Goal: Information Seeking & Learning: Learn about a topic

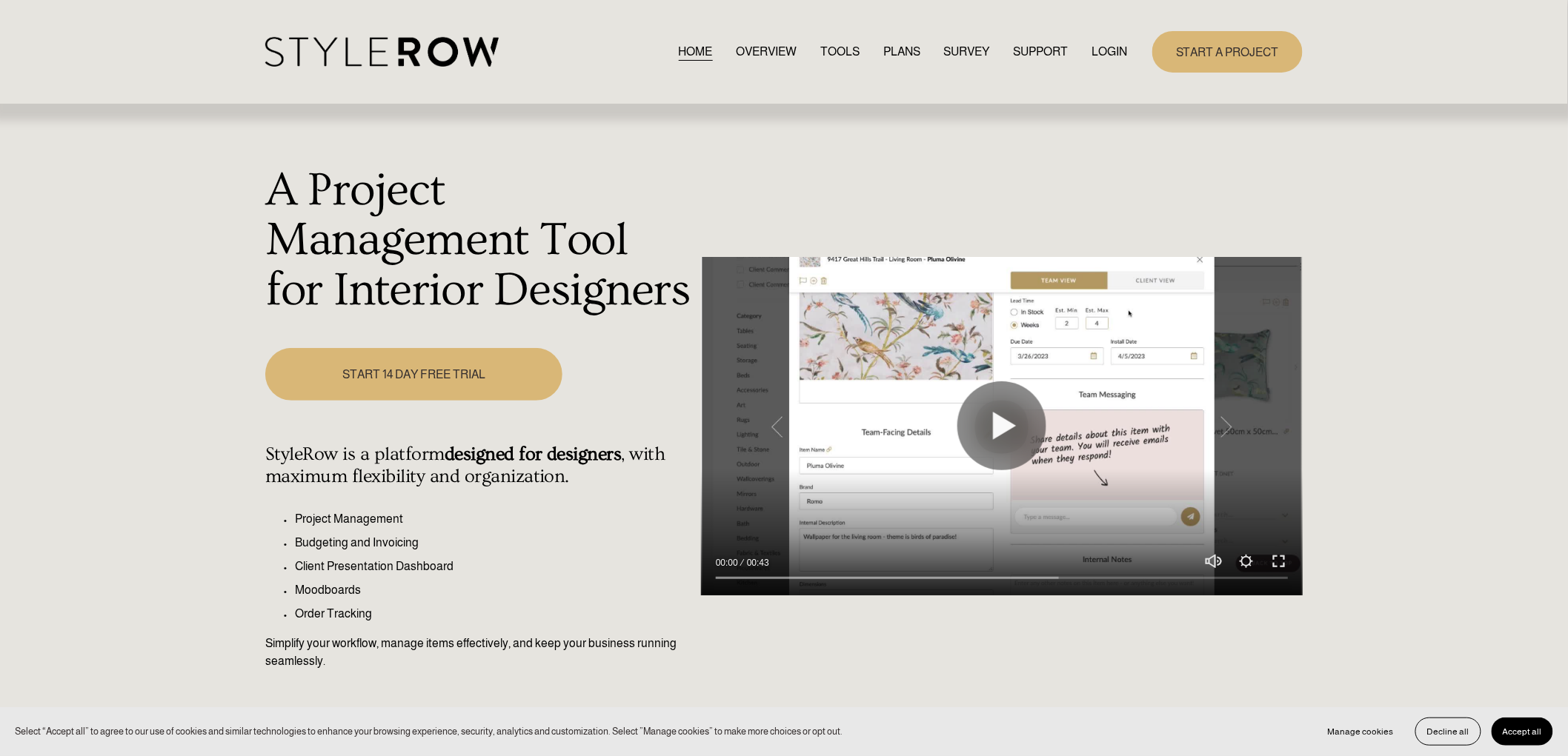
click at [1203, 50] on link "START A PROJECT" at bounding box center [1227, 51] width 151 height 41
click at [1101, 48] on link "LOGIN" at bounding box center [1109, 51] width 36 height 20
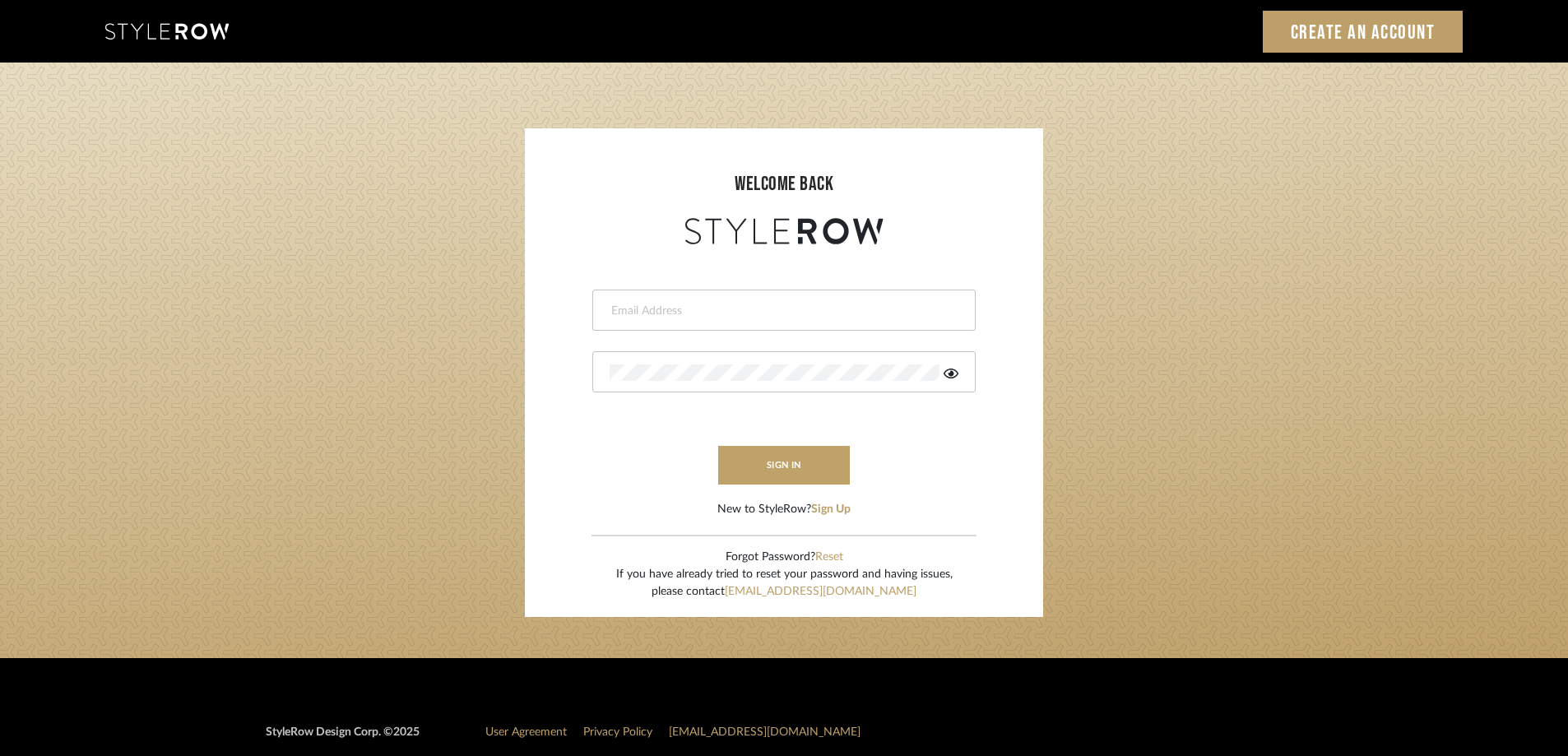
click at [699, 336] on form "This field is required This field is required sign in New to StyleRow? Sign Up" at bounding box center [784, 383] width 485 height 270
click at [701, 314] on input "email" at bounding box center [782, 312] width 344 height 17
type input "stylerowprojects1@mancini-design.com"
click at [1015, 426] on form "stylerowprojects1@mancini-design.com Authorization failed. Invalid user or pass…" at bounding box center [784, 383] width 485 height 270
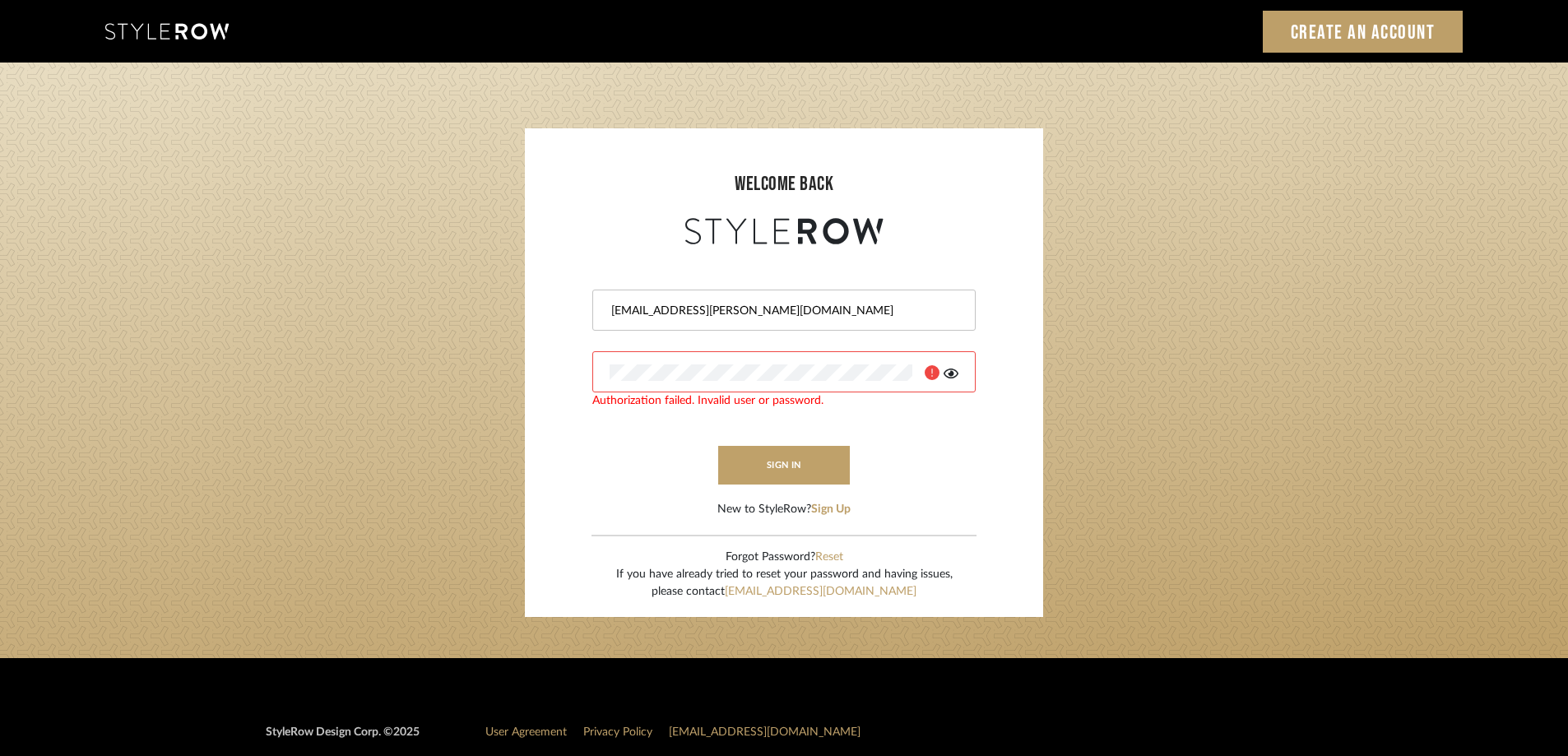
click at [951, 372] on icon at bounding box center [952, 374] width 15 height 10
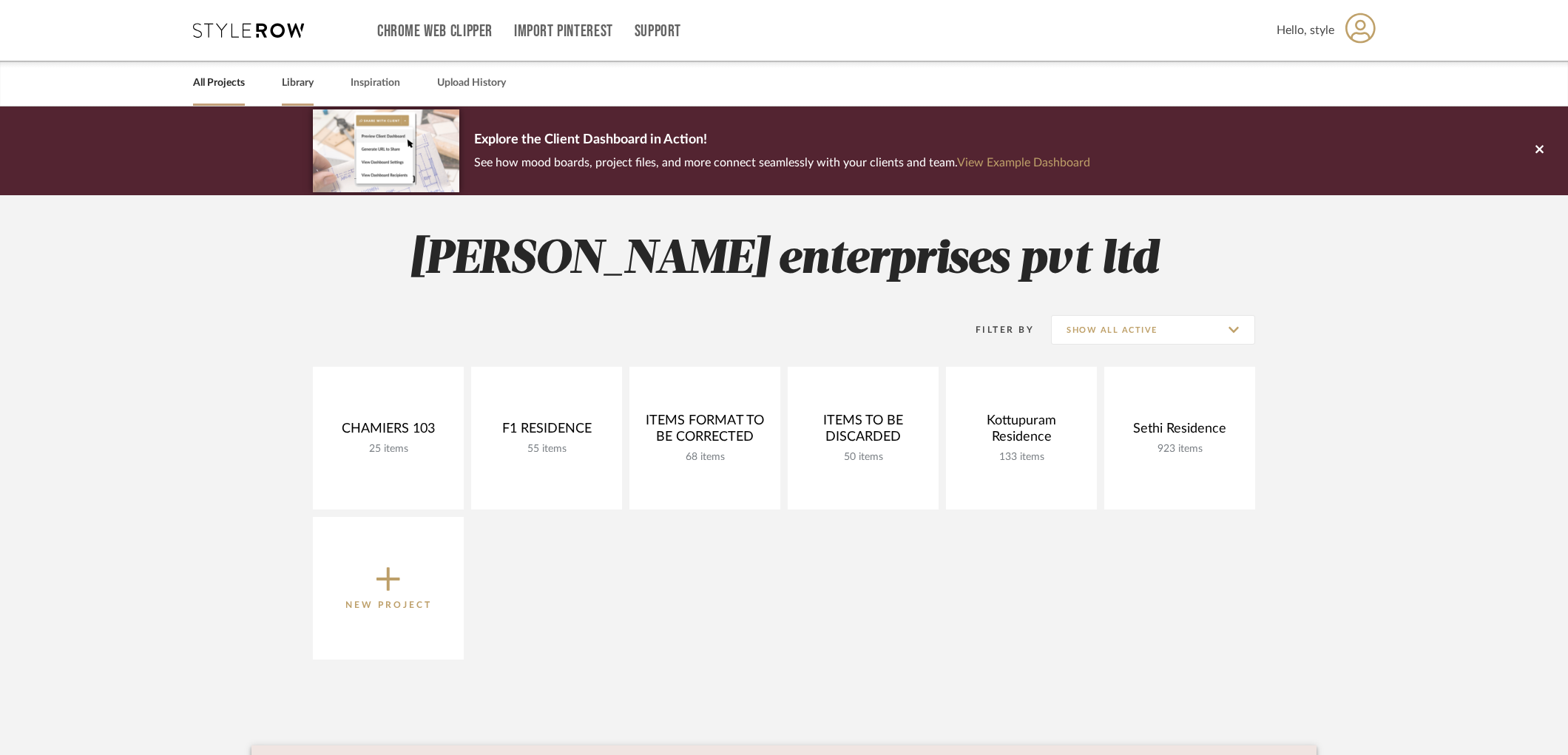
click at [296, 82] on link "Library" at bounding box center [297, 83] width 32 height 20
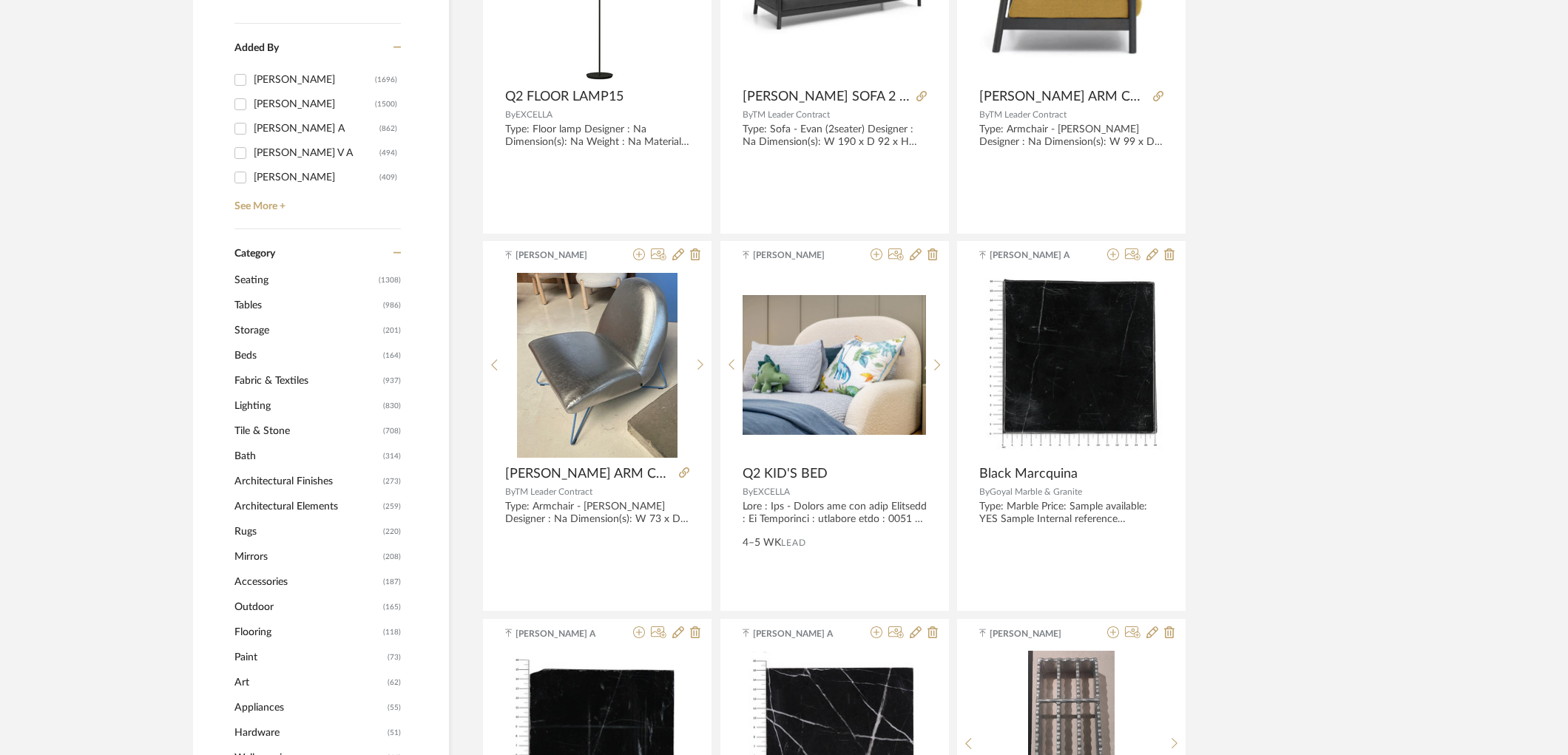
scroll to position [411, 0]
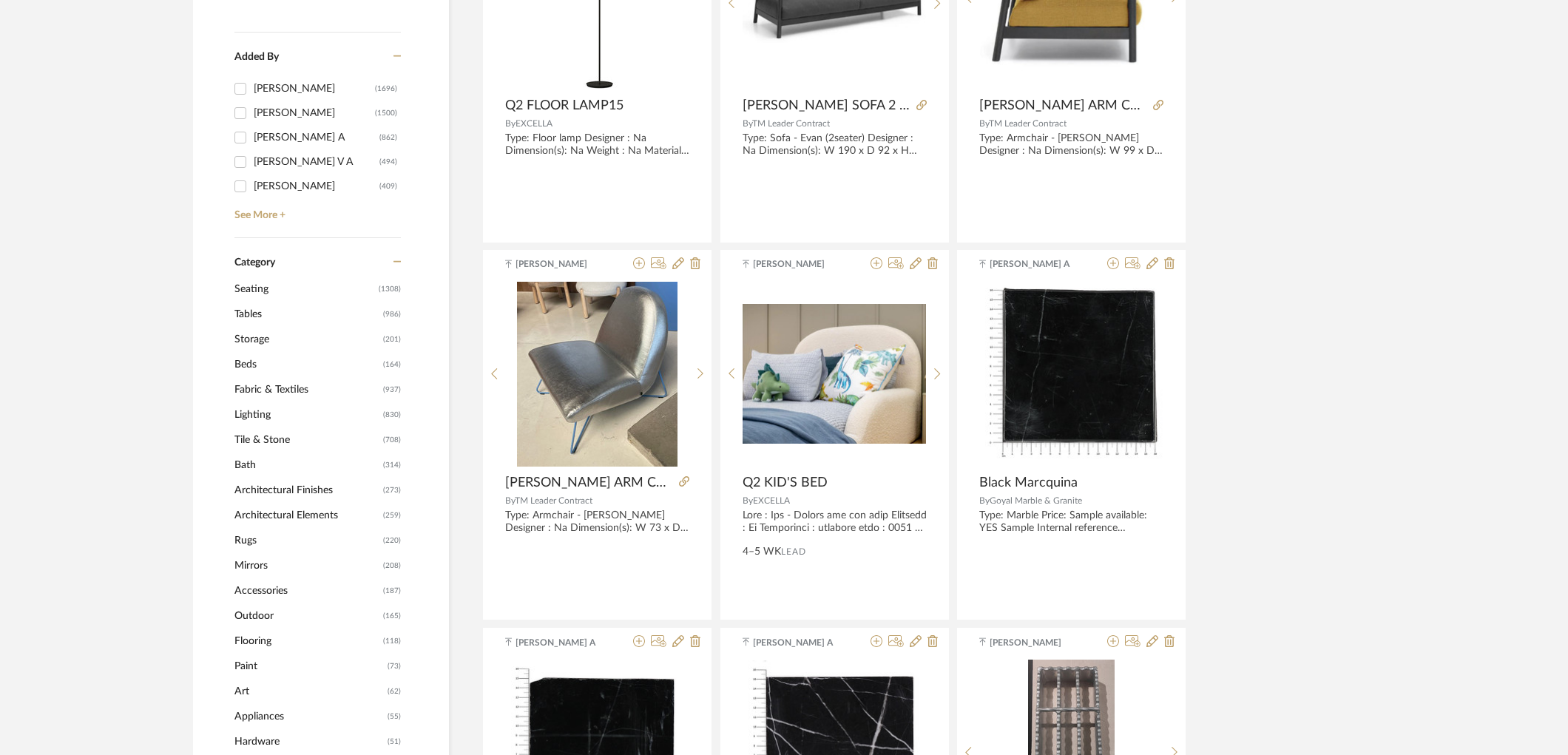
click at [273, 410] on span "Lighting" at bounding box center [307, 414] width 145 height 25
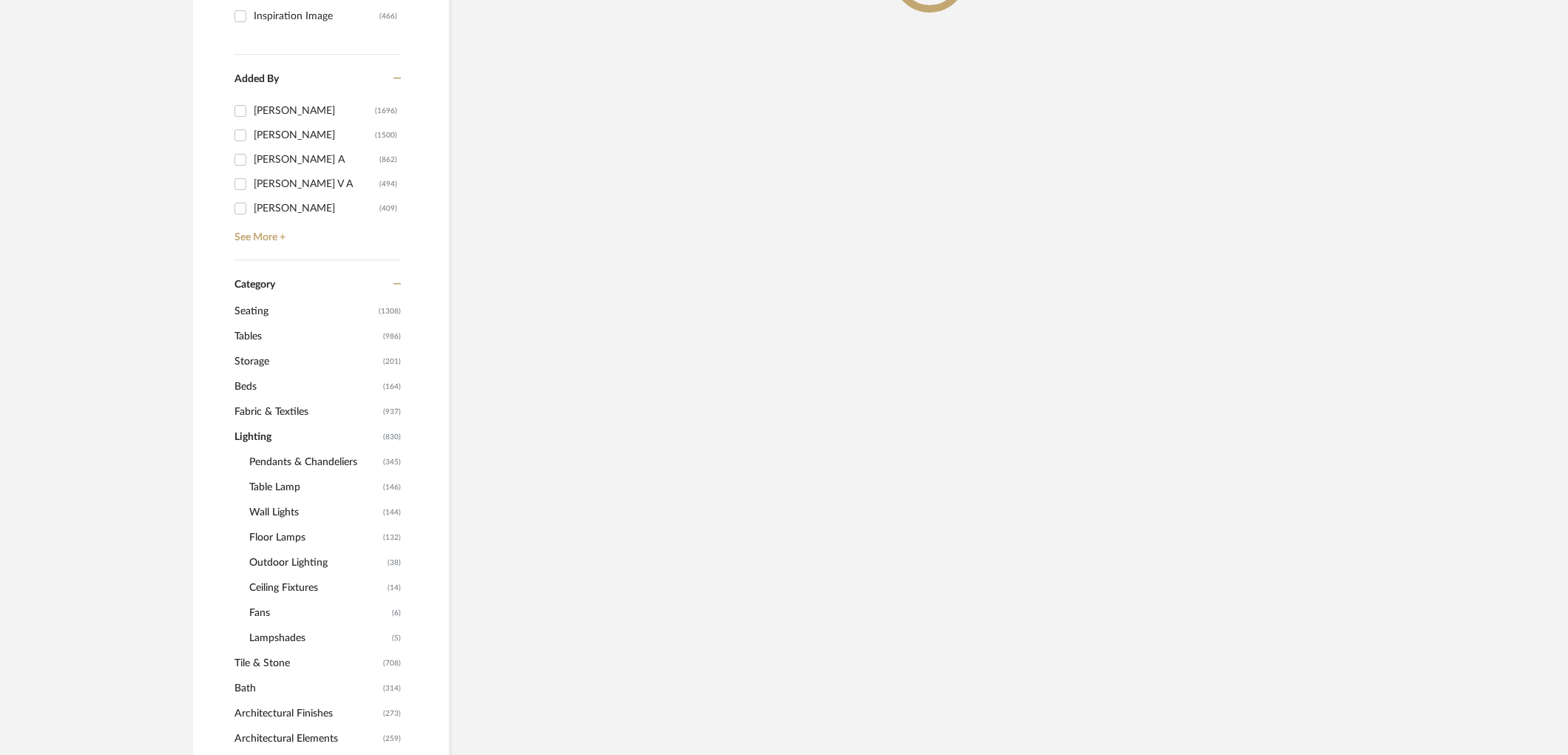
scroll to position [433, 0]
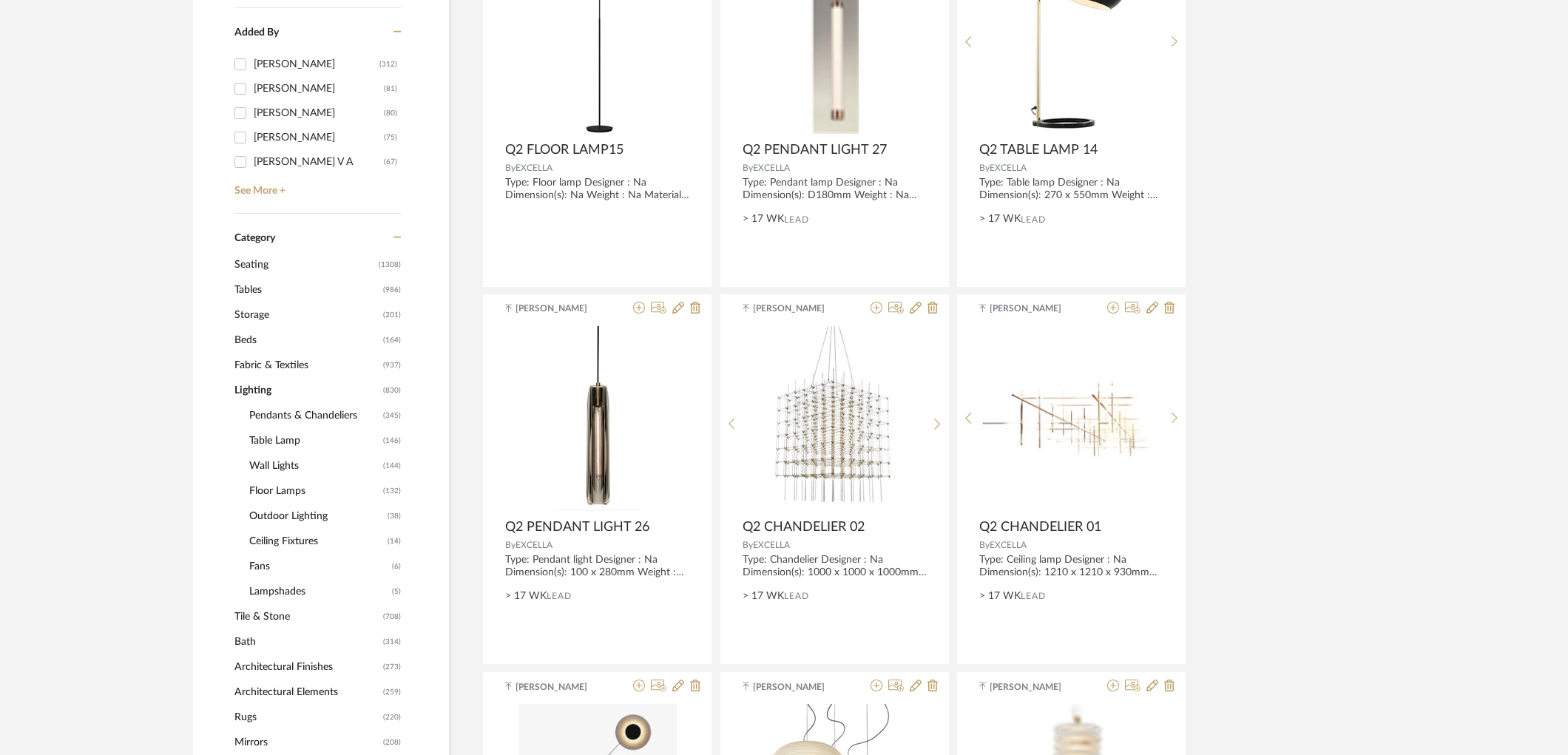
click at [273, 492] on span "Floor Lamps" at bounding box center [314, 491] width 130 height 25
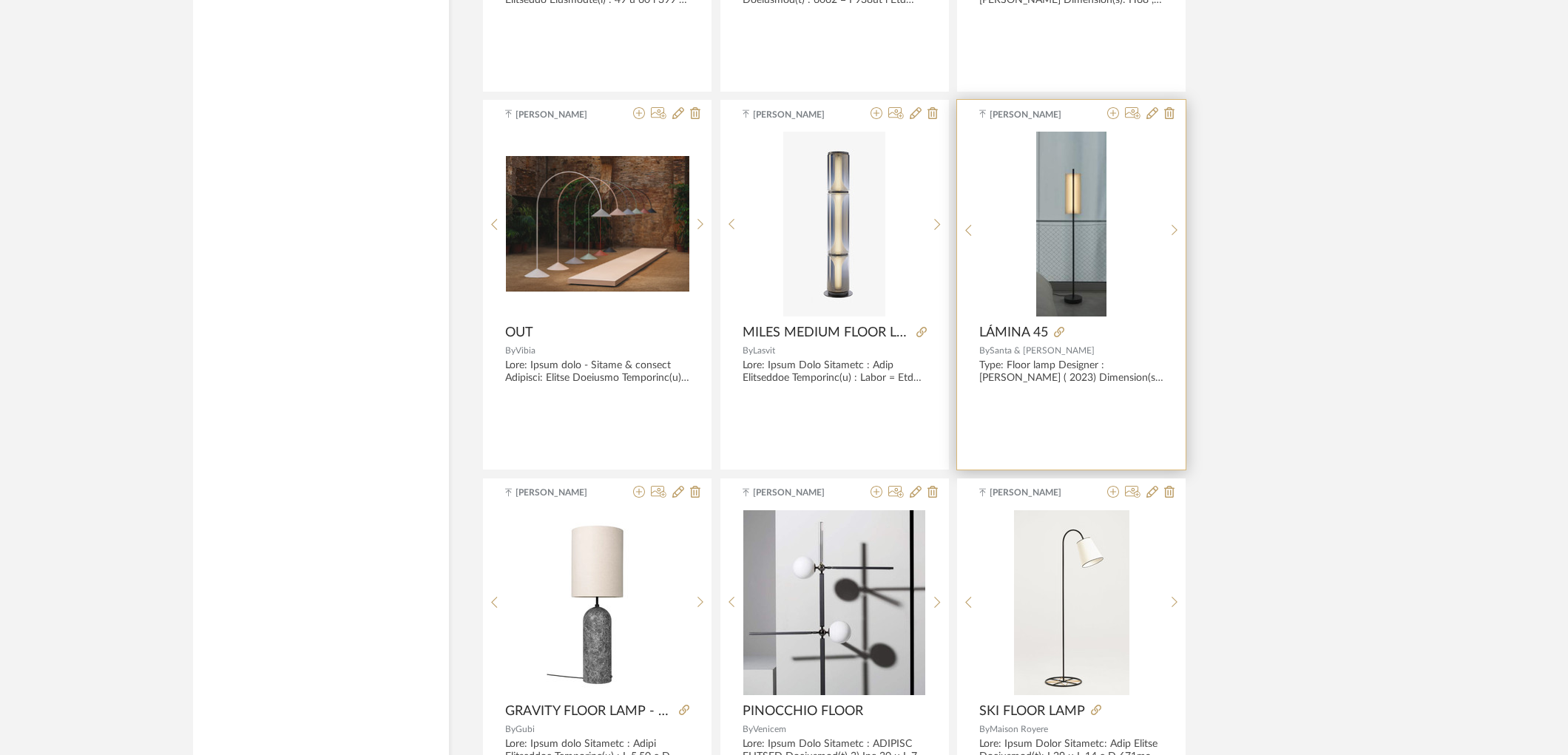
scroll to position [4213, 0]
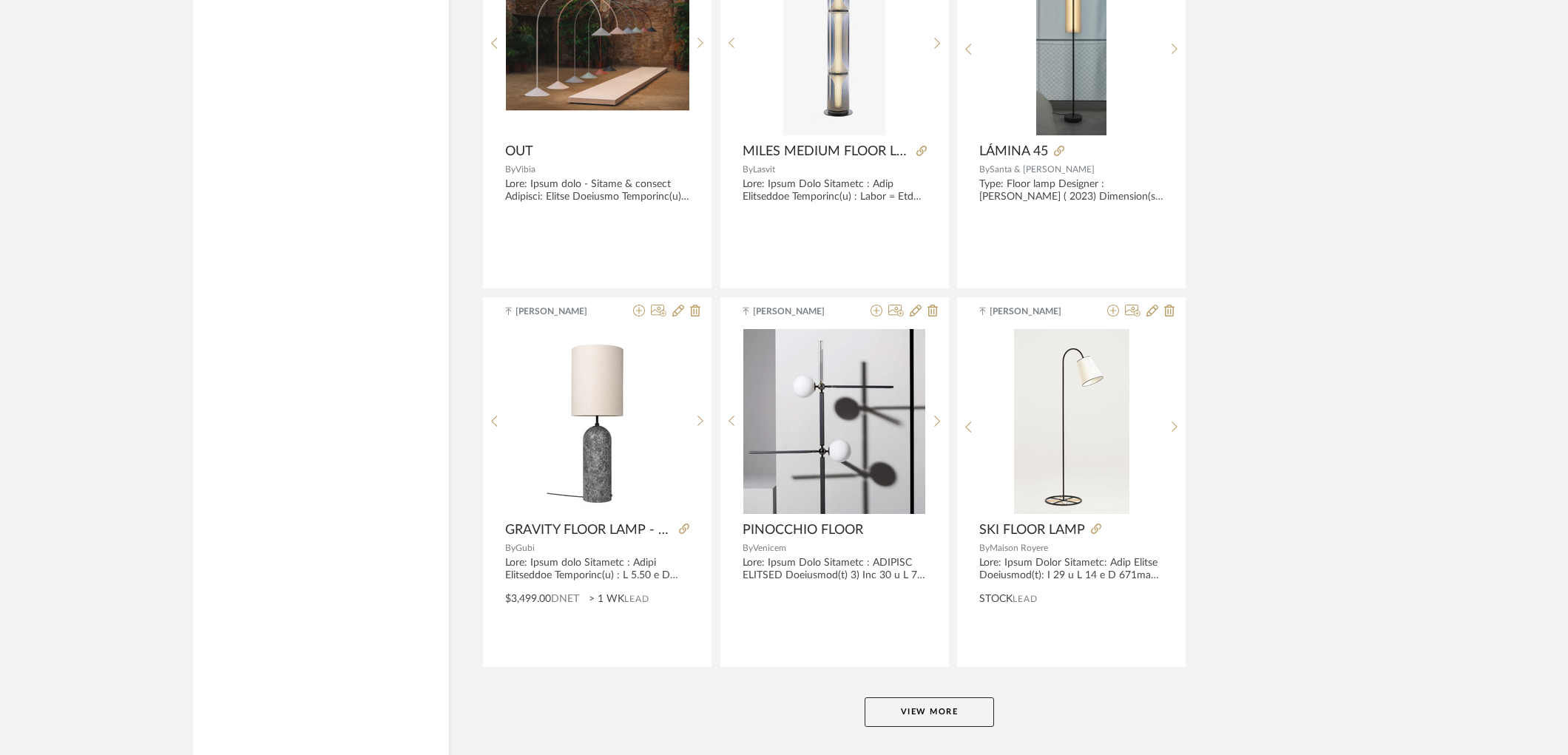
click at [929, 709] on button "View More" at bounding box center [929, 712] width 129 height 29
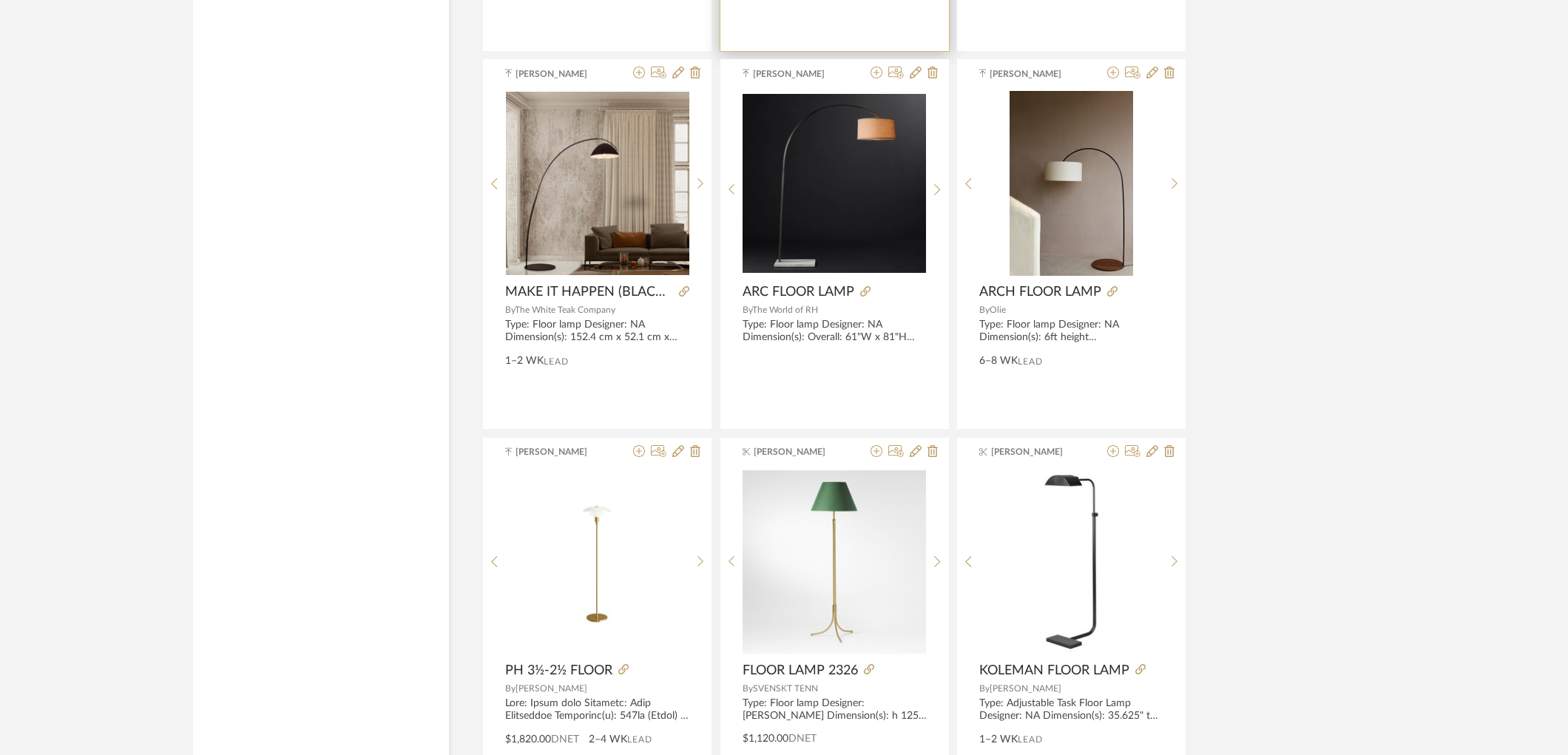
scroll to position [7176, 0]
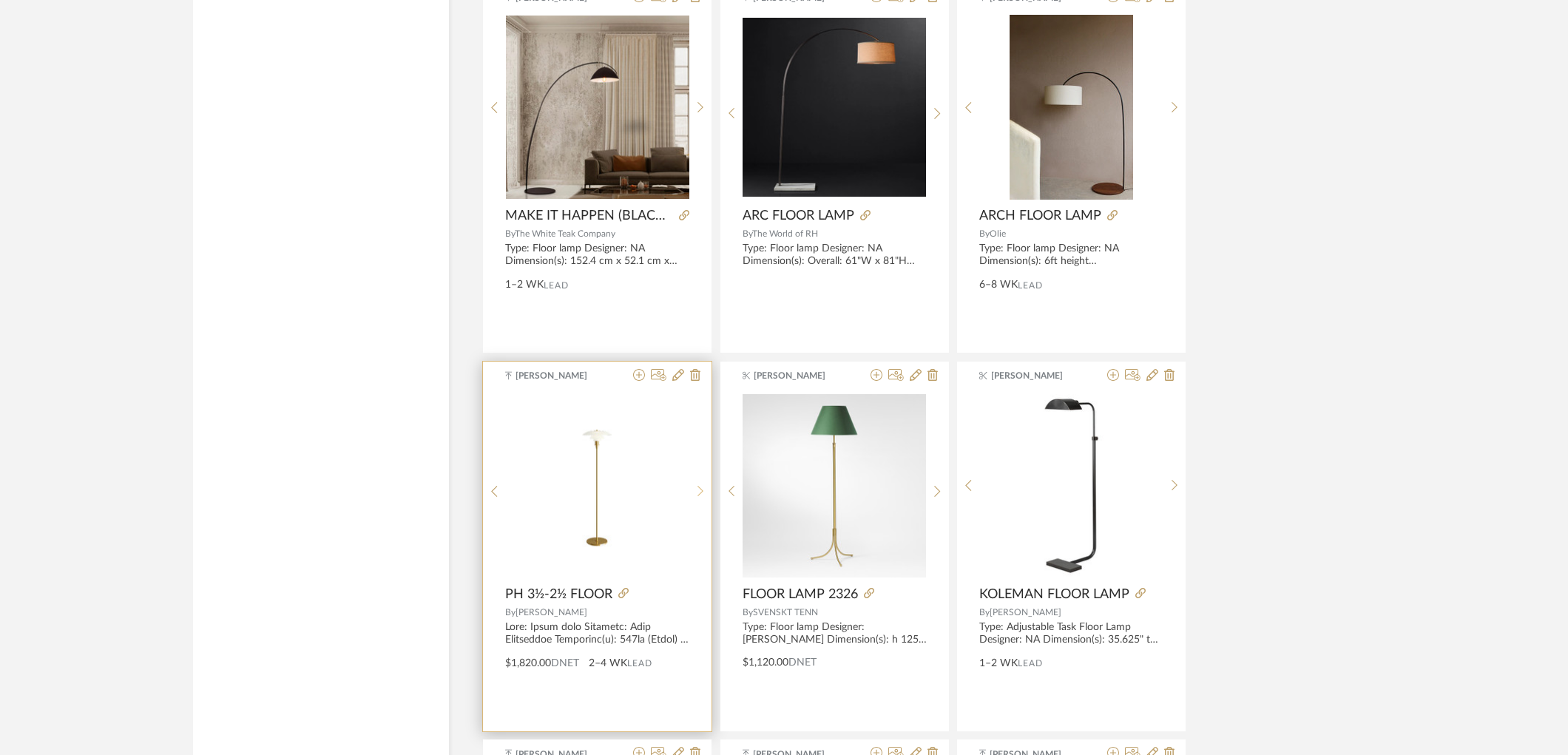
click at [692, 492] on sr-next-btn at bounding box center [701, 492] width 23 height 13
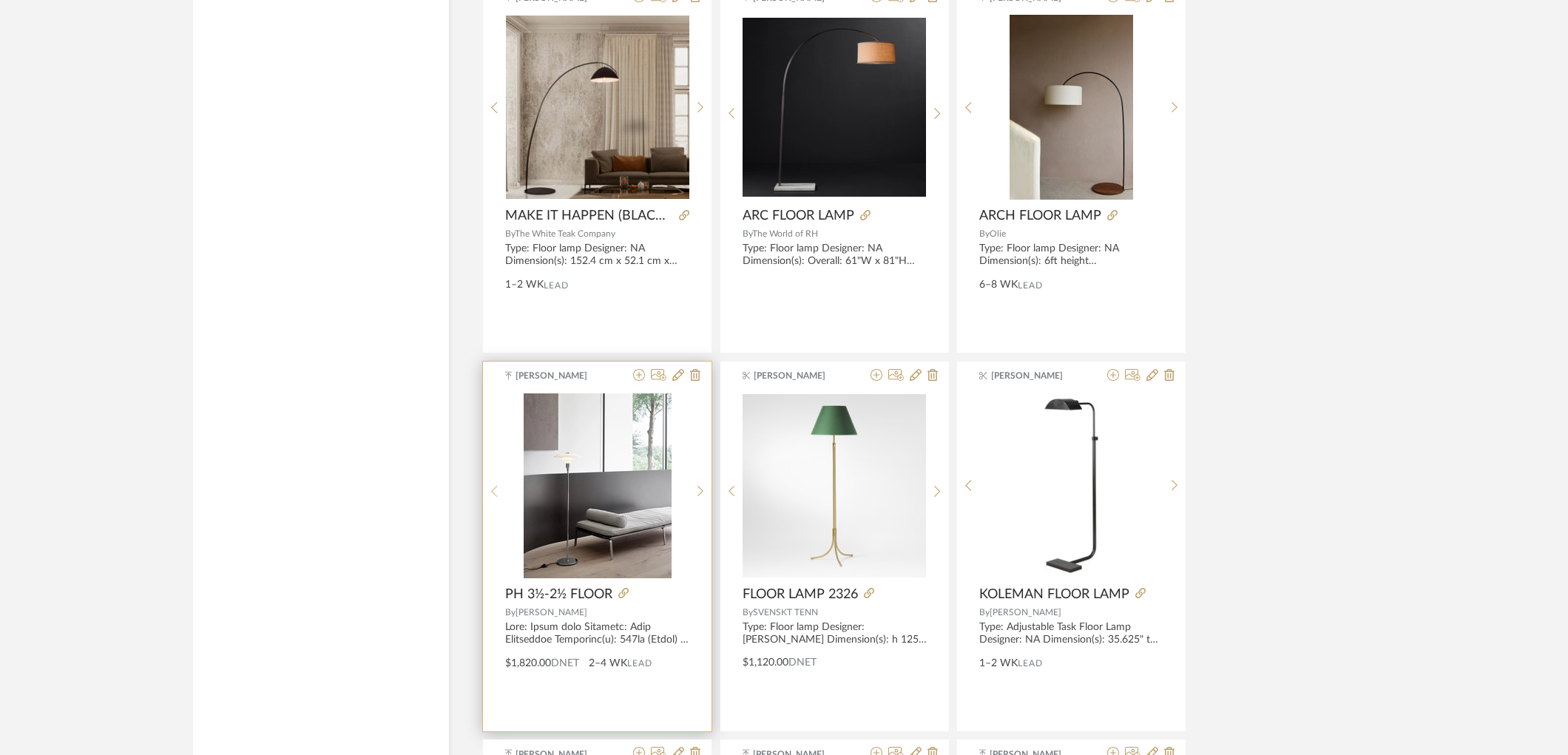
click at [501, 501] on div at bounding box center [494, 492] width 23 height 197
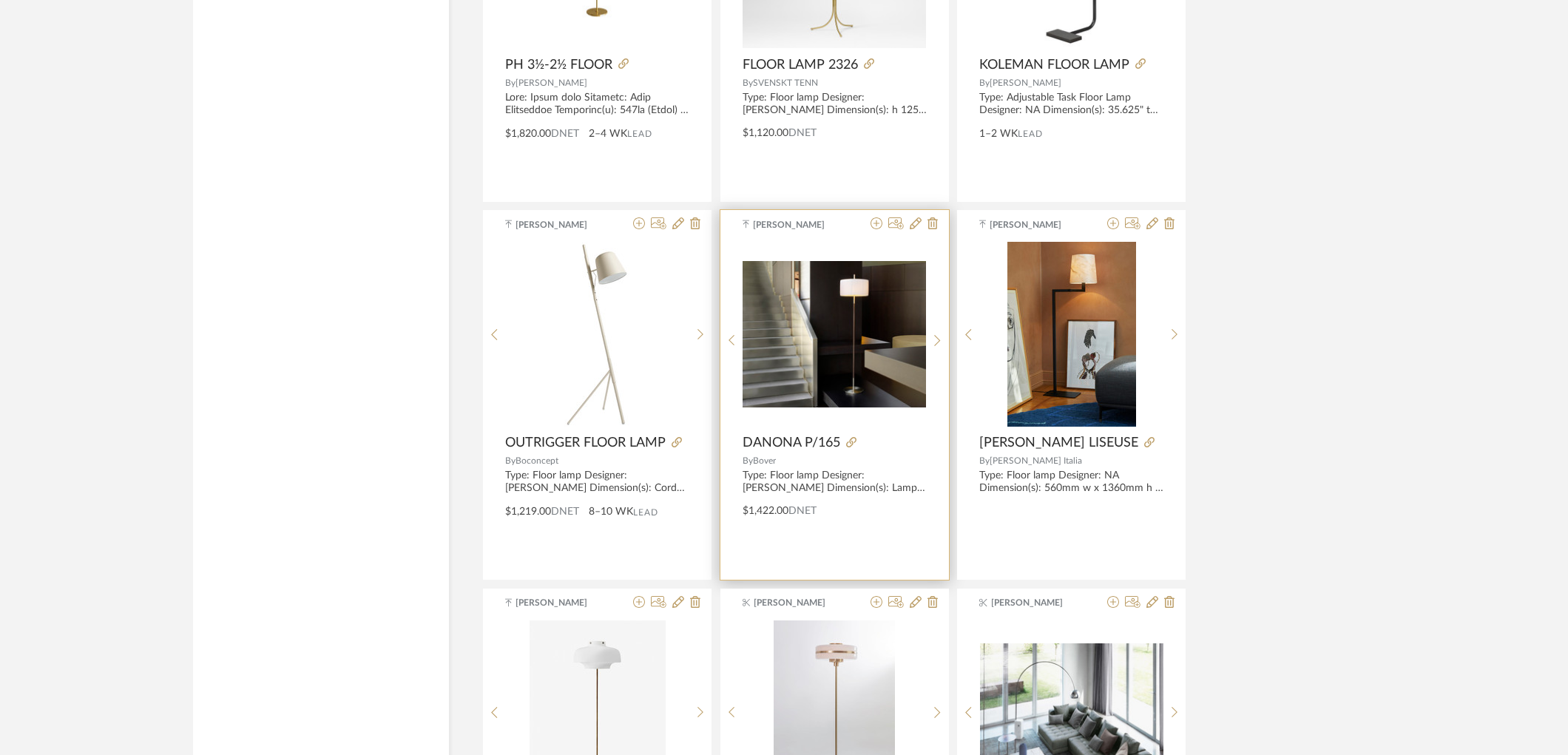
scroll to position [7750, 0]
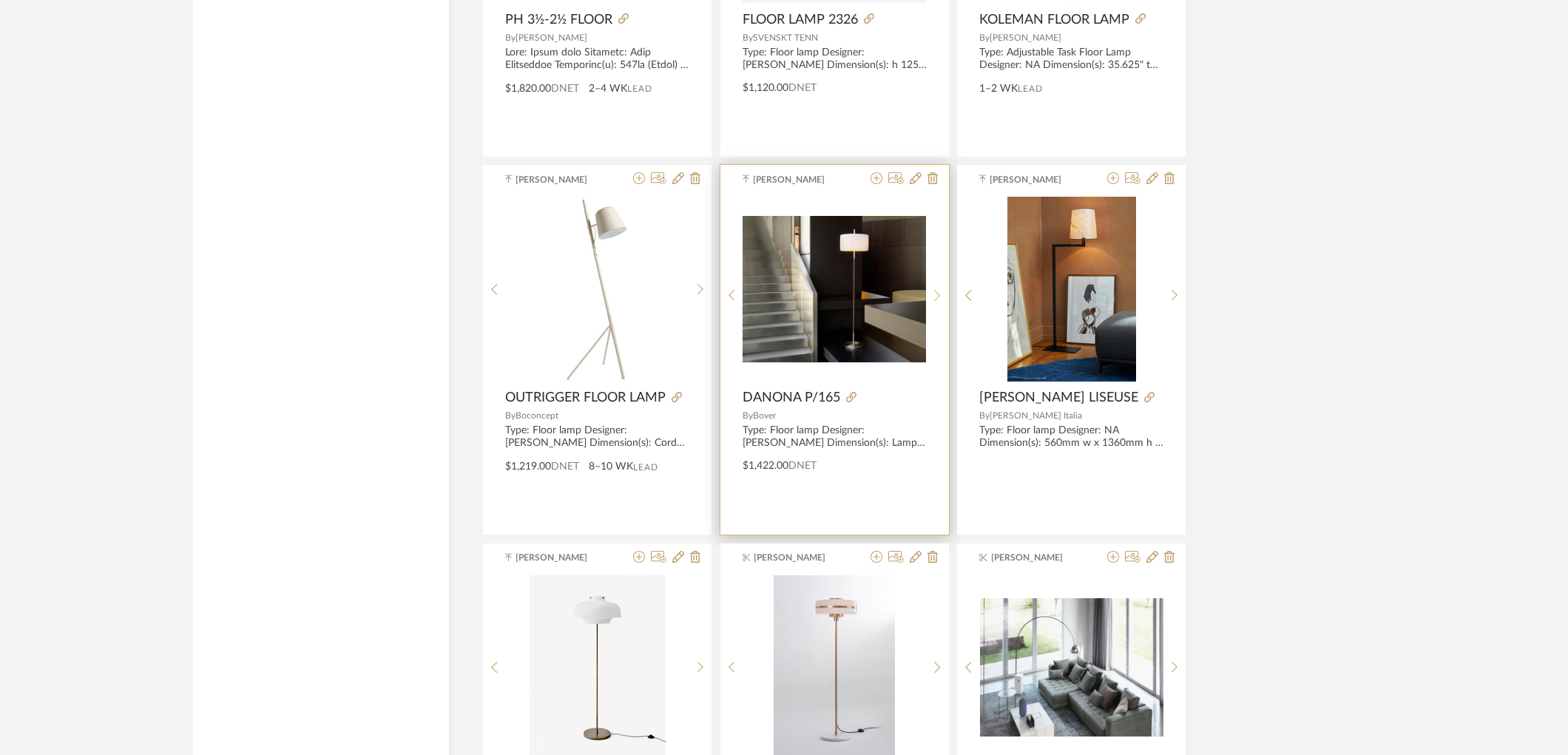
click at [943, 299] on sr-next-btn at bounding box center [938, 295] width 23 height 13
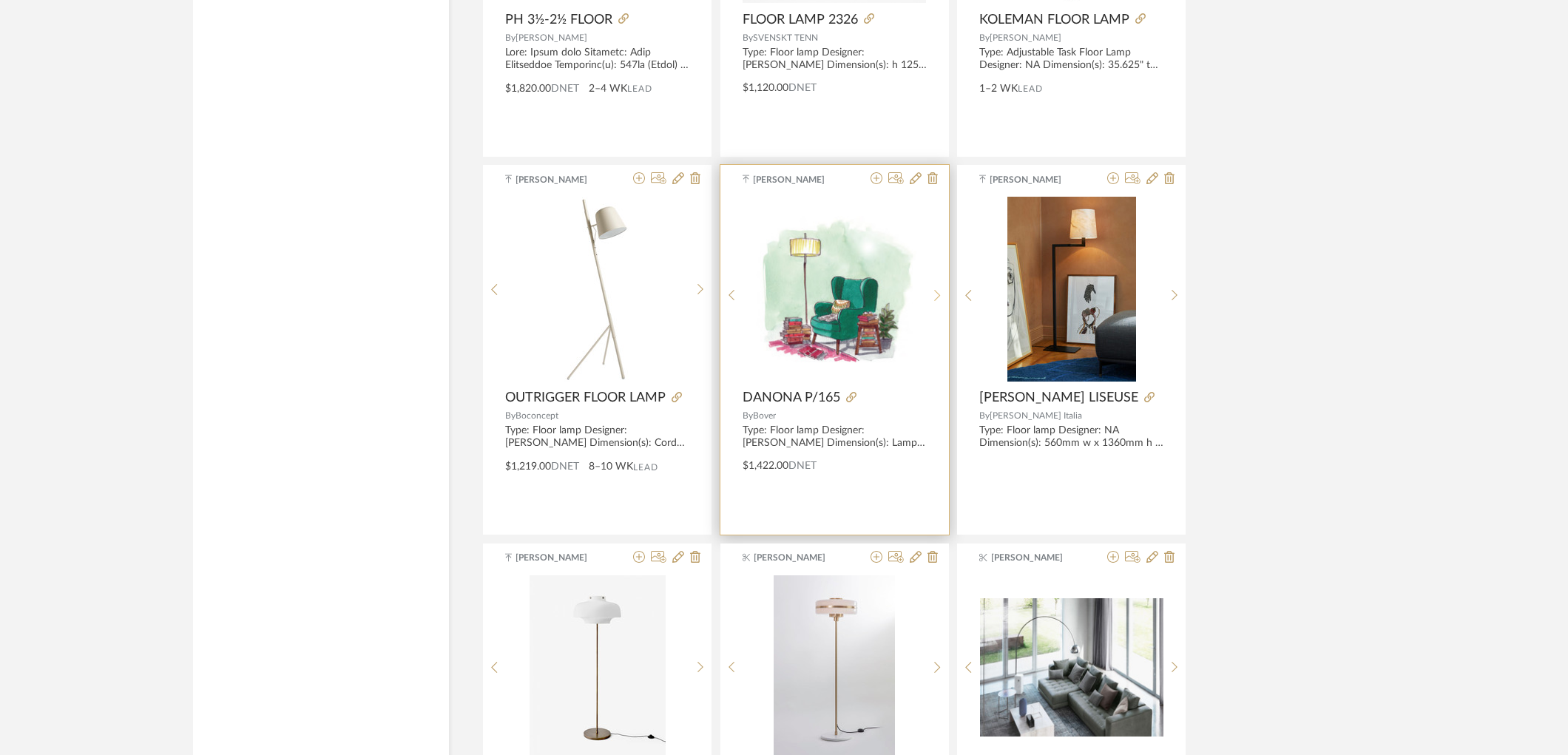
click at [943, 299] on sr-next-btn at bounding box center [938, 295] width 23 height 13
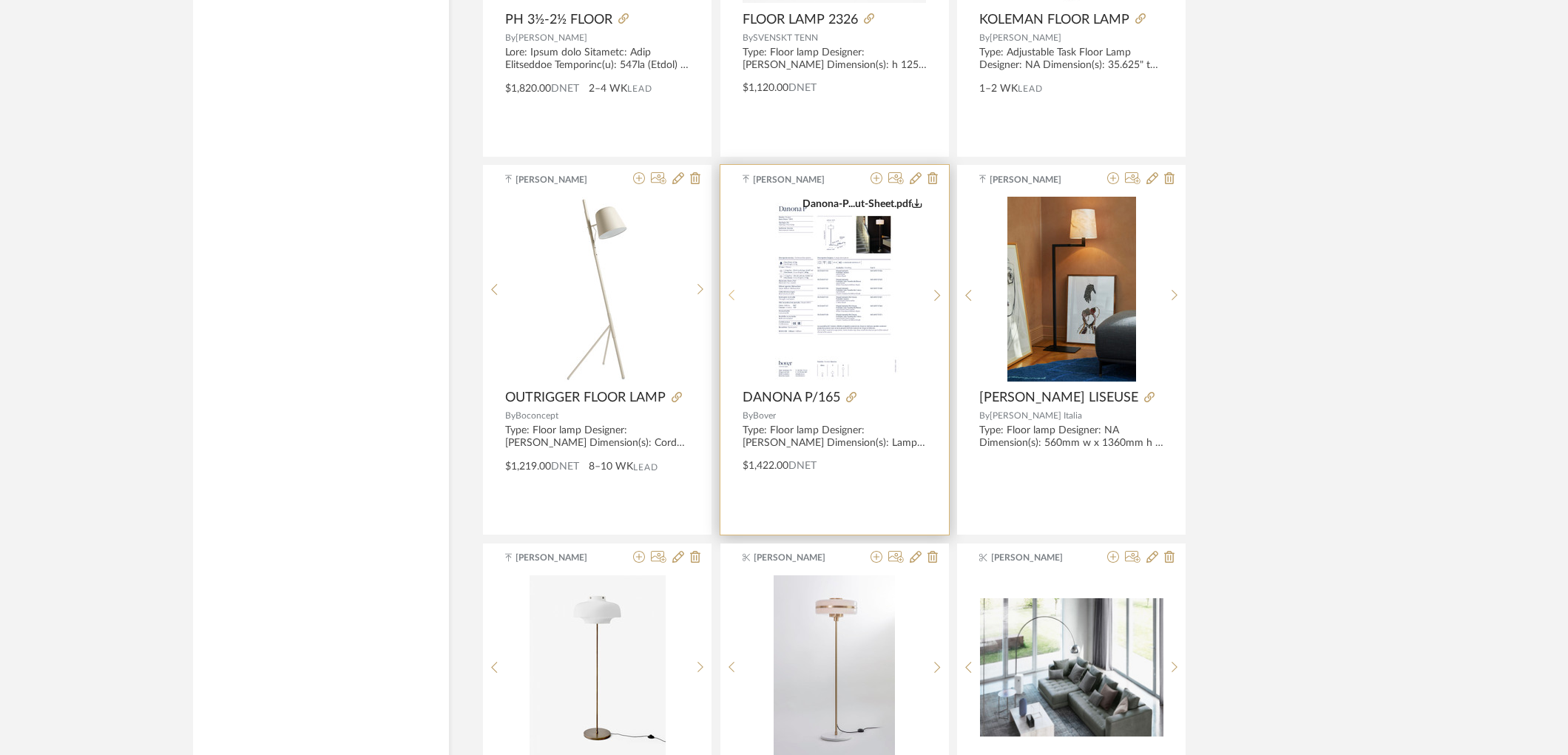
click at [729, 293] on icon at bounding box center [732, 295] width 7 height 13
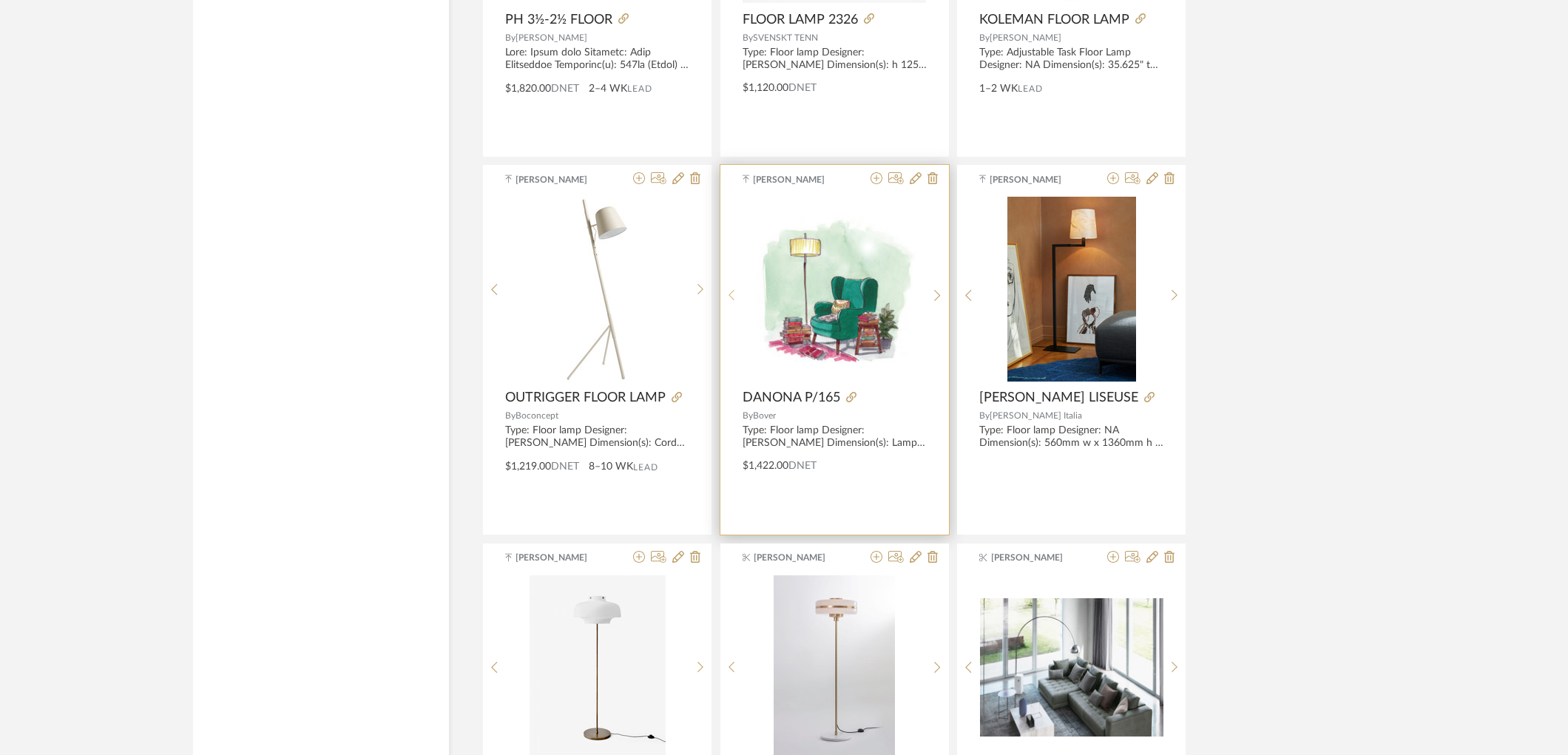
click at [729, 293] on icon at bounding box center [732, 295] width 7 height 13
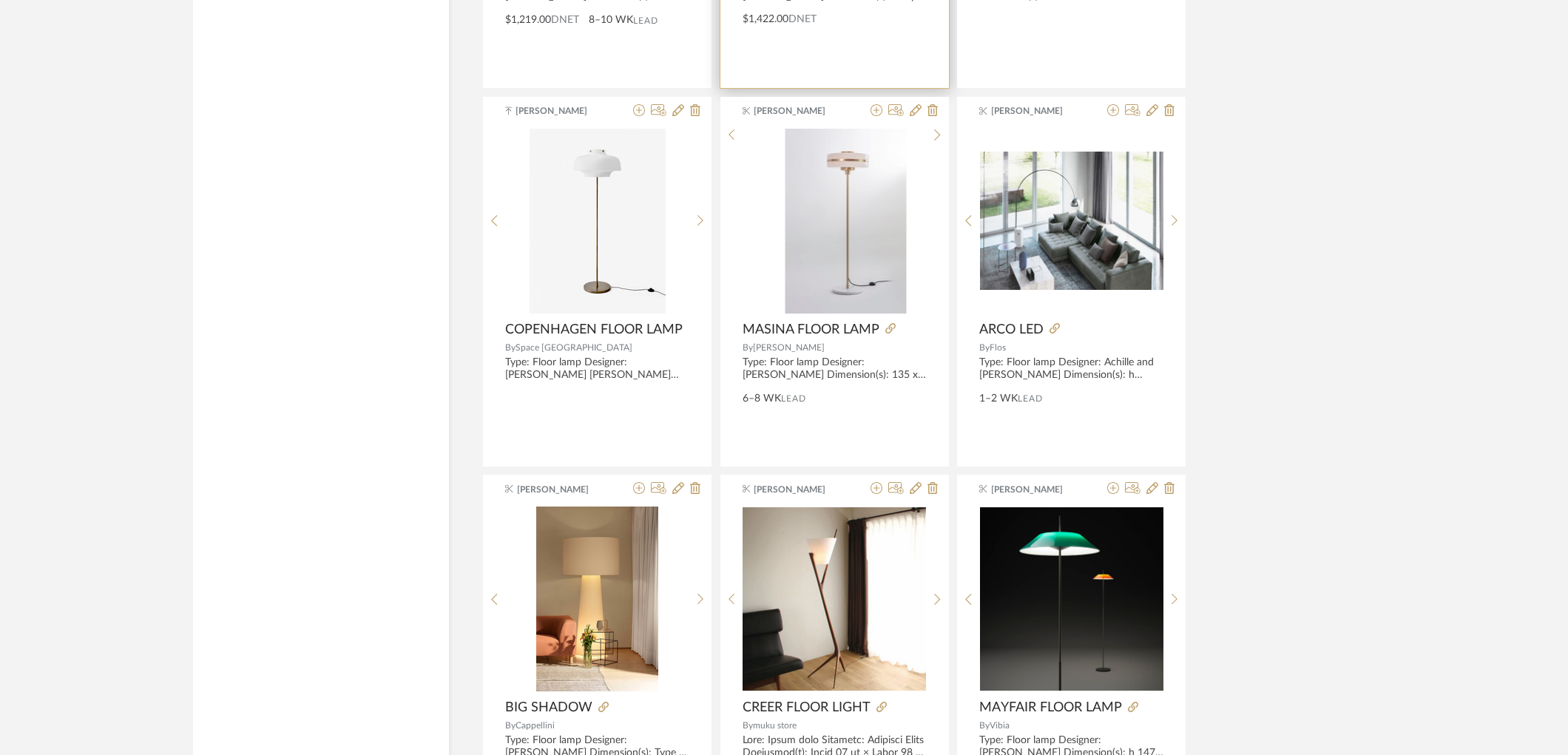
scroll to position [8244, 0]
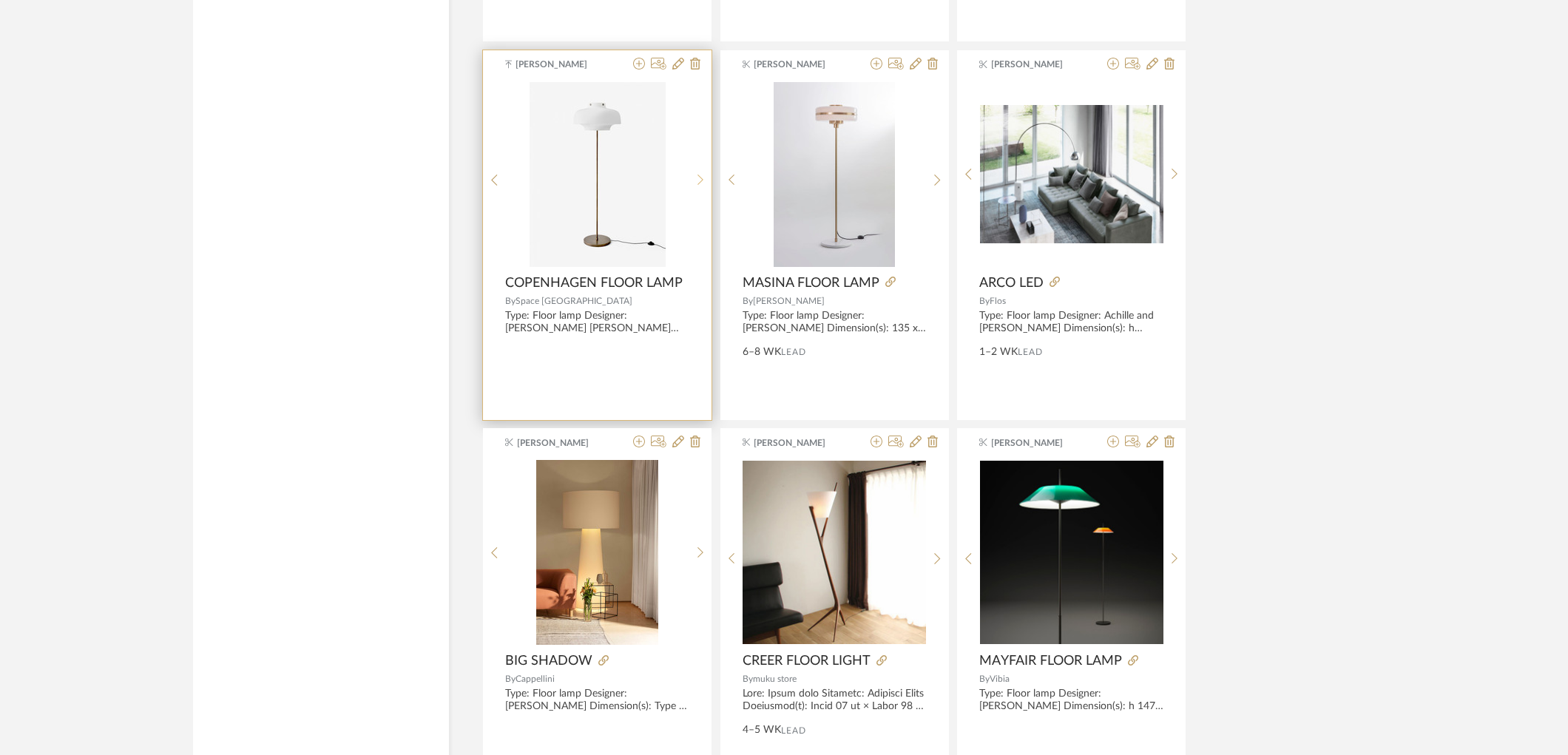
click at [704, 185] on sr-next-btn at bounding box center [701, 180] width 23 height 13
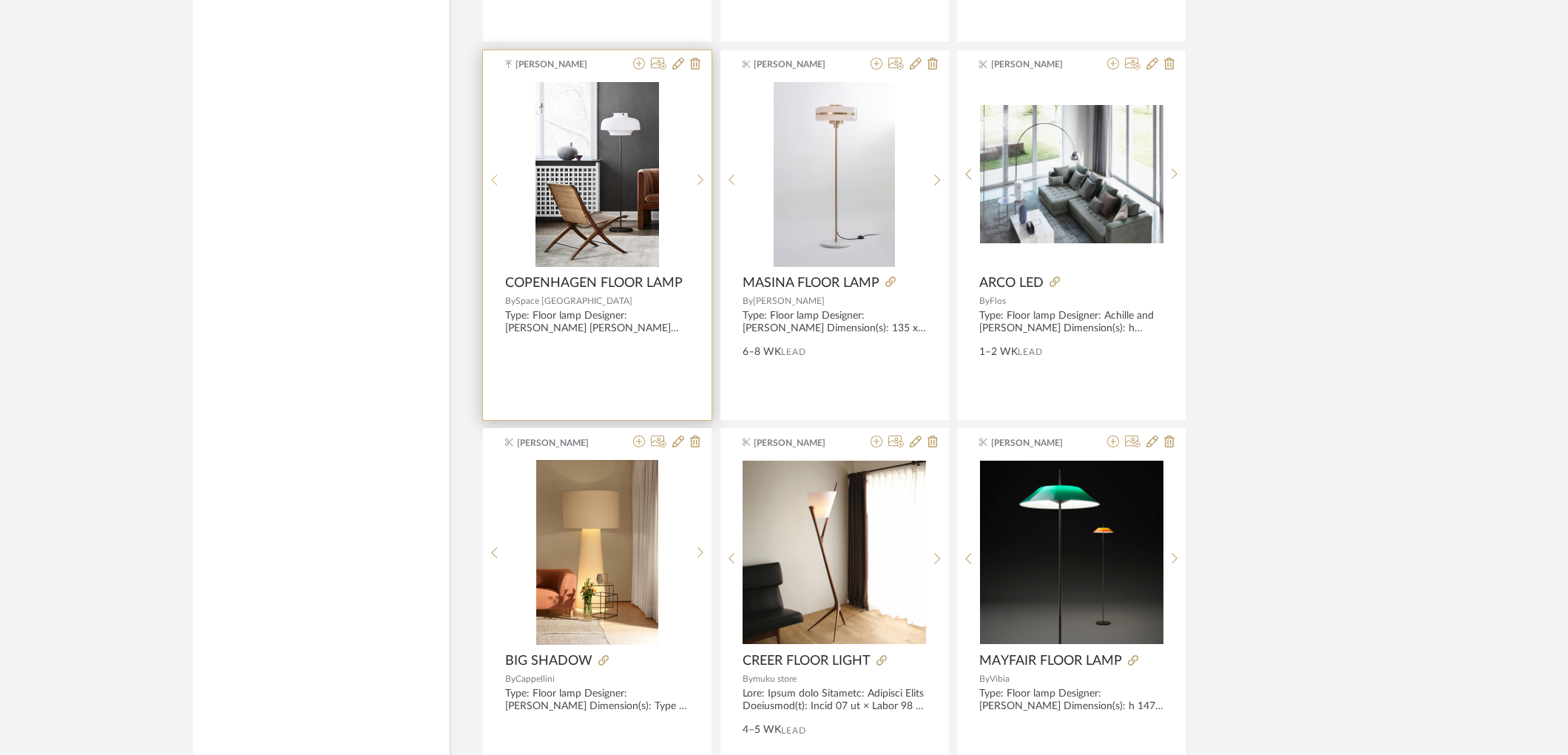
click at [497, 185] on icon at bounding box center [494, 180] width 7 height 13
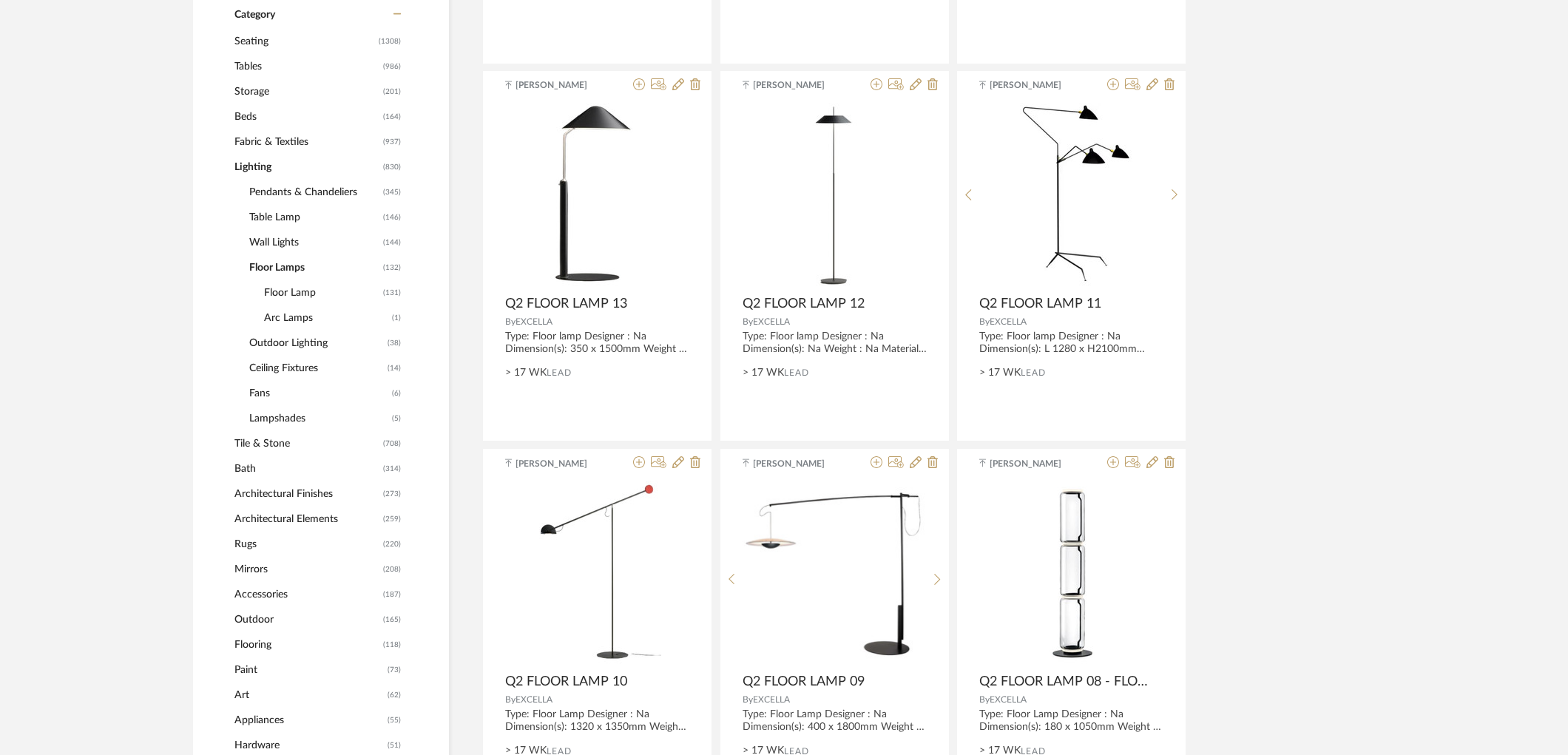
scroll to position [657, 0]
click at [245, 546] on span "Rugs" at bounding box center [307, 543] width 145 height 25
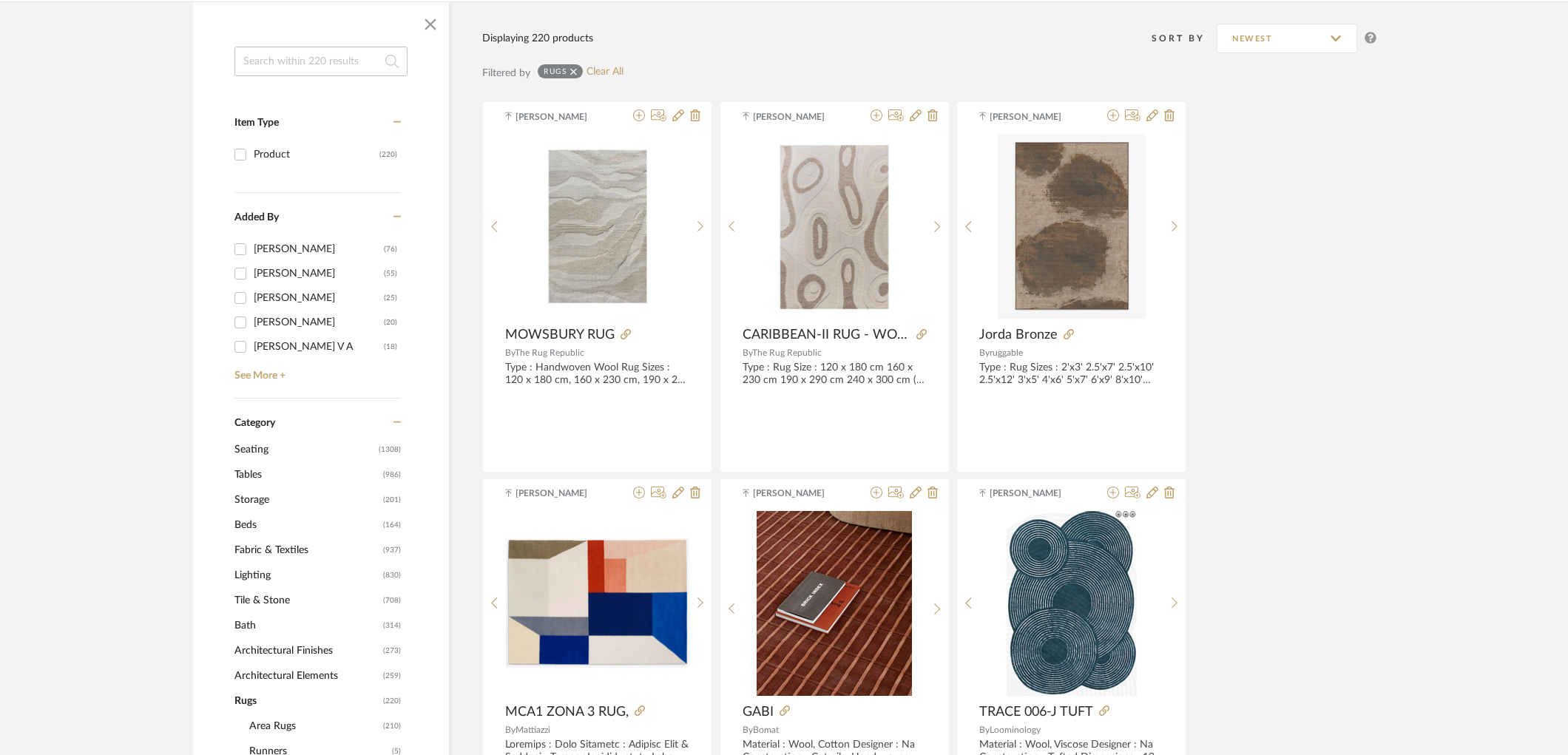
scroll to position [246, 0]
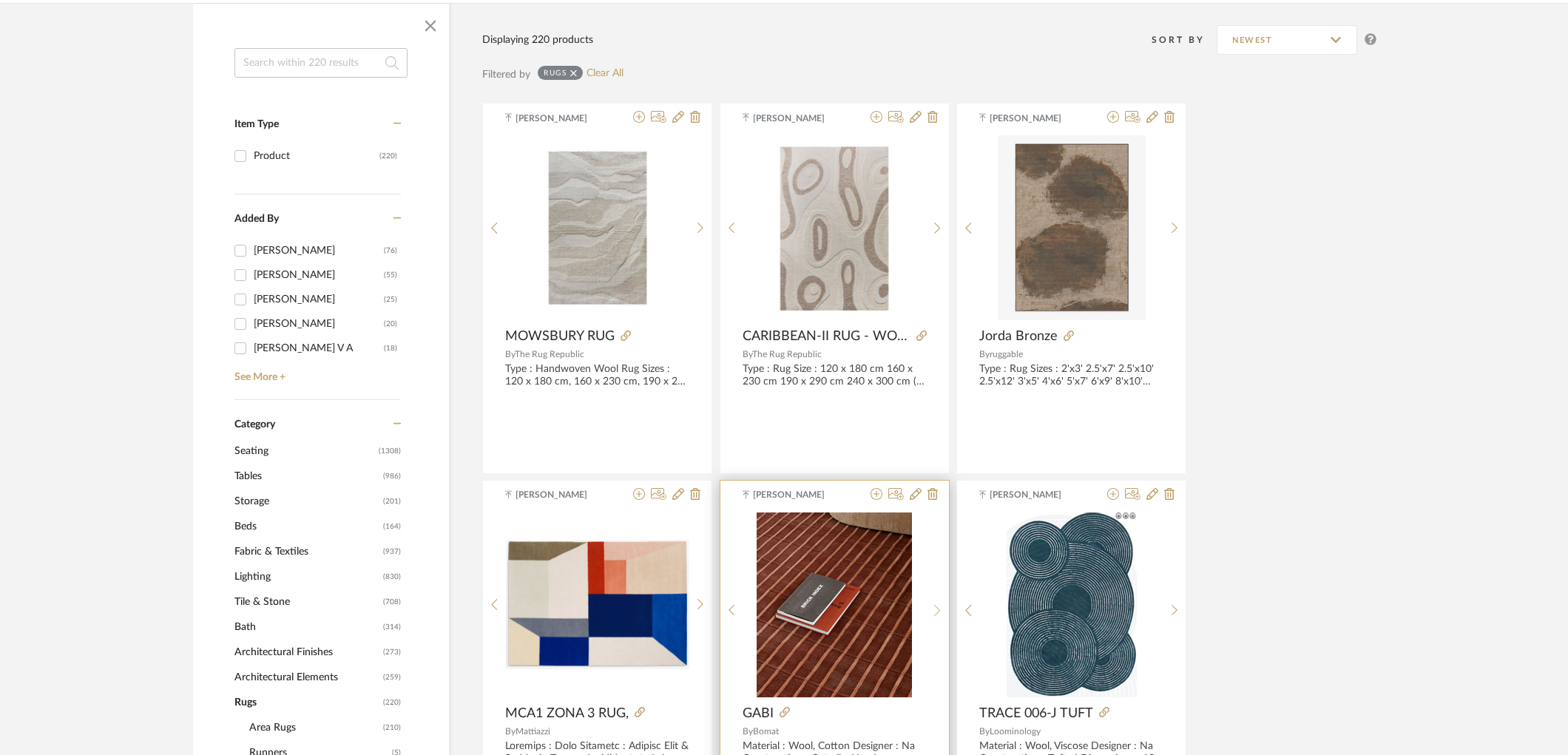
click at [929, 612] on sr-next-btn at bounding box center [938, 610] width 23 height 13
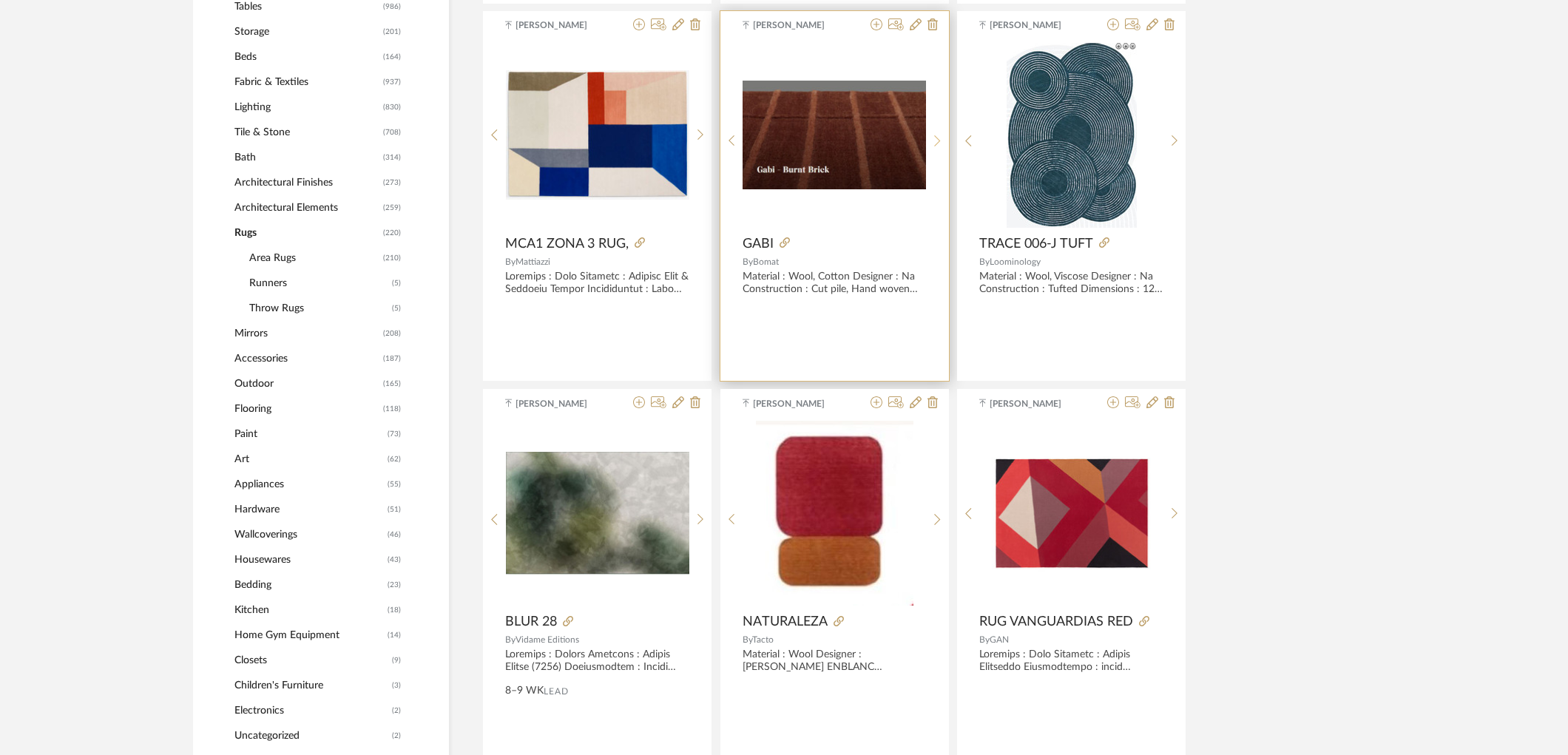
scroll to position [740, 0]
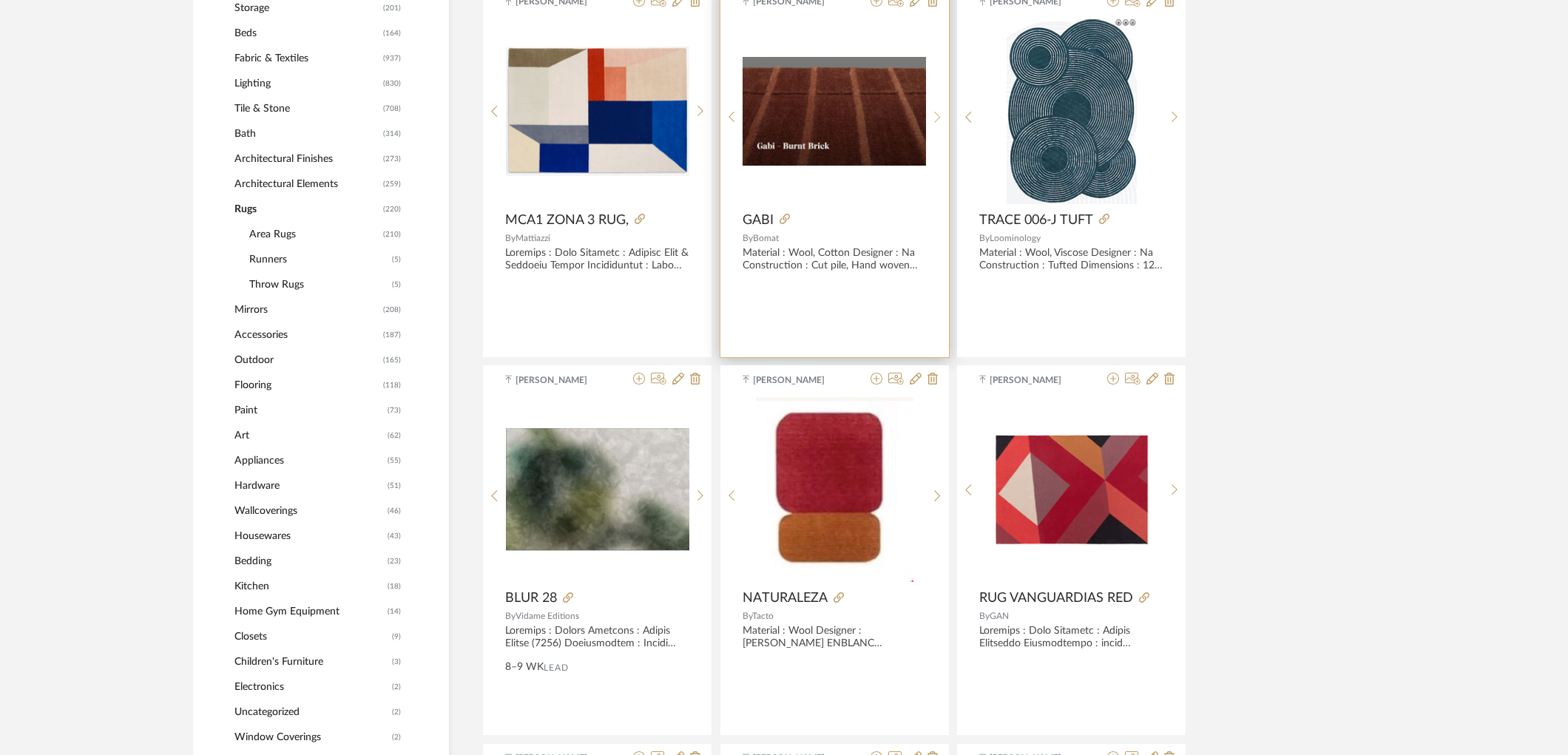
click at [939, 116] on icon at bounding box center [937, 117] width 7 height 13
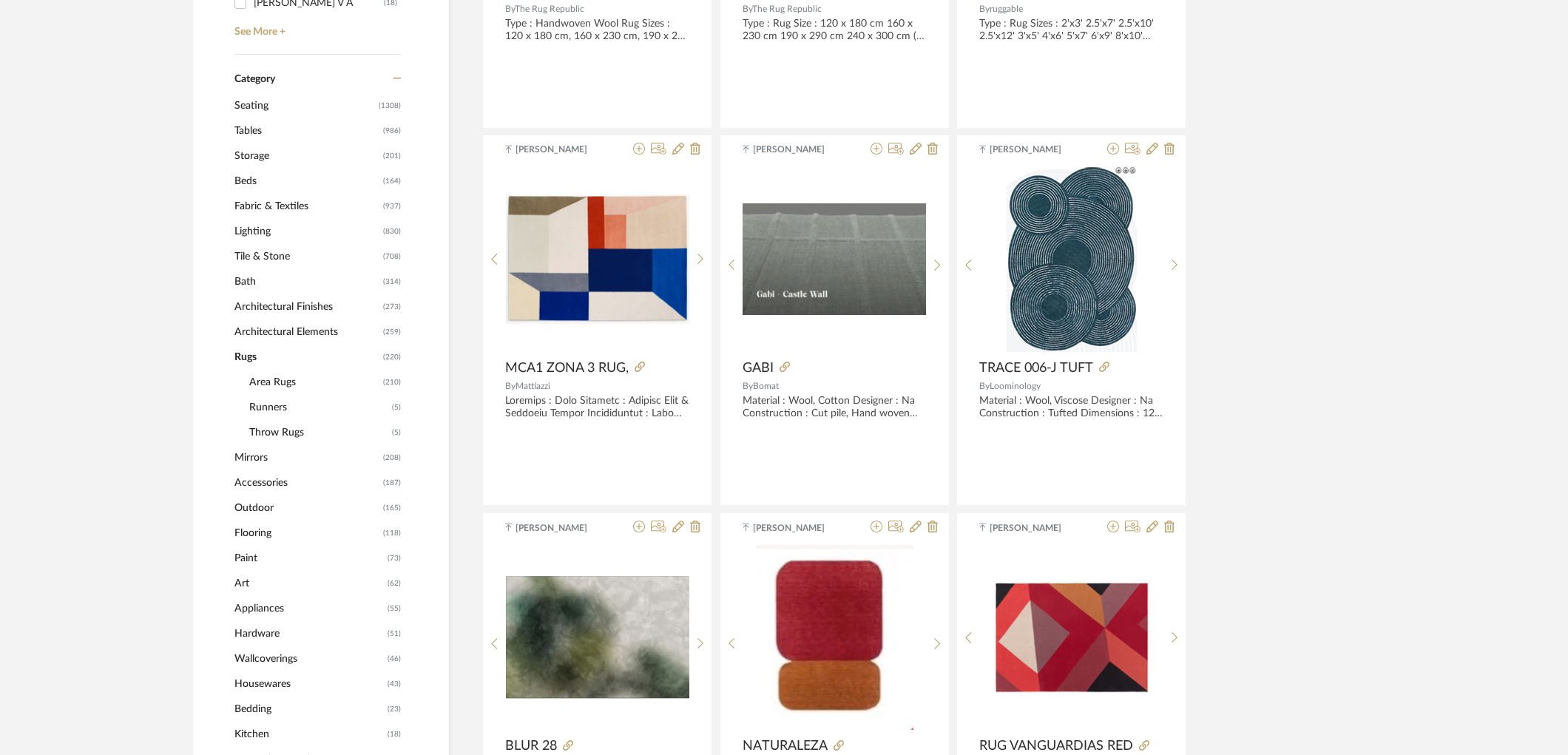
scroll to position [575, 0]
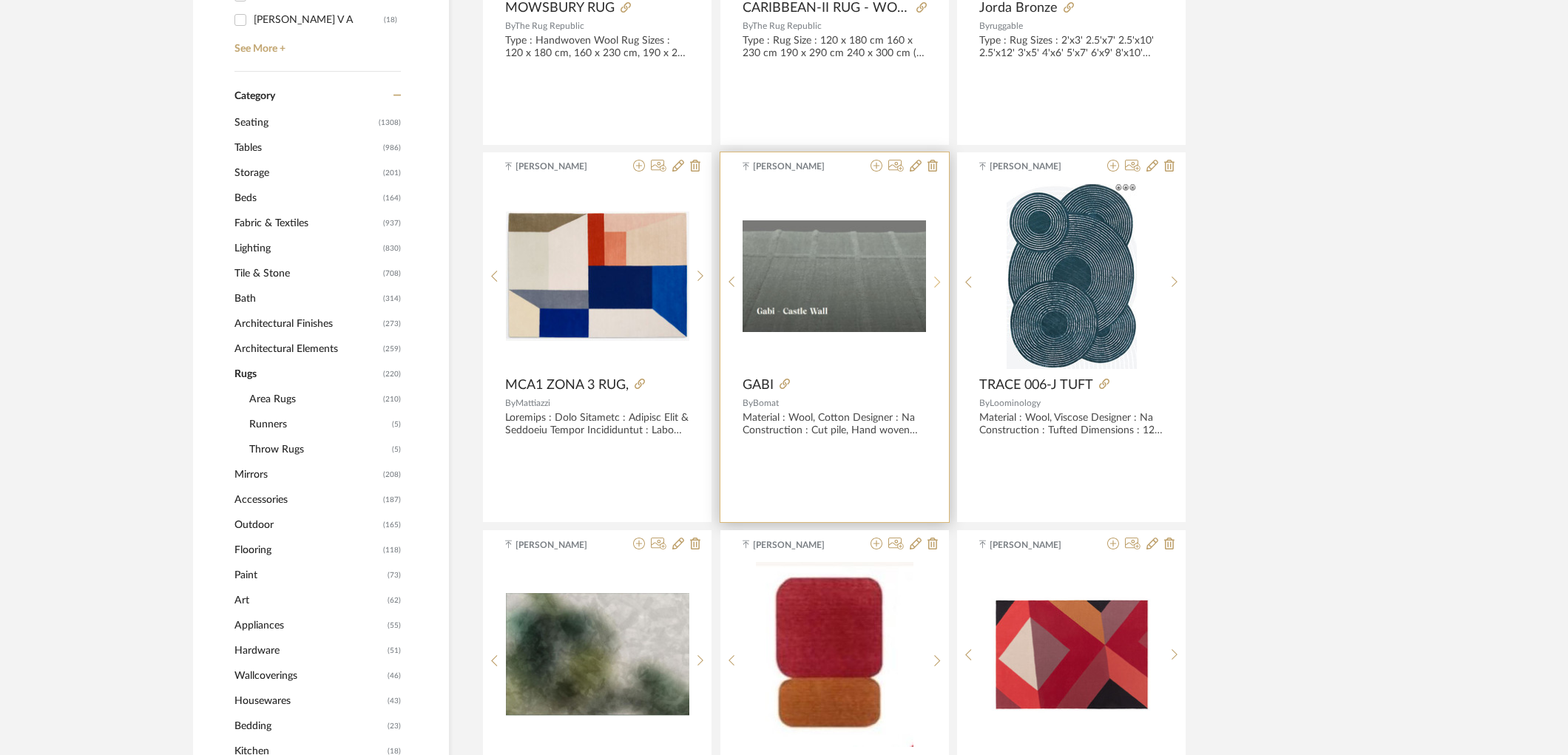
click at [944, 282] on sr-next-btn at bounding box center [938, 282] width 23 height 13
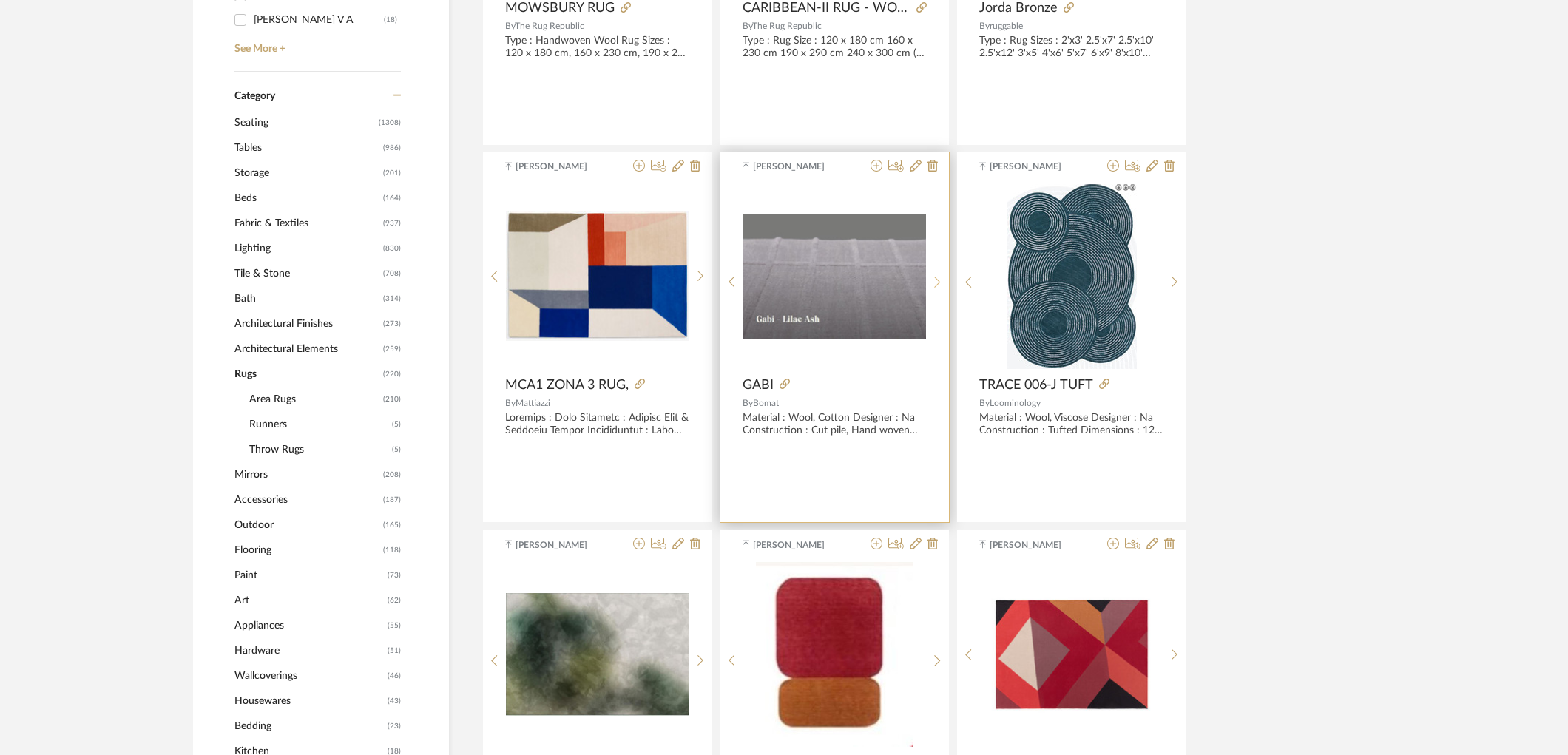
click at [944, 282] on sr-next-btn at bounding box center [938, 282] width 23 height 13
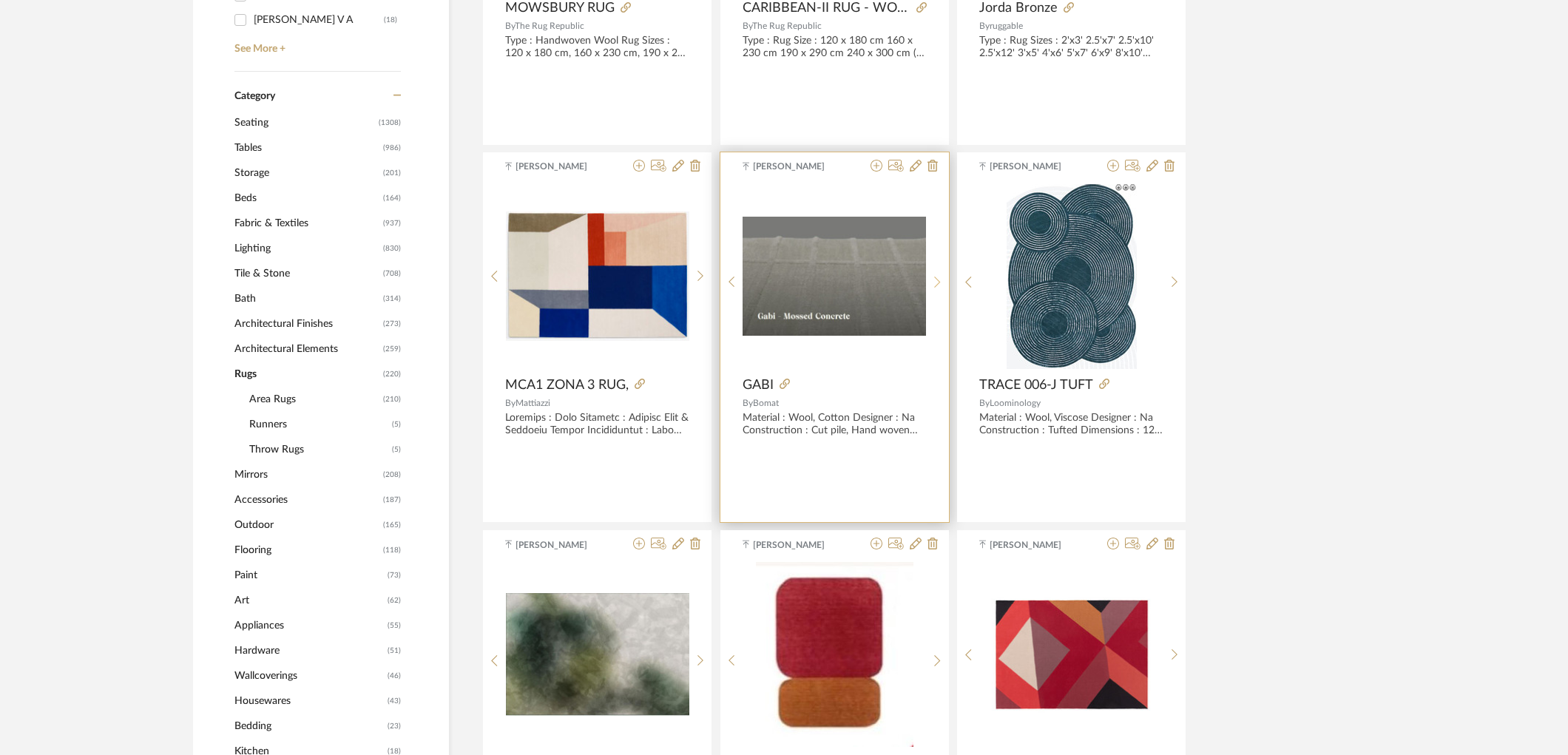
click at [944, 282] on sr-next-btn at bounding box center [938, 282] width 23 height 13
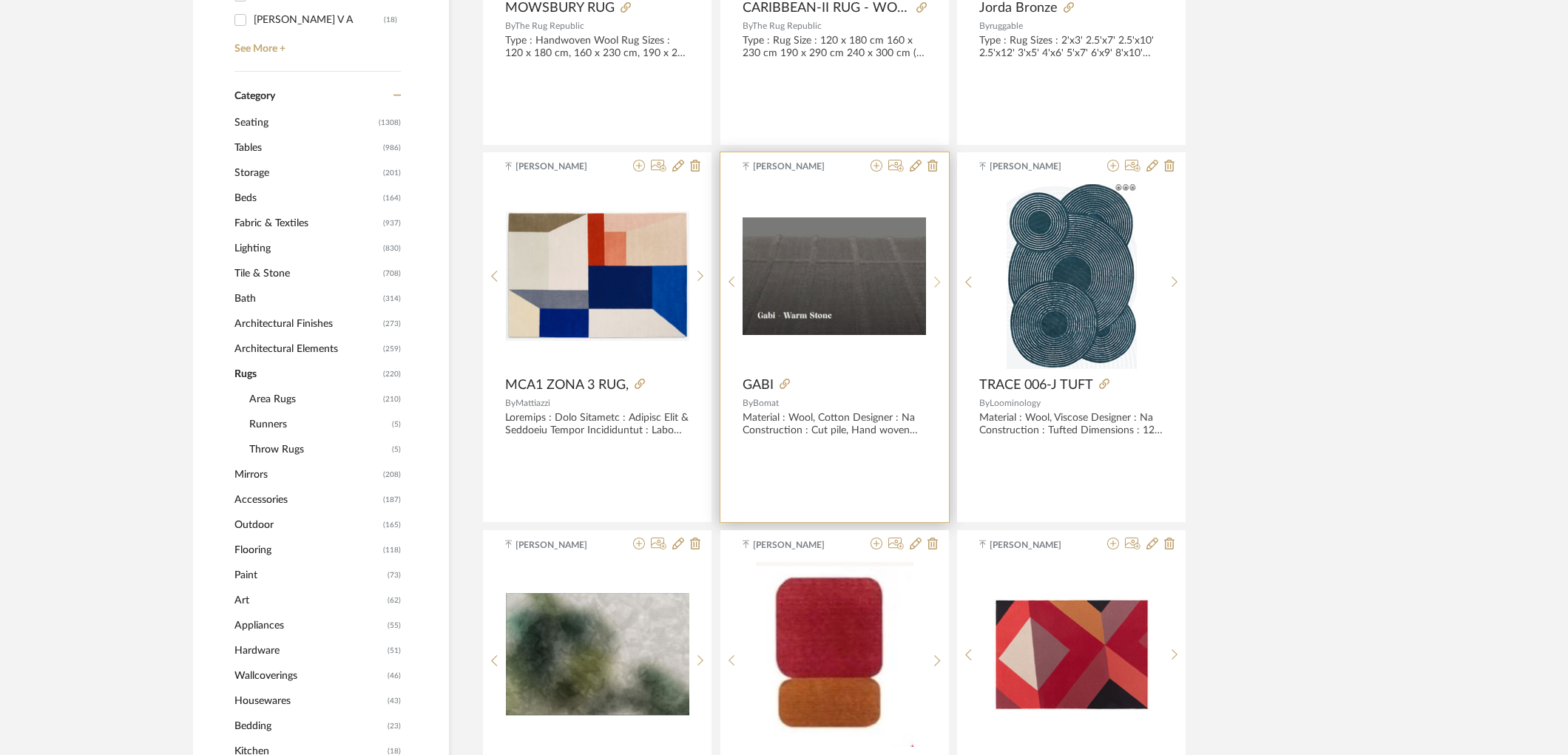
click at [944, 282] on sr-next-btn at bounding box center [938, 282] width 23 height 13
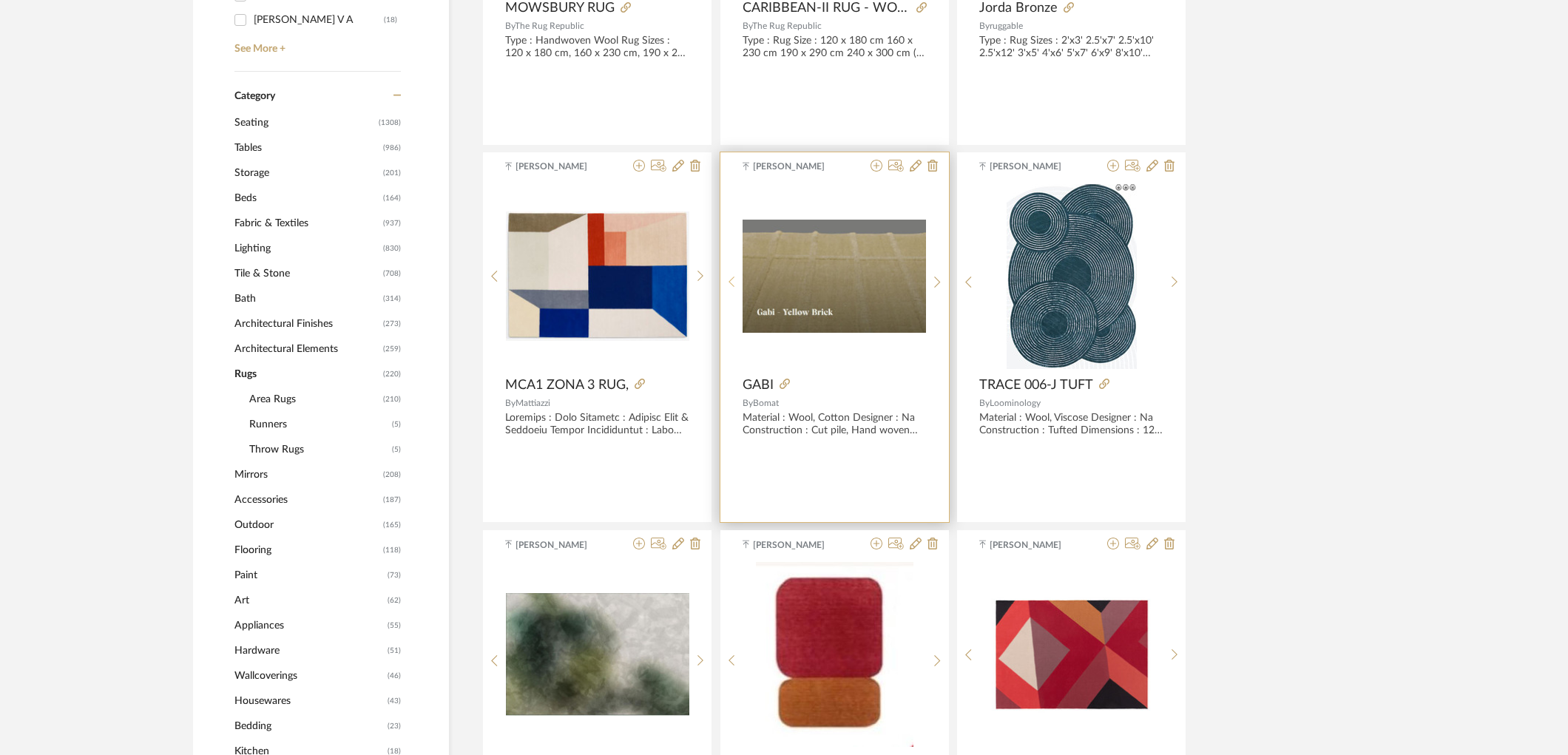
click at [735, 275] on div at bounding box center [732, 282] width 23 height 197
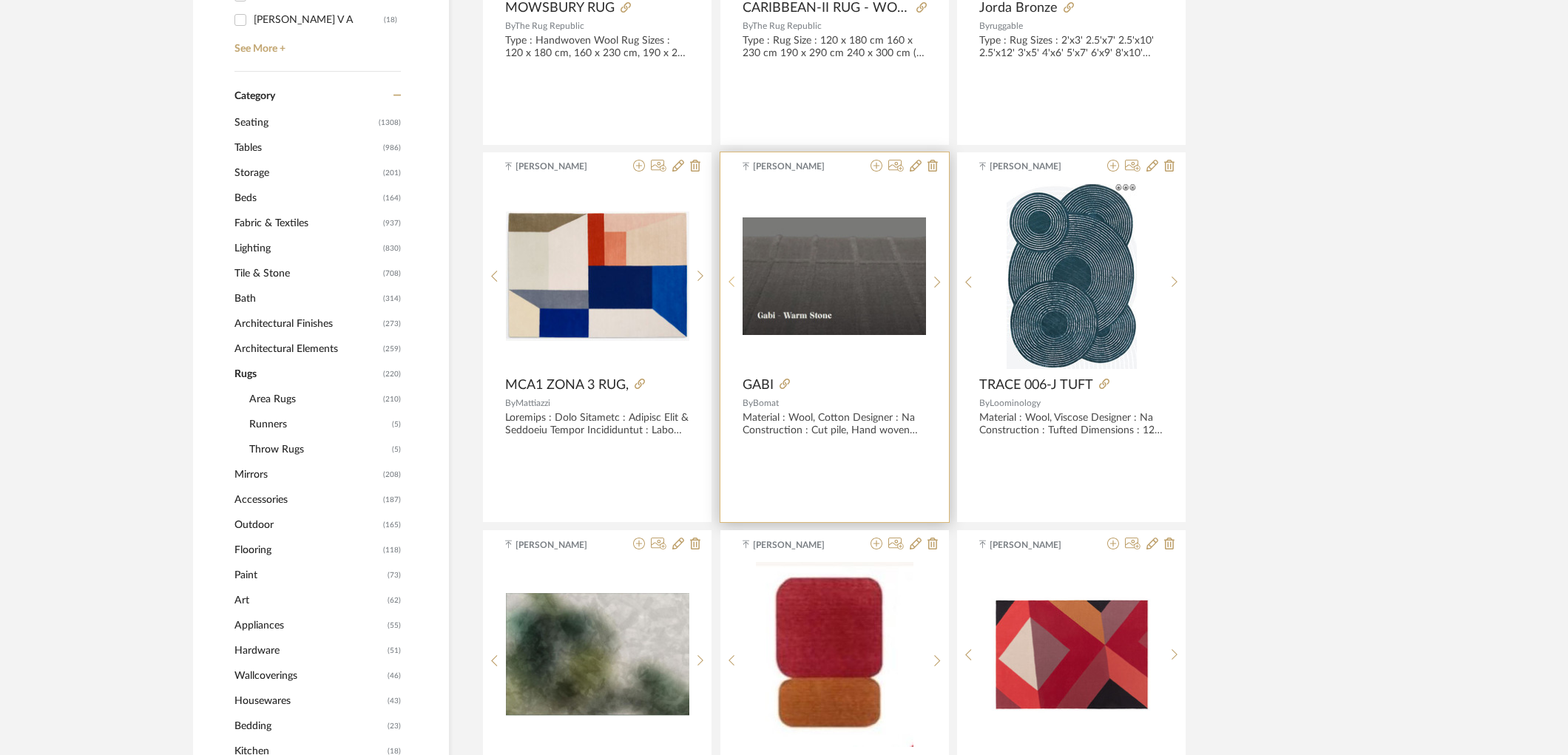
click at [735, 275] on div at bounding box center [732, 282] width 23 height 197
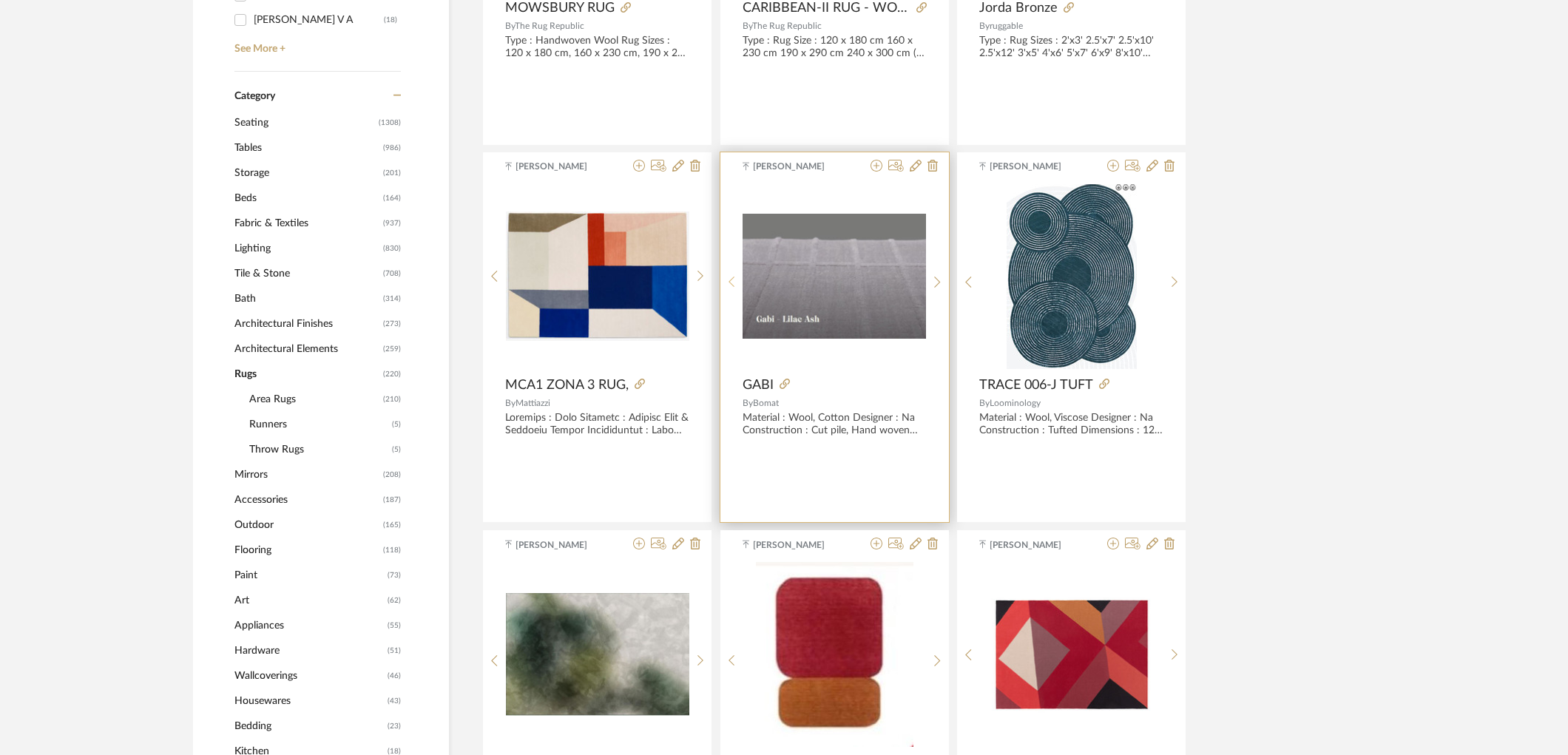
click at [735, 275] on div at bounding box center [732, 282] width 23 height 197
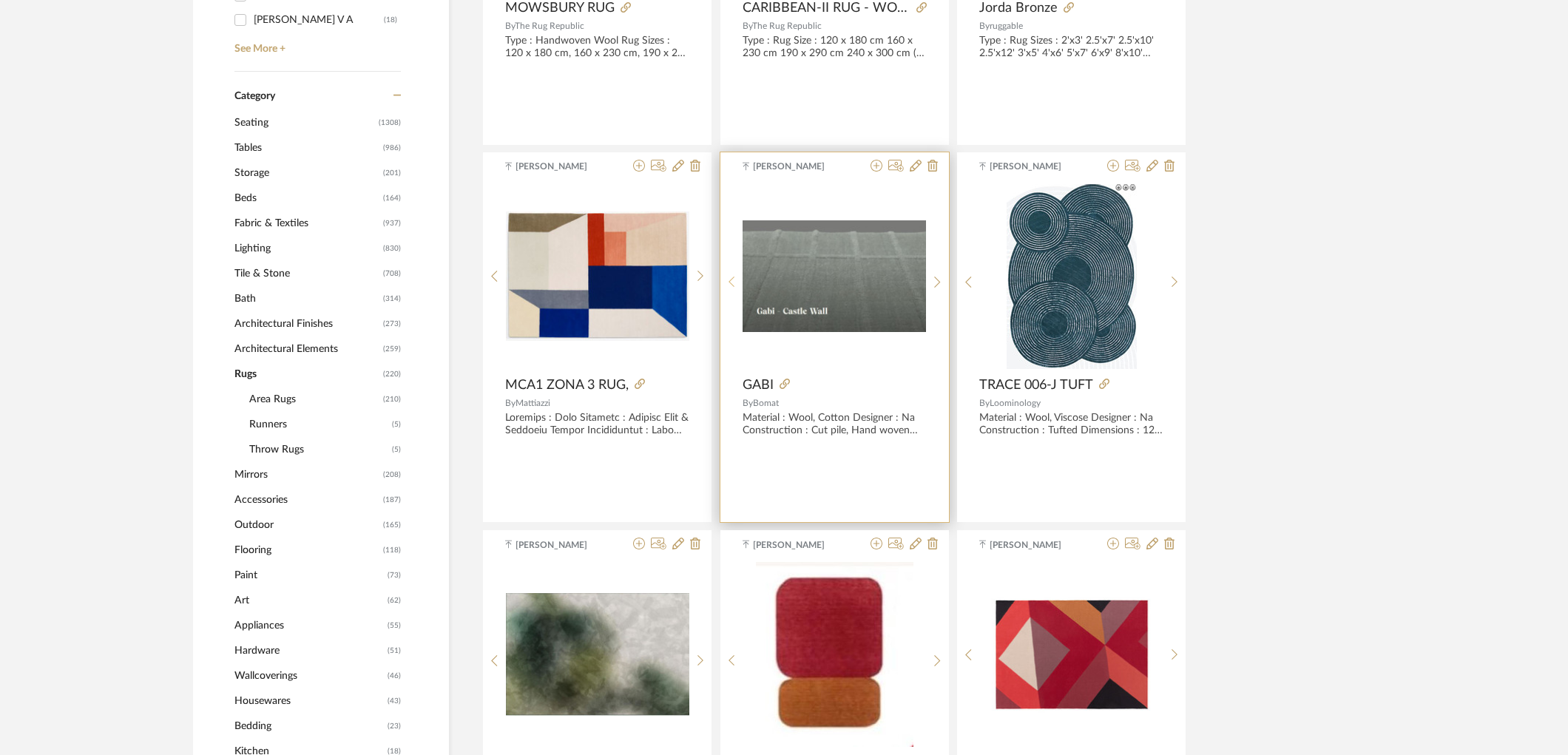
click at [735, 275] on div at bounding box center [732, 282] width 23 height 197
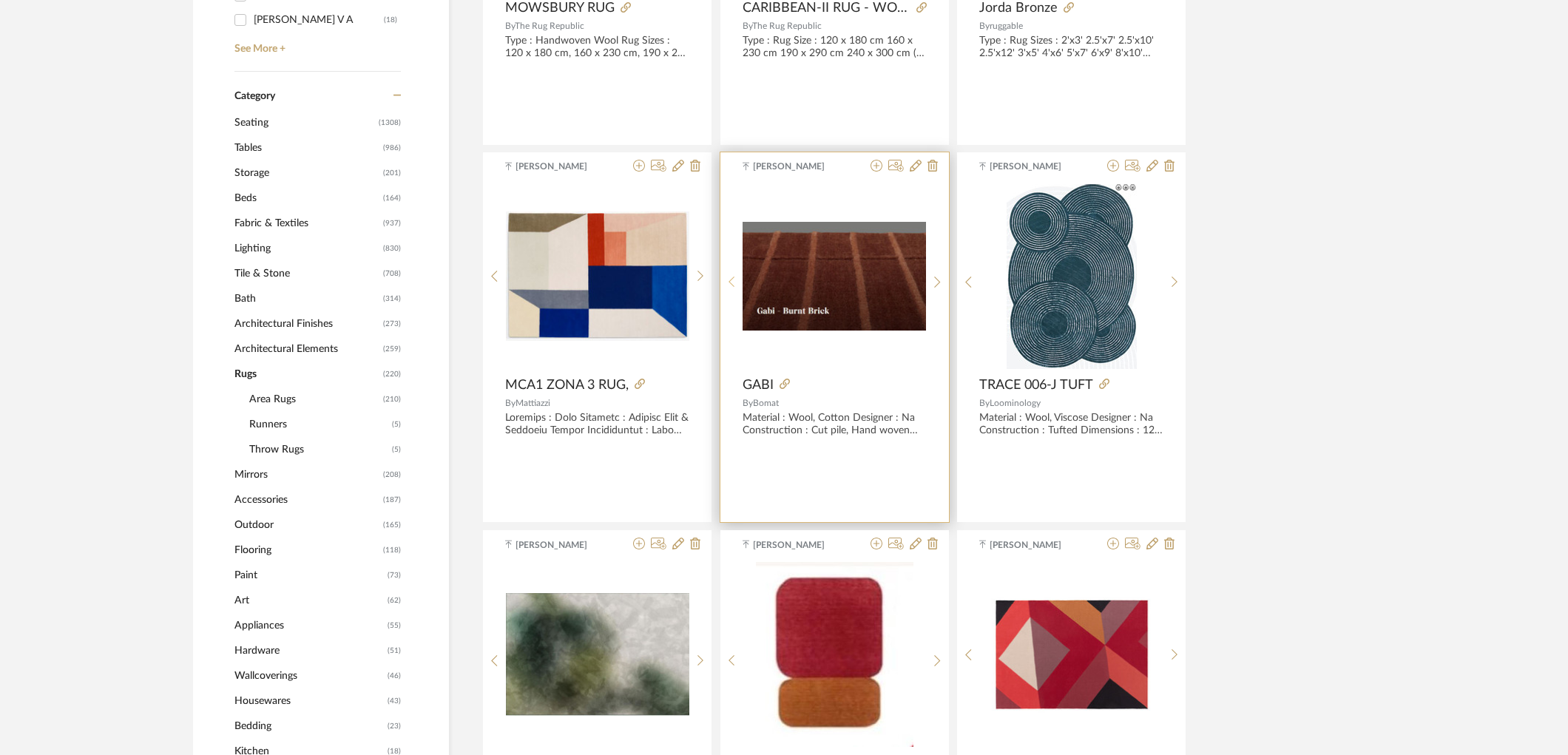
click at [735, 275] on div at bounding box center [732, 282] width 23 height 197
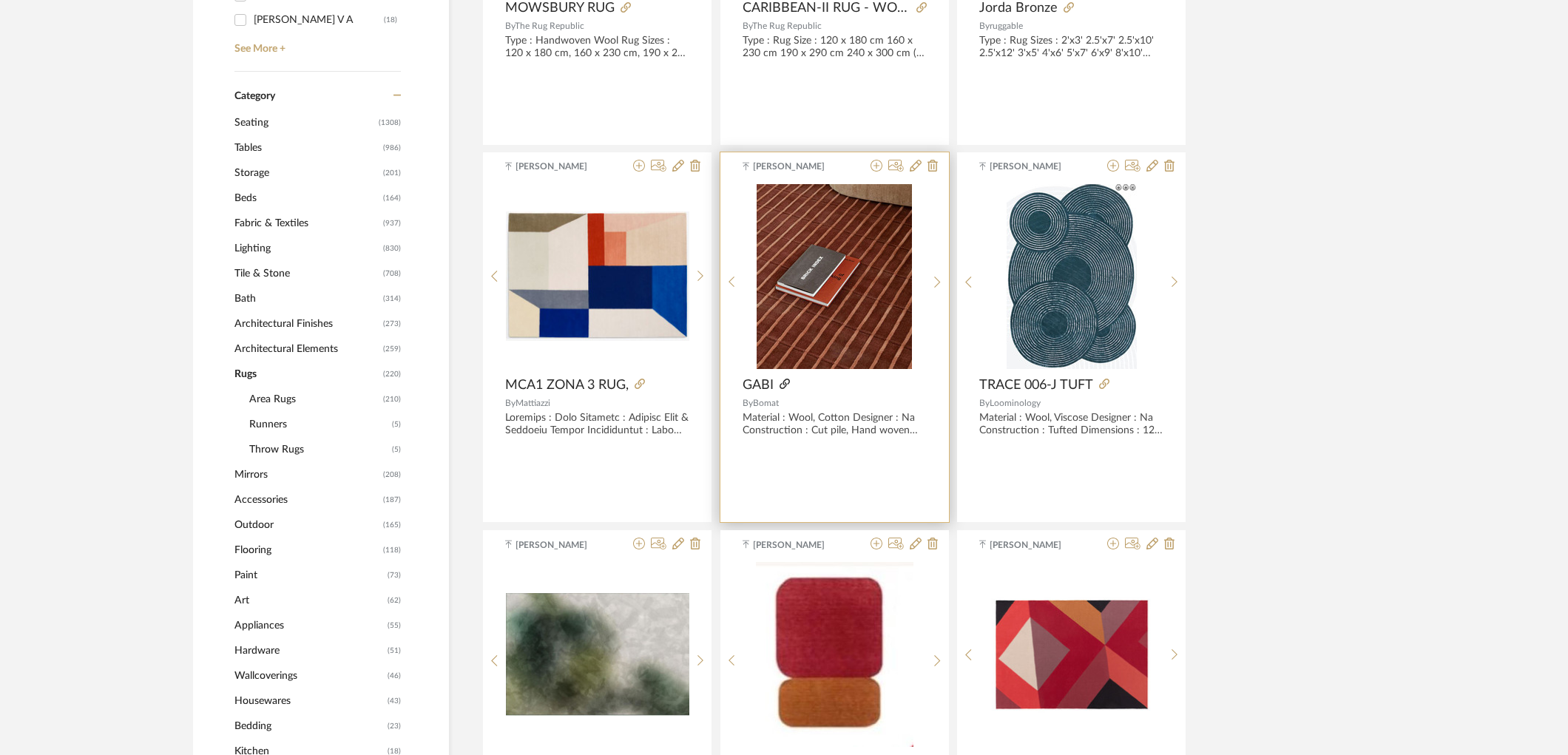
click at [784, 386] on icon at bounding box center [785, 384] width 11 height 11
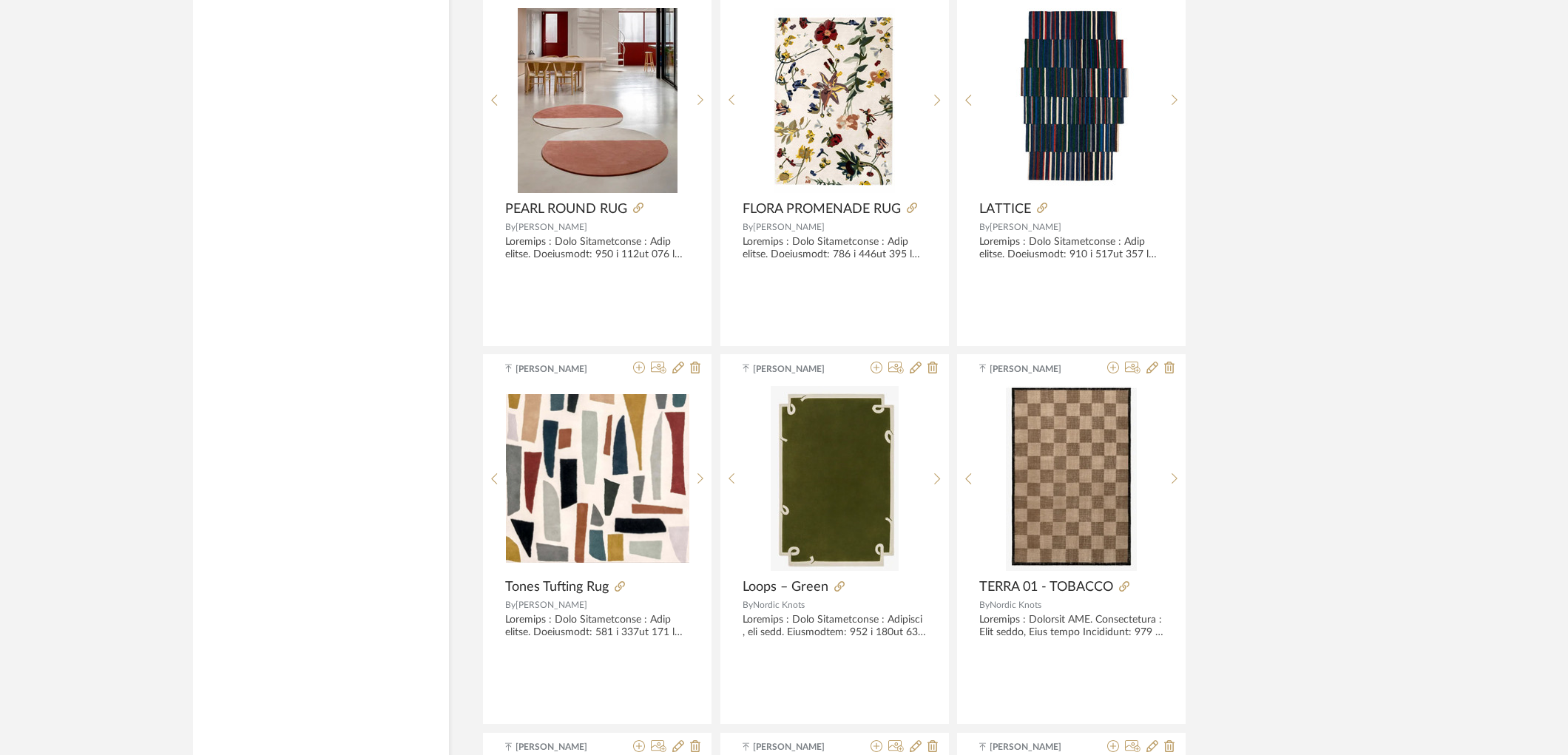
scroll to position [3780, 0]
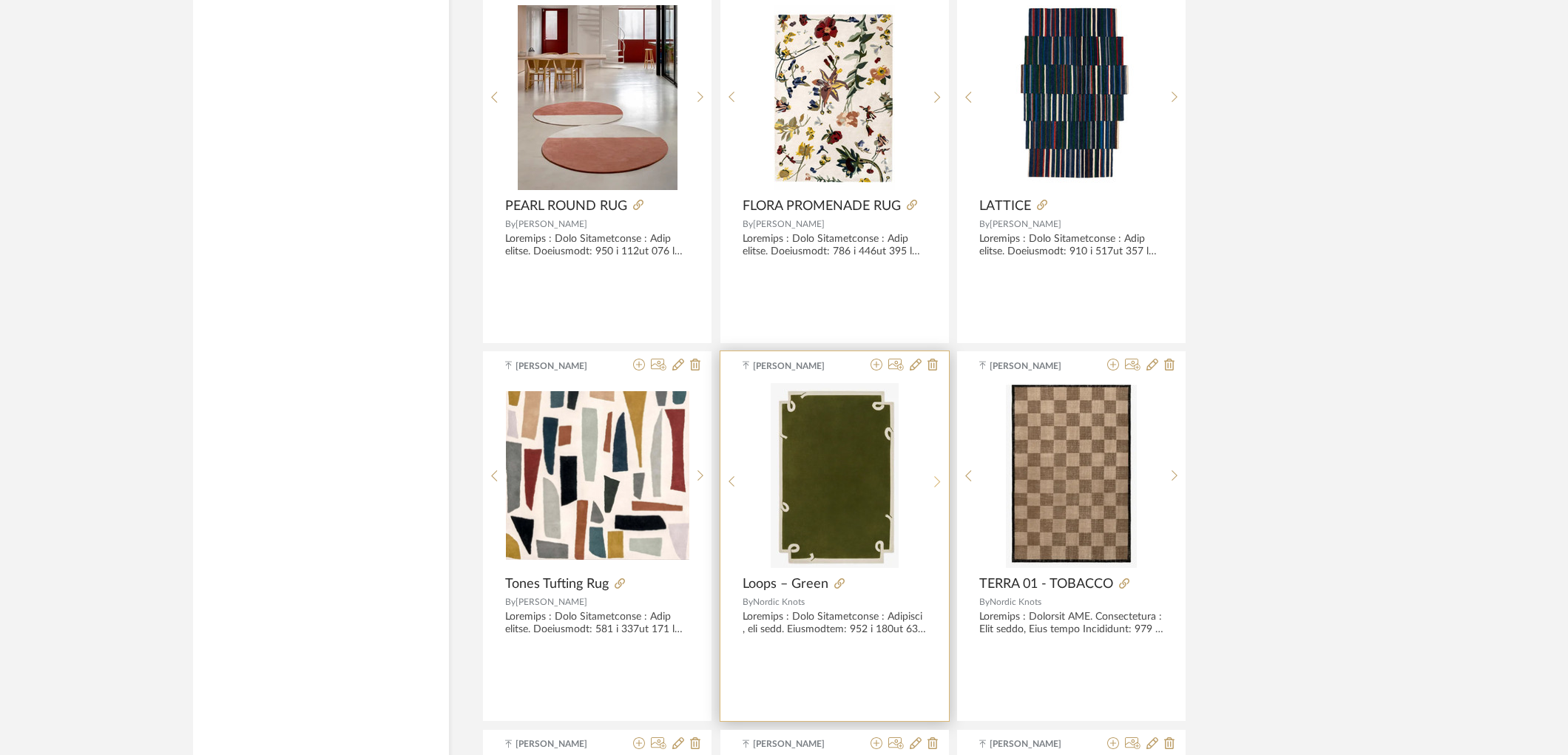
click at [939, 483] on icon at bounding box center [937, 482] width 6 height 11
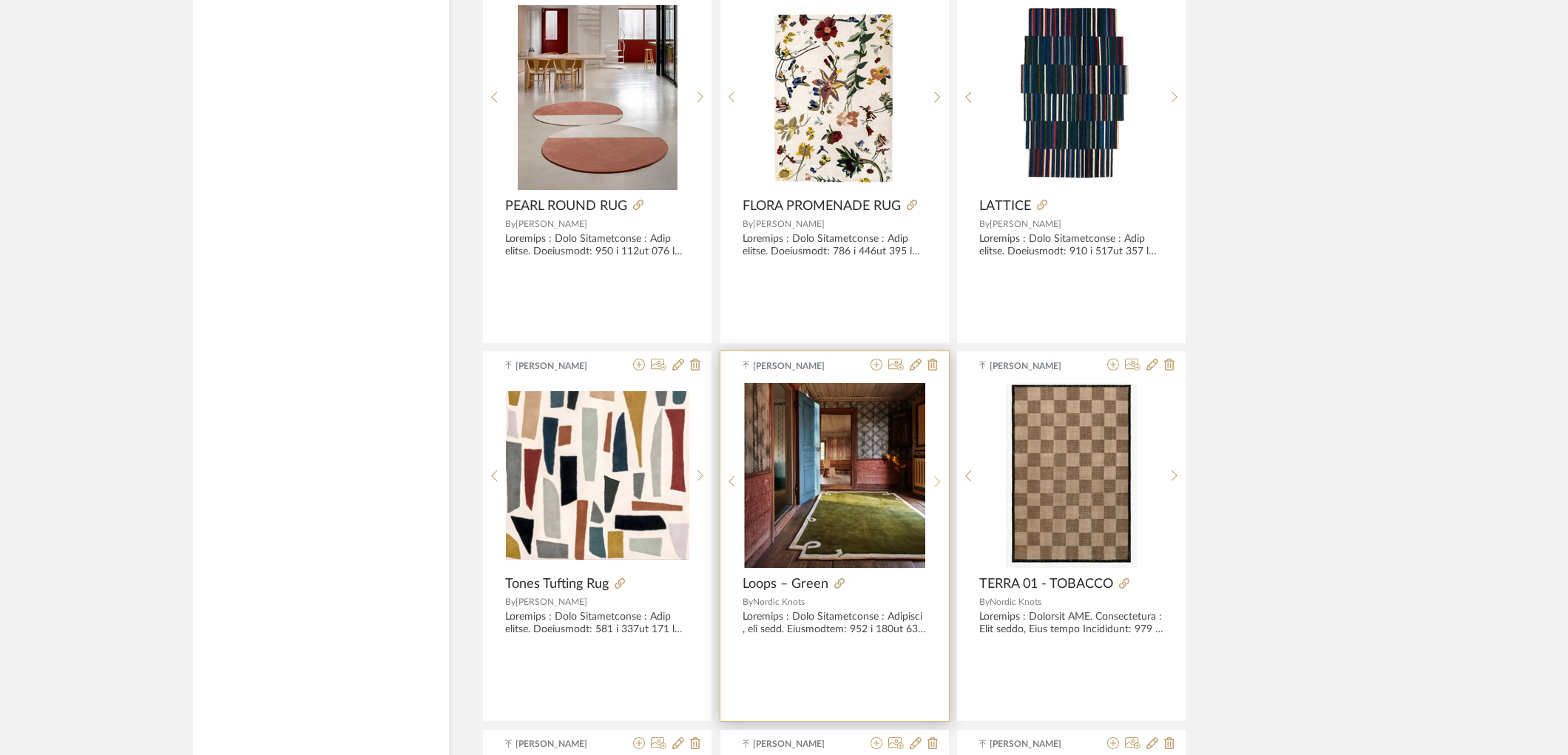
click at [939, 483] on icon at bounding box center [937, 482] width 6 height 11
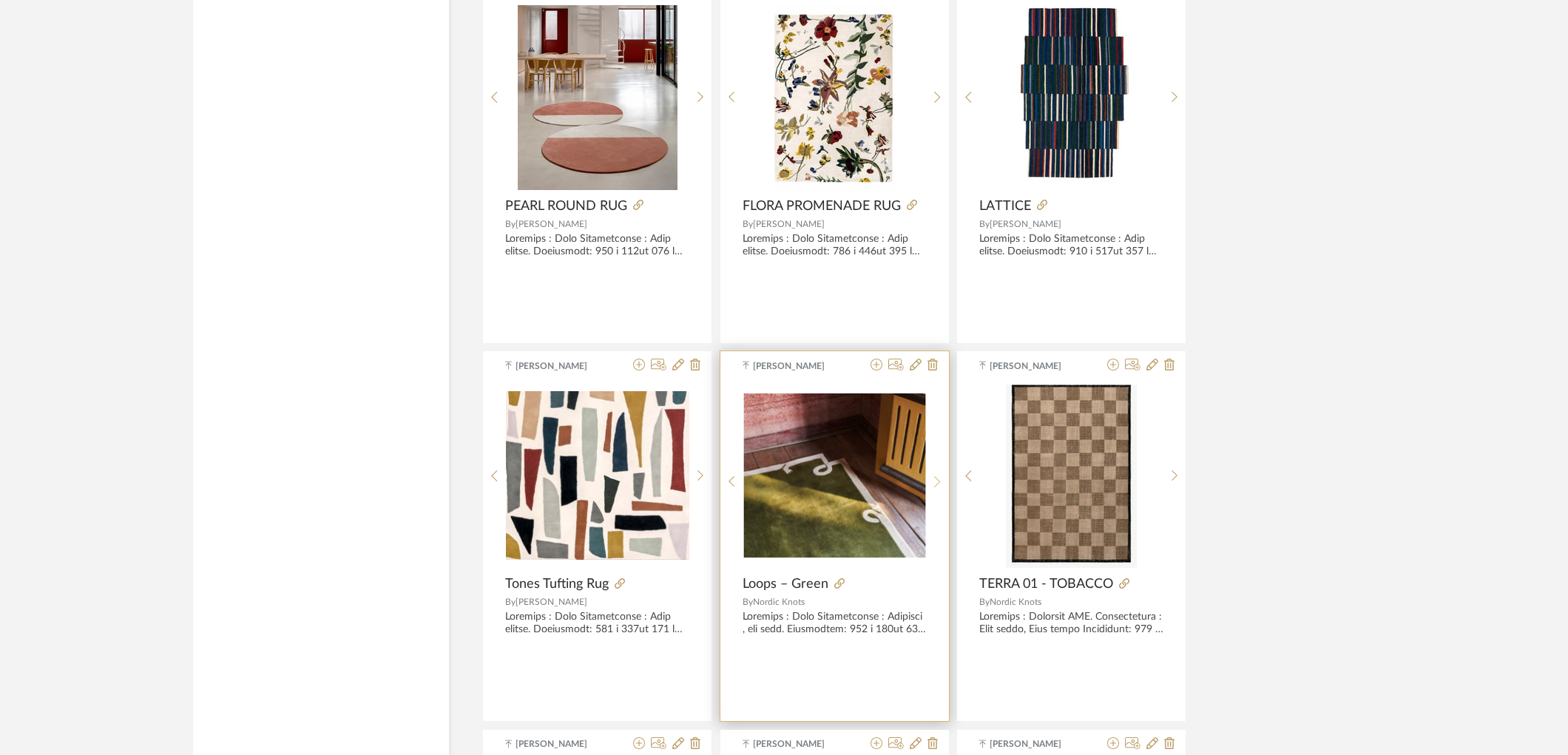
click at [939, 483] on icon at bounding box center [937, 482] width 6 height 11
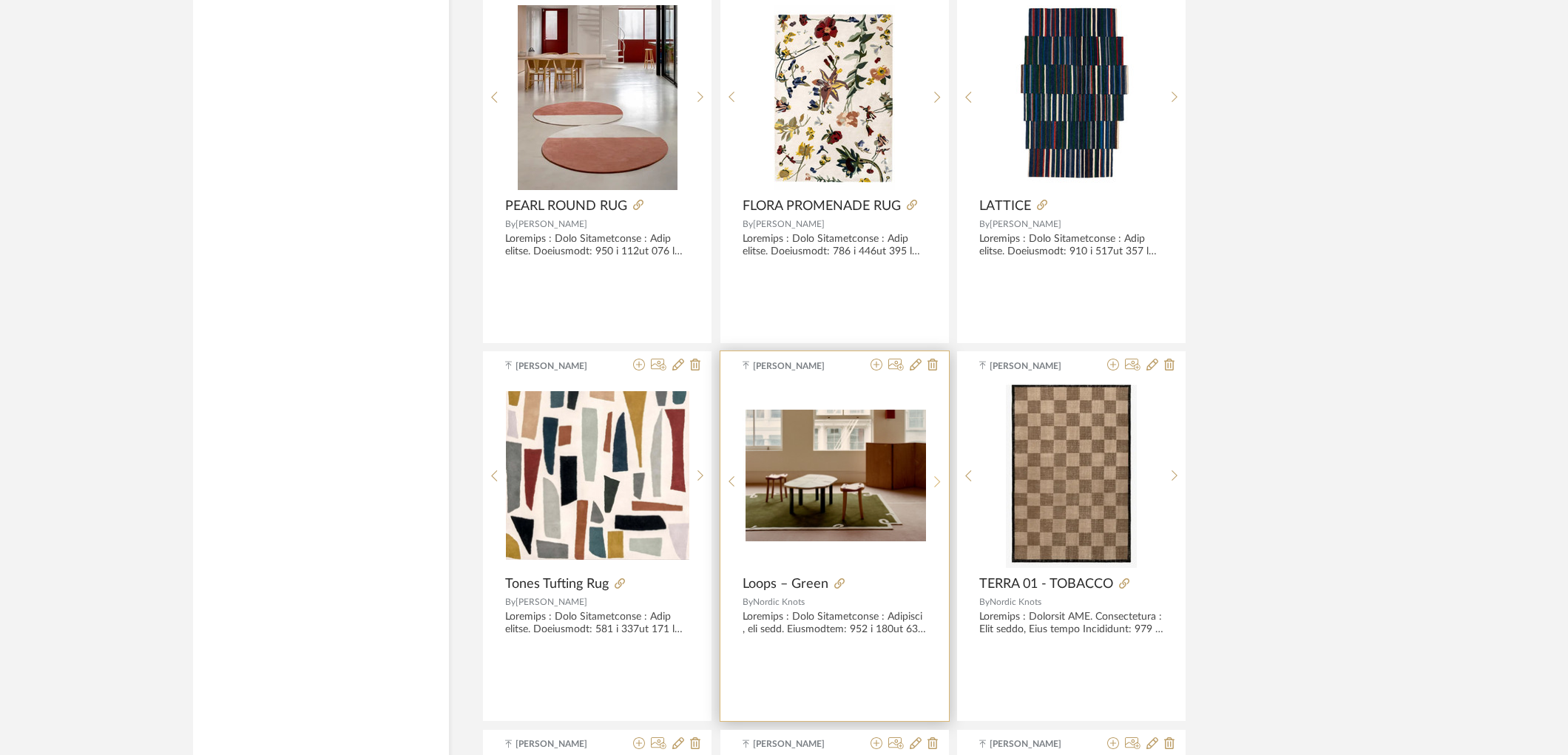
click at [939, 483] on icon at bounding box center [937, 482] width 6 height 11
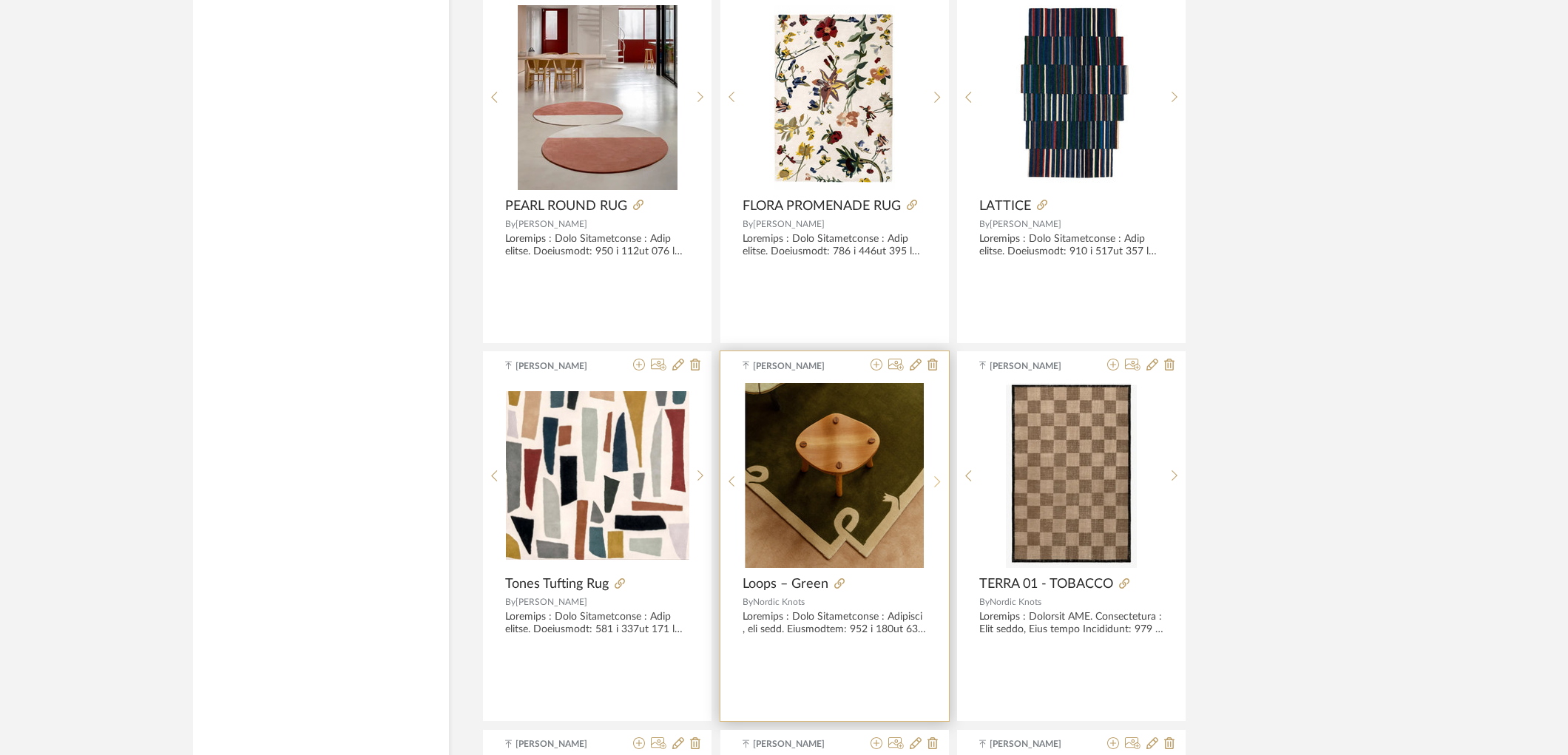
click at [939, 483] on icon at bounding box center [937, 482] width 6 height 11
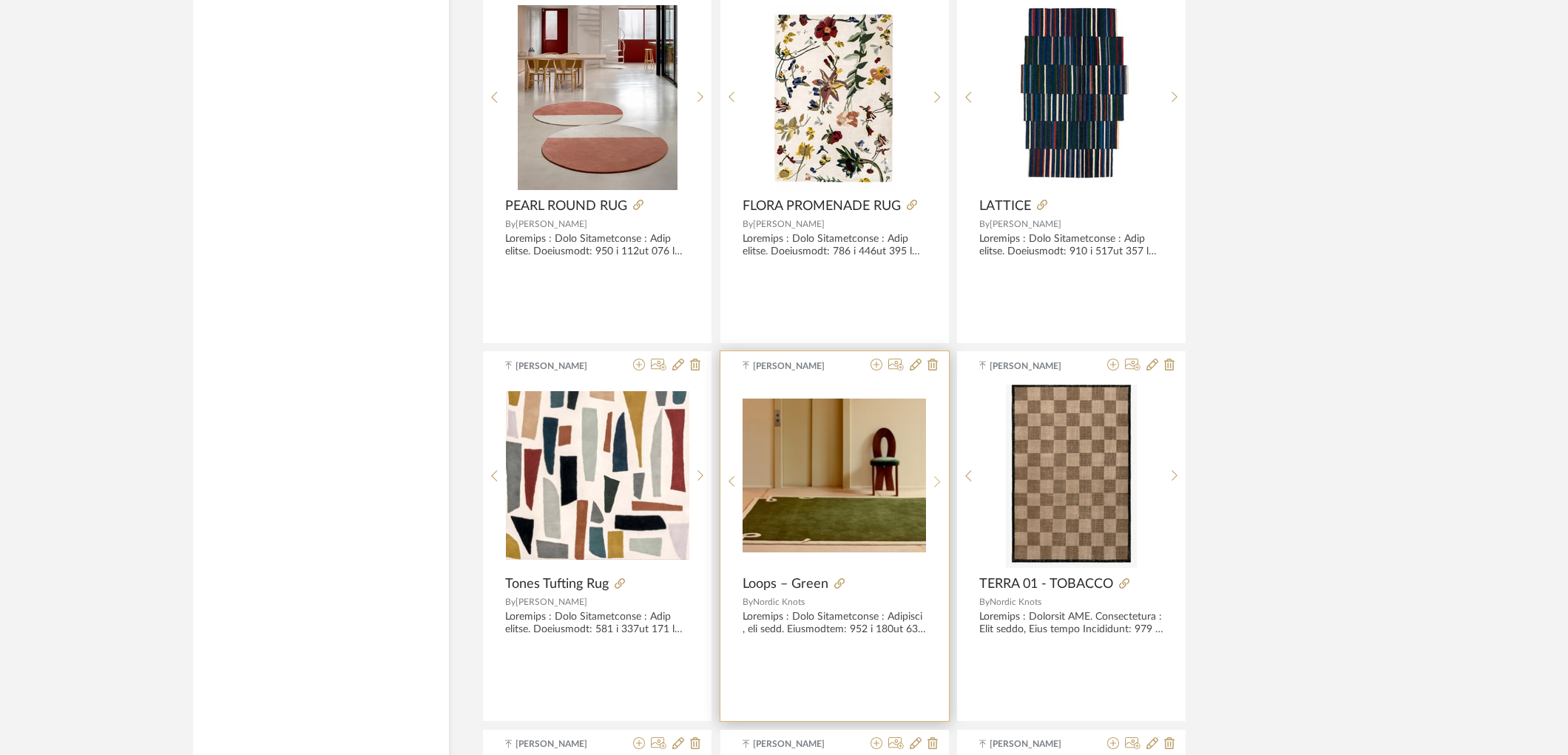
click at [939, 486] on icon at bounding box center [937, 482] width 7 height 13
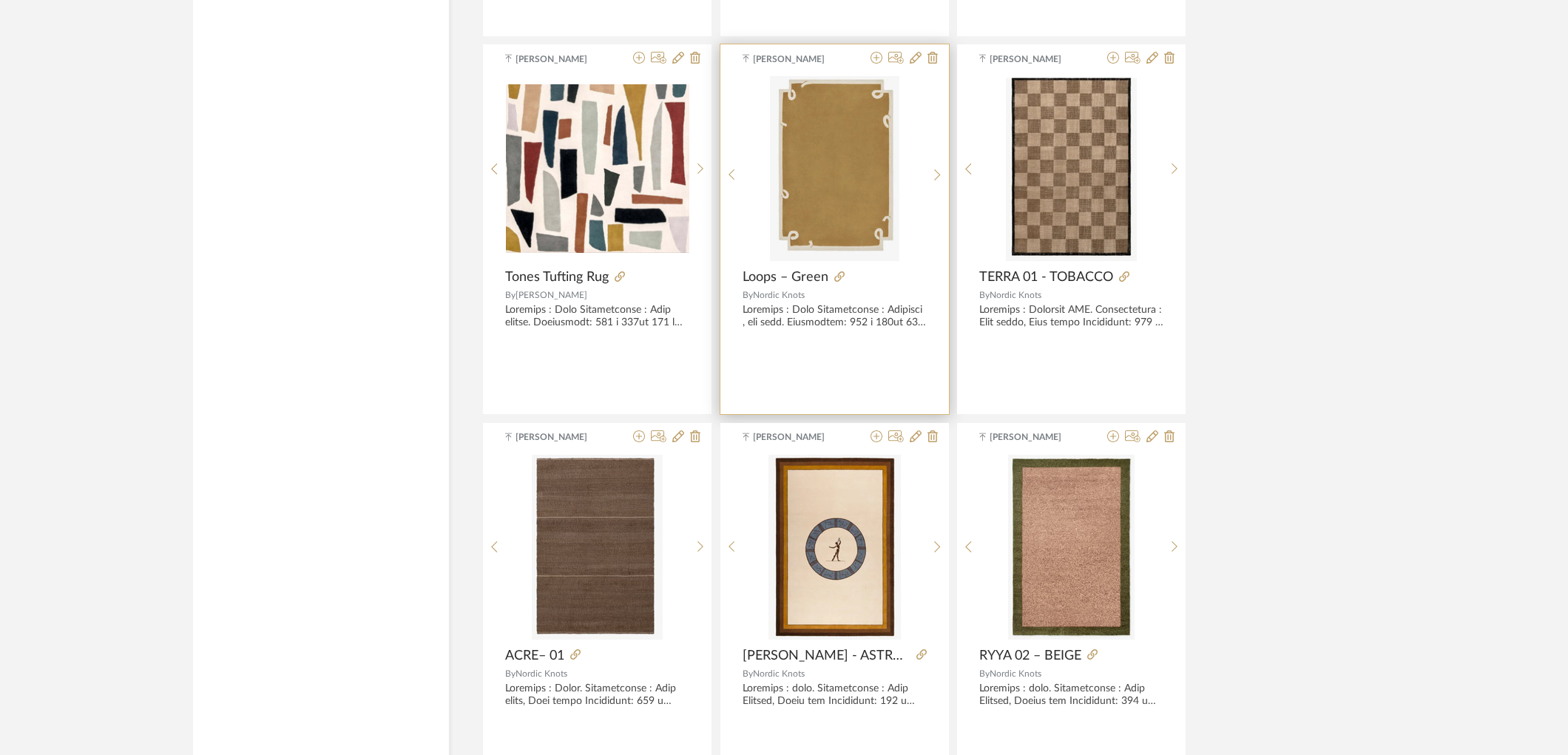
scroll to position [4191, 0]
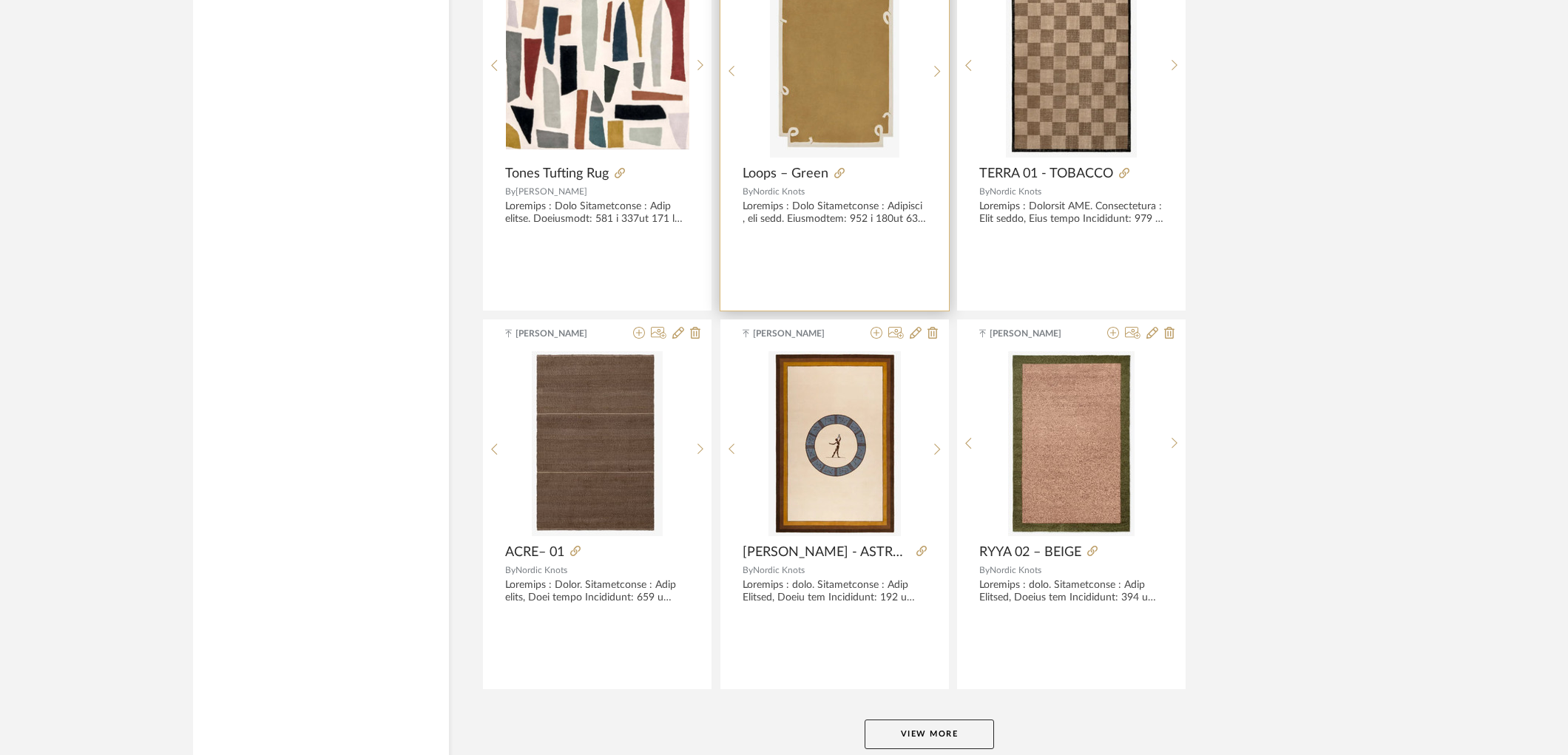
drag, startPoint x: 738, startPoint y: 196, endPoint x: 814, endPoint y: 195, distance: 76.0
click at [814, 195] on product-brand "By Nordic Knots" at bounding box center [834, 190] width 229 height 15
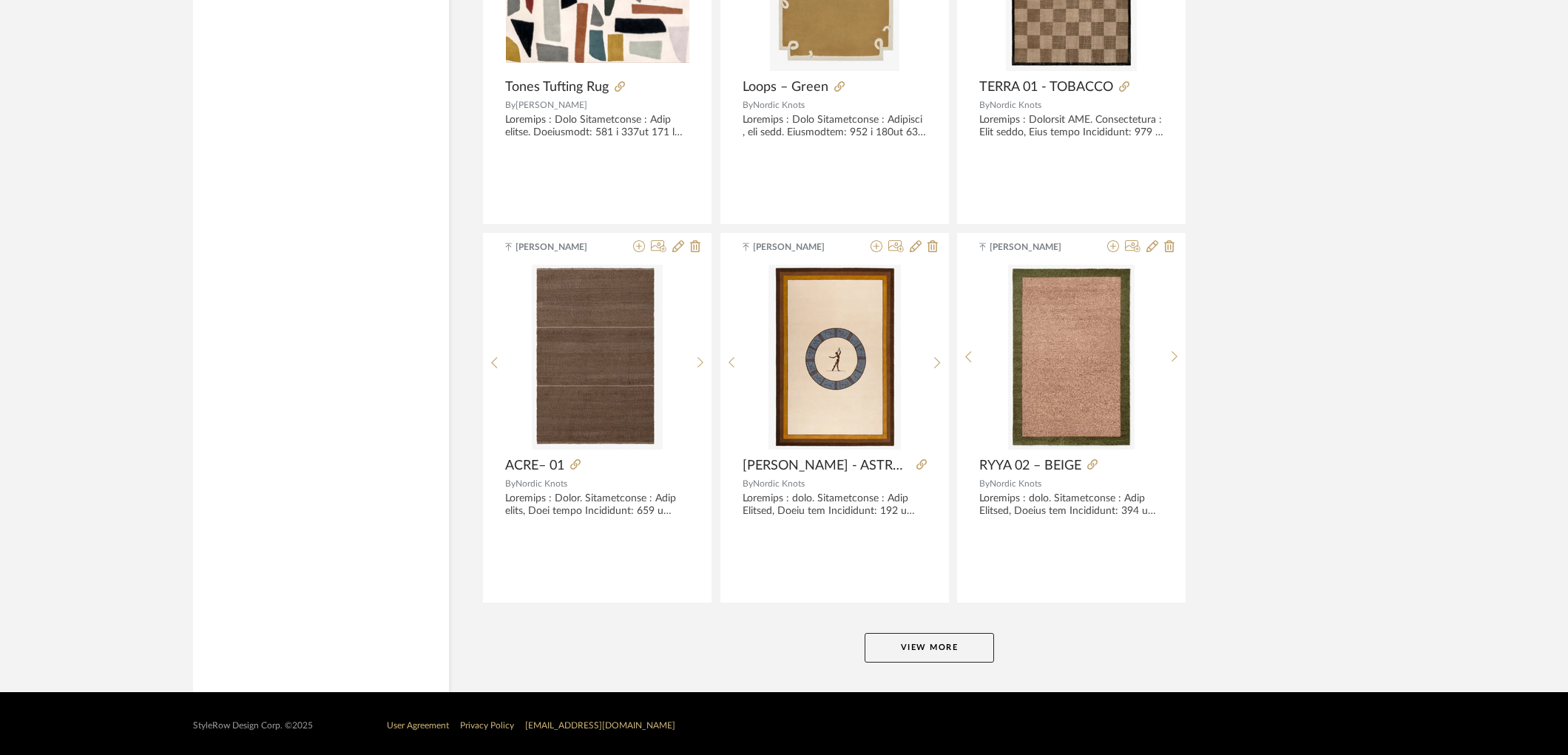
scroll to position [4284, 0]
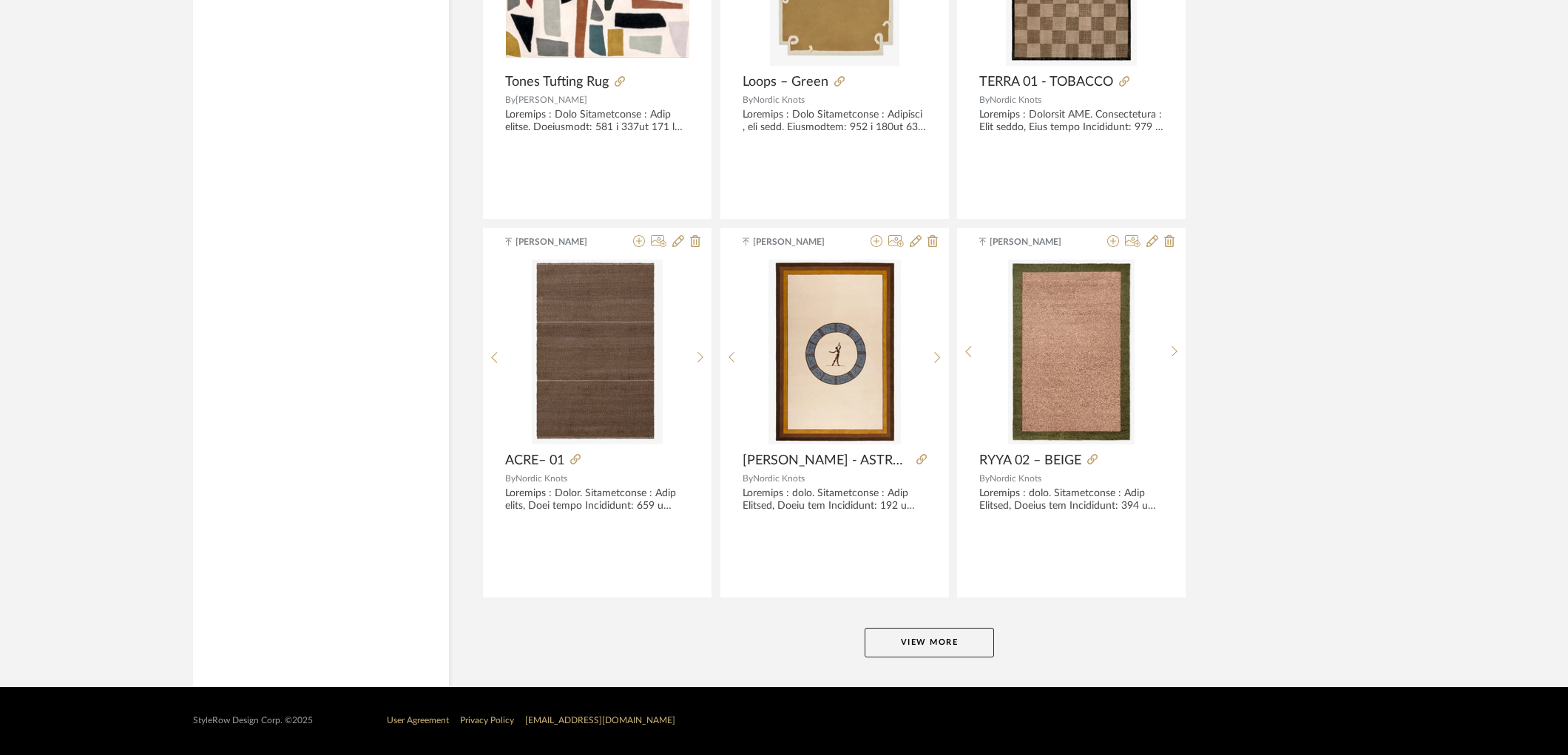
click at [933, 644] on button "View More" at bounding box center [929, 643] width 129 height 29
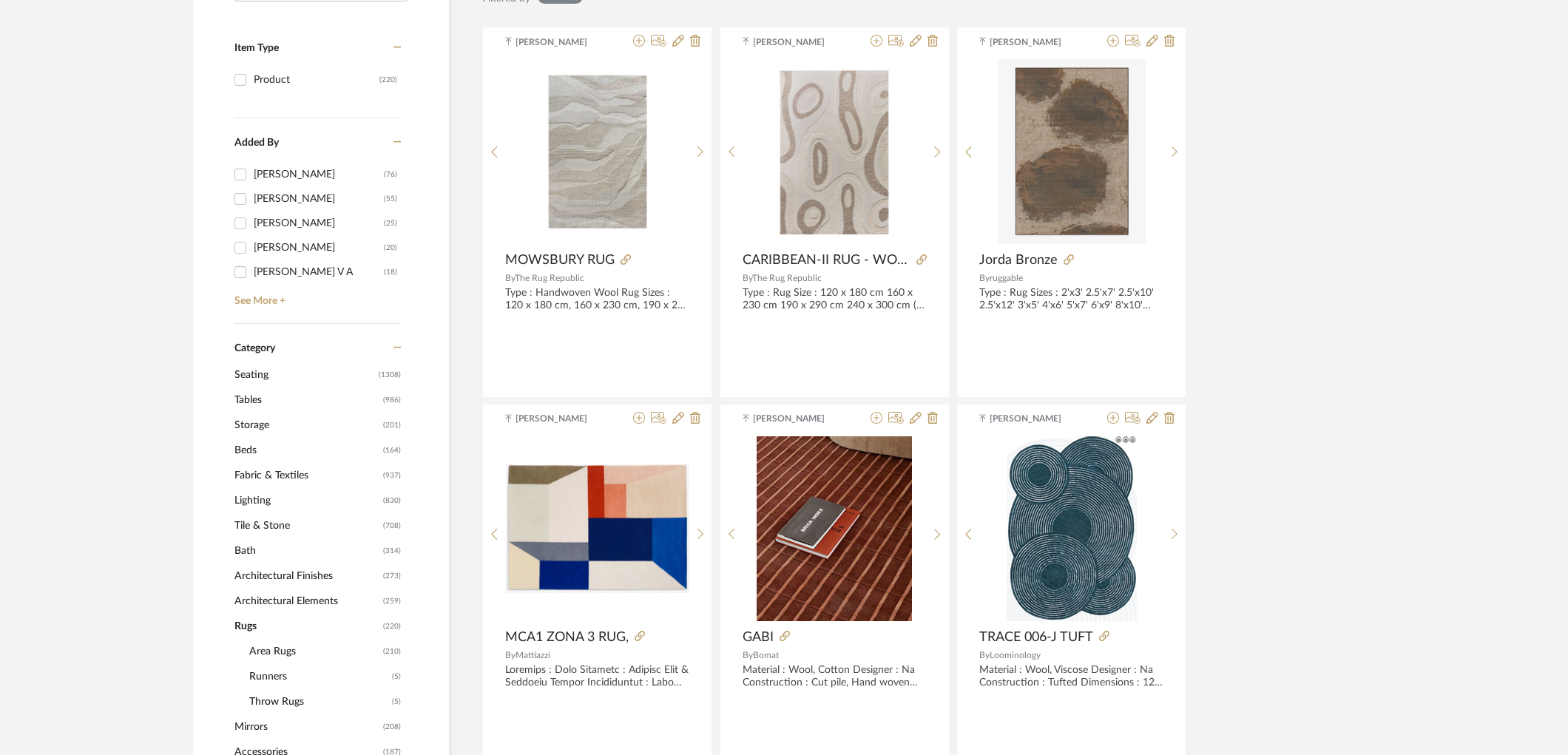
scroll to position [0, 0]
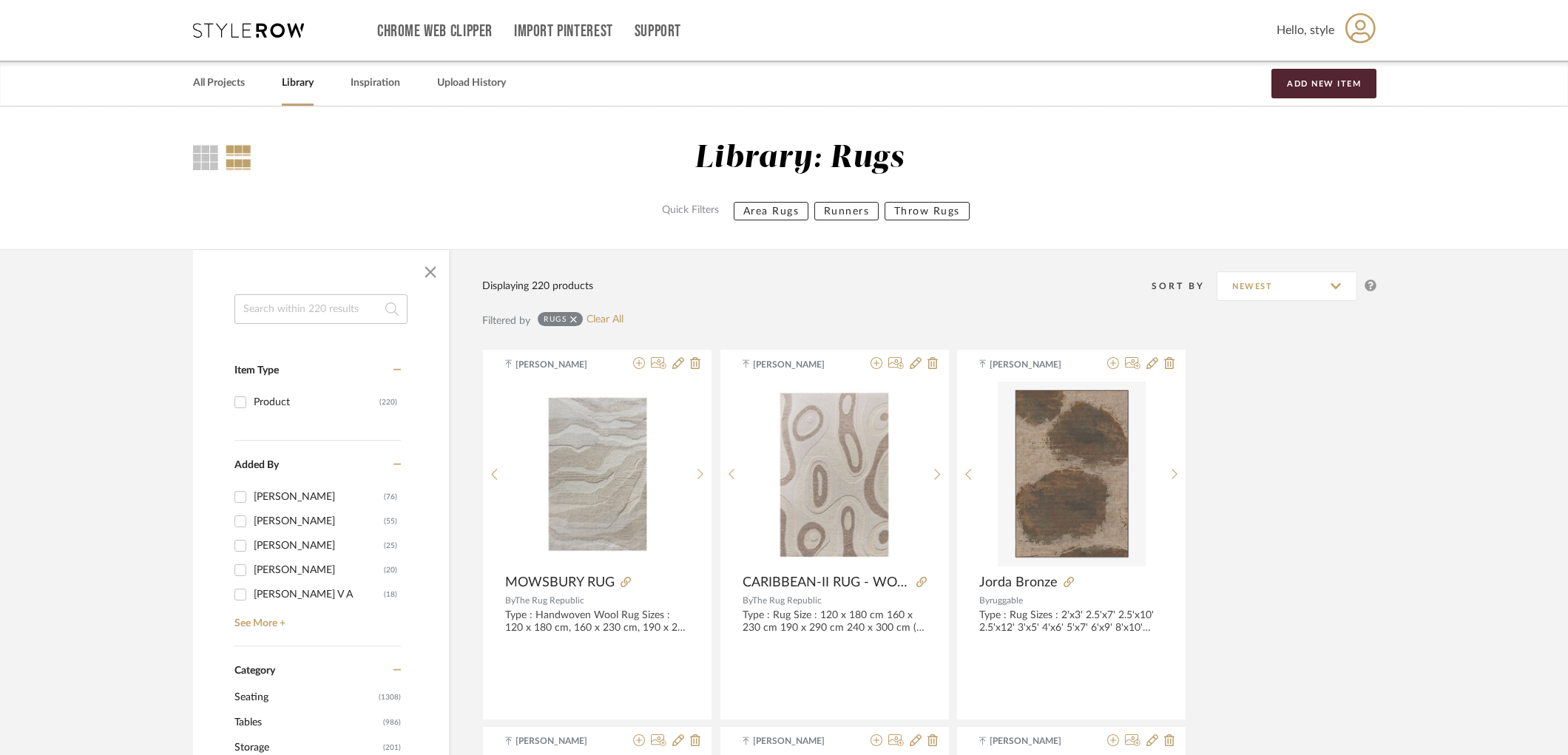
click at [292, 321] on input at bounding box center [321, 309] width 173 height 29
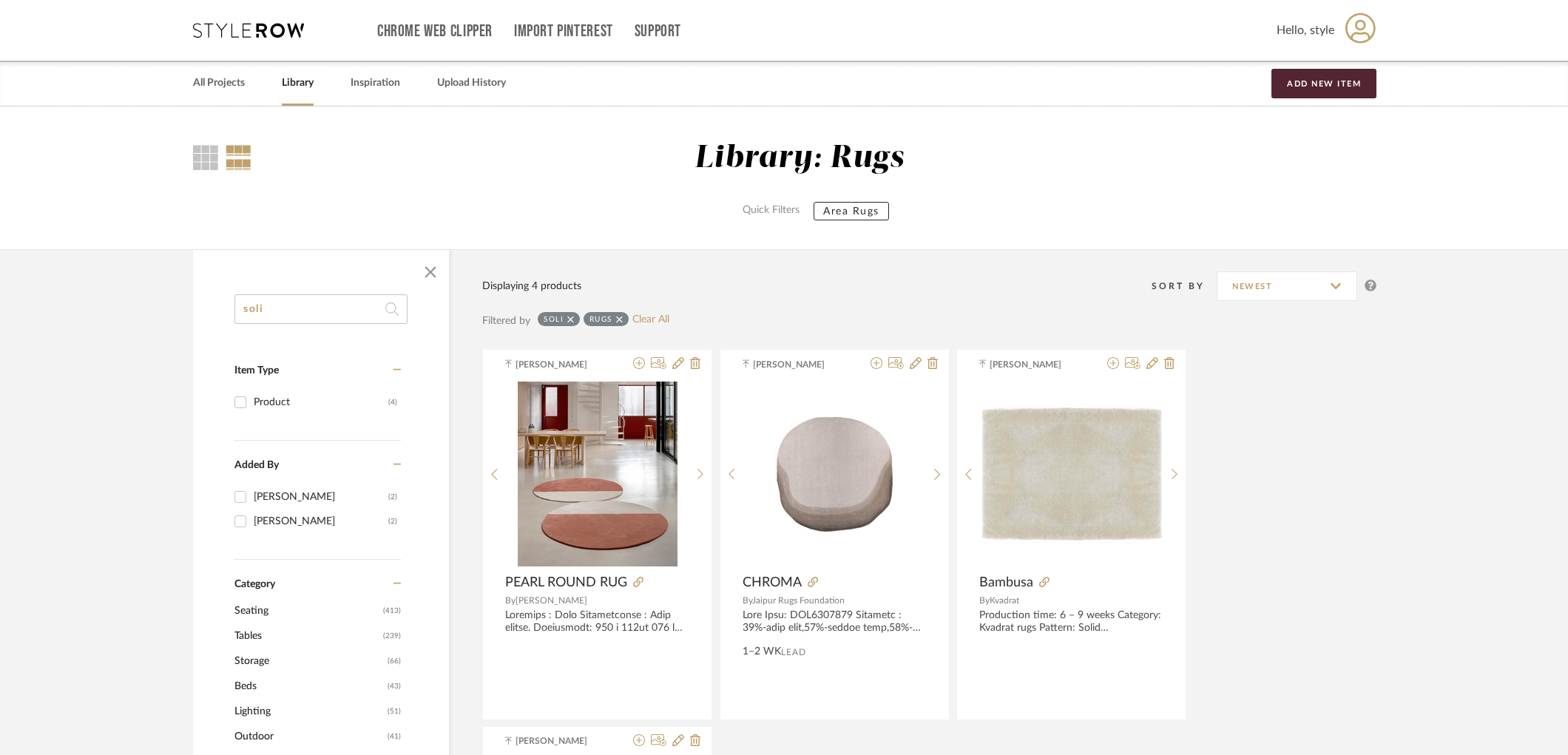
click at [622, 316] on icon at bounding box center [619, 319] width 7 height 11
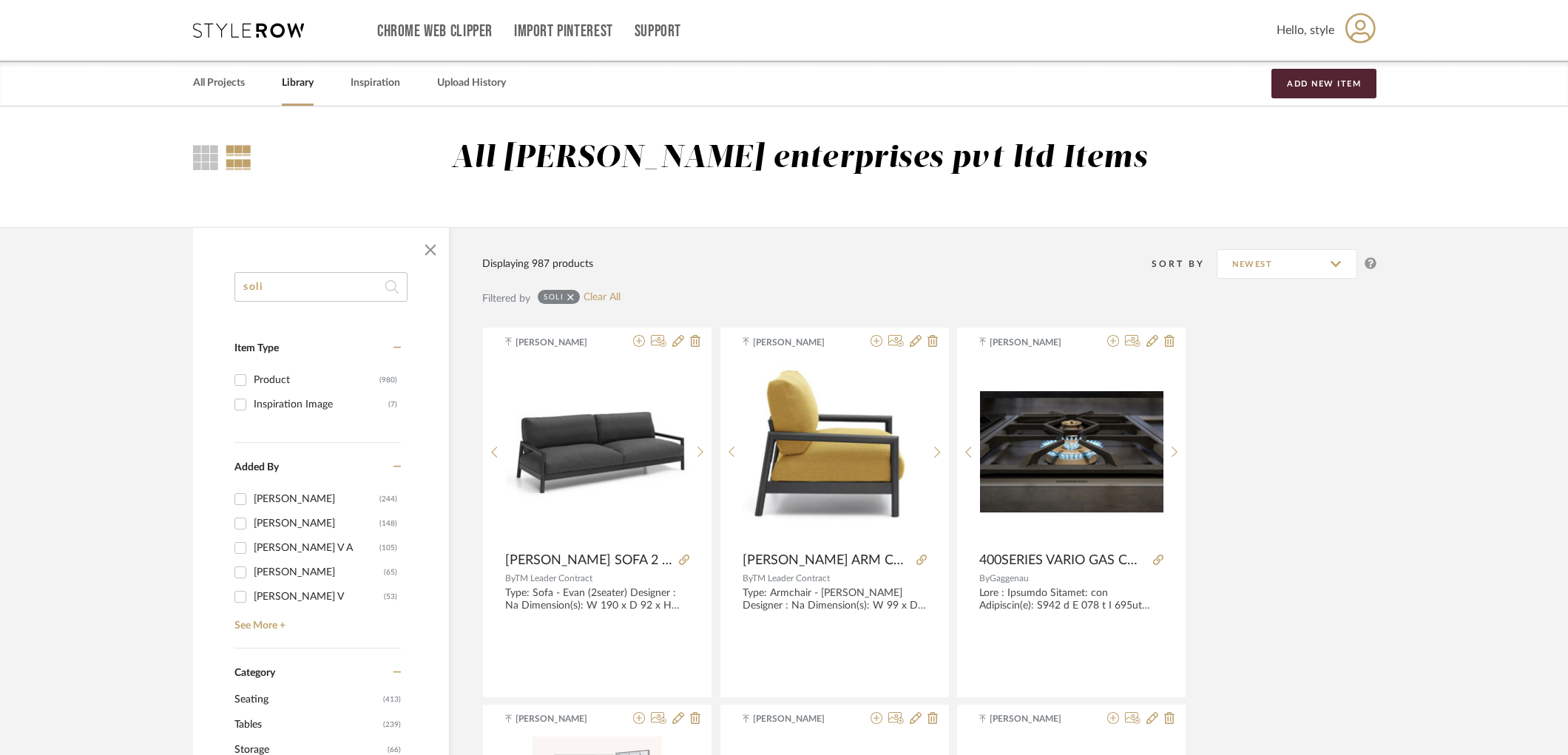
drag, startPoint x: 291, startPoint y: 291, endPoint x: 315, endPoint y: 301, distance: 26.0
click at [291, 290] on input "soli" at bounding box center [321, 287] width 173 height 29
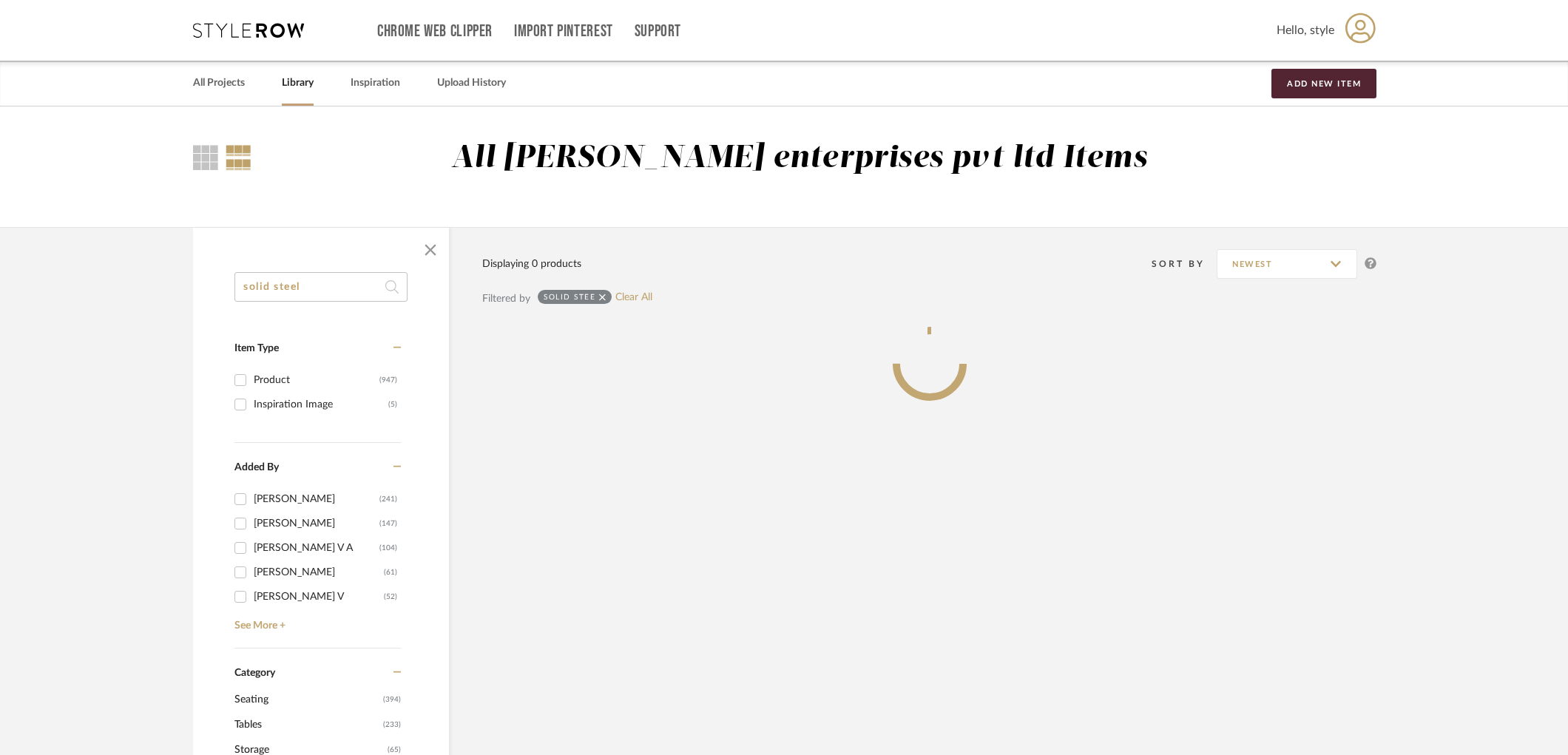
type input "solid steel"
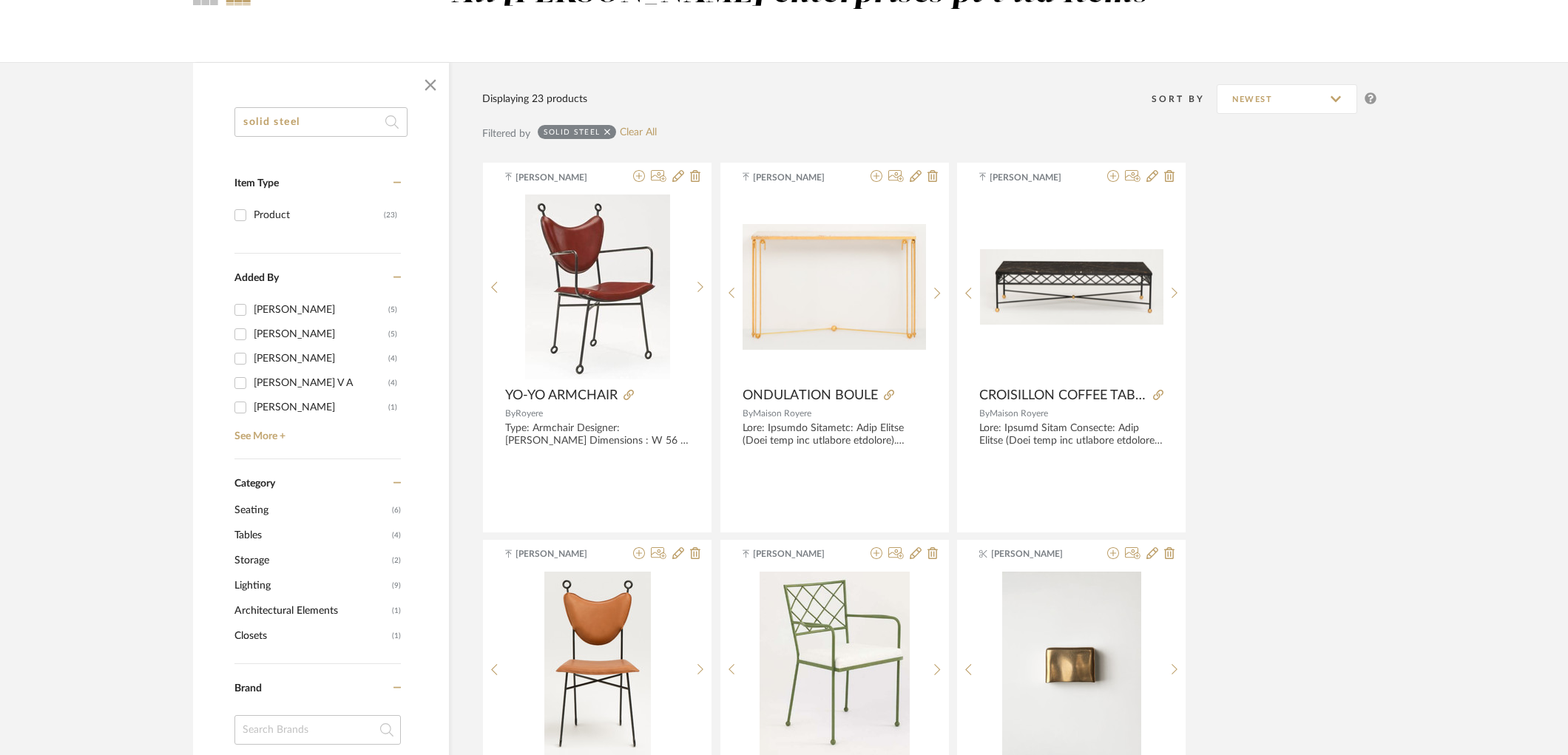
scroll to position [164, 0]
click at [257, 535] on span "Tables" at bounding box center [312, 536] width 154 height 25
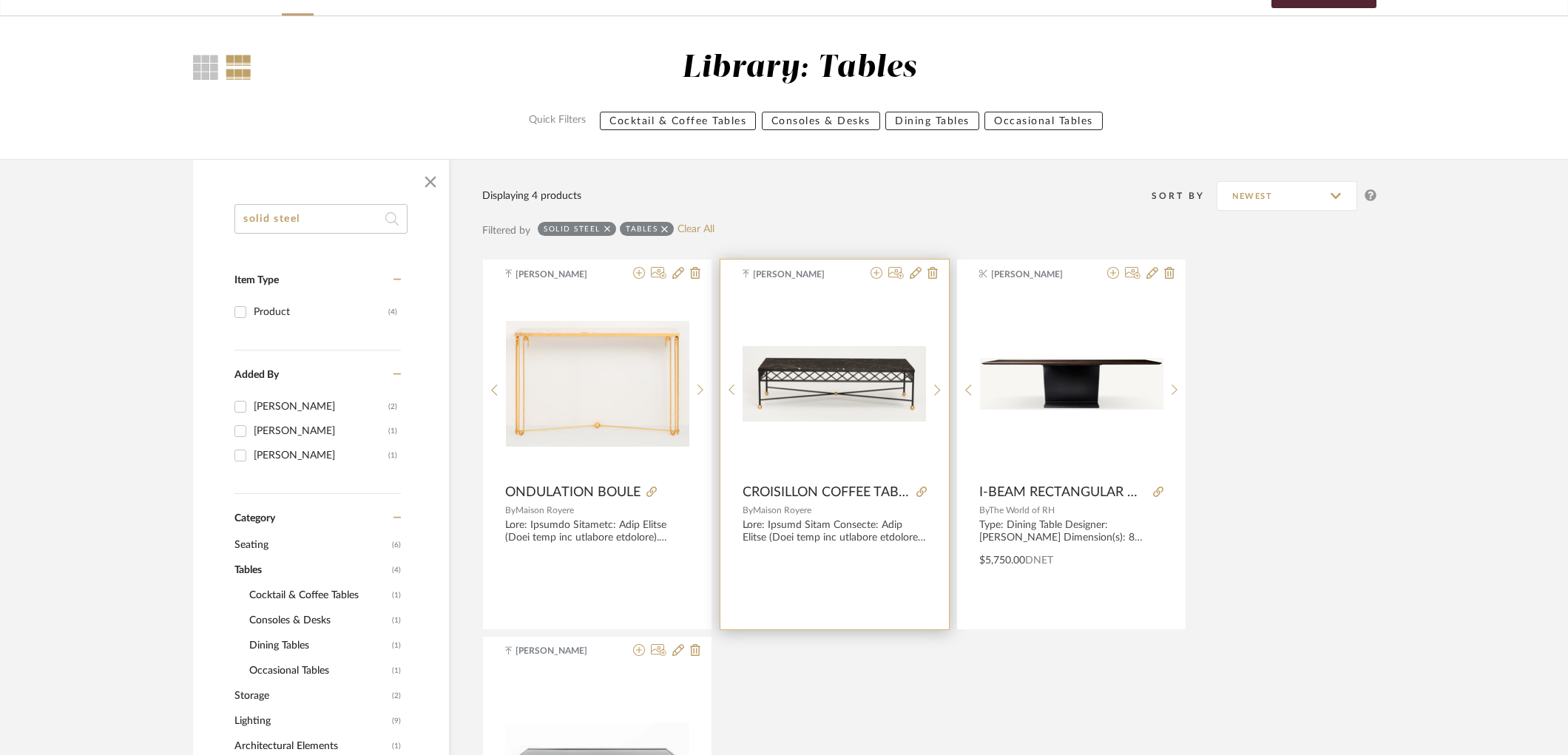
scroll to position [82, 0]
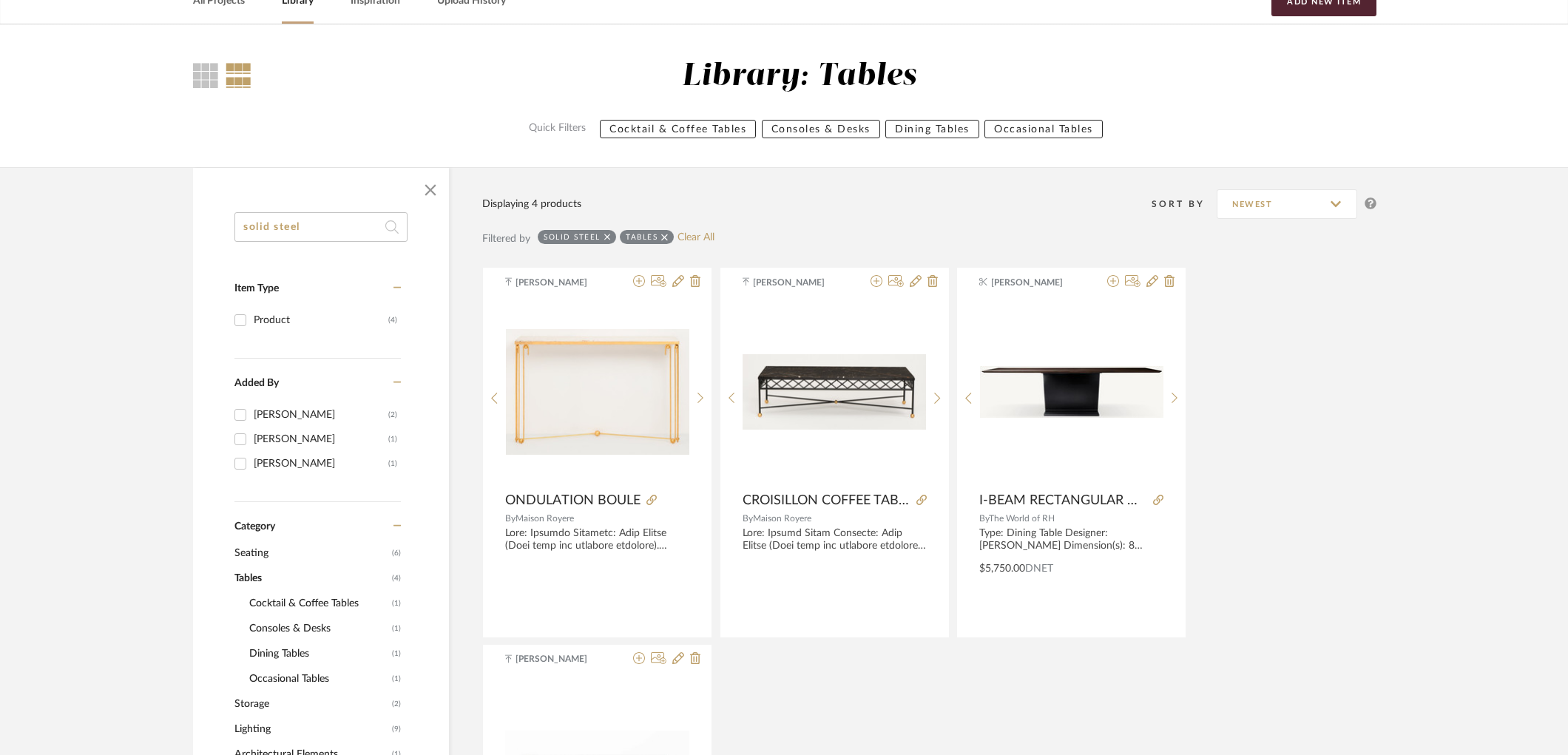
drag, startPoint x: 331, startPoint y: 232, endPoint x: 216, endPoint y: 233, distance: 115.0
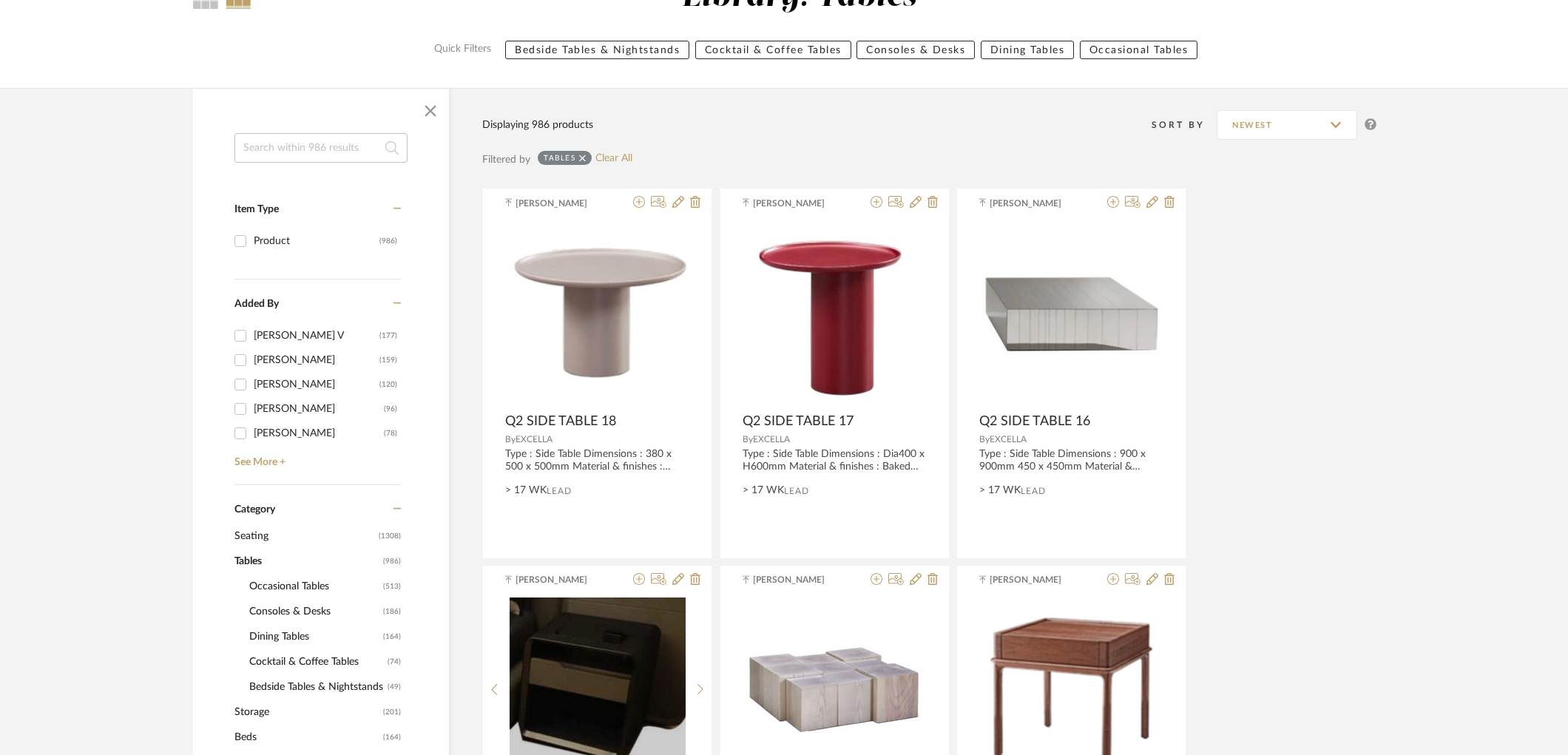
scroll to position [164, 0]
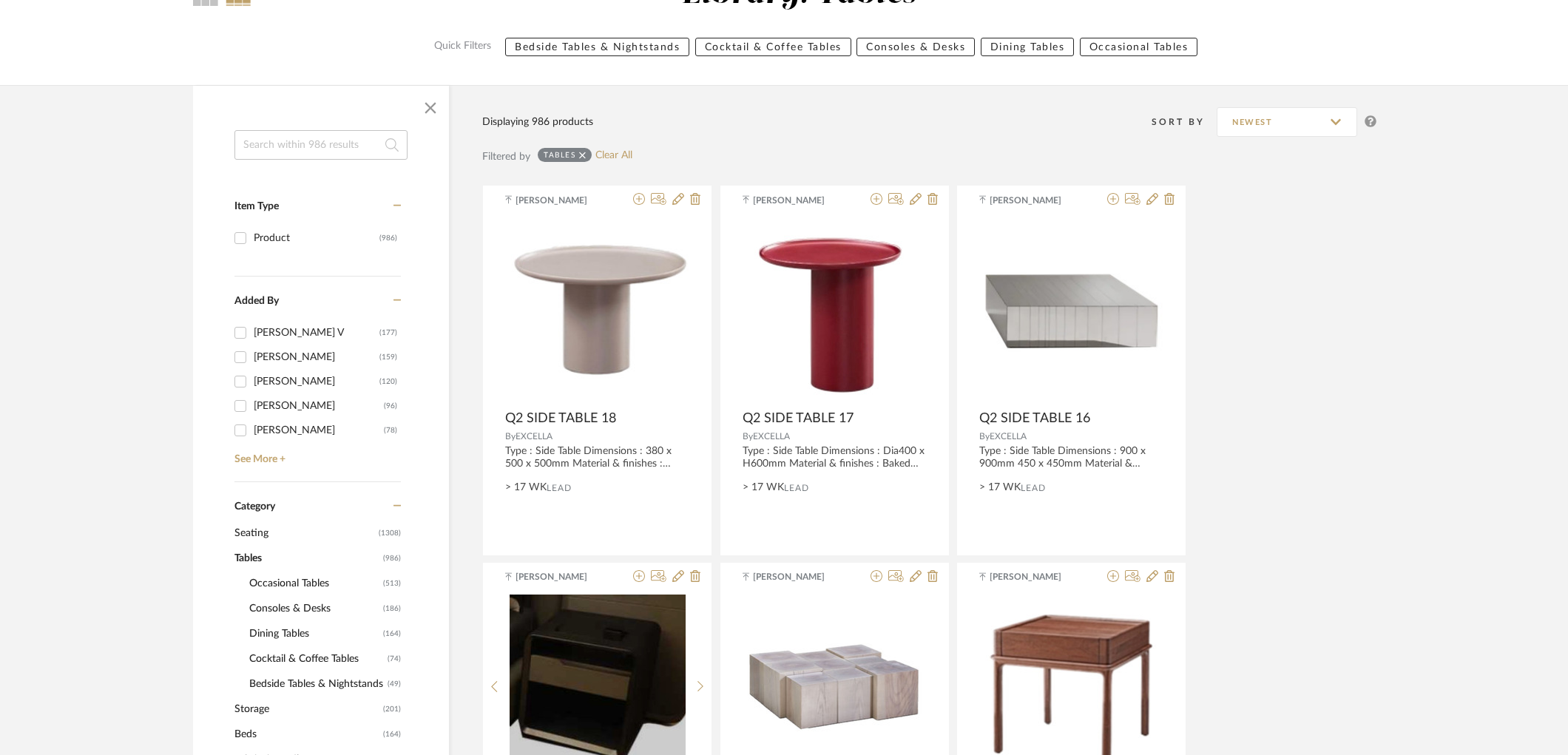
click at [284, 584] on span "Occasional Tables" at bounding box center [314, 583] width 130 height 25
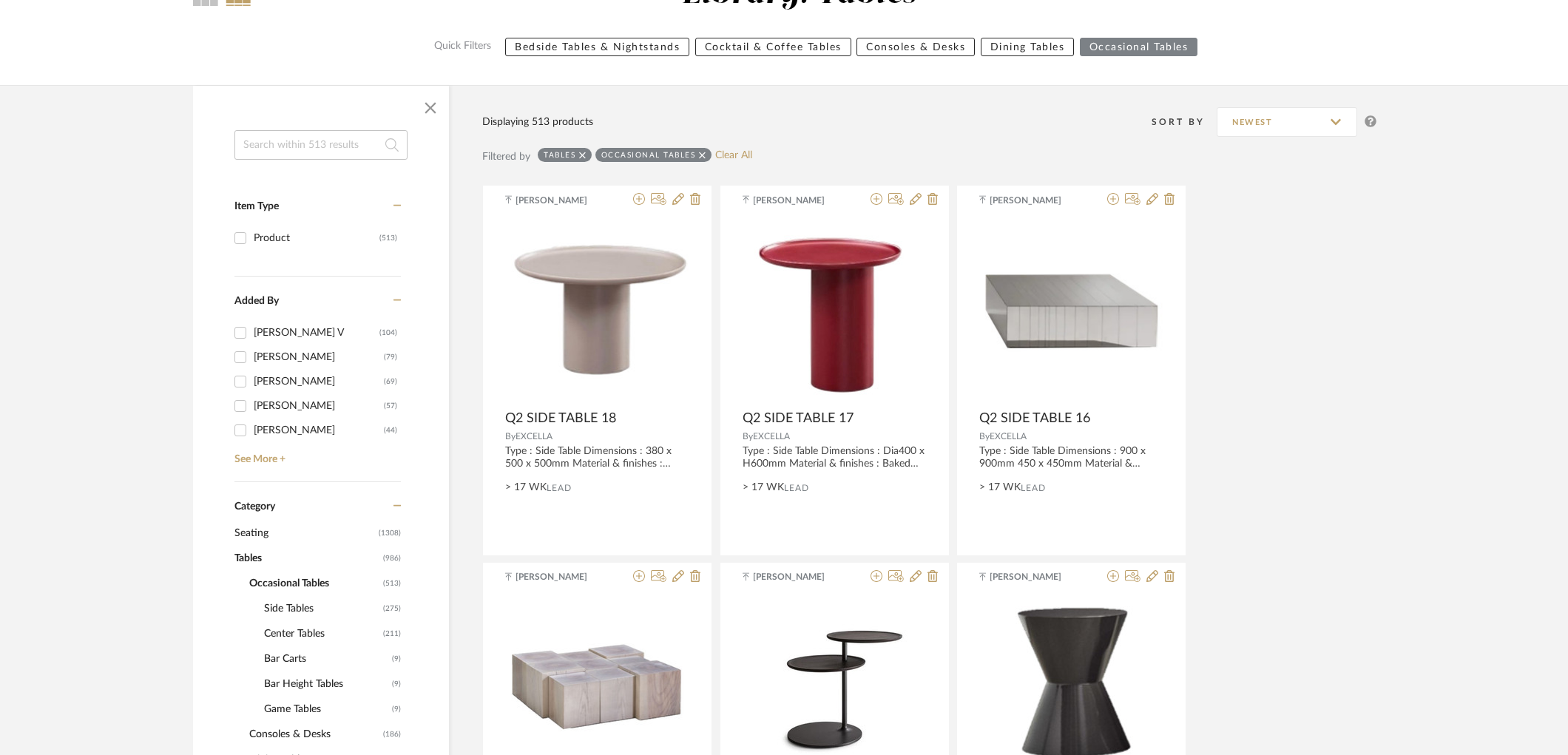
click at [306, 627] on span "Center Tables" at bounding box center [322, 633] width 116 height 25
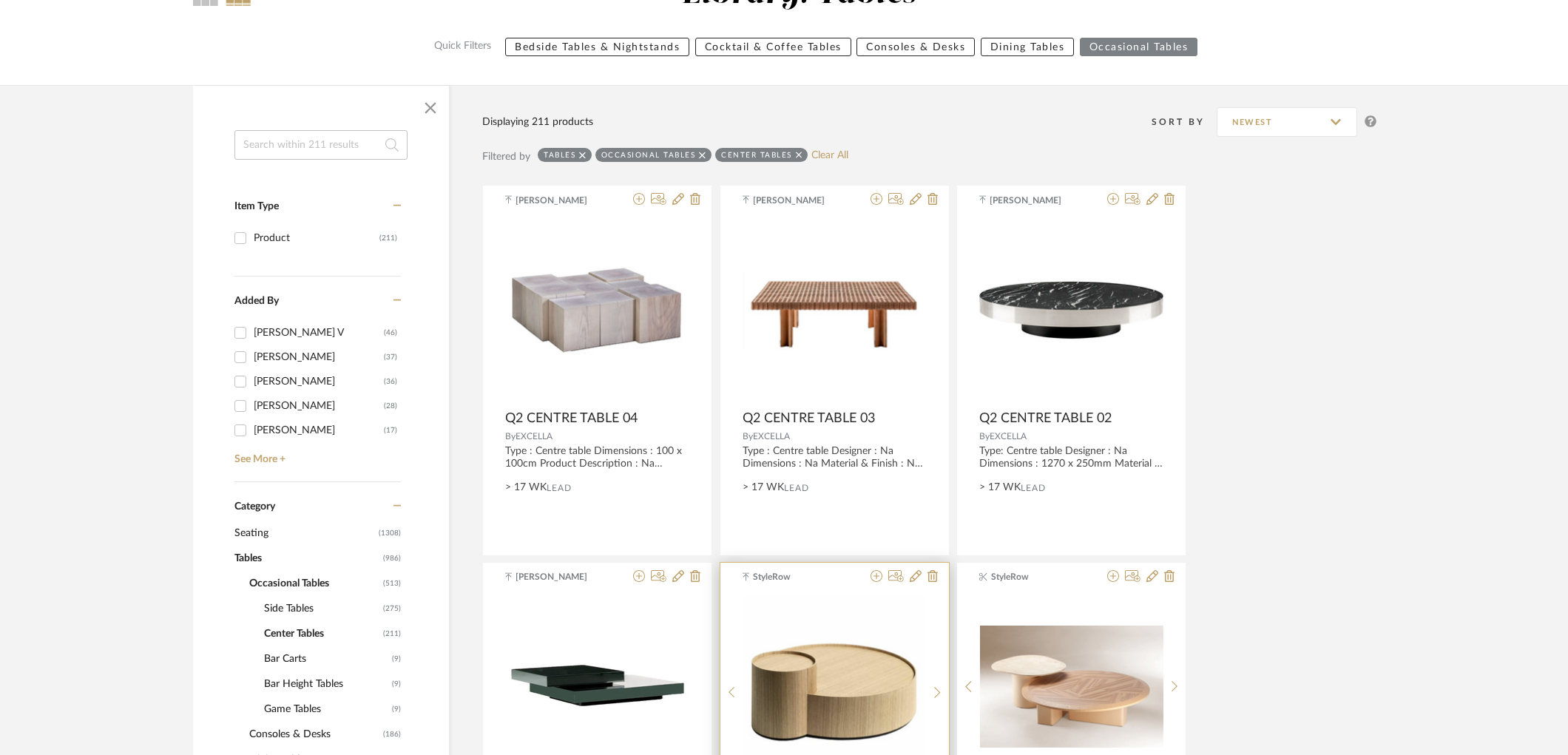
scroll to position [492, 0]
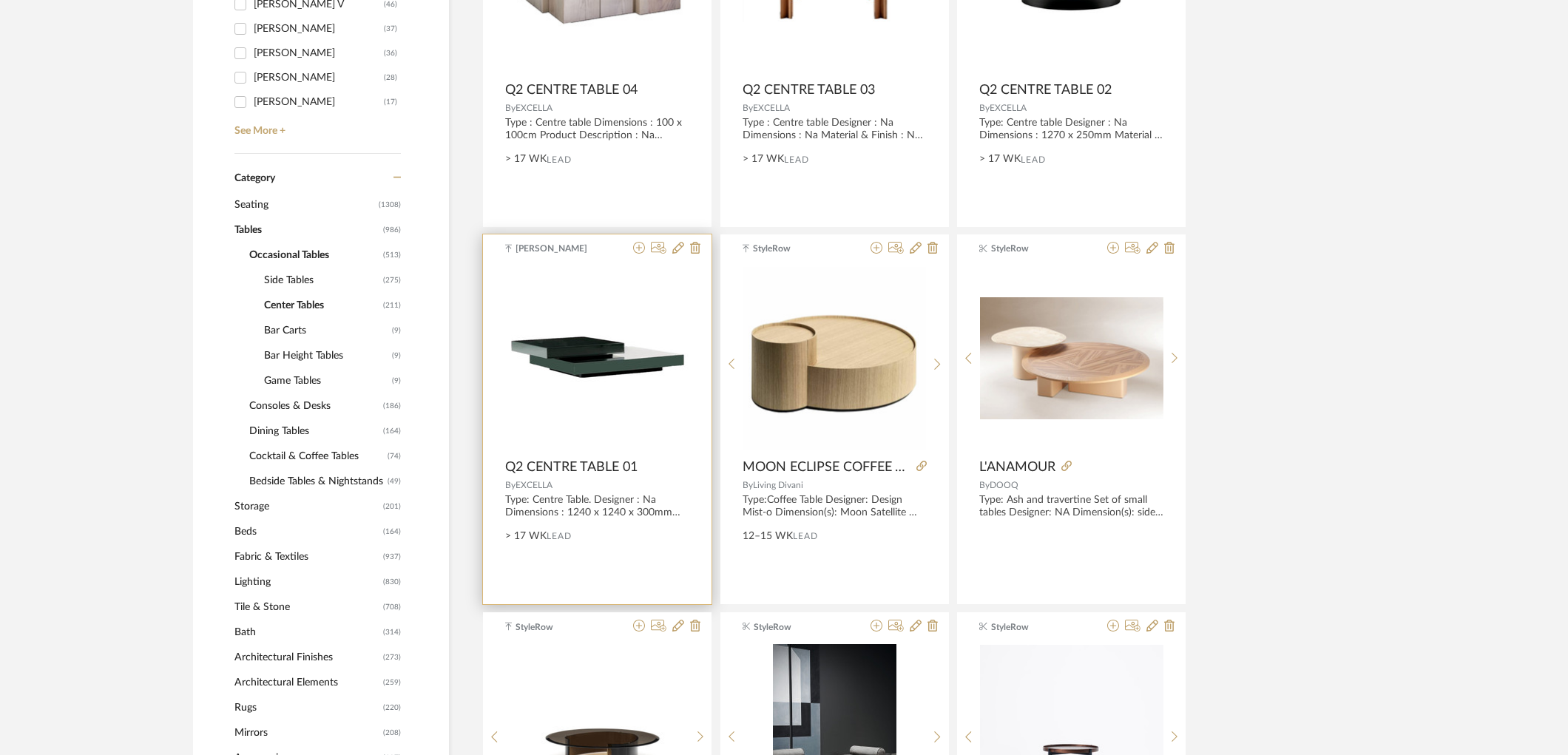
drag, startPoint x: 508, startPoint y: 467, endPoint x: 570, endPoint y: 481, distance: 63.6
click at [570, 481] on div "[PERSON_NAME] Q2 CENTRE TABLE 01 By EXCELLA Type: Centre Table. Designer : Na D…" at bounding box center [597, 420] width 229 height 370
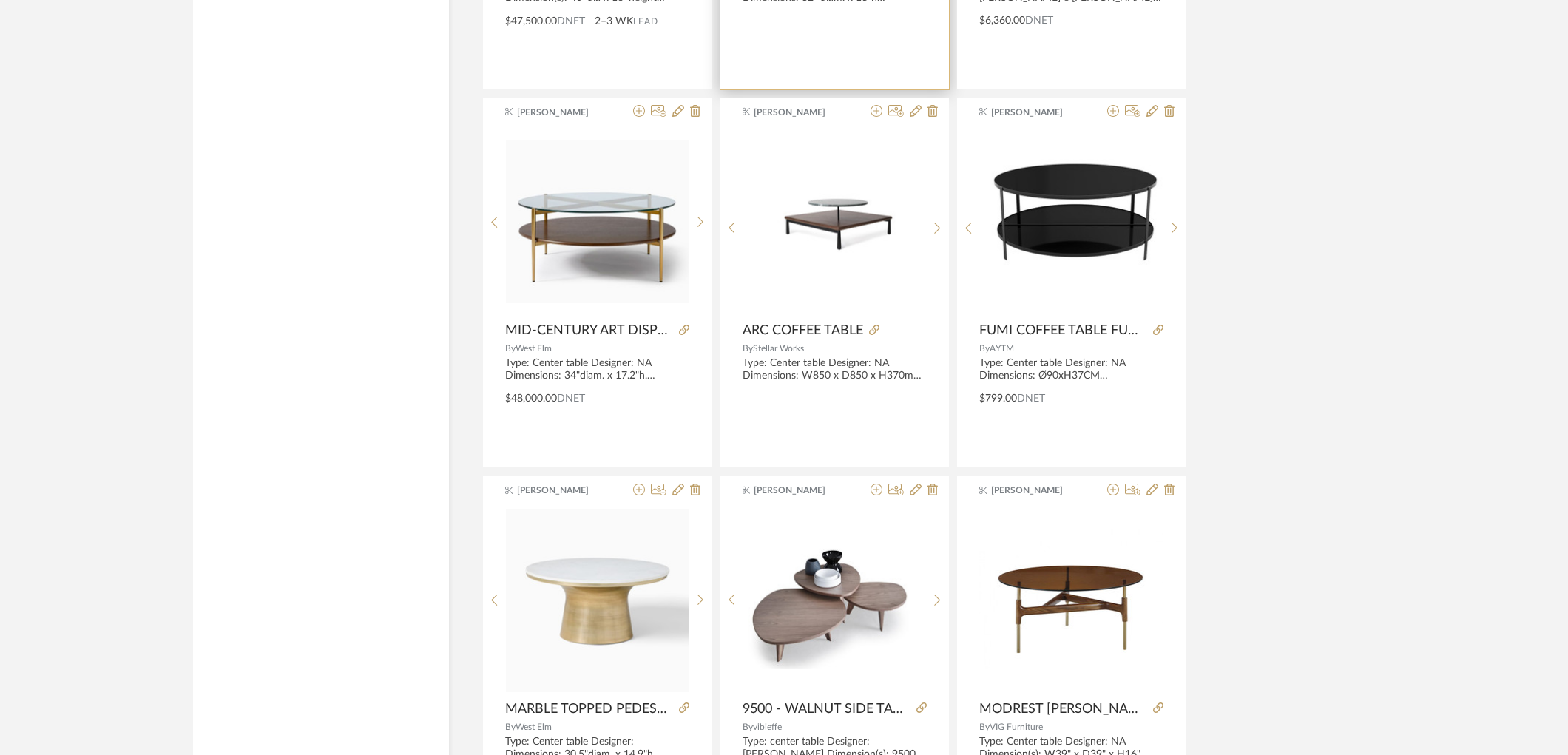
scroll to position [4284, 0]
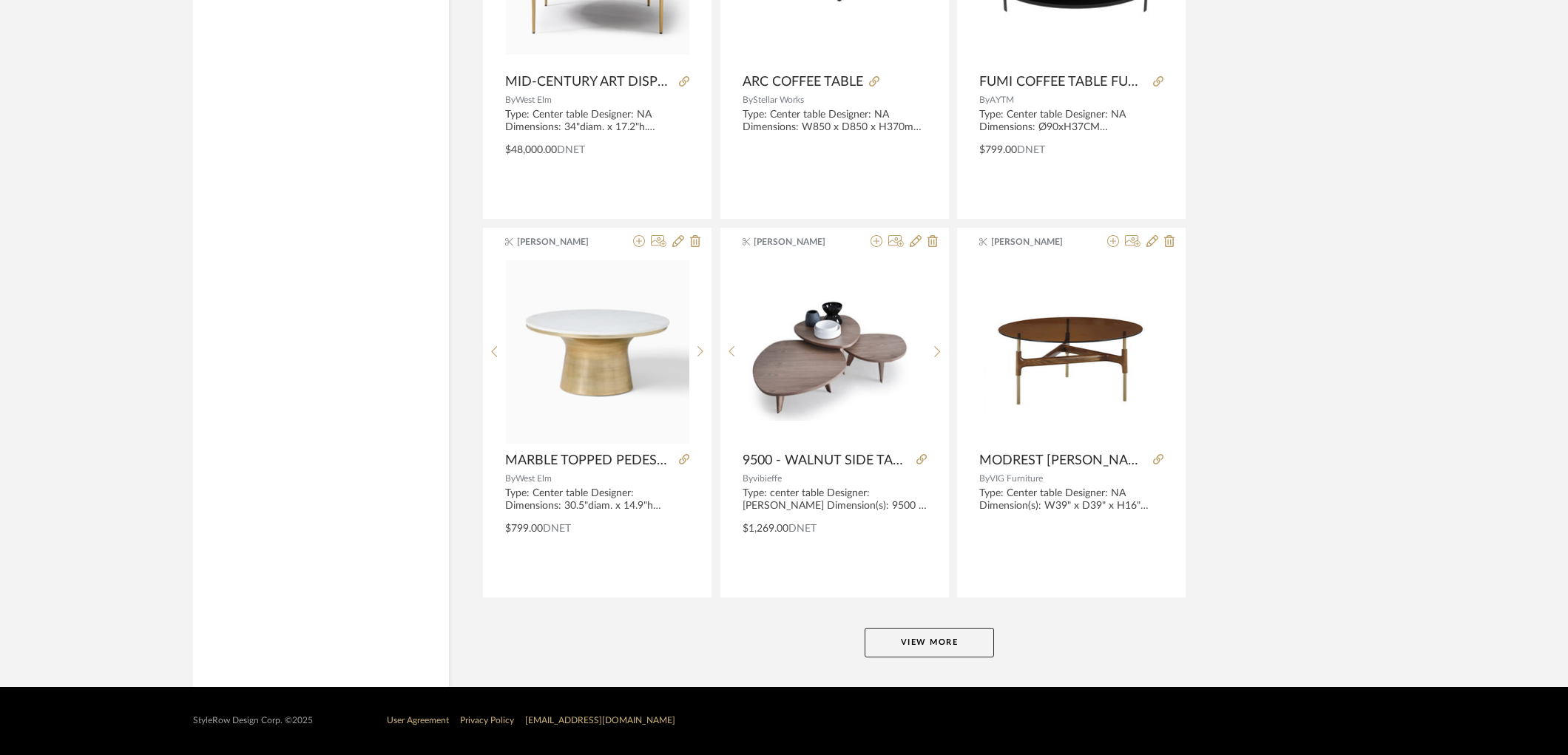
click at [886, 653] on button "View More" at bounding box center [929, 643] width 129 height 29
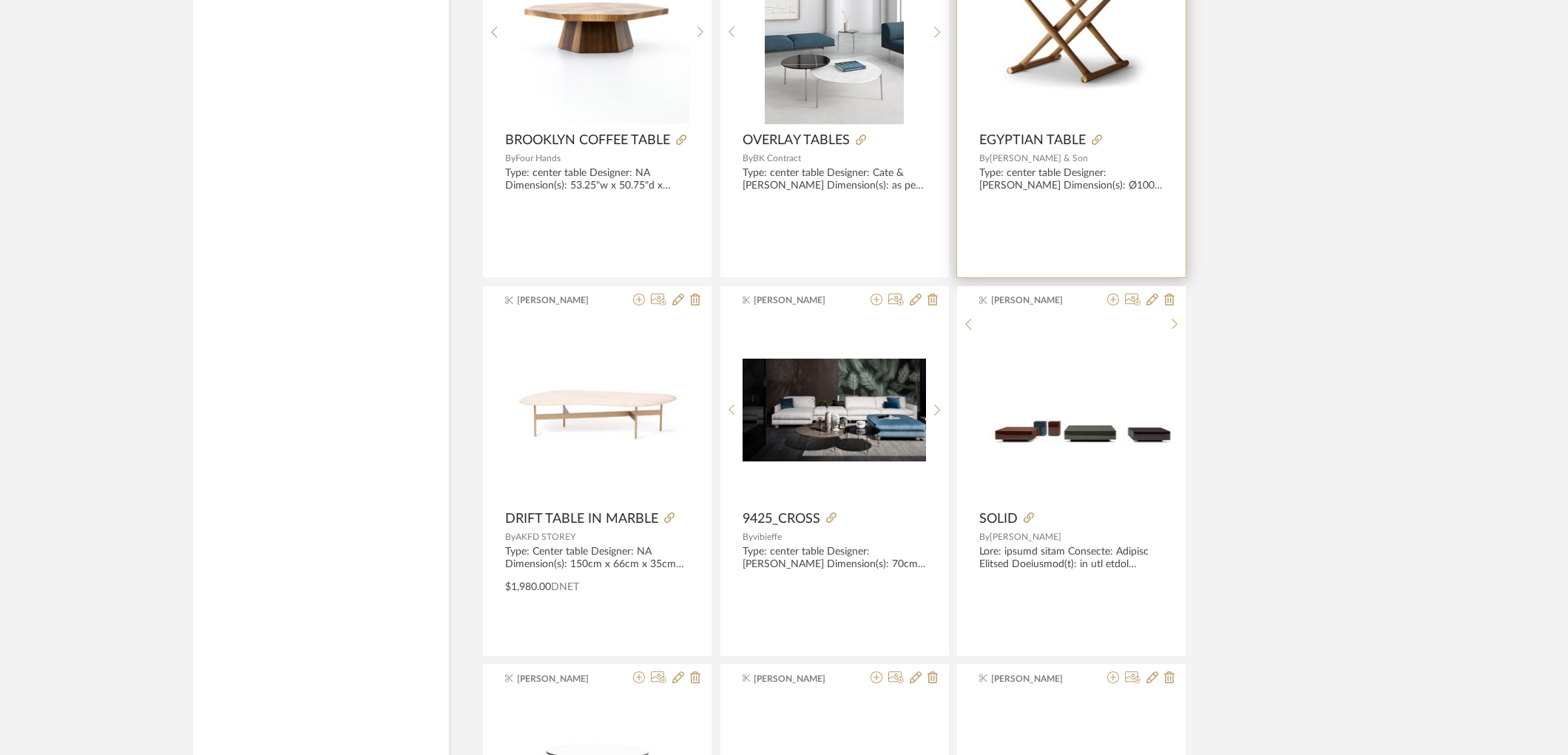
scroll to position [5764, 0]
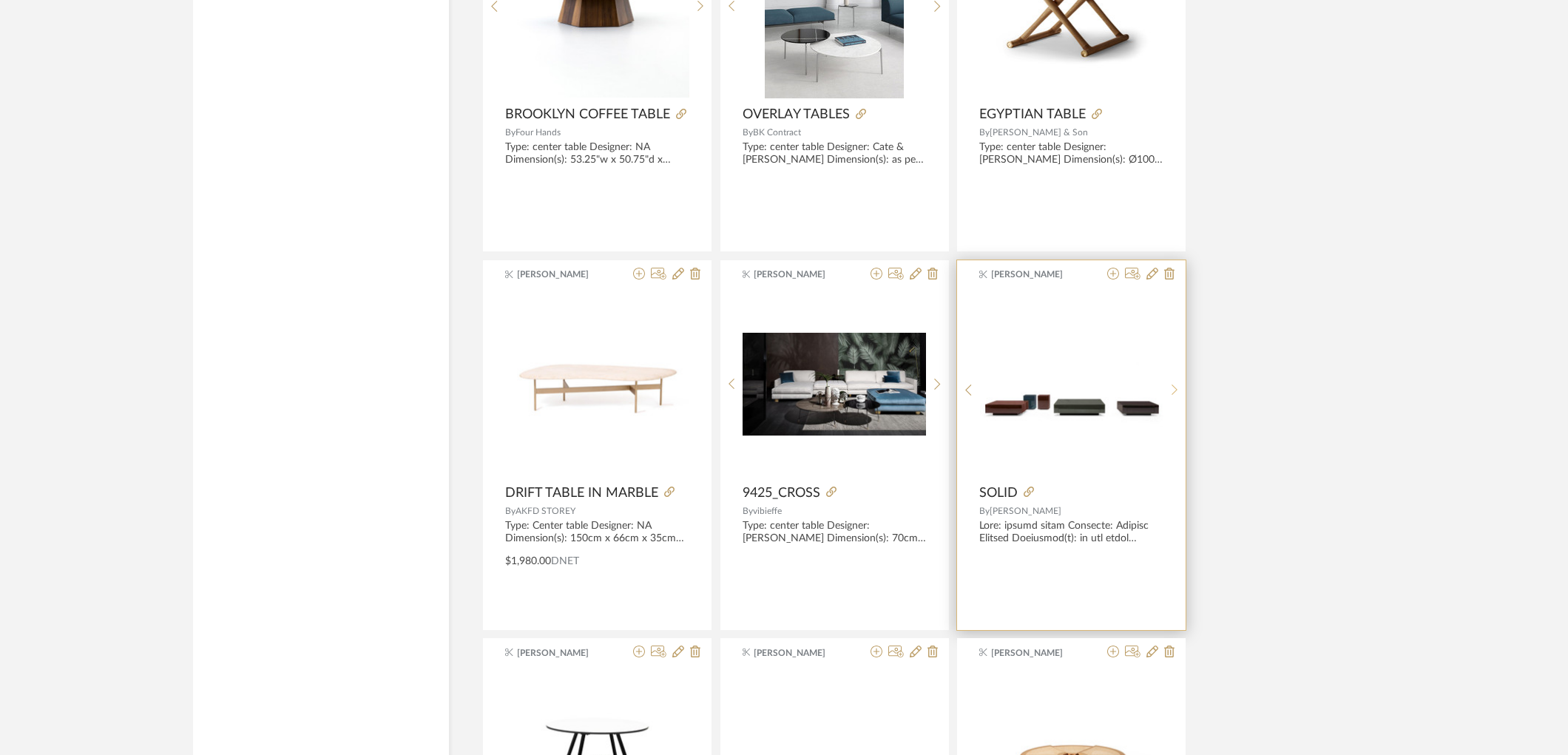
click at [1178, 392] on sr-next-btn at bounding box center [1175, 390] width 23 height 13
click at [1029, 492] on icon at bounding box center [1029, 492] width 11 height 11
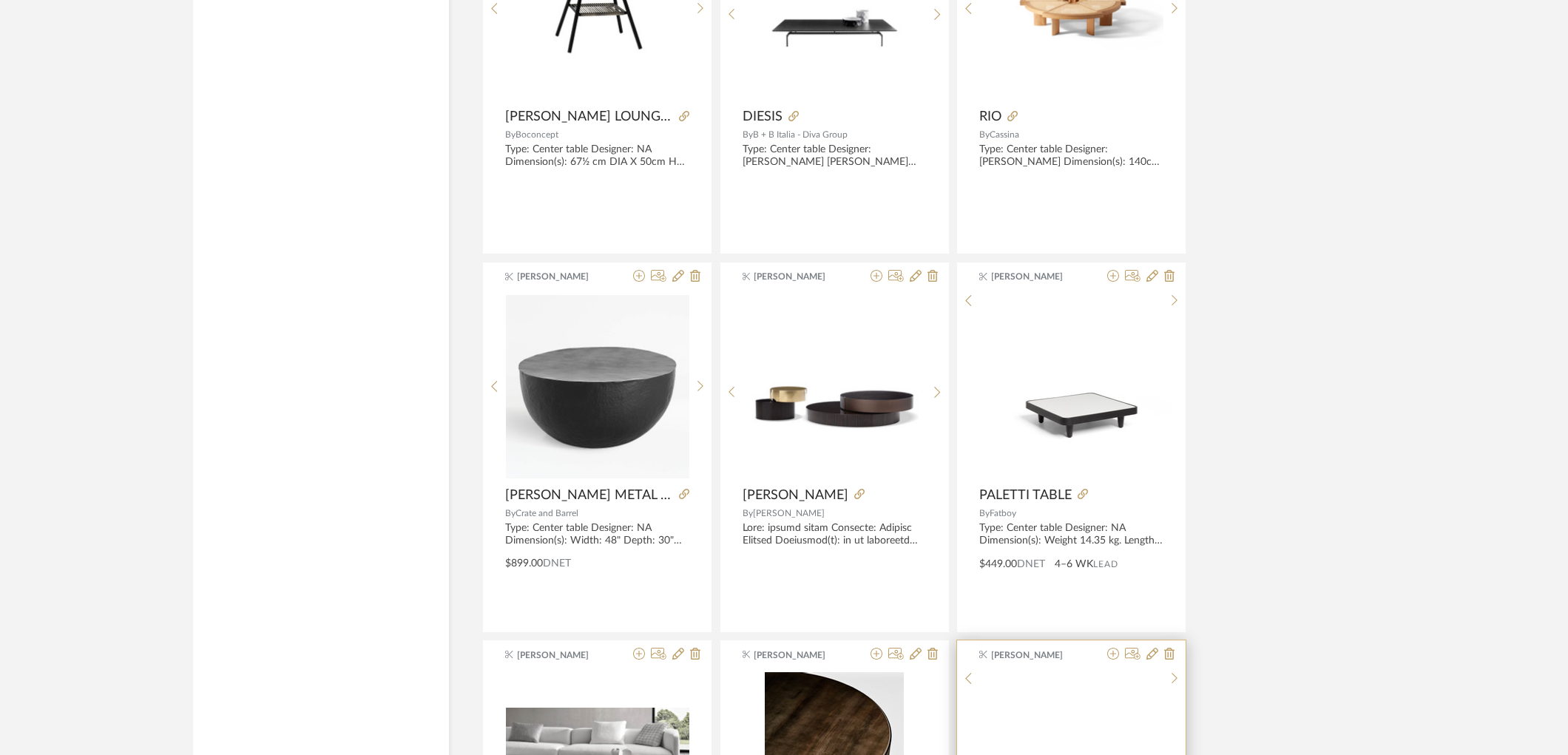
scroll to position [6667, 0]
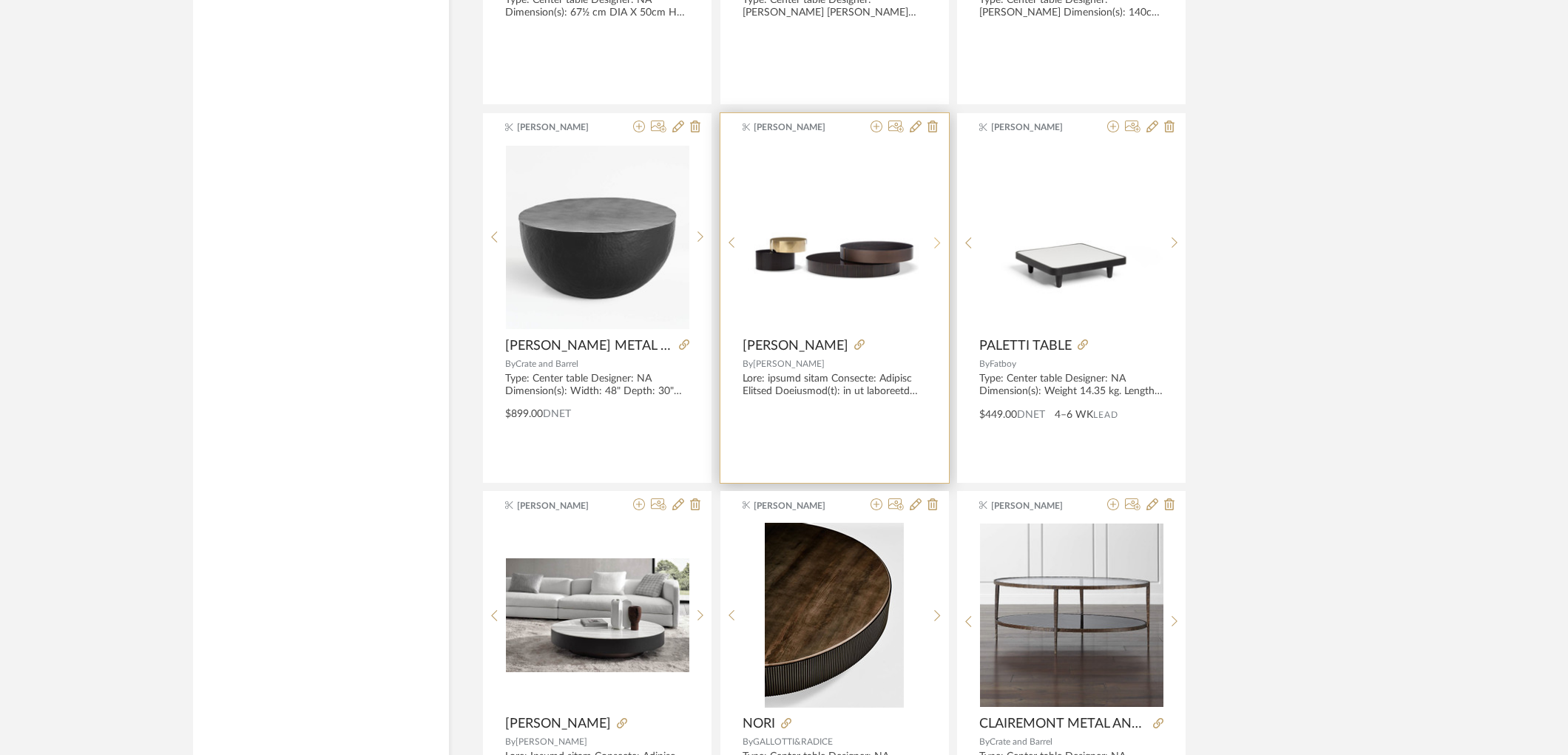
click at [939, 245] on icon at bounding box center [937, 242] width 6 height 11
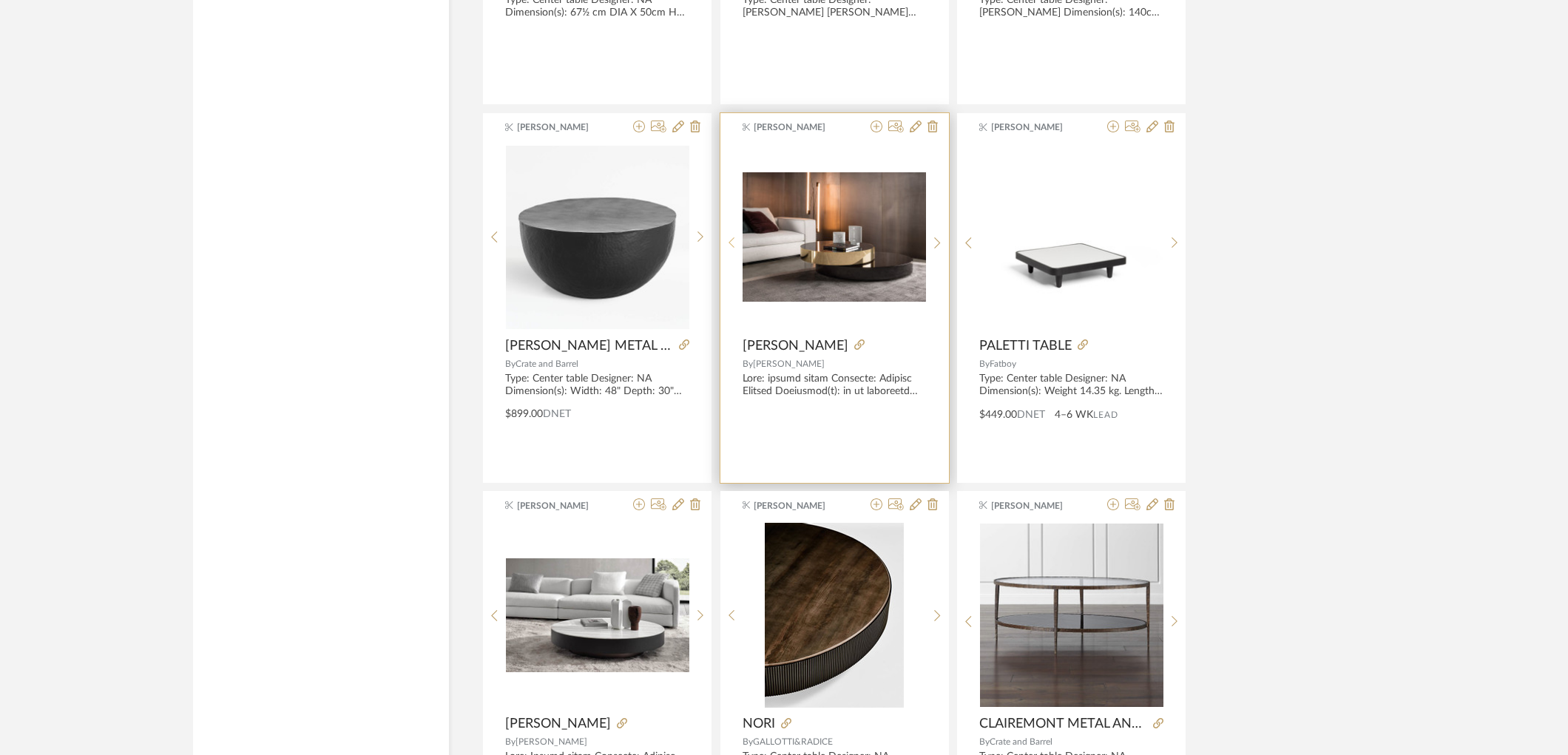
click at [735, 253] on div at bounding box center [732, 243] width 23 height 197
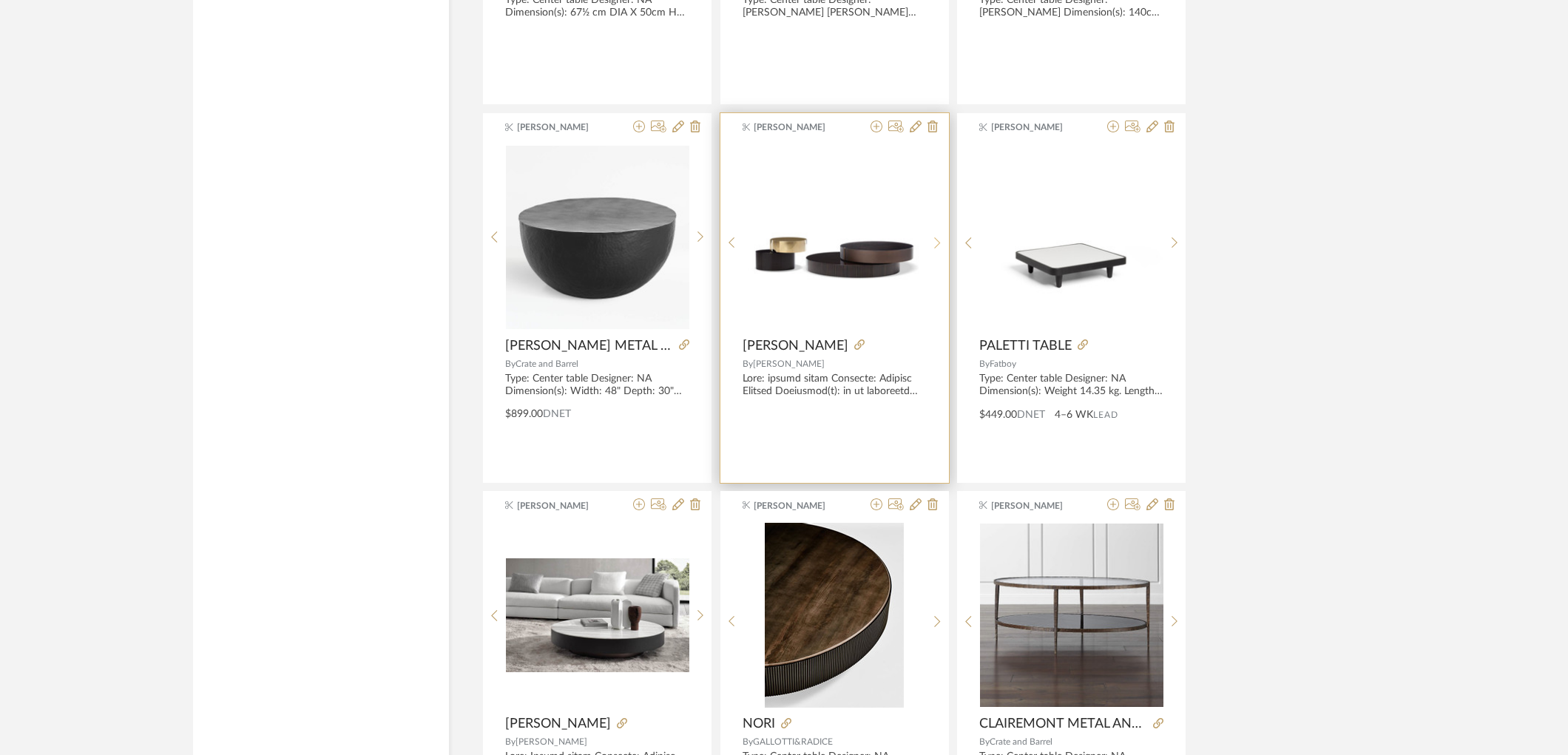
click at [929, 249] on sr-next-btn at bounding box center [938, 243] width 23 height 13
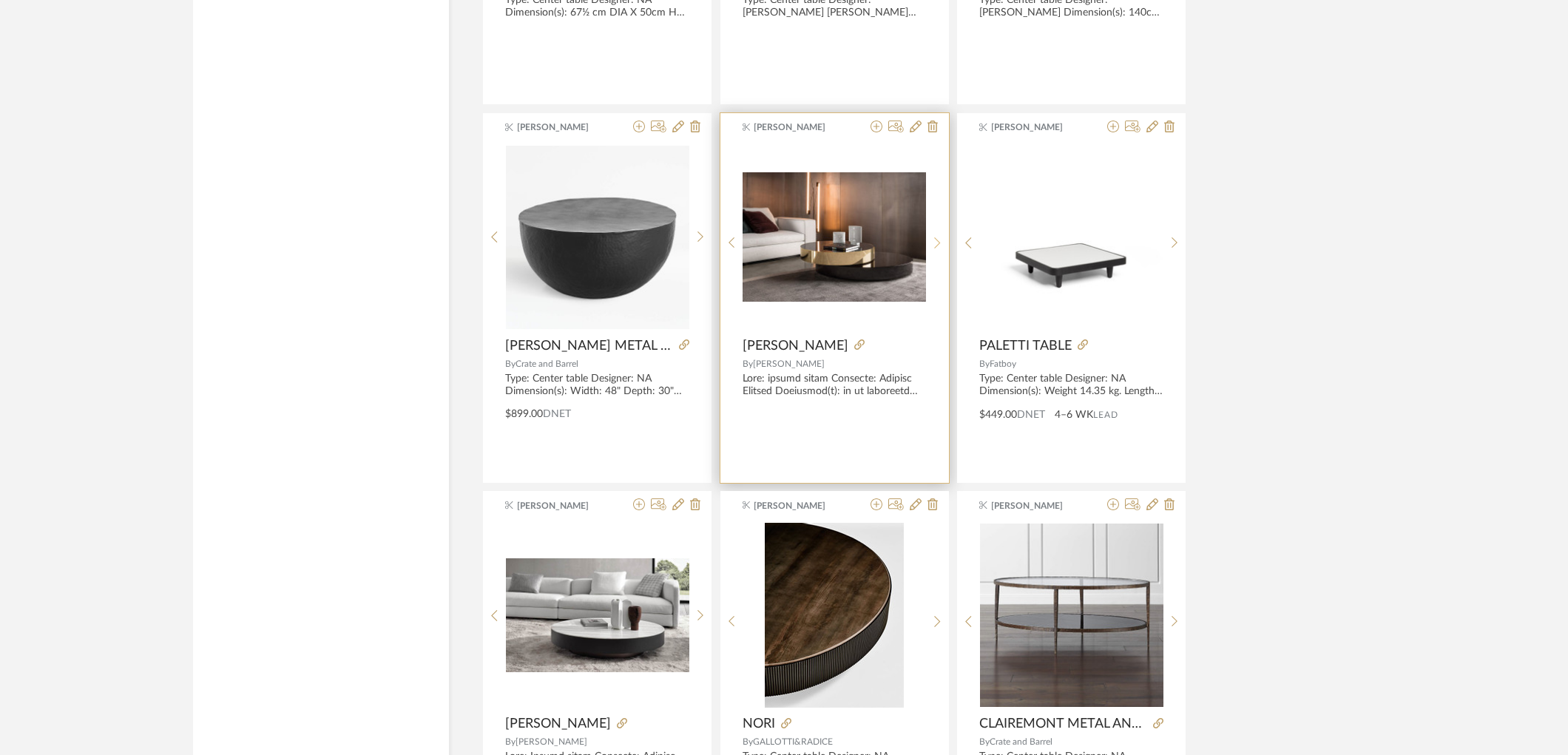
click at [934, 249] on icon at bounding box center [937, 243] width 7 height 13
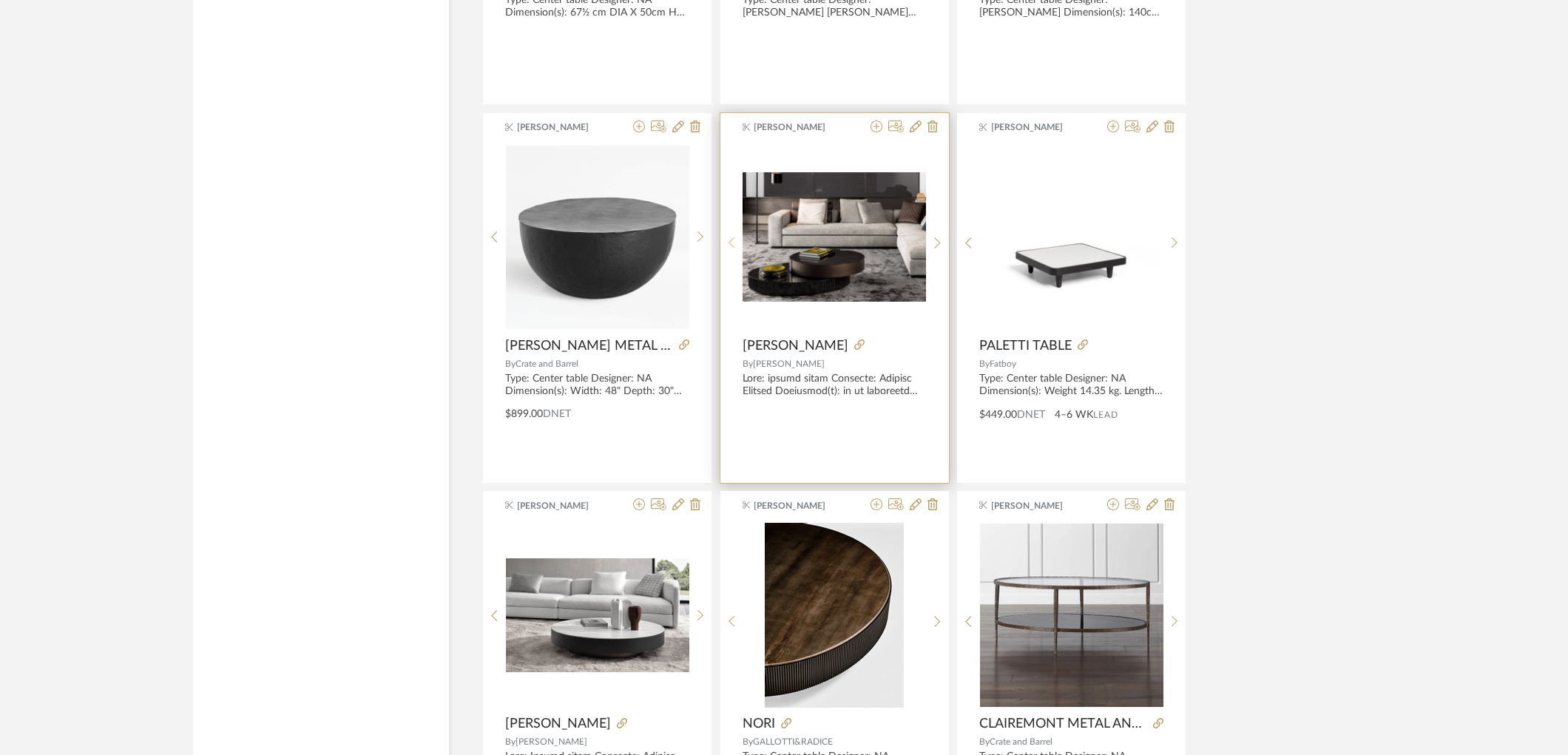
click at [730, 239] on icon at bounding box center [732, 243] width 7 height 13
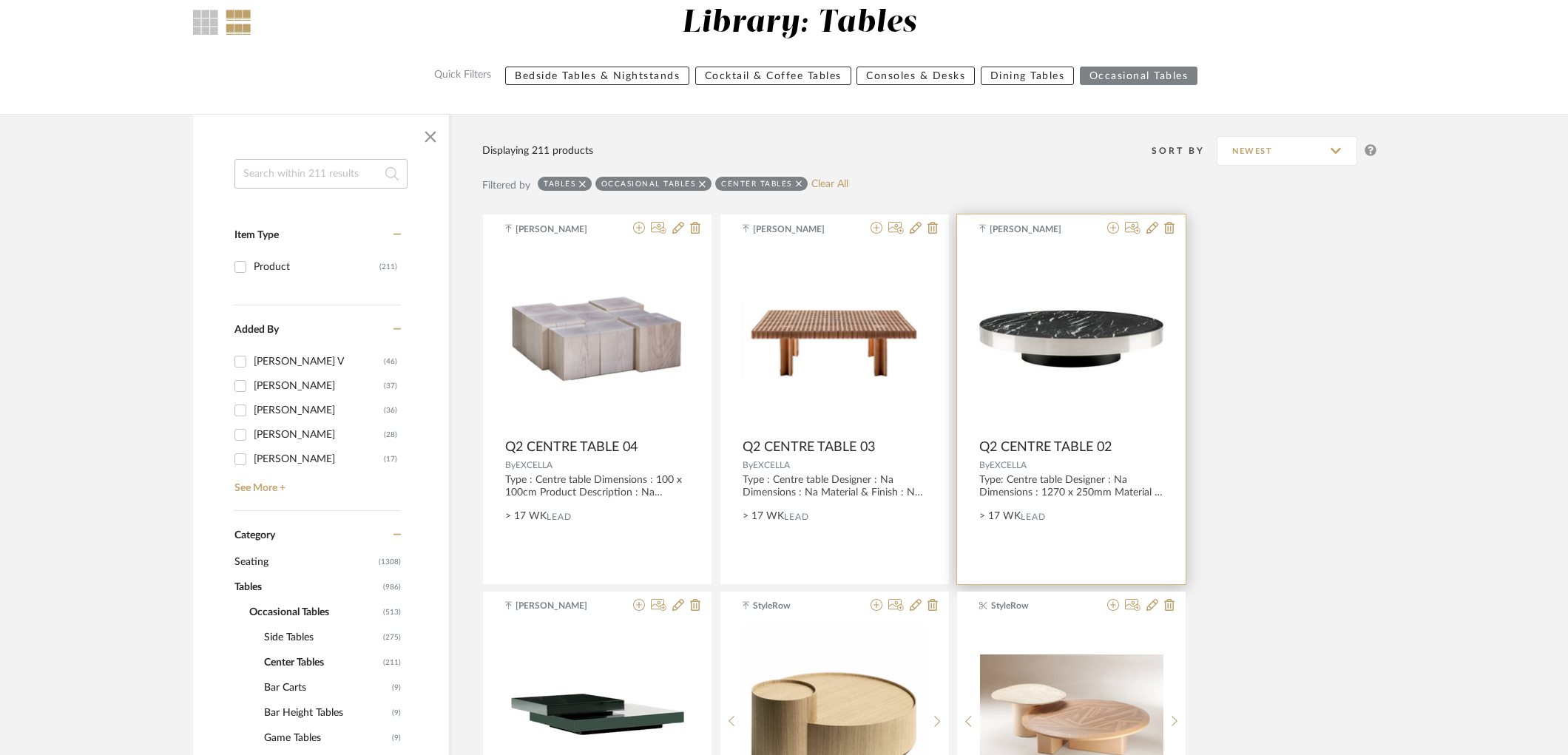
scroll to position [492, 0]
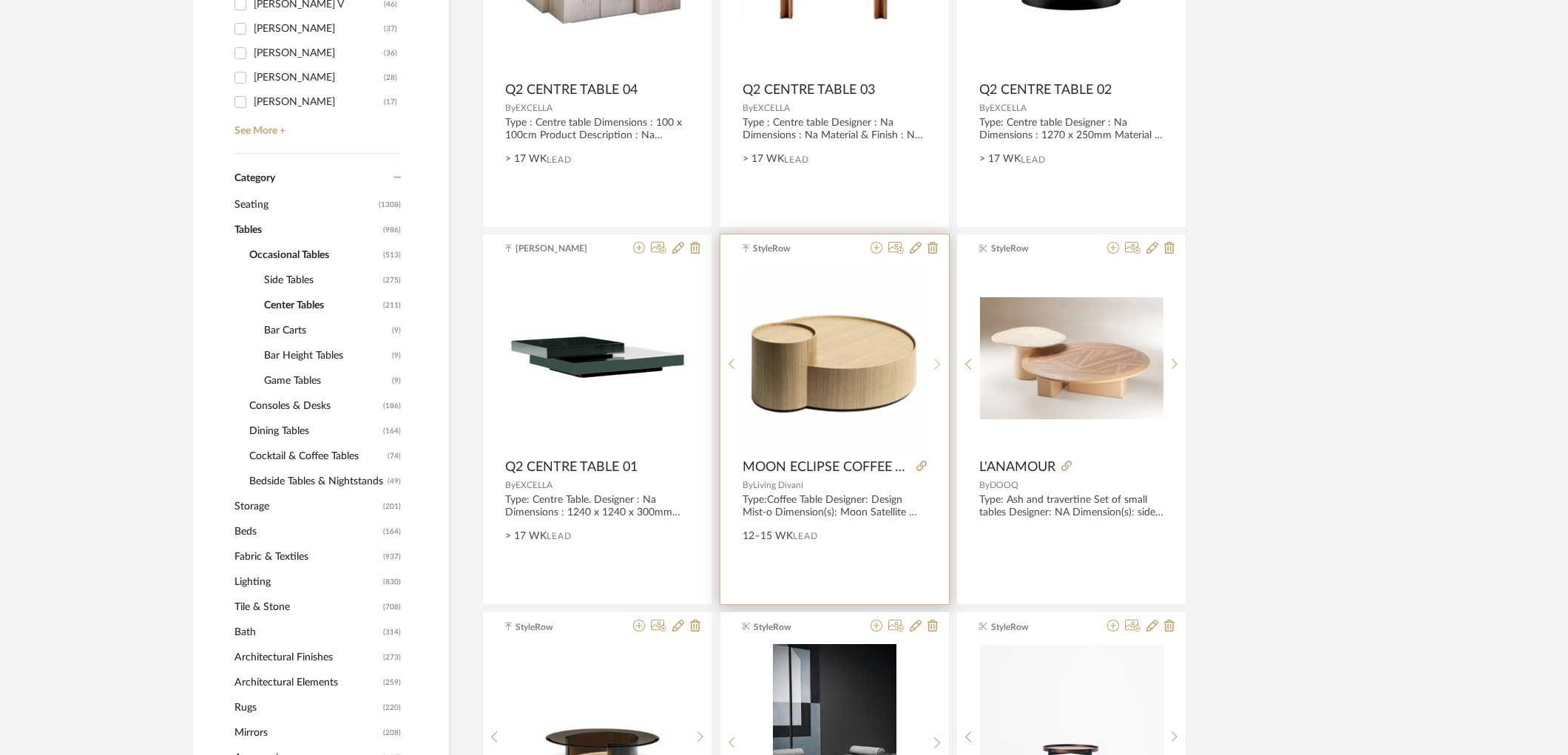
click at [932, 373] on div at bounding box center [938, 365] width 23 height 197
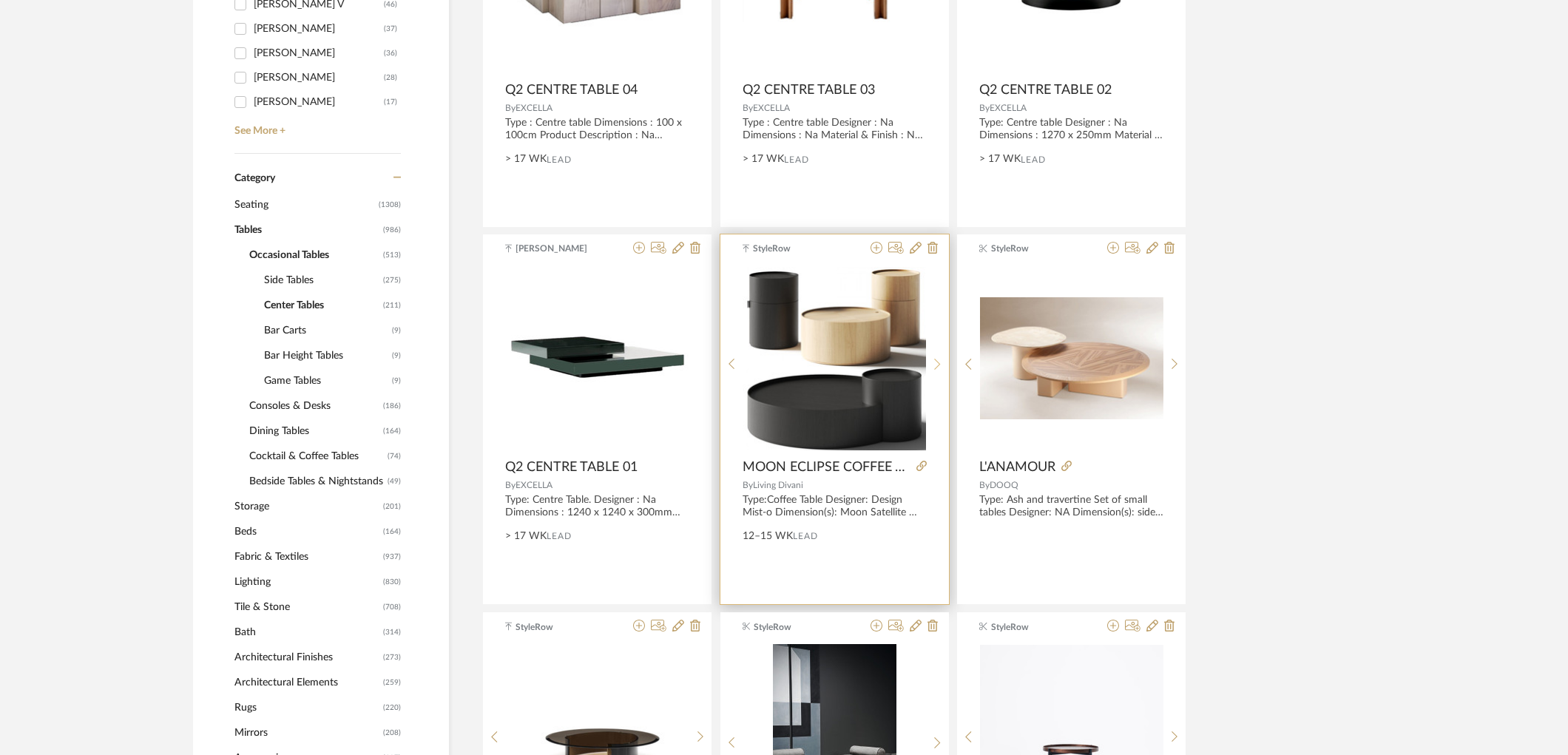
click at [932, 373] on div at bounding box center [938, 365] width 23 height 197
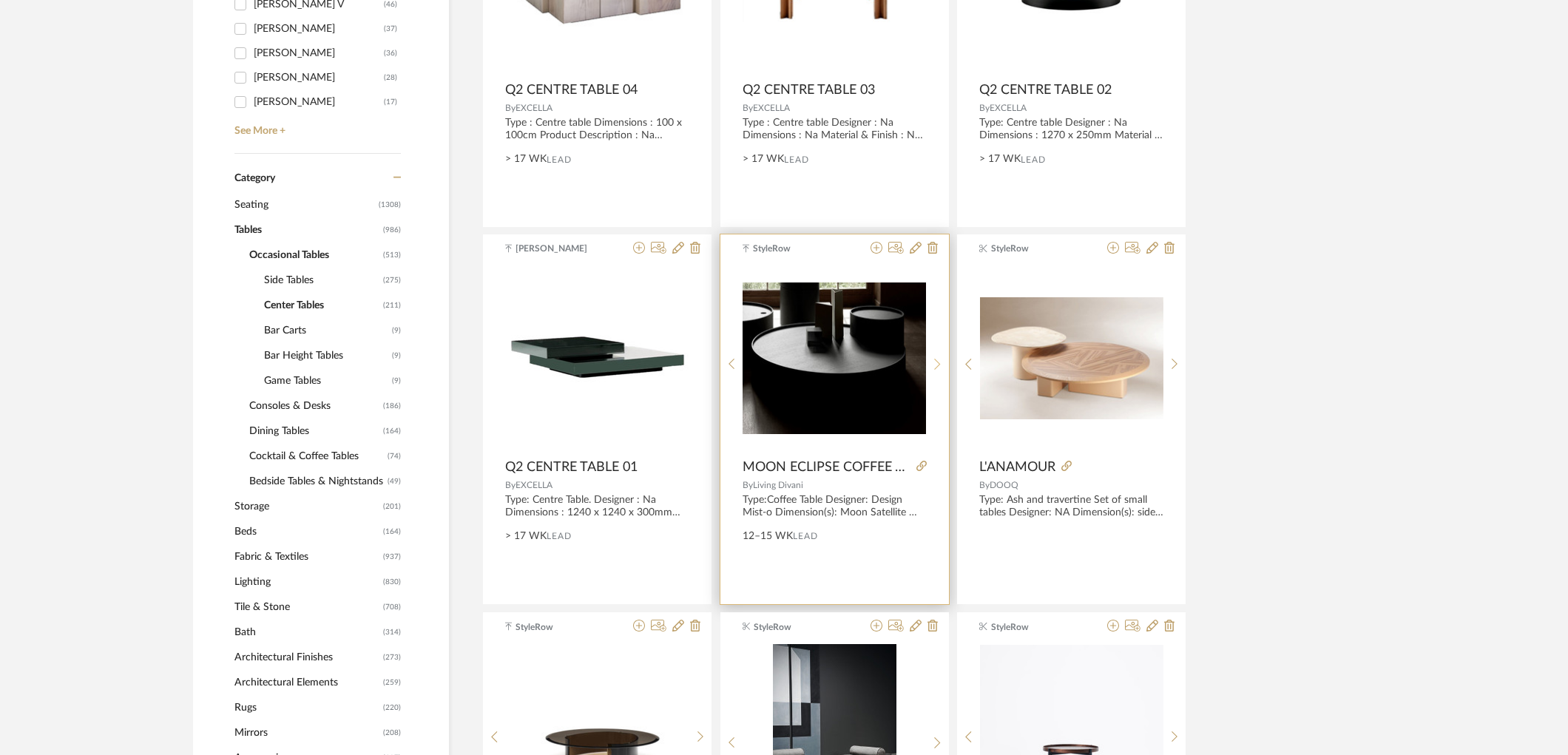
click at [932, 373] on div at bounding box center [938, 365] width 23 height 197
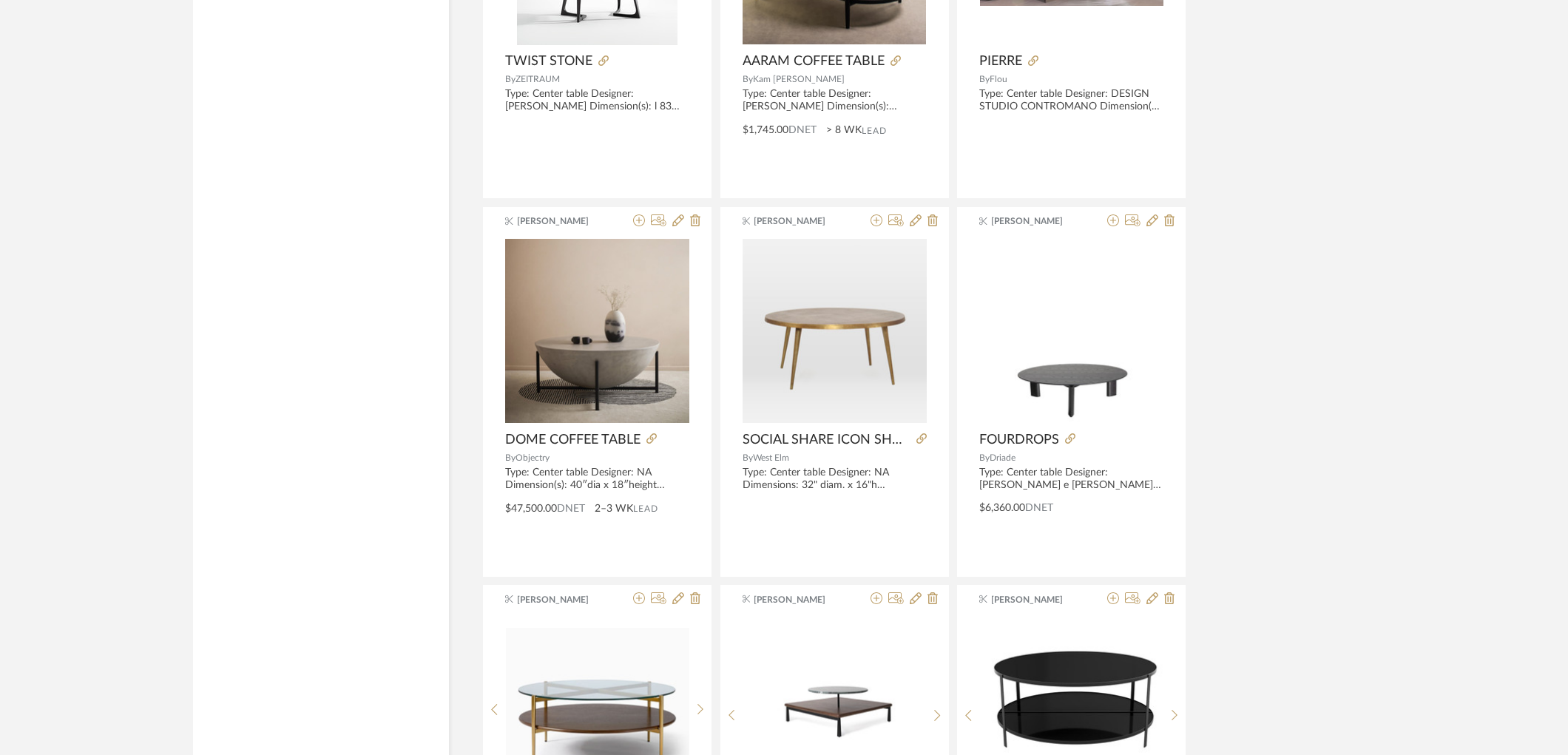
scroll to position [3780, 0]
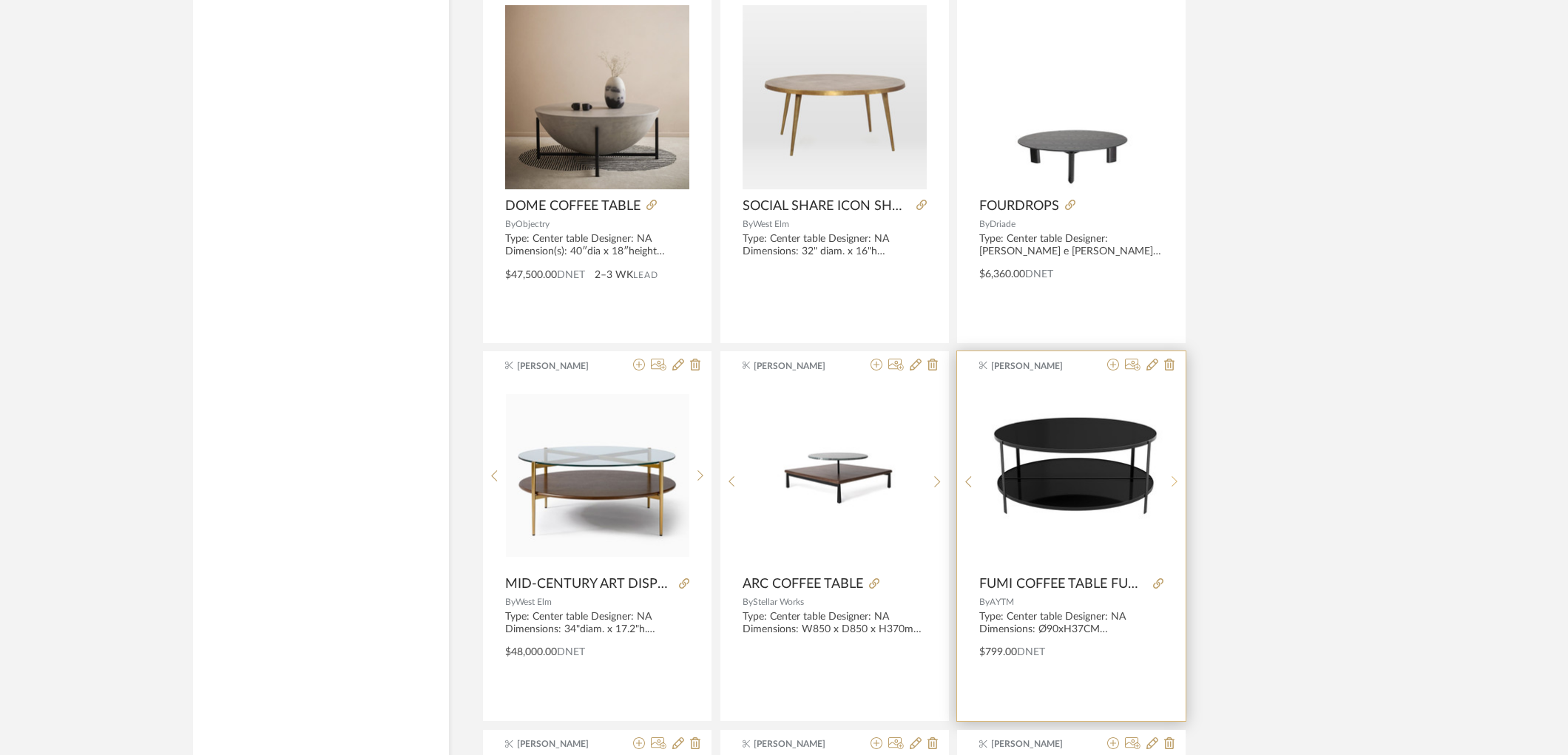
click at [1175, 483] on icon at bounding box center [1175, 482] width 7 height 13
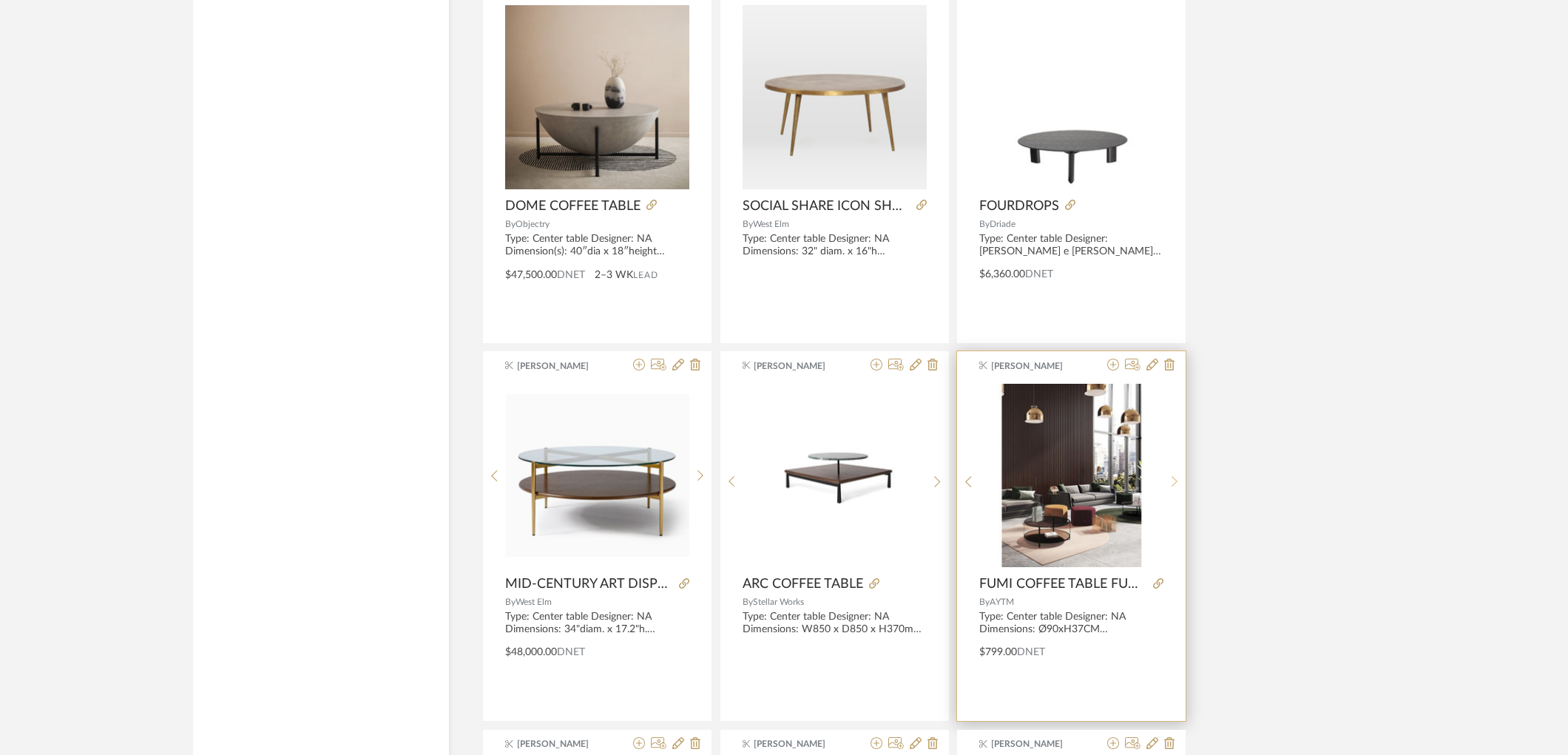
click at [1175, 483] on icon at bounding box center [1175, 482] width 7 height 13
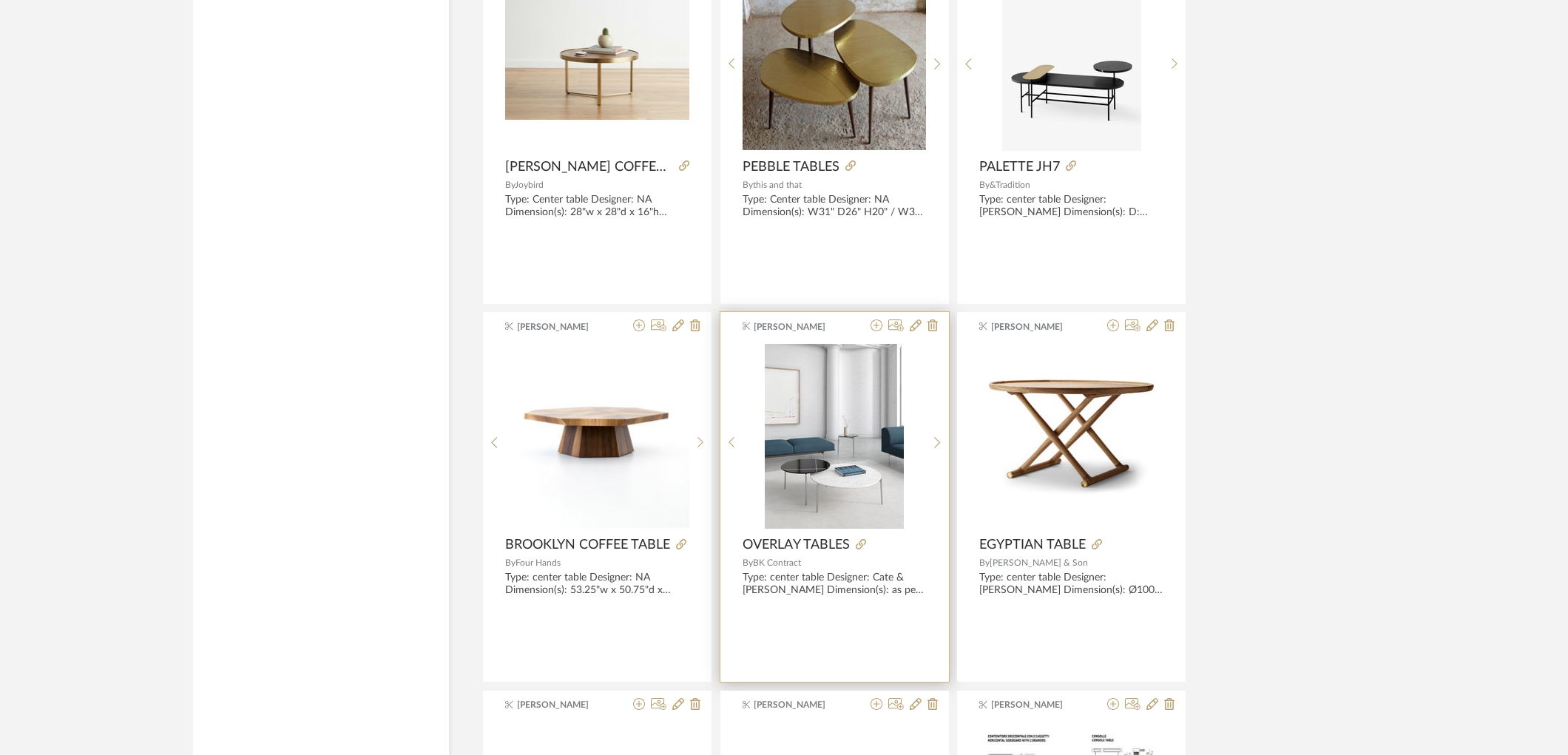
scroll to position [5342, 0]
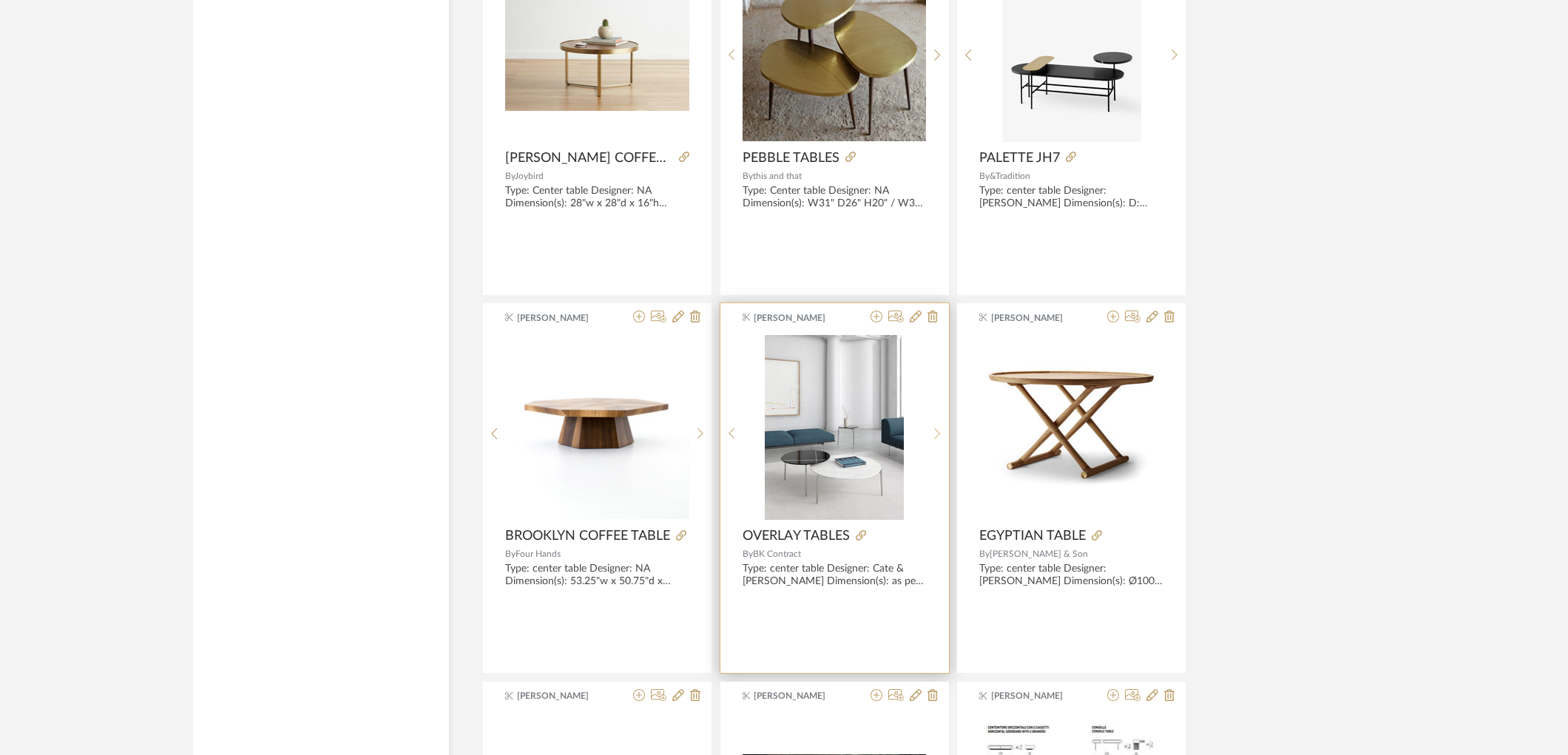
click at [944, 444] on div at bounding box center [938, 433] width 23 height 197
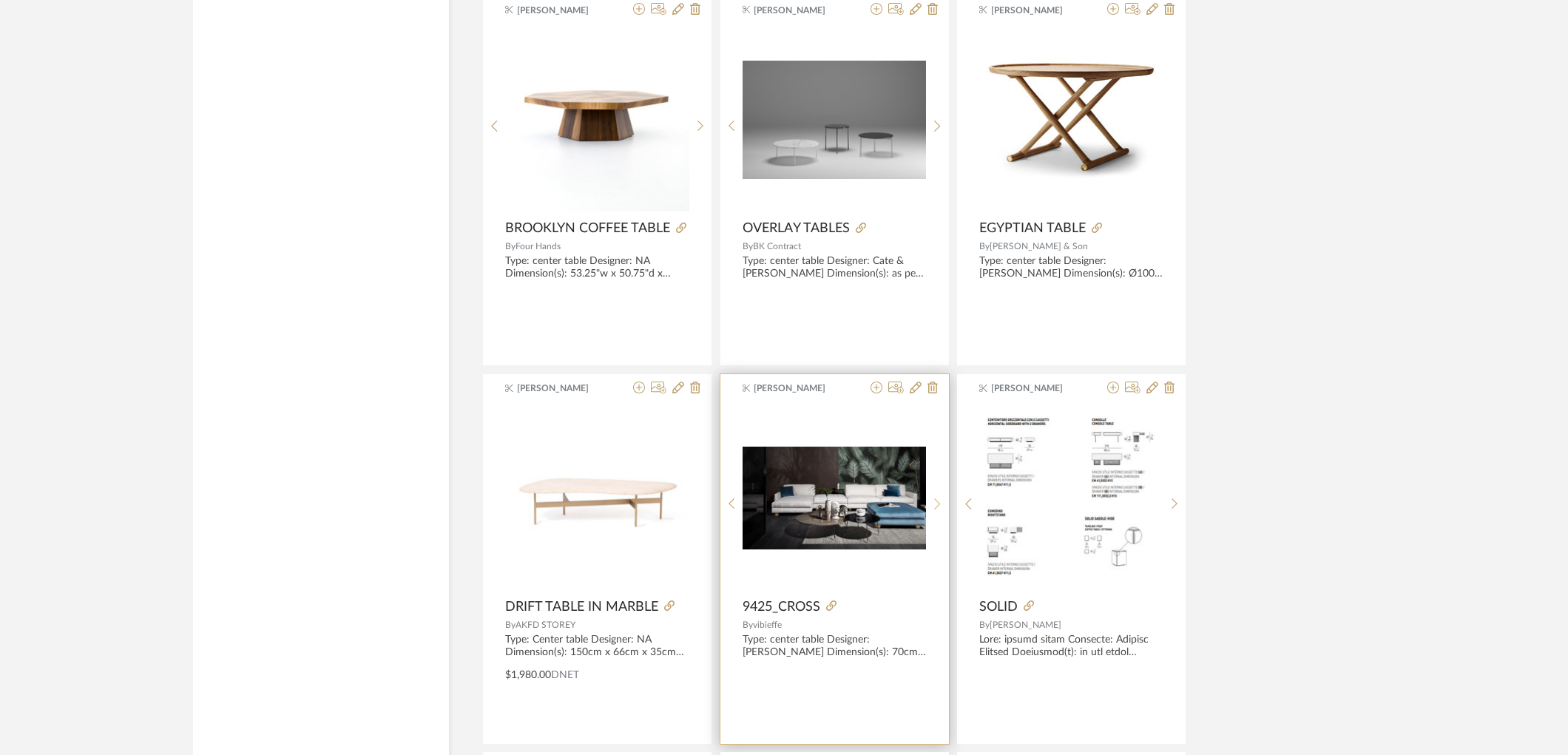
scroll to position [5835, 0]
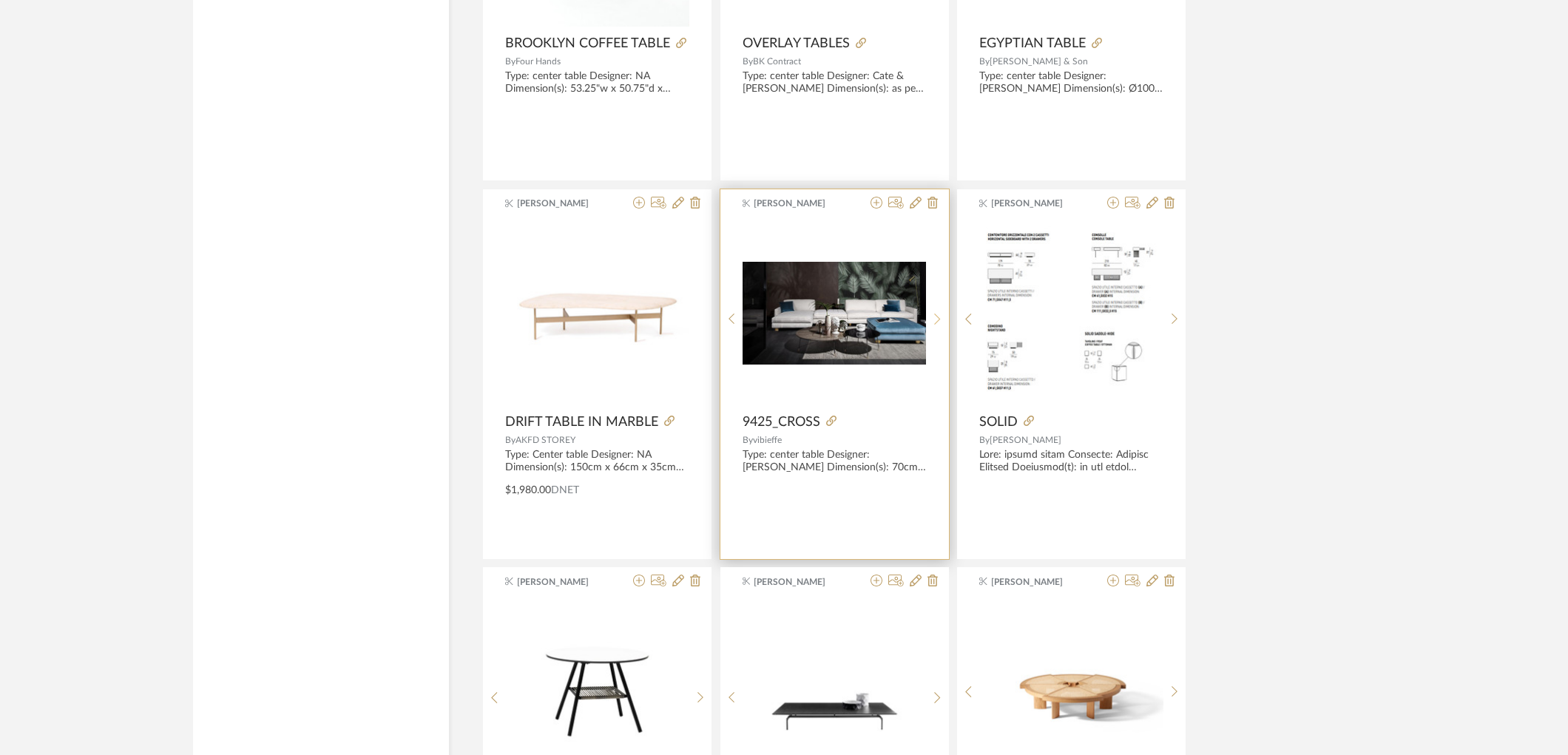
click at [938, 322] on icon at bounding box center [937, 319] width 7 height 13
click at [938, 322] on icon at bounding box center [937, 319] width 6 height 11
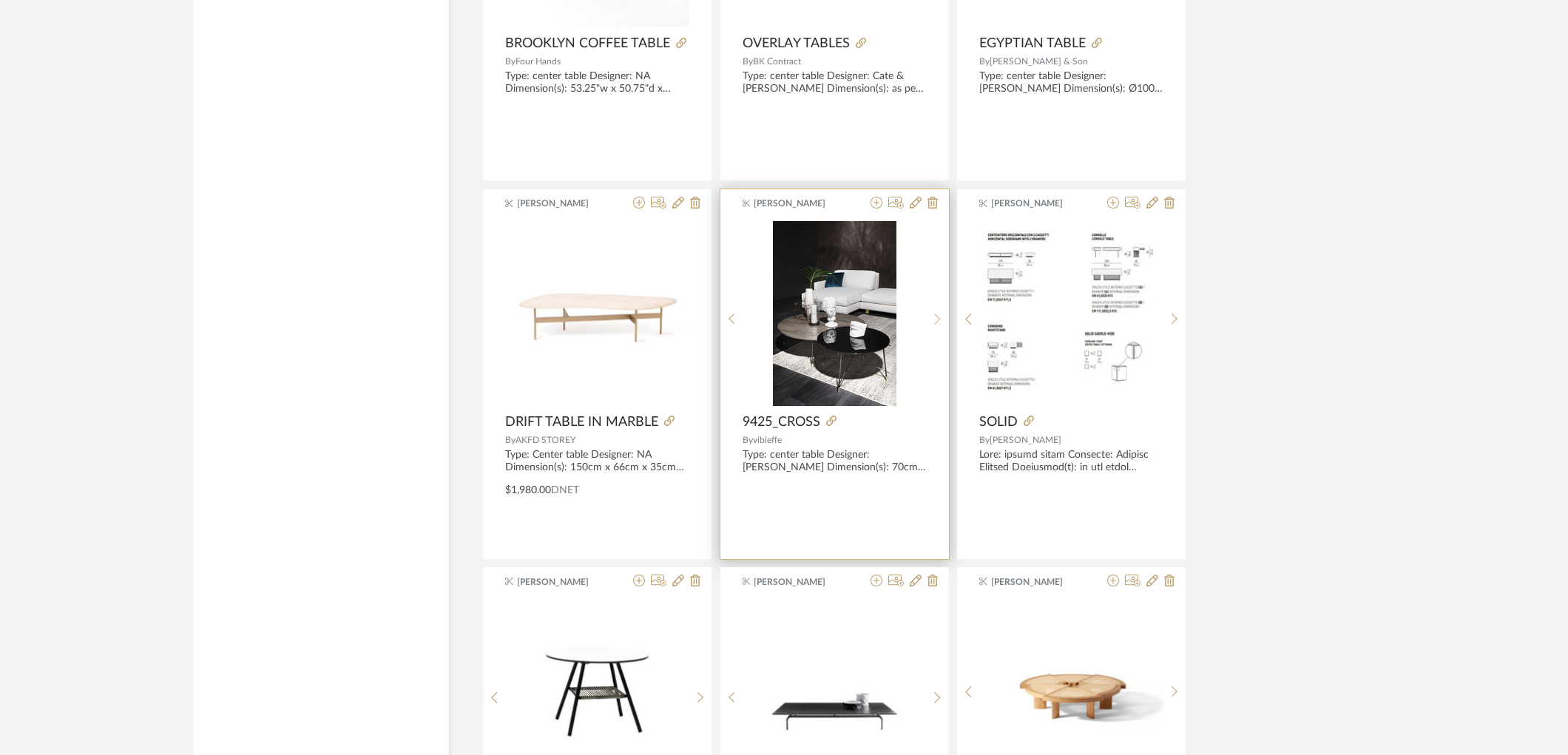
click at [938, 322] on icon at bounding box center [937, 319] width 6 height 11
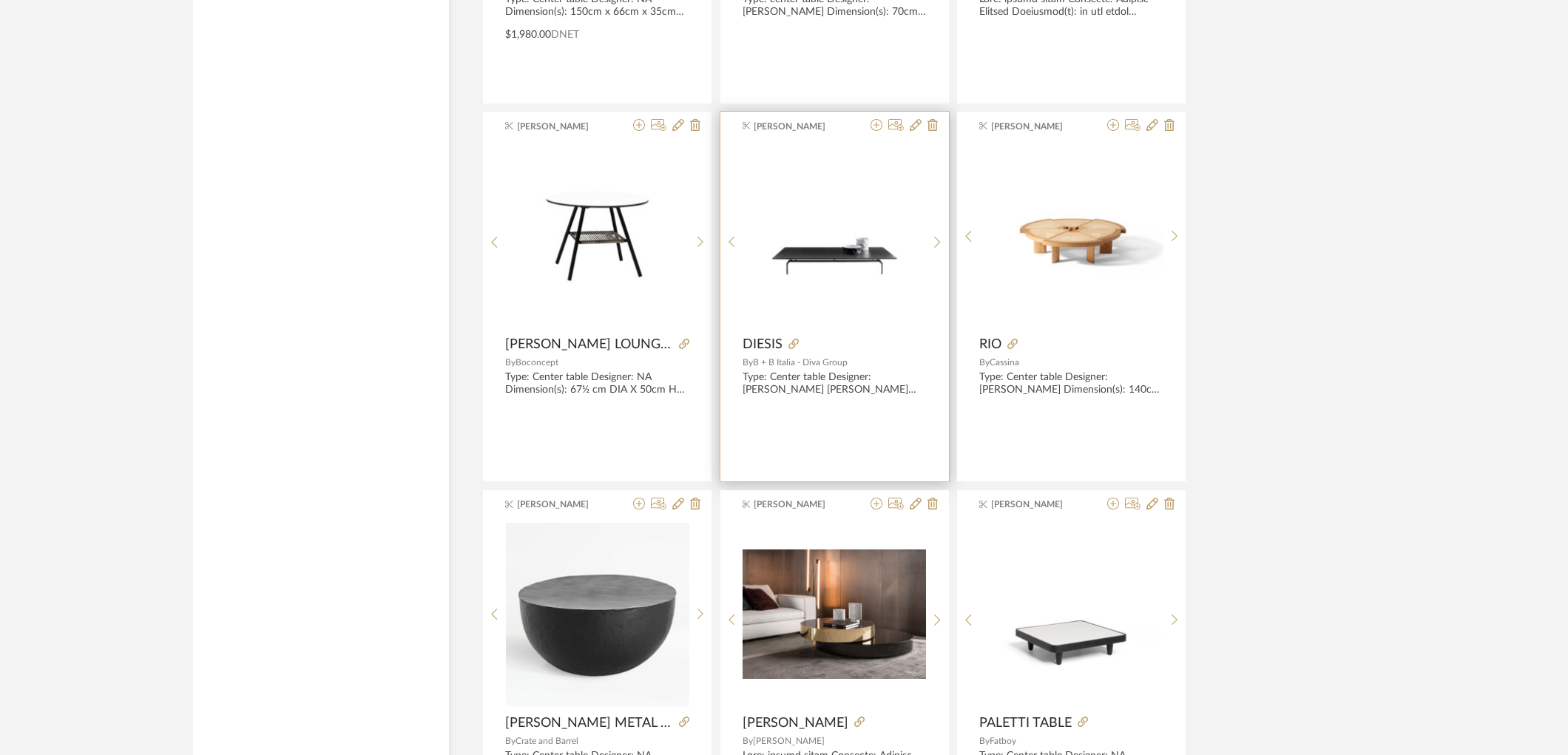
scroll to position [6575, 0]
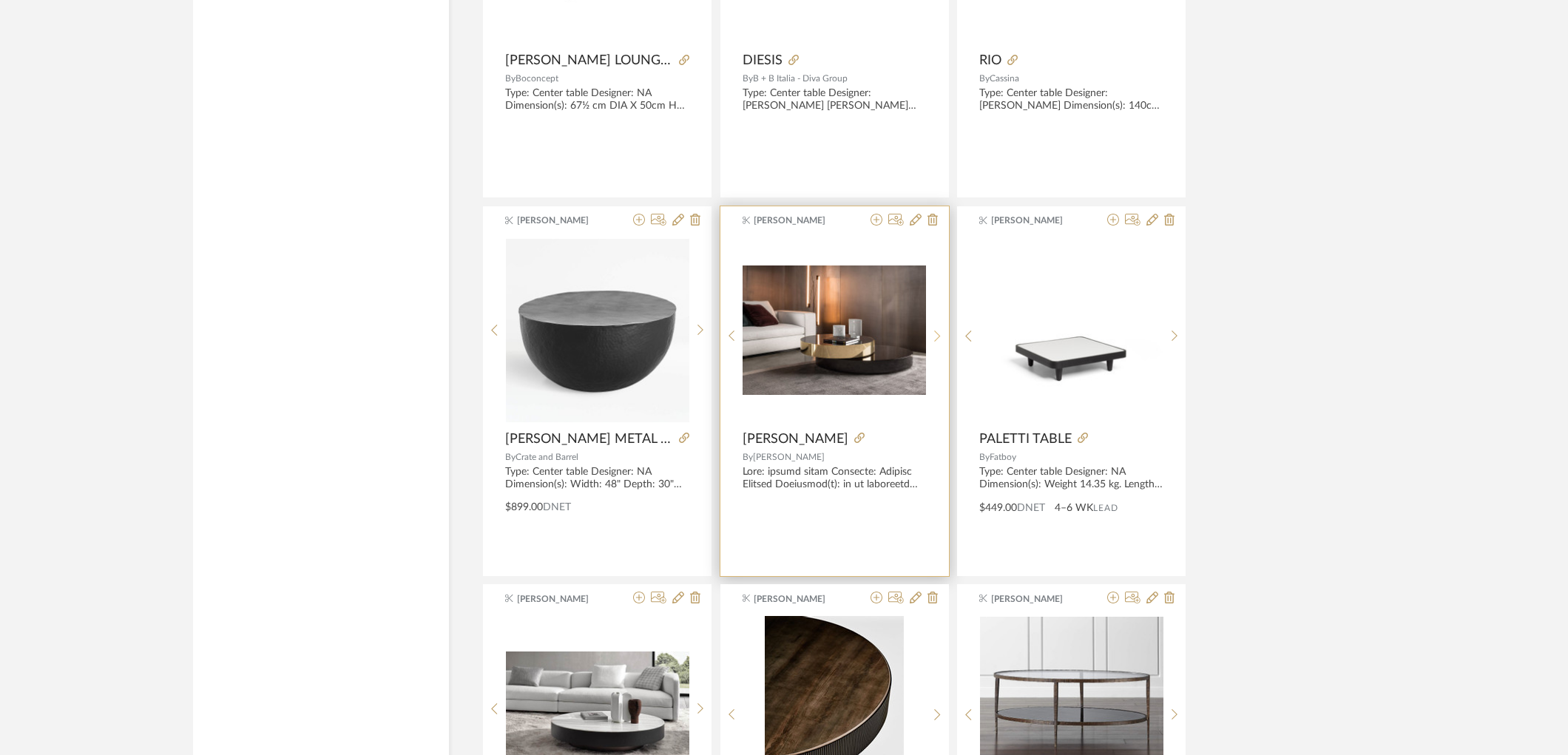
click at [937, 338] on icon at bounding box center [937, 336] width 7 height 13
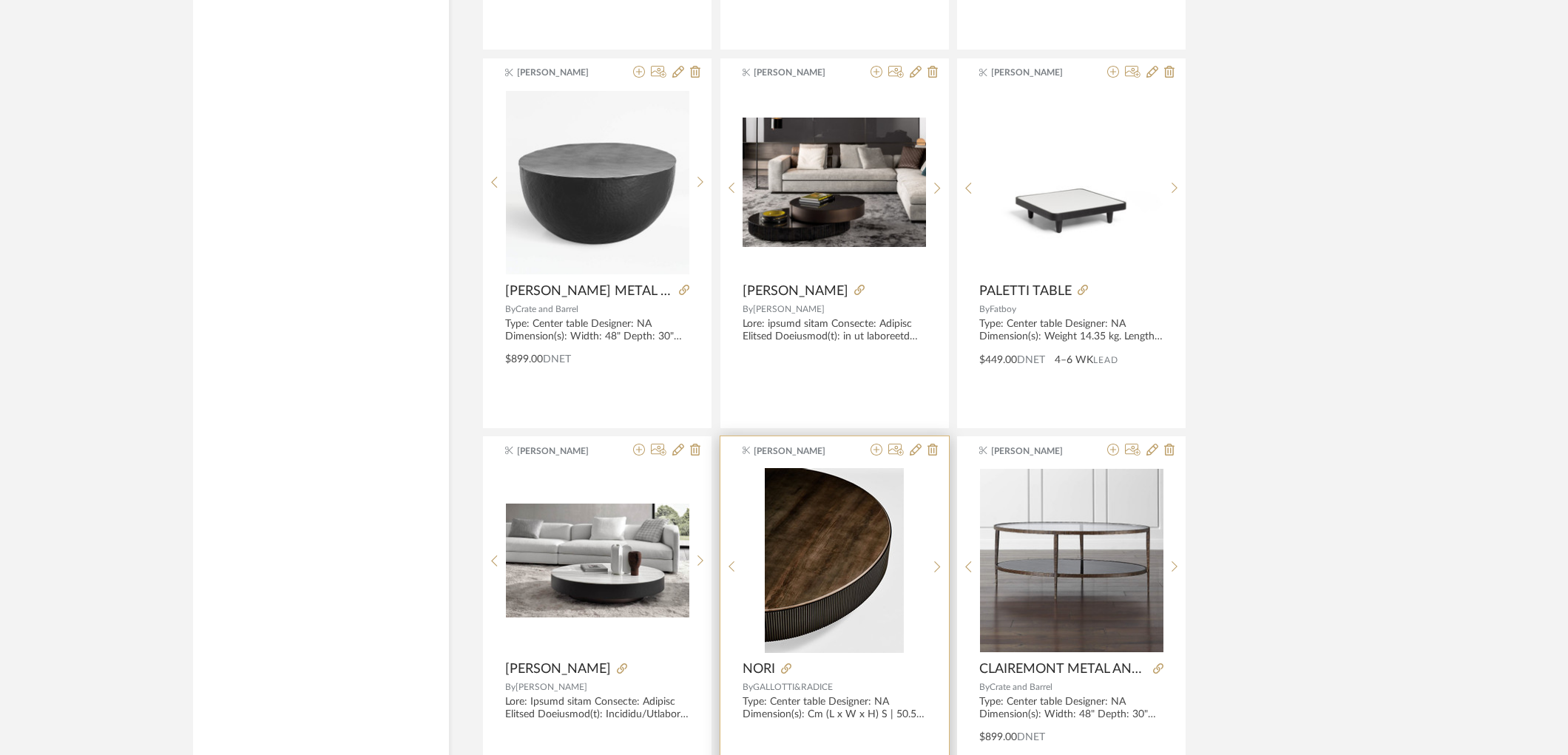
scroll to position [6985, 0]
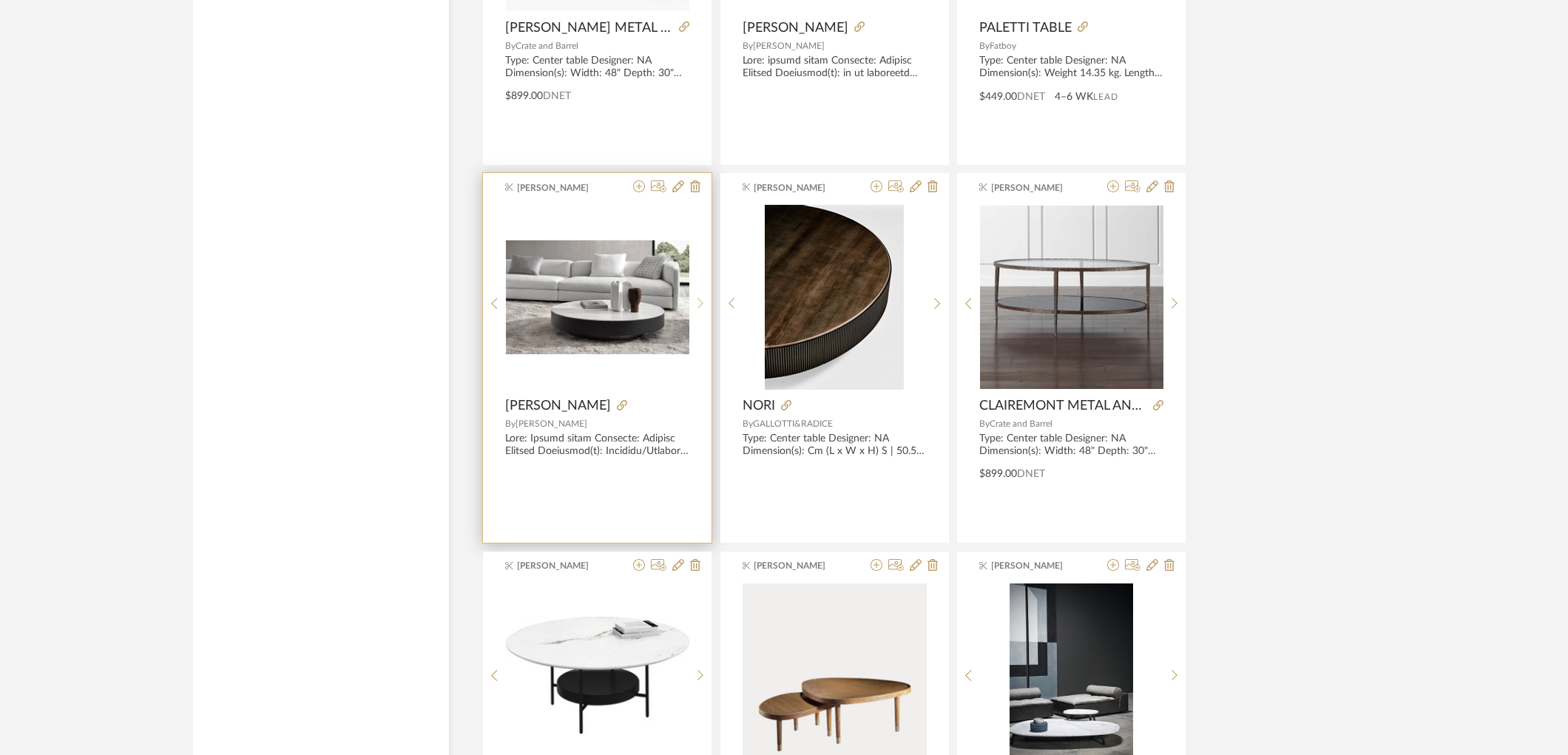
click at [698, 304] on icon at bounding box center [701, 304] width 7 height 13
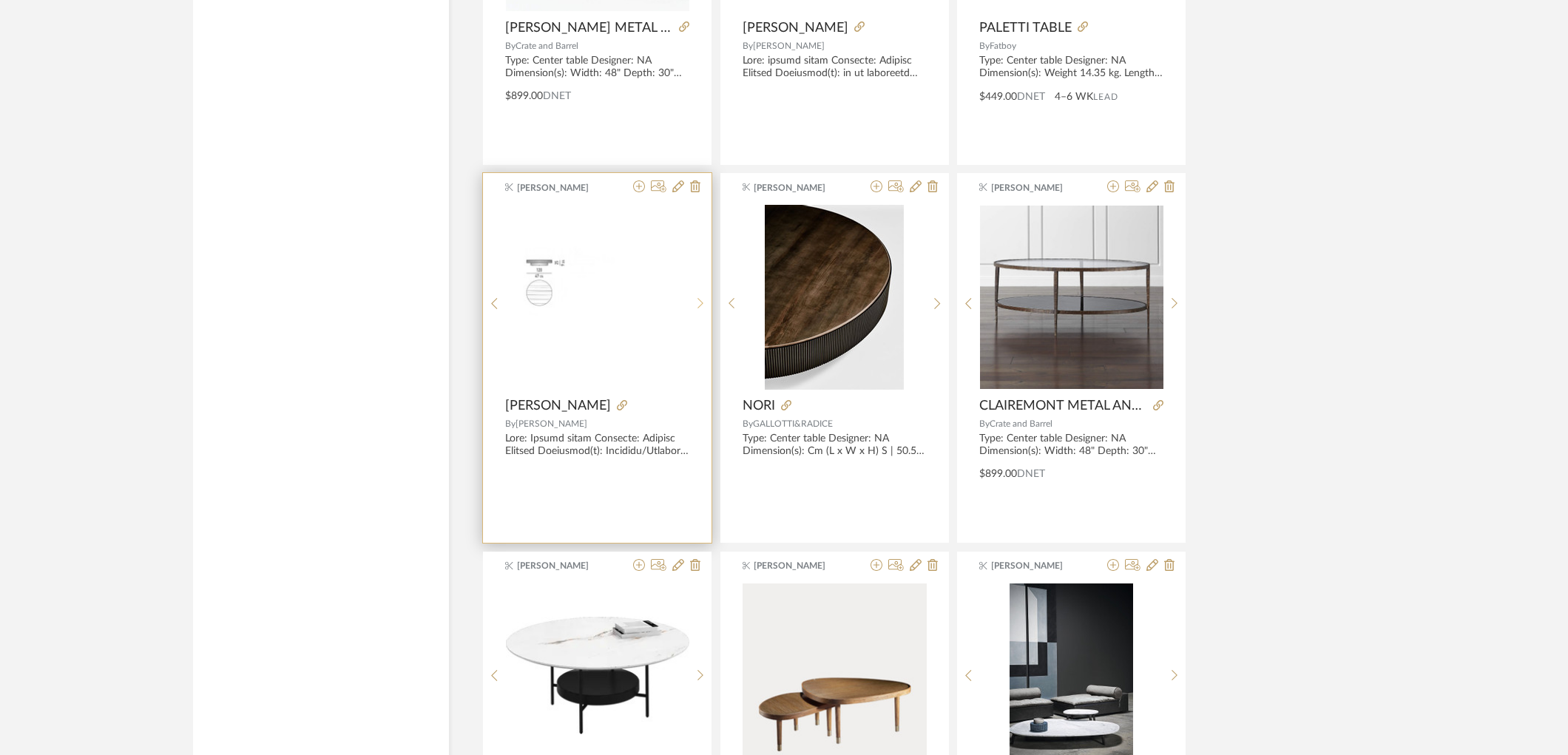
click at [698, 304] on icon at bounding box center [701, 304] width 7 height 13
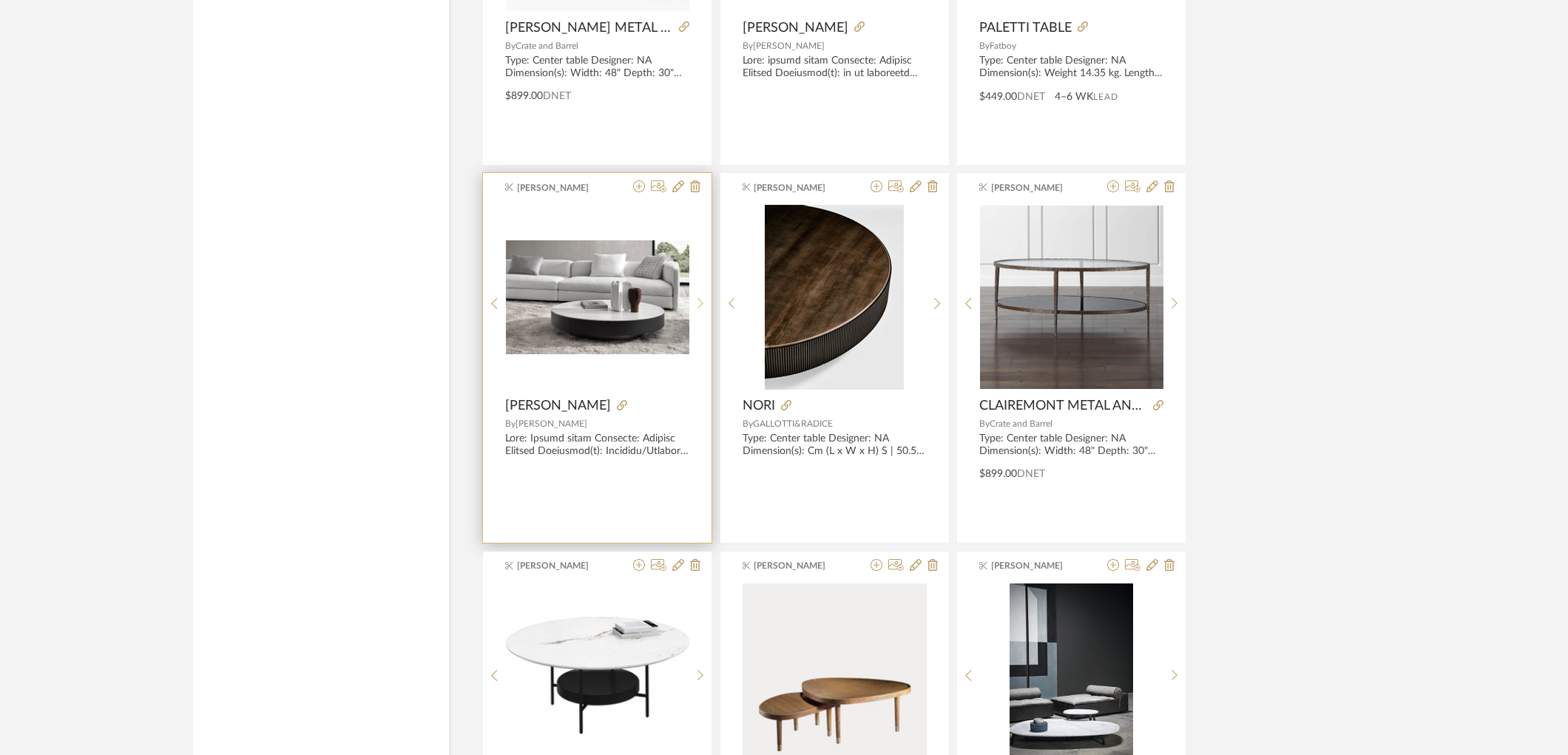
click at [698, 304] on icon at bounding box center [701, 304] width 7 height 13
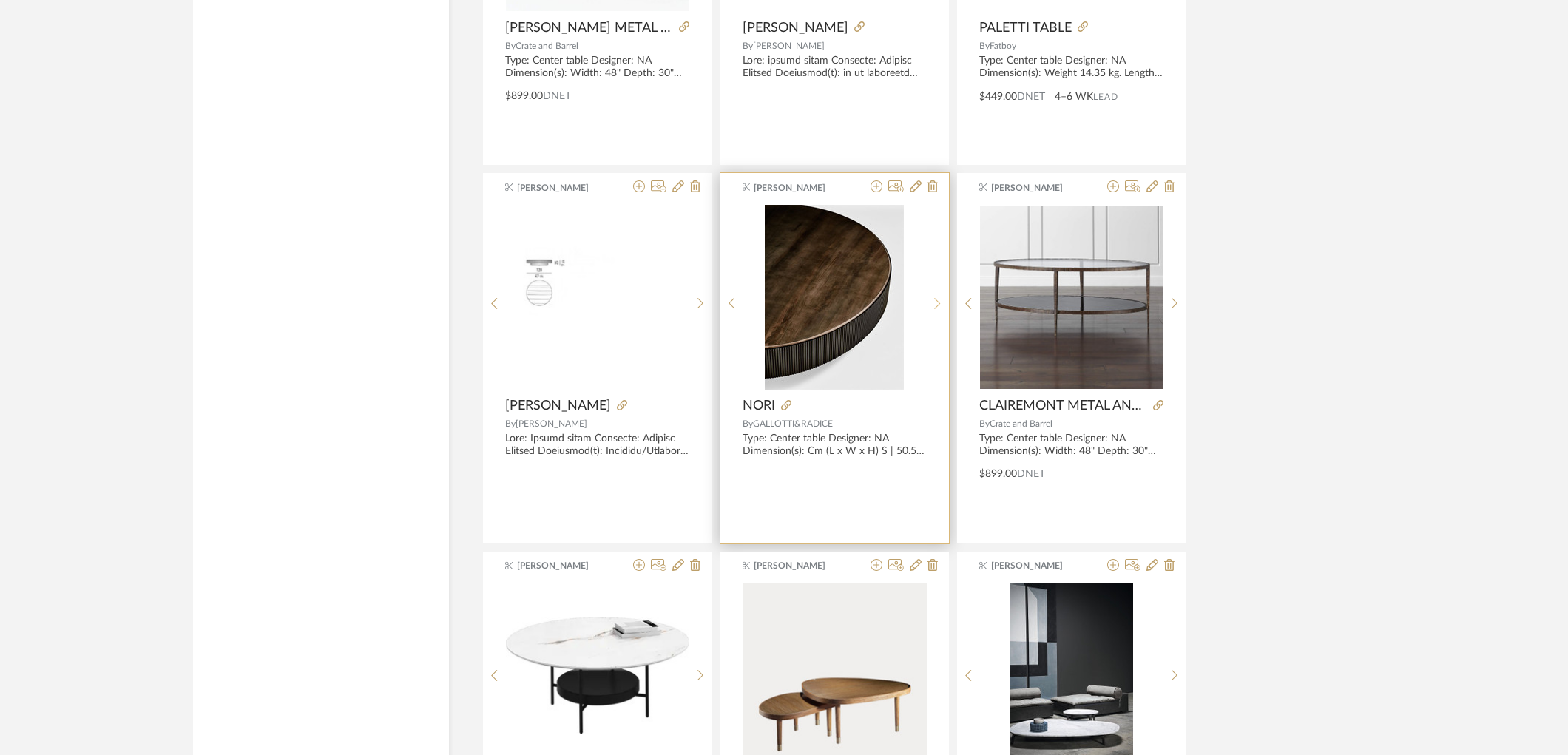
click at [943, 306] on sr-next-btn at bounding box center [938, 304] width 23 height 13
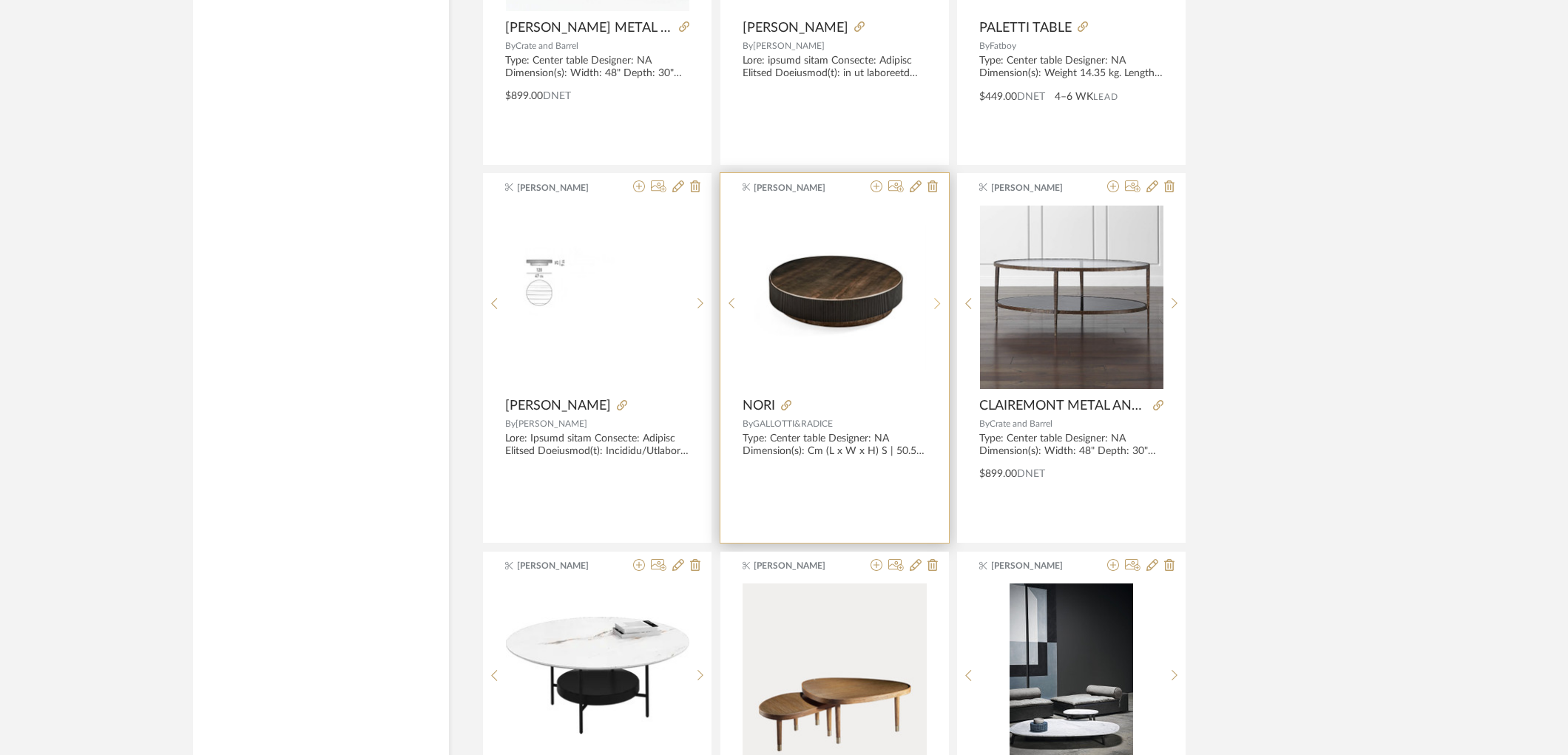
click at [943, 306] on sr-next-btn at bounding box center [938, 304] width 23 height 13
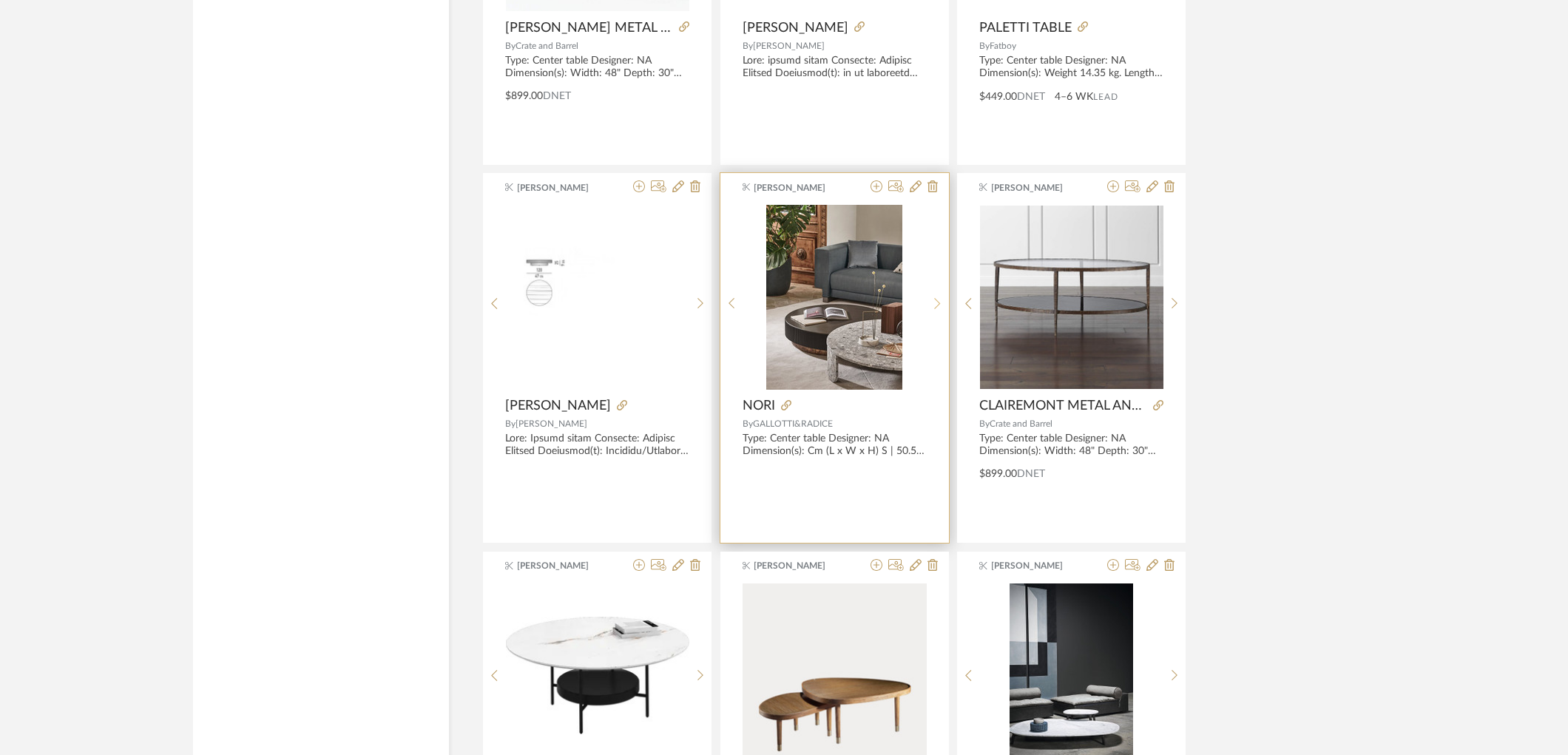
click at [943, 306] on sr-next-btn at bounding box center [938, 304] width 23 height 13
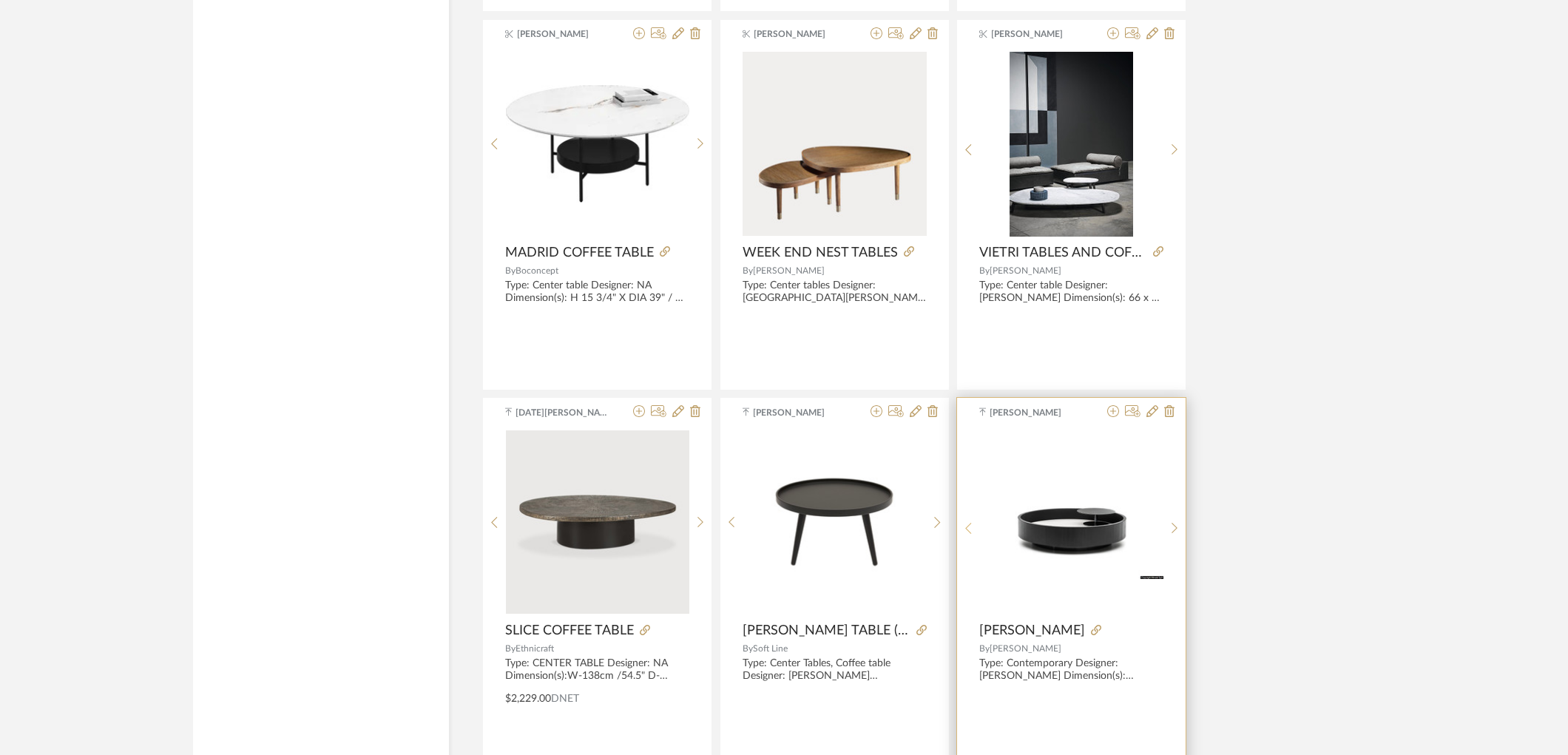
scroll to position [7643, 0]
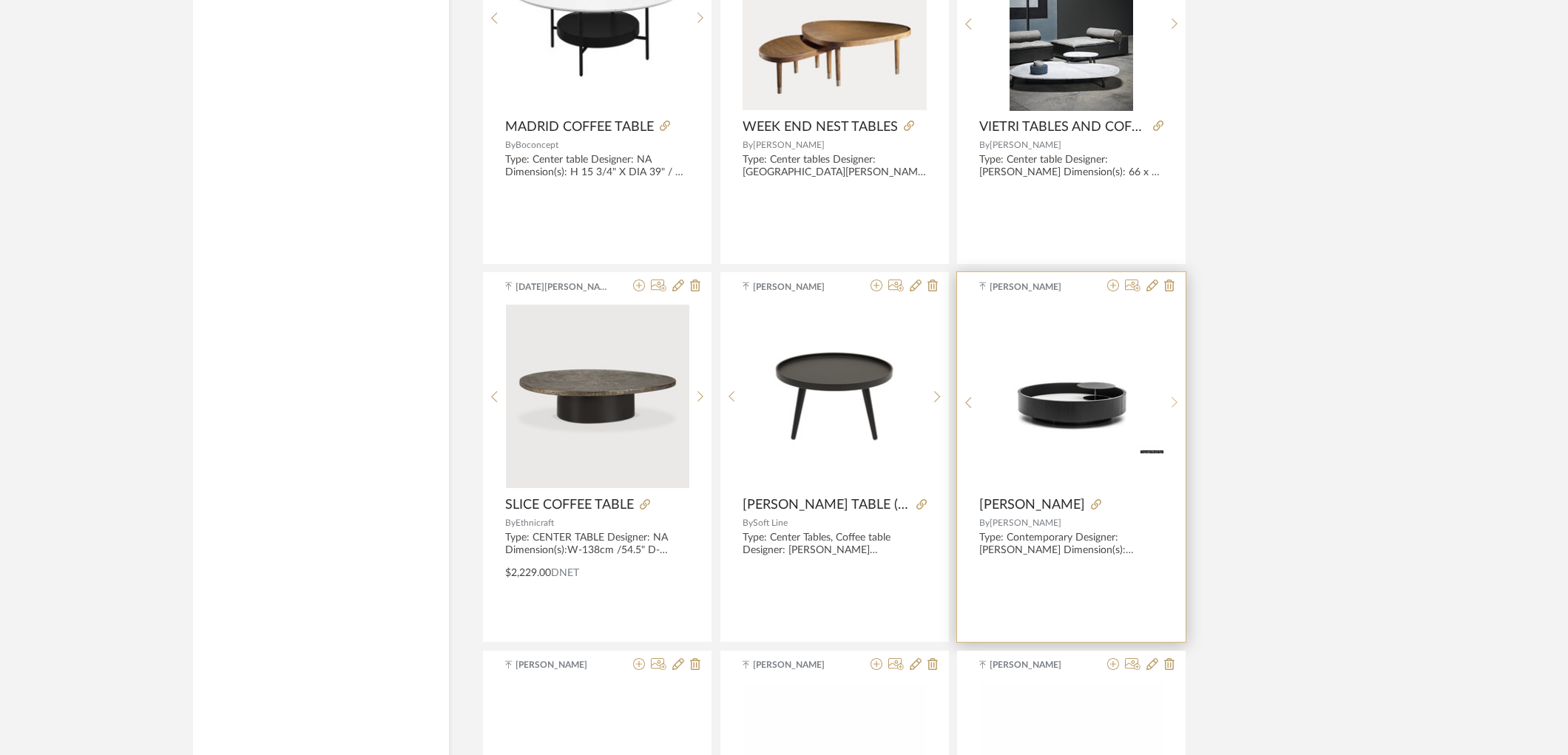
click at [1175, 418] on div at bounding box center [1175, 402] width 23 height 197
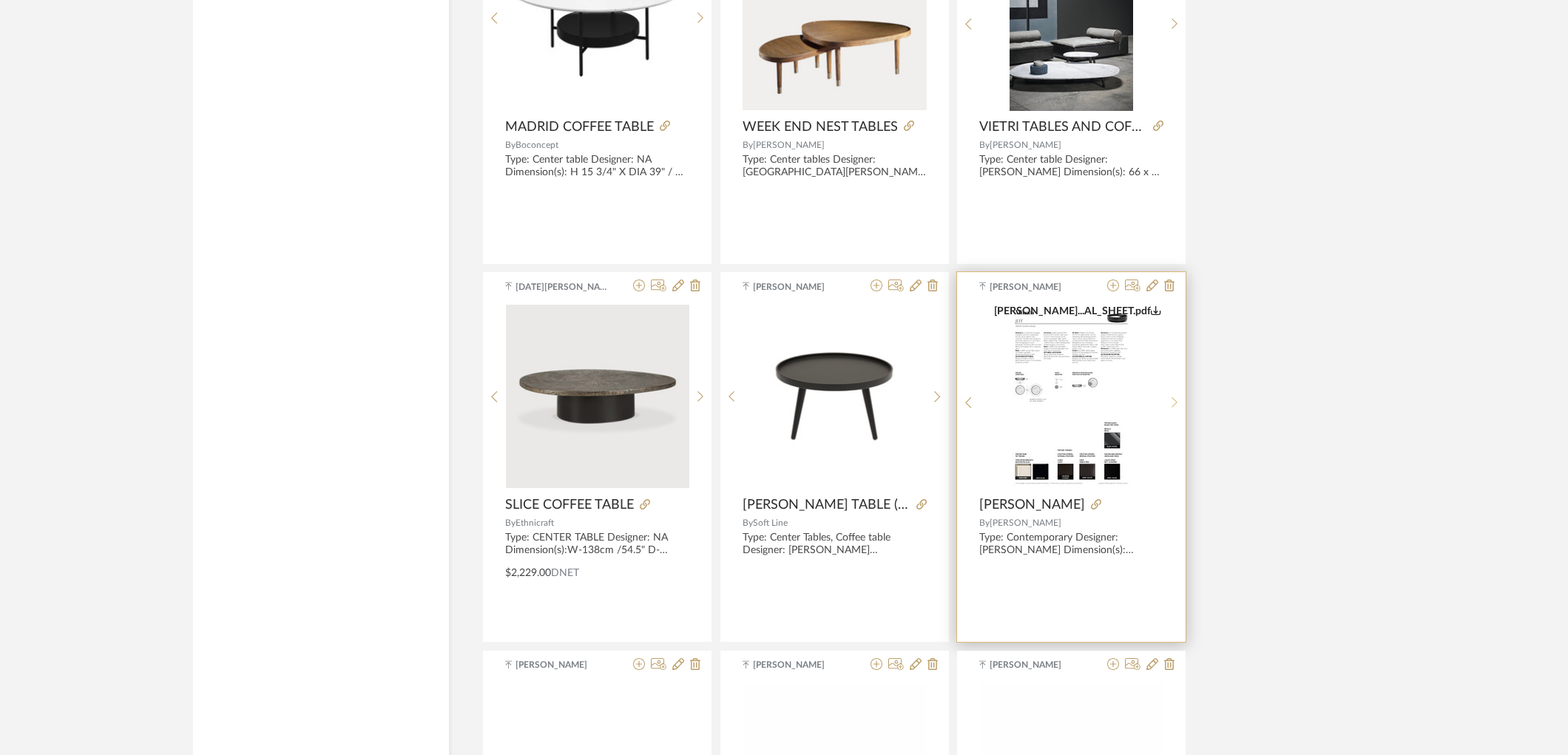
click at [1175, 418] on div at bounding box center [1175, 402] width 23 height 197
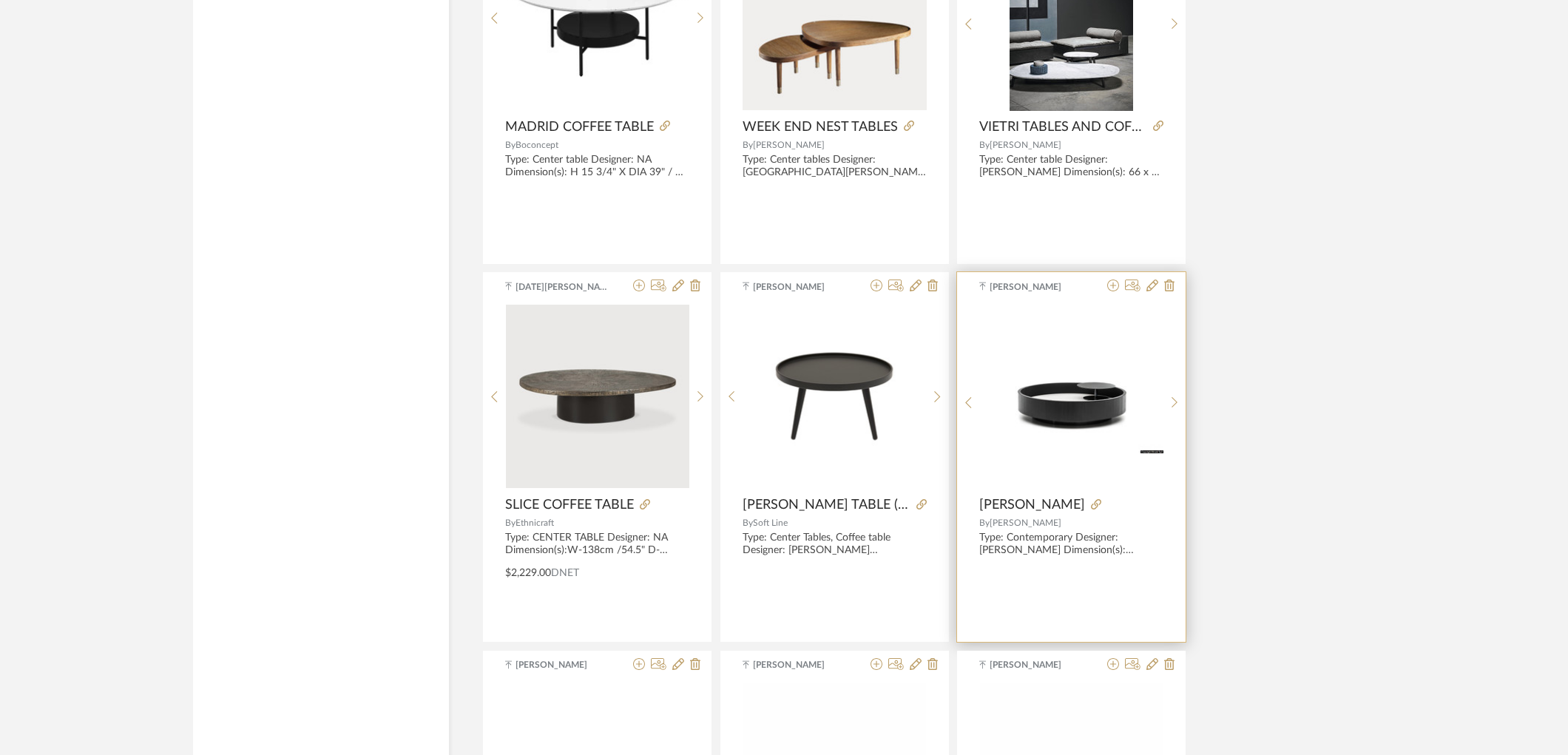
click at [1040, 423] on img "0" at bounding box center [1071, 397] width 183 height 115
click at [1106, 401] on img "0" at bounding box center [1071, 397] width 183 height 115
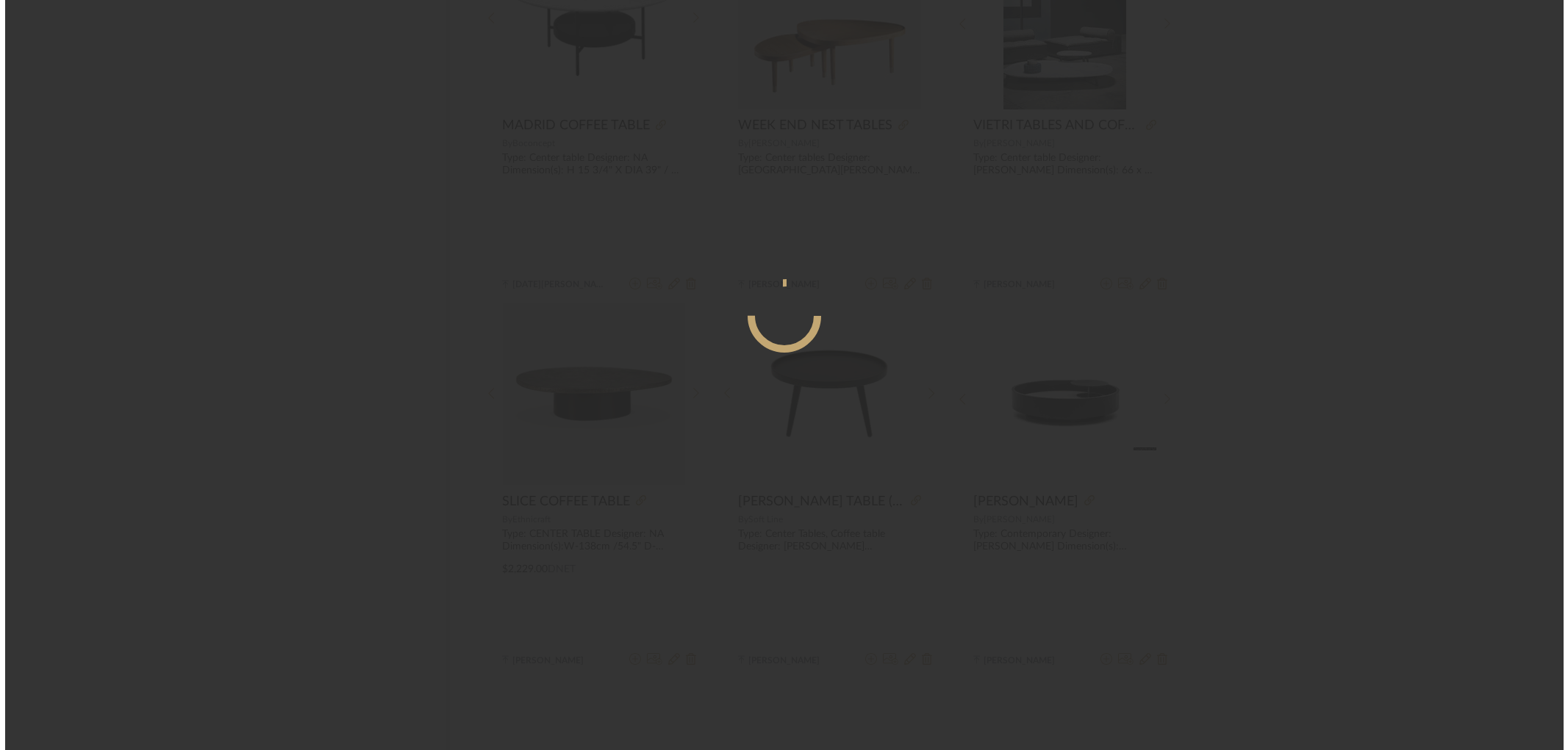
scroll to position [0, 0]
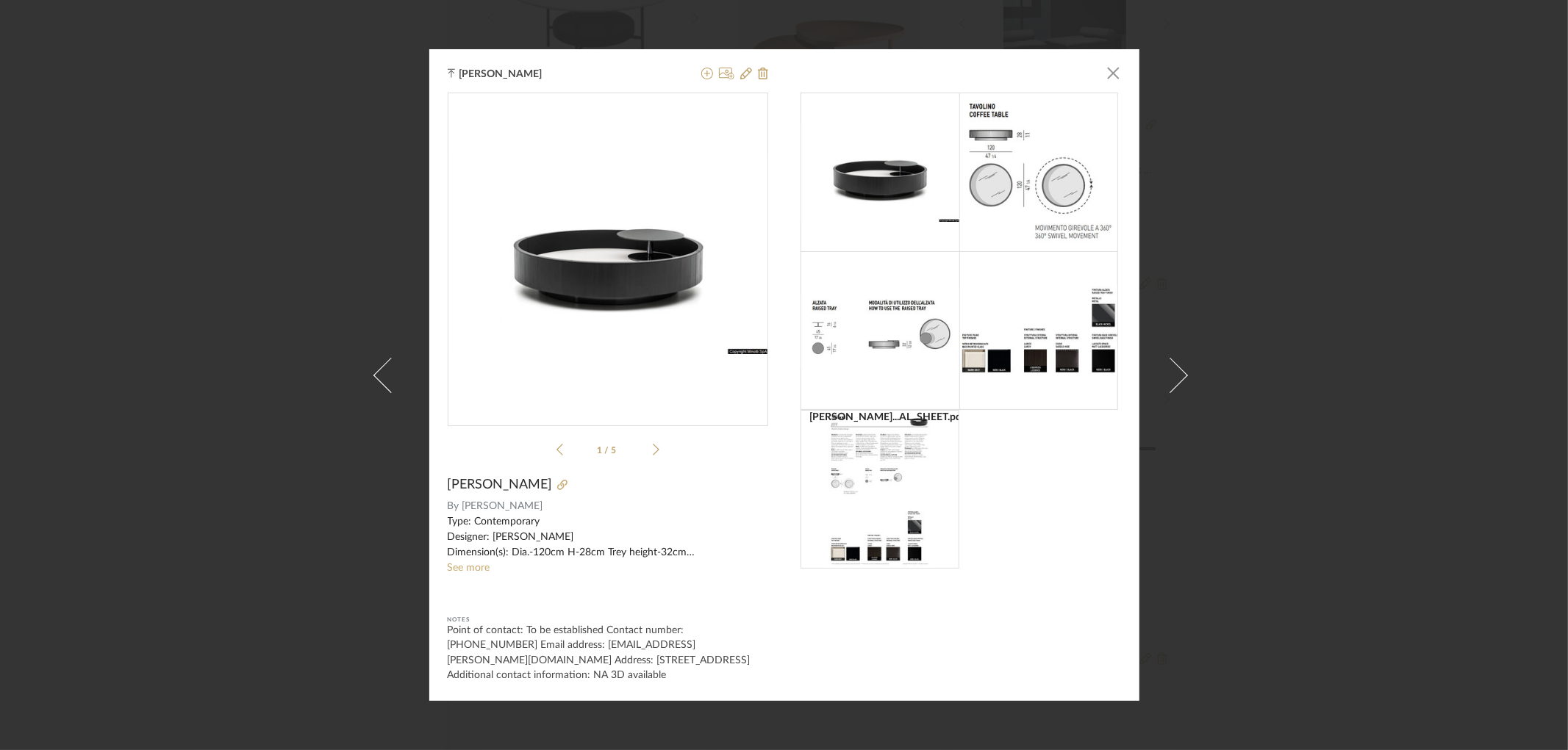
click at [653, 456] on icon at bounding box center [656, 451] width 7 height 12
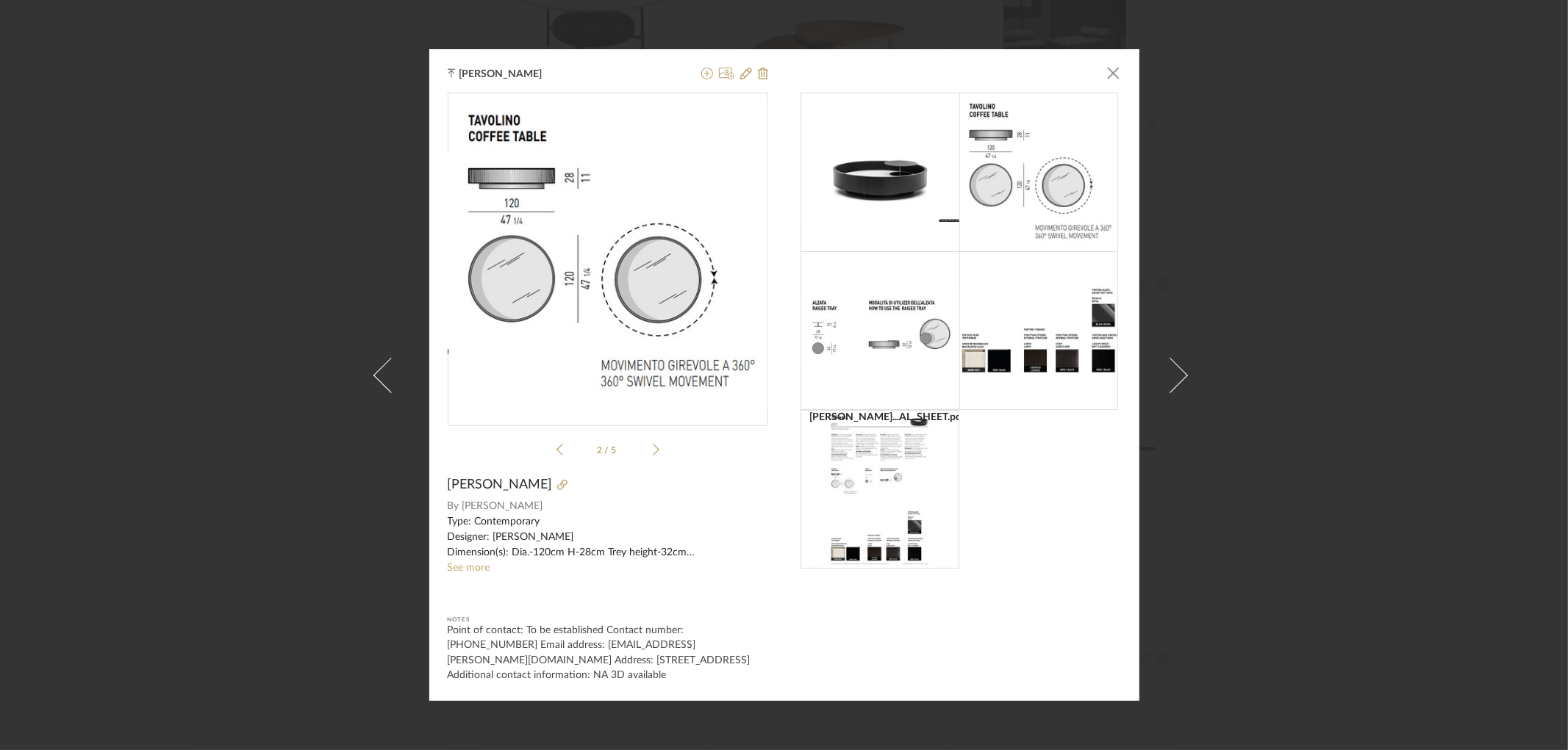
click at [653, 456] on icon at bounding box center [656, 451] width 7 height 12
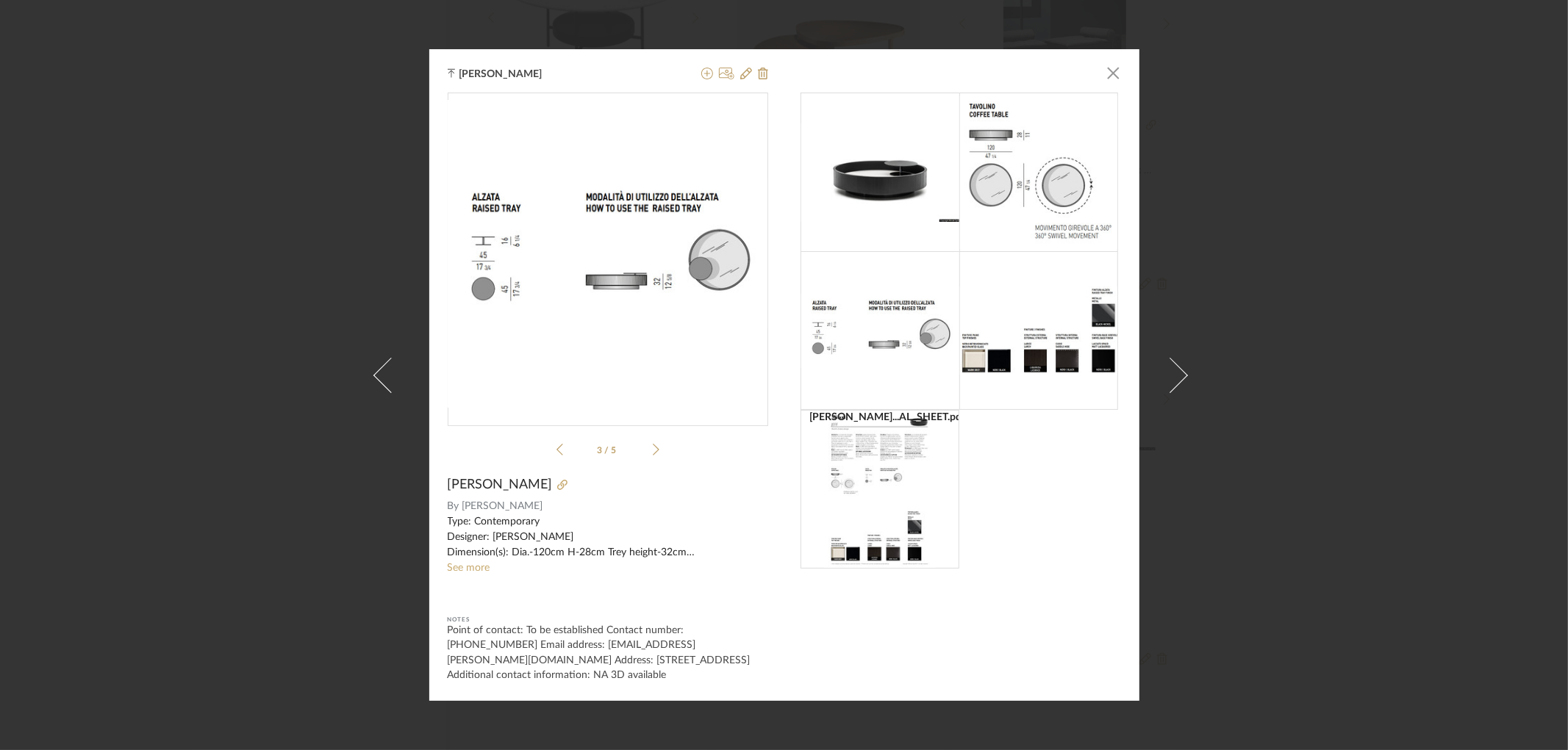
click at [653, 456] on icon at bounding box center [656, 451] width 7 height 12
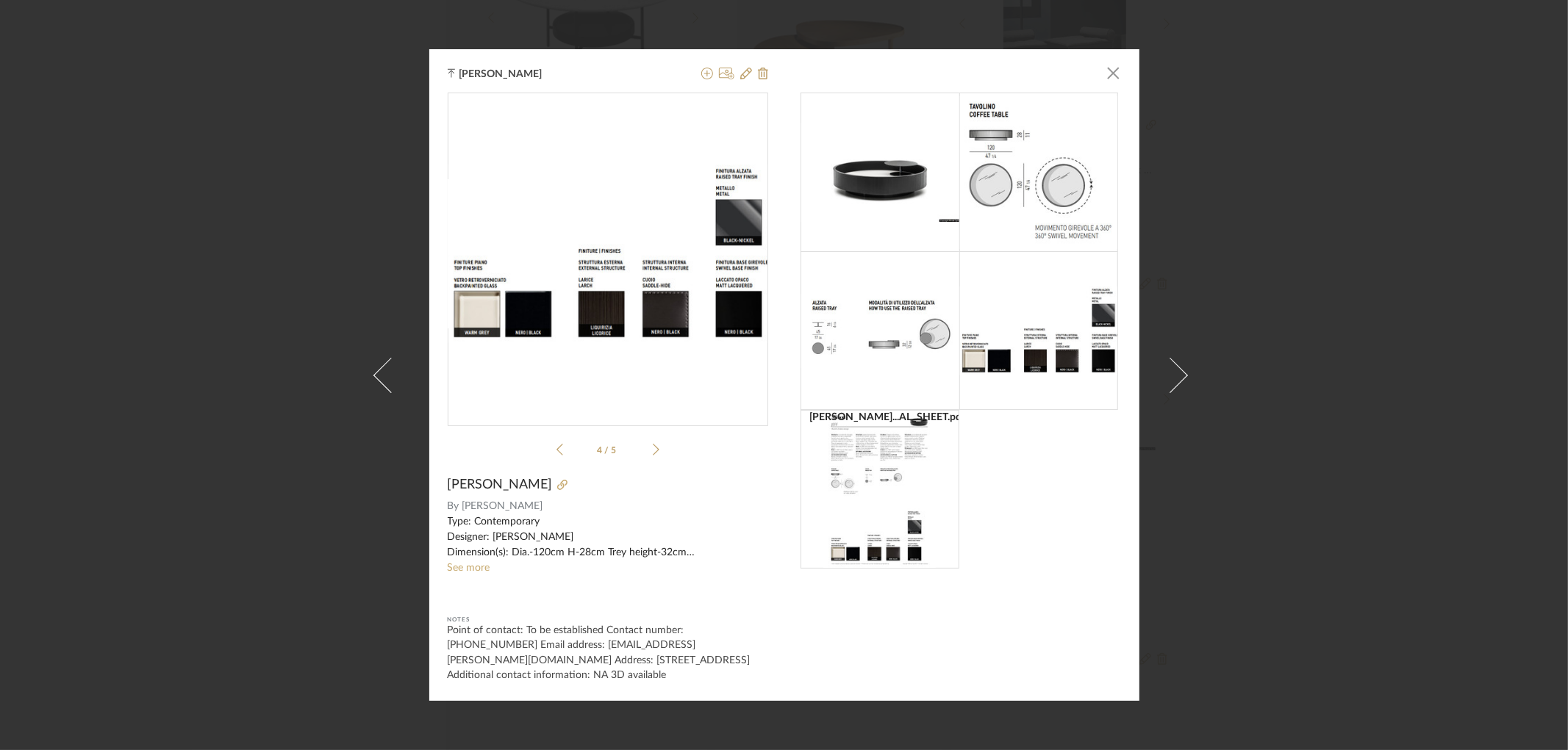
click at [653, 456] on icon at bounding box center [656, 451] width 7 height 12
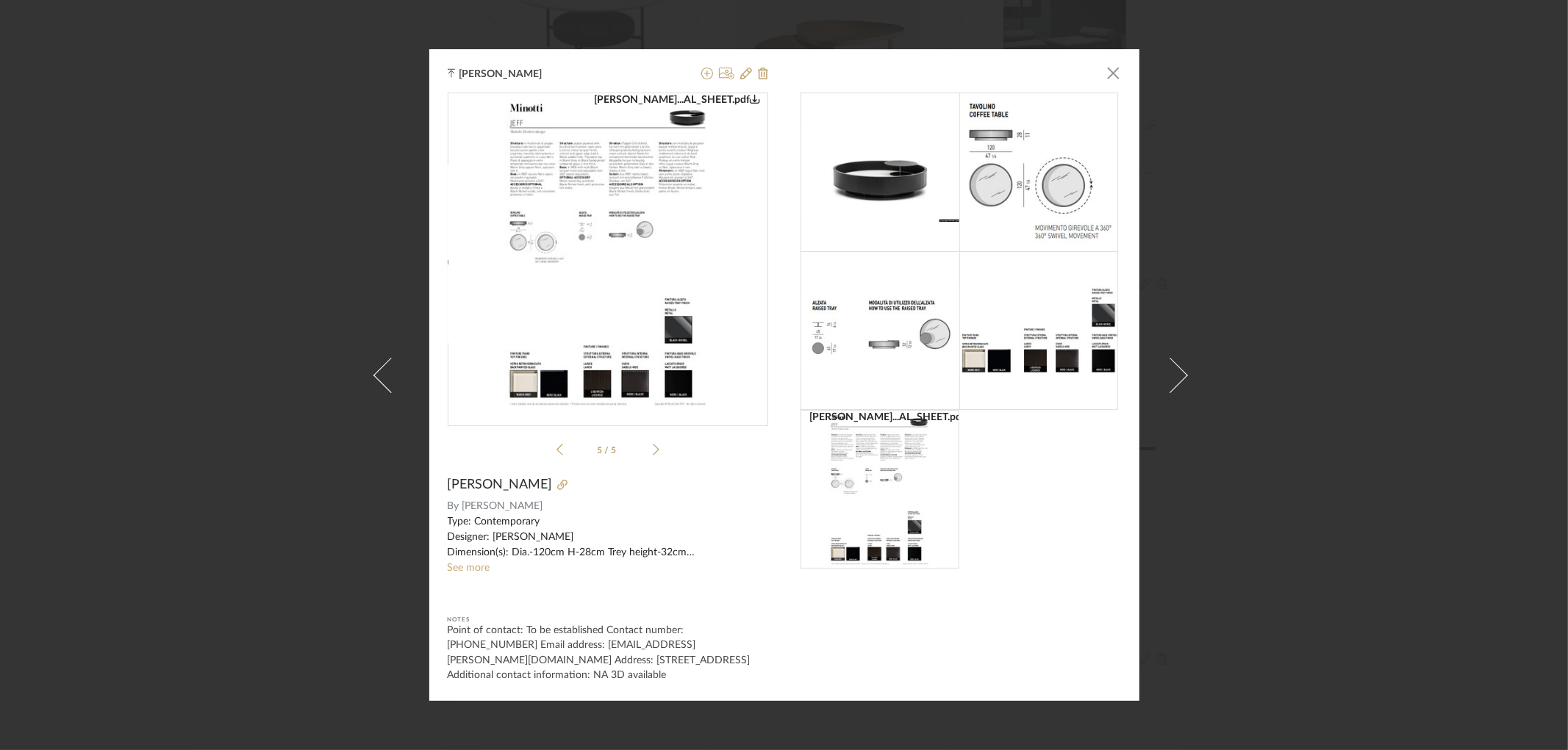
click at [653, 456] on icon at bounding box center [656, 451] width 7 height 12
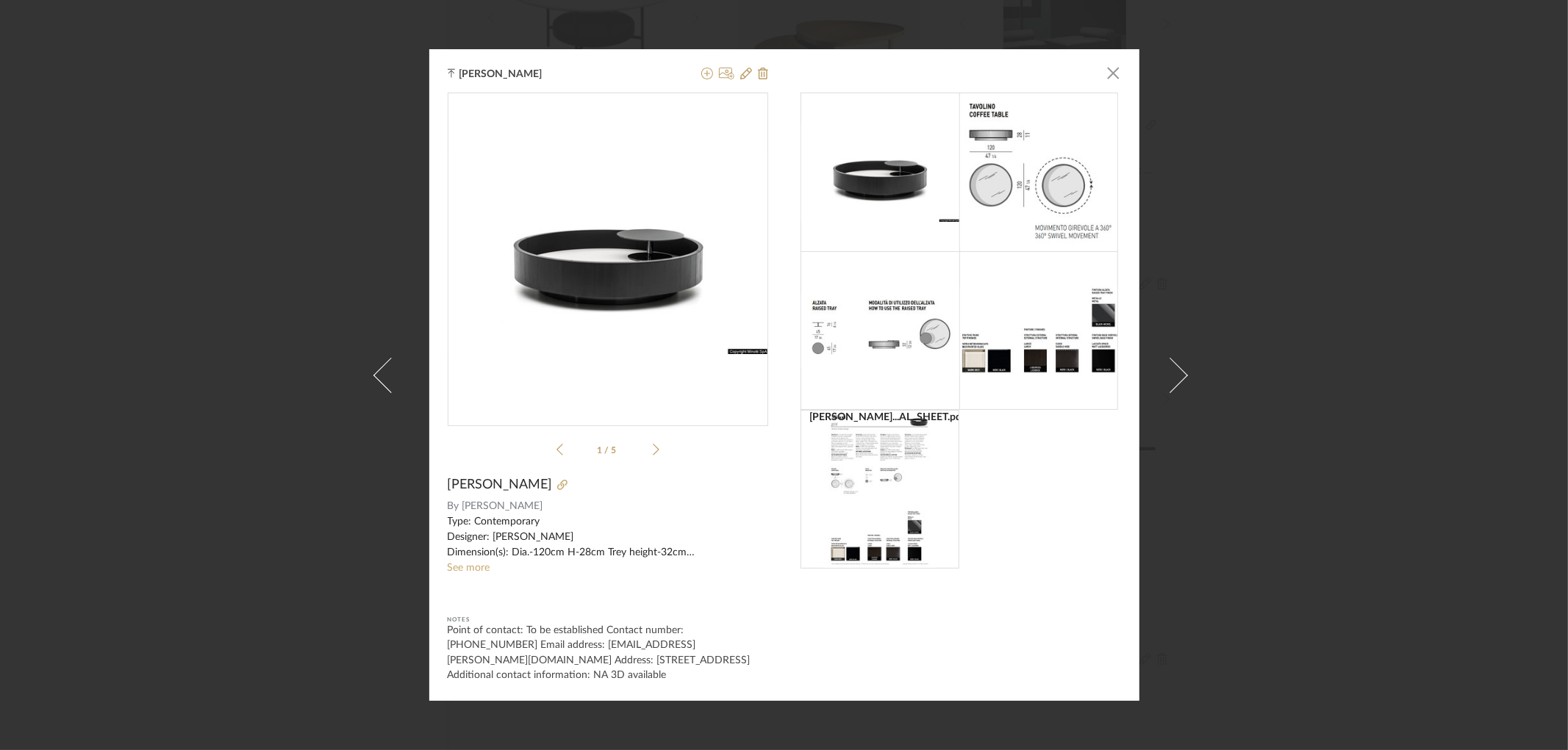
click at [653, 456] on icon at bounding box center [656, 451] width 7 height 12
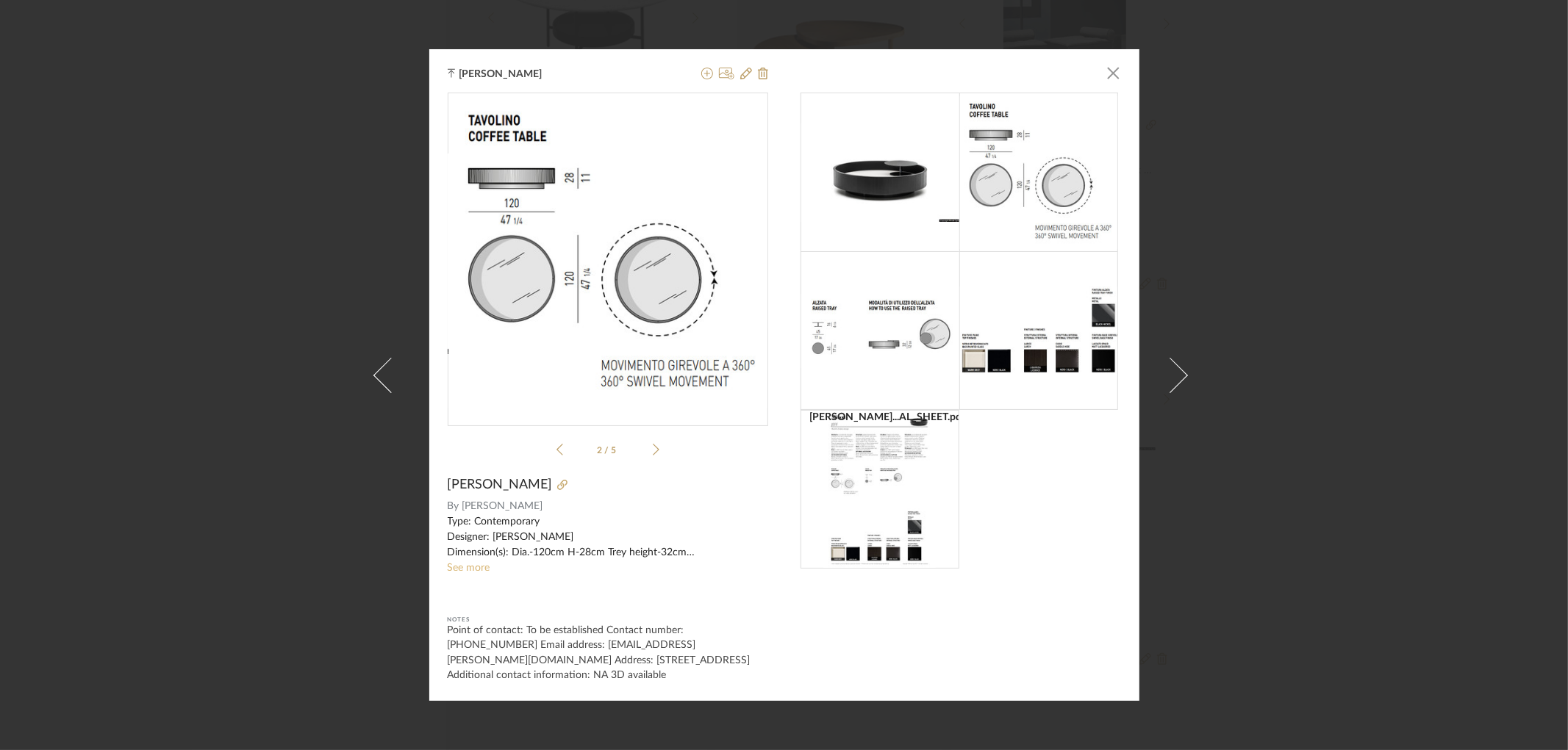
click at [482, 571] on link "See more" at bounding box center [469, 568] width 43 height 10
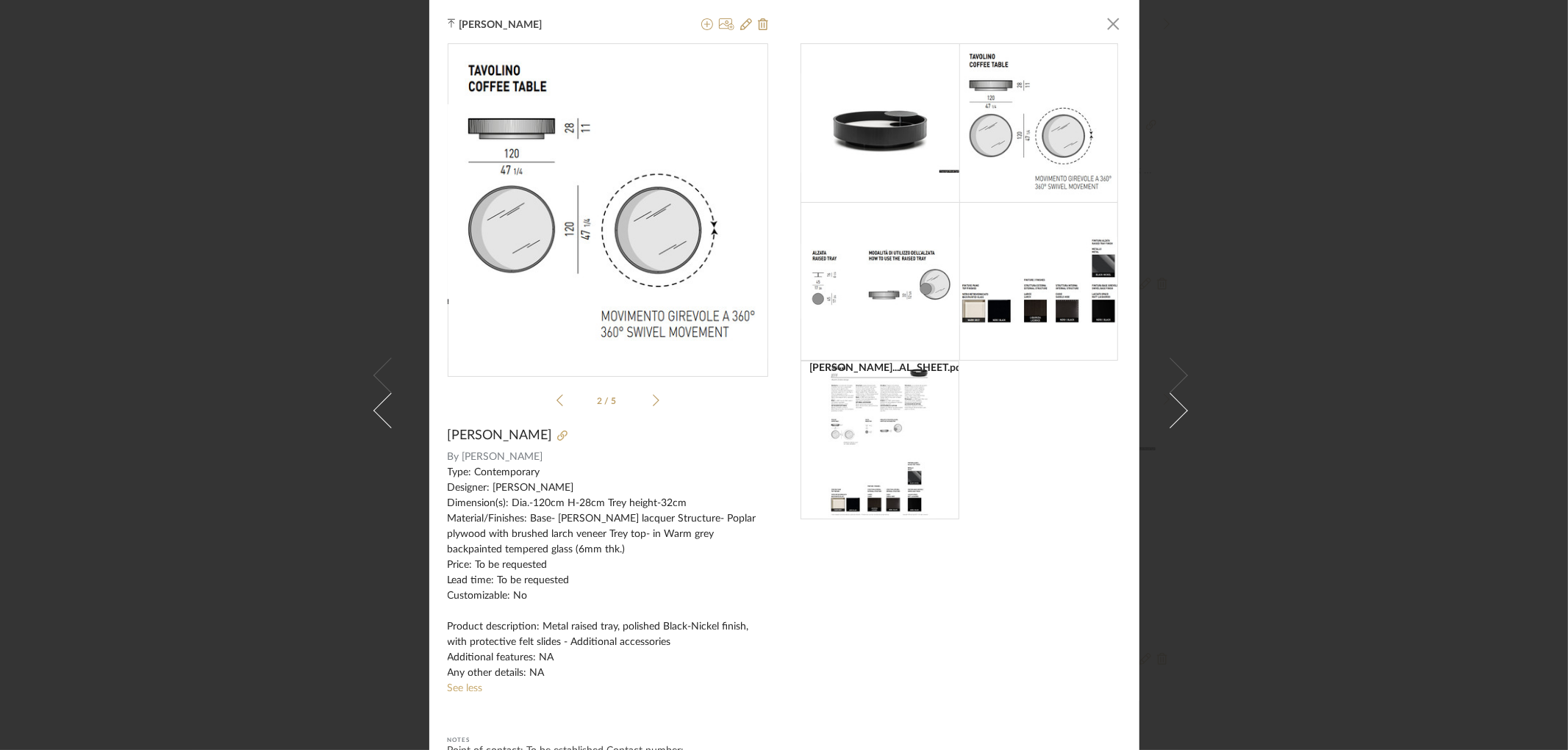
click at [653, 405] on icon at bounding box center [656, 400] width 7 height 14
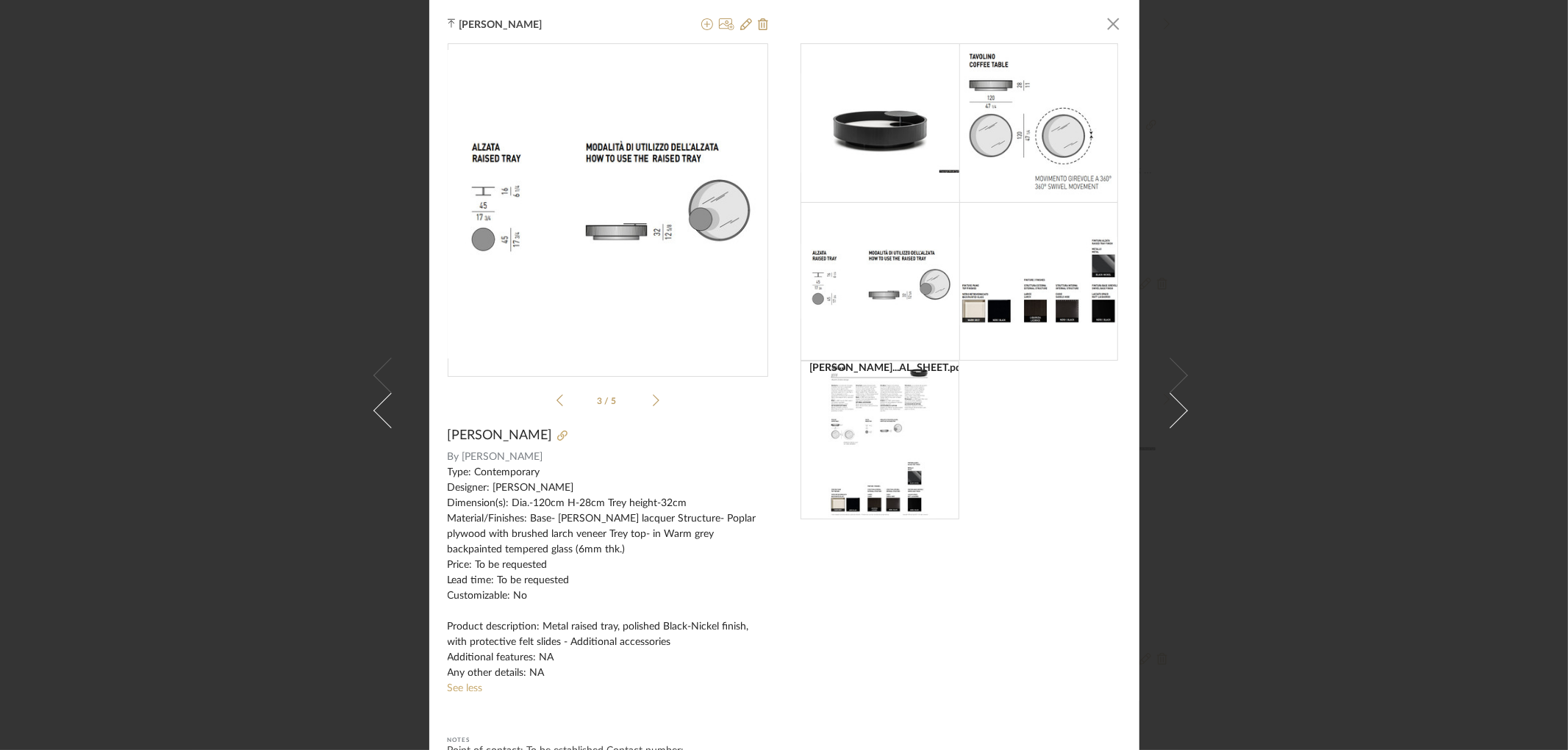
click at [653, 405] on icon at bounding box center [656, 400] width 7 height 14
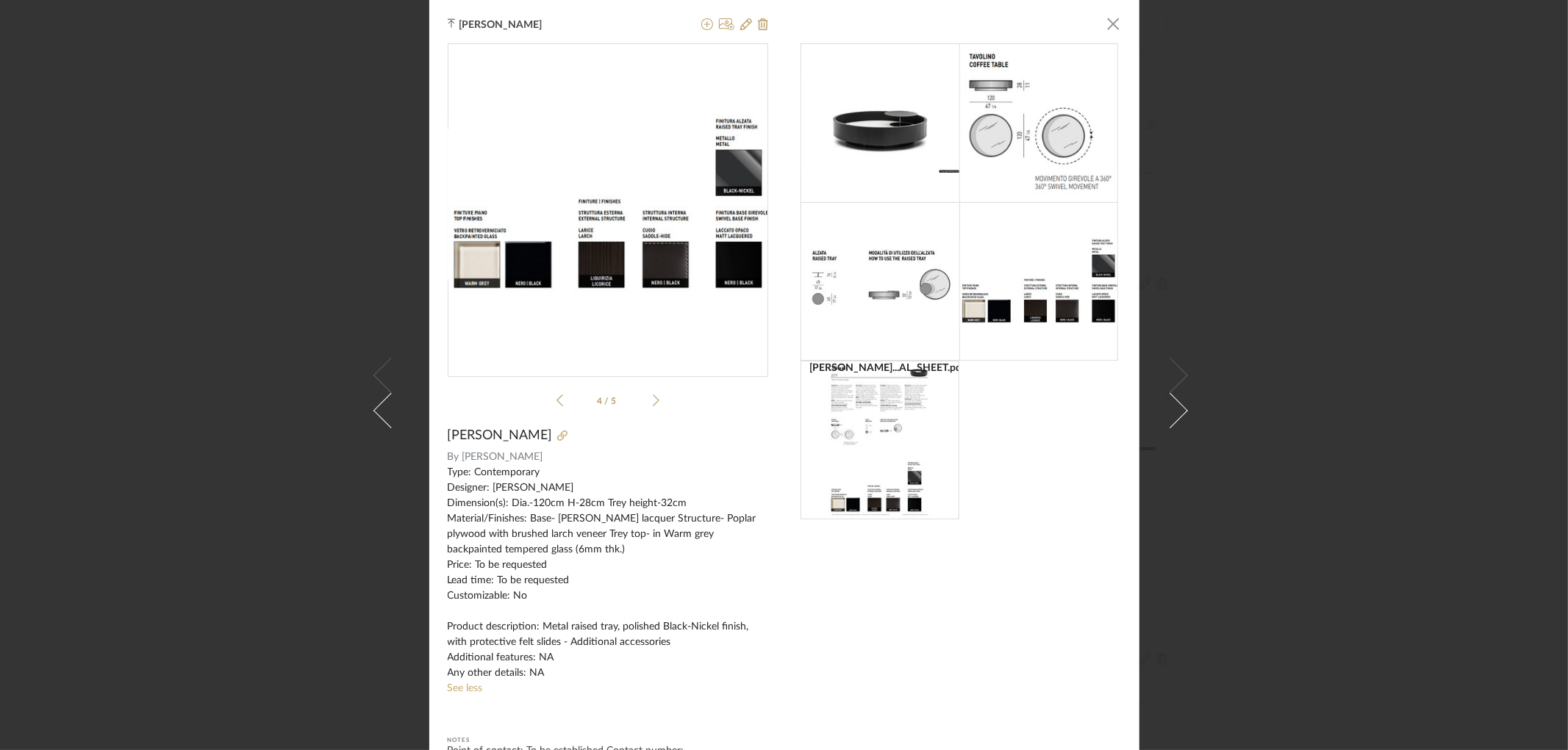
click at [653, 403] on icon at bounding box center [656, 400] width 7 height 14
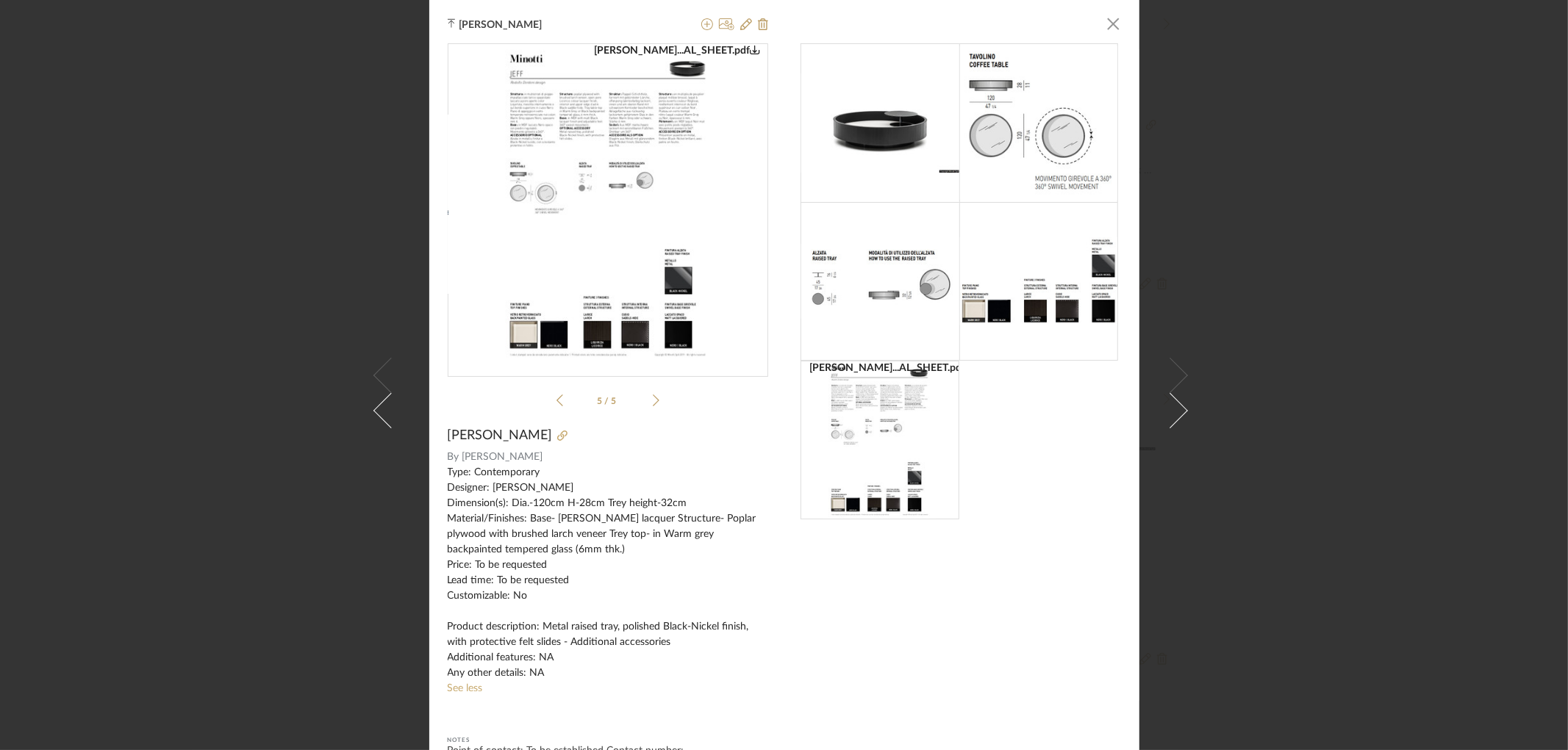
click at [563, 406] on li "5 / 5" at bounding box center [608, 400] width 90 height 18
click at [557, 404] on icon at bounding box center [560, 400] width 7 height 12
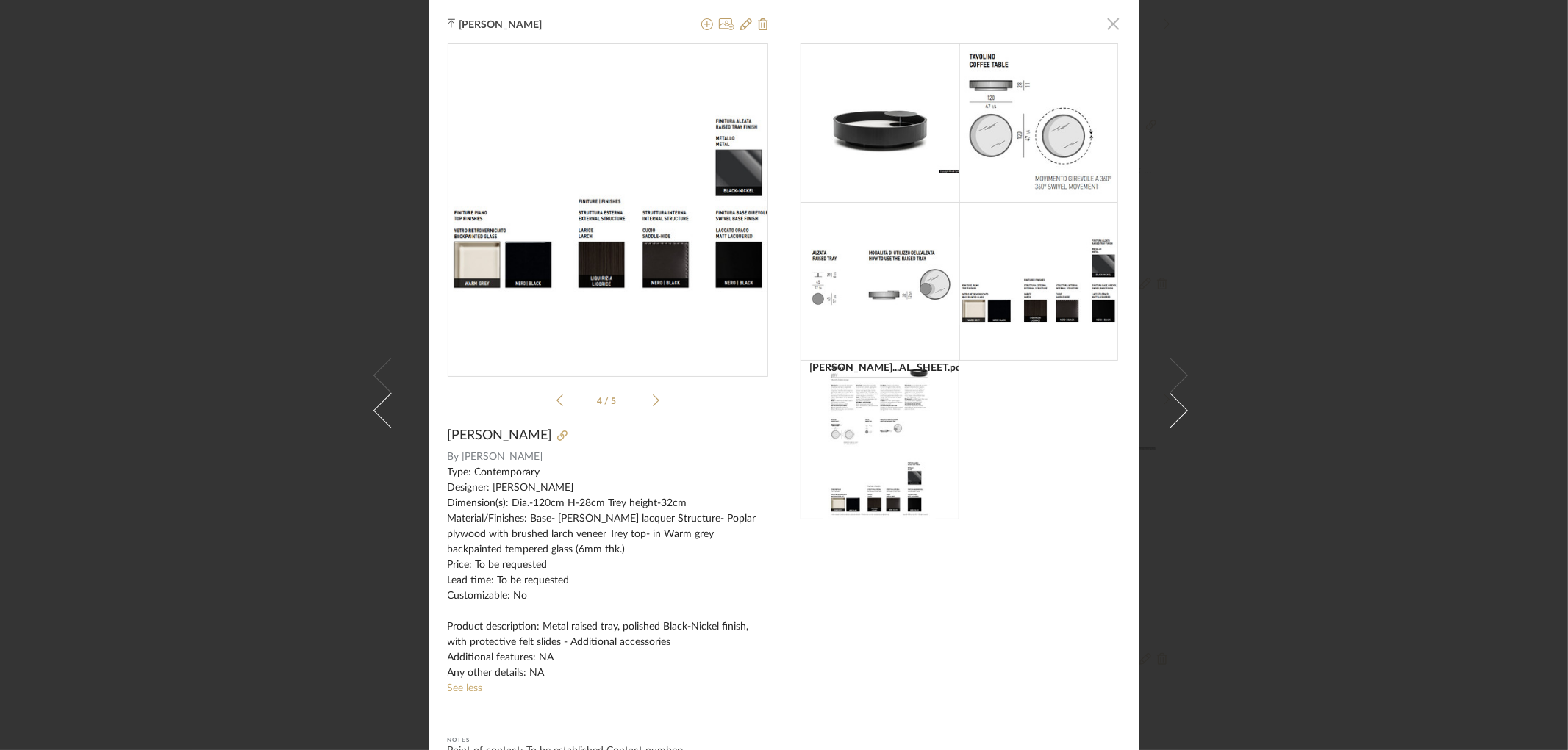
click at [1104, 27] on span "button" at bounding box center [1113, 23] width 29 height 29
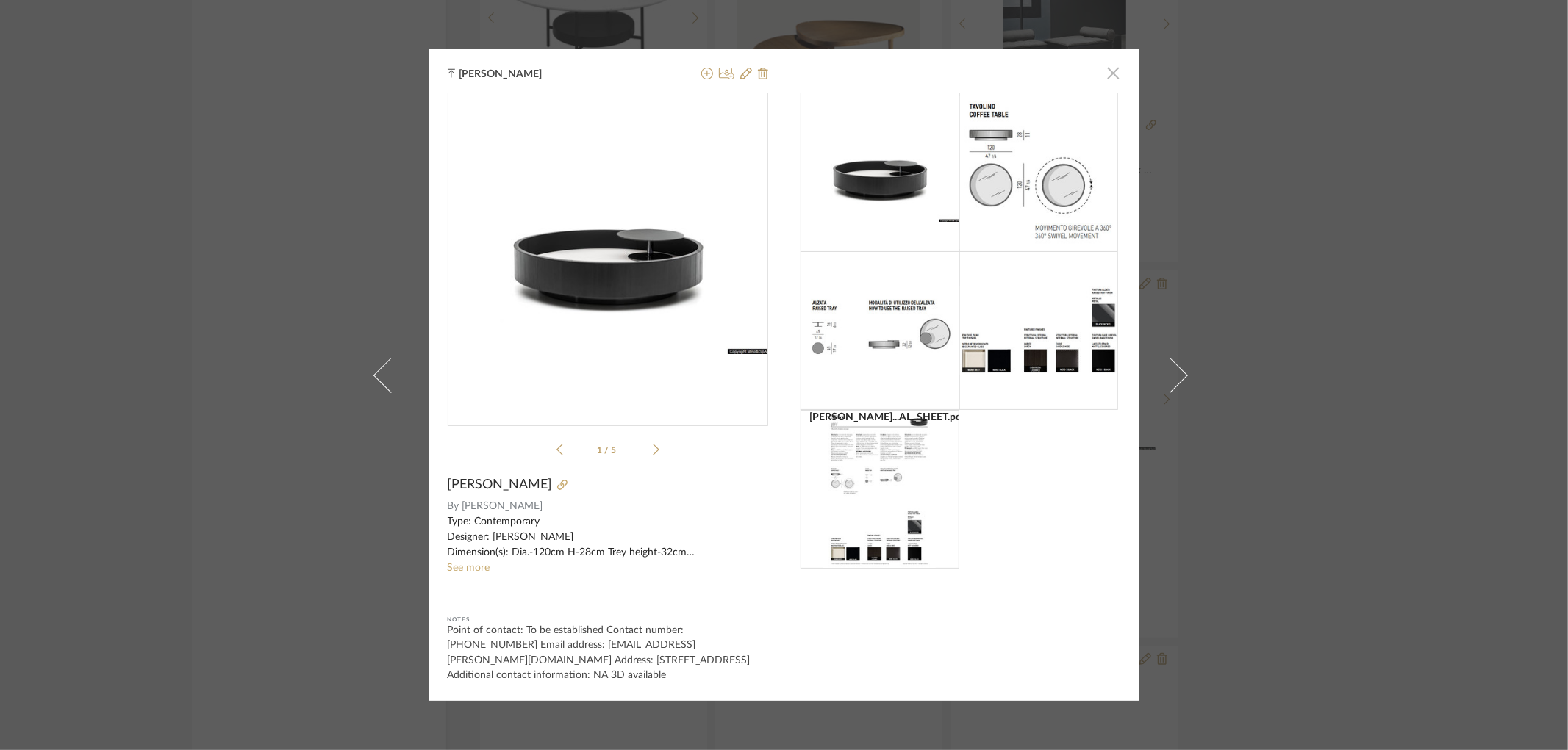
click at [1106, 80] on span "button" at bounding box center [1113, 72] width 29 height 29
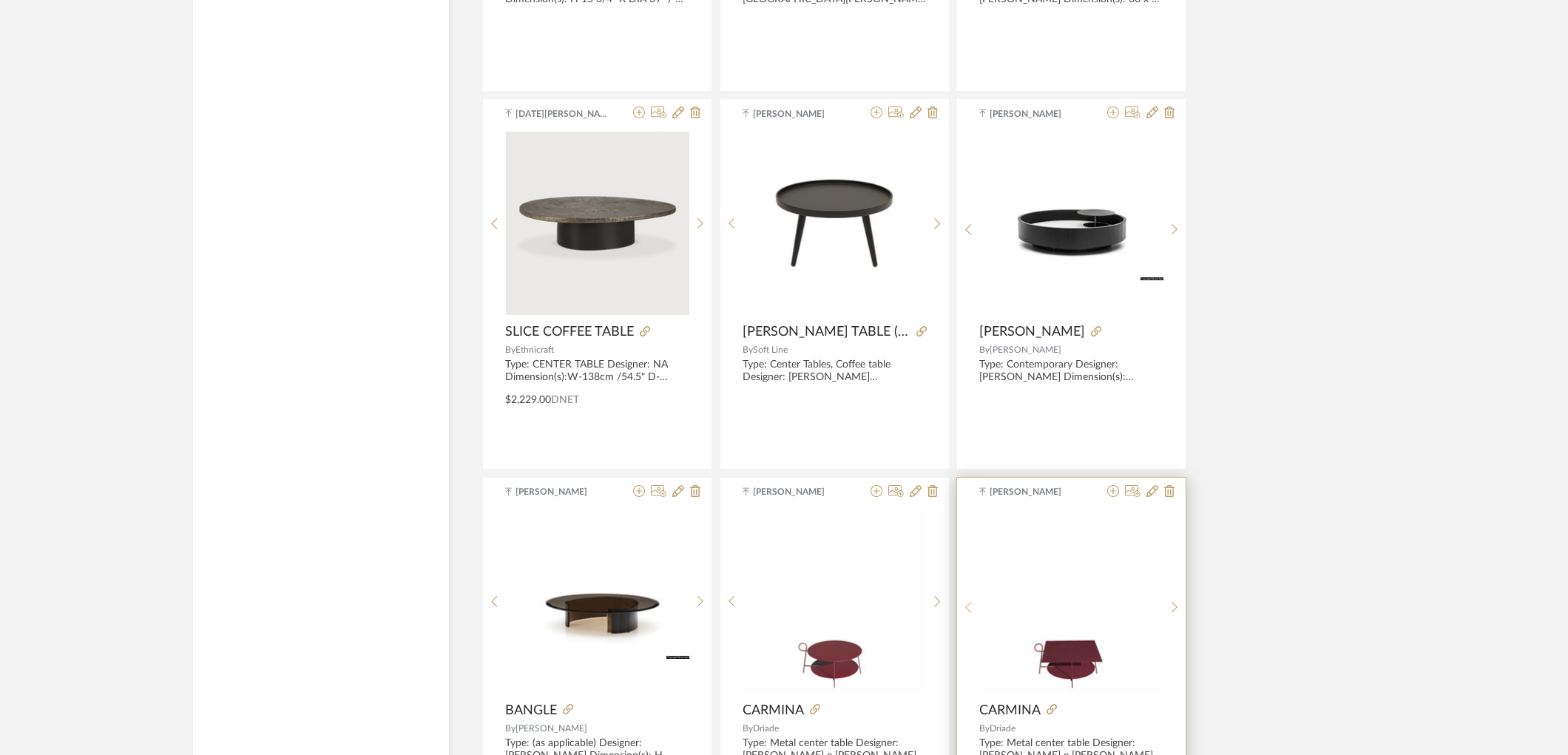
scroll to position [7807, 0]
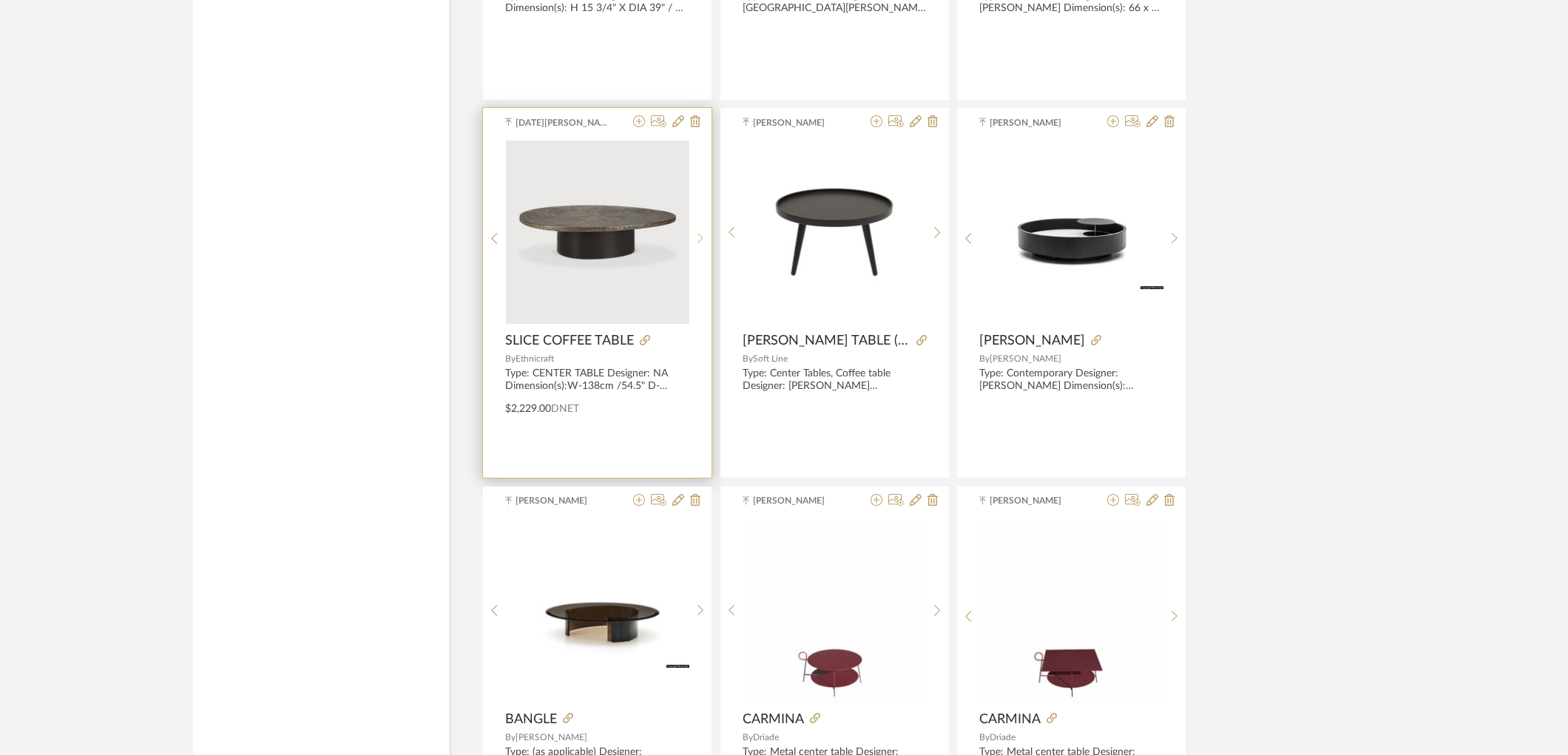
click at [705, 236] on sr-next-btn at bounding box center [701, 239] width 23 height 13
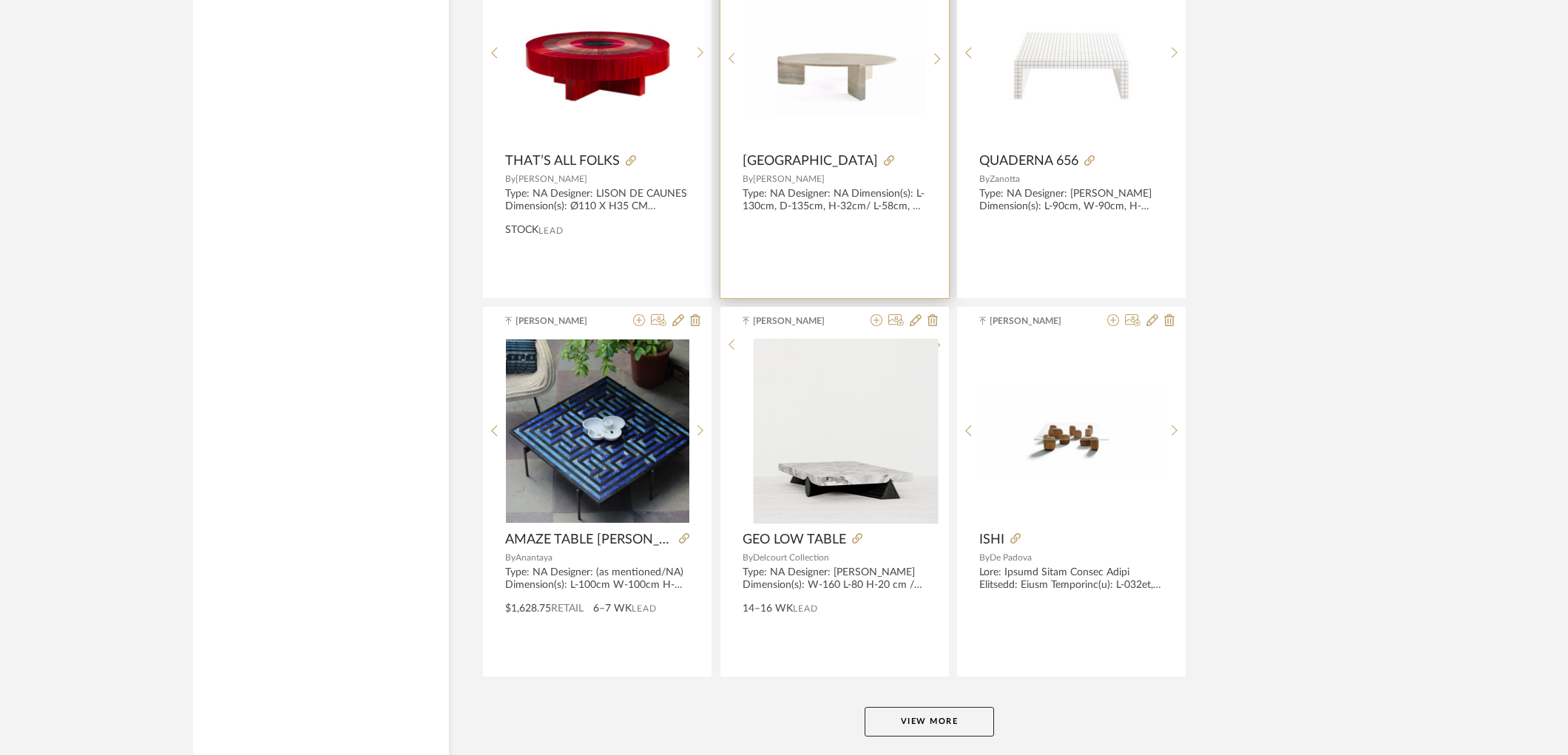
scroll to position [8793, 0]
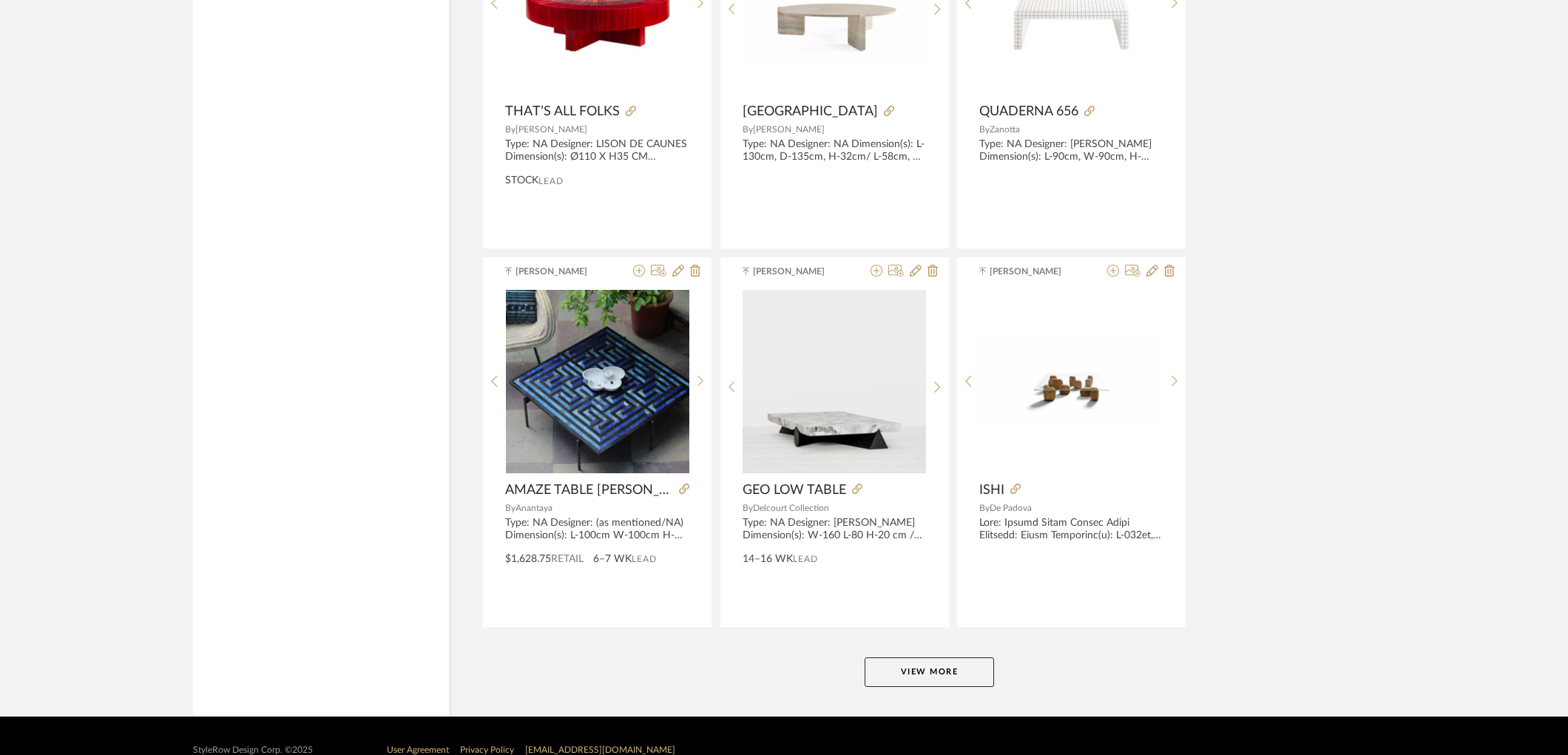
click at [923, 671] on button "View More" at bounding box center [929, 672] width 129 height 29
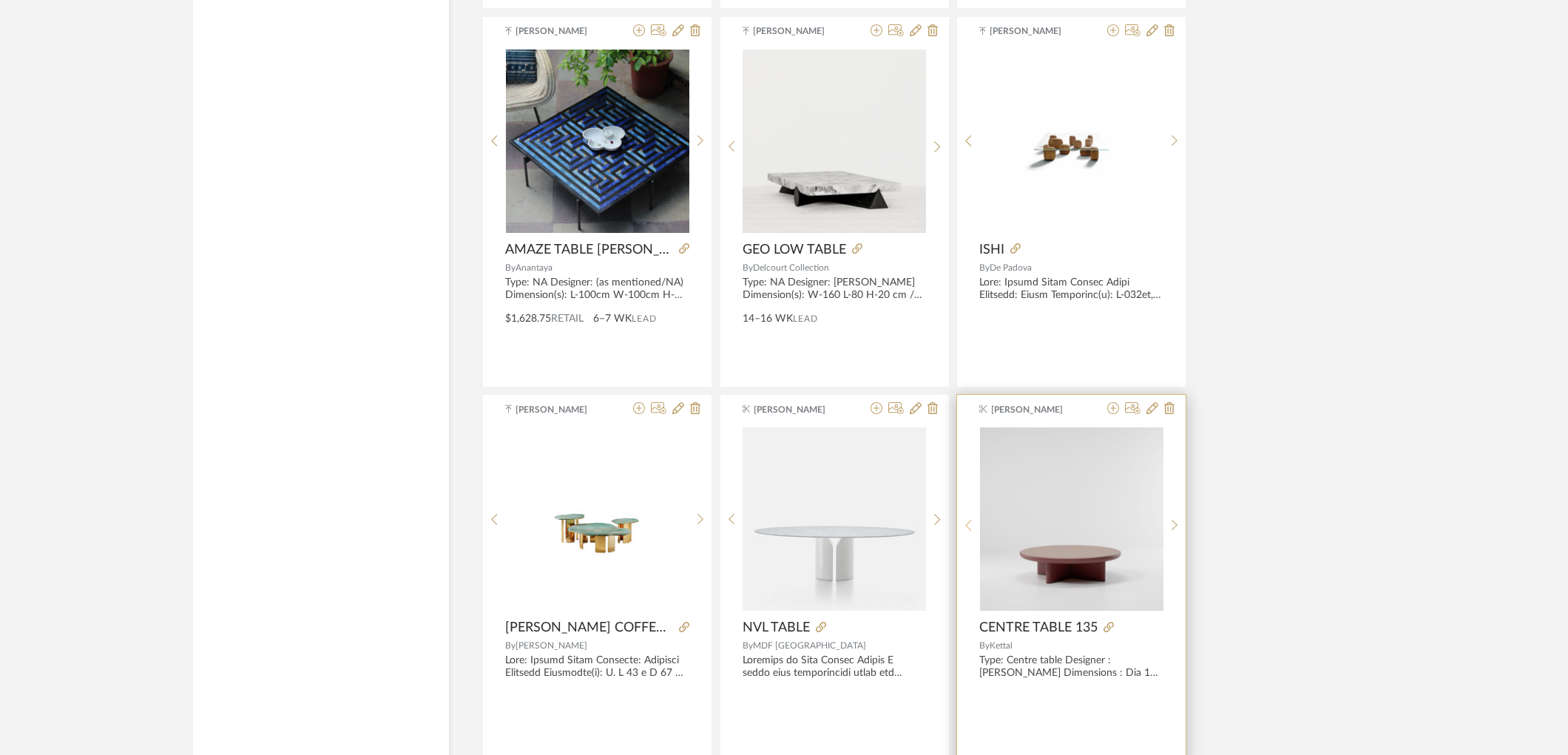
scroll to position [9040, 0]
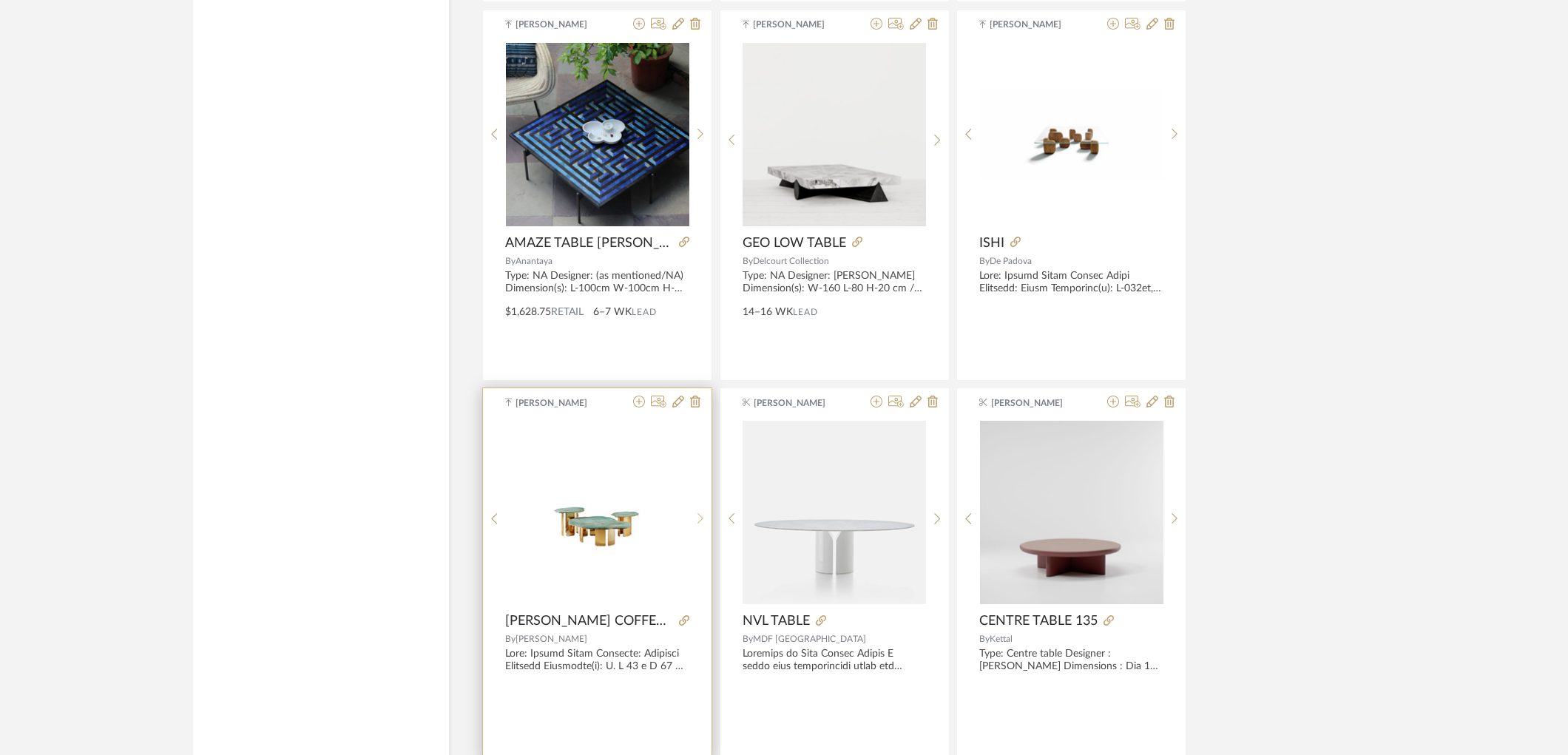
click at [701, 520] on icon at bounding box center [701, 519] width 7 height 13
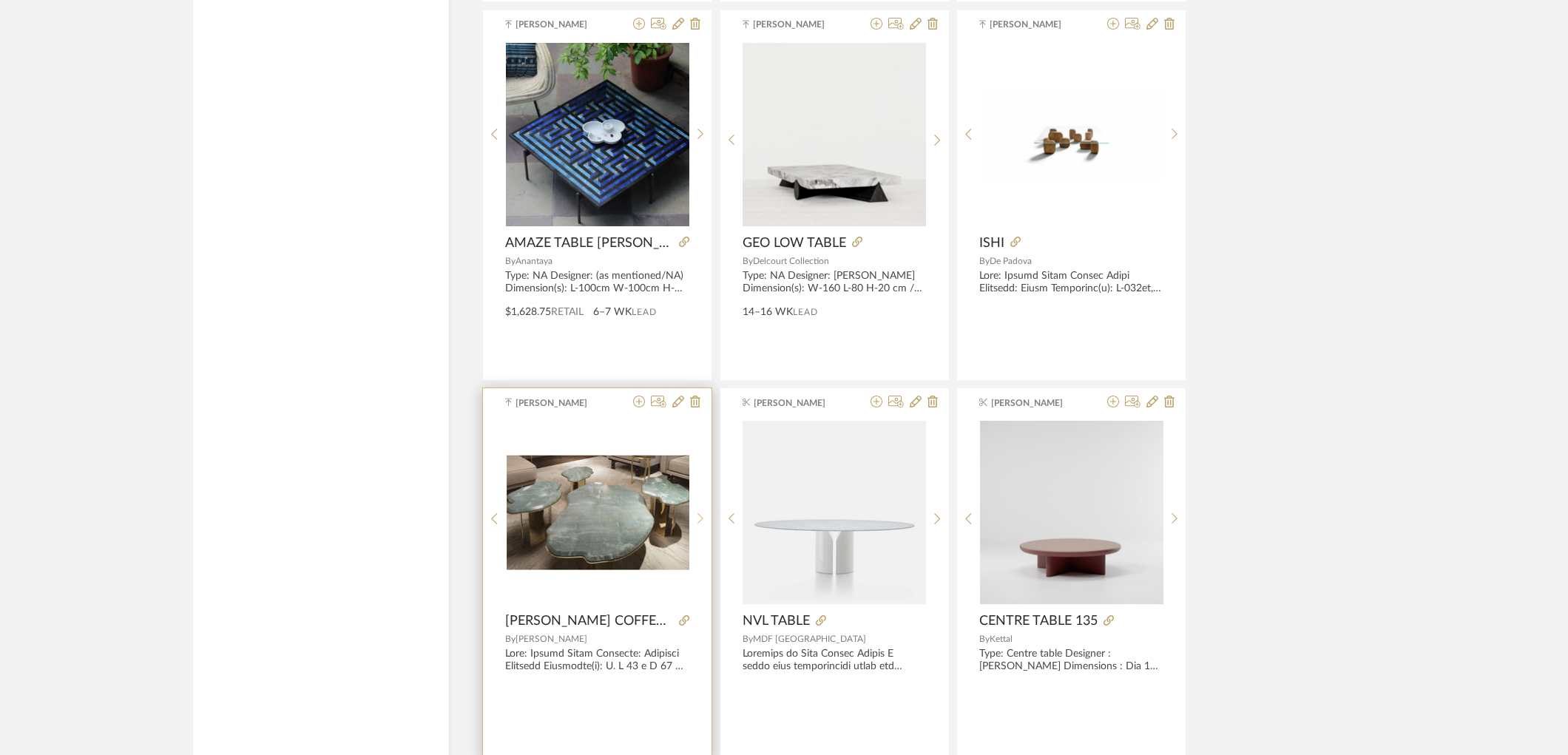
click at [701, 520] on icon at bounding box center [701, 519] width 7 height 13
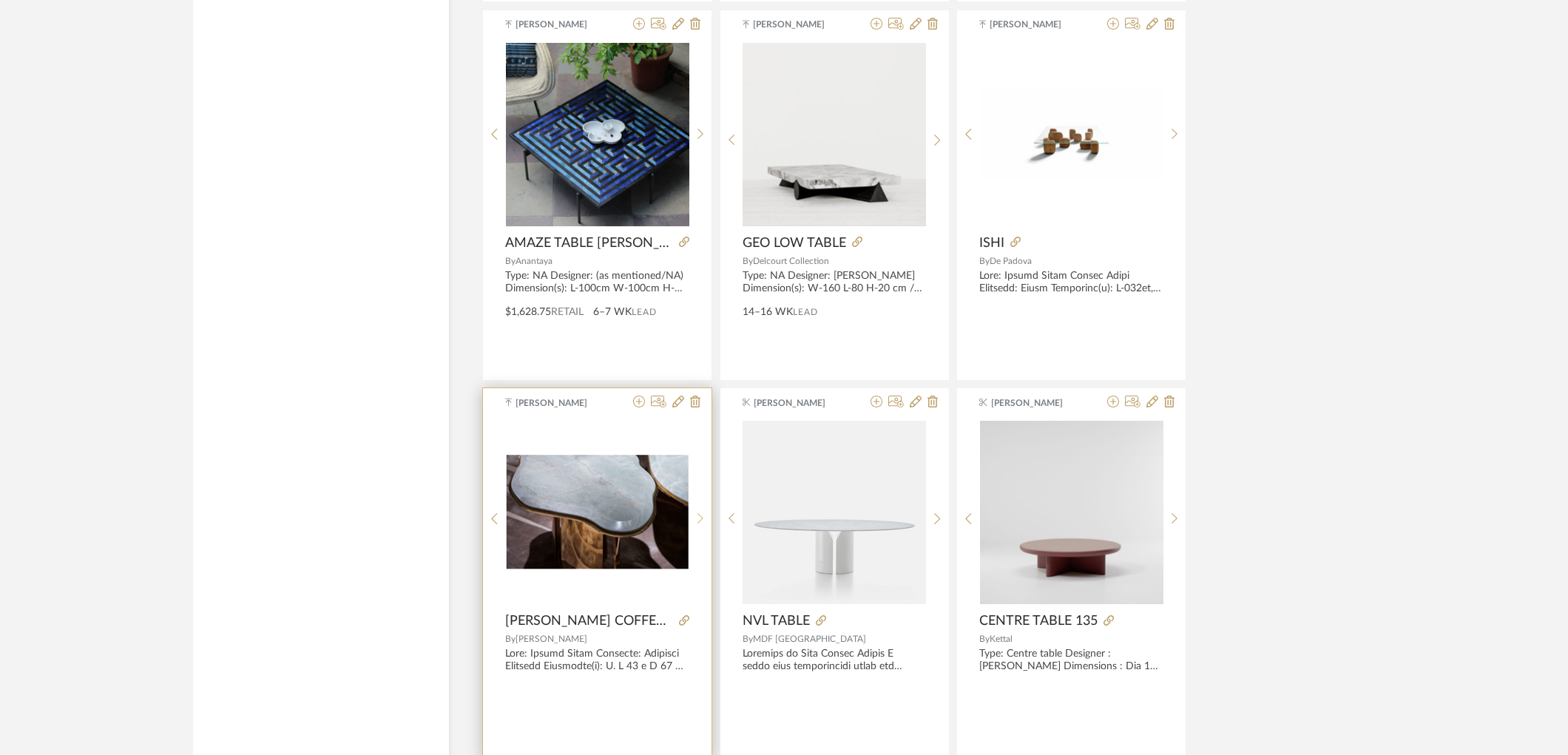
click at [701, 520] on icon at bounding box center [701, 519] width 7 height 13
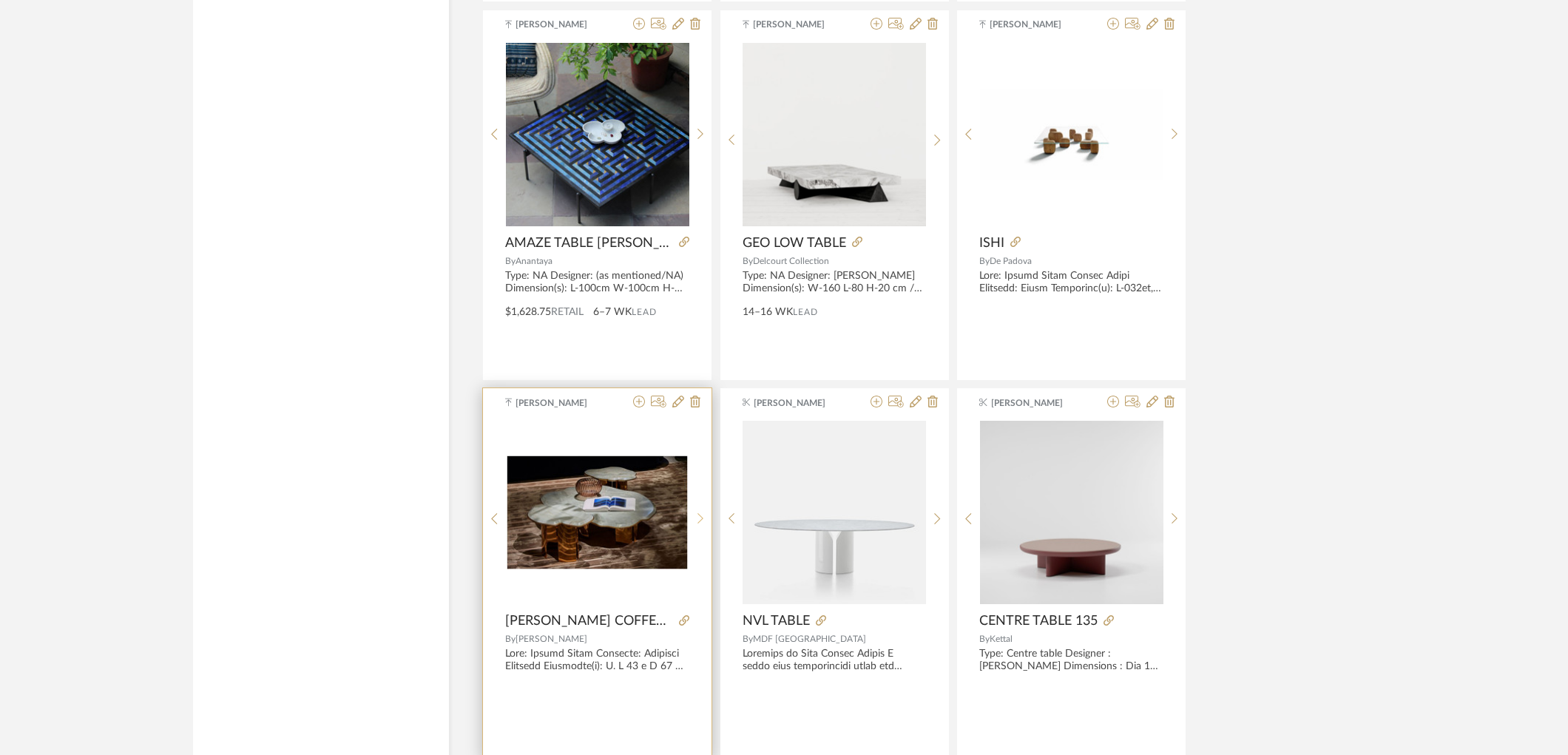
click at [701, 520] on icon at bounding box center [701, 519] width 7 height 13
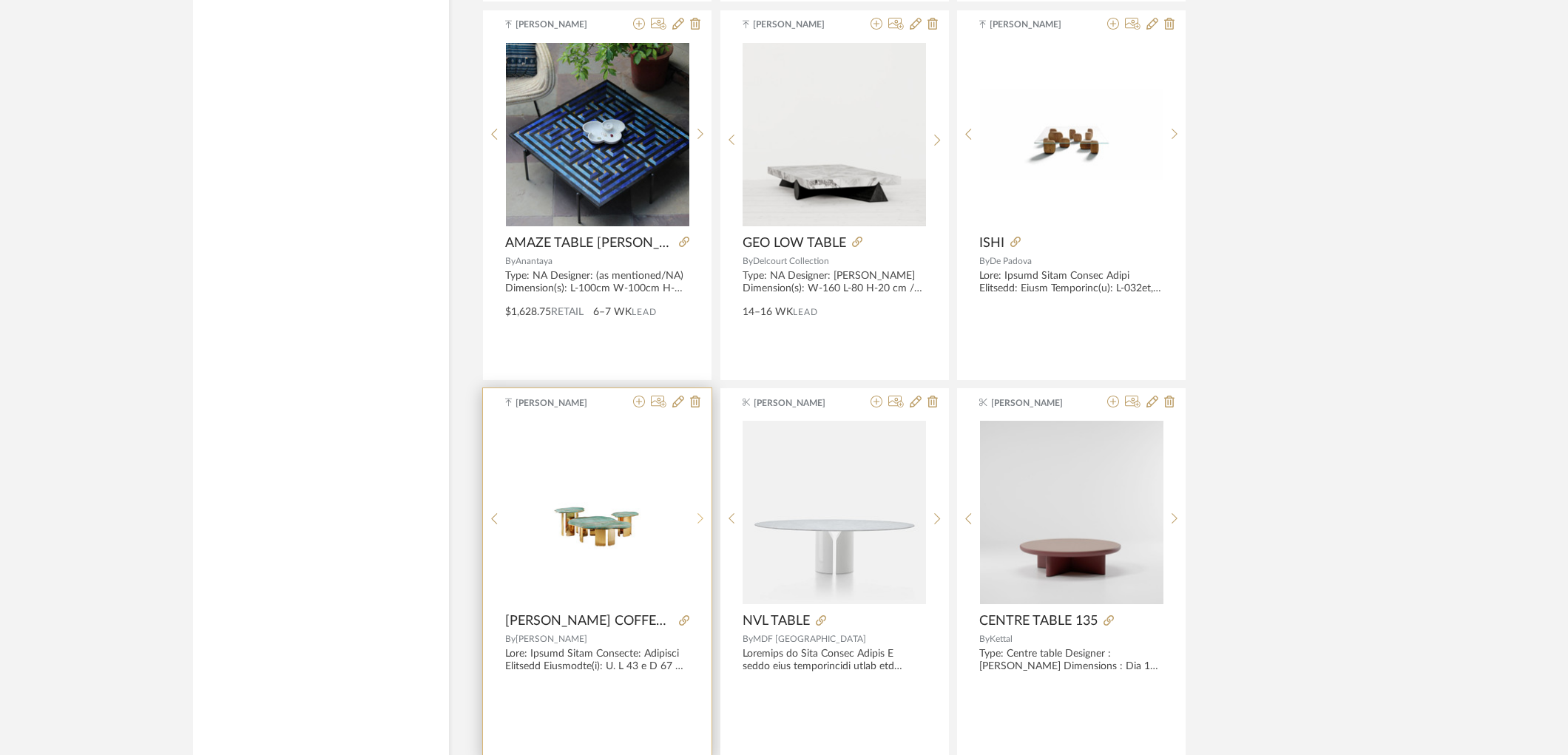
click at [701, 520] on icon at bounding box center [701, 519] width 7 height 13
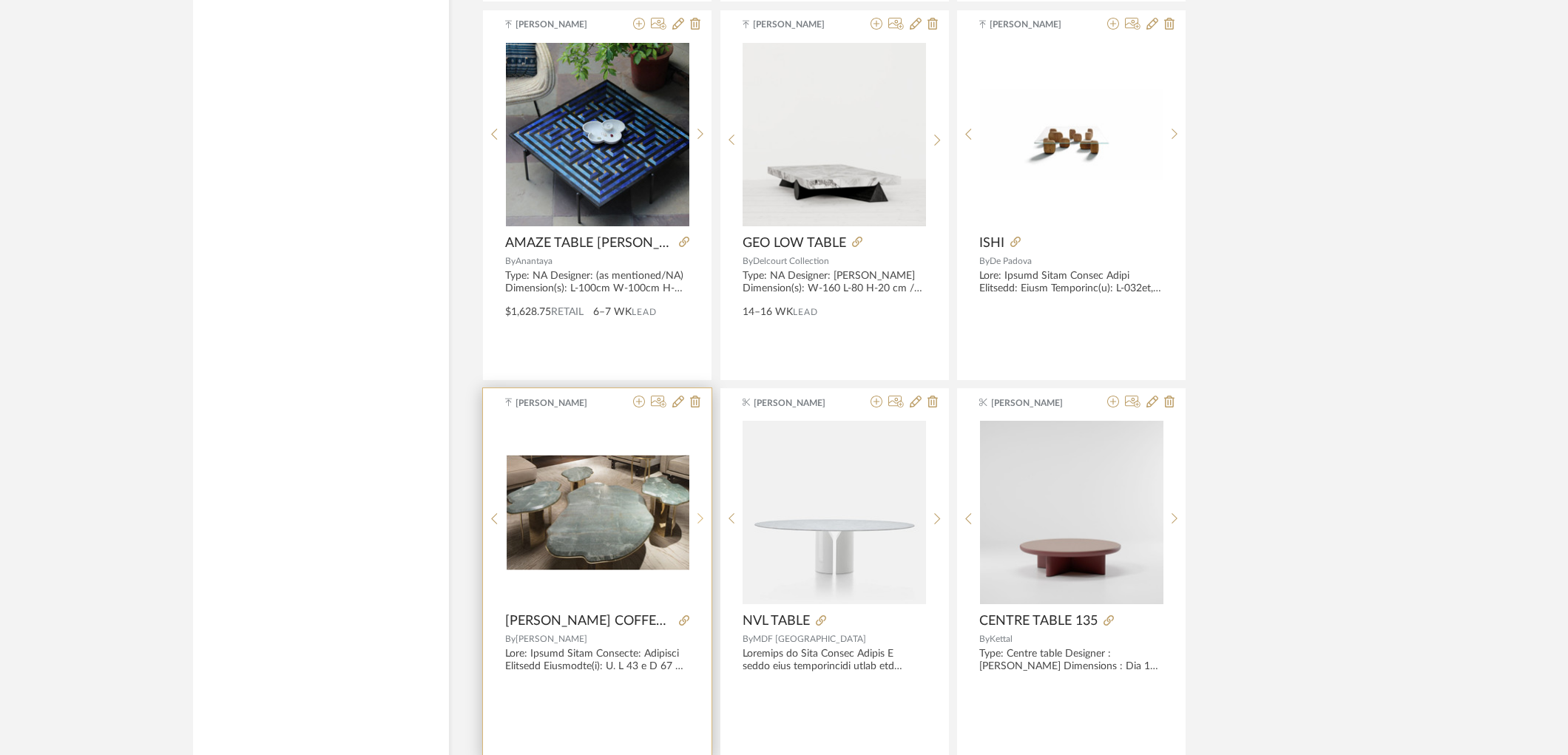
click at [701, 520] on icon at bounding box center [701, 519] width 7 height 13
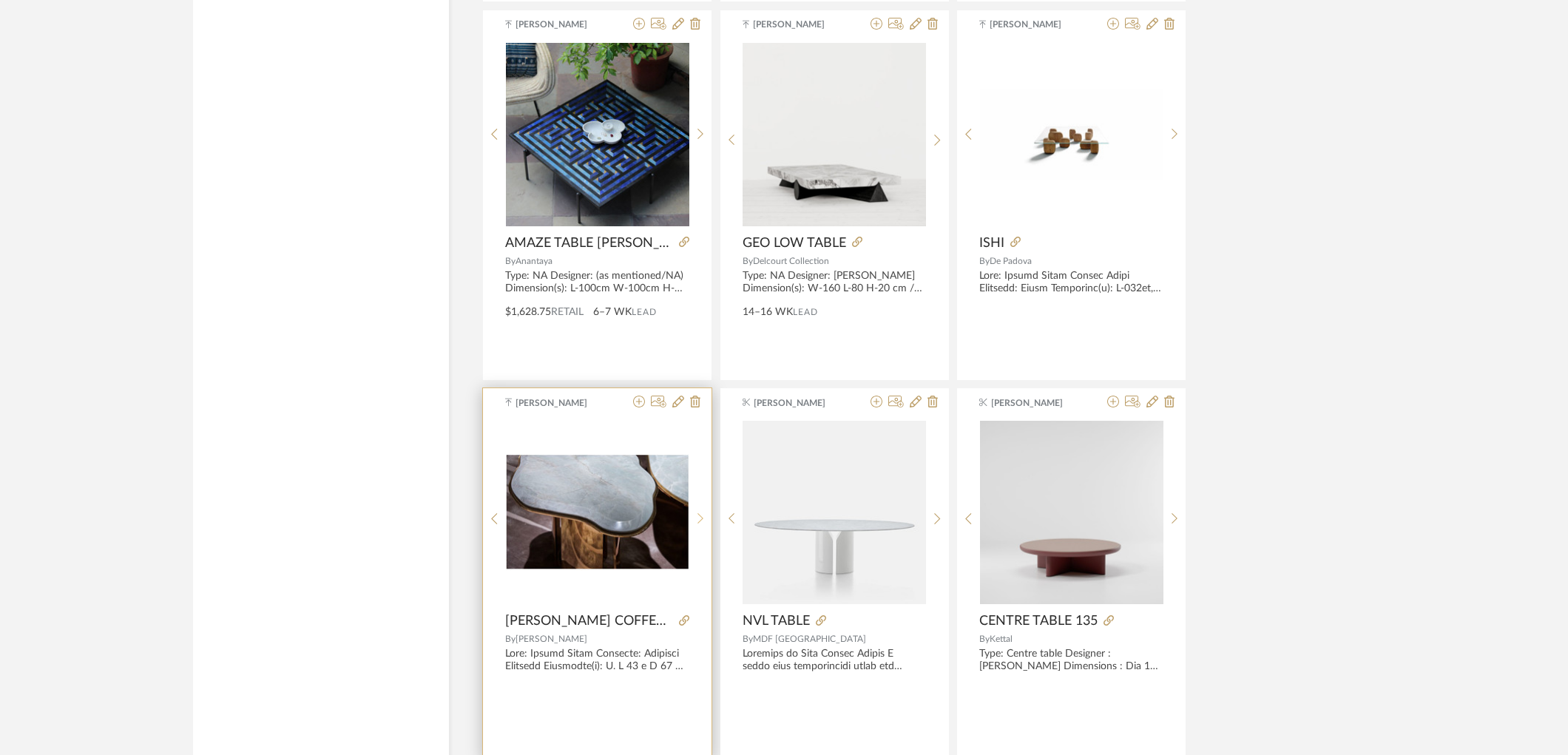
click at [701, 520] on icon at bounding box center [701, 519] width 7 height 13
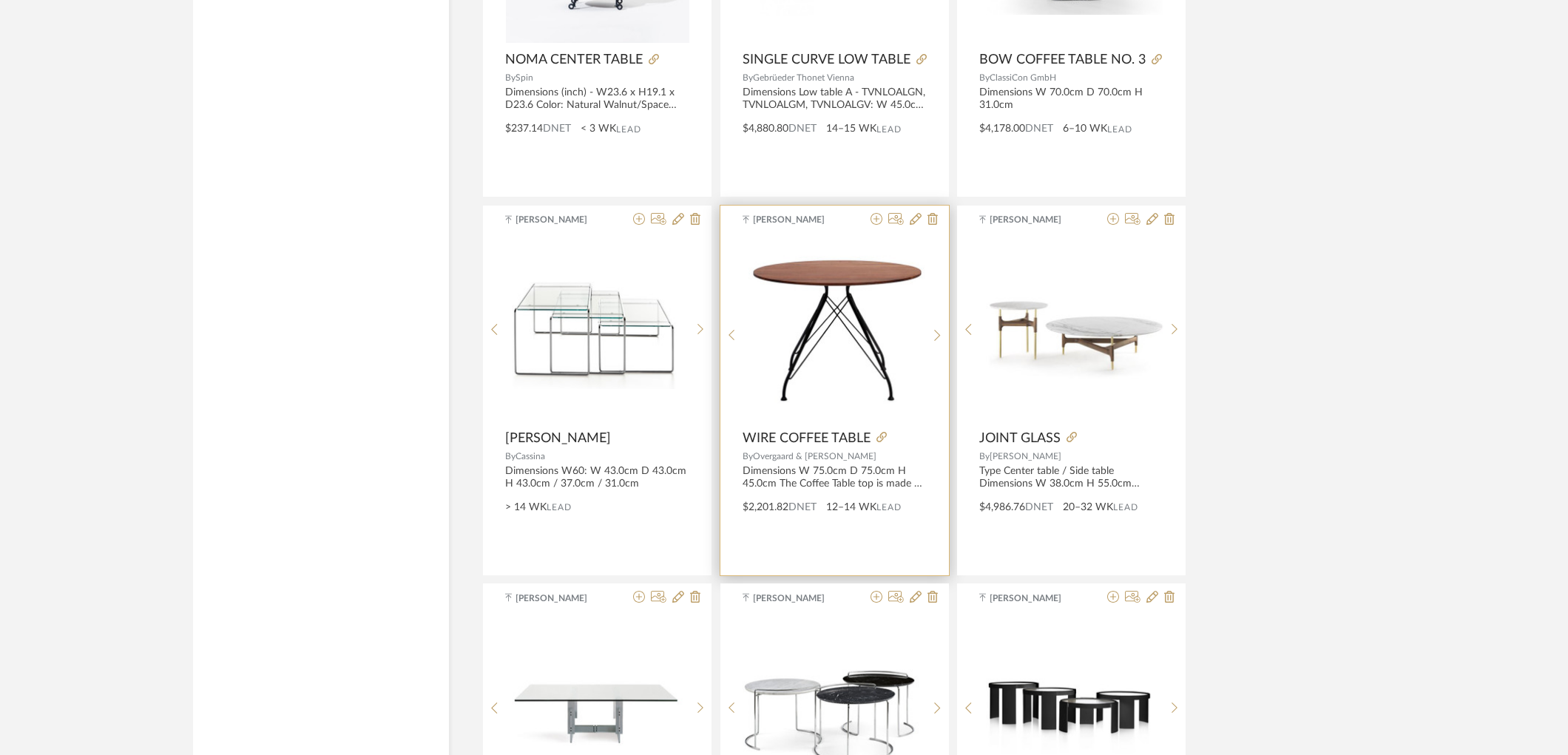
scroll to position [11342, 0]
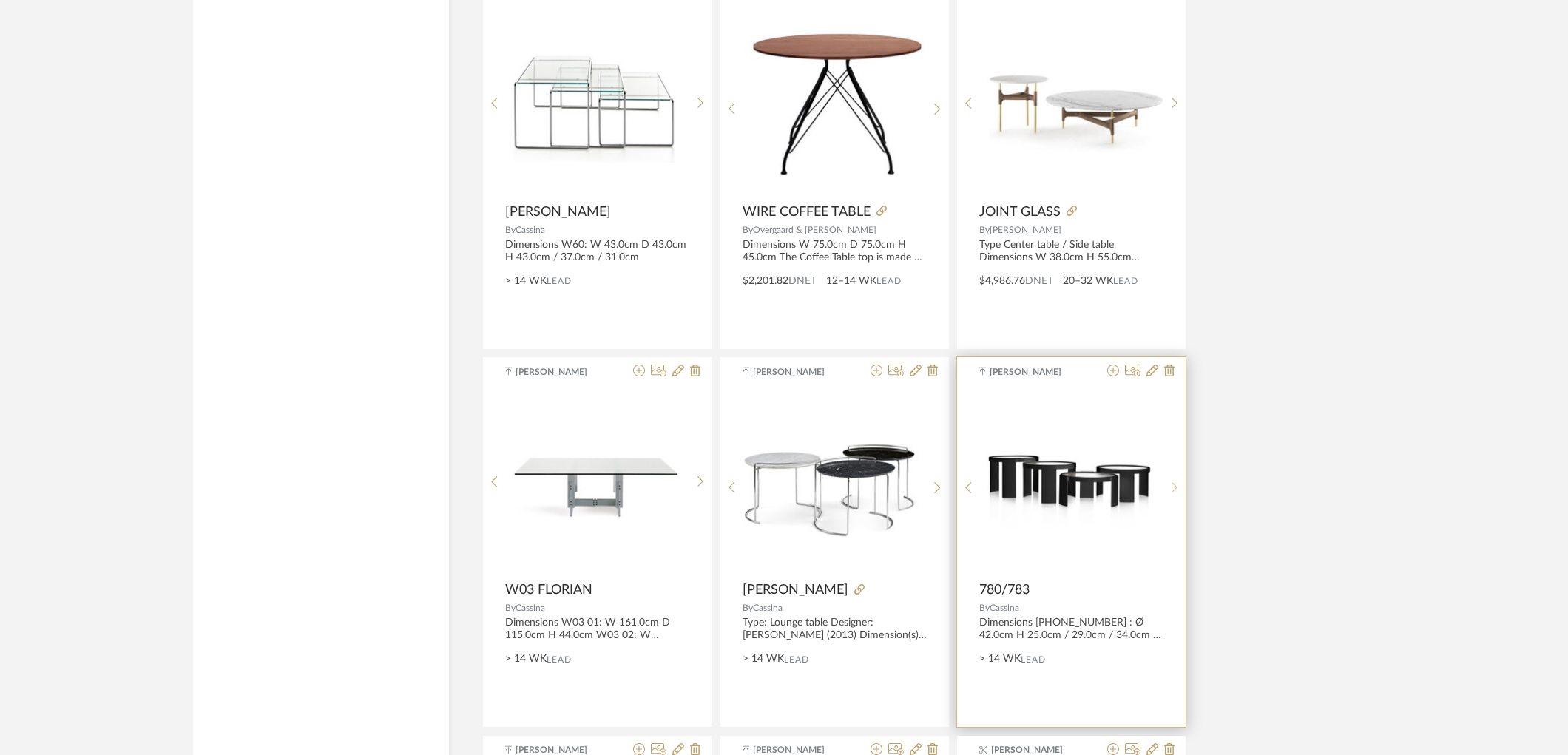
click at [1178, 489] on sr-next-btn at bounding box center [1175, 488] width 23 height 13
click at [1178, 494] on sr-next-btn at bounding box center [1175, 488] width 23 height 13
click at [1049, 490] on img "0" at bounding box center [1071, 481] width 183 height 93
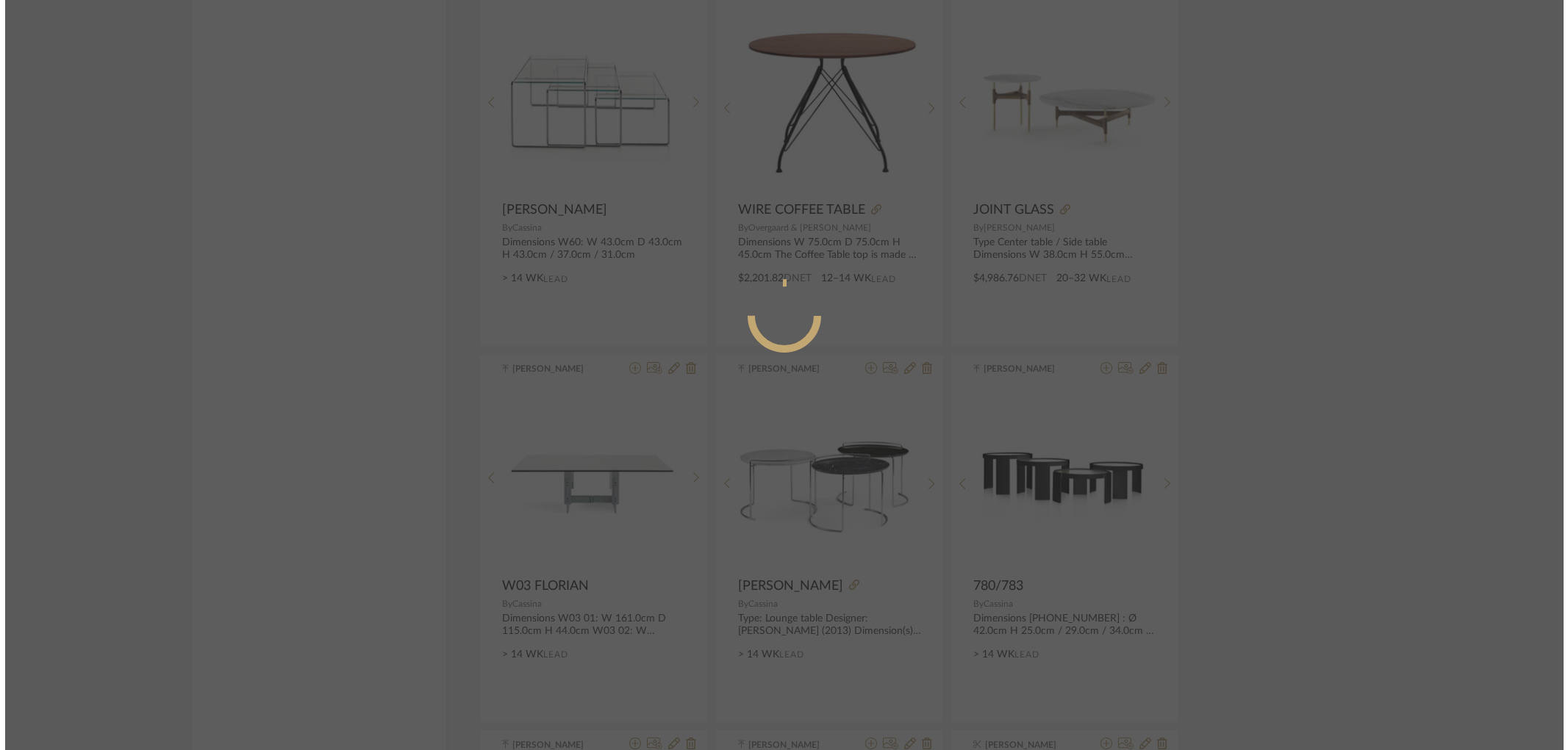
scroll to position [0, 0]
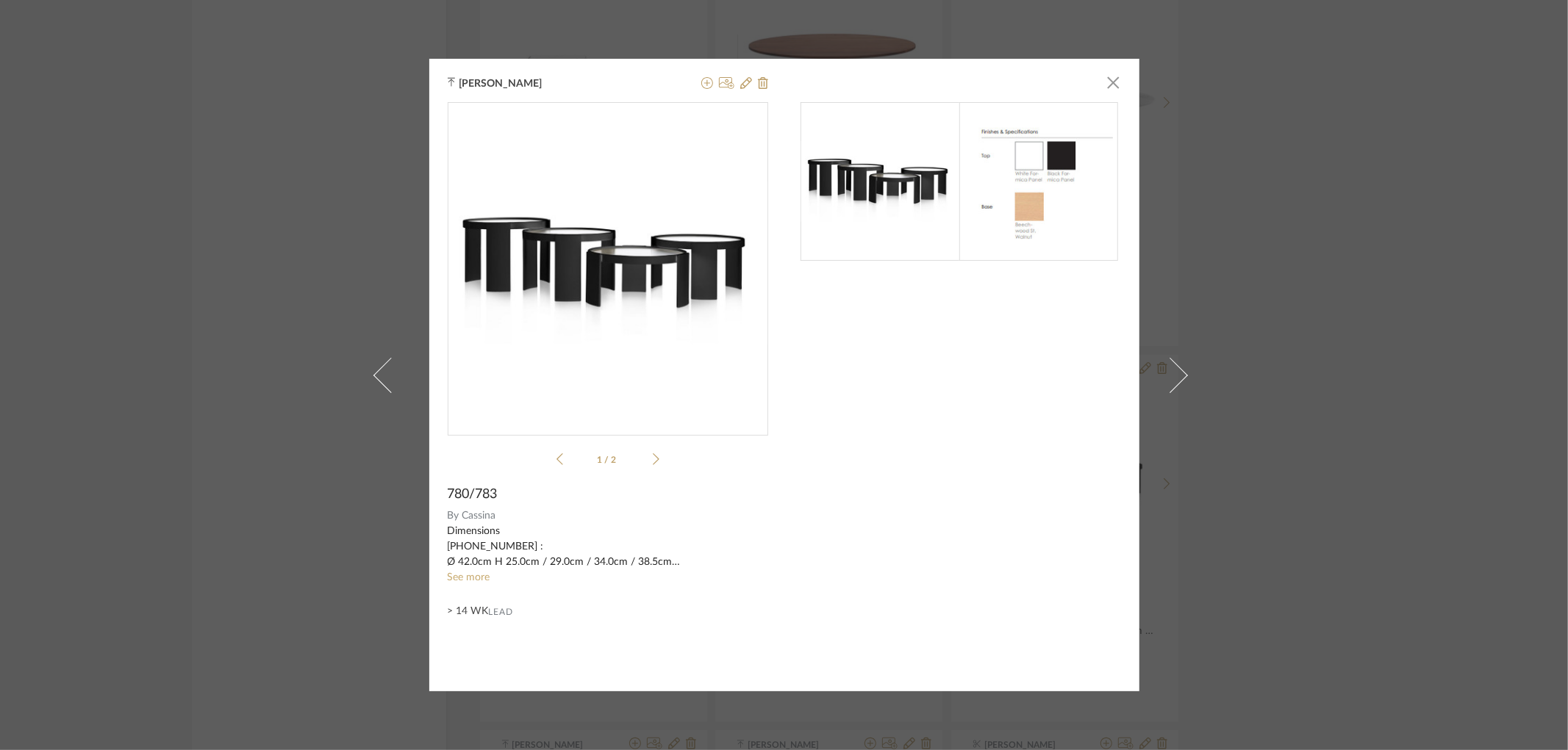
click at [1301, 105] on div "[PERSON_NAME] × 1 / 2 780/783 By Cassina Dimensions [PHONE_NUMBER] : Ø 42.0cm H…" at bounding box center [784, 375] width 1568 height 750
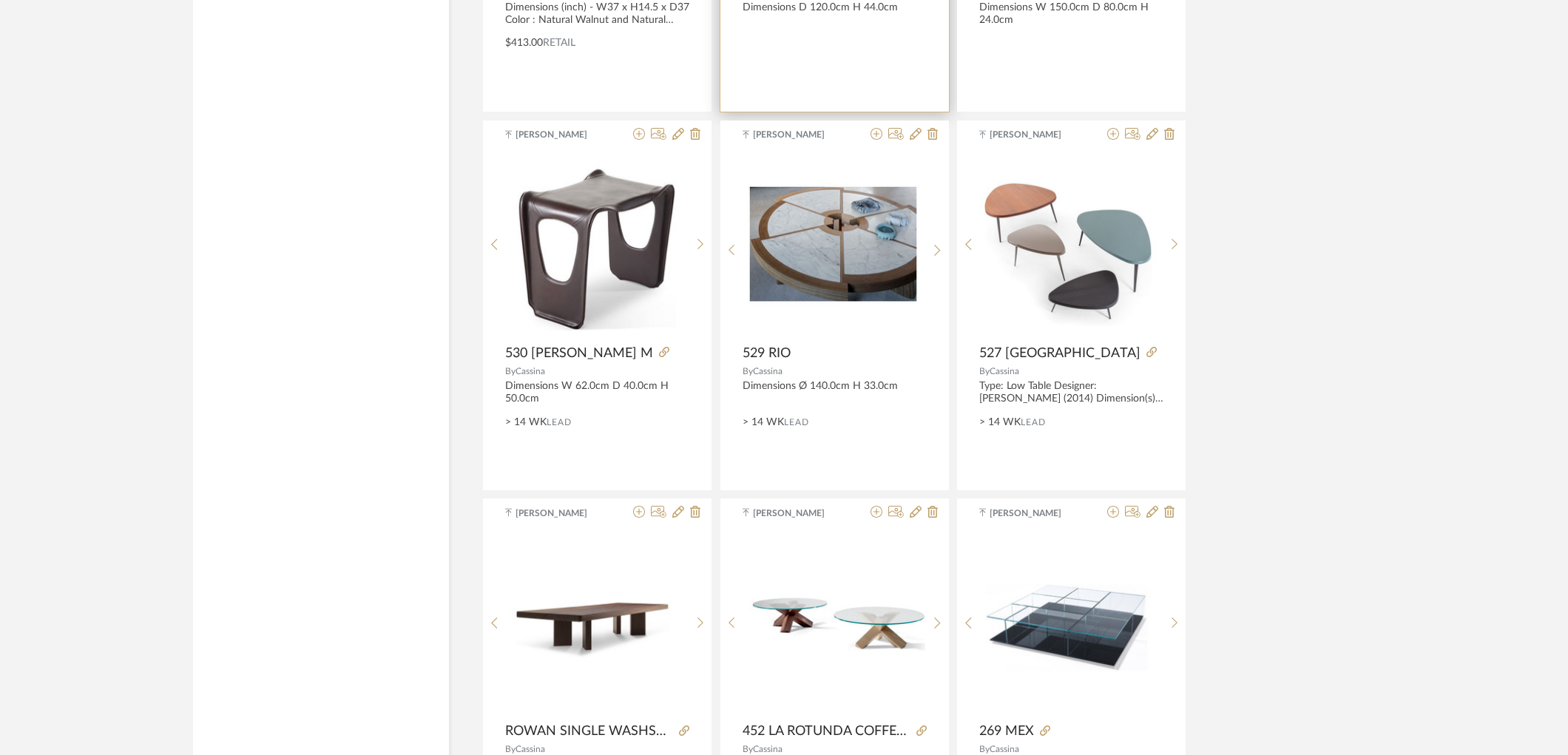
scroll to position [12821, 0]
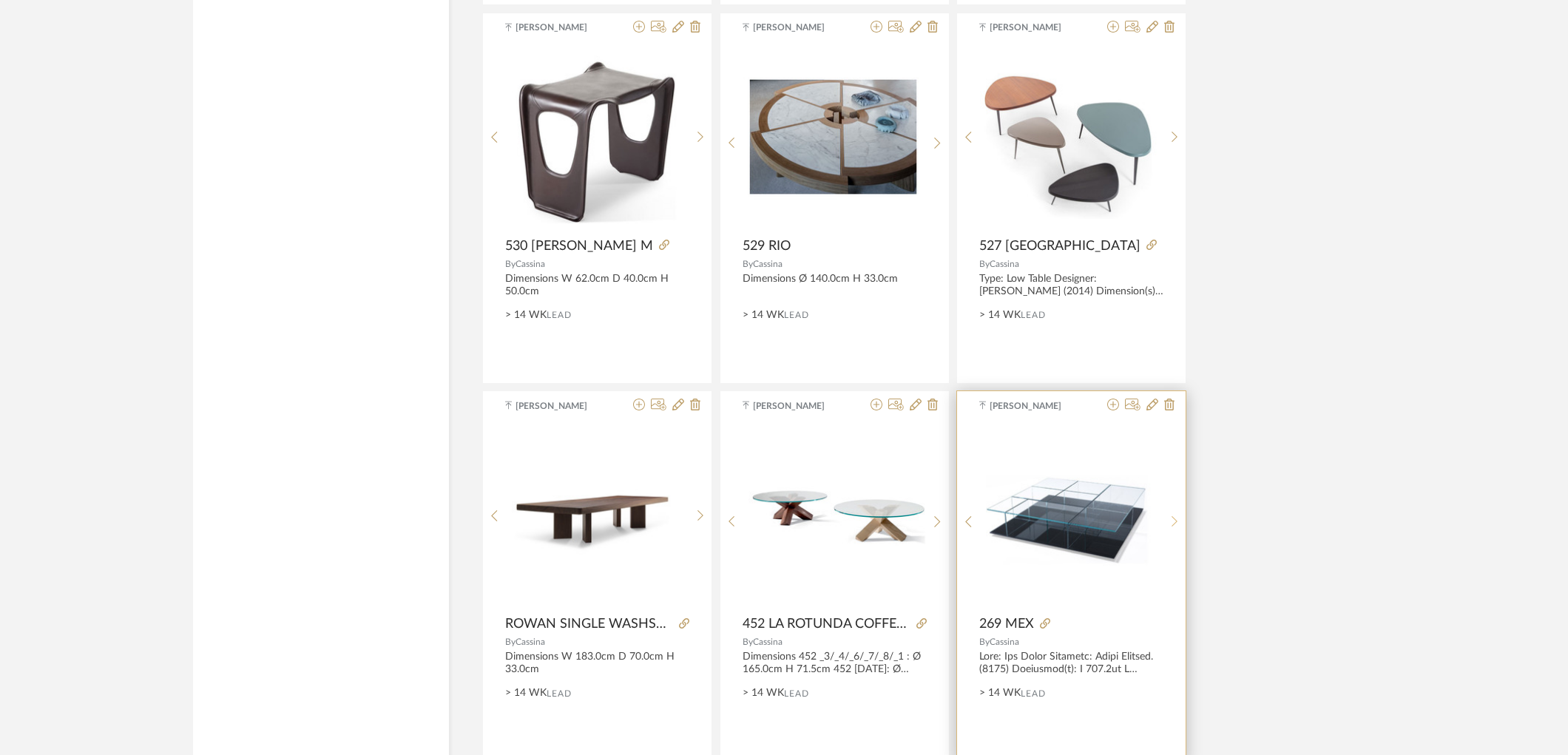
click at [1178, 525] on sr-next-btn at bounding box center [1175, 522] width 23 height 13
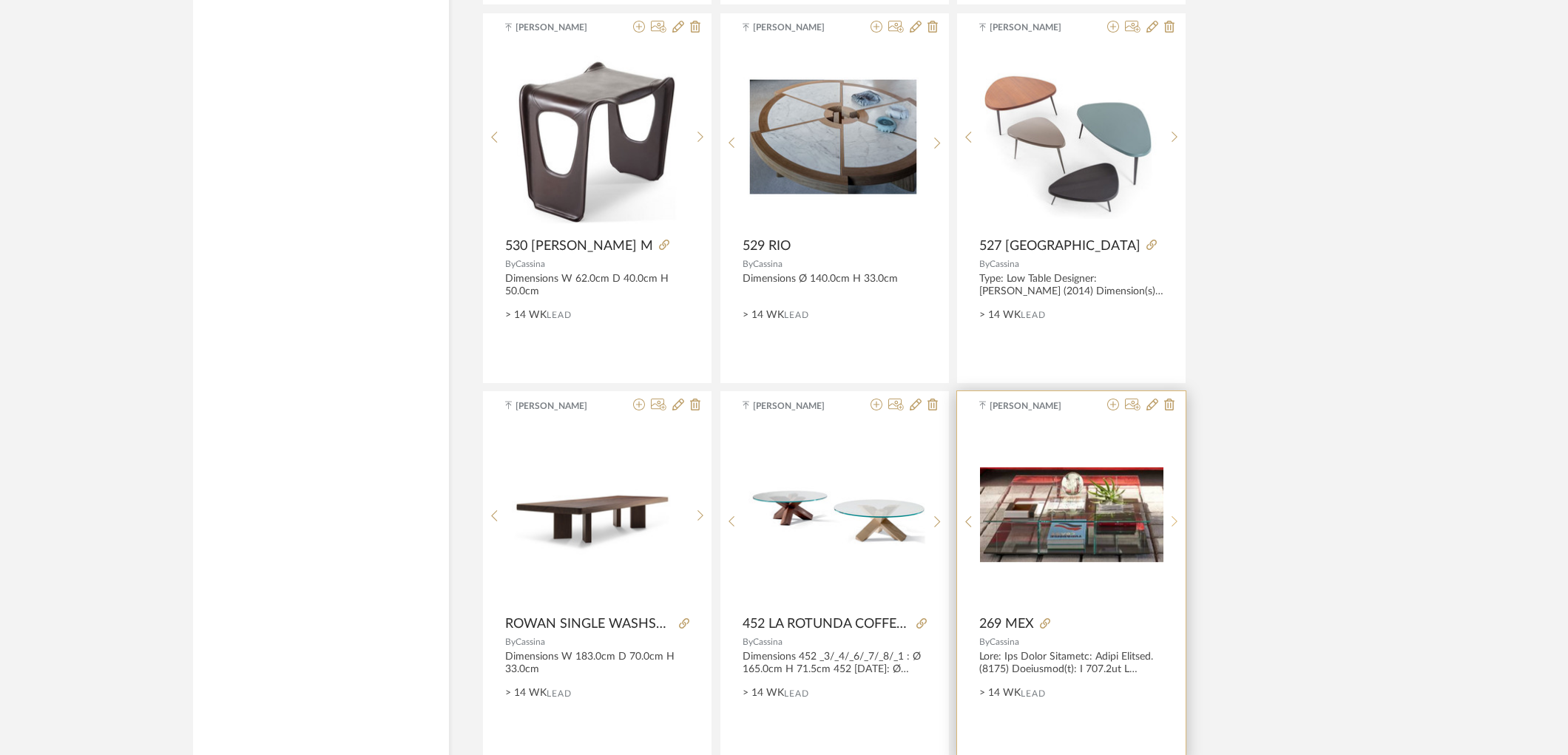
click at [1178, 525] on sr-next-btn at bounding box center [1175, 522] width 23 height 13
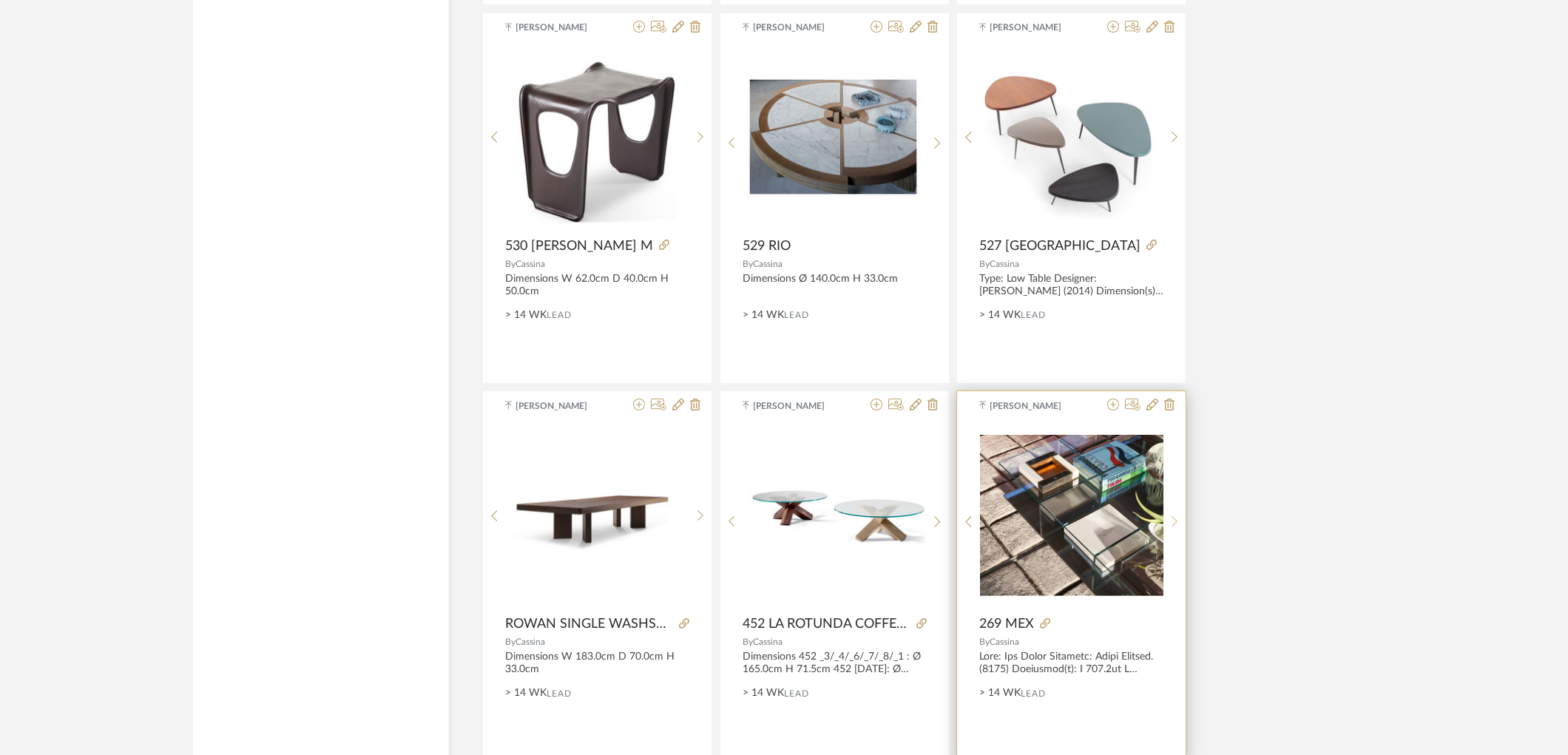
click at [1178, 525] on sr-next-btn at bounding box center [1175, 522] width 23 height 13
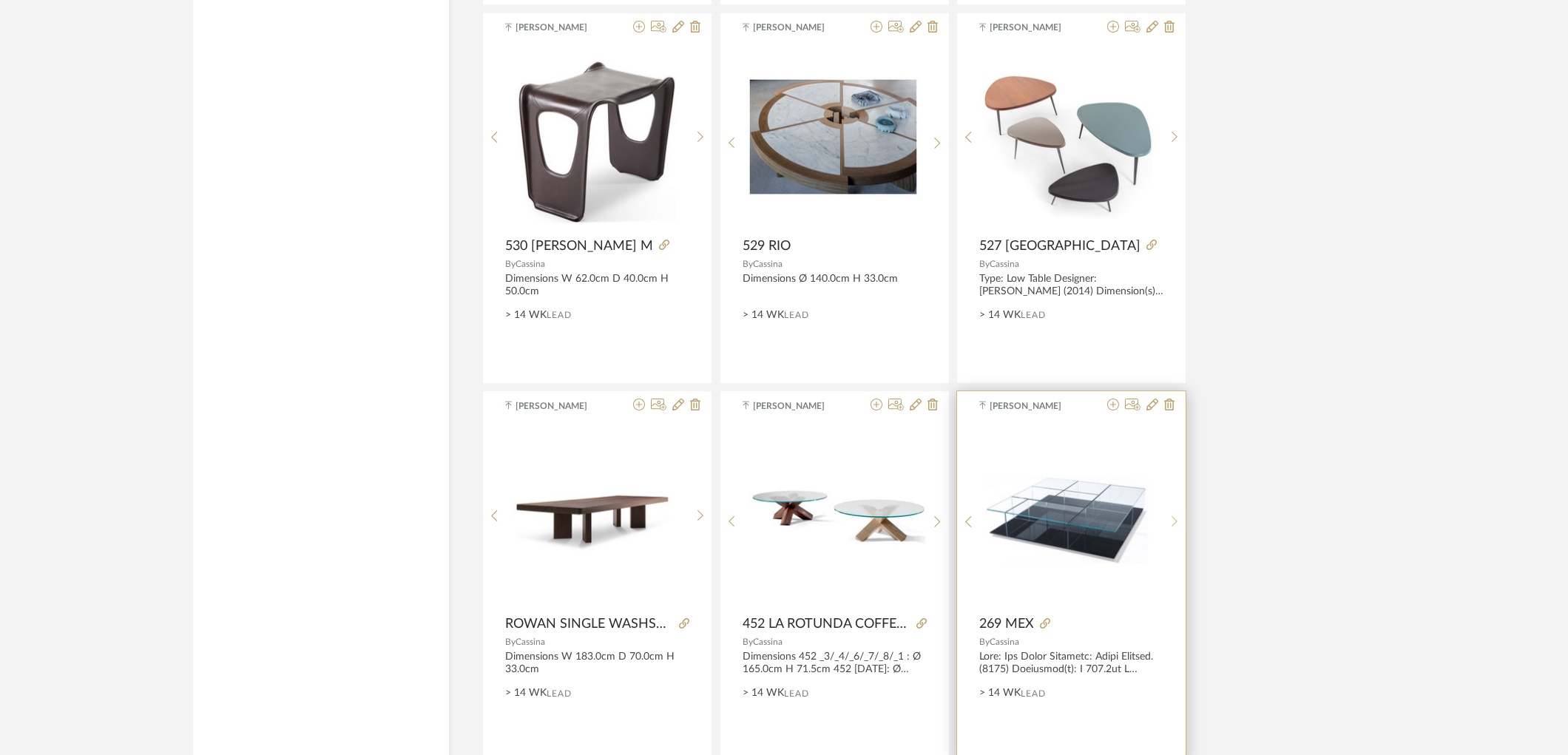
click at [1178, 525] on sr-next-btn at bounding box center [1175, 522] width 23 height 13
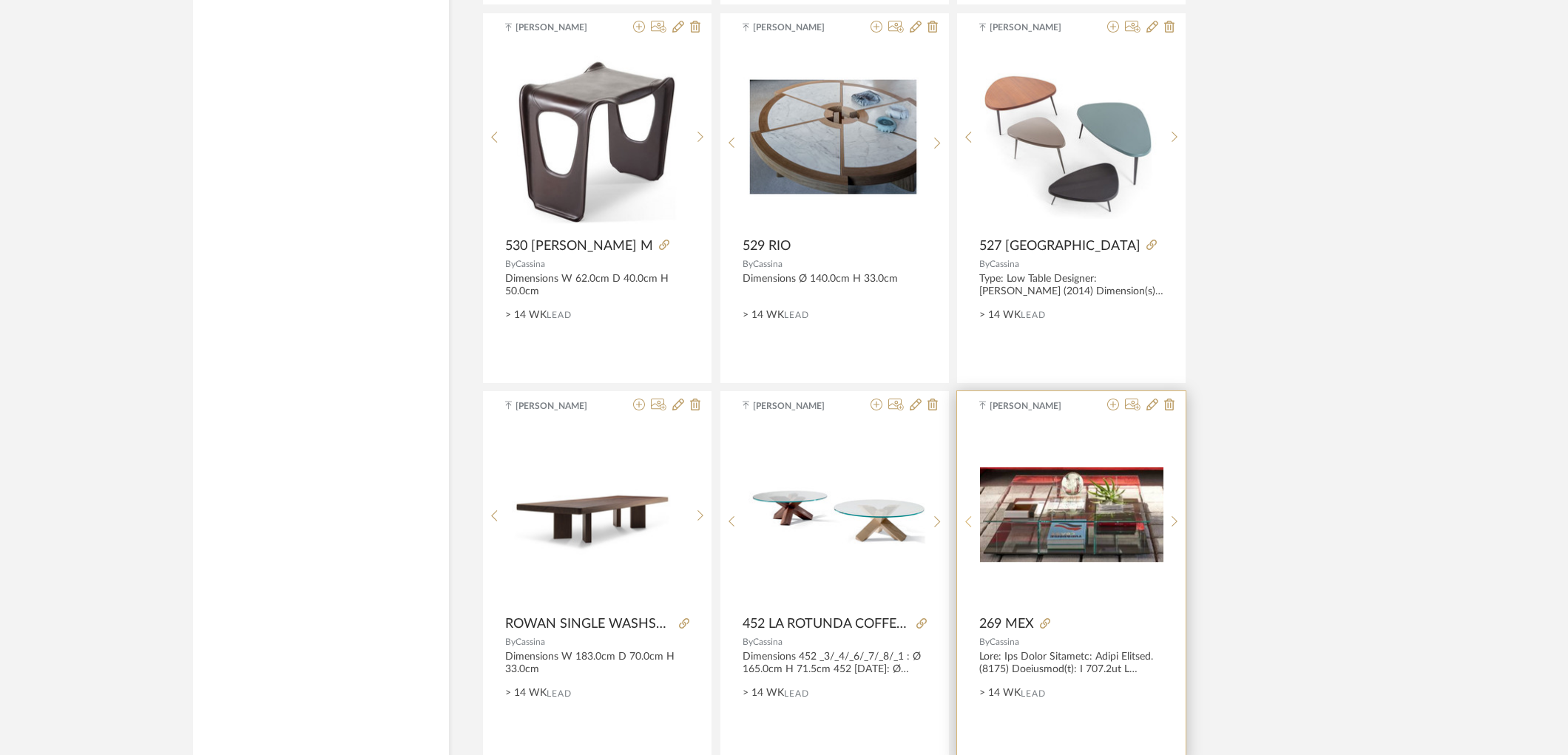
click at [964, 528] on sr-prev-btn at bounding box center [969, 522] width 23 height 13
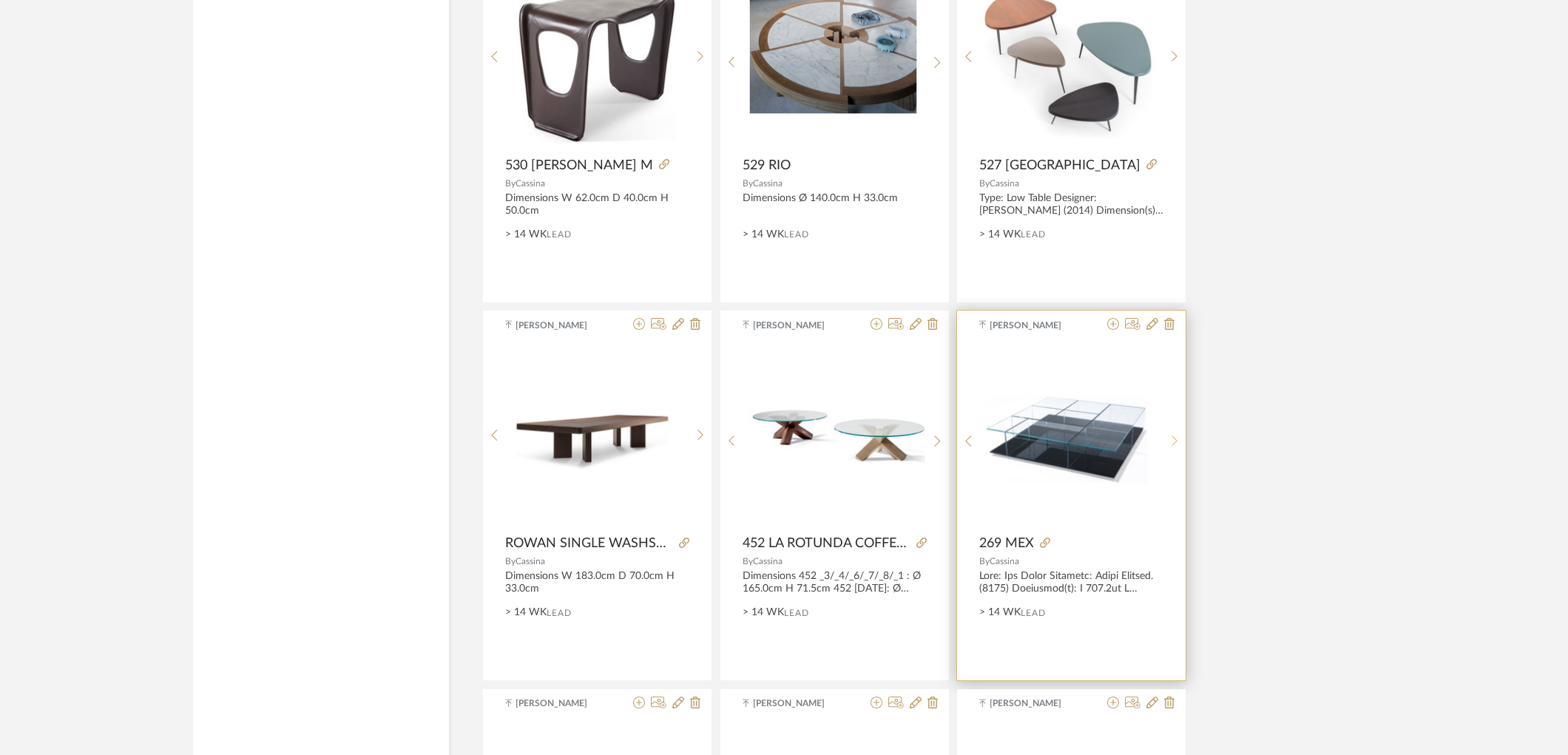
scroll to position [12903, 0]
click at [1102, 492] on img "0" at bounding box center [1071, 433] width 183 height 123
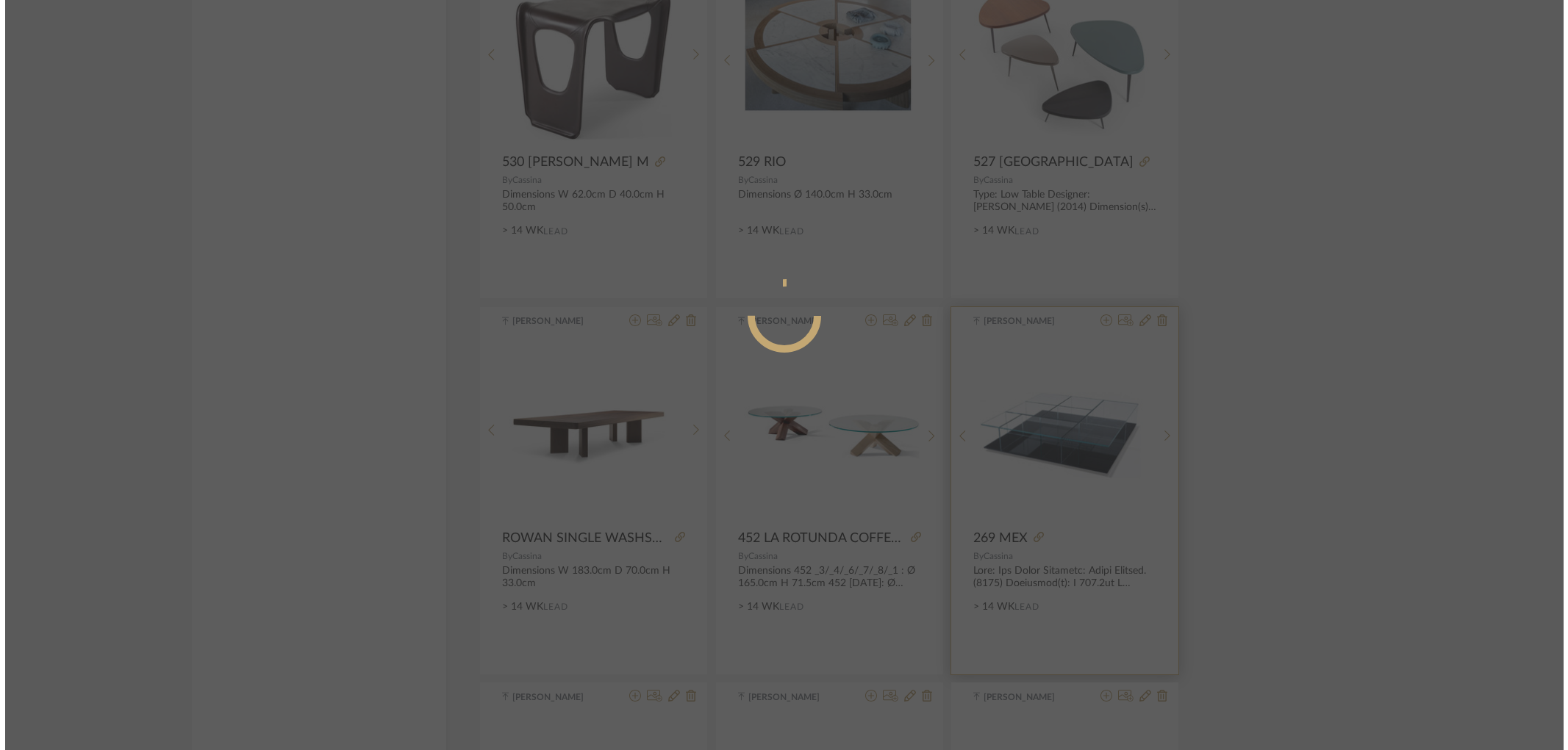
scroll to position [0, 0]
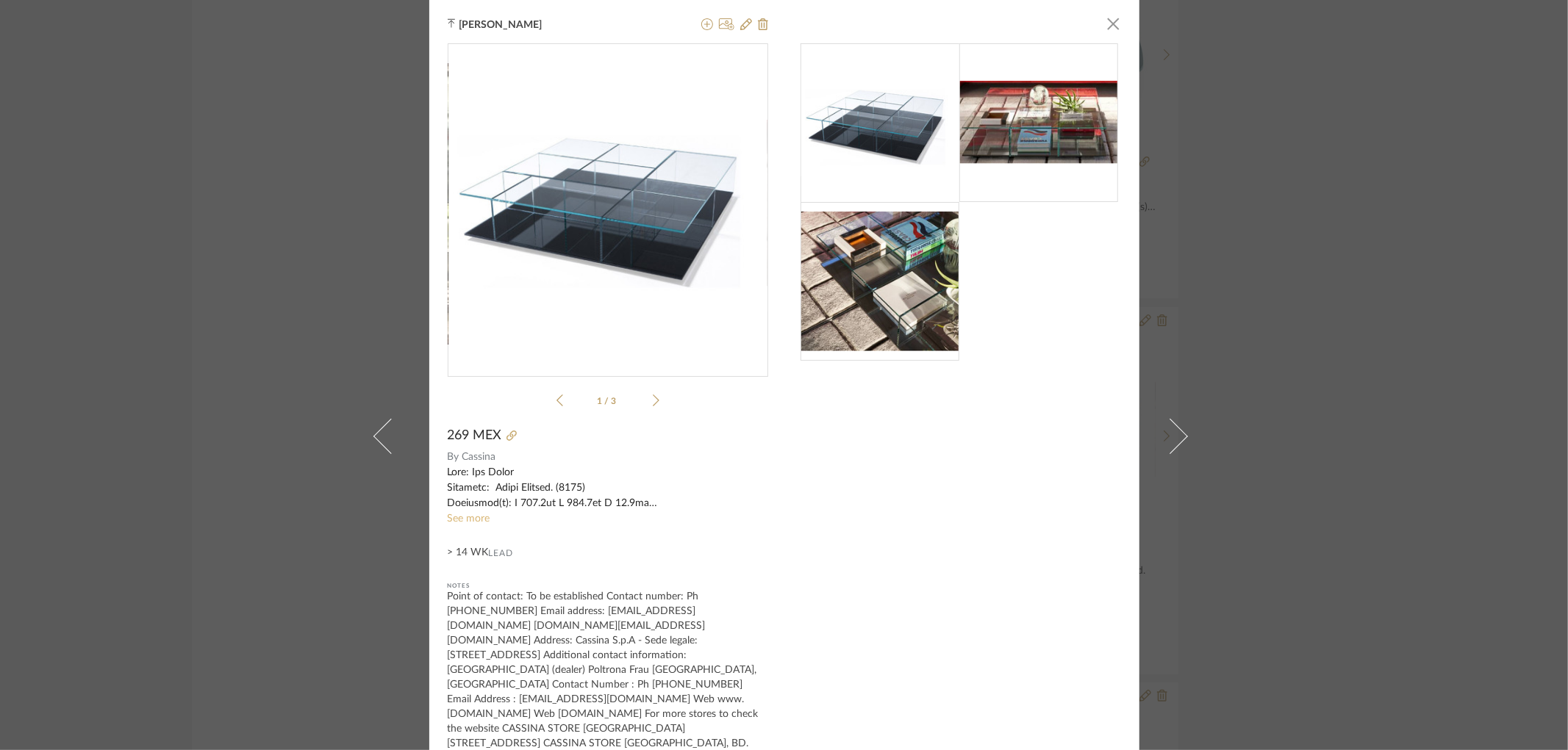
click at [461, 514] on link "See more" at bounding box center [469, 519] width 43 height 10
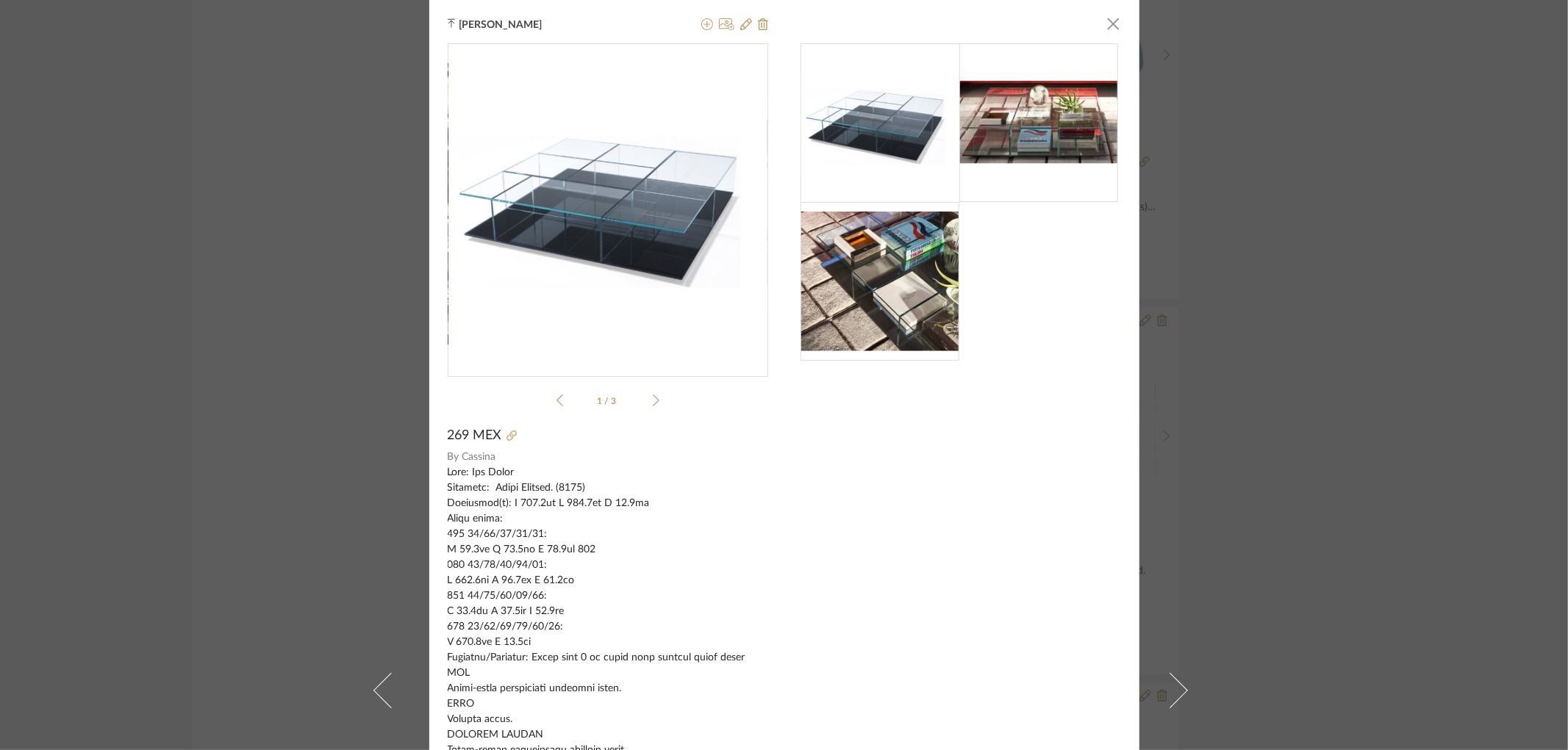
click at [1316, 422] on div "[PERSON_NAME] × 1 / 3 269 MEX By [PERSON_NAME] See less > 14 WK Lead Notes Poin…" at bounding box center [784, 375] width 1568 height 750
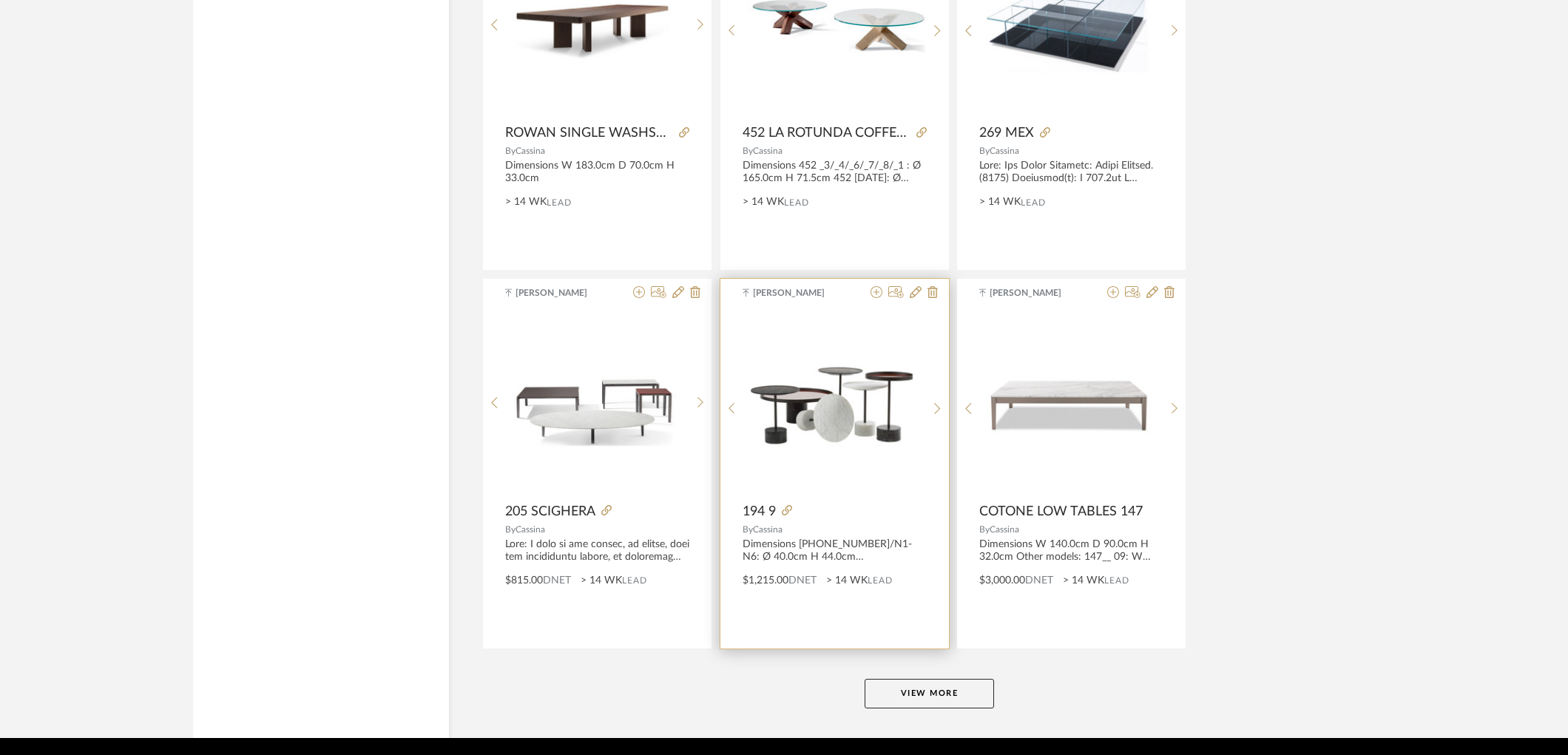
scroll to position [13368, 0]
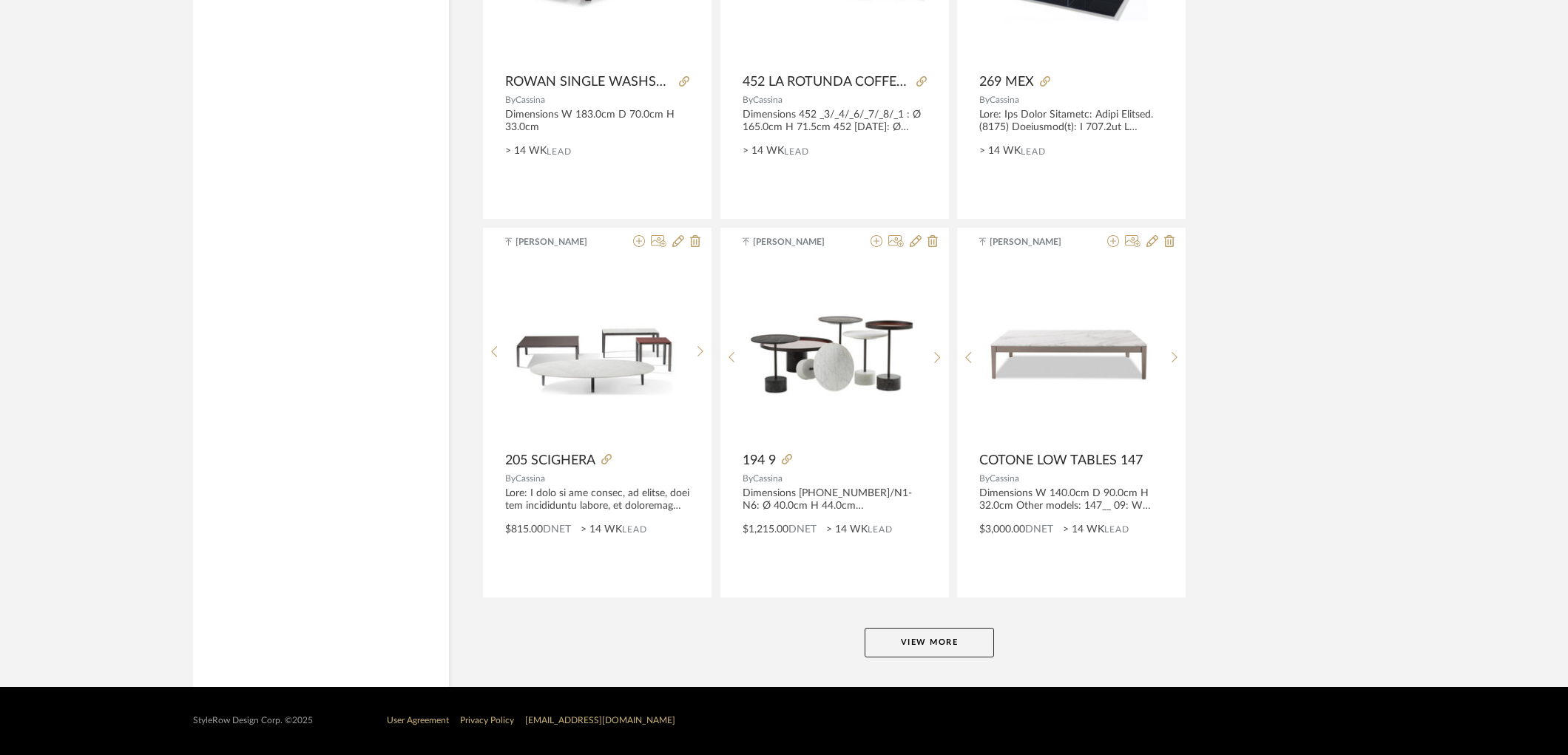
click at [913, 629] on button "View More" at bounding box center [929, 643] width 129 height 29
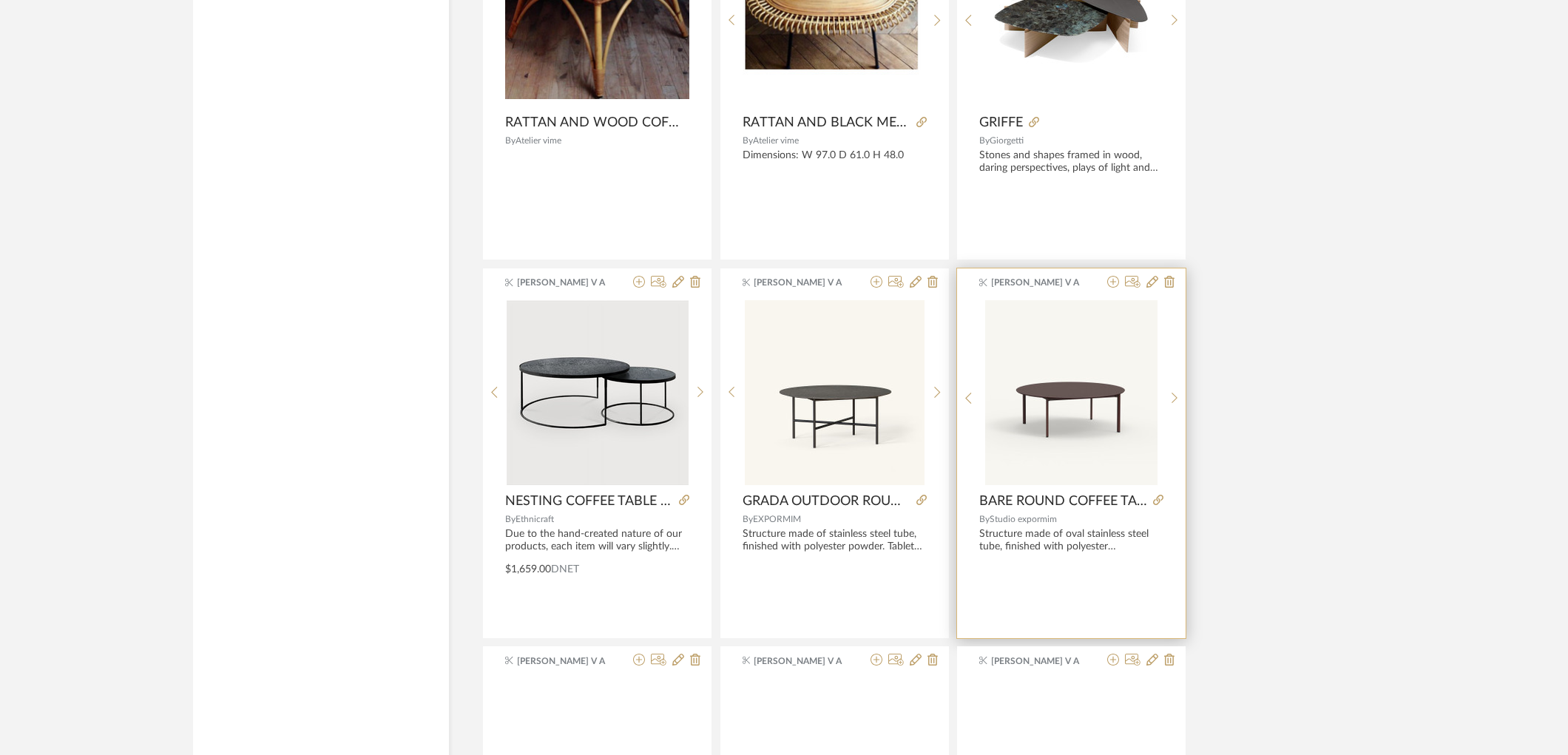
scroll to position [15094, 0]
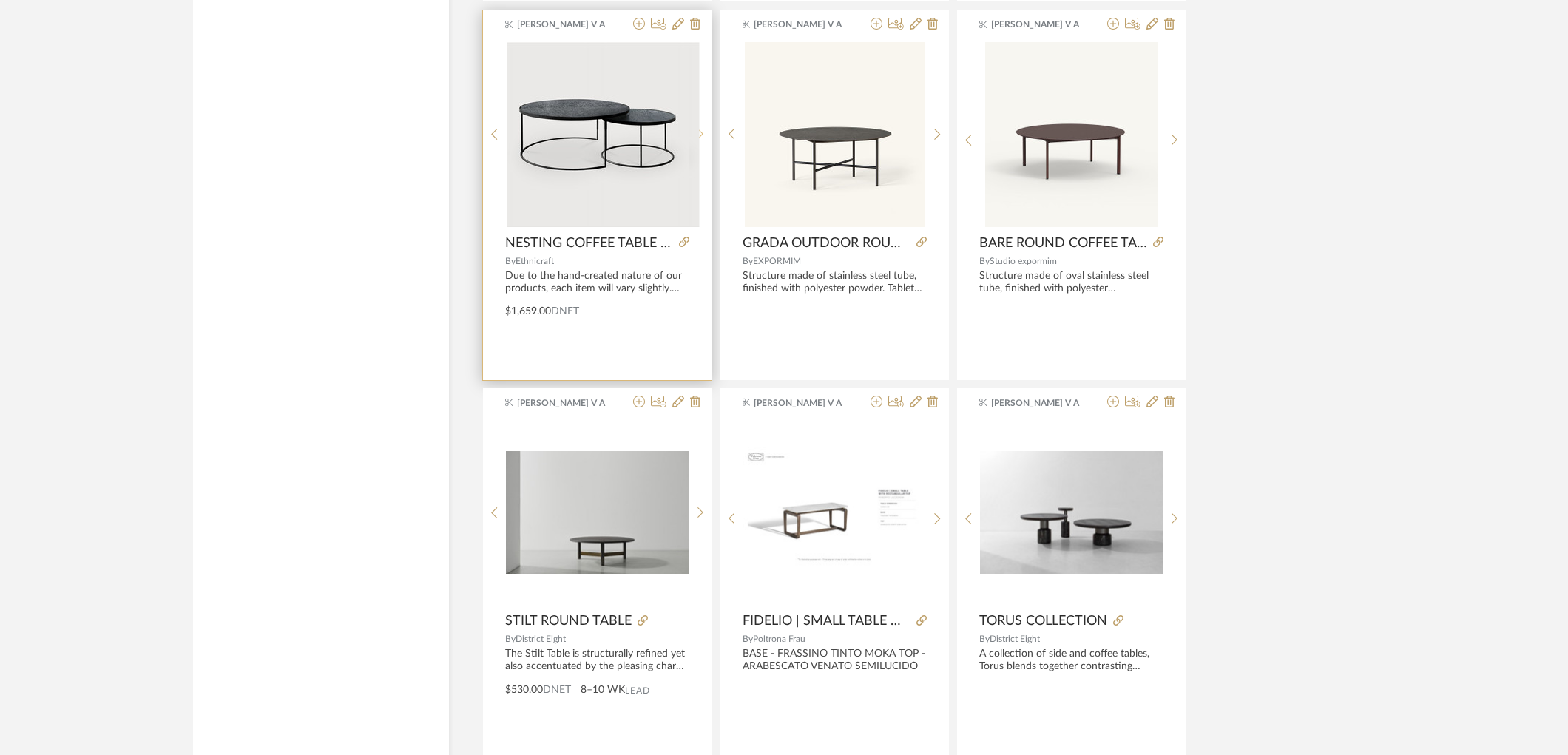
click at [698, 140] on icon at bounding box center [701, 134] width 7 height 13
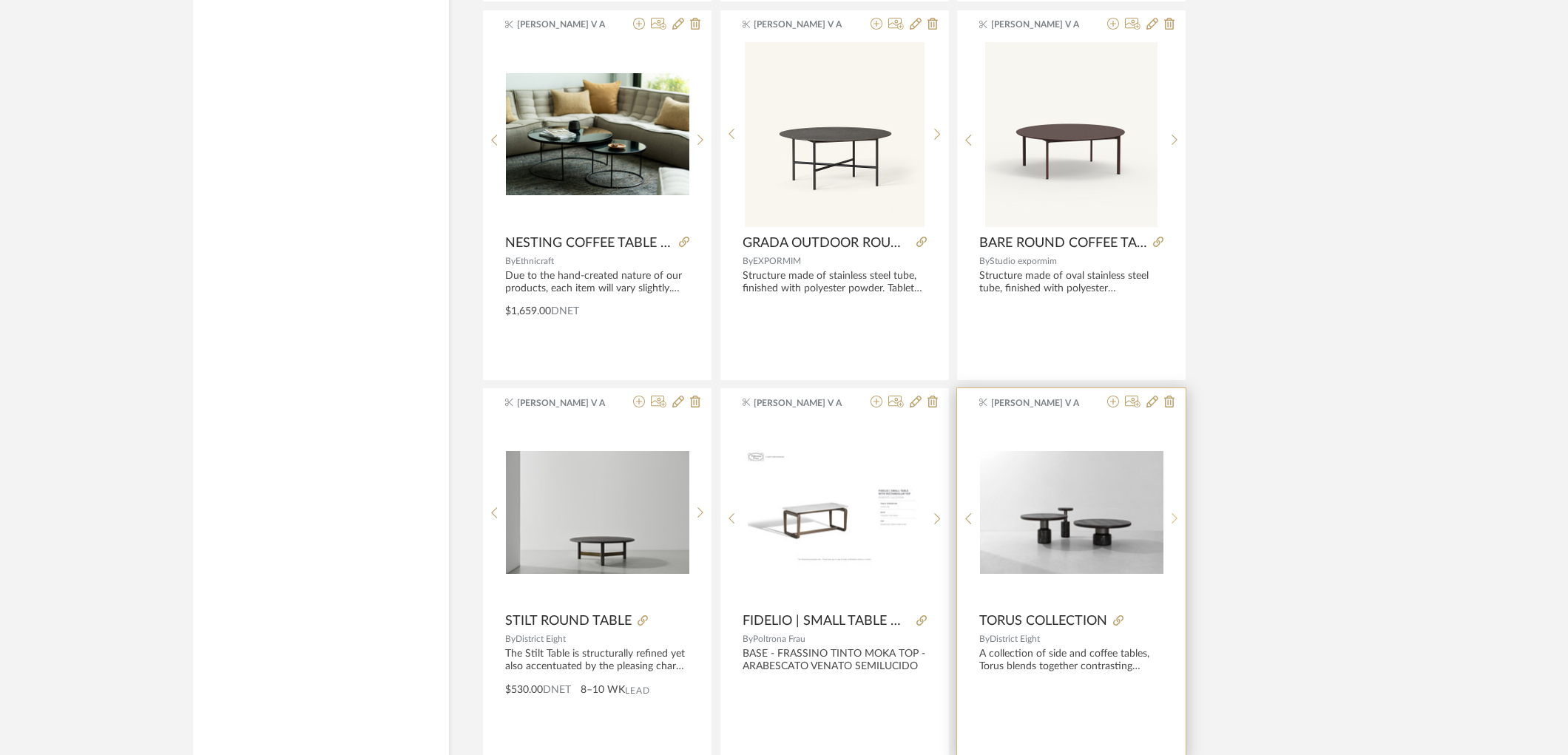
click at [1172, 525] on icon at bounding box center [1175, 519] width 7 height 13
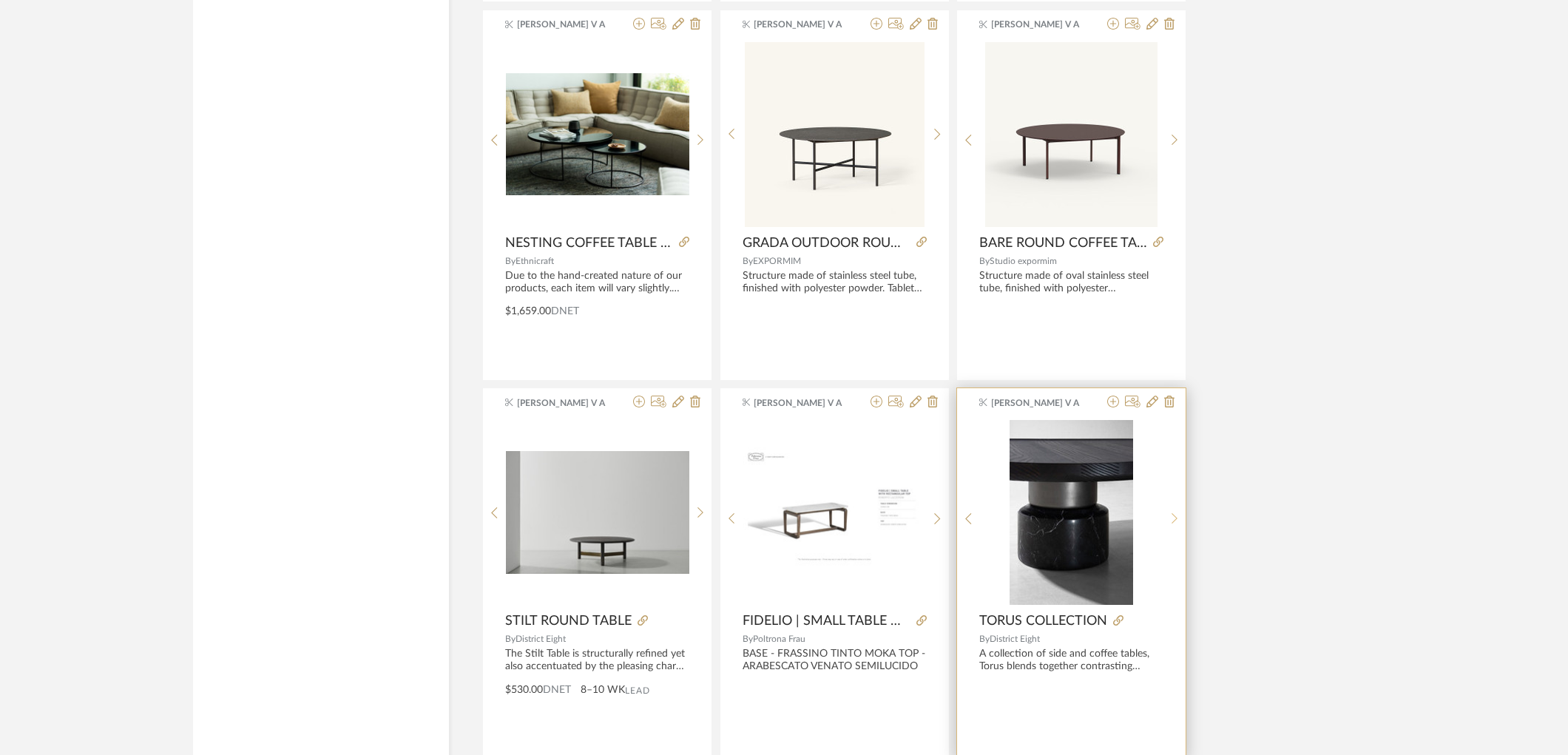
click at [1172, 525] on icon at bounding box center [1175, 519] width 7 height 13
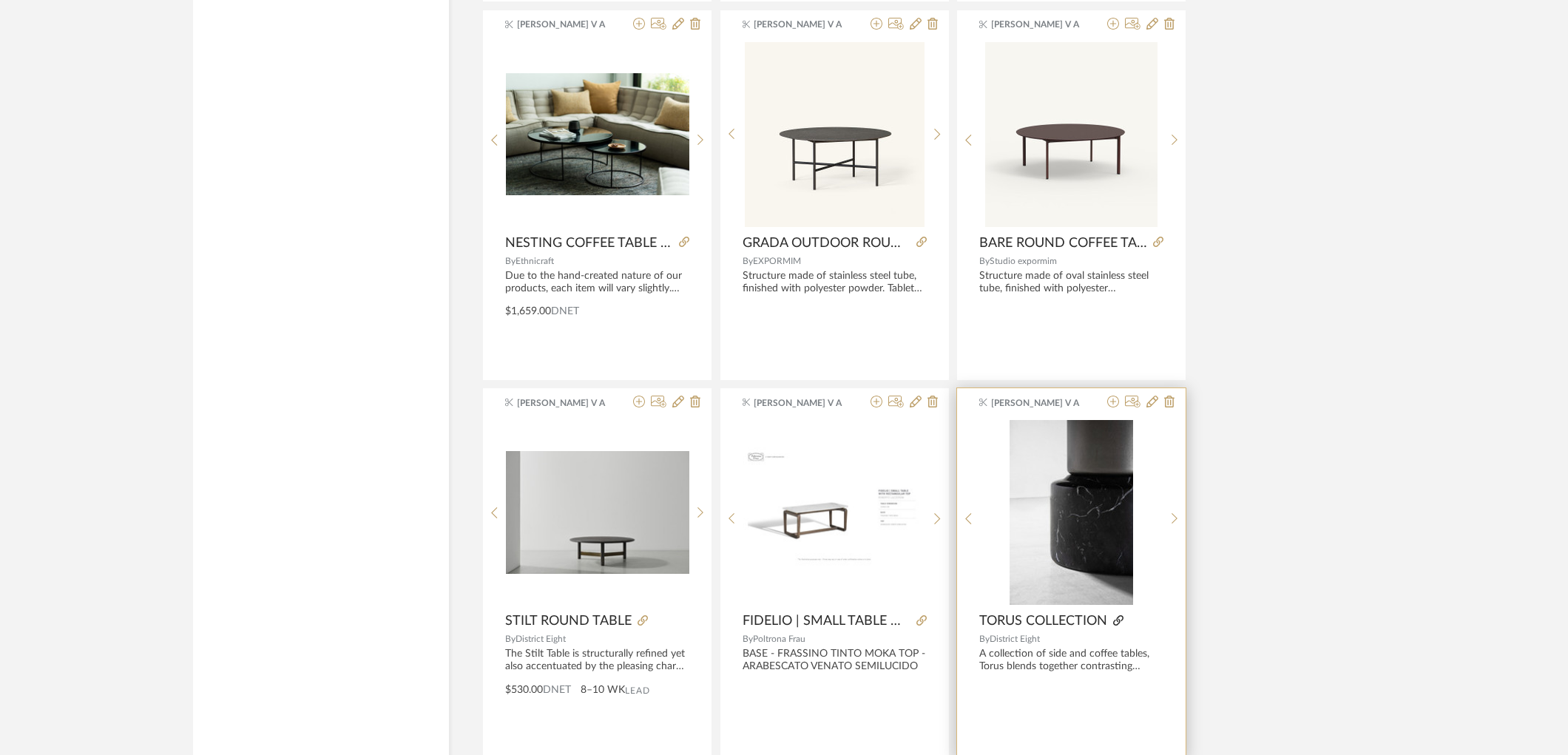
click at [1120, 624] on icon at bounding box center [1118, 621] width 11 height 11
drag, startPoint x: 972, startPoint y: 630, endPoint x: 1070, endPoint y: 646, distance: 99.3
click at [1070, 646] on div "[PERSON_NAME] V A TORUS COLLECTION By District Eight A collection of side and c…" at bounding box center [1071, 573] width 229 height 370
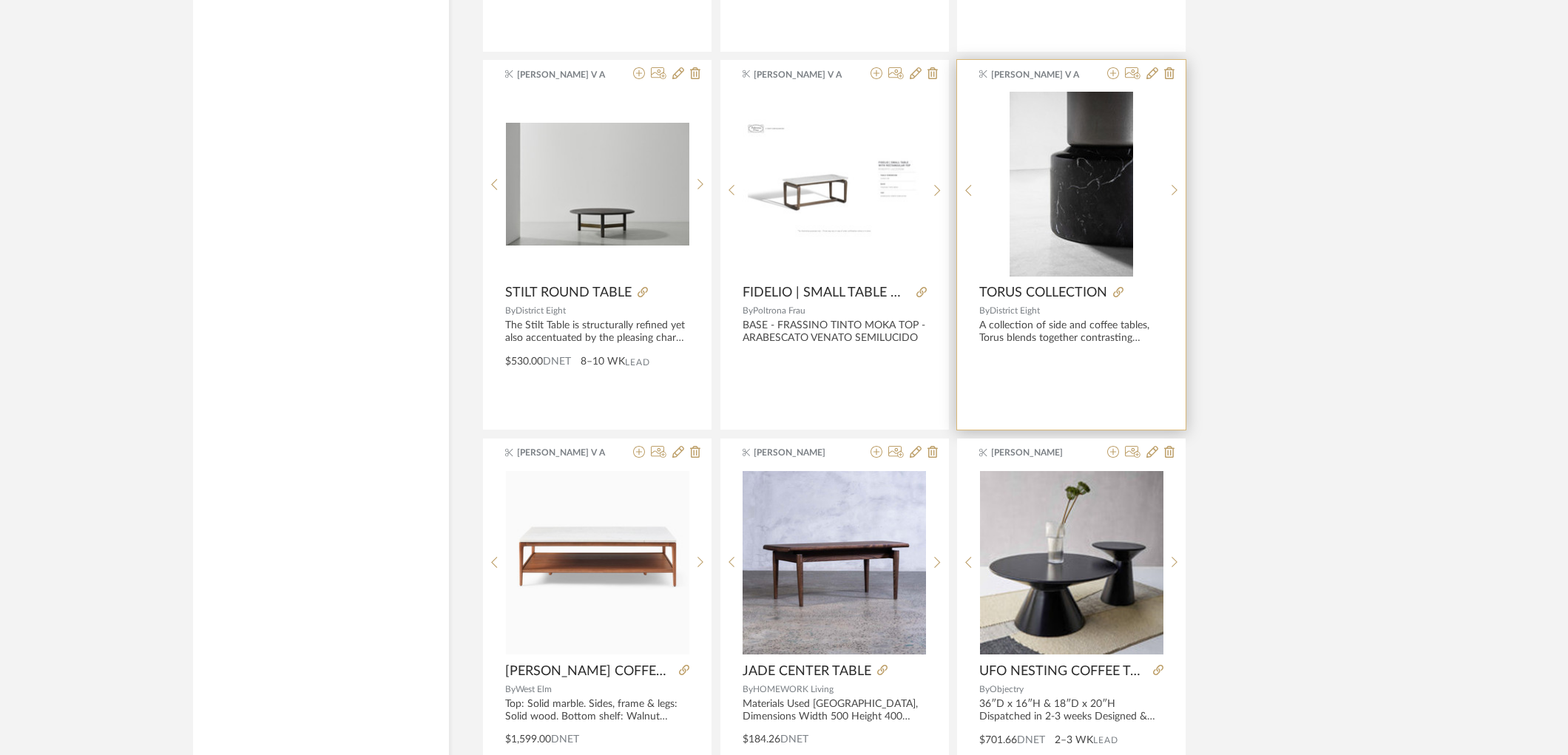
scroll to position [15423, 0]
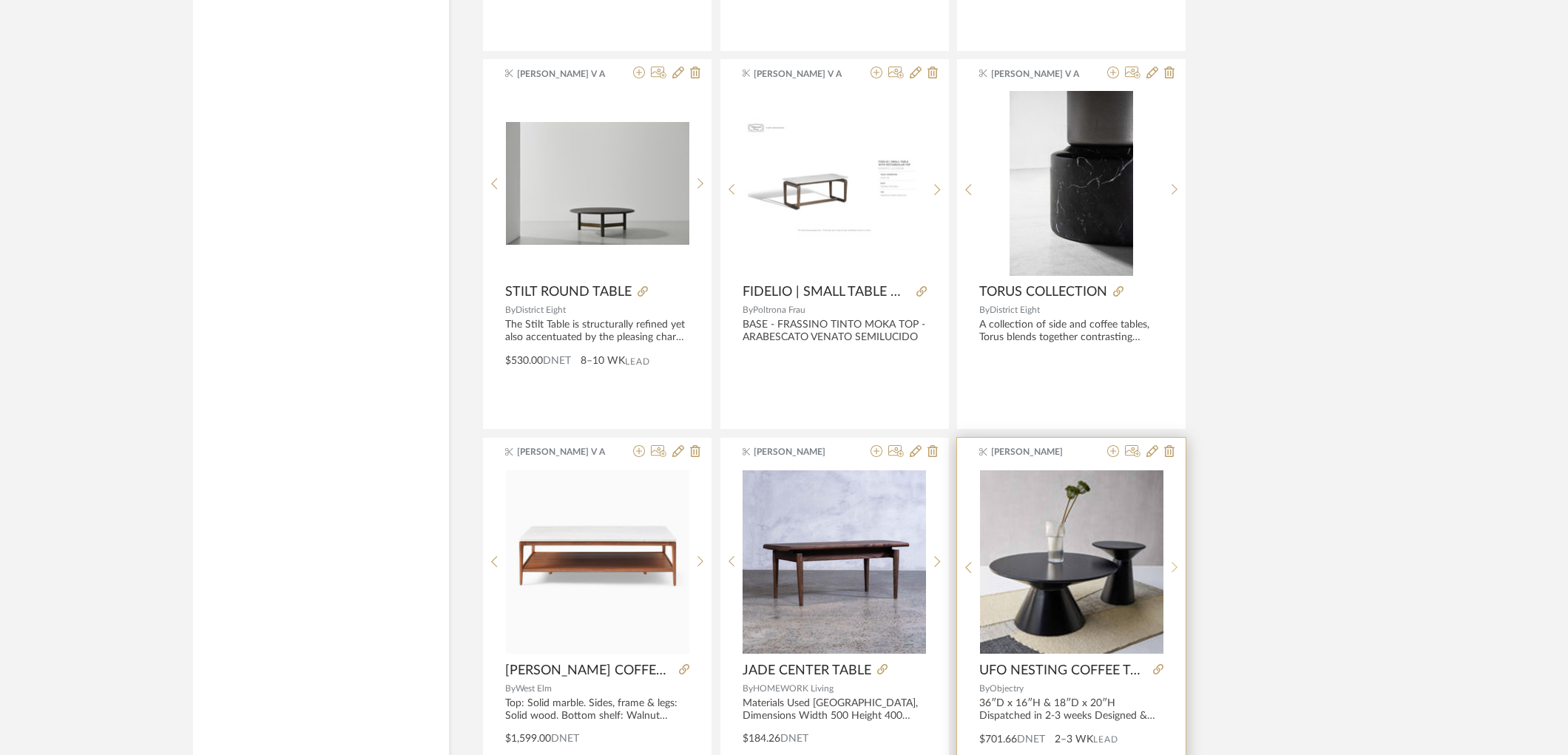
click at [1164, 573] on sr-next-btn at bounding box center [1175, 568] width 23 height 13
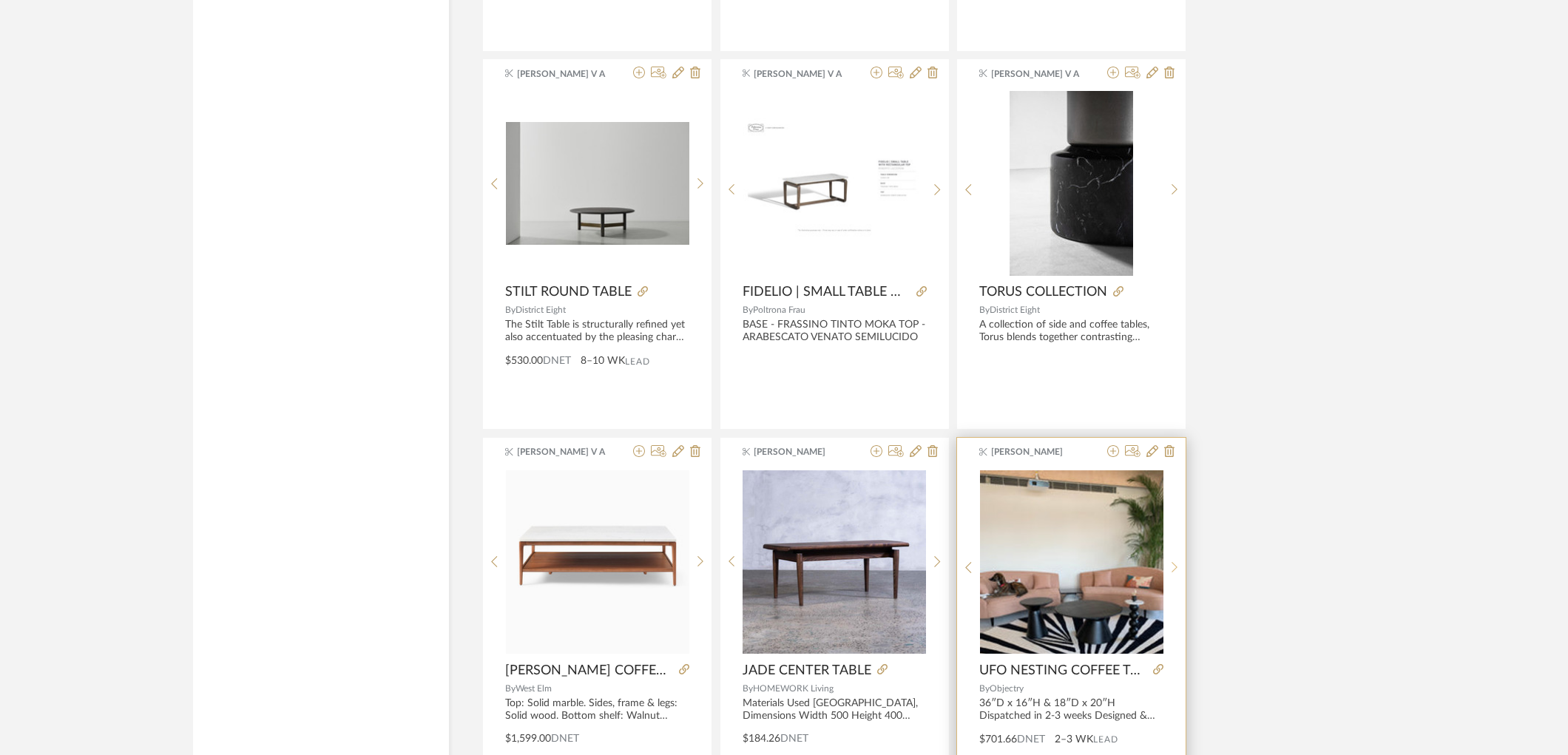
click at [1164, 573] on sr-next-btn at bounding box center [1175, 568] width 23 height 13
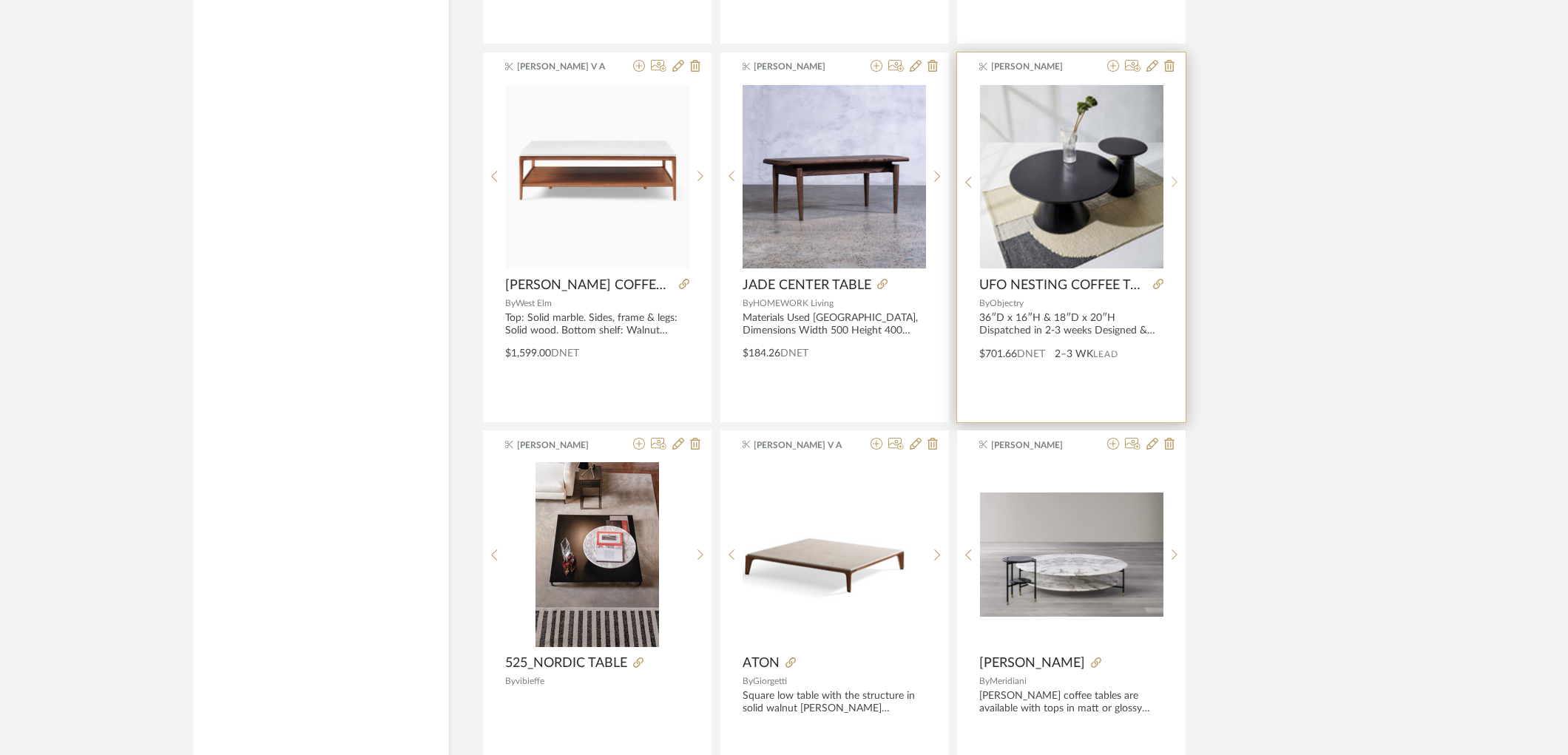
scroll to position [15833, 0]
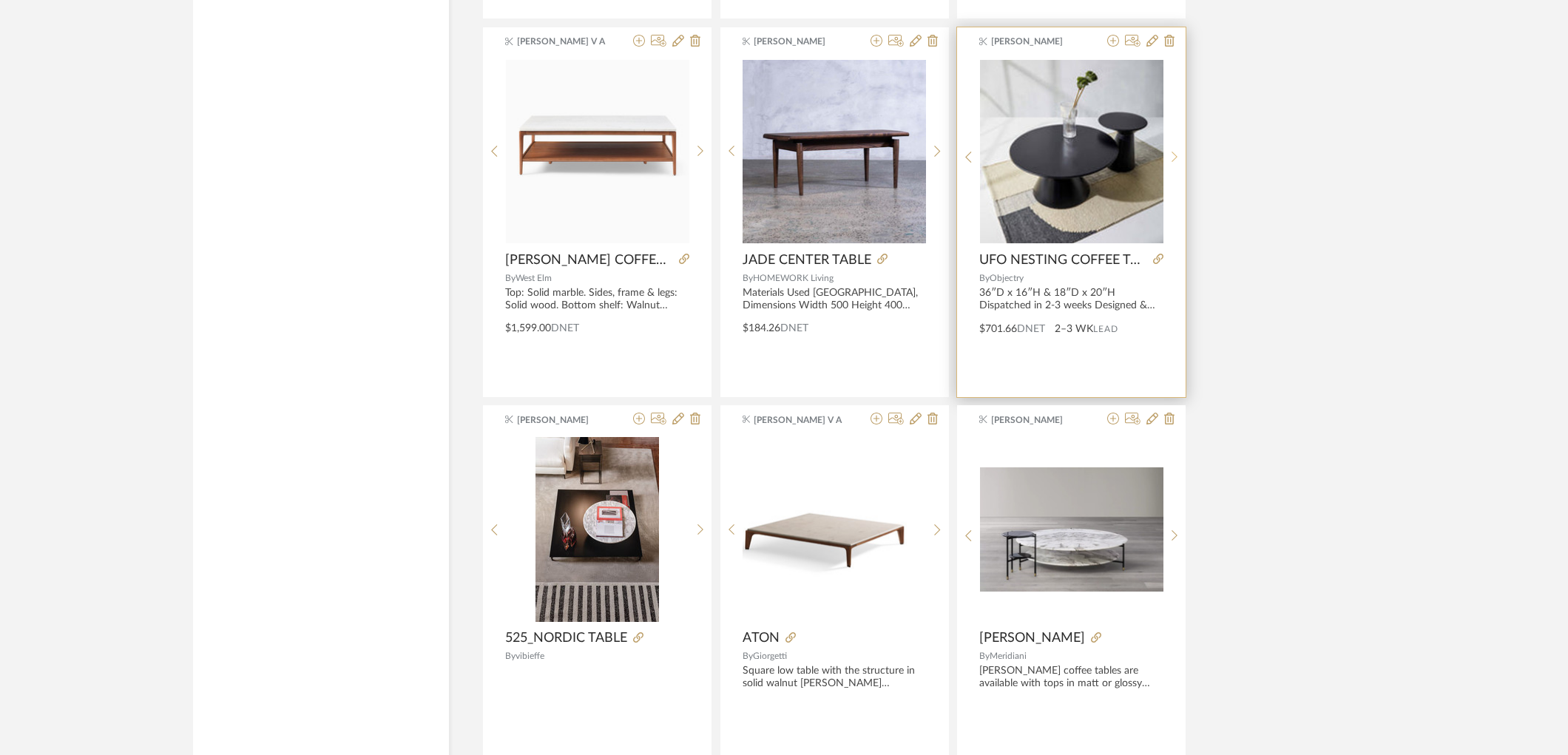
click at [1169, 164] on sr-next-btn at bounding box center [1175, 157] width 23 height 13
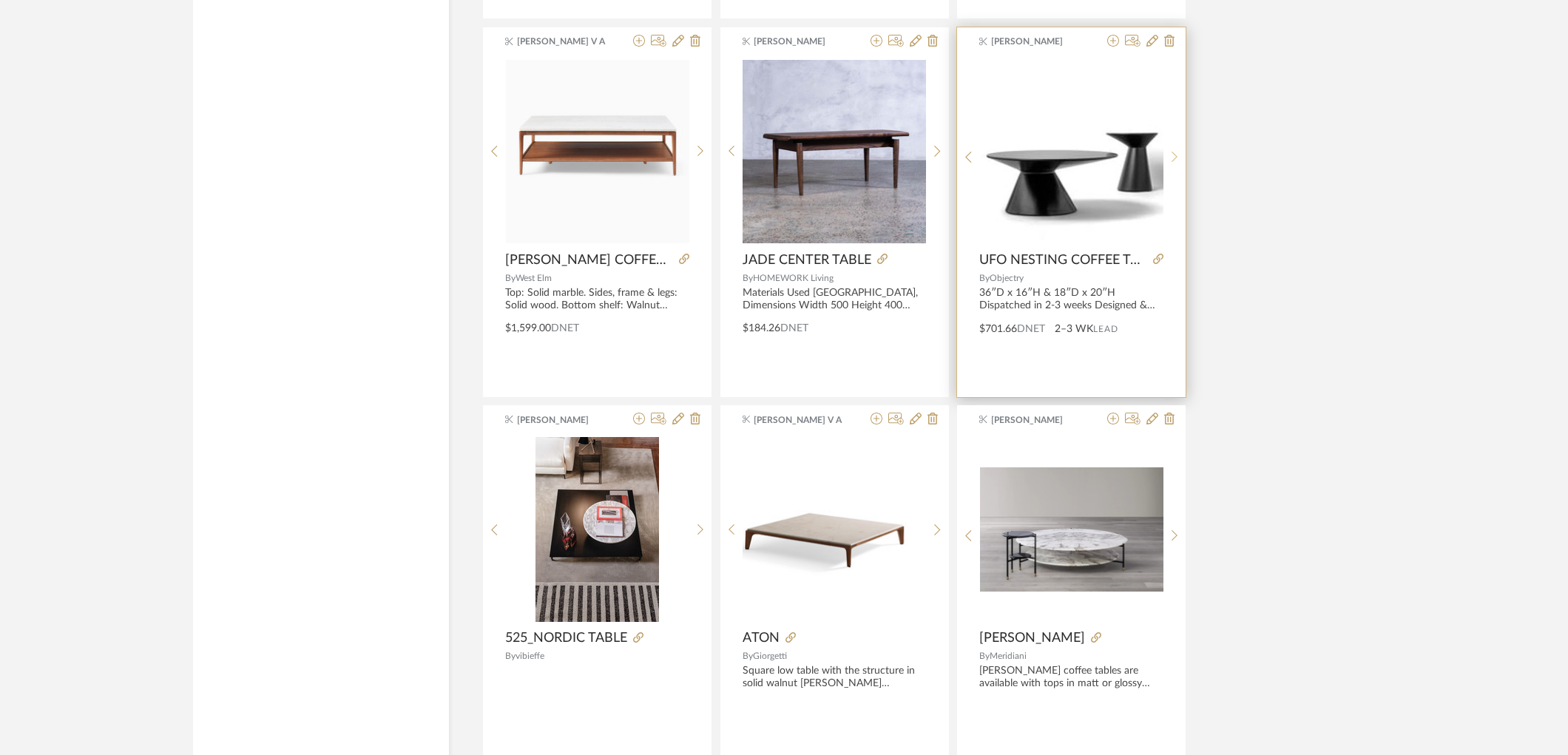
click at [1169, 164] on sr-next-btn at bounding box center [1175, 157] width 23 height 13
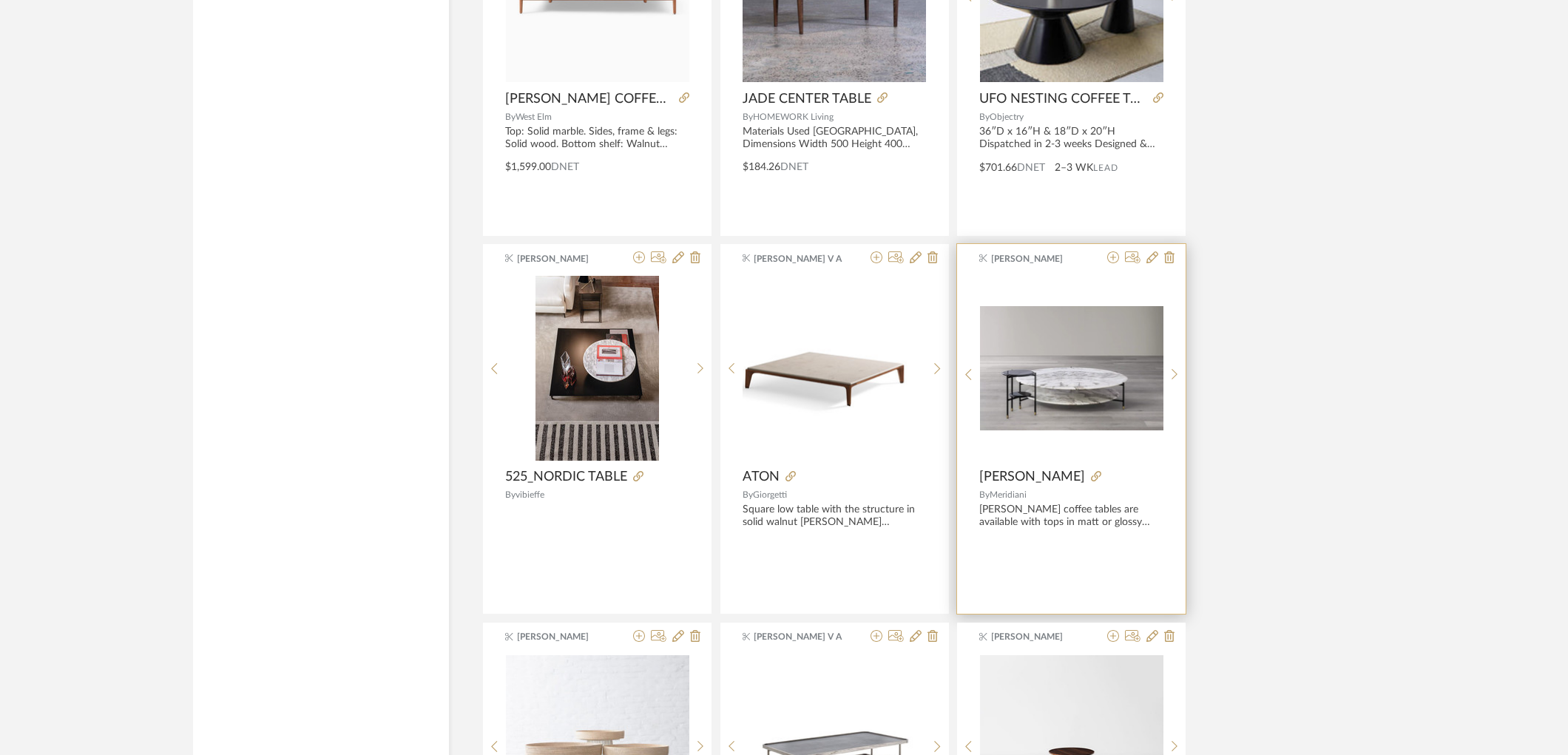
scroll to position [16162, 0]
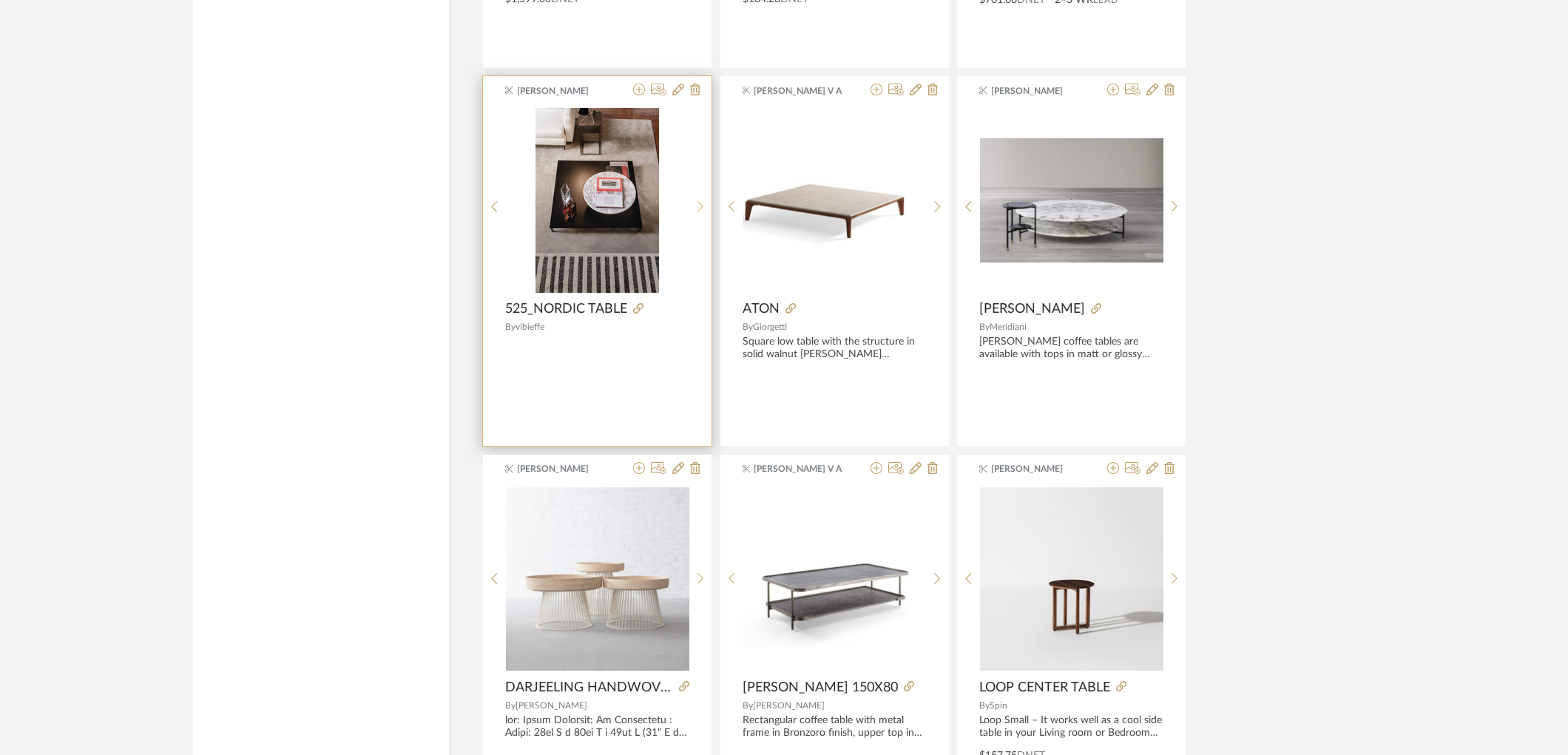
click at [698, 211] on icon at bounding box center [701, 206] width 7 height 13
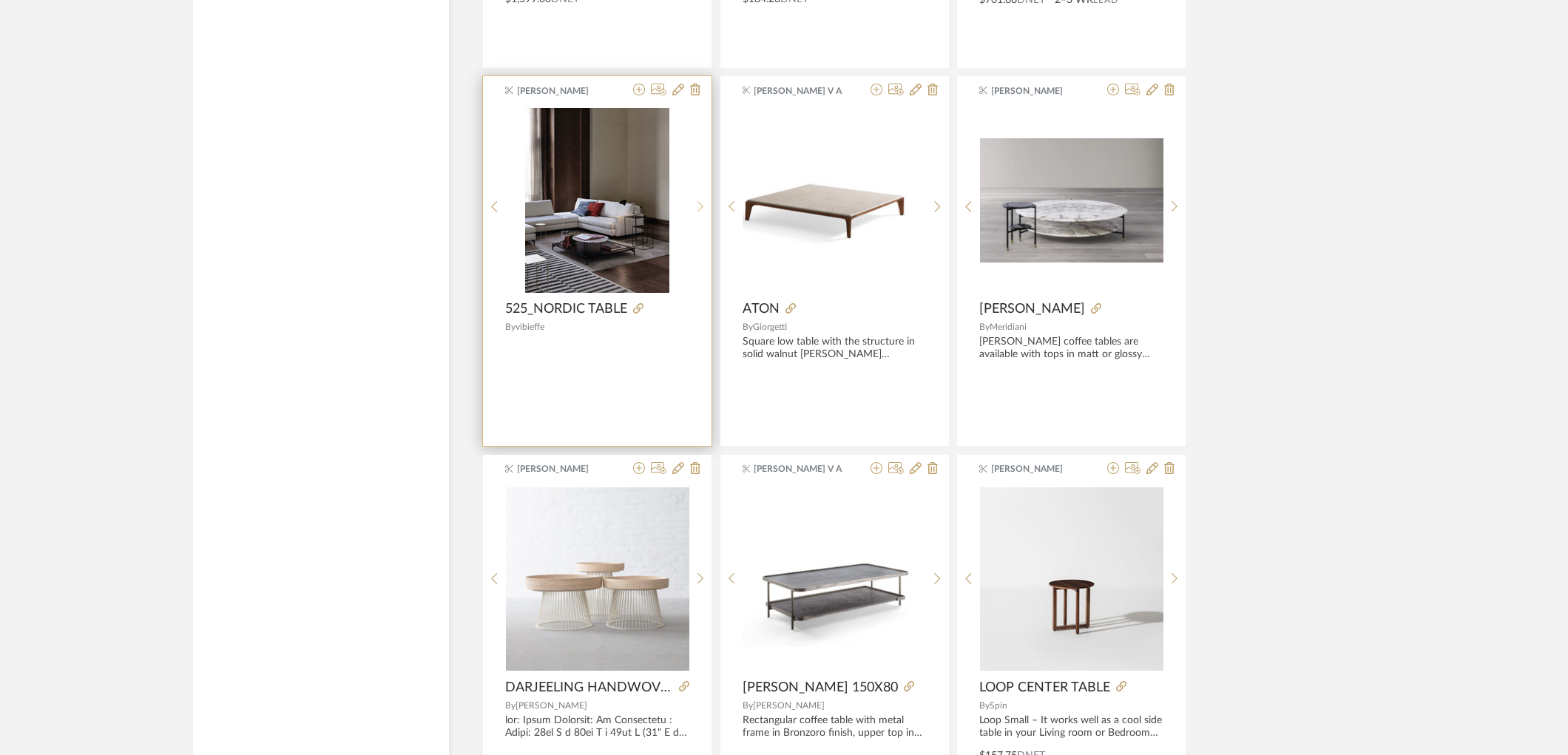
click at [698, 211] on icon at bounding box center [701, 206] width 7 height 13
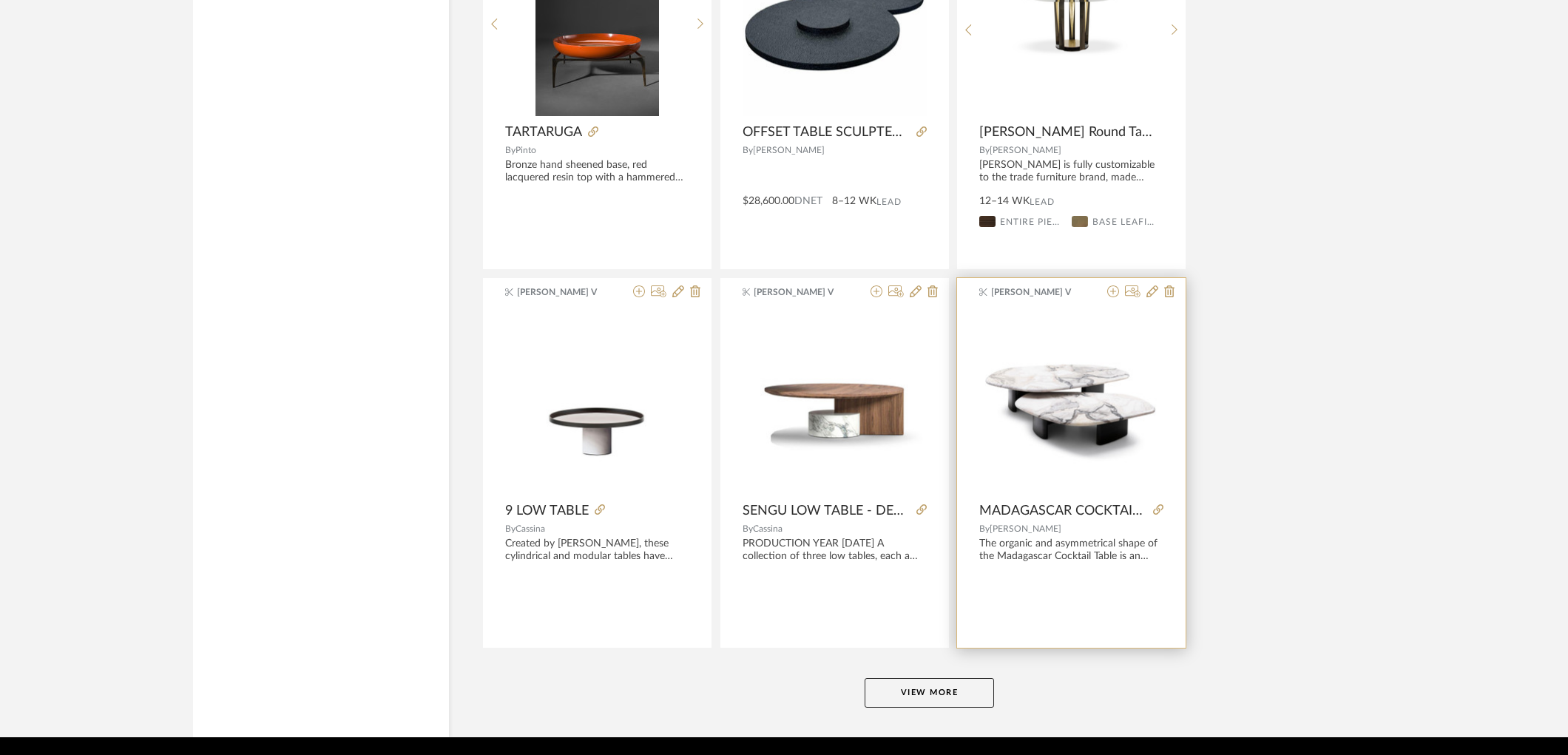
scroll to position [17909, 0]
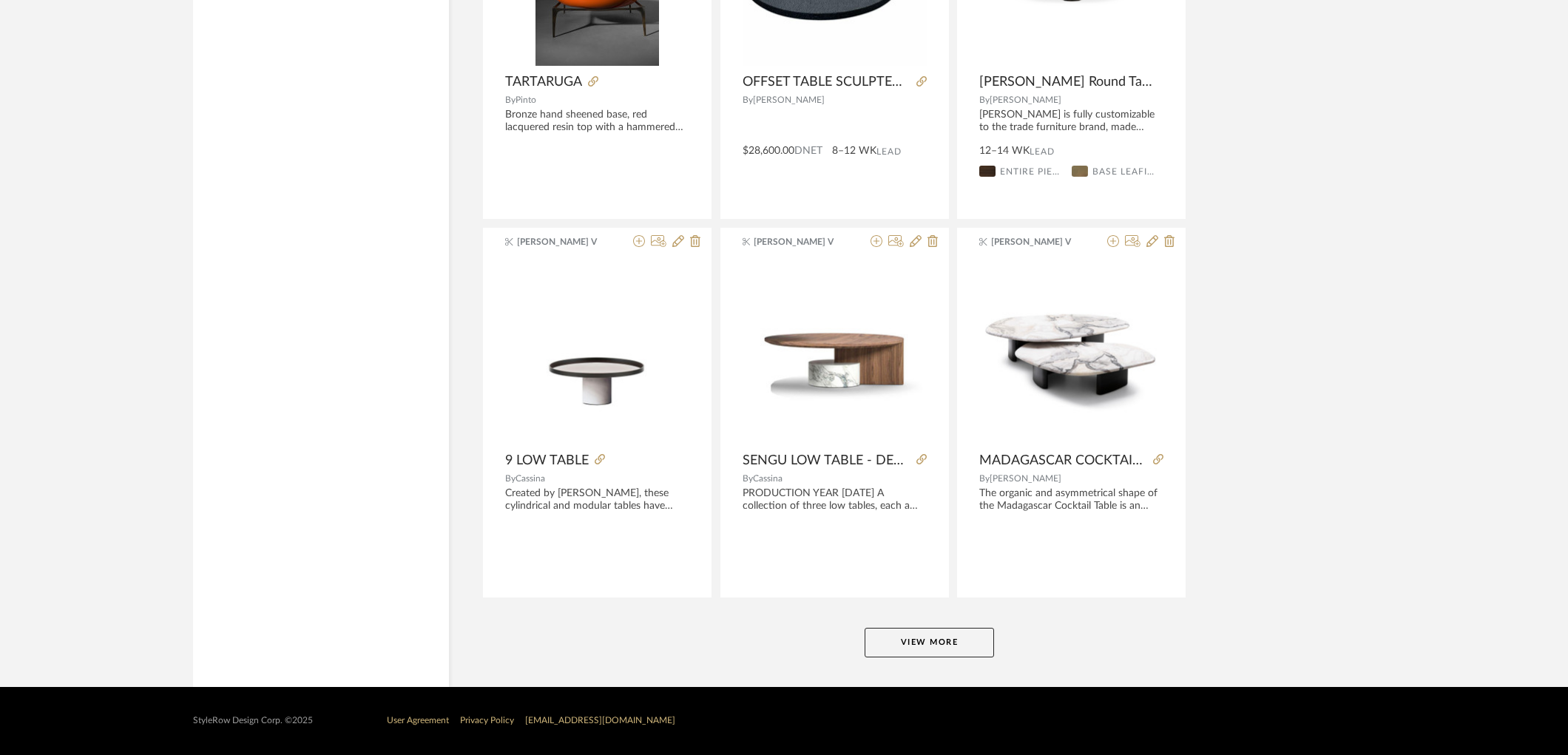
click at [907, 642] on button "View More" at bounding box center [929, 643] width 129 height 29
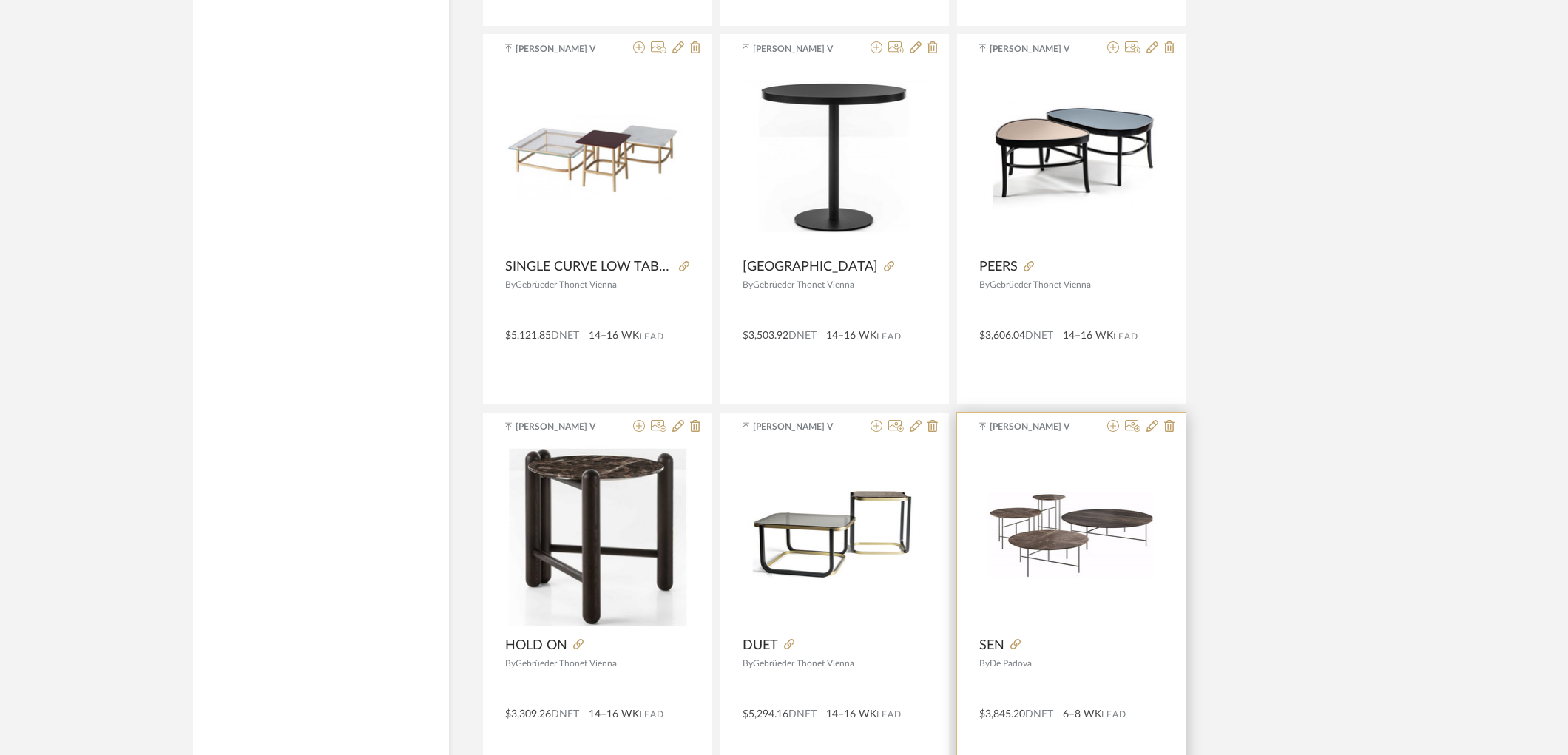
scroll to position [22452, 0]
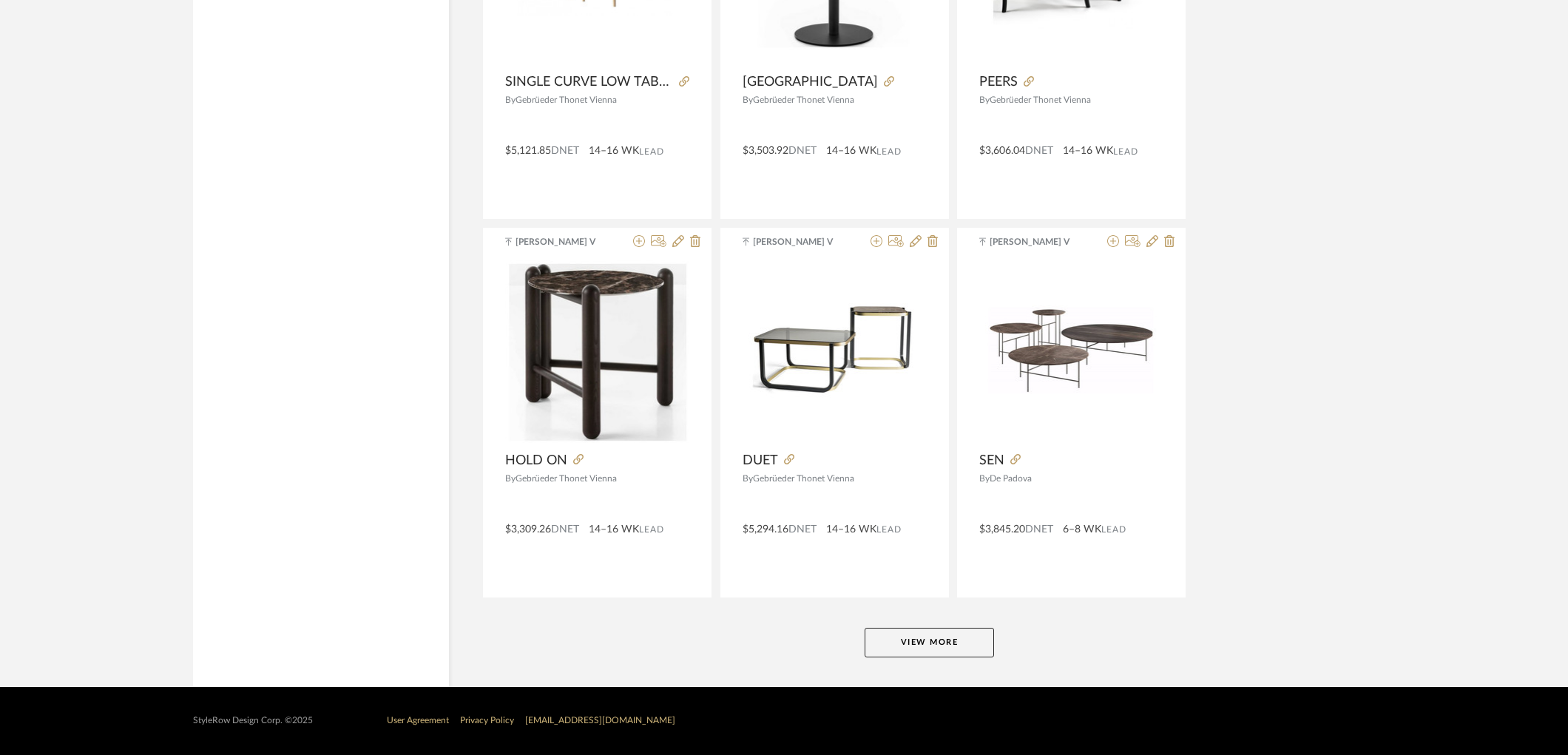
click at [958, 638] on button "View More" at bounding box center [929, 643] width 129 height 29
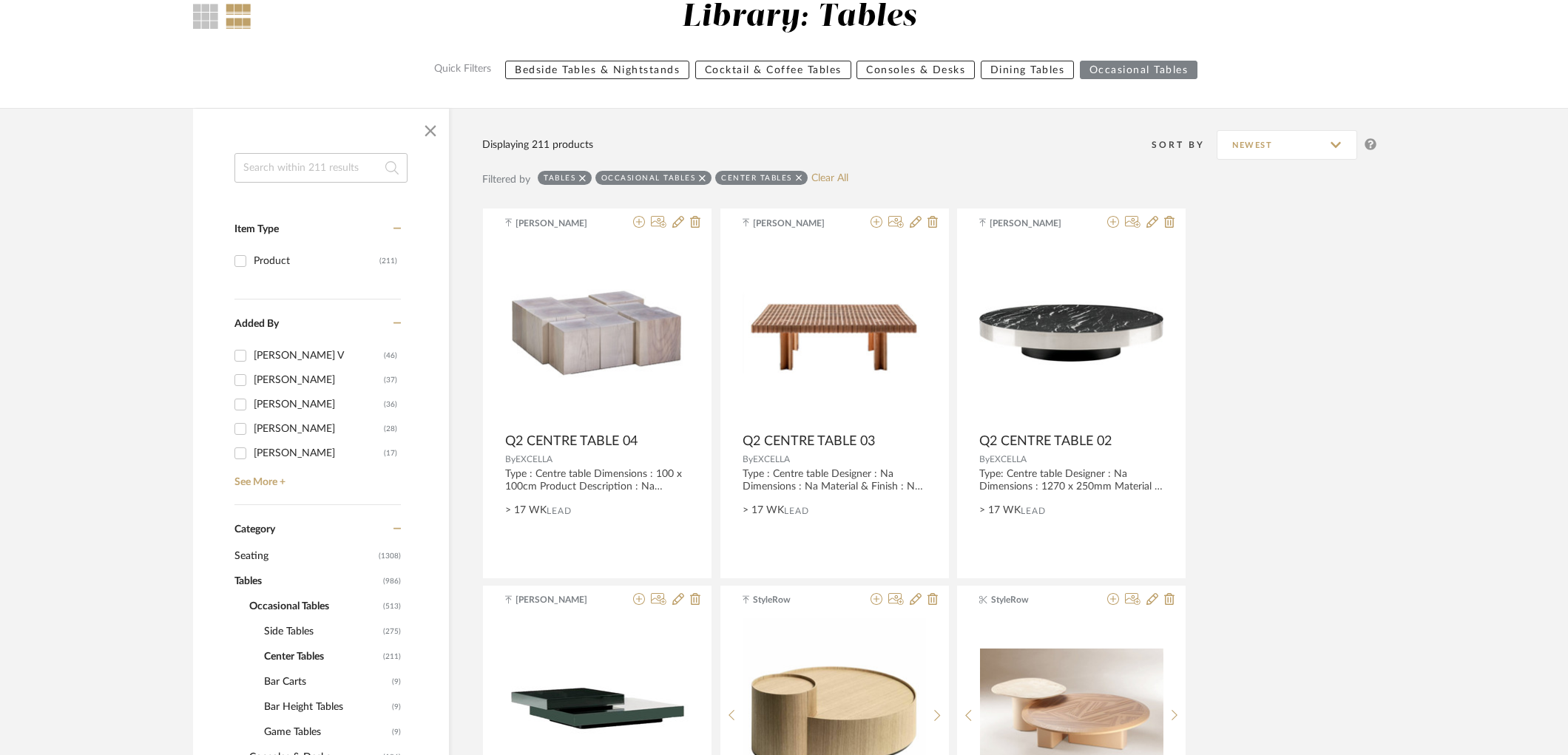
scroll to position [411, 0]
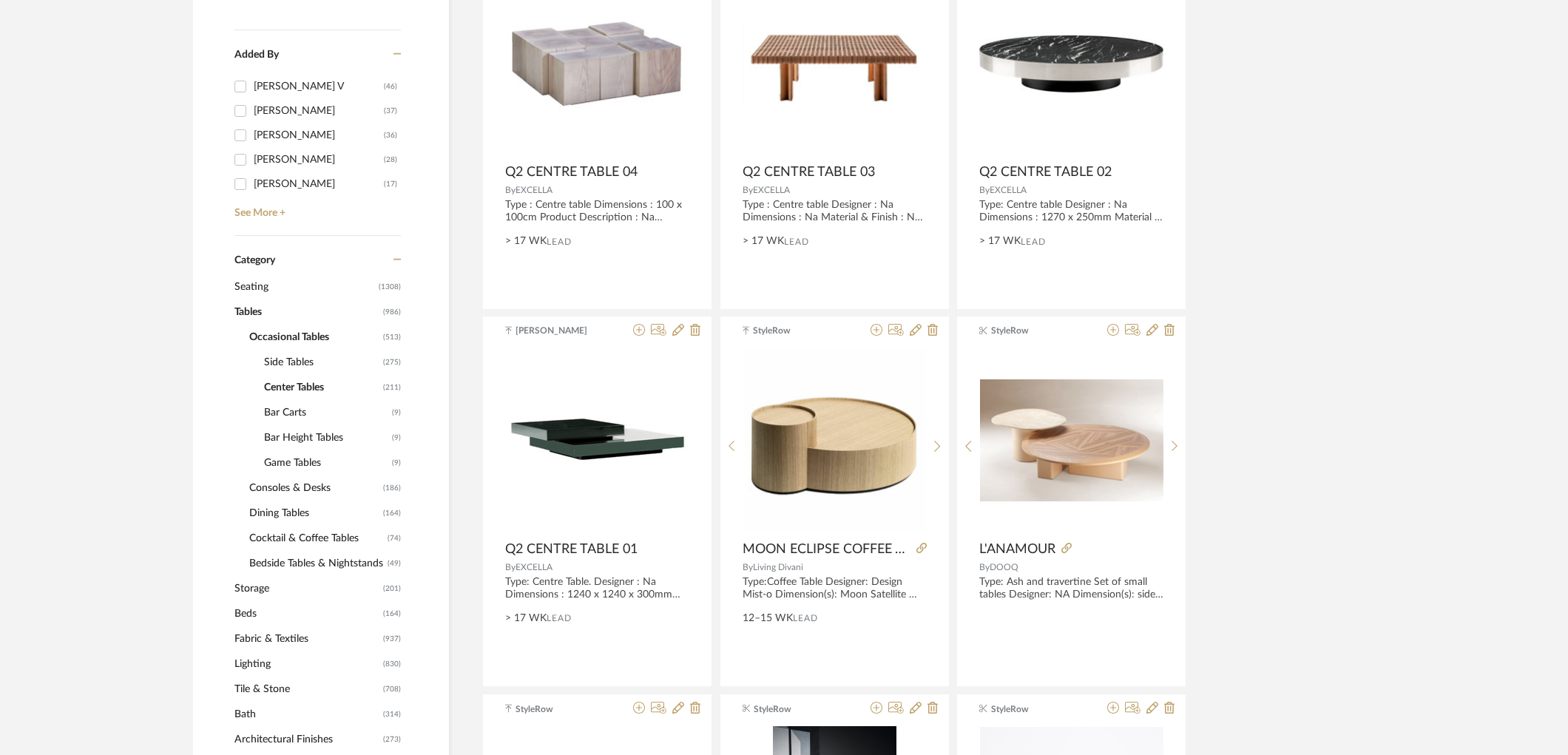
click at [294, 528] on span "Cocktail & Coffee Tables" at bounding box center [316, 538] width 134 height 25
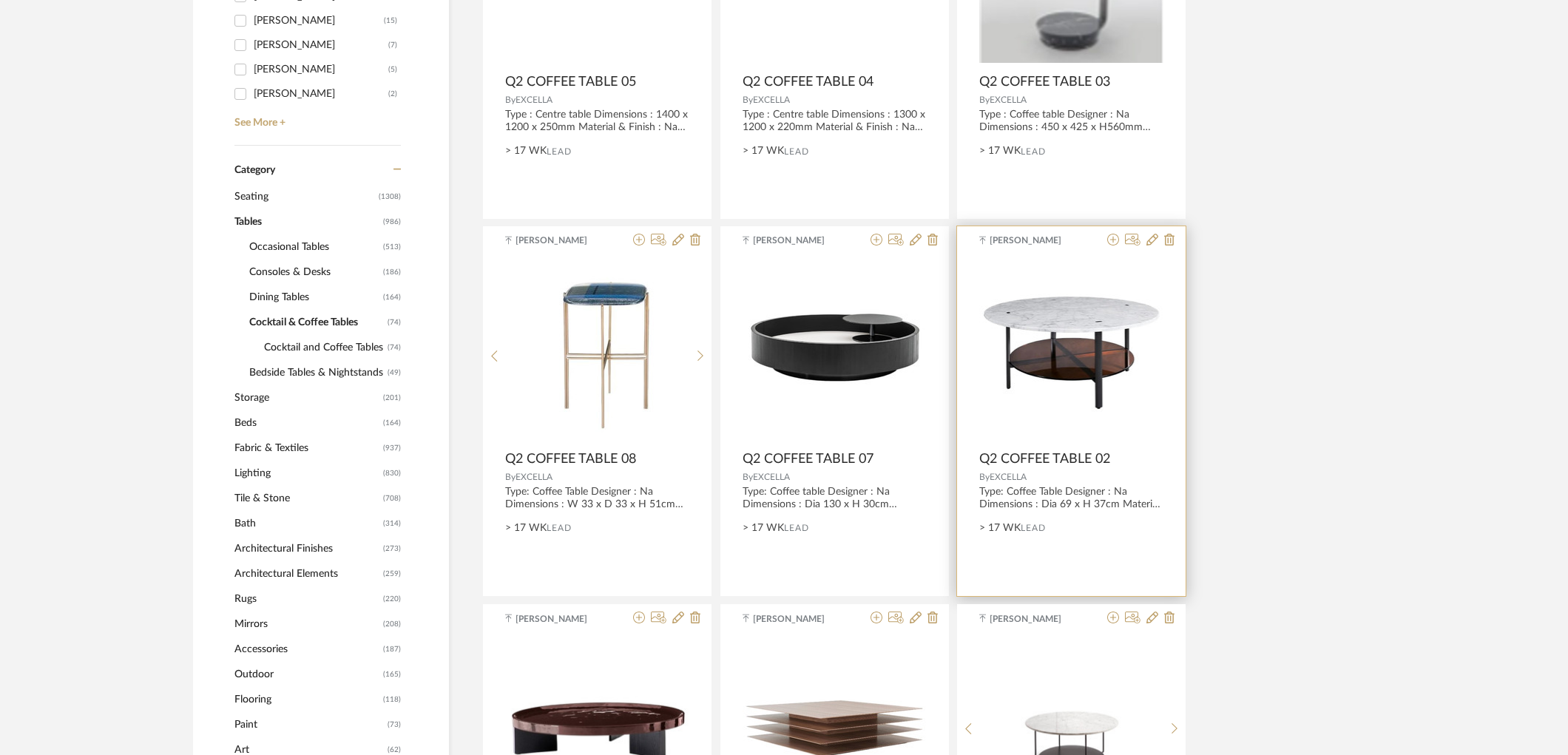
scroll to position [740, 0]
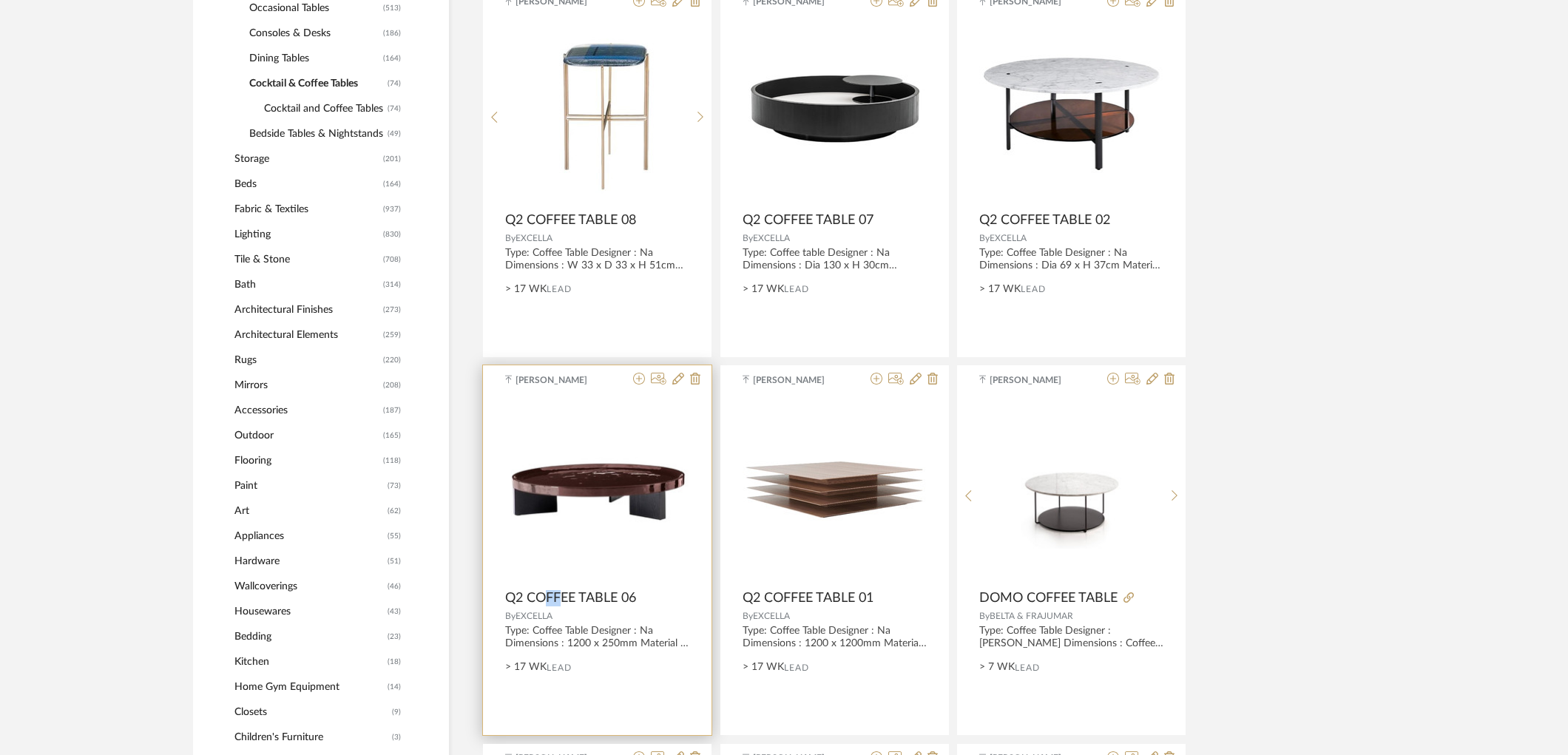
click at [562, 599] on span "Q2 COFFEE TABLE 06" at bounding box center [570, 599] width 131 height 17
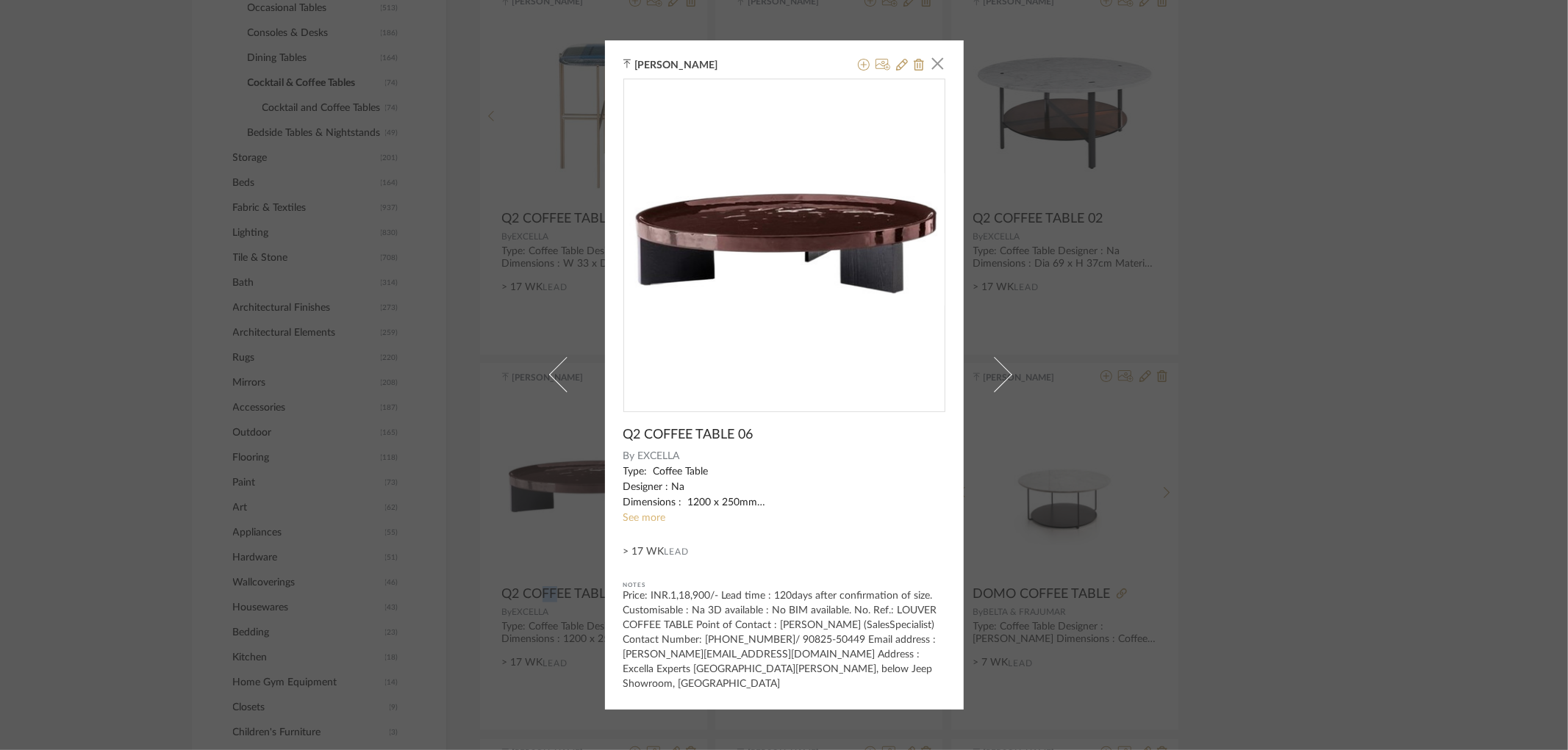
click at [639, 516] on link "See more" at bounding box center [644, 518] width 43 height 10
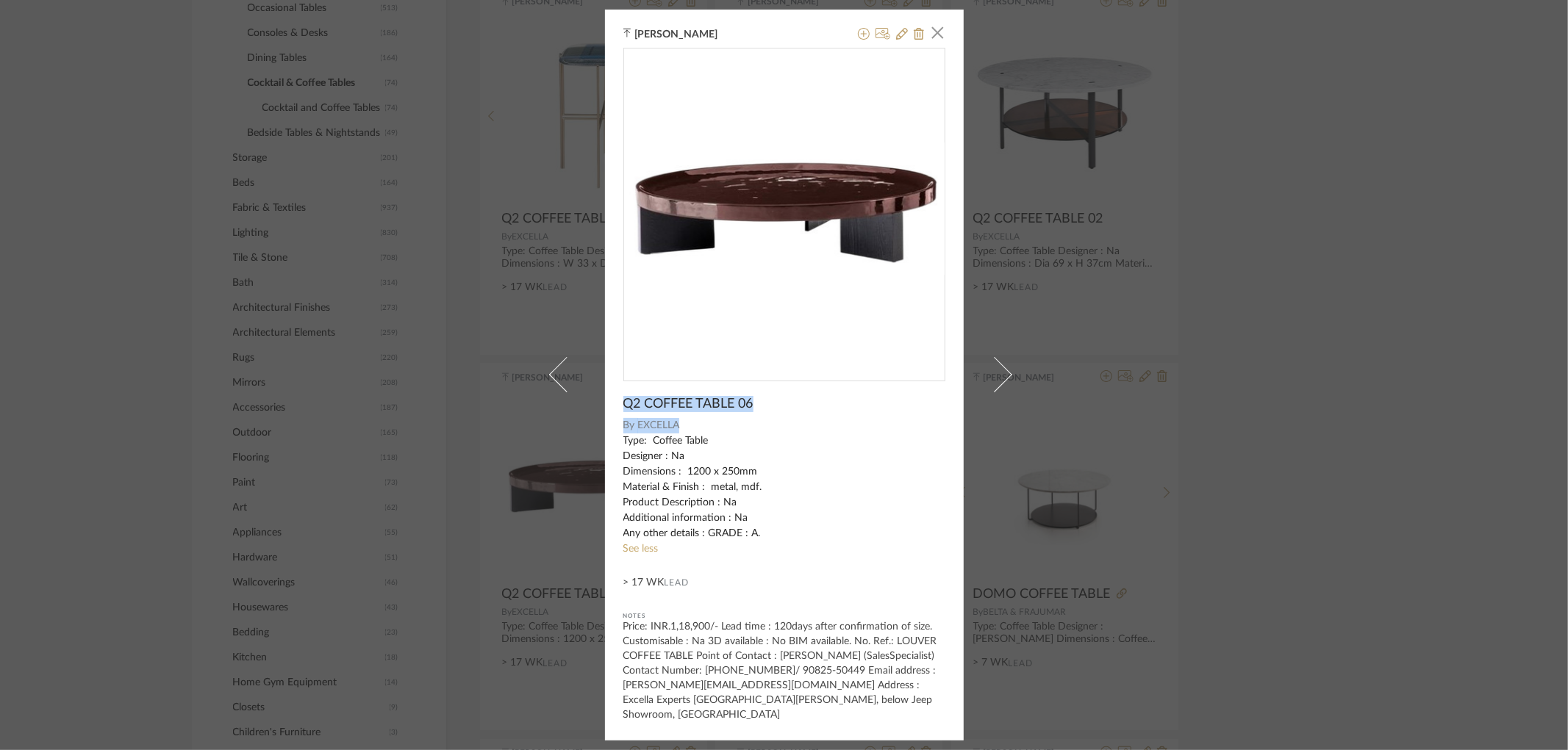
drag, startPoint x: 618, startPoint y: 406, endPoint x: 681, endPoint y: 429, distance: 67.1
click at [681, 429] on div "Q2 COFFEE TABLE 06 By EXCELLA Type: Coffee Table Designer : Na Dimensions : 120…" at bounding box center [784, 385] width 322 height 674
click at [1425, 455] on div "[PERSON_NAME] × Q2 COFFEE TABLE 06 By EXCELLA Type: Coffee Table Designer : Na …" at bounding box center [784, 375] width 1568 height 750
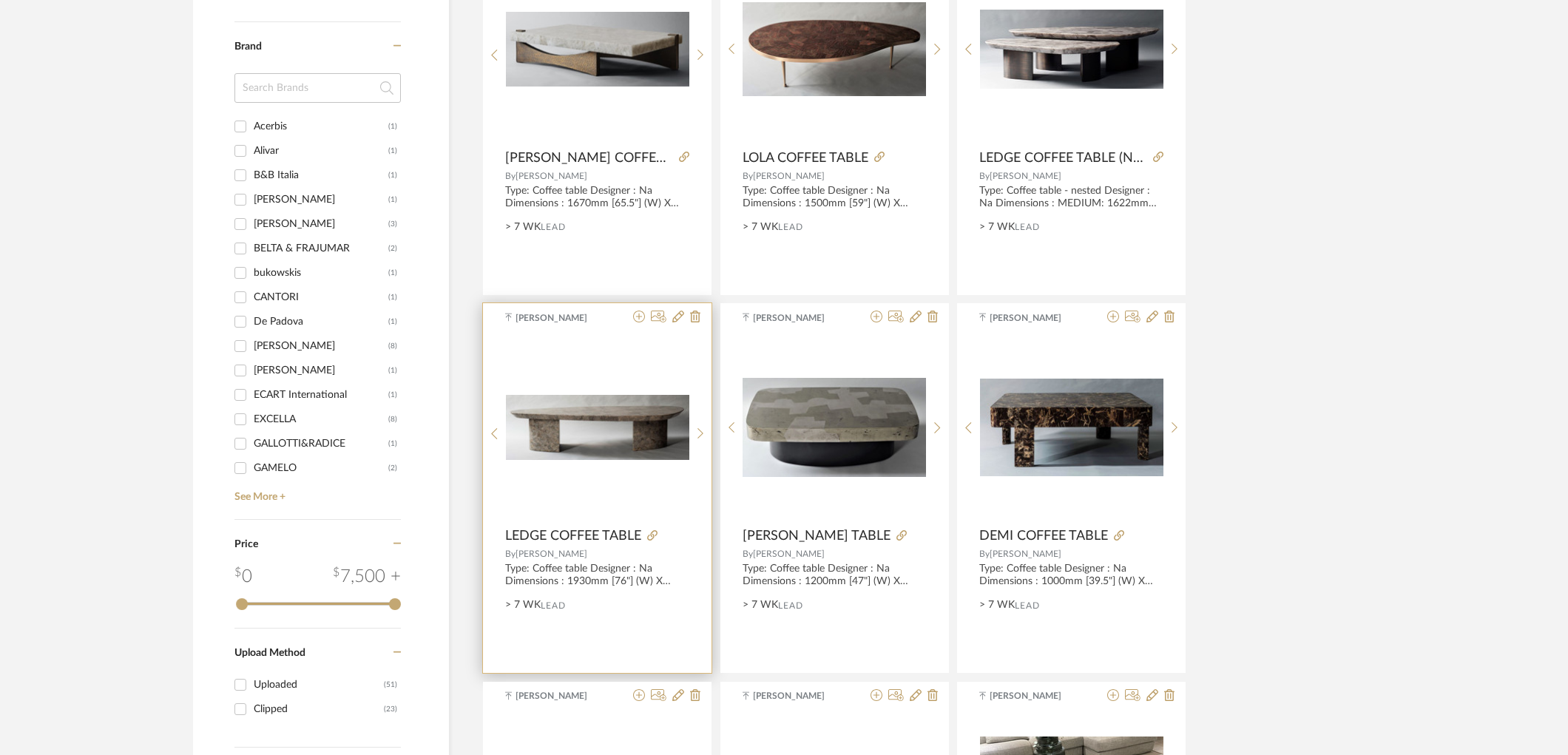
scroll to position [1561, 0]
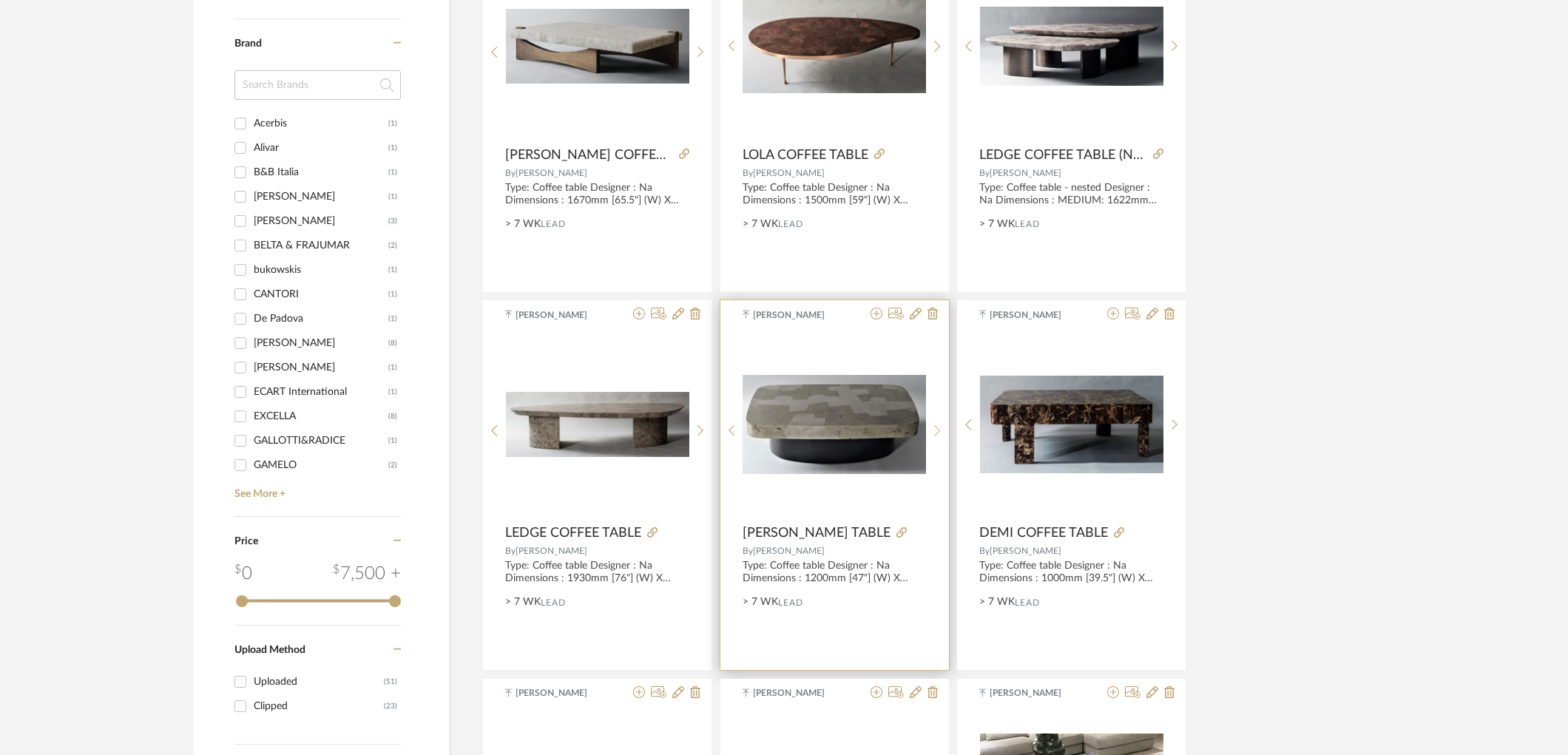
click at [929, 429] on sr-next-btn at bounding box center [938, 430] width 23 height 13
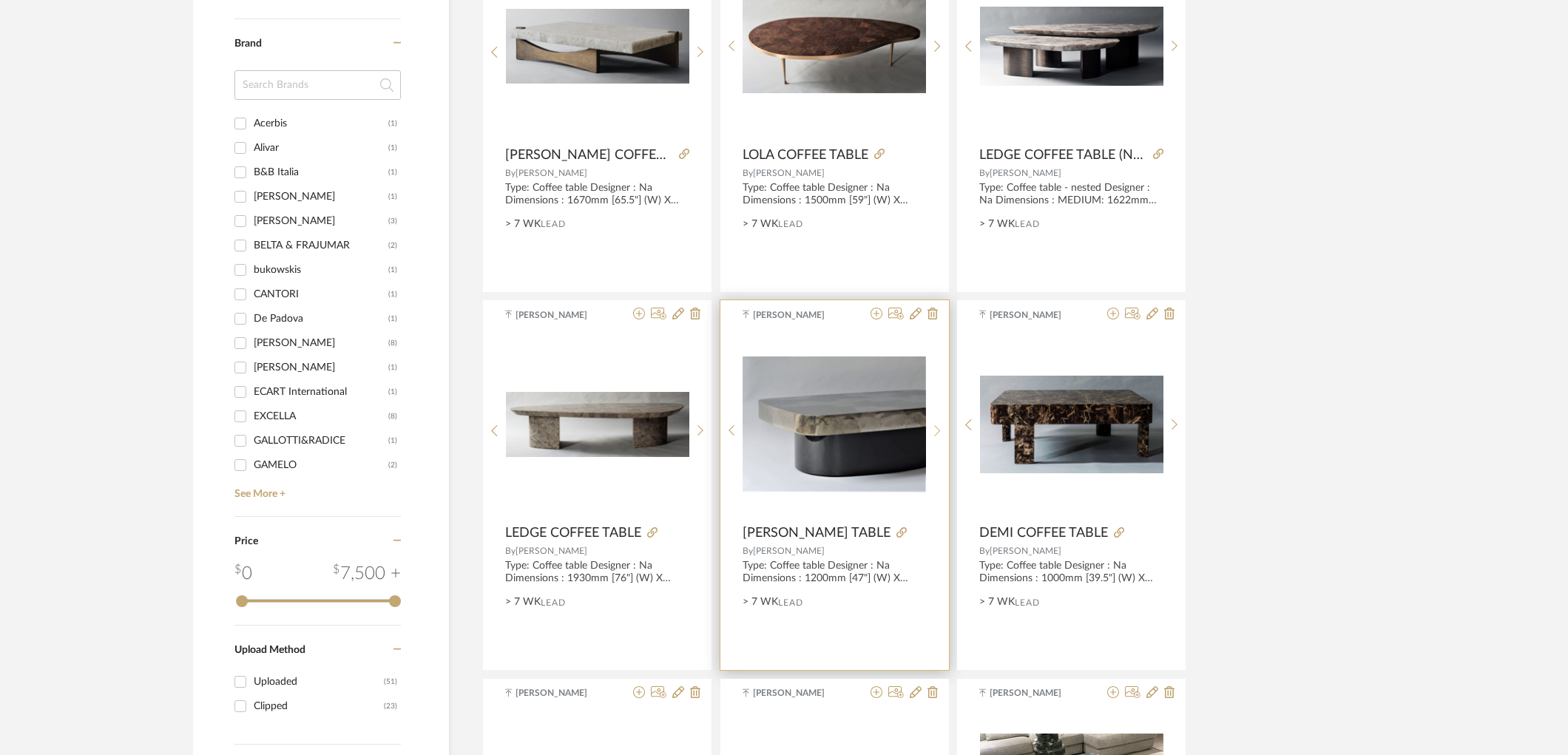
click at [929, 429] on sr-next-btn at bounding box center [938, 430] width 23 height 13
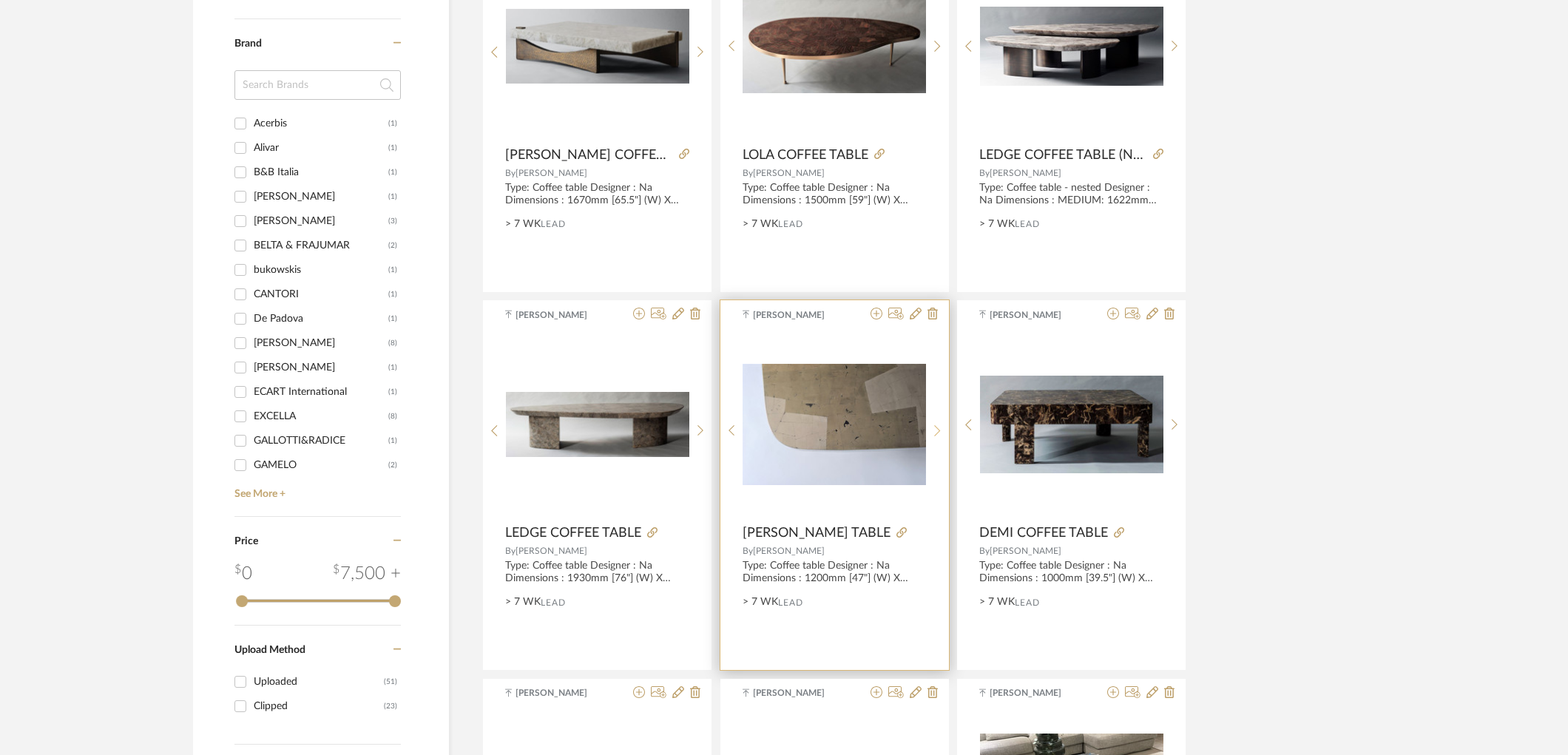
click at [929, 429] on sr-next-btn at bounding box center [938, 430] width 23 height 13
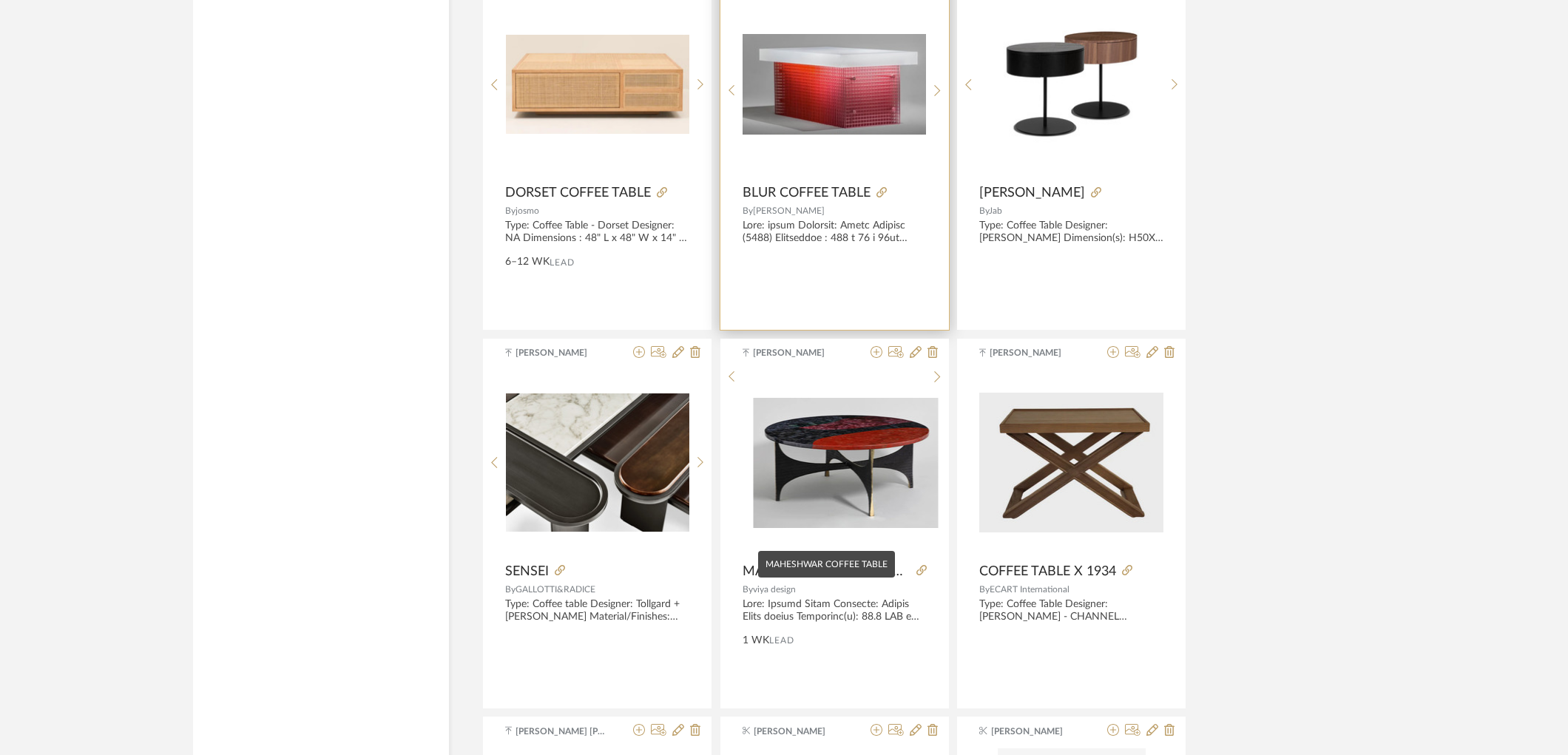
scroll to position [3451, 0]
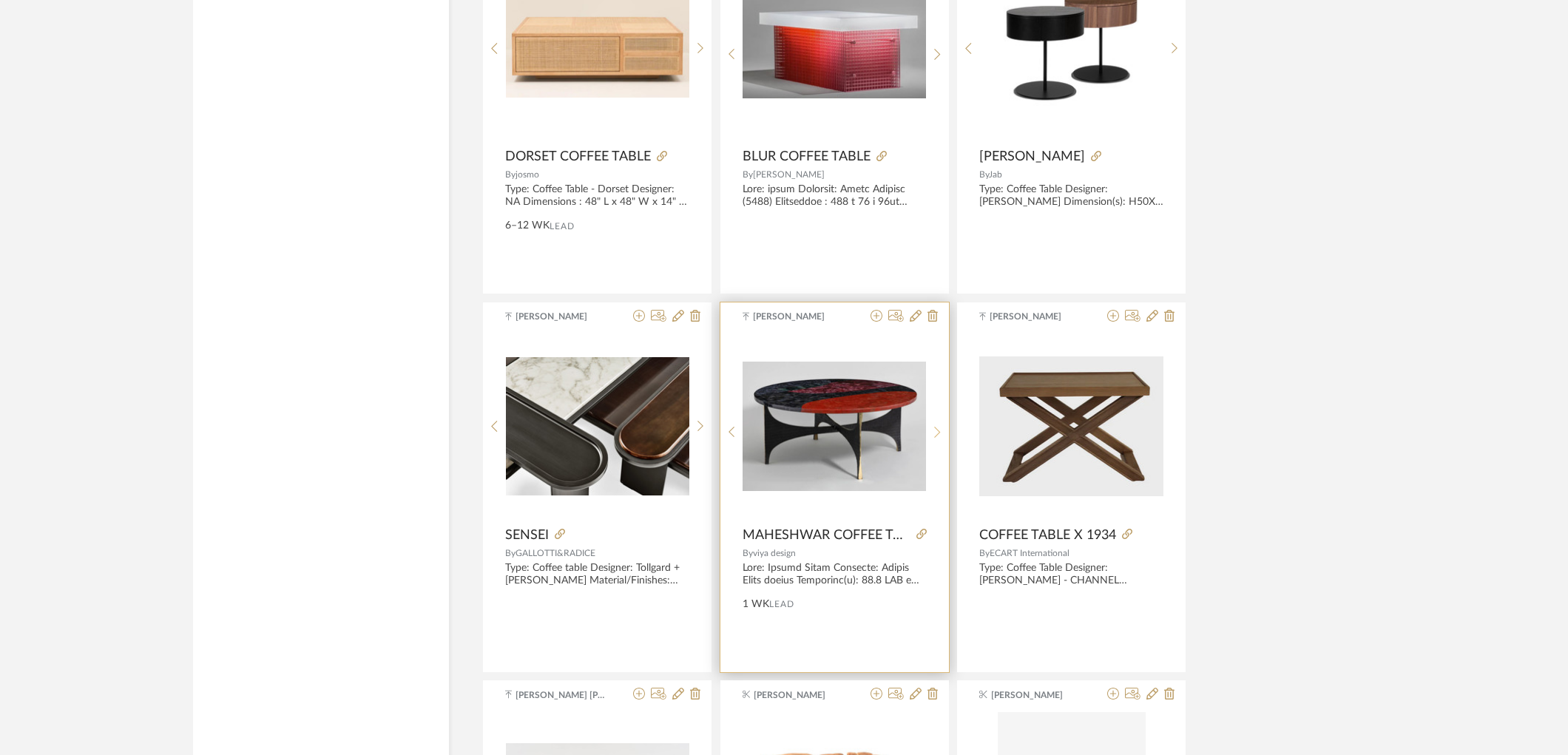
click at [940, 424] on div at bounding box center [938, 433] width 23 height 197
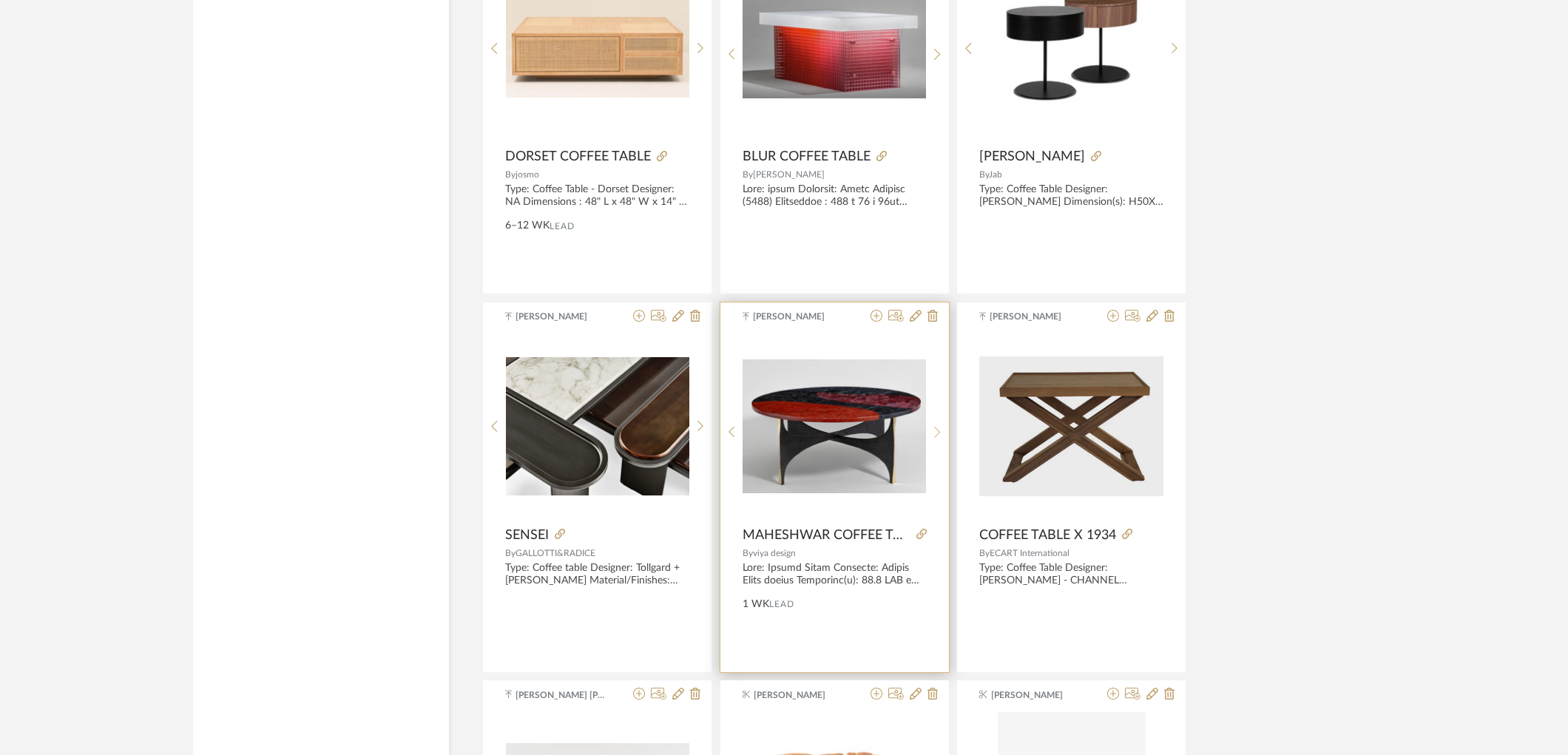
click at [940, 424] on div at bounding box center [938, 433] width 23 height 197
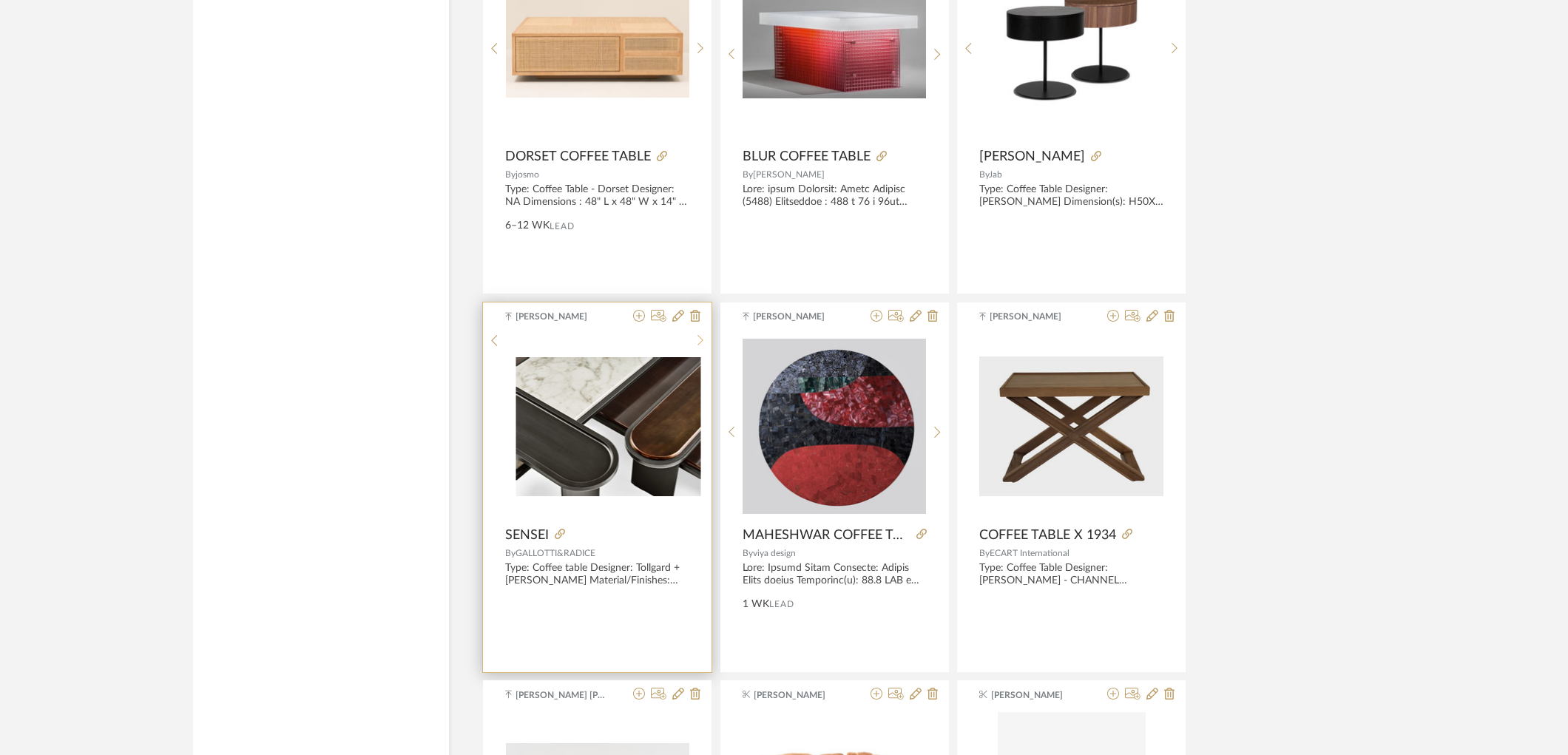
click at [706, 347] on sr-next-btn at bounding box center [701, 341] width 23 height 13
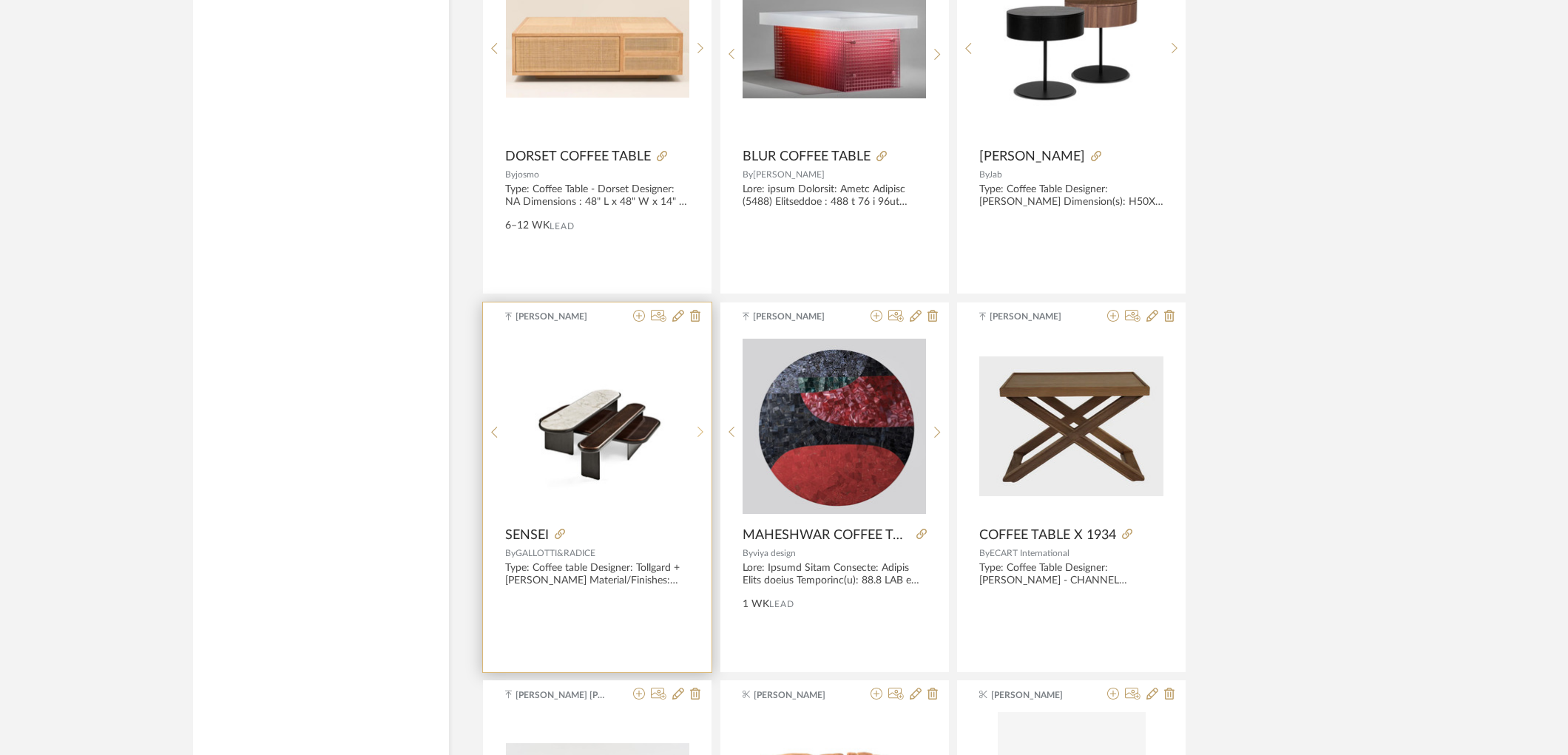
click at [704, 425] on div at bounding box center [701, 433] width 23 height 197
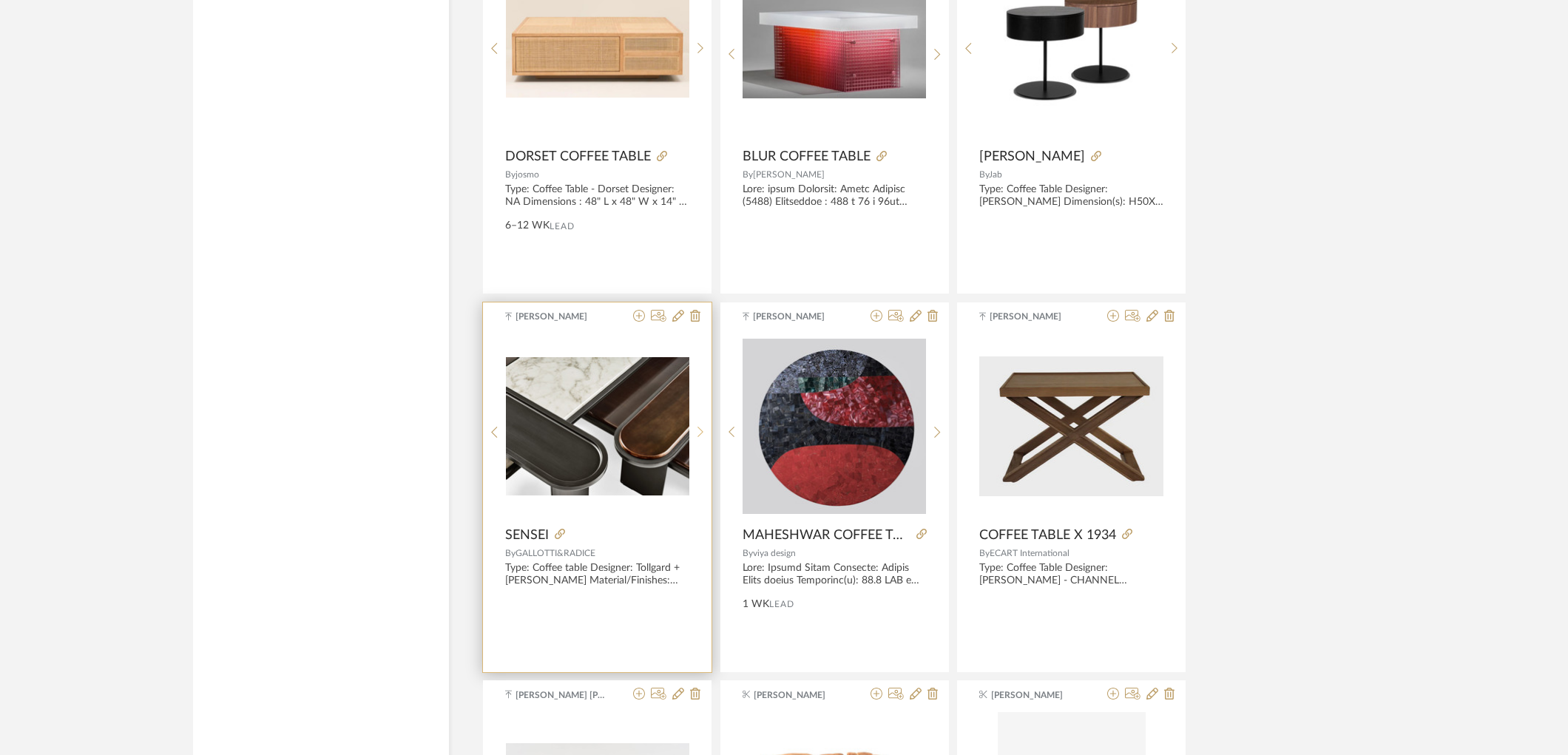
click at [704, 425] on div at bounding box center [701, 433] width 23 height 197
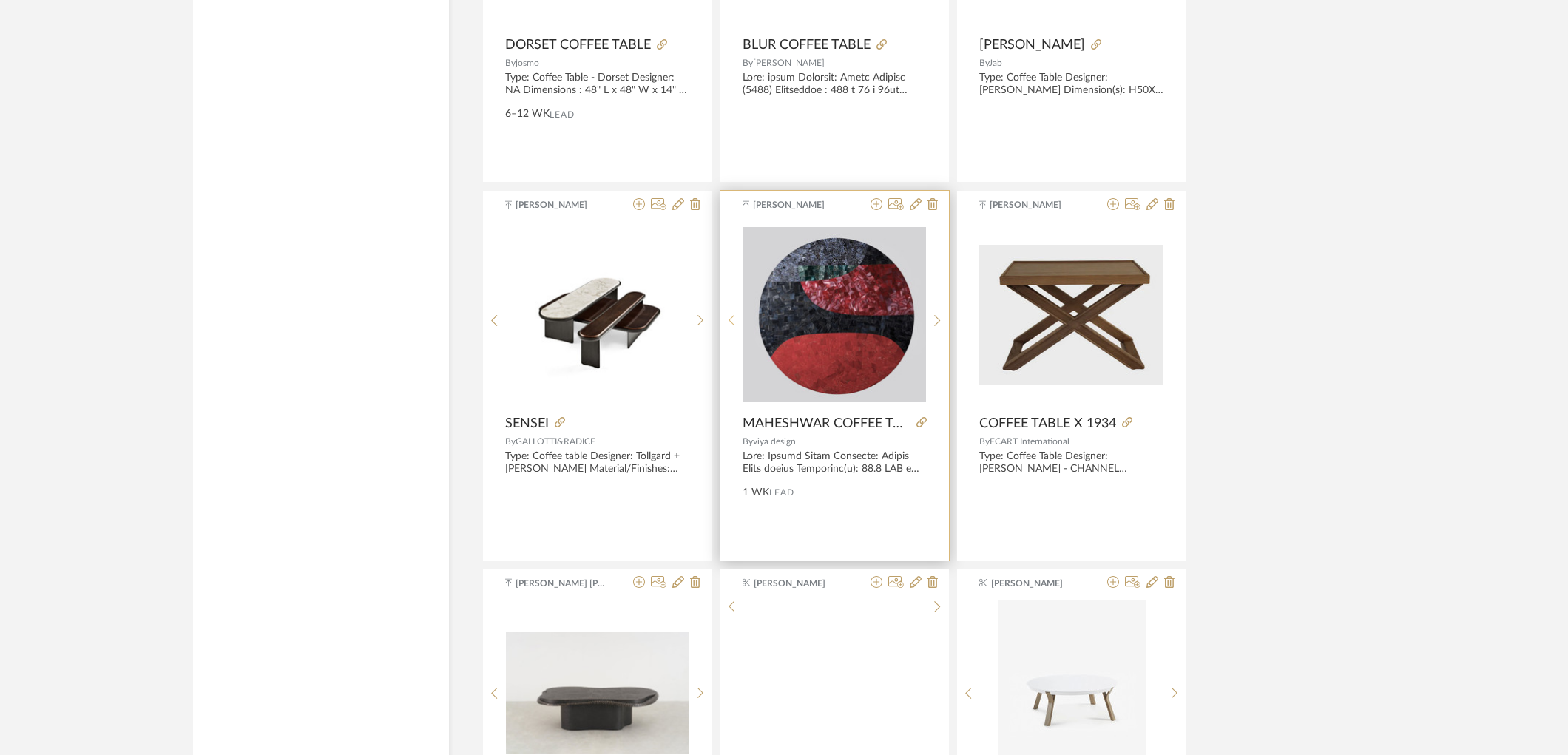
scroll to position [3863, 0]
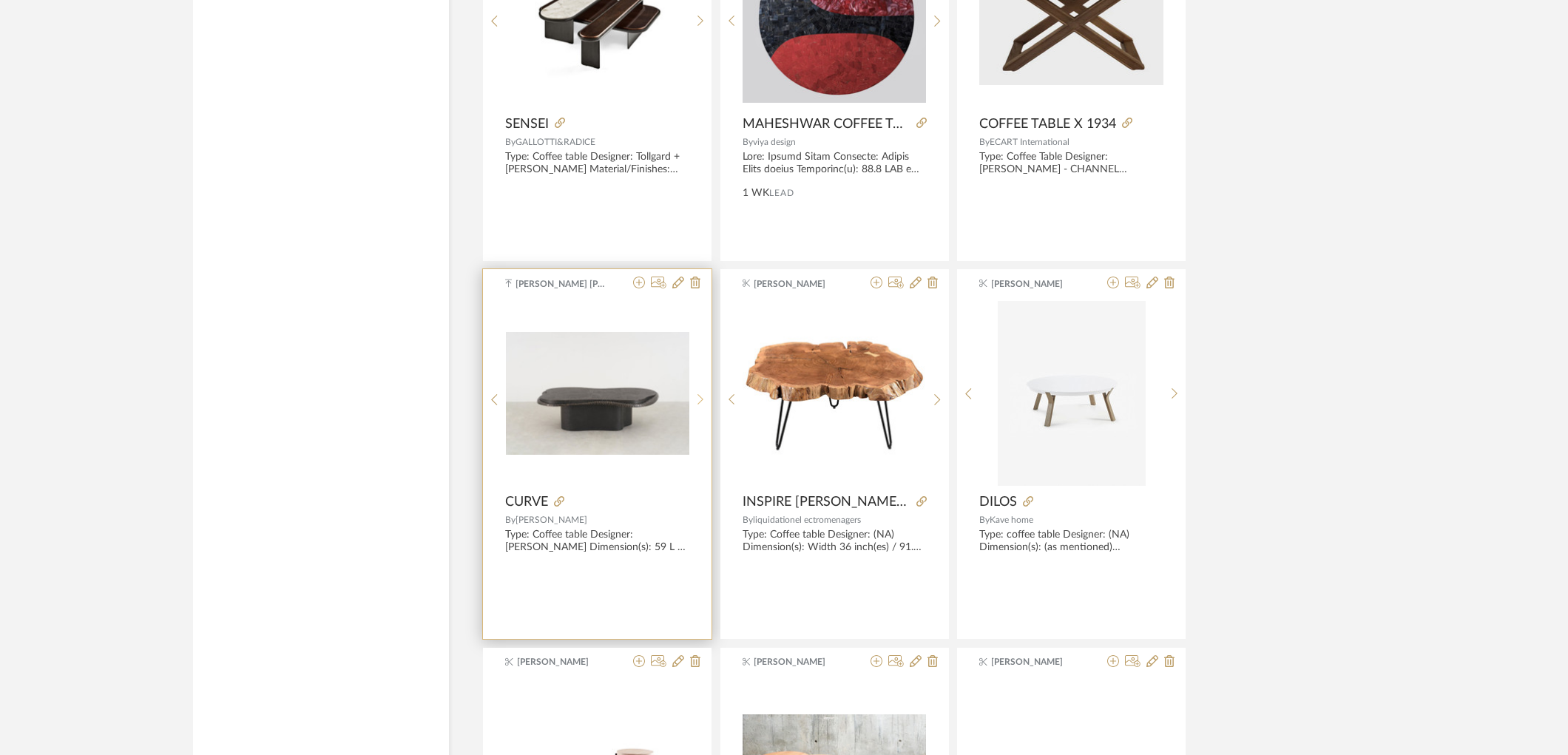
click at [707, 400] on sr-next-btn at bounding box center [701, 399] width 23 height 13
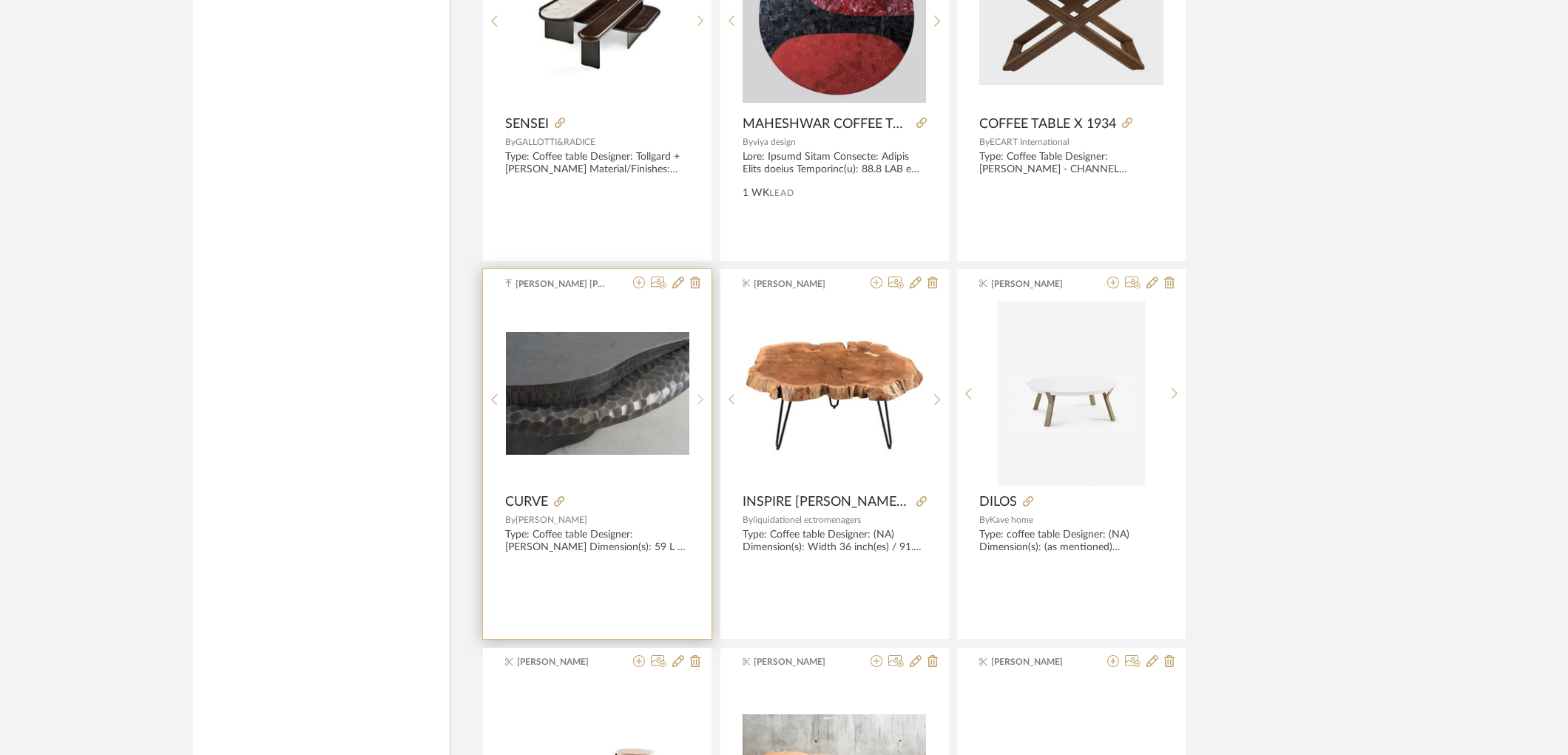
click at [707, 400] on sr-next-btn at bounding box center [701, 399] width 23 height 13
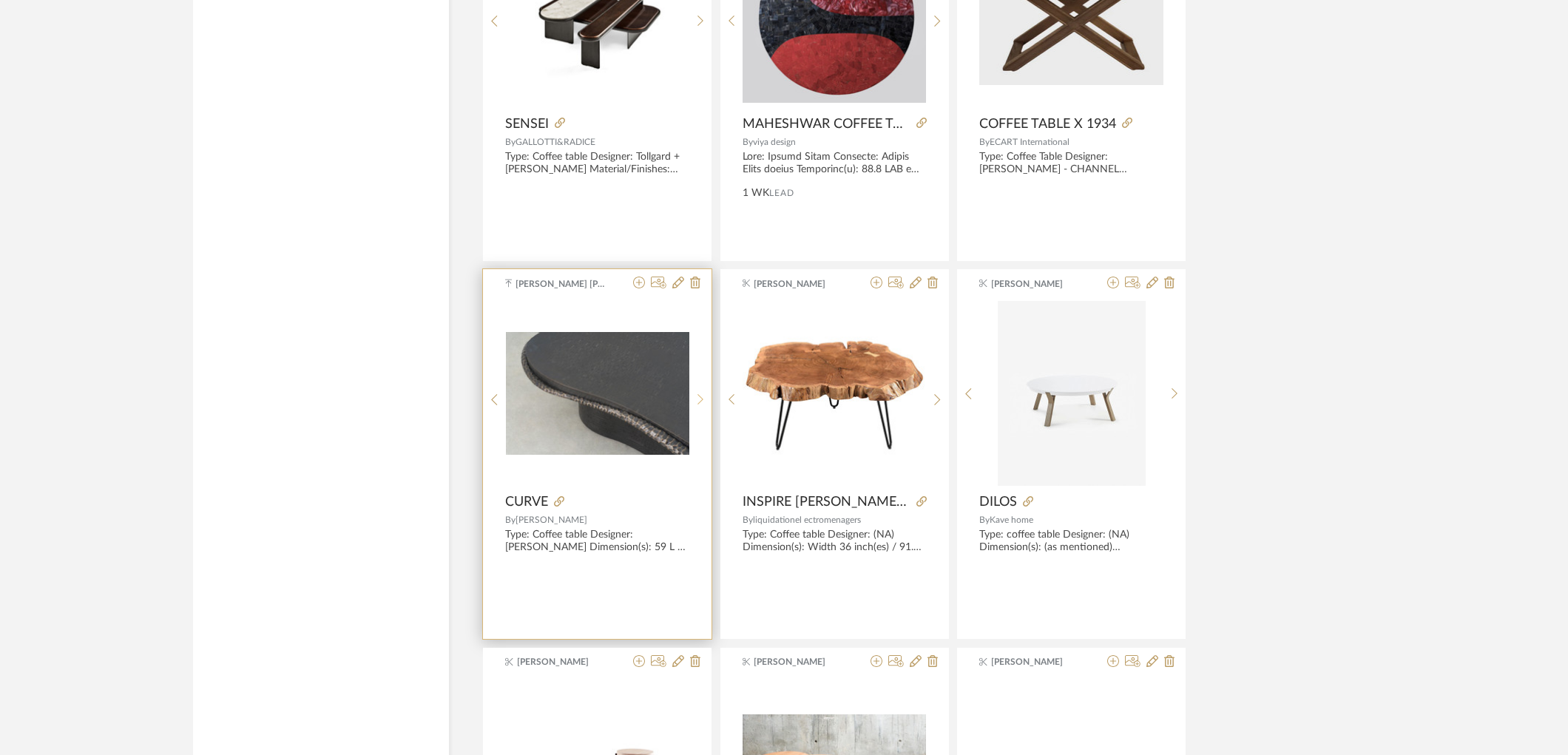
click at [707, 400] on sr-next-btn at bounding box center [701, 399] width 23 height 13
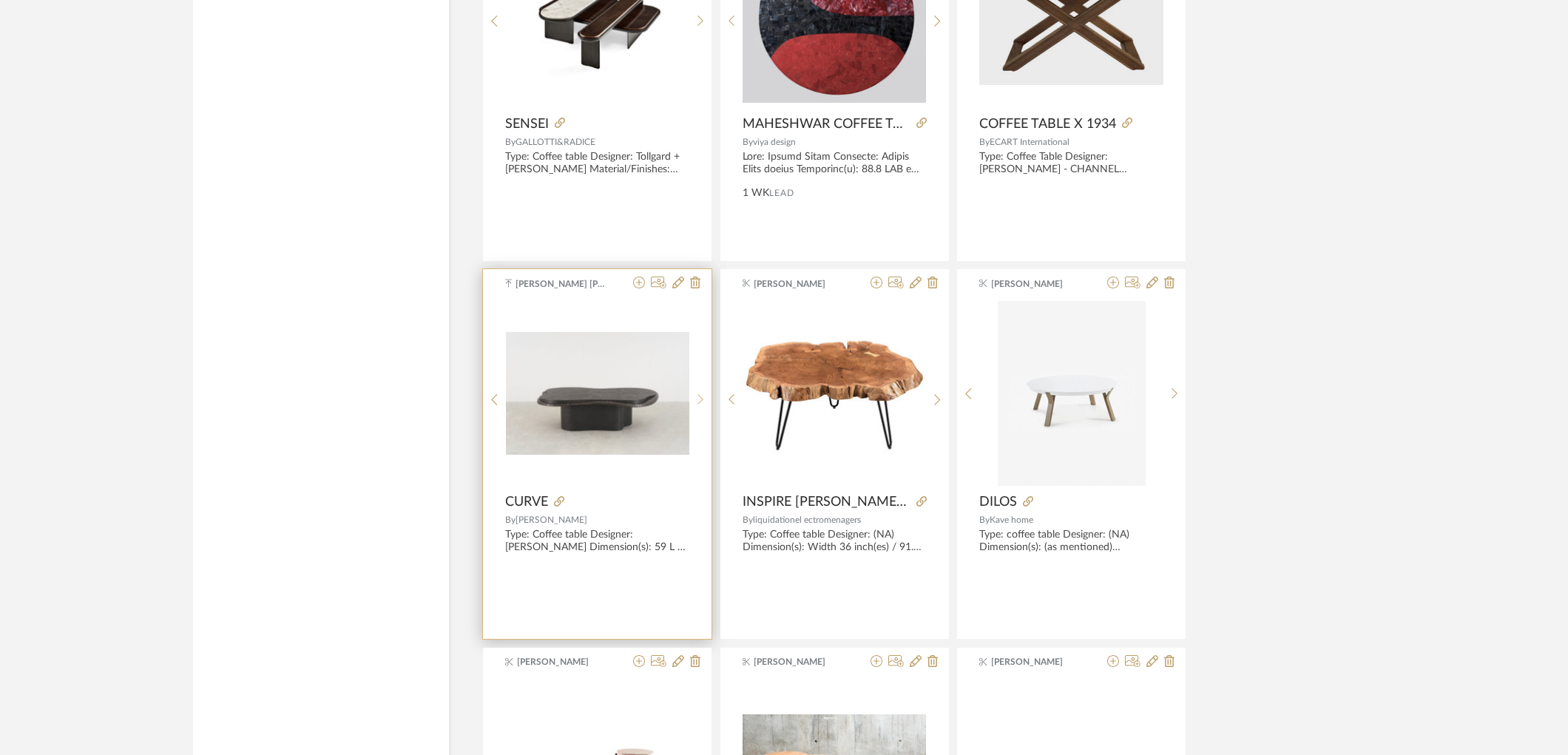
click at [707, 400] on sr-next-btn at bounding box center [701, 399] width 23 height 13
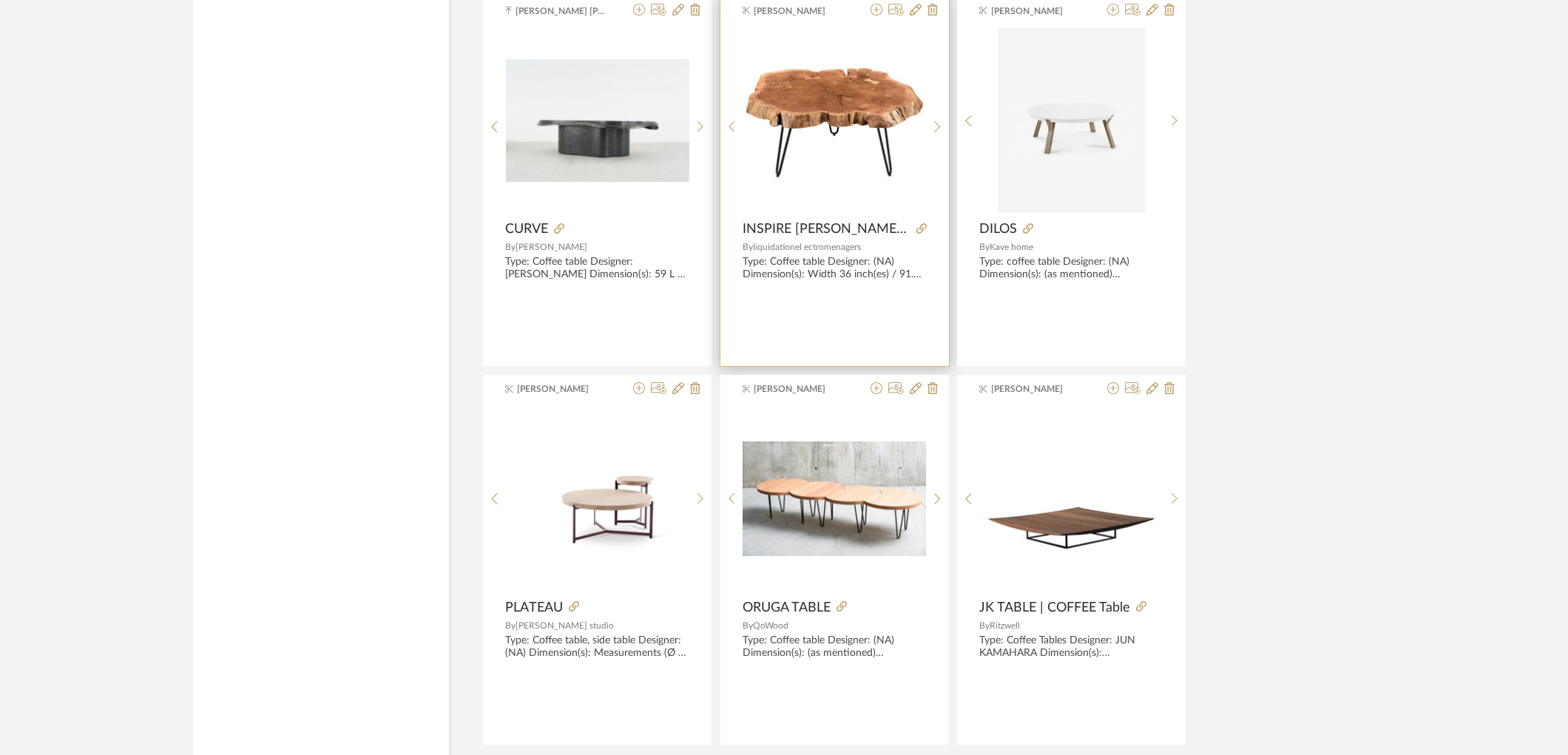
scroll to position [4273, 0]
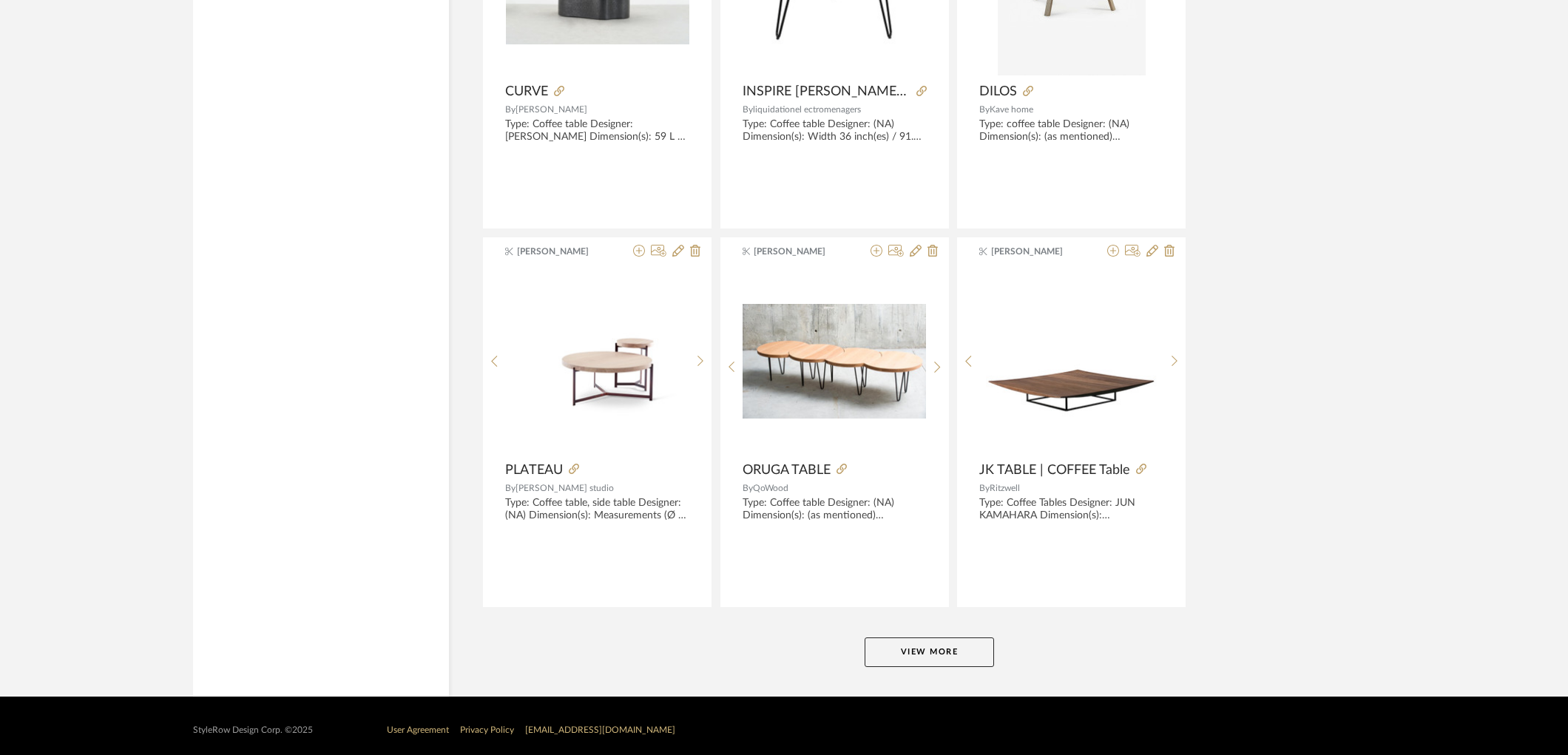
click at [979, 649] on button "View More" at bounding box center [929, 652] width 129 height 29
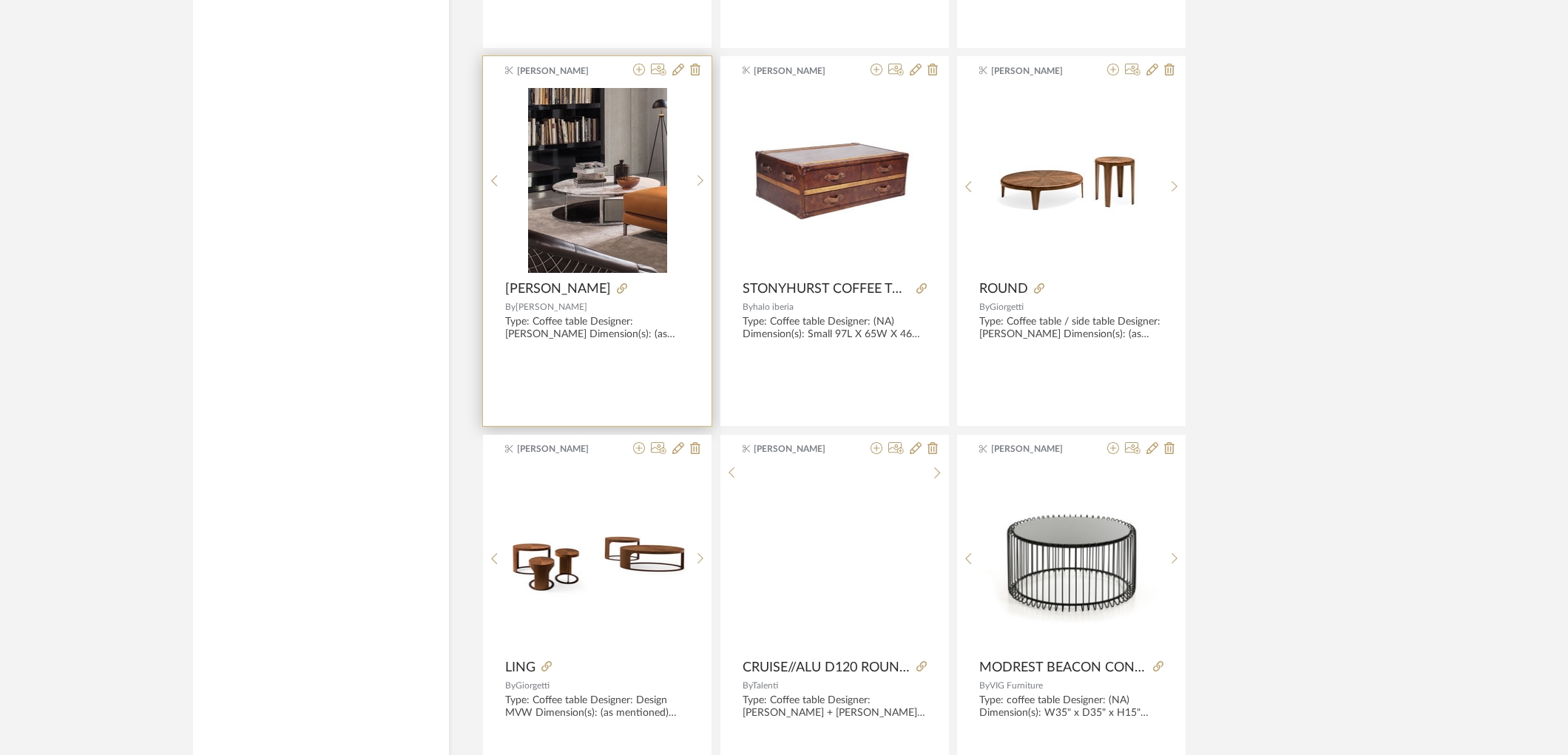
scroll to position [4849, 0]
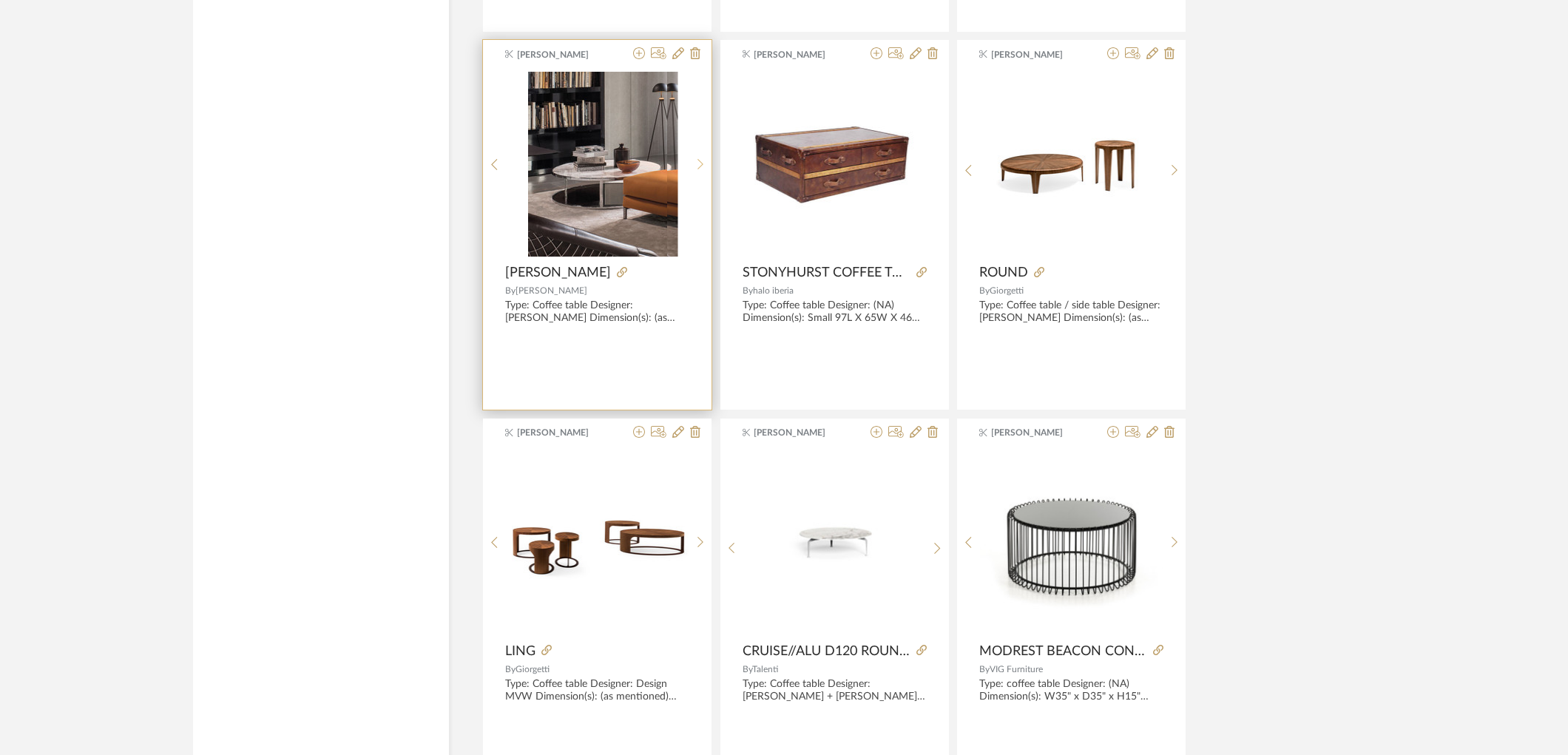
click at [698, 166] on icon at bounding box center [701, 165] width 7 height 13
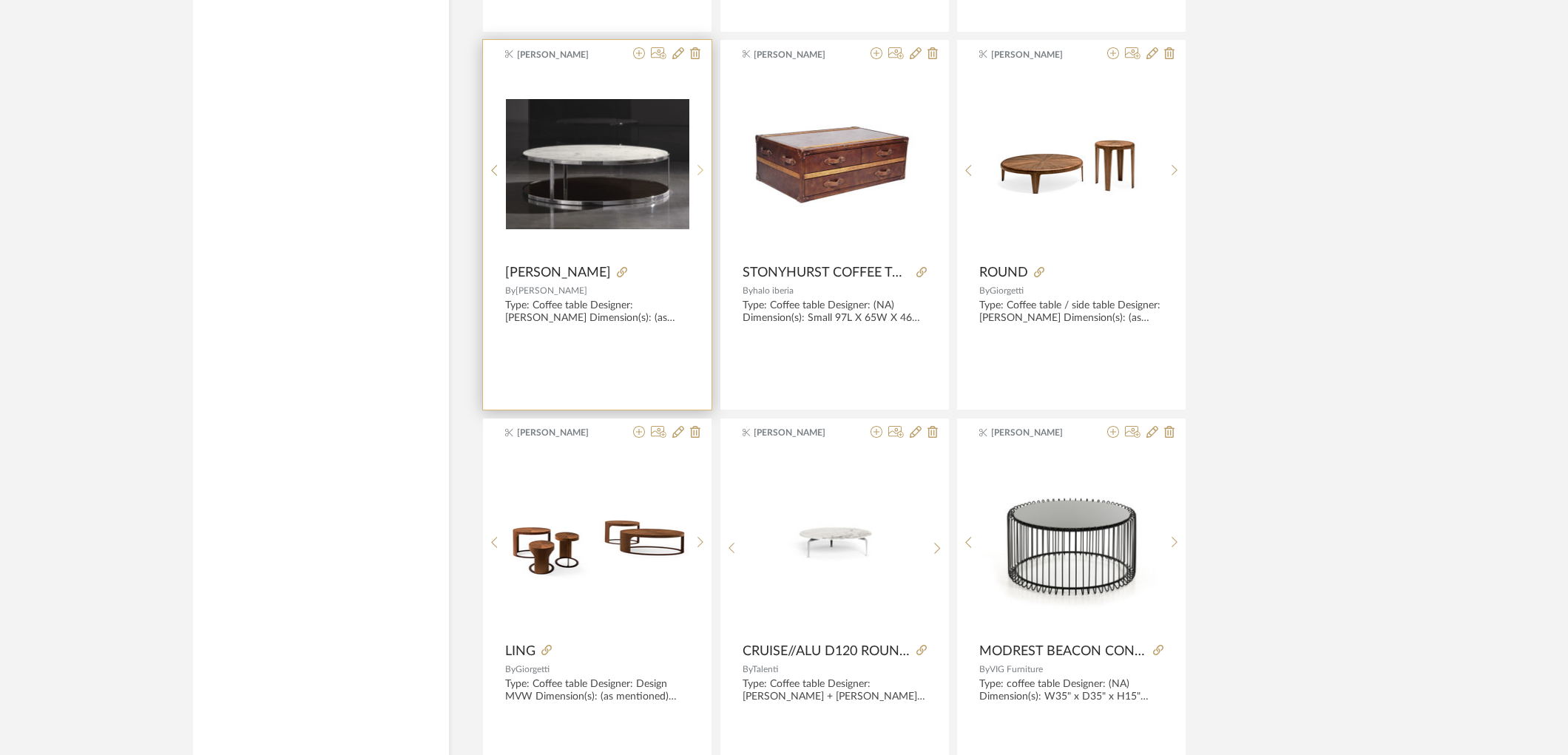
click at [698, 166] on icon at bounding box center [701, 170] width 7 height 13
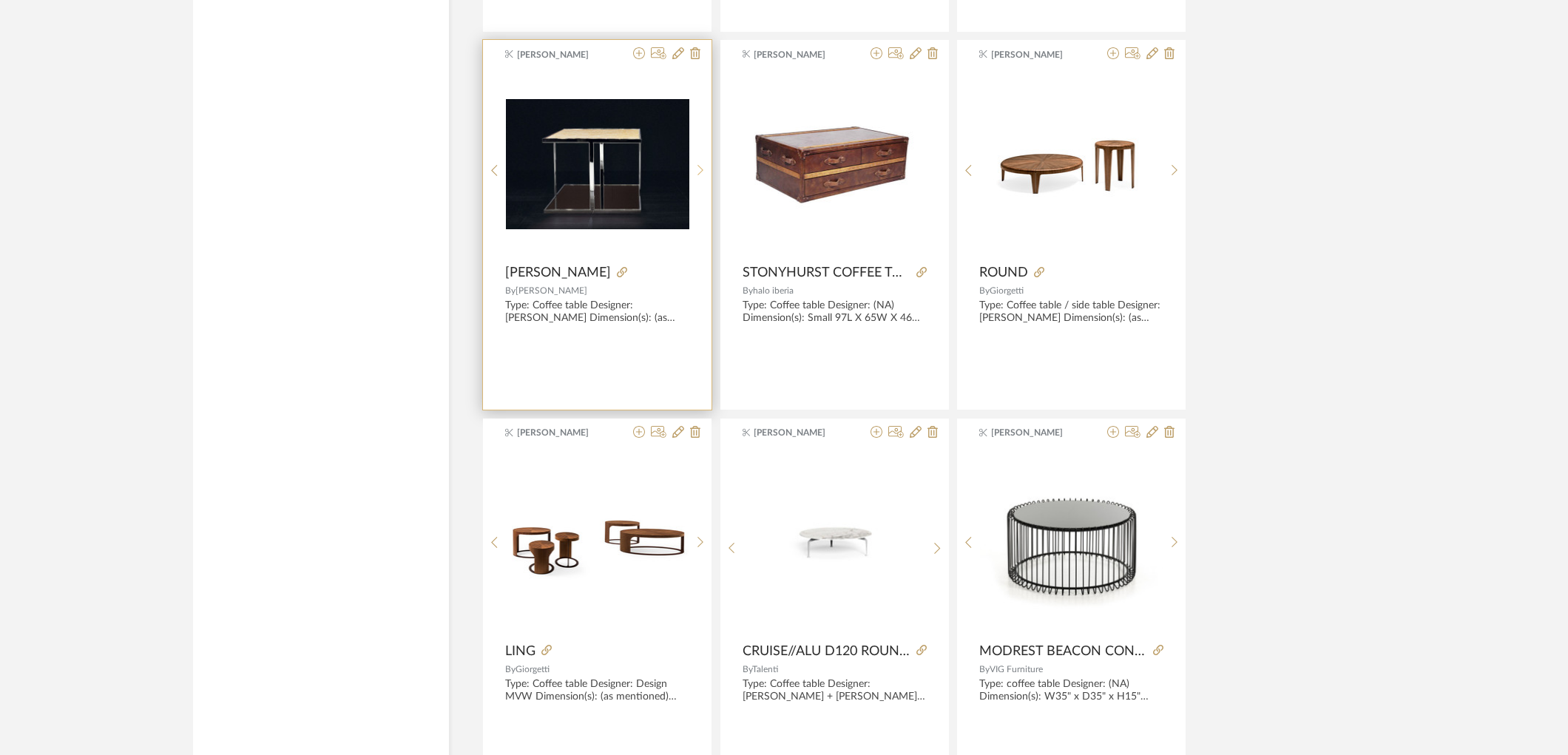
click at [698, 166] on icon at bounding box center [701, 170] width 7 height 13
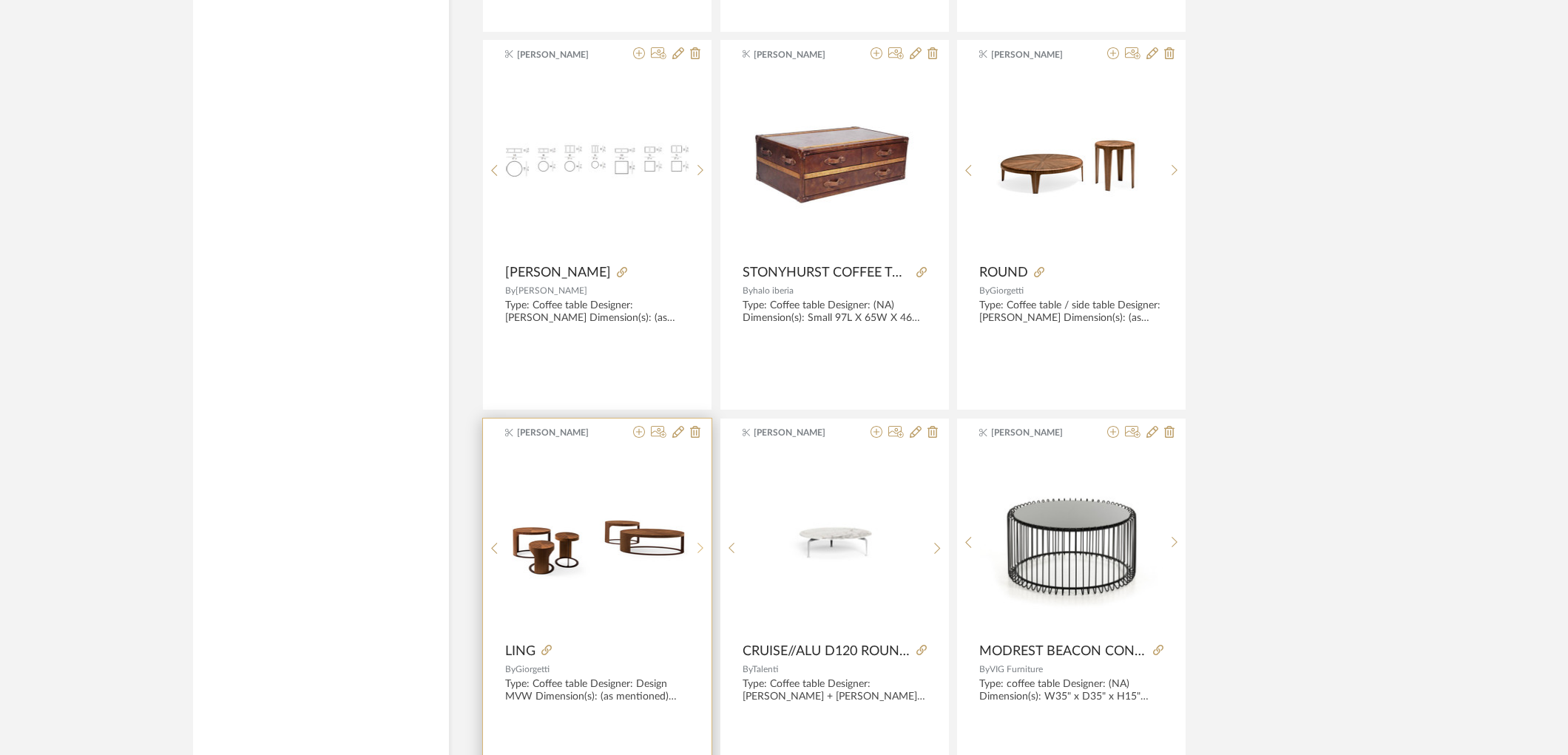
click at [705, 548] on sr-next-btn at bounding box center [701, 548] width 23 height 13
click at [700, 555] on icon at bounding box center [701, 548] width 7 height 13
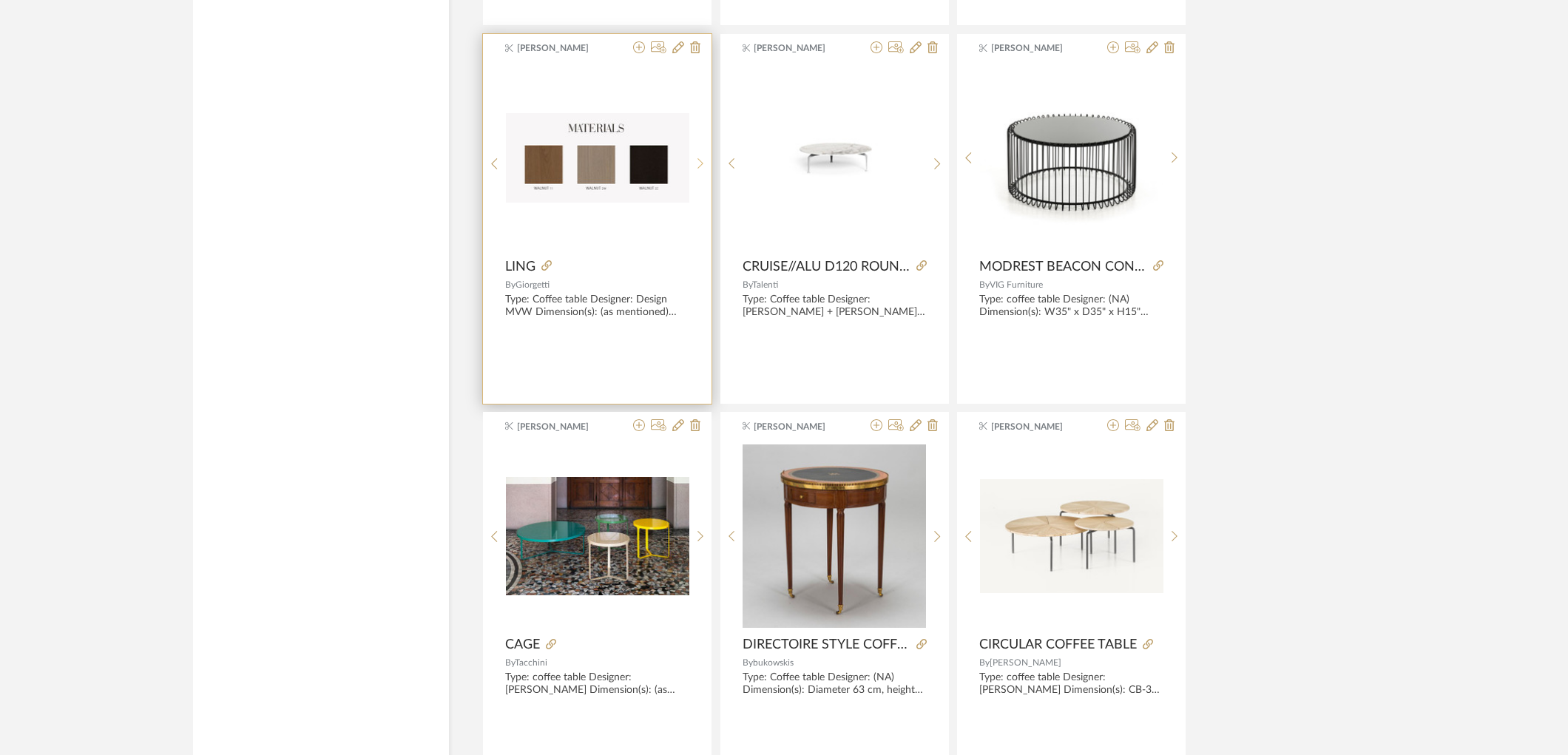
scroll to position [5260, 0]
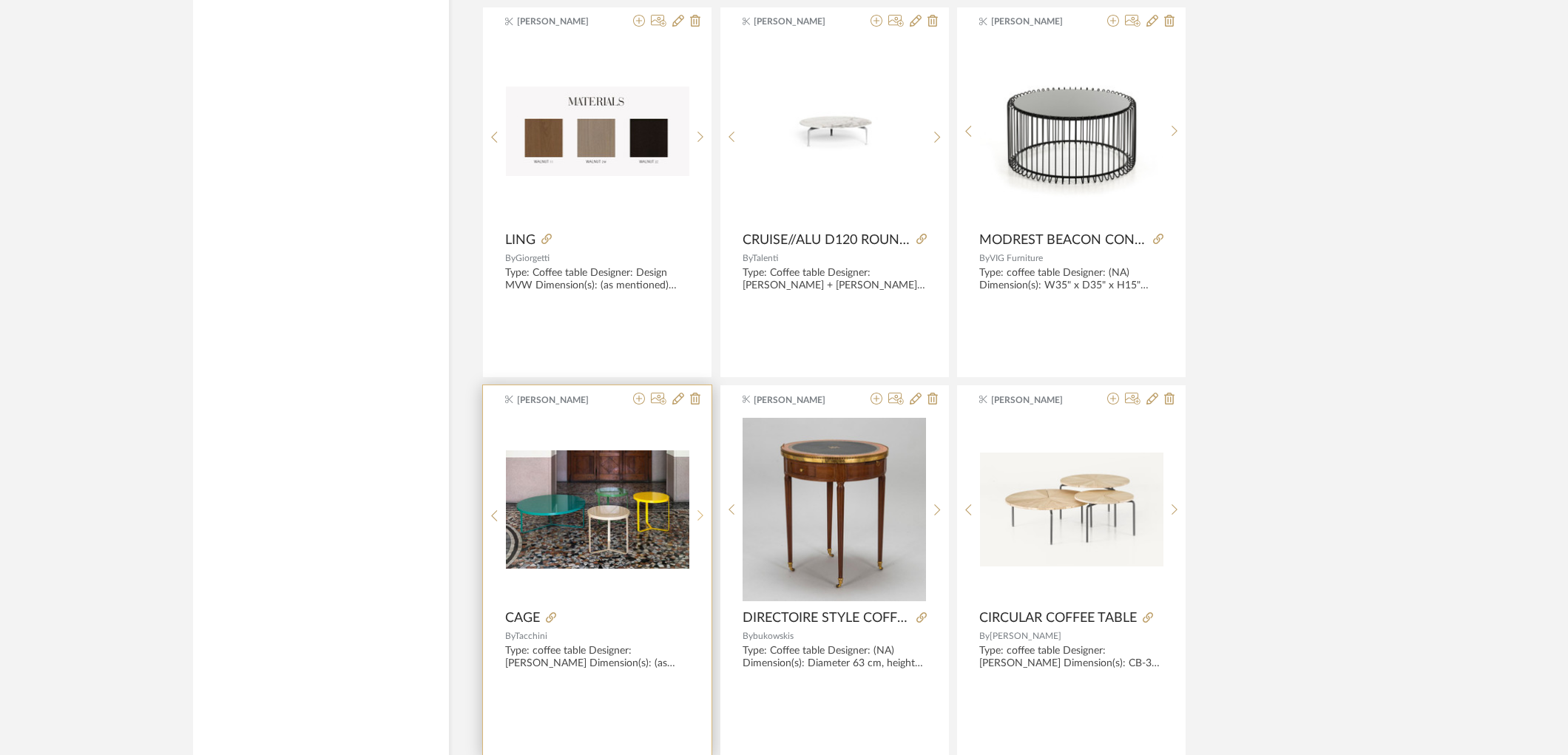
click at [700, 522] on icon at bounding box center [701, 516] width 7 height 13
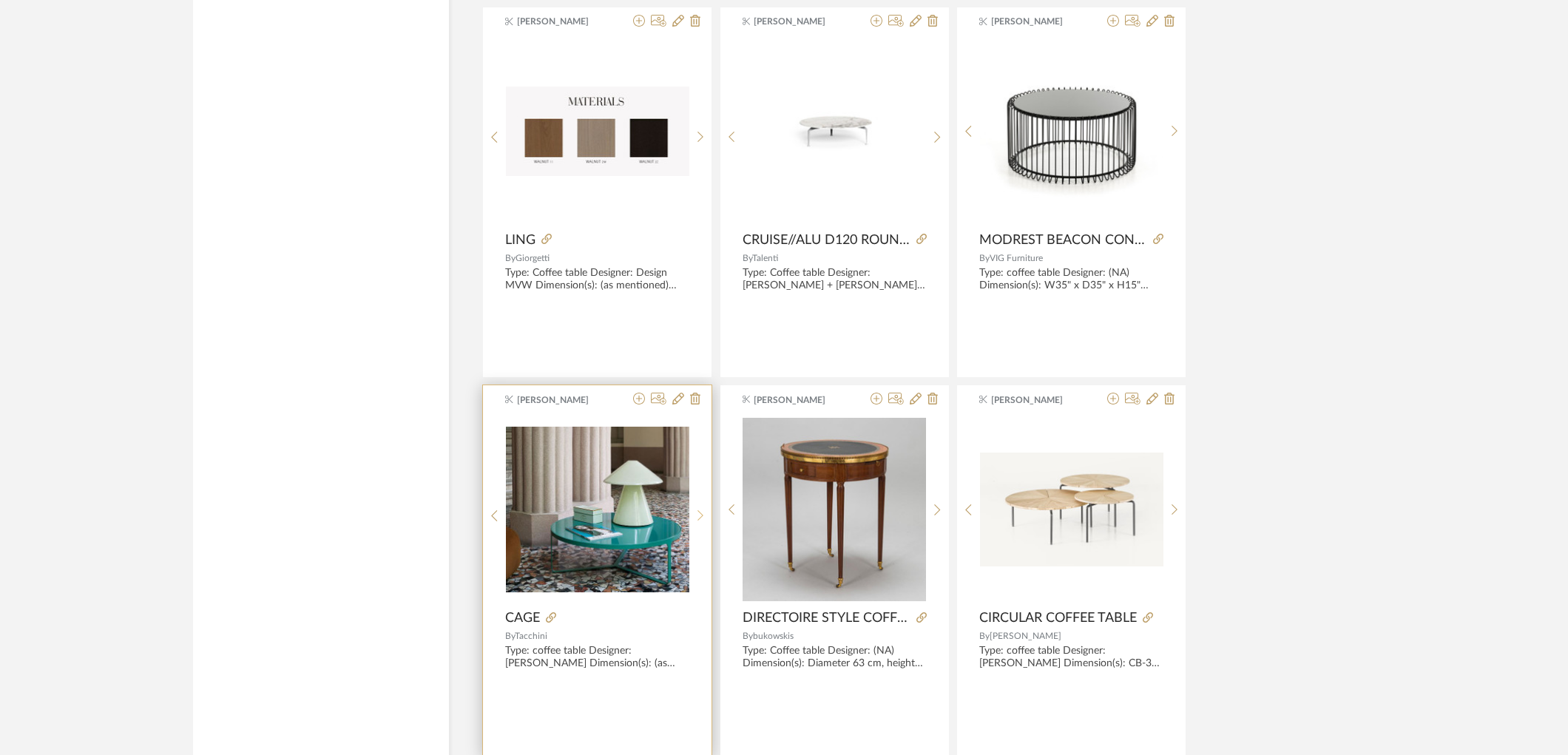
click at [700, 522] on icon at bounding box center [701, 516] width 7 height 13
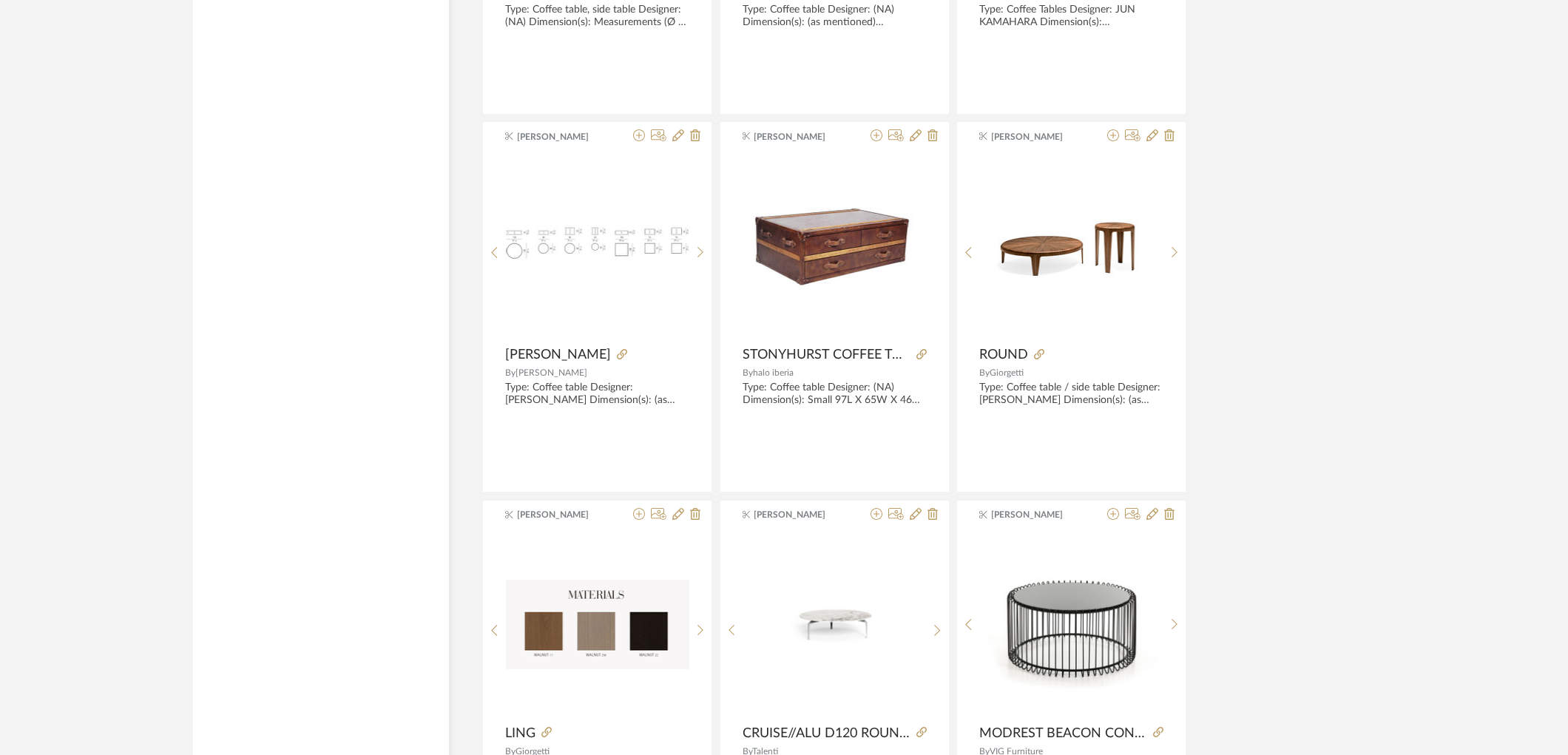
scroll to position [0, 0]
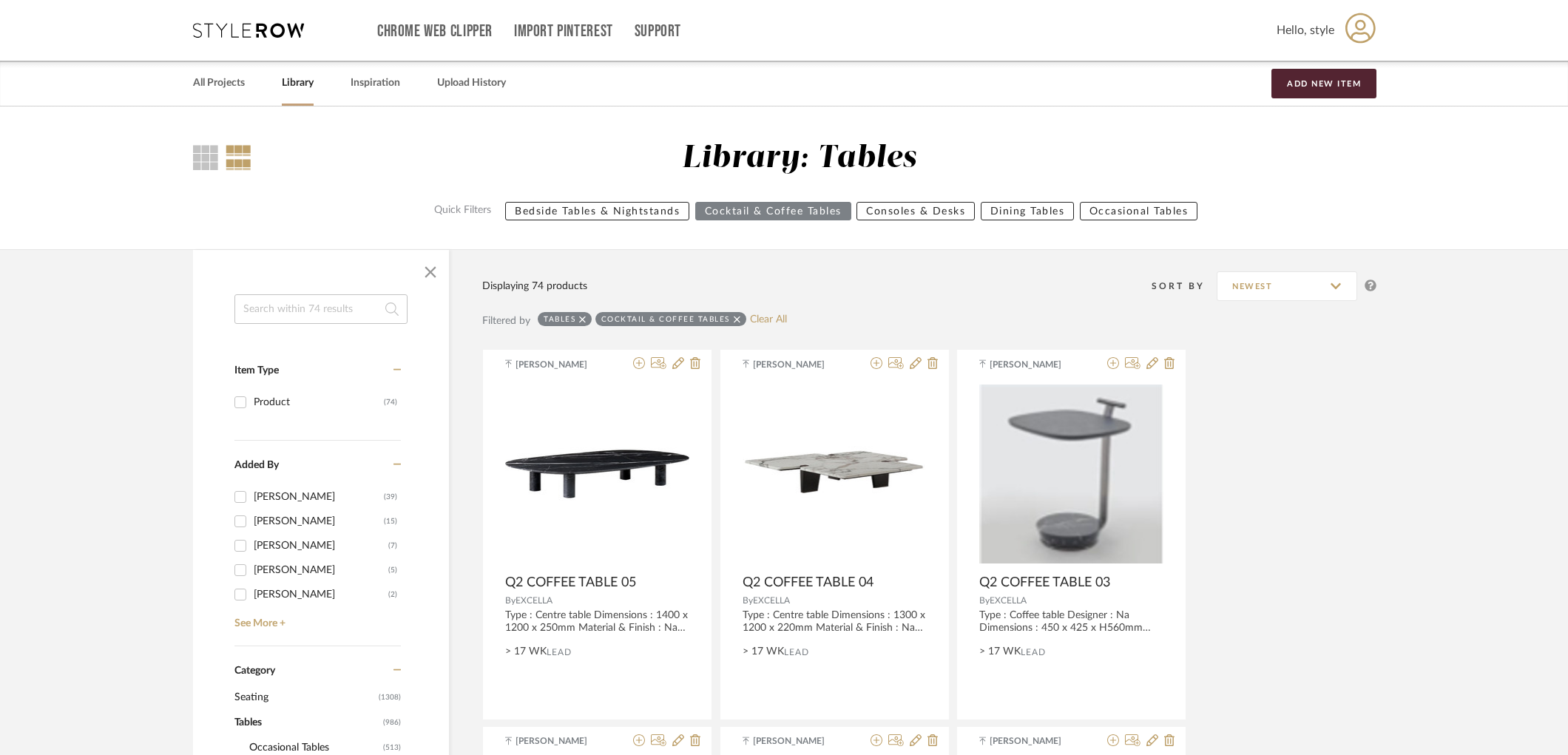
click at [735, 319] on icon at bounding box center [737, 319] width 7 height 7
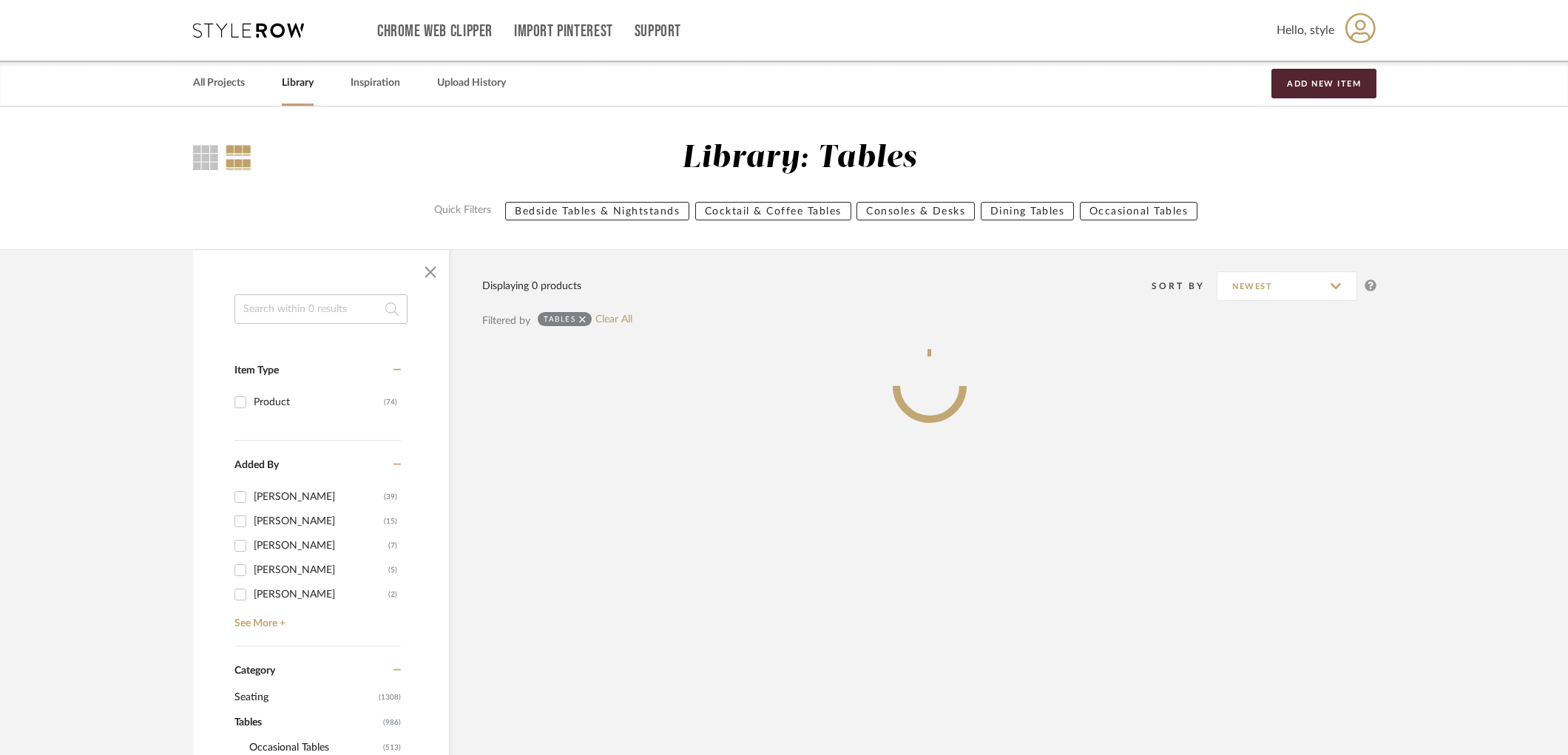
click at [585, 318] on icon at bounding box center [582, 319] width 7 height 11
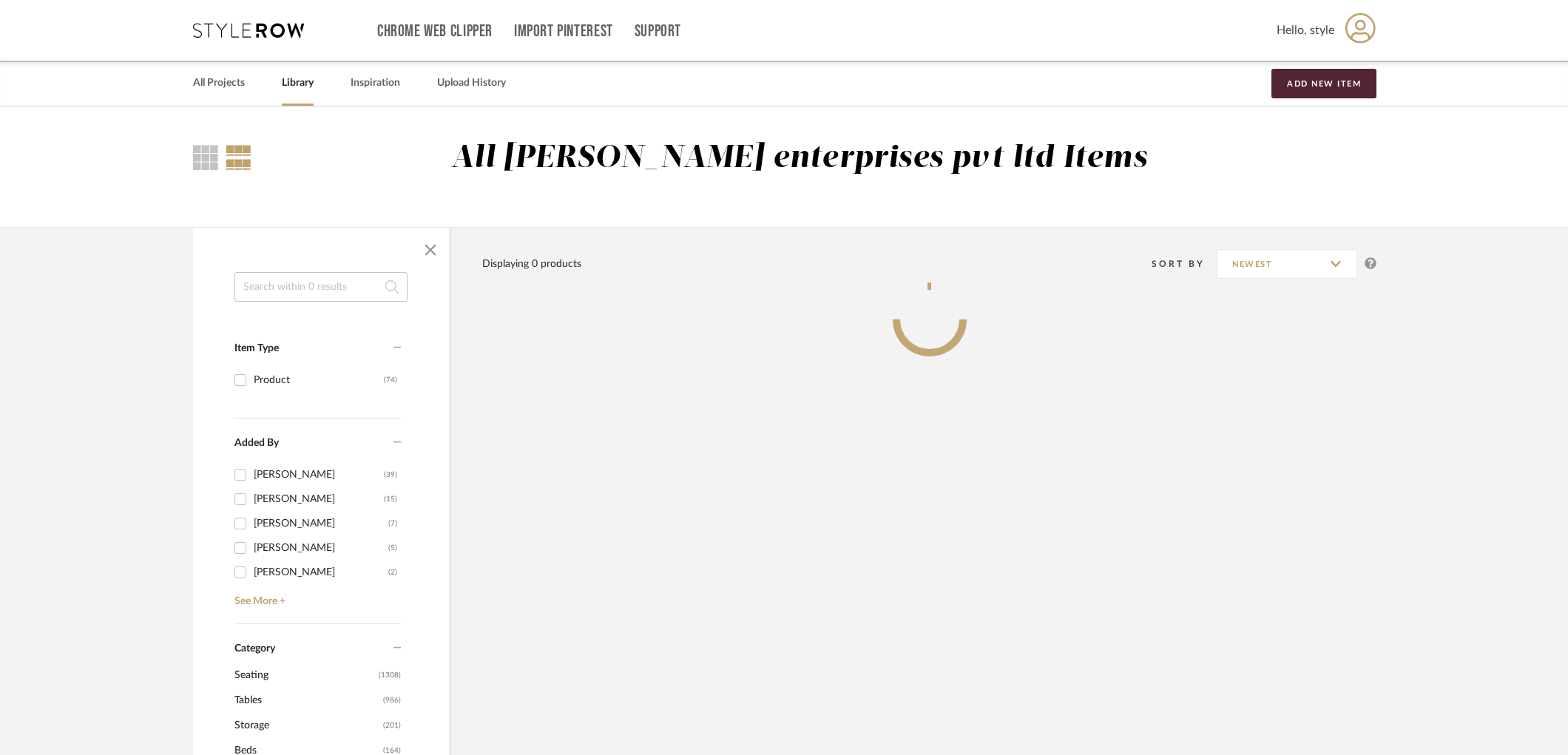
click at [261, 293] on input at bounding box center [321, 287] width 173 height 29
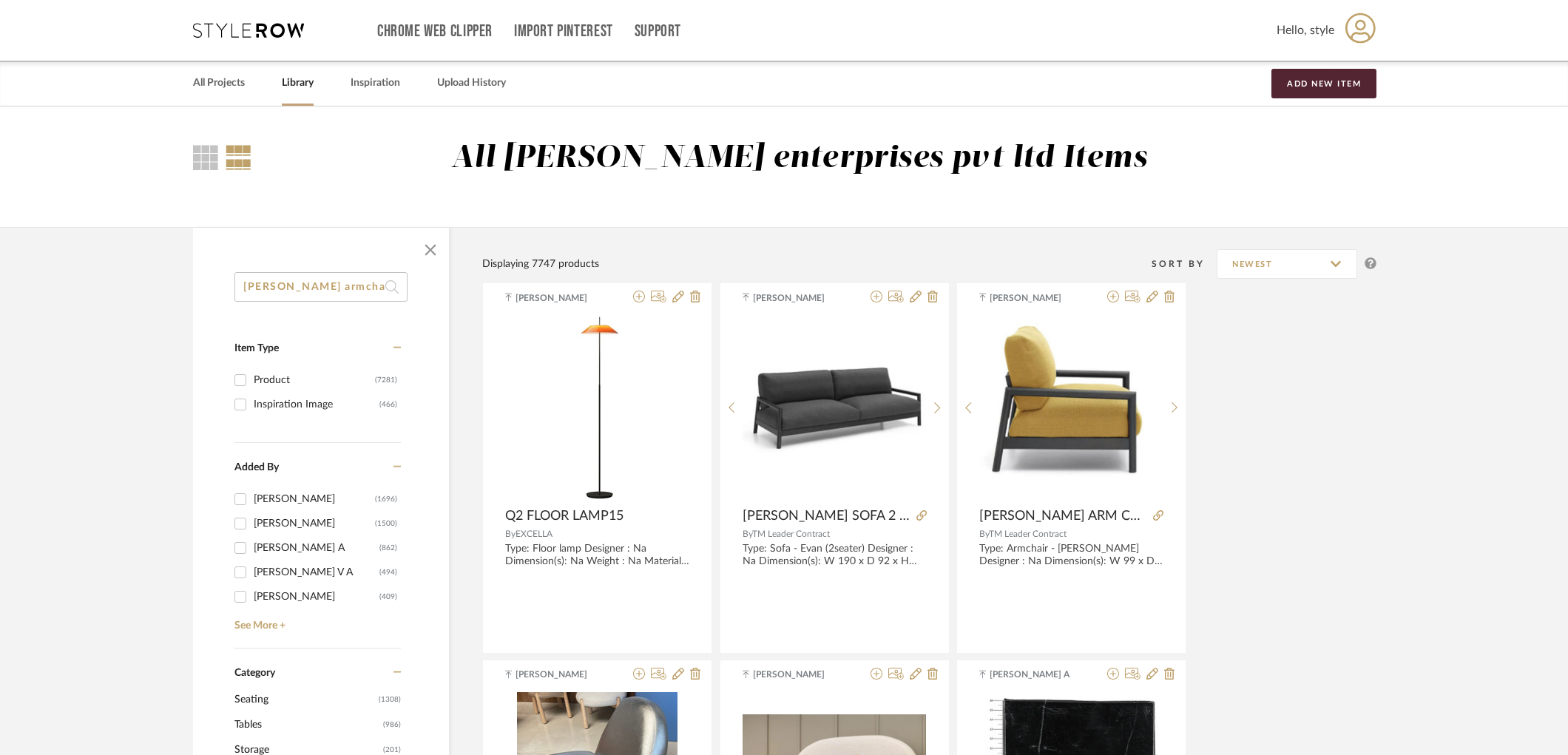
type input "[PERSON_NAME] armchair"
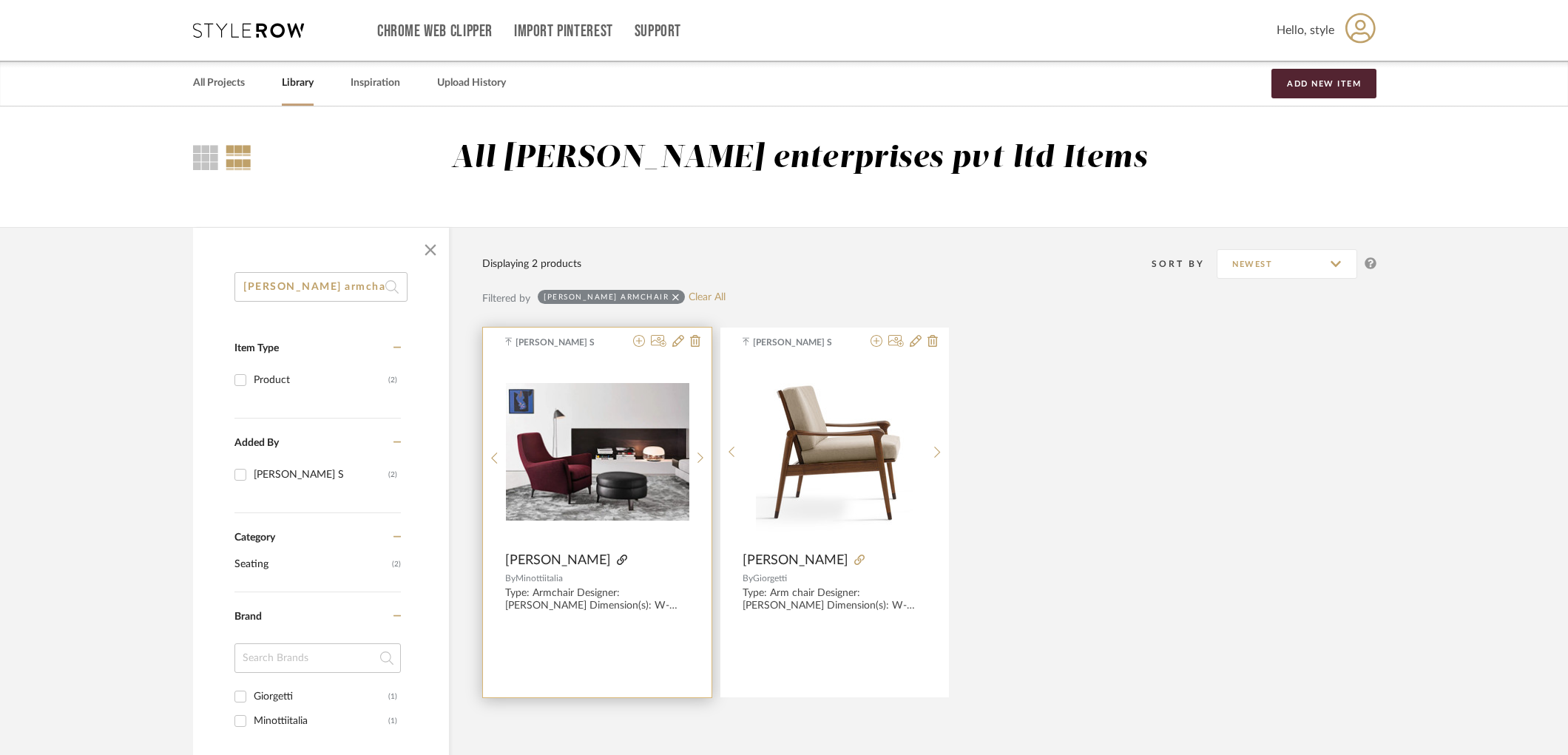
click at [627, 559] on icon at bounding box center [622, 560] width 11 height 11
drag, startPoint x: 508, startPoint y: 557, endPoint x: 544, endPoint y: 579, distance: 42.2
click at [544, 579] on div "[PERSON_NAME] S [PERSON_NAME] By Minottiitalia Type: Armchair Designer: [PERSON…" at bounding box center [597, 513] width 229 height 370
click at [1075, 565] on div "[PERSON_NAME] S [PERSON_NAME] By Minottiitalia Type: Armchair Designer: [PERSON…" at bounding box center [929, 512] width 894 height 370
click at [549, 454] on img "0" at bounding box center [597, 451] width 183 height 137
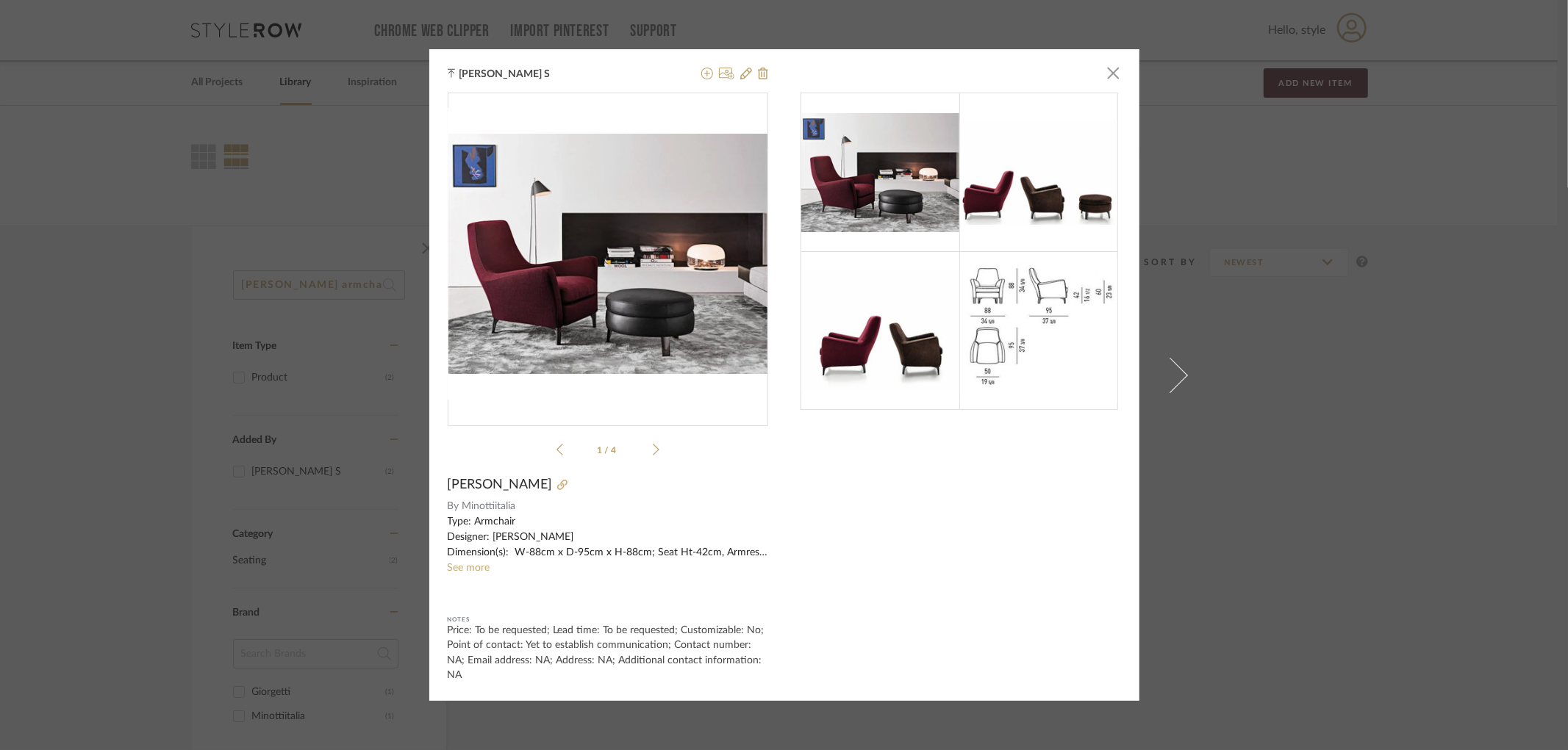
click at [1038, 238] on div at bounding box center [1039, 172] width 159 height 159
click at [987, 181] on img at bounding box center [1039, 173] width 159 height 105
click at [653, 456] on icon at bounding box center [656, 450] width 7 height 14
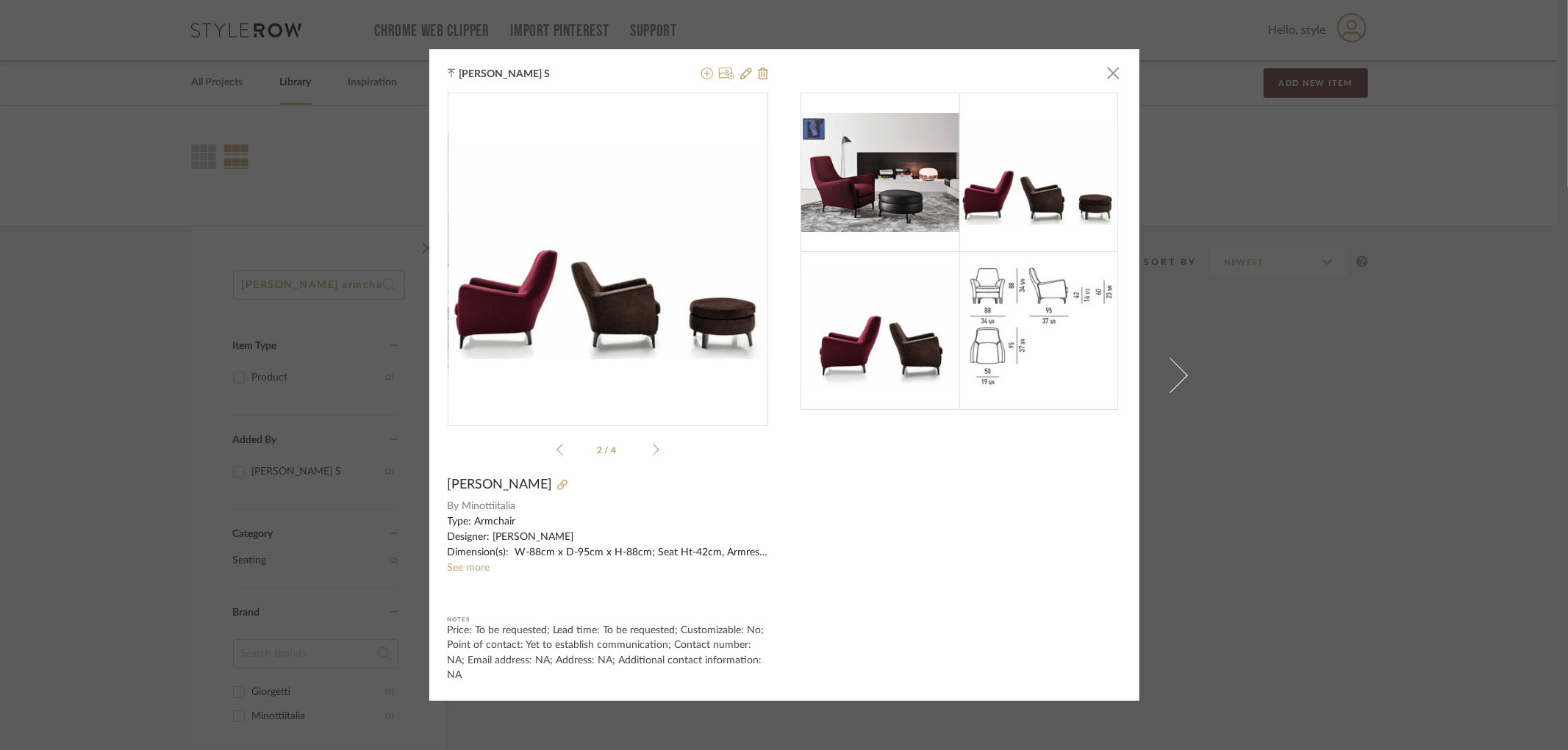
click at [653, 456] on icon at bounding box center [656, 450] width 7 height 14
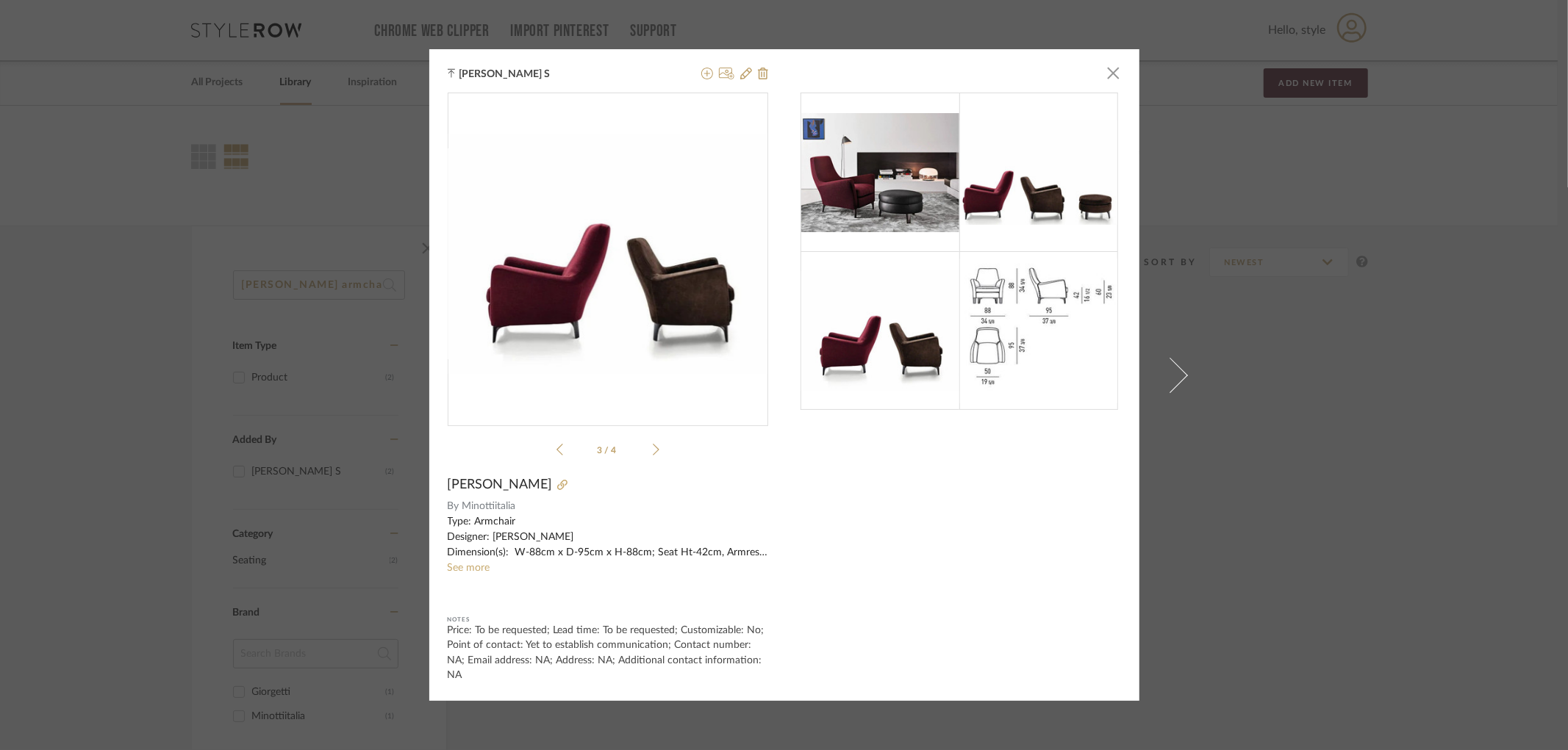
click at [653, 456] on icon at bounding box center [656, 450] width 7 height 14
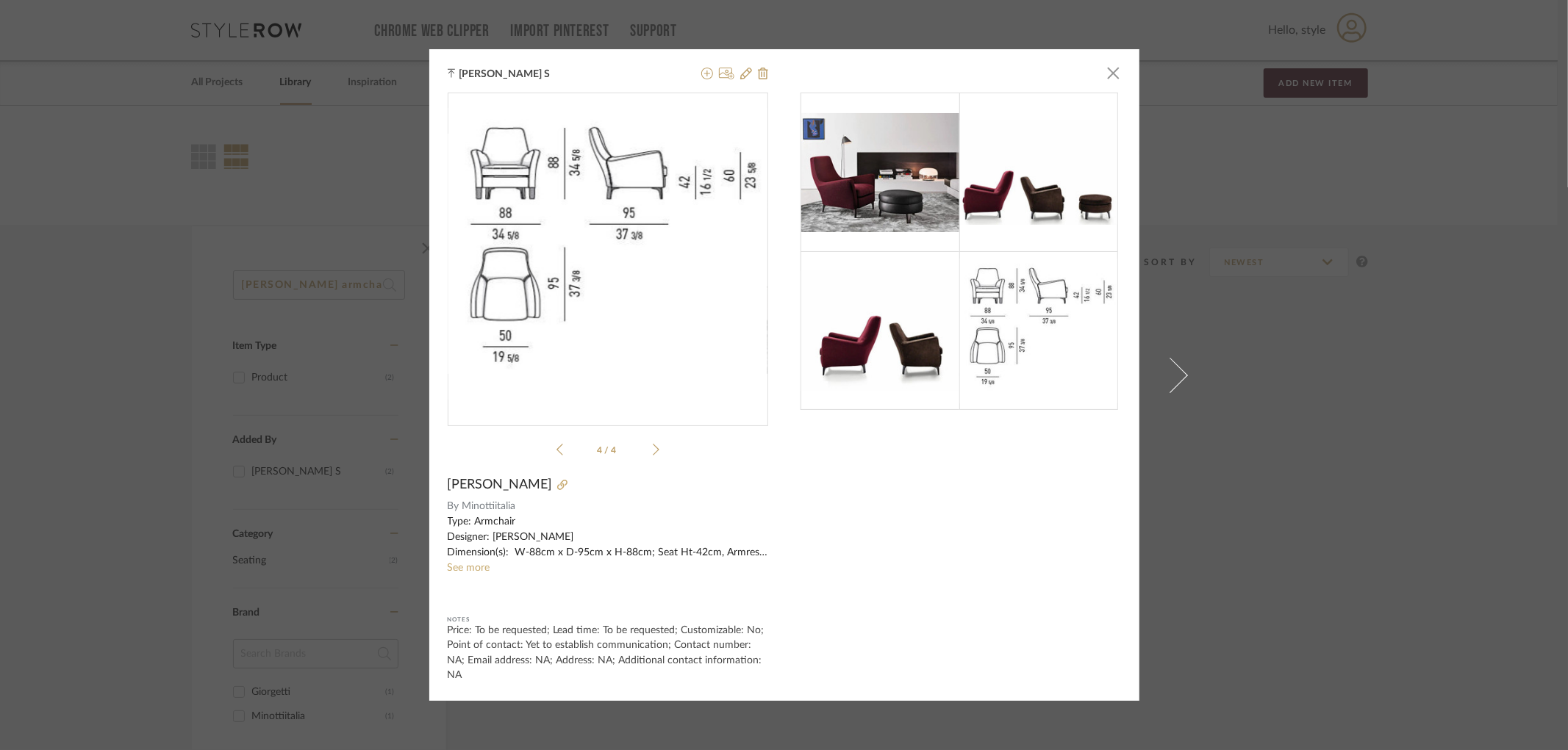
click at [653, 456] on icon at bounding box center [656, 450] width 7 height 14
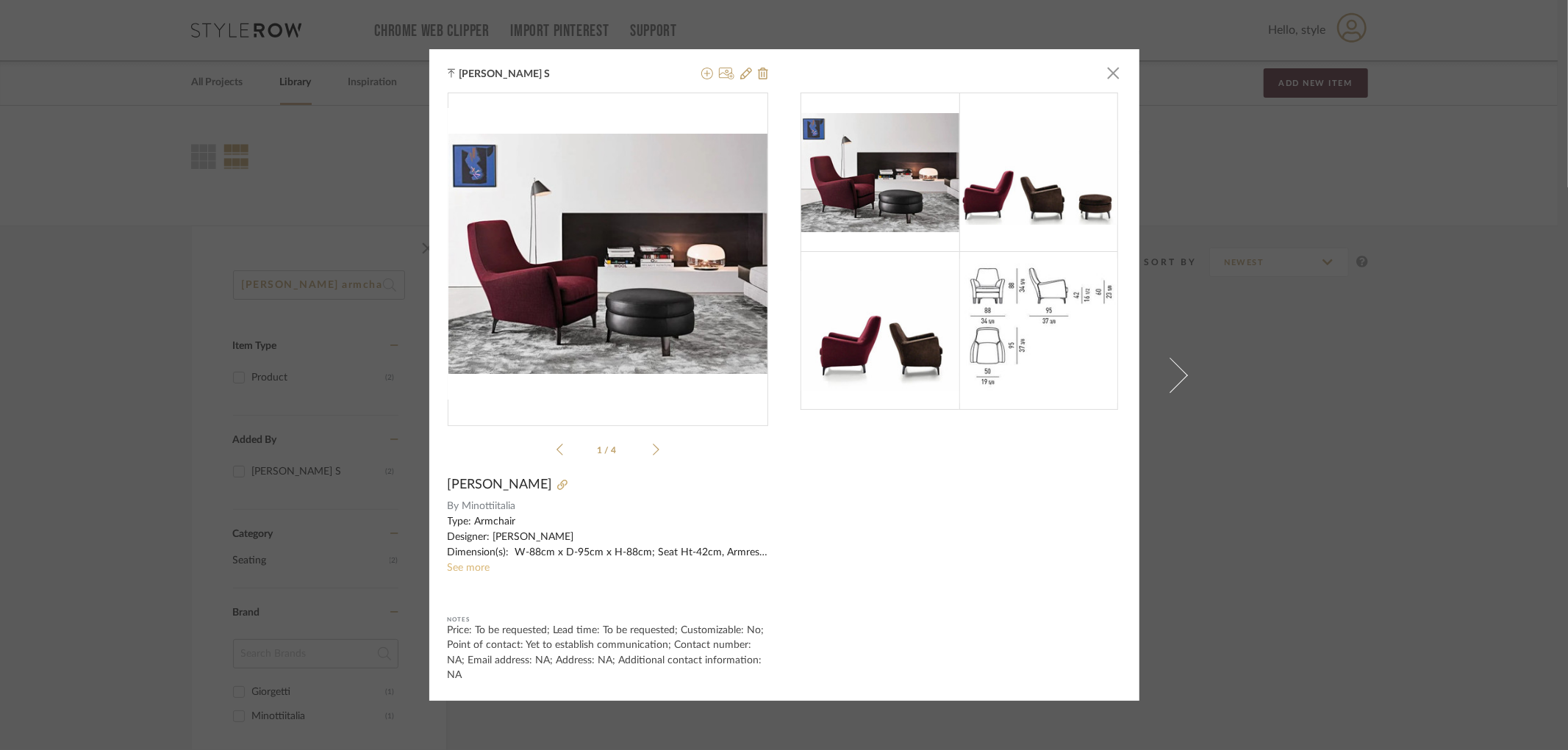
click at [464, 573] on link "See more" at bounding box center [469, 568] width 43 height 10
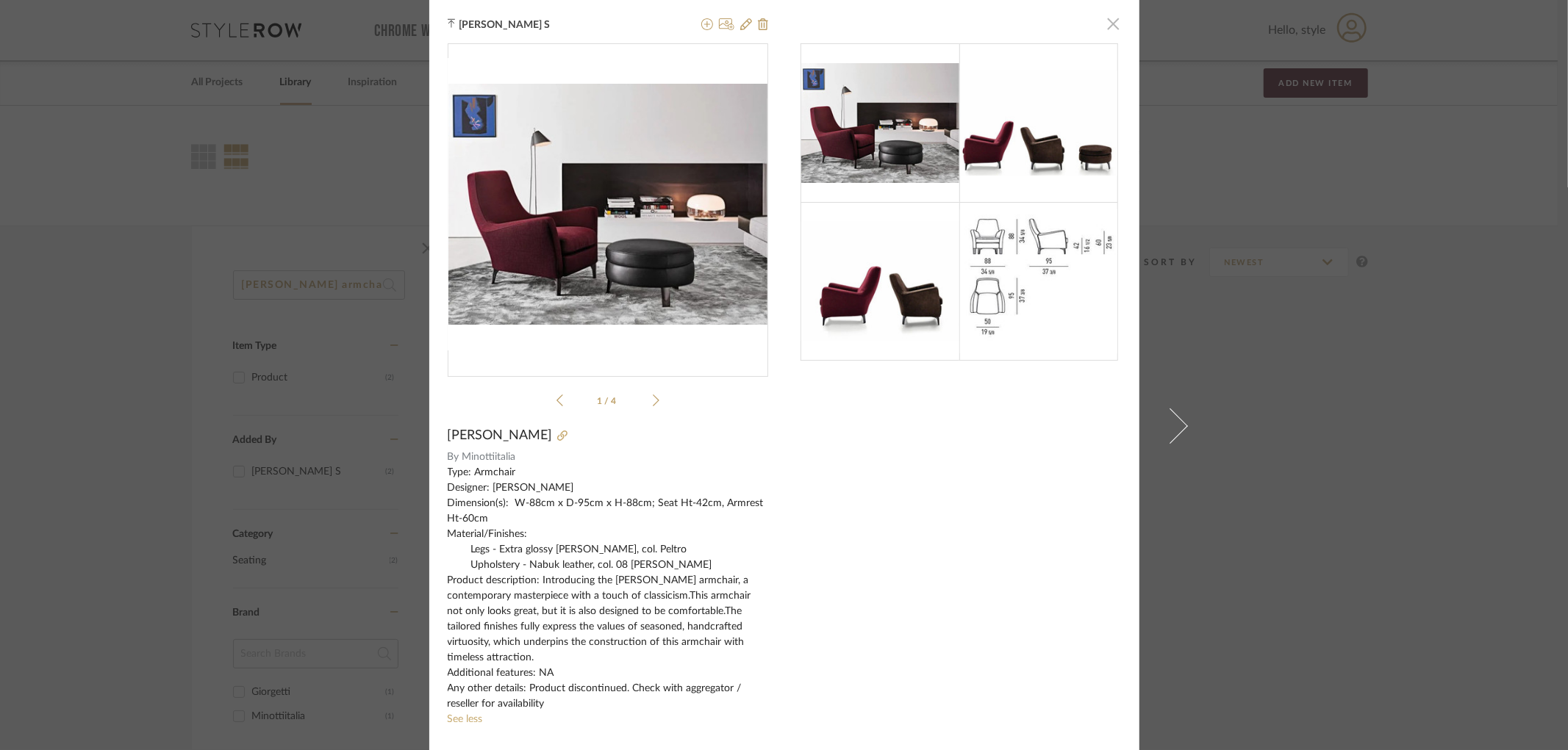
click at [1104, 32] on span "button" at bounding box center [1113, 23] width 29 height 29
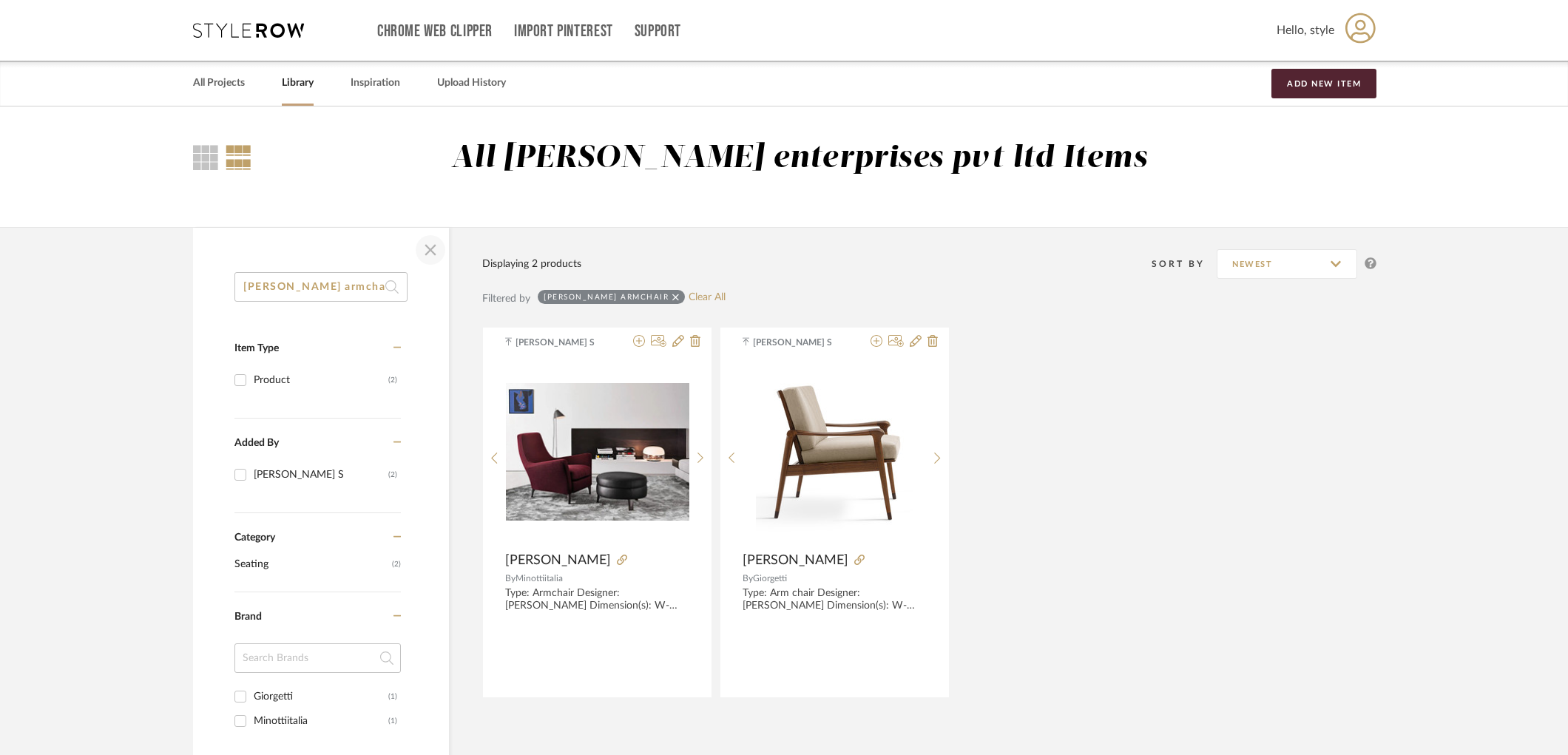
click at [432, 248] on span "button" at bounding box center [430, 250] width 35 height 35
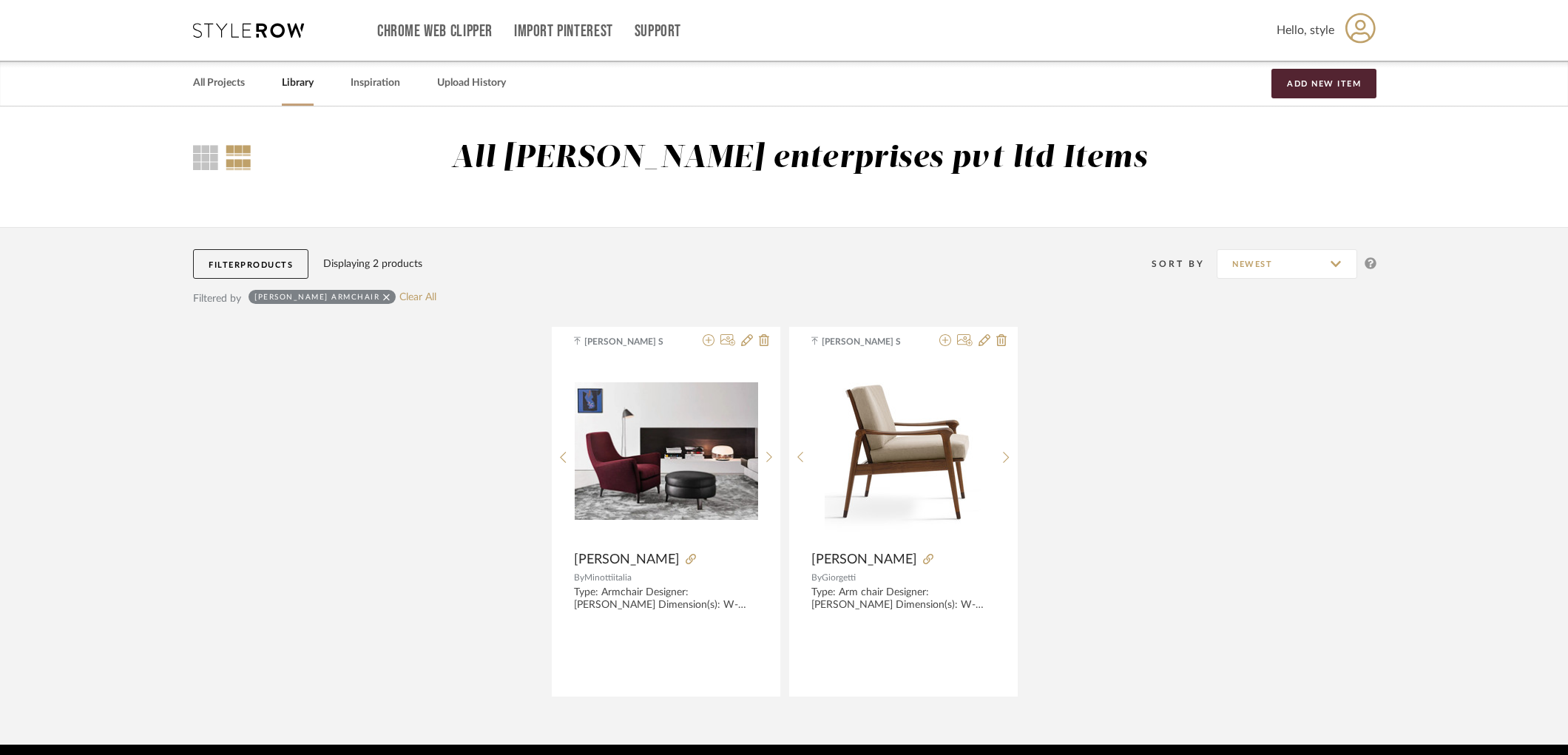
click at [383, 299] on icon at bounding box center [386, 297] width 7 height 7
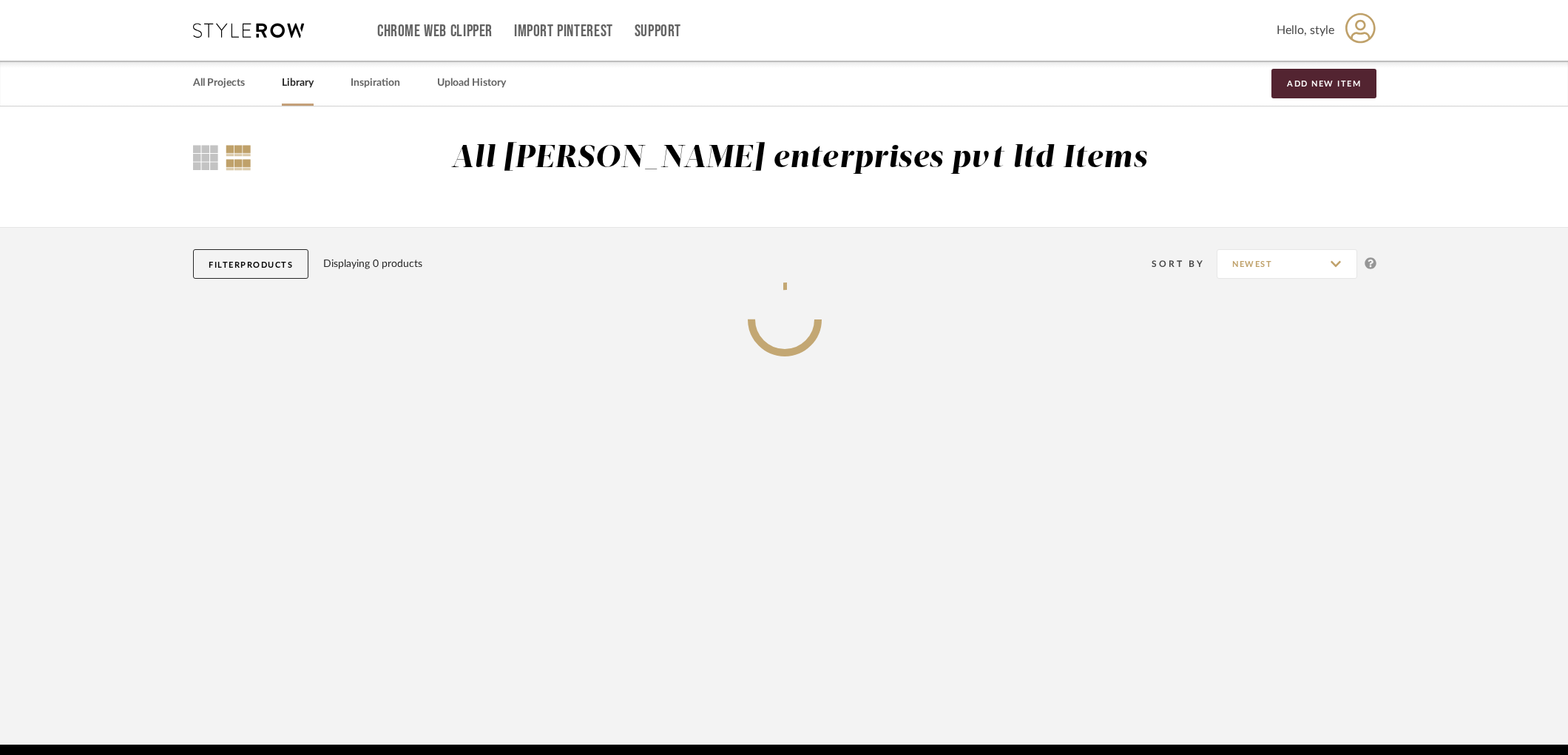
click at [283, 264] on span "Products" at bounding box center [266, 265] width 53 height 8
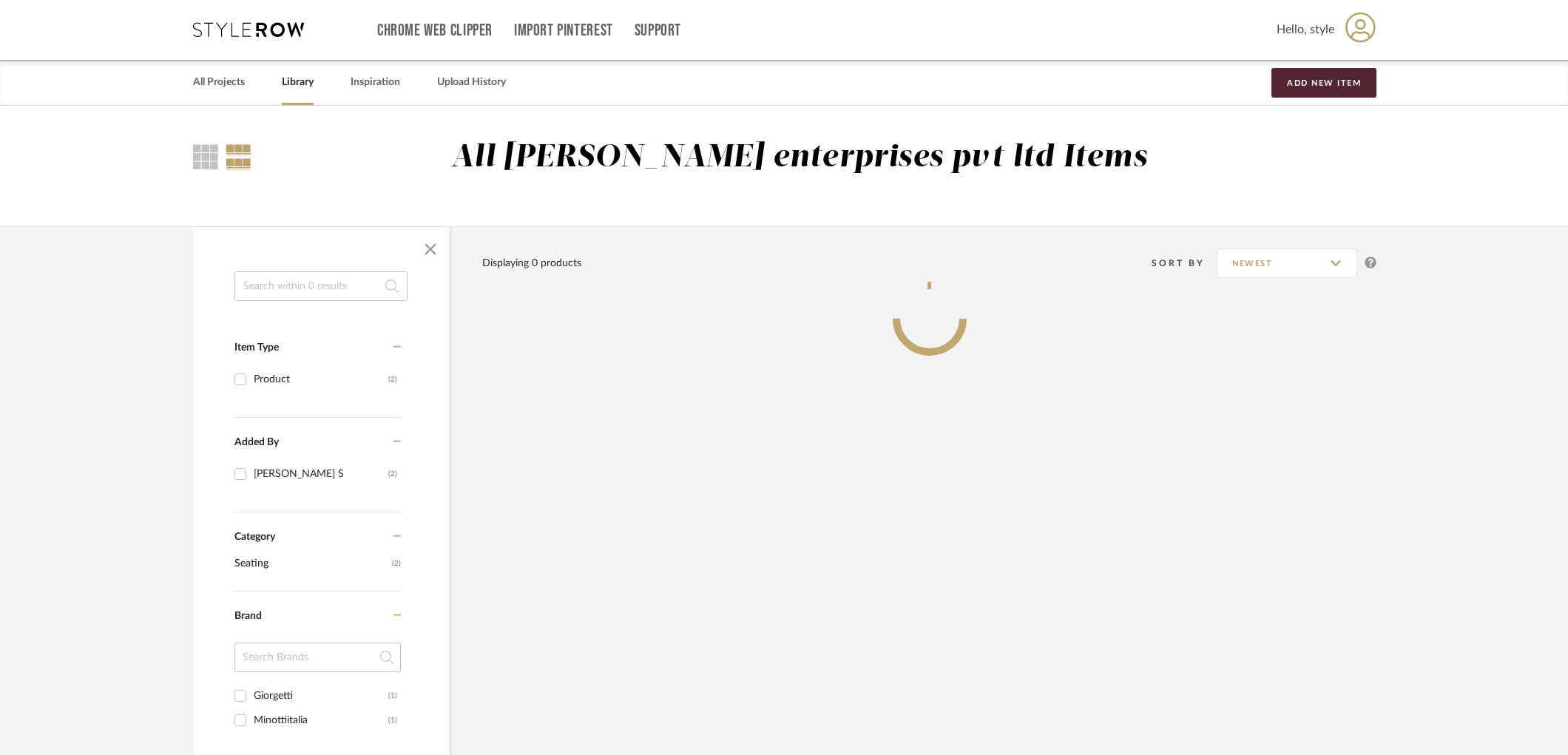
scroll to position [328, 0]
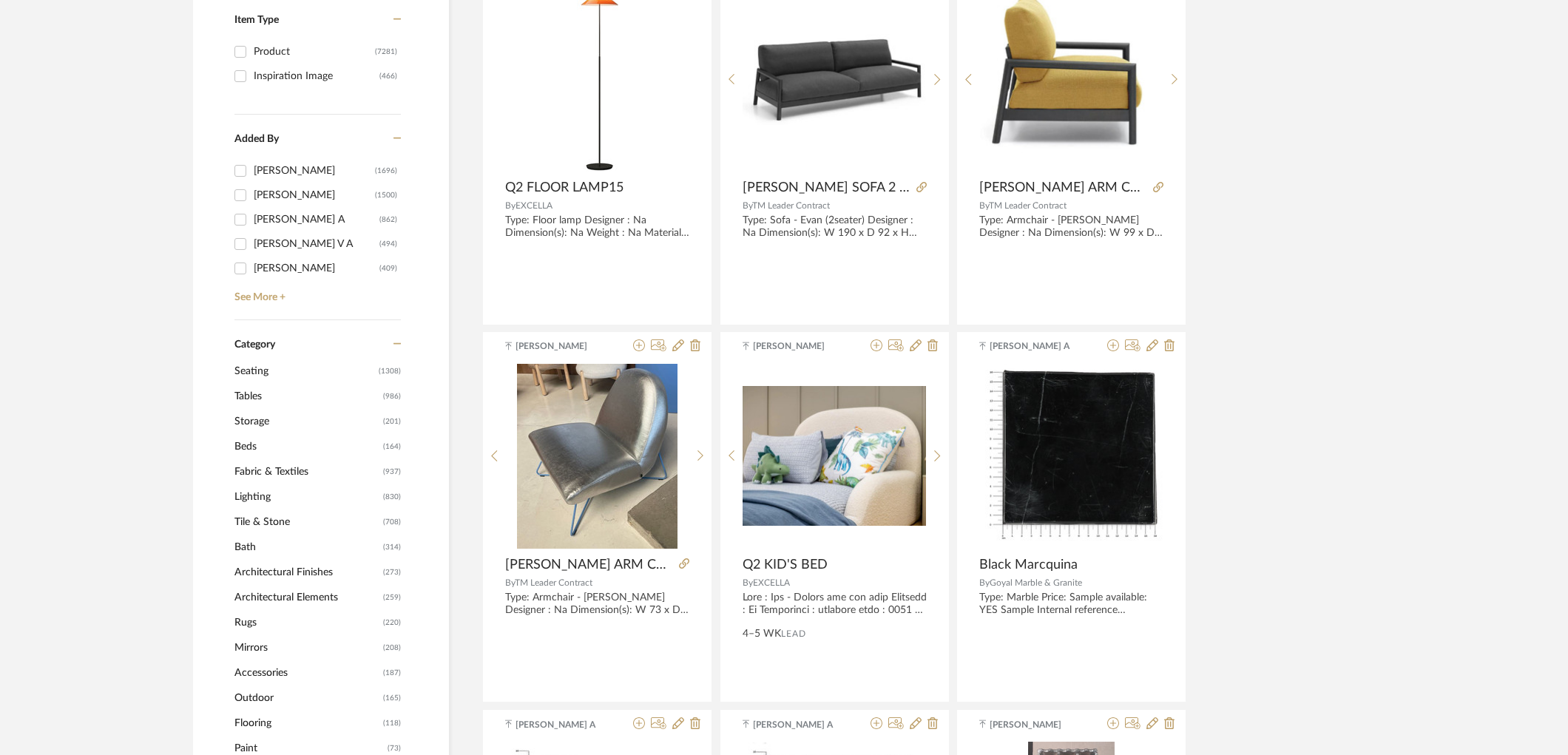
click at [254, 388] on span "Tables" at bounding box center [307, 396] width 145 height 25
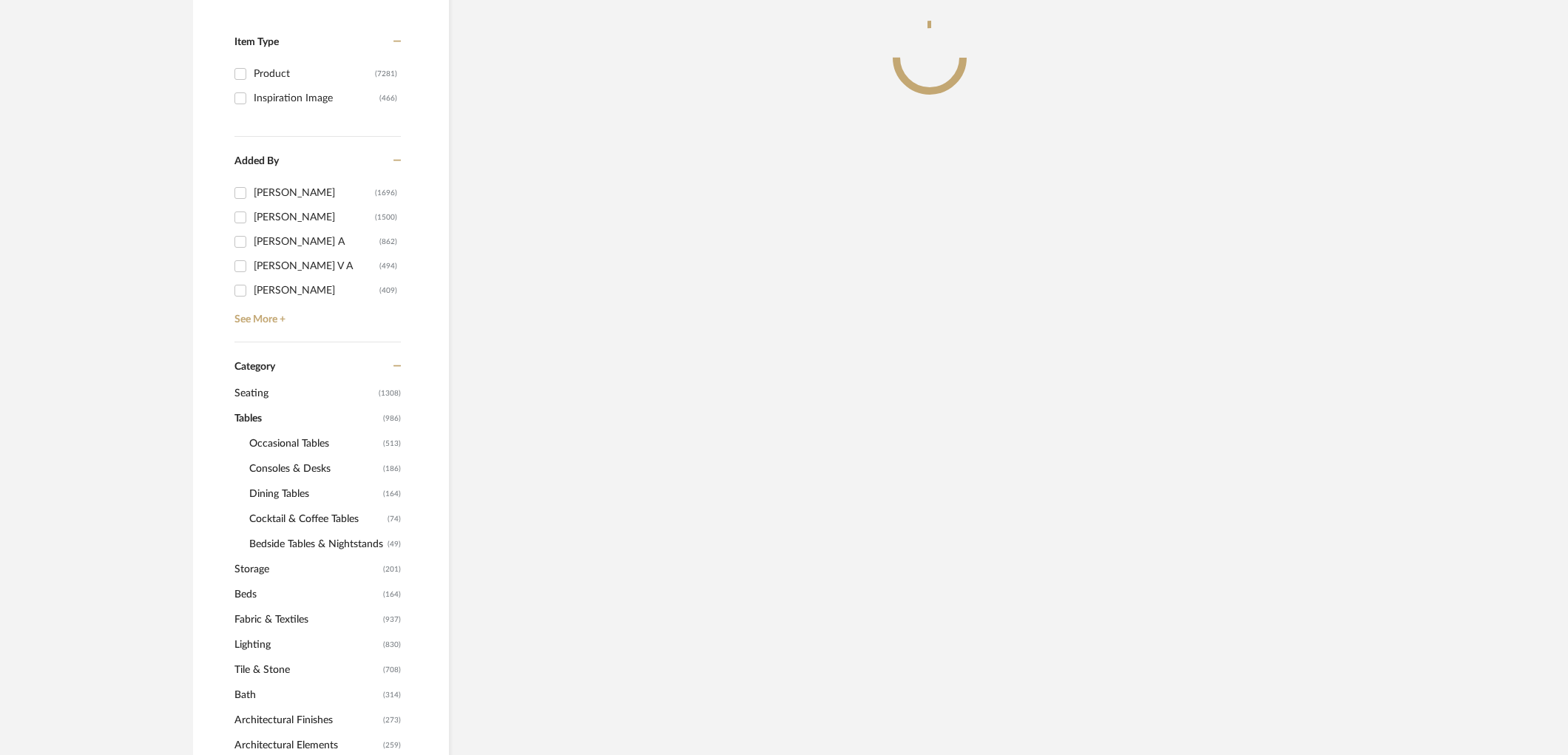
scroll to position [350, 0]
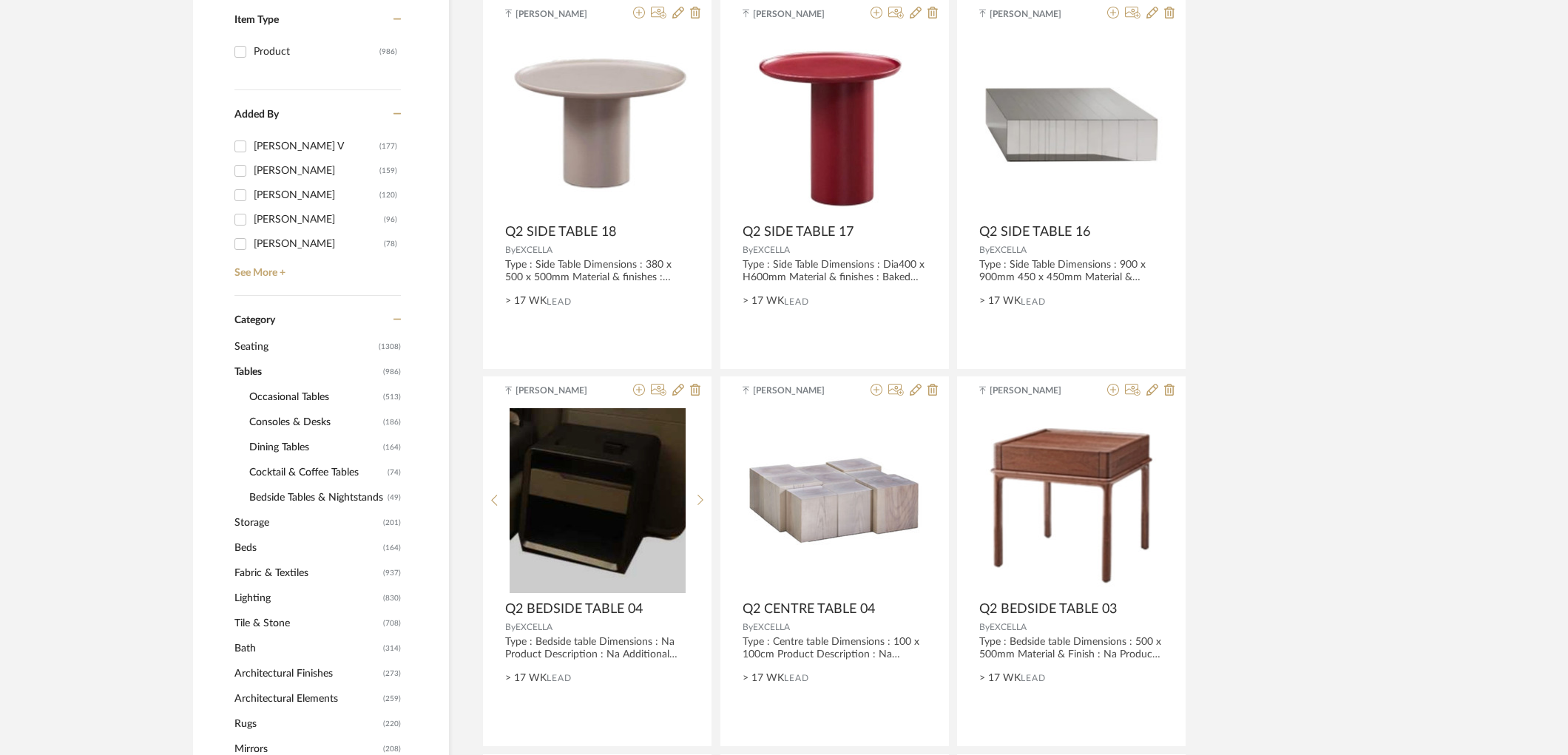
click at [291, 402] on span "Occasional Tables" at bounding box center [314, 396] width 130 height 25
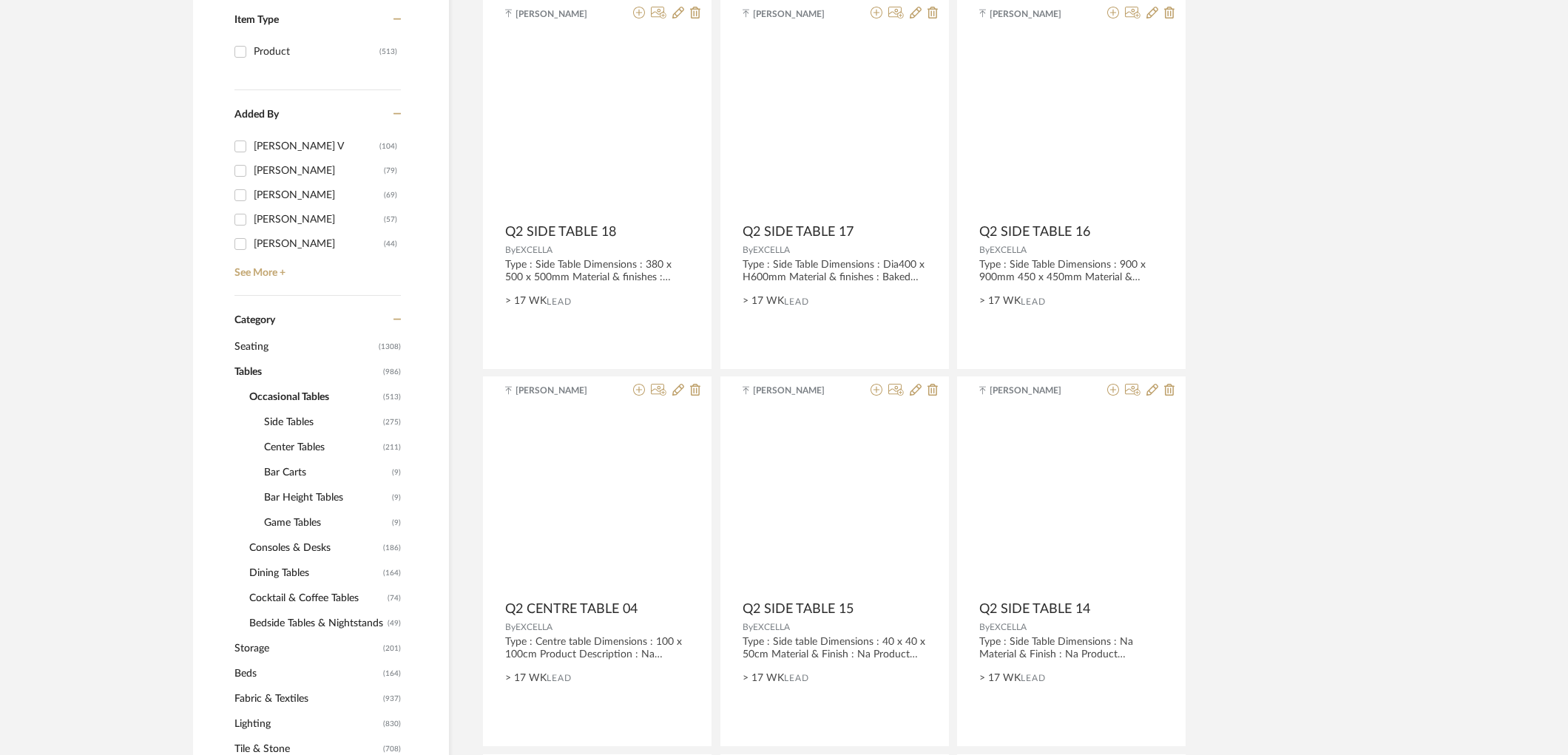
click at [288, 422] on span "Side Tables" at bounding box center [322, 422] width 116 height 25
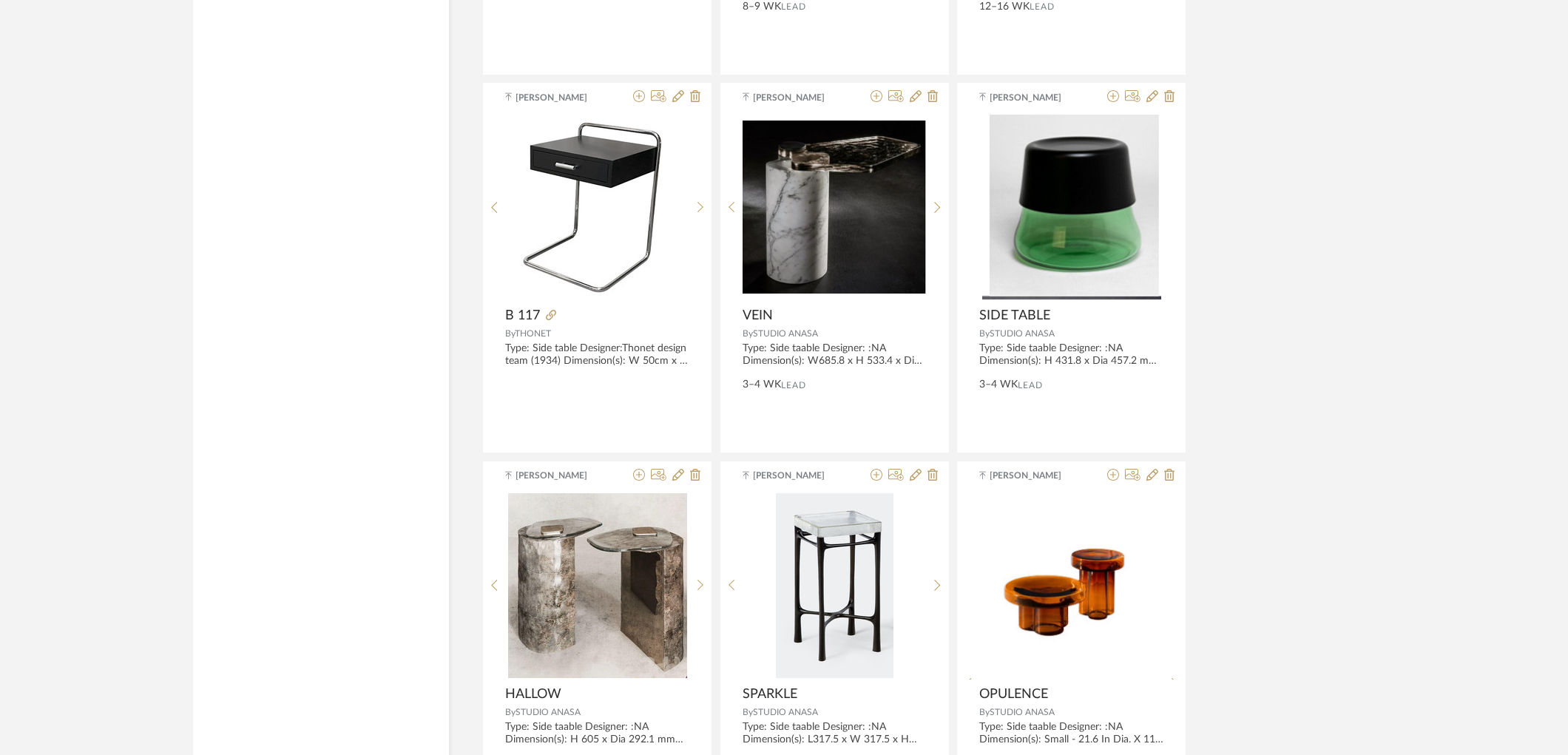
scroll to position [4284, 0]
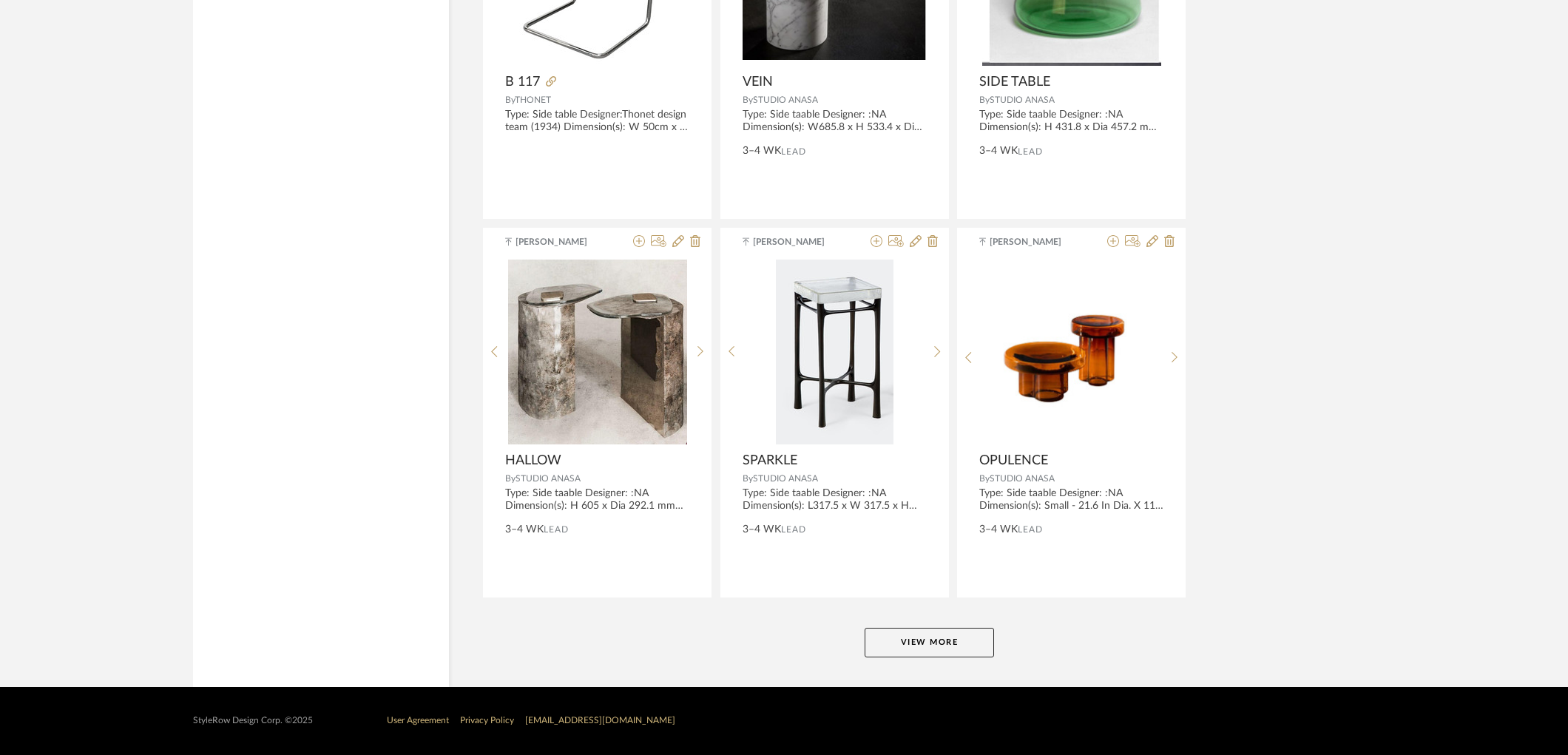
click at [933, 640] on button "View More" at bounding box center [929, 643] width 129 height 29
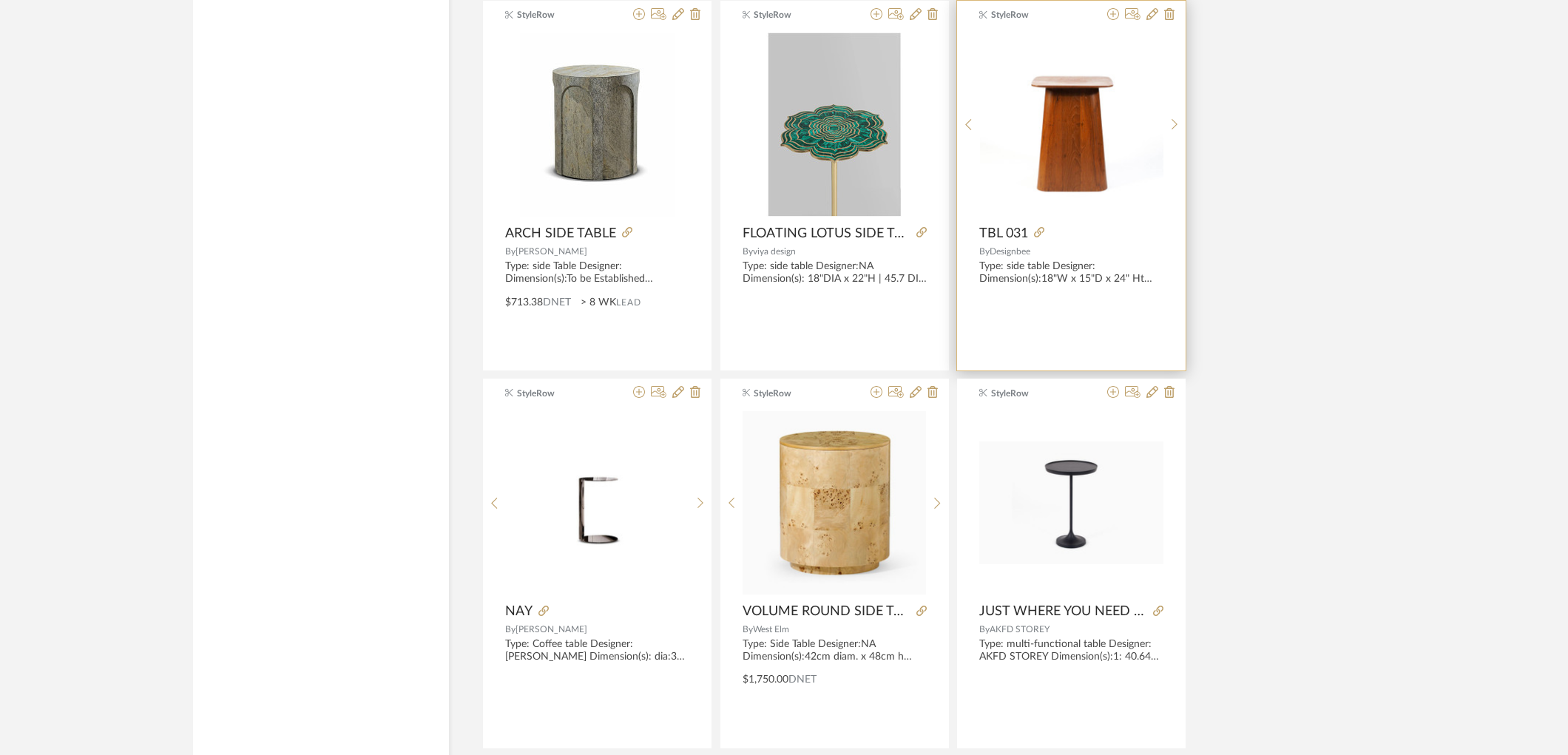
scroll to position [5599, 0]
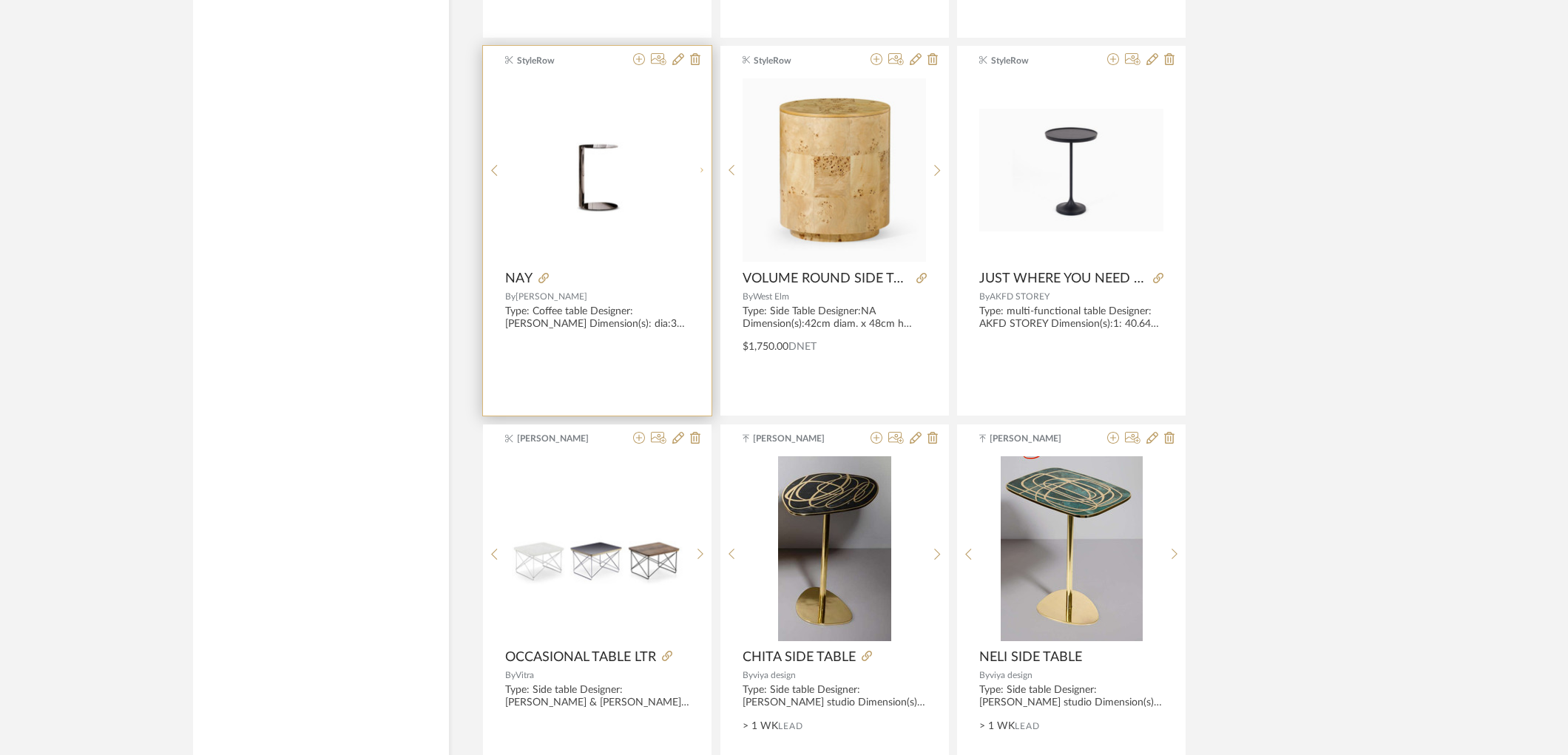
click at [690, 177] on sr-next-btn at bounding box center [701, 170] width 23 height 13
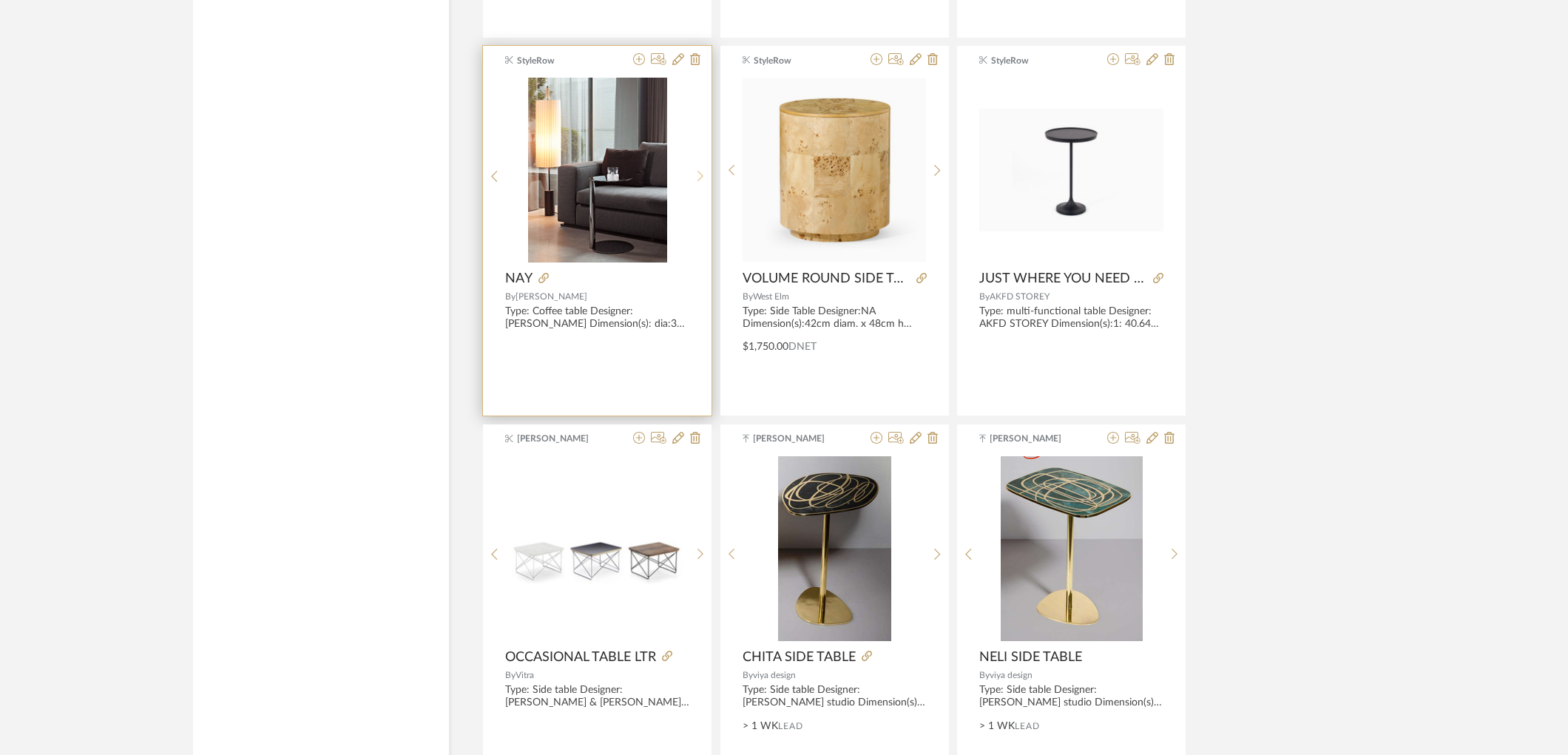
click at [690, 180] on sr-next-btn at bounding box center [701, 176] width 23 height 13
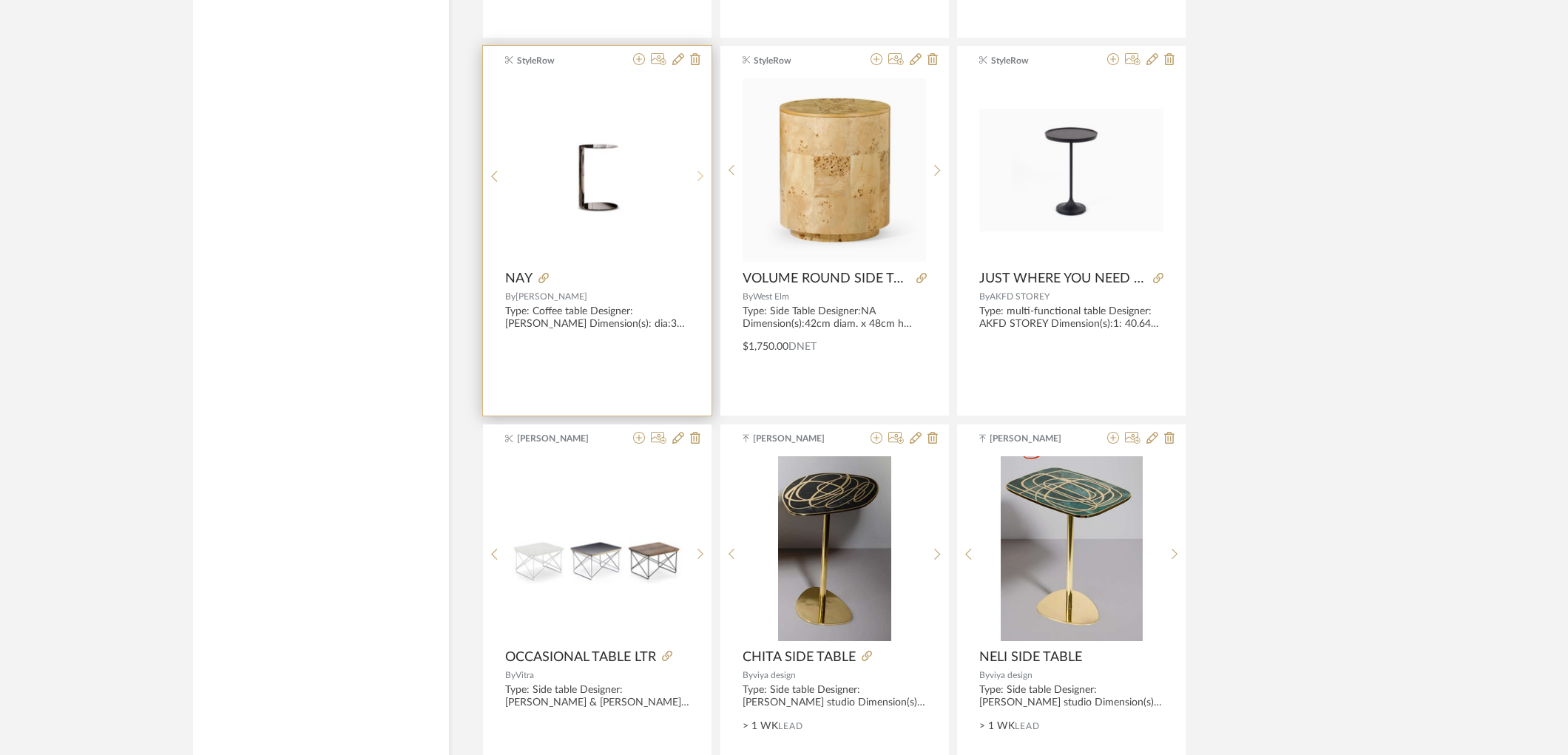
click at [690, 180] on sr-next-btn at bounding box center [701, 176] width 23 height 13
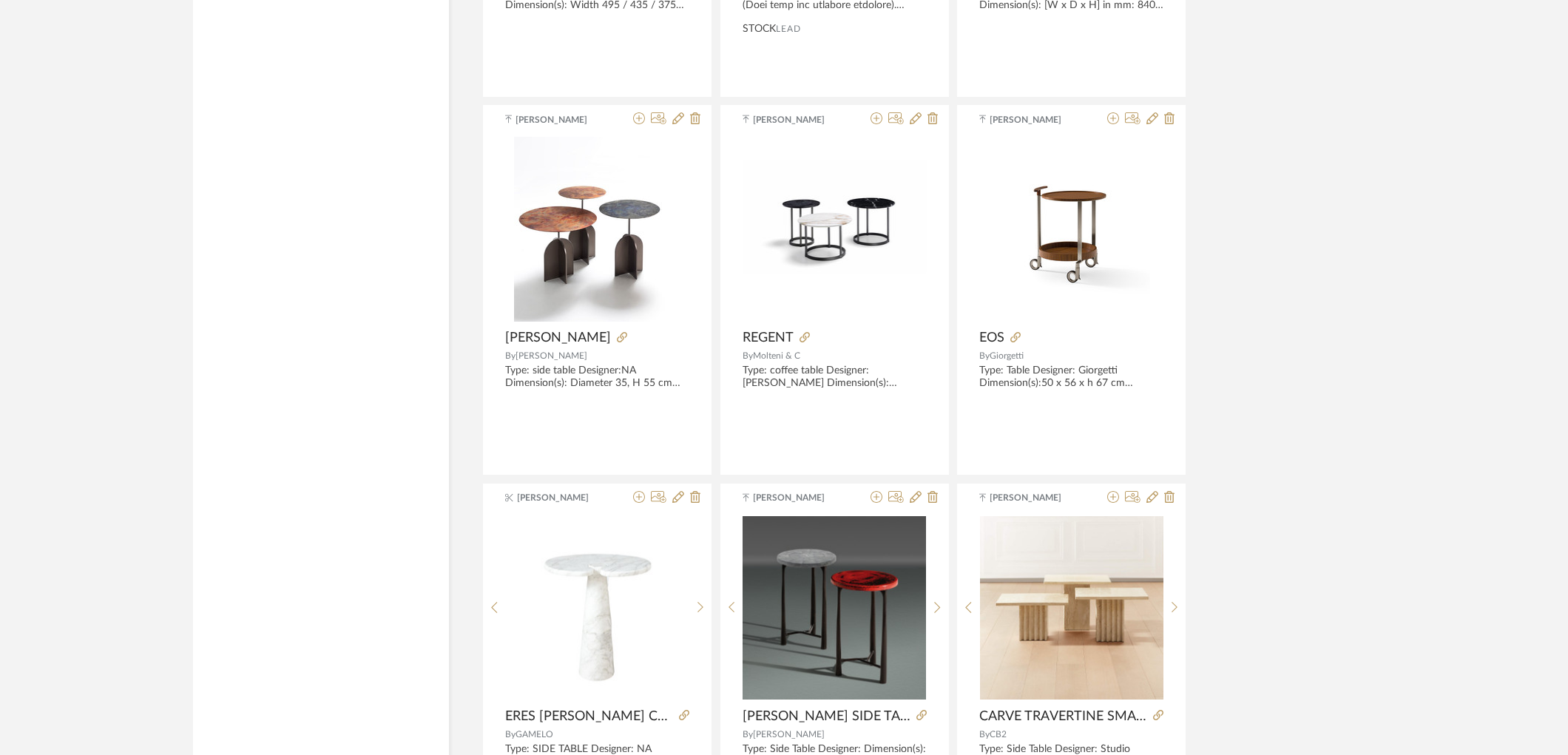
scroll to position [8804, 0]
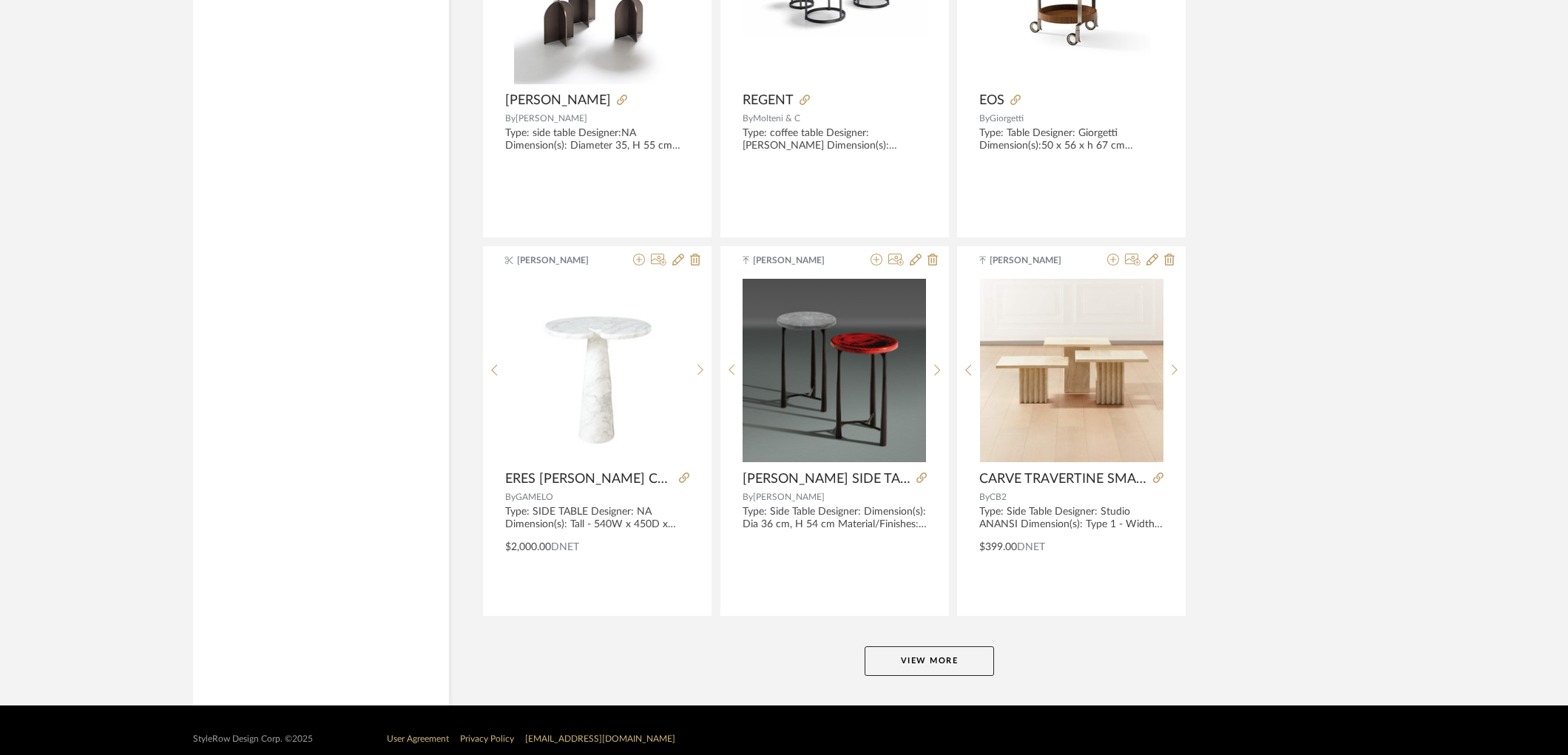
click at [966, 670] on button "View More" at bounding box center [929, 661] width 129 height 29
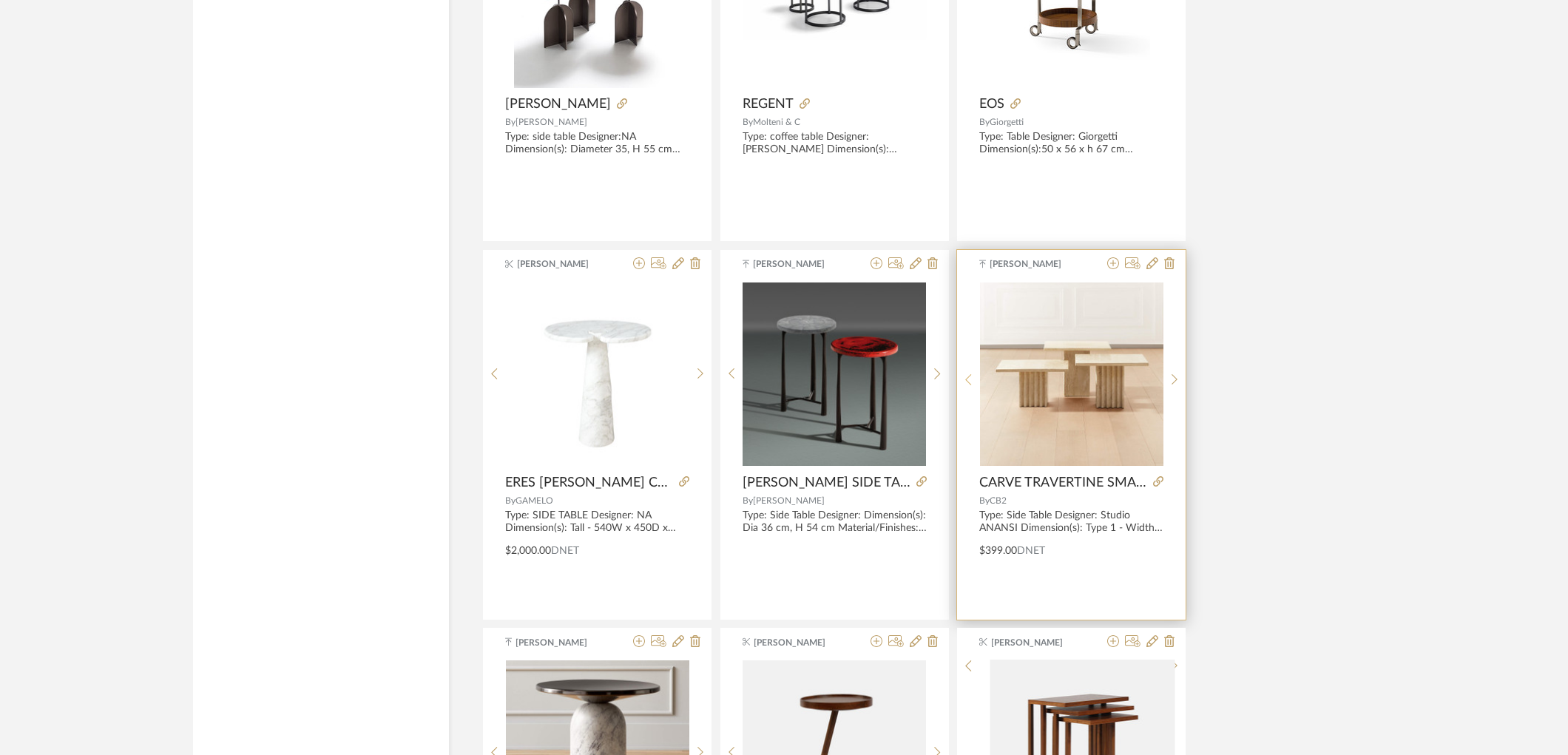
scroll to position [9132, 0]
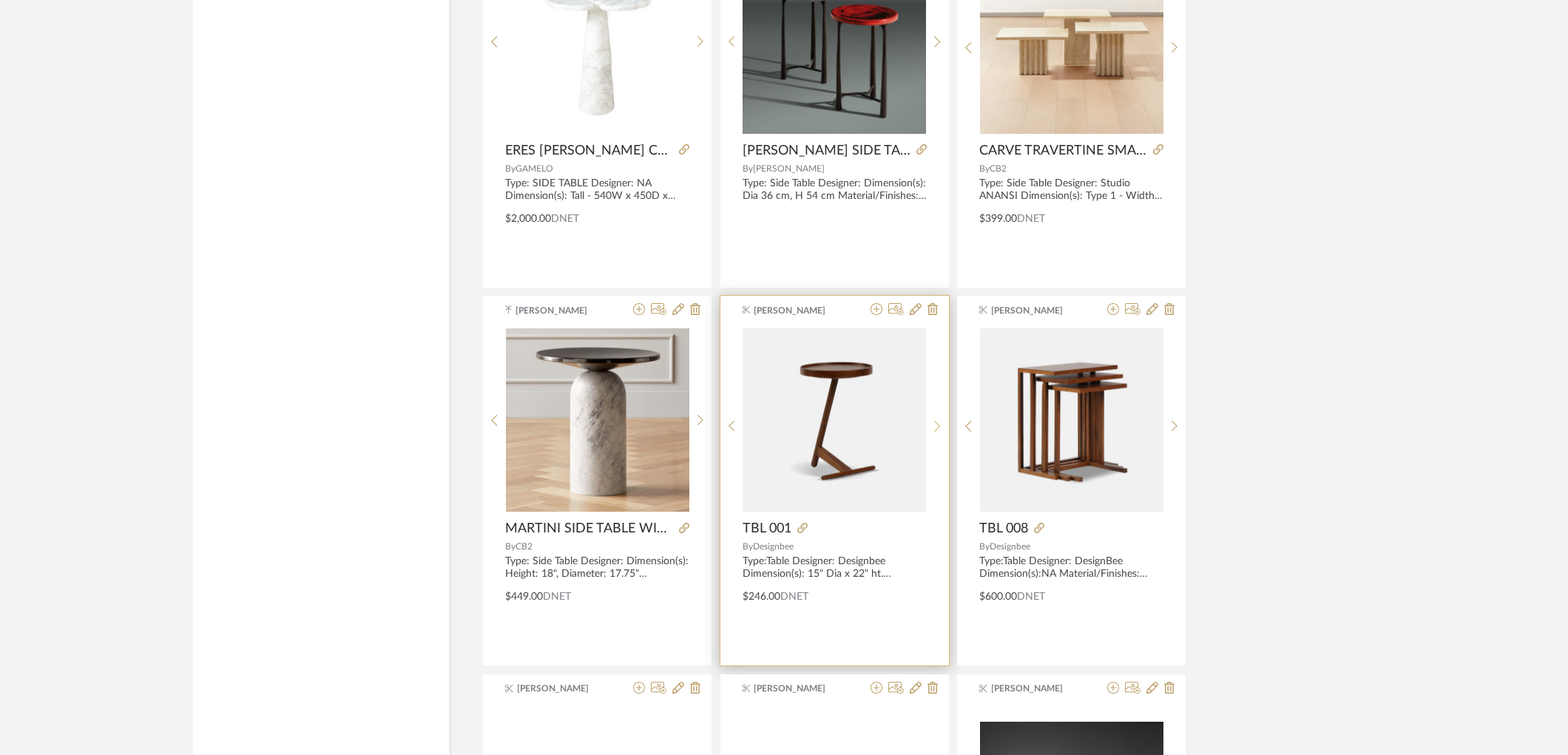
click at [934, 422] on icon at bounding box center [937, 426] width 7 height 13
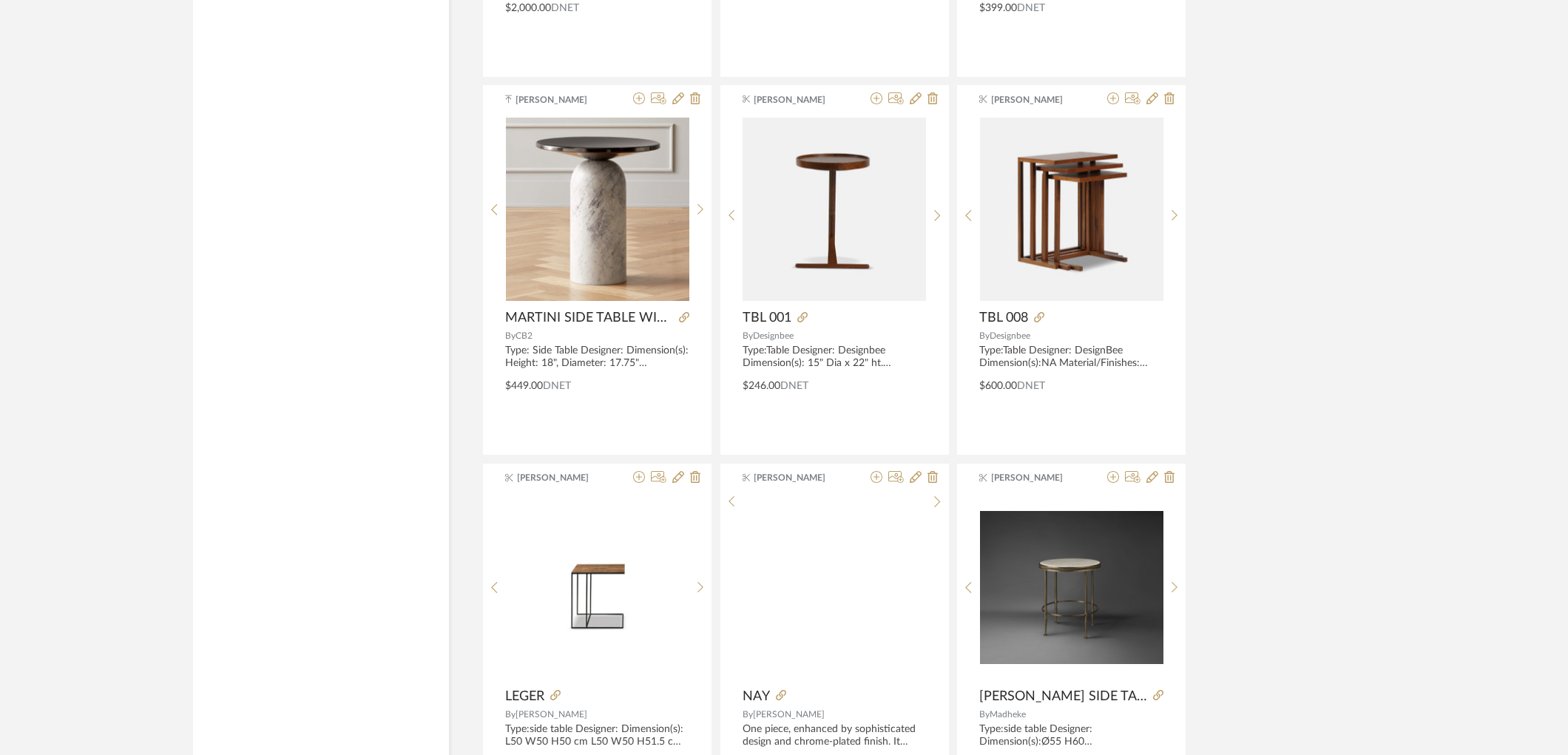
scroll to position [9709, 0]
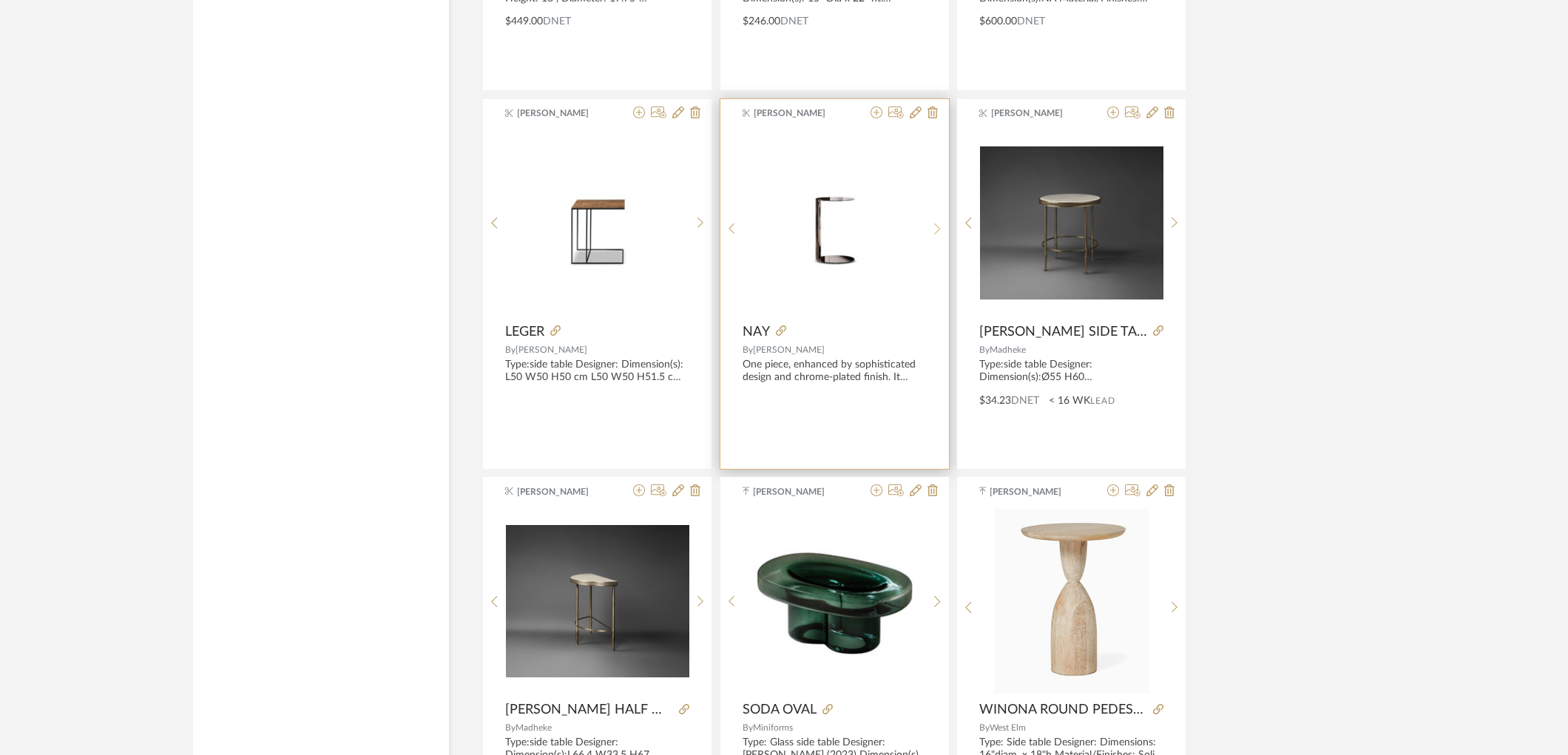
click at [937, 236] on icon at bounding box center [937, 229] width 7 height 13
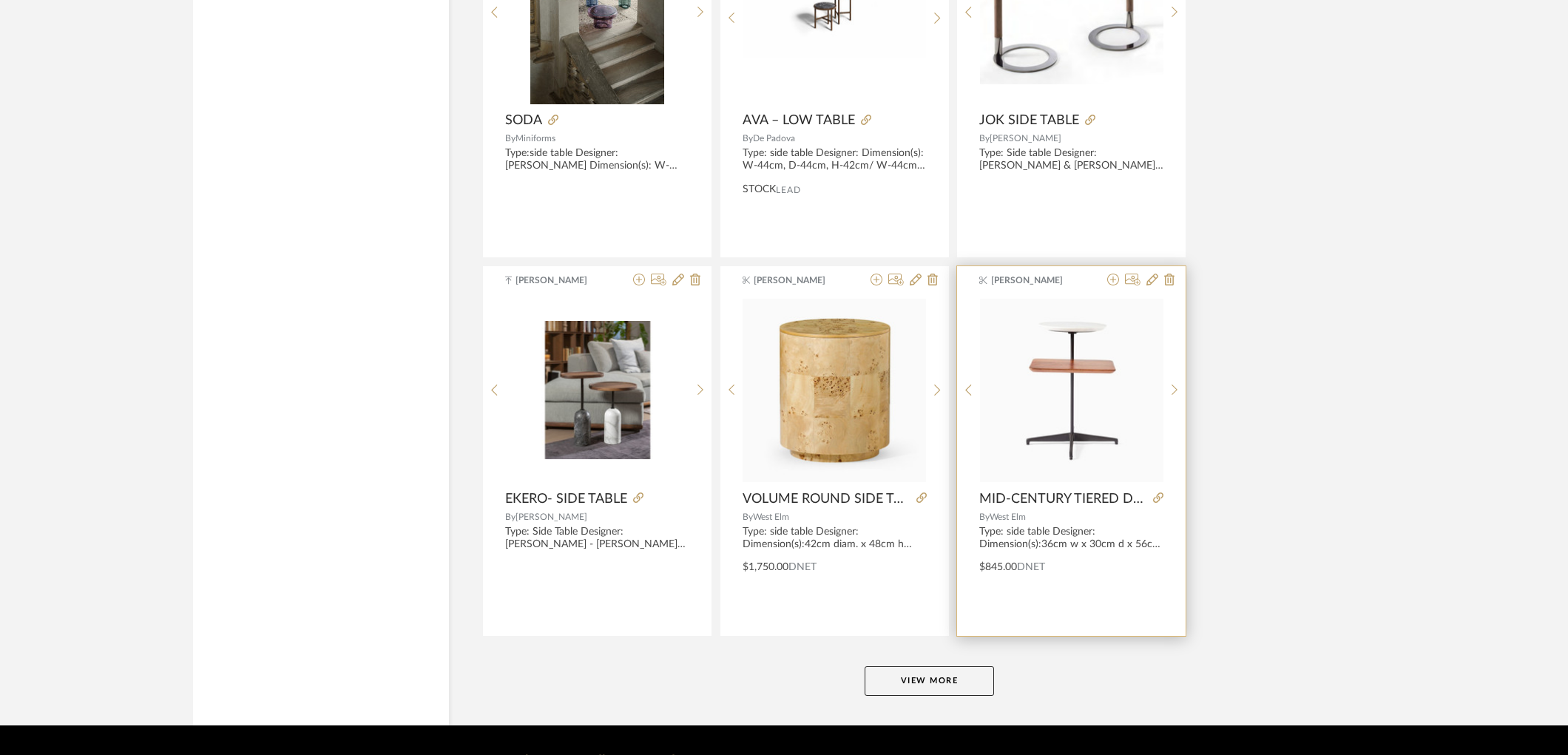
scroll to position [13368, 0]
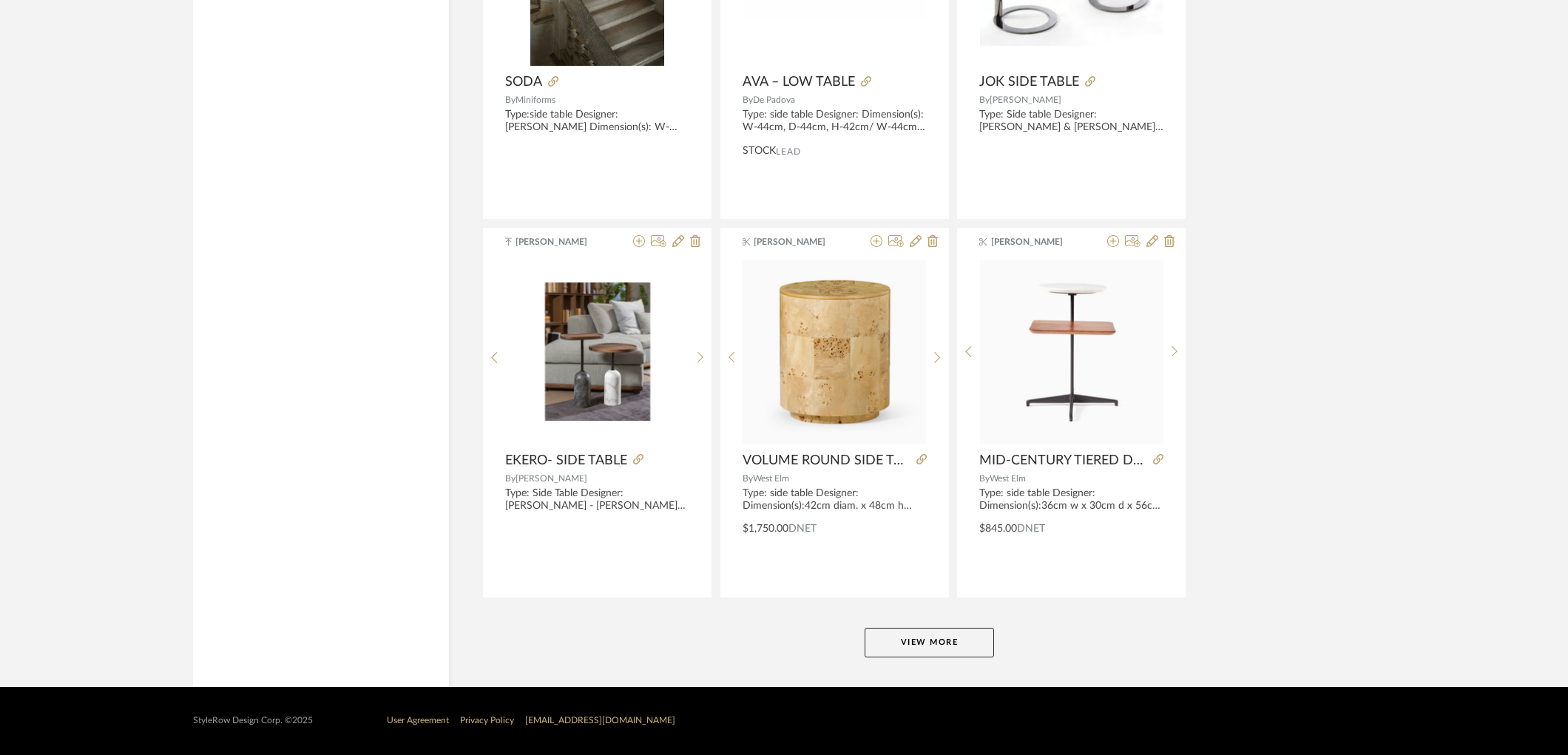
click at [947, 636] on button "View More" at bounding box center [929, 643] width 129 height 29
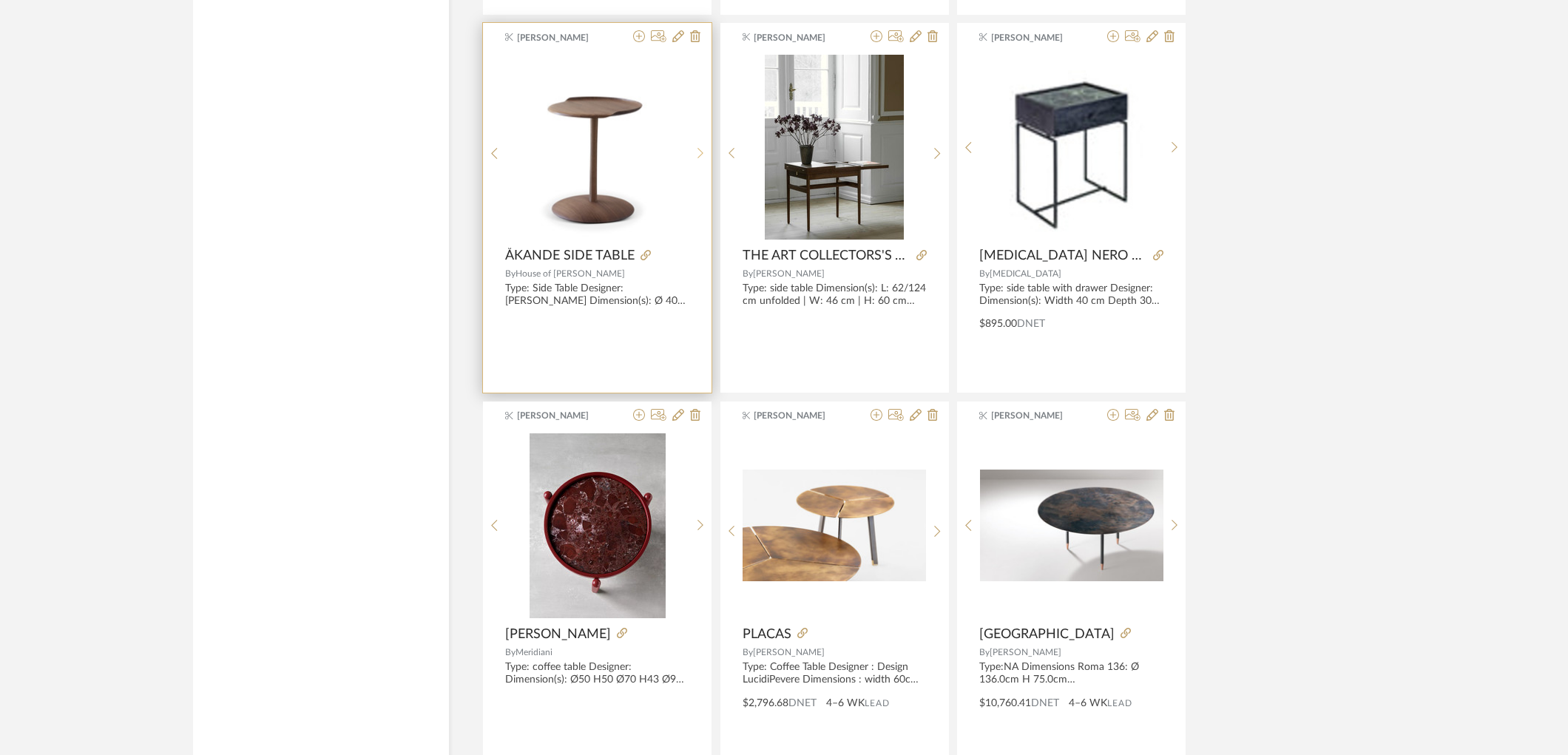
scroll to position [13943, 0]
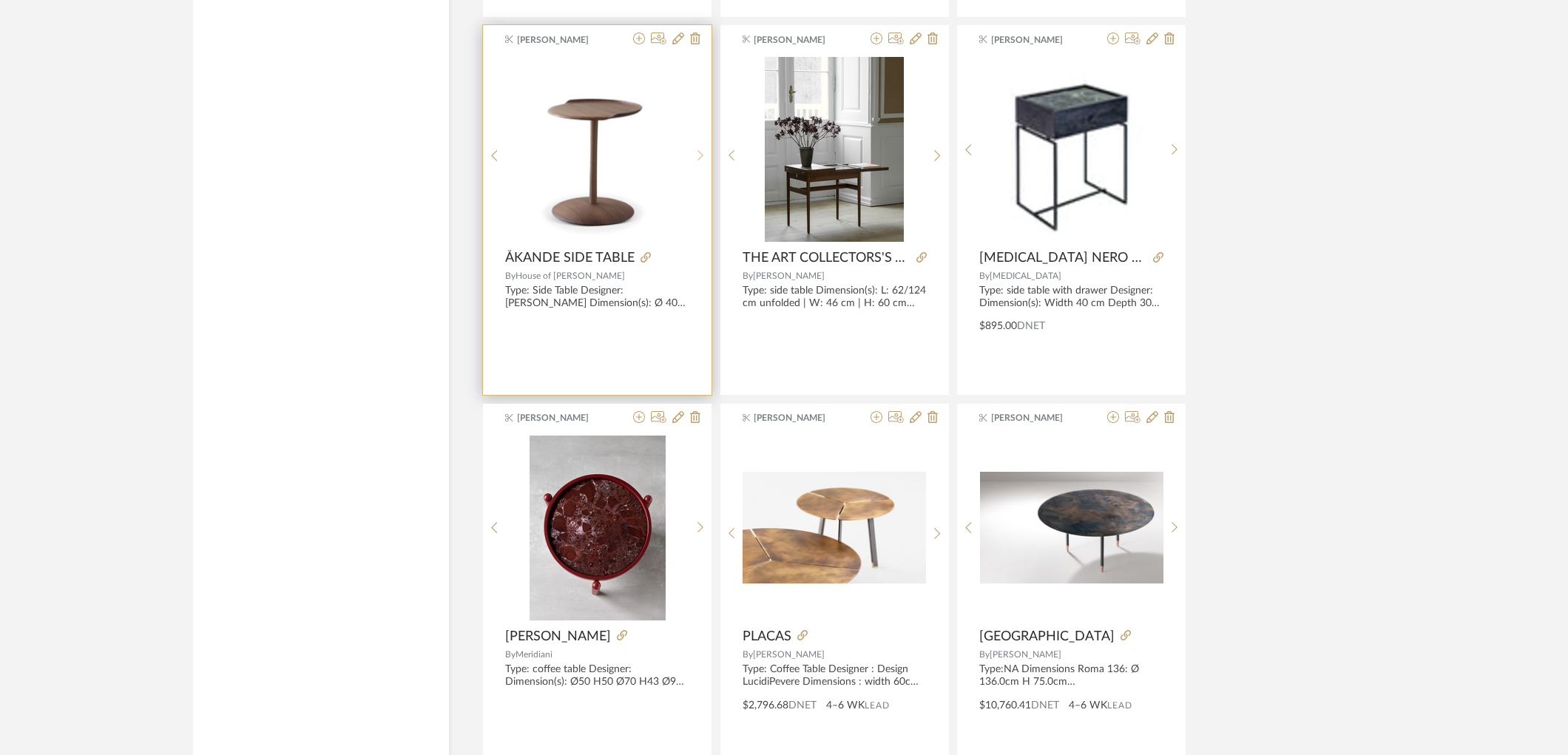
click at [695, 162] on sr-next-btn at bounding box center [701, 156] width 23 height 13
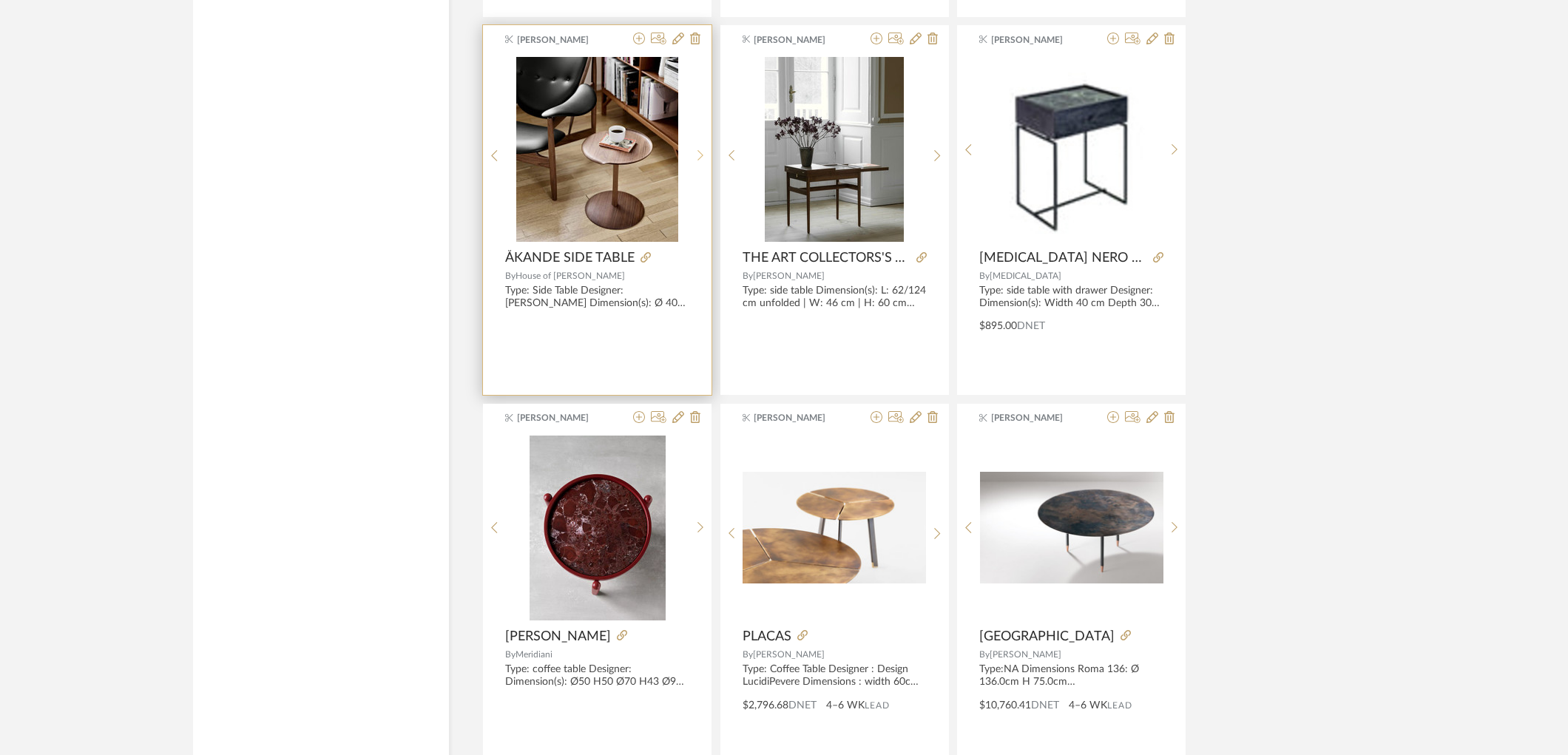
click at [695, 162] on sr-next-btn at bounding box center [701, 156] width 23 height 13
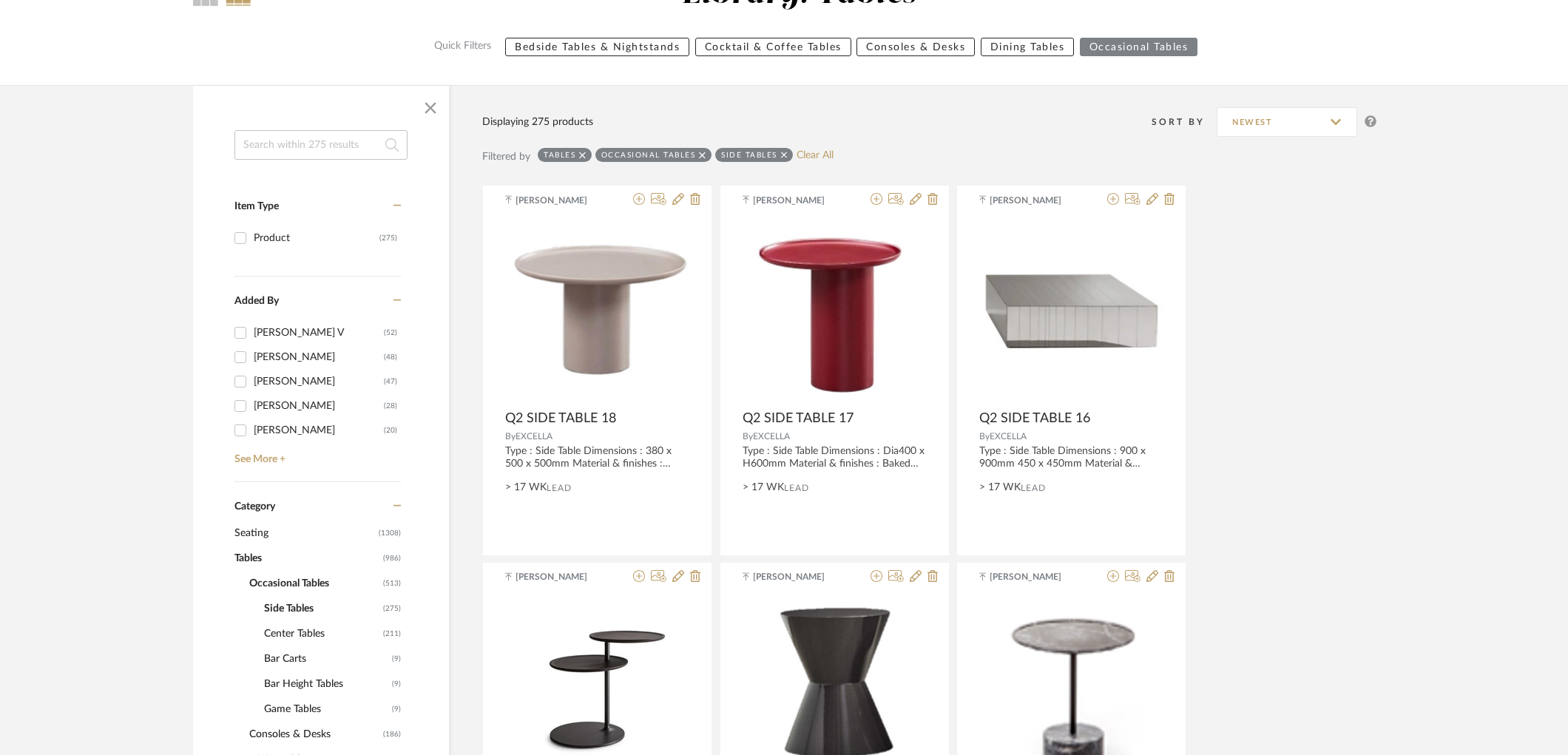
scroll to position [246, 0]
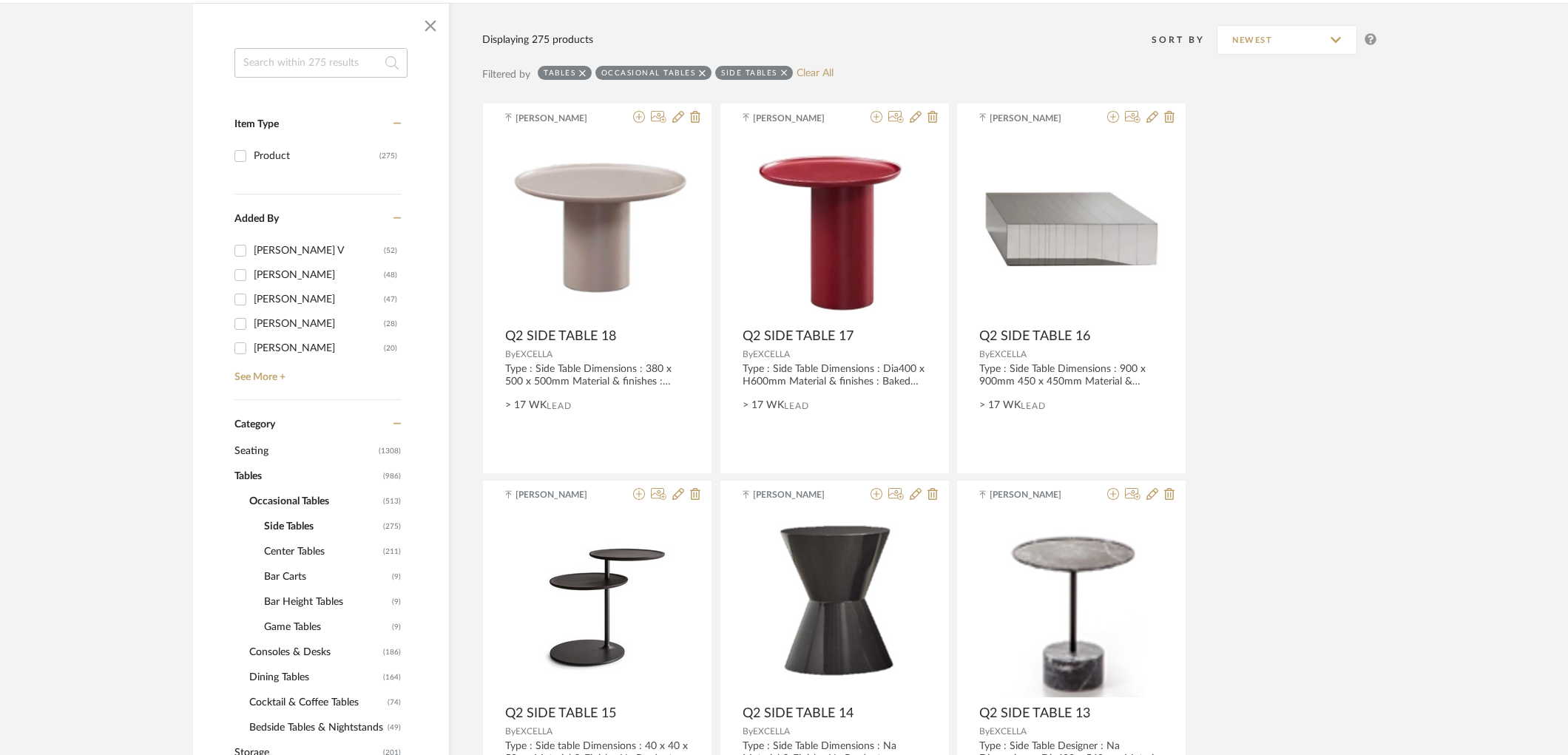
click at [285, 550] on span "Center Tables" at bounding box center [322, 551] width 116 height 25
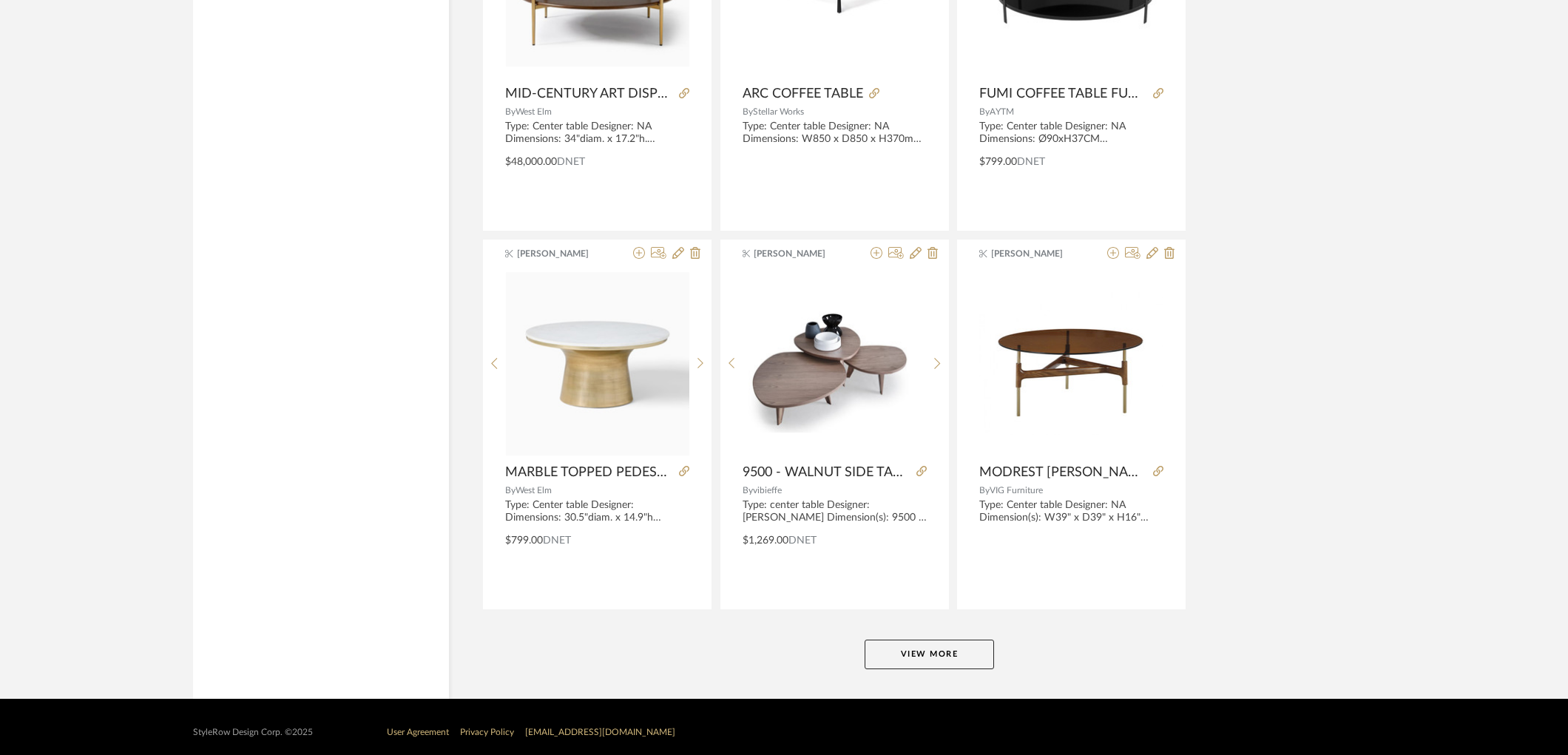
scroll to position [4284, 0]
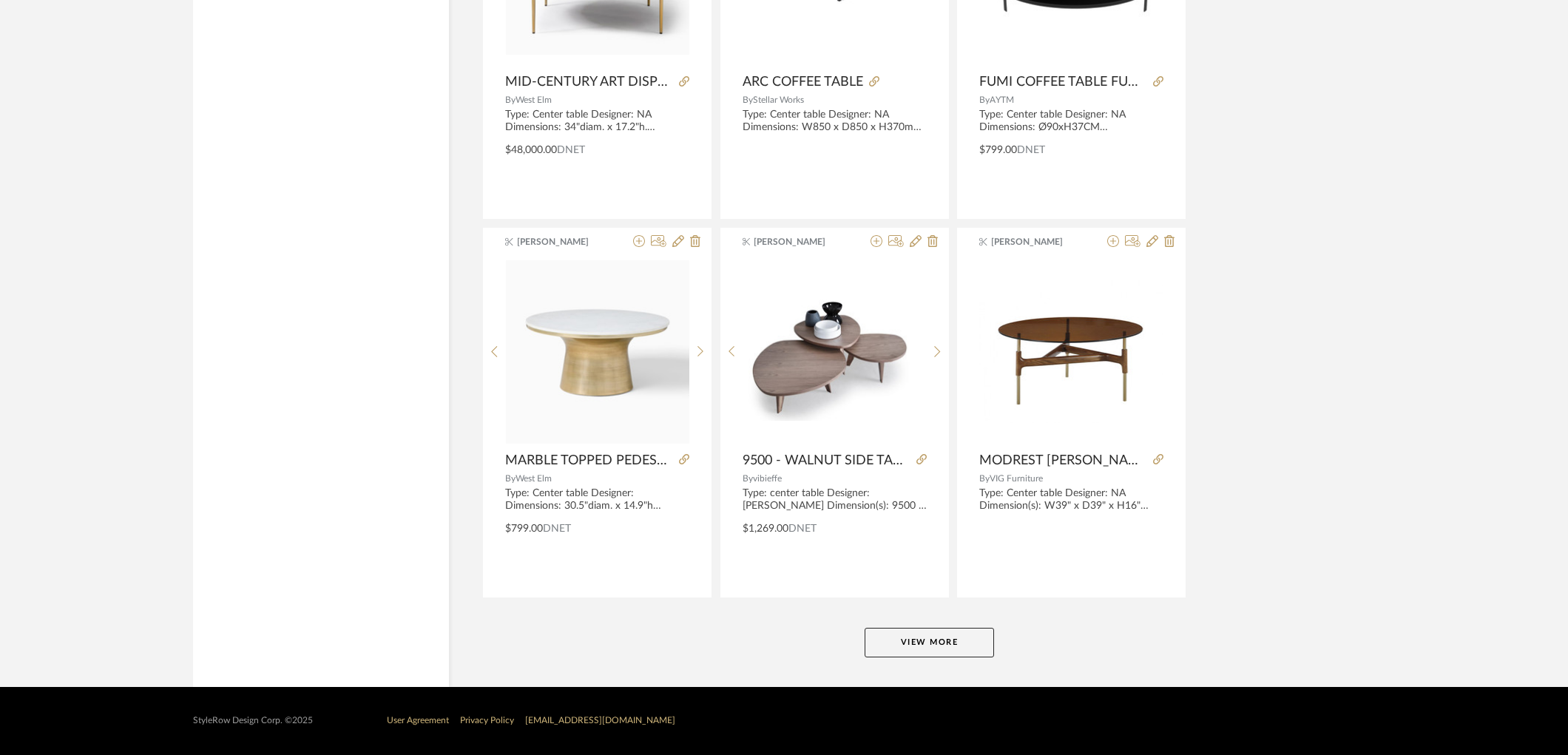
click at [883, 629] on button "View More" at bounding box center [929, 643] width 129 height 29
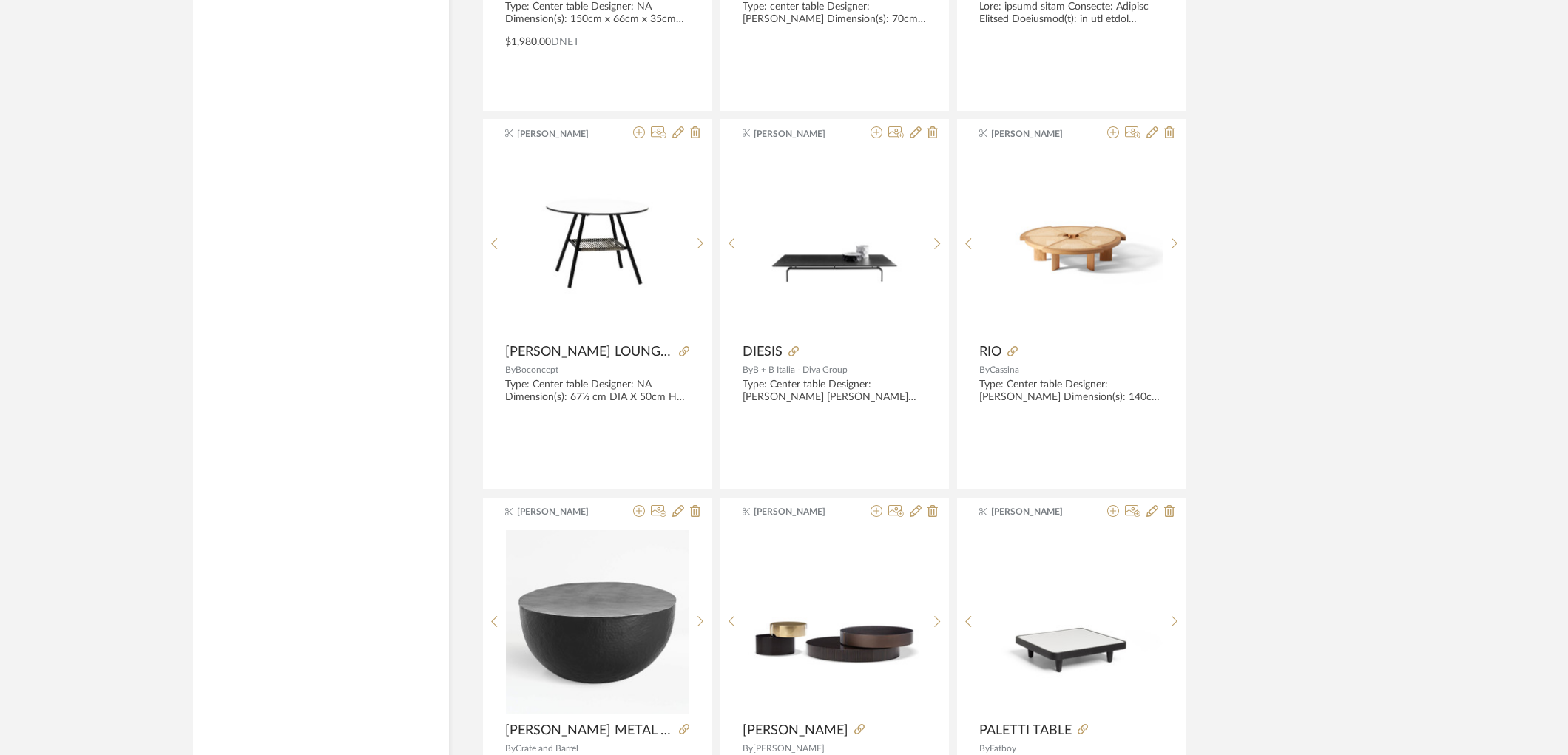
scroll to position [6504, 0]
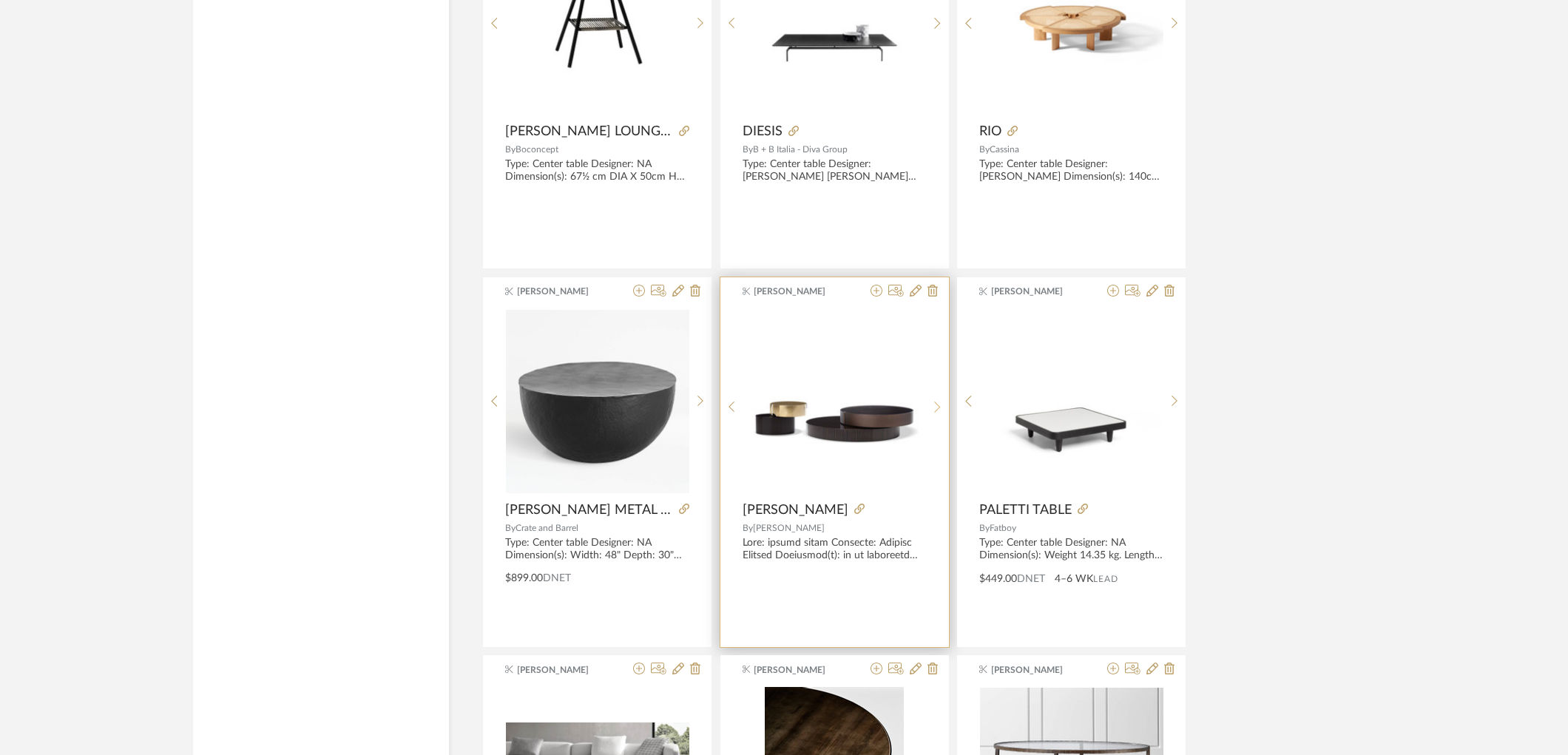
click at [935, 414] on icon at bounding box center [937, 407] width 7 height 13
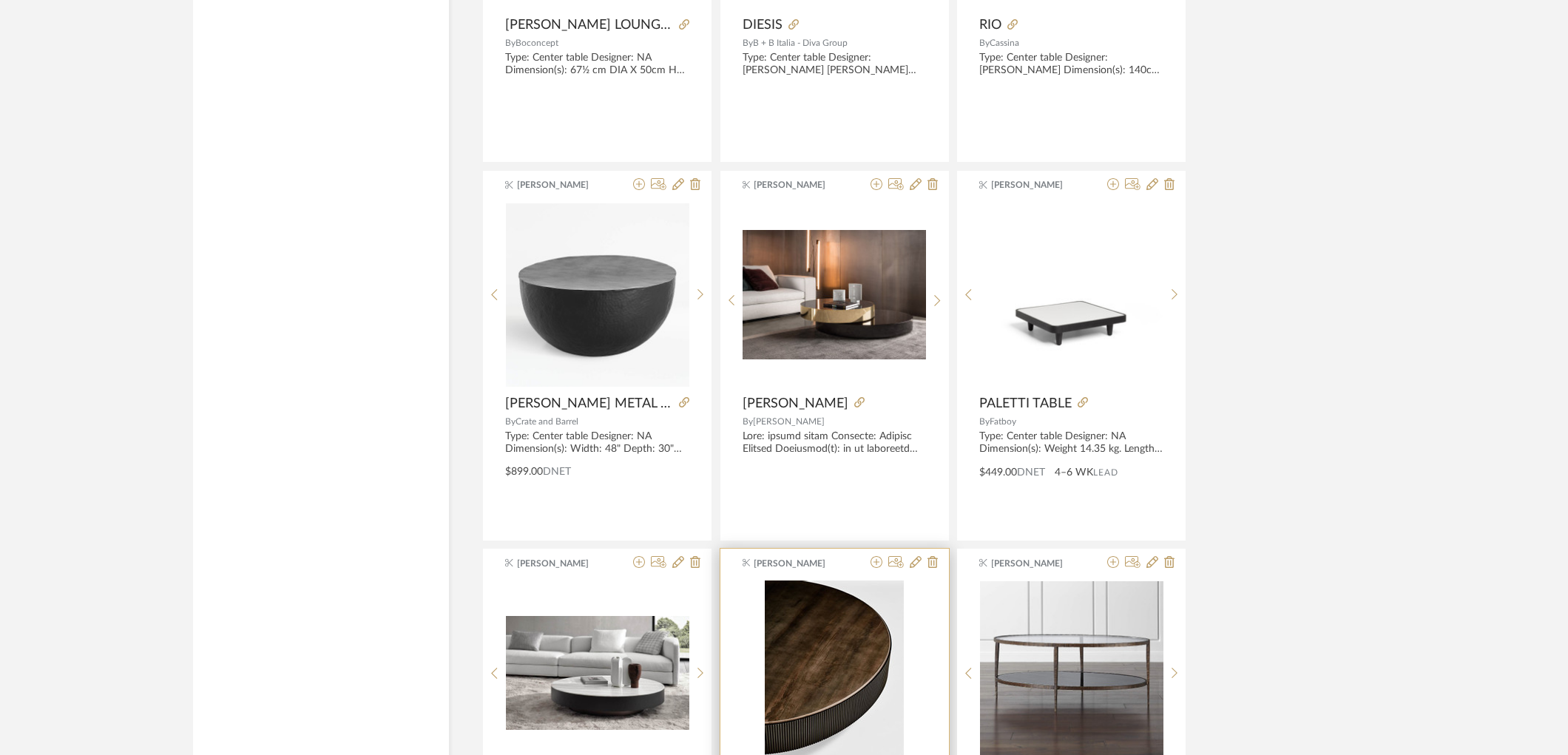
scroll to position [6585, 0]
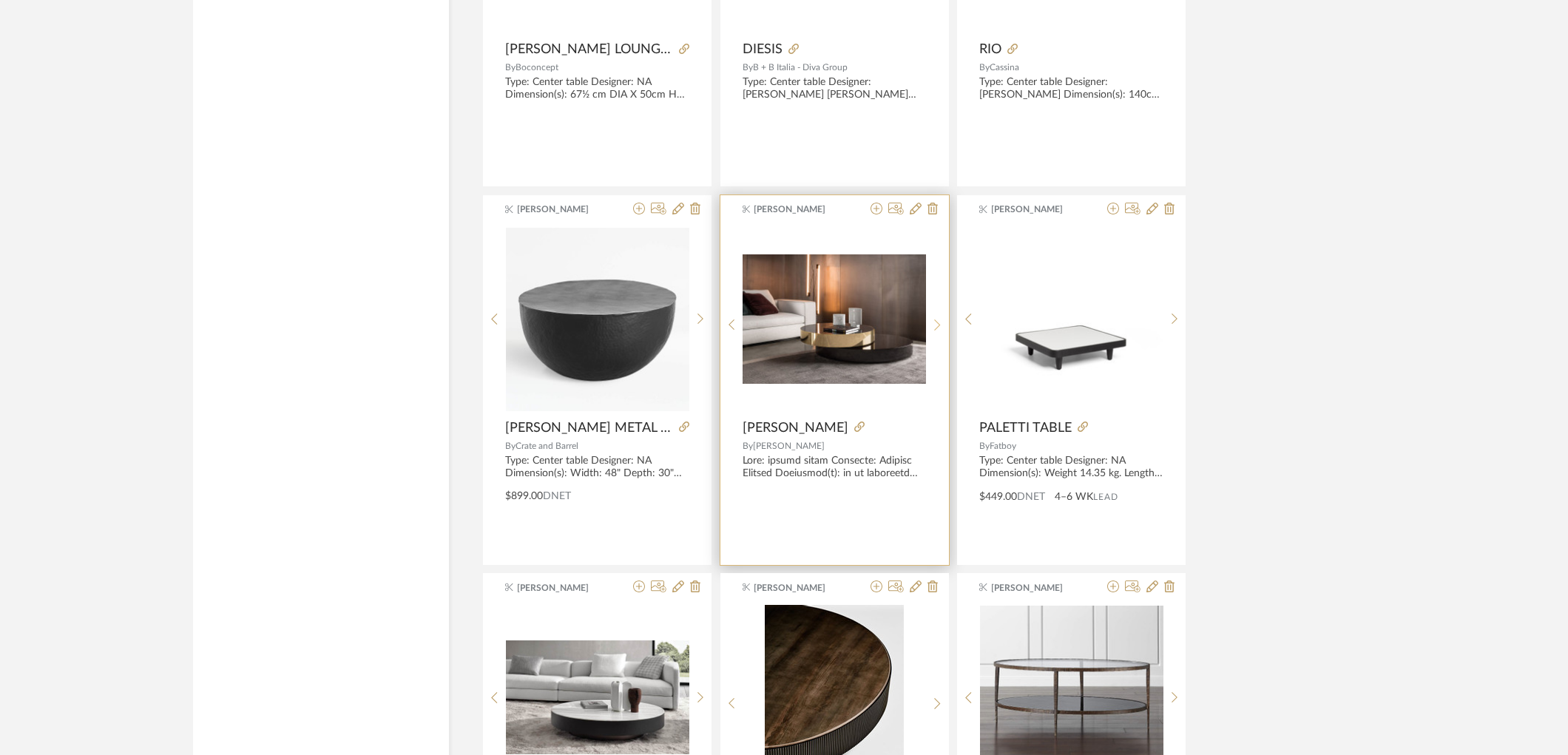
click at [935, 337] on div at bounding box center [938, 325] width 23 height 197
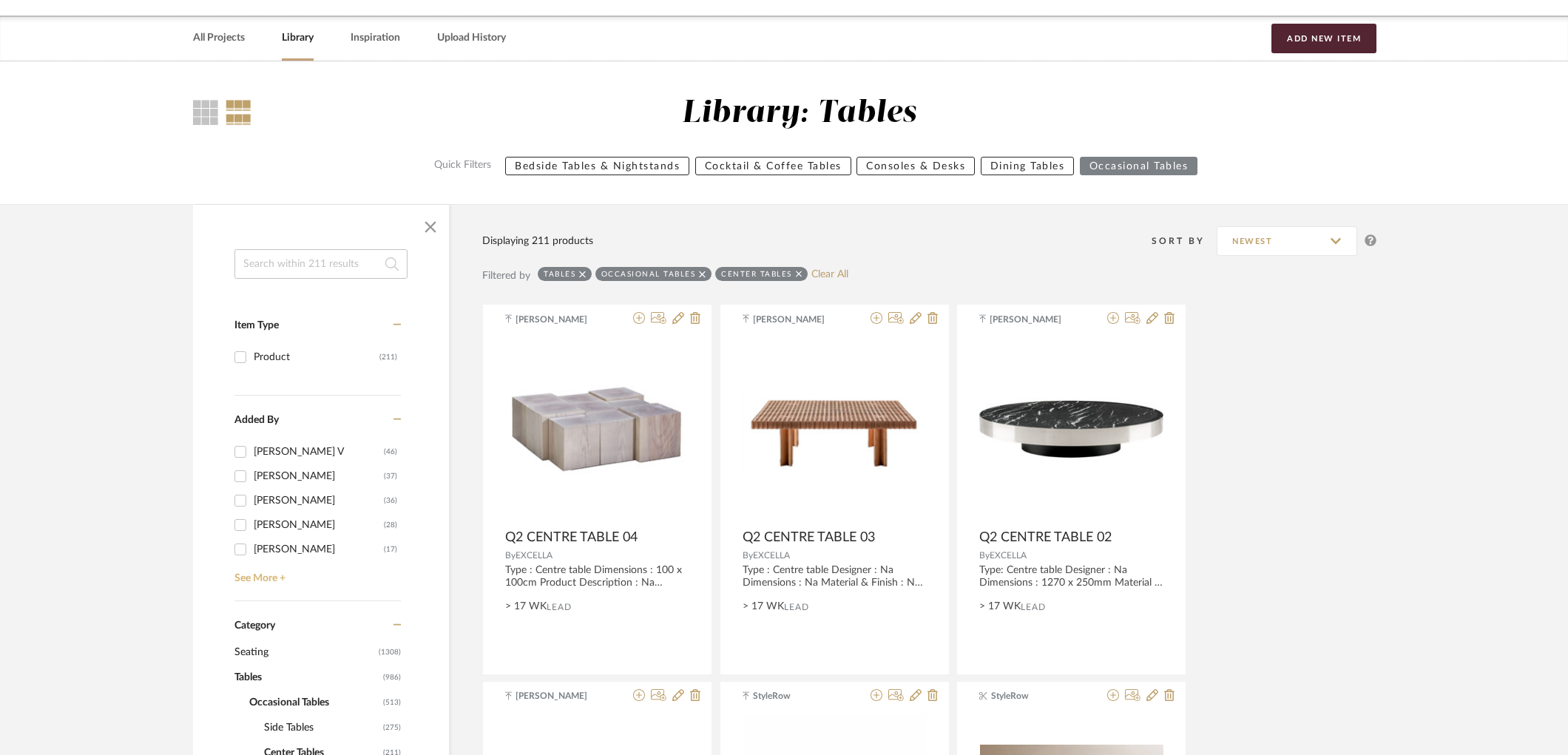
scroll to position [328, 0]
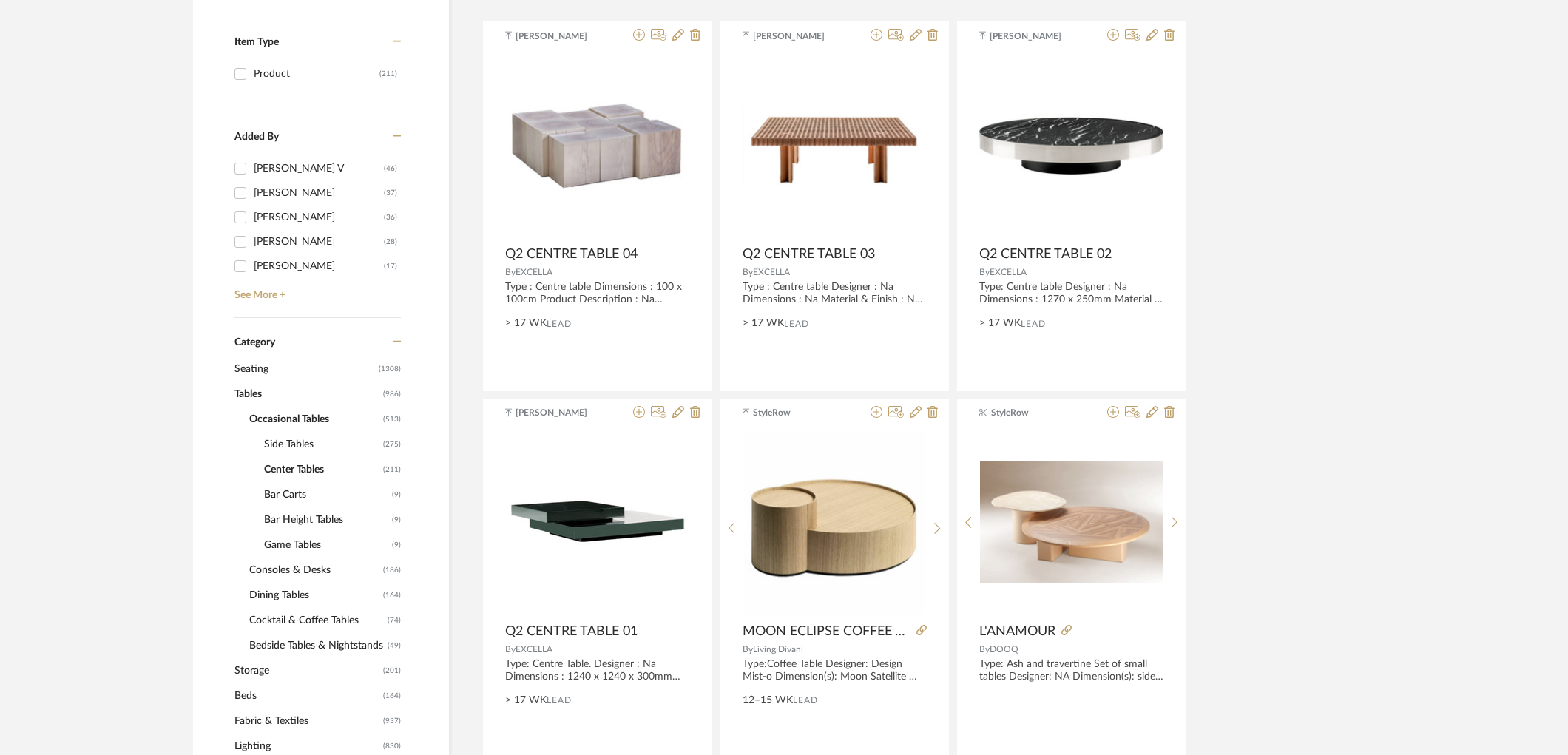
click at [283, 439] on span "Side Tables" at bounding box center [322, 444] width 116 height 25
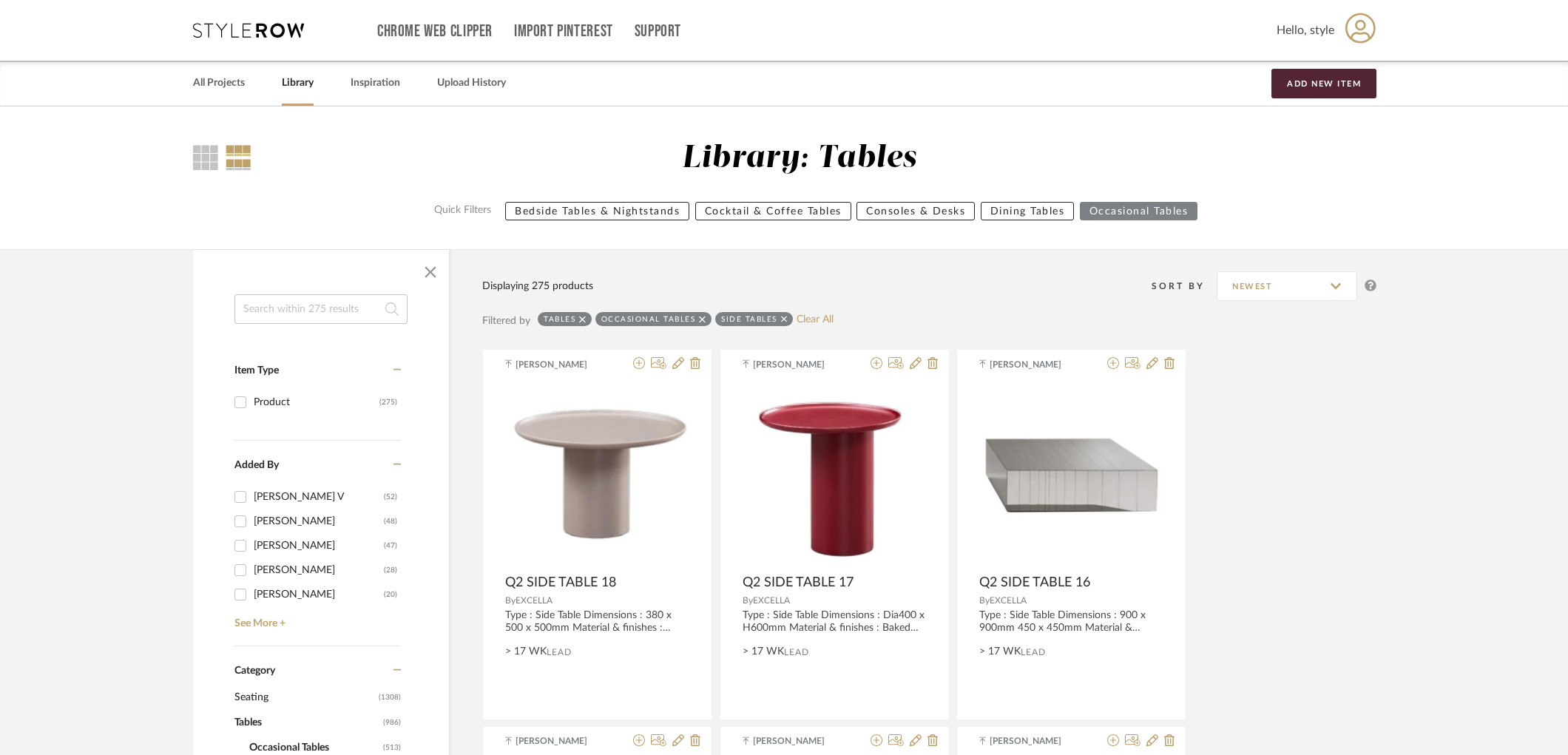
click at [294, 307] on input at bounding box center [321, 309] width 173 height 29
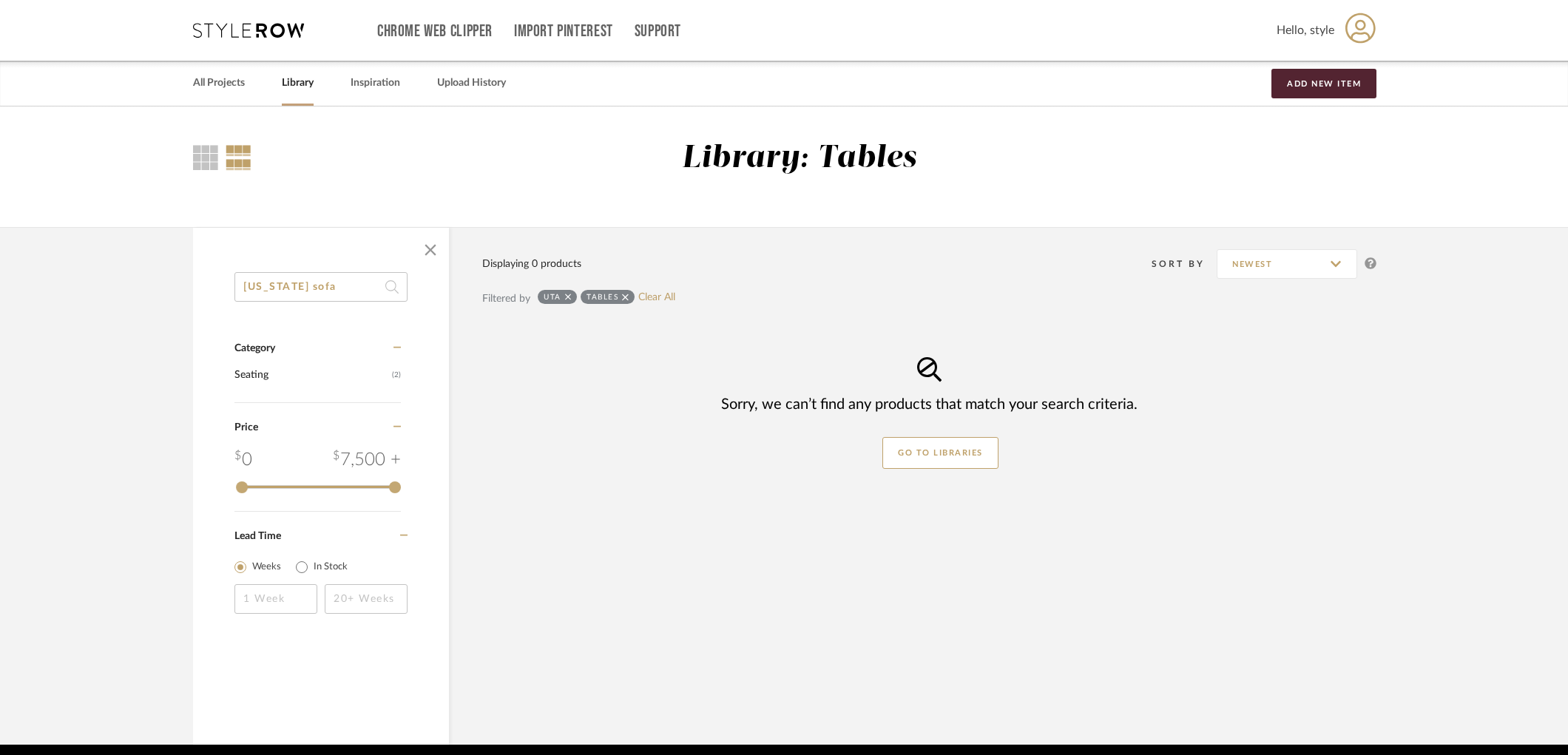
type input "[US_STATE] sofa"
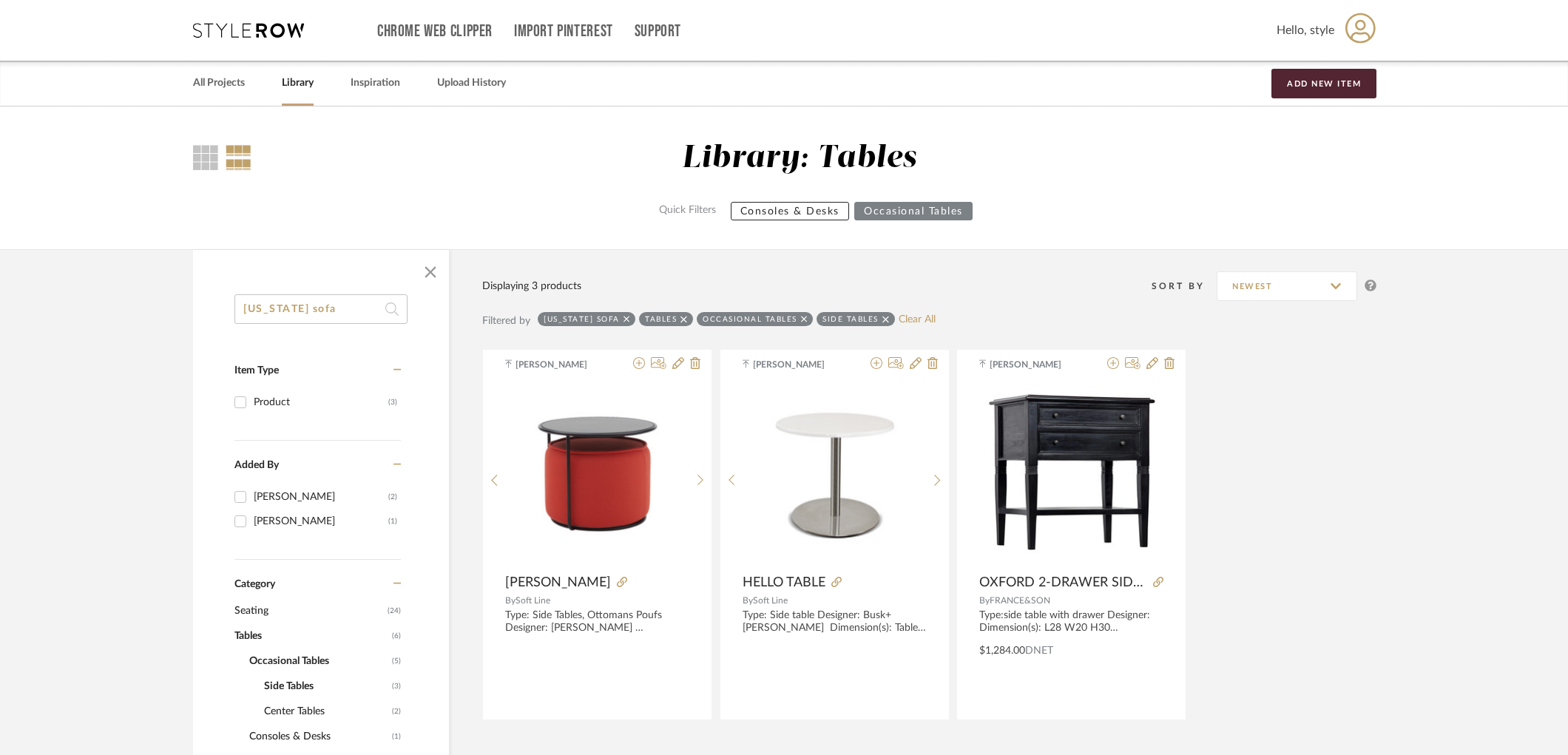
click at [680, 318] on icon at bounding box center [683, 319] width 7 height 7
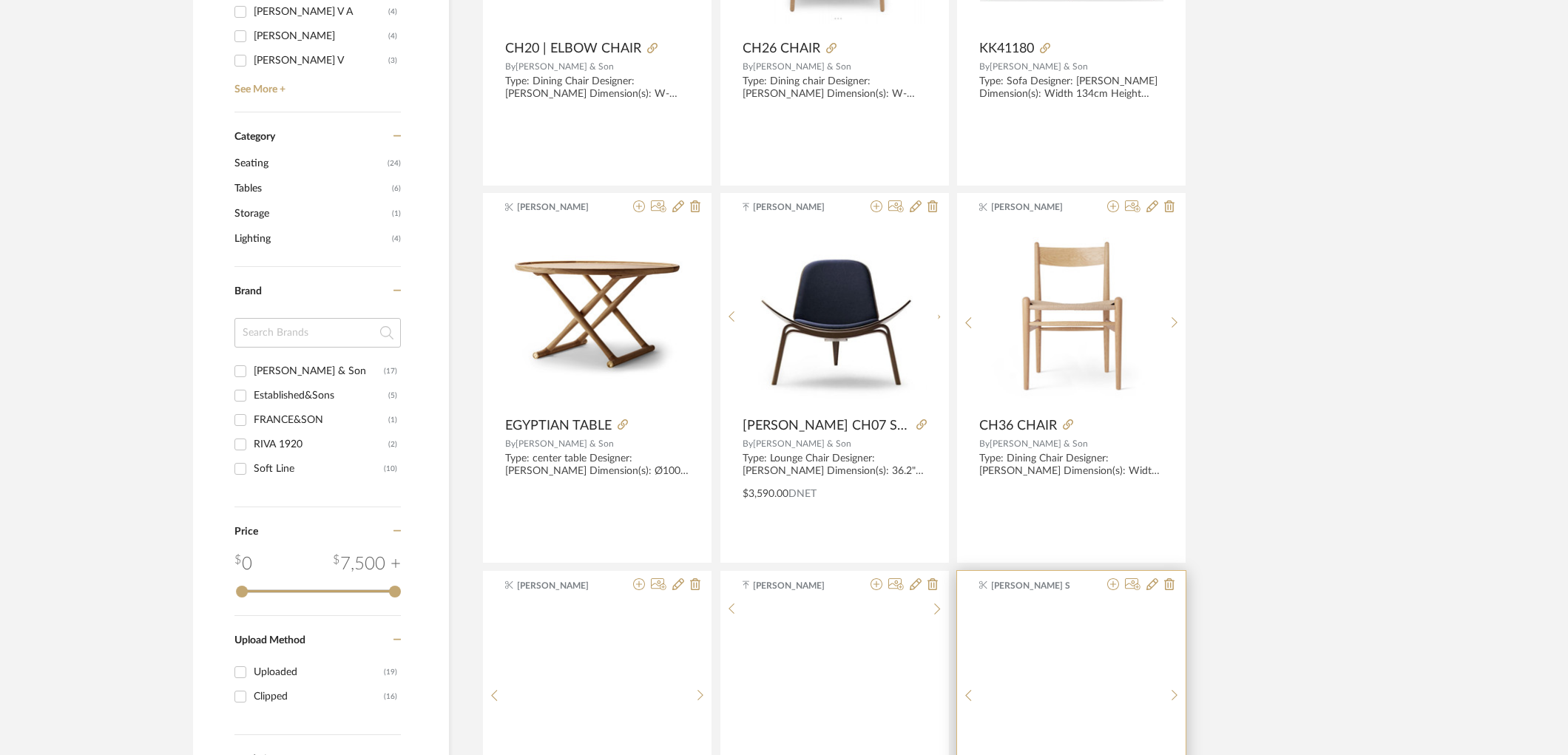
scroll to position [740, 0]
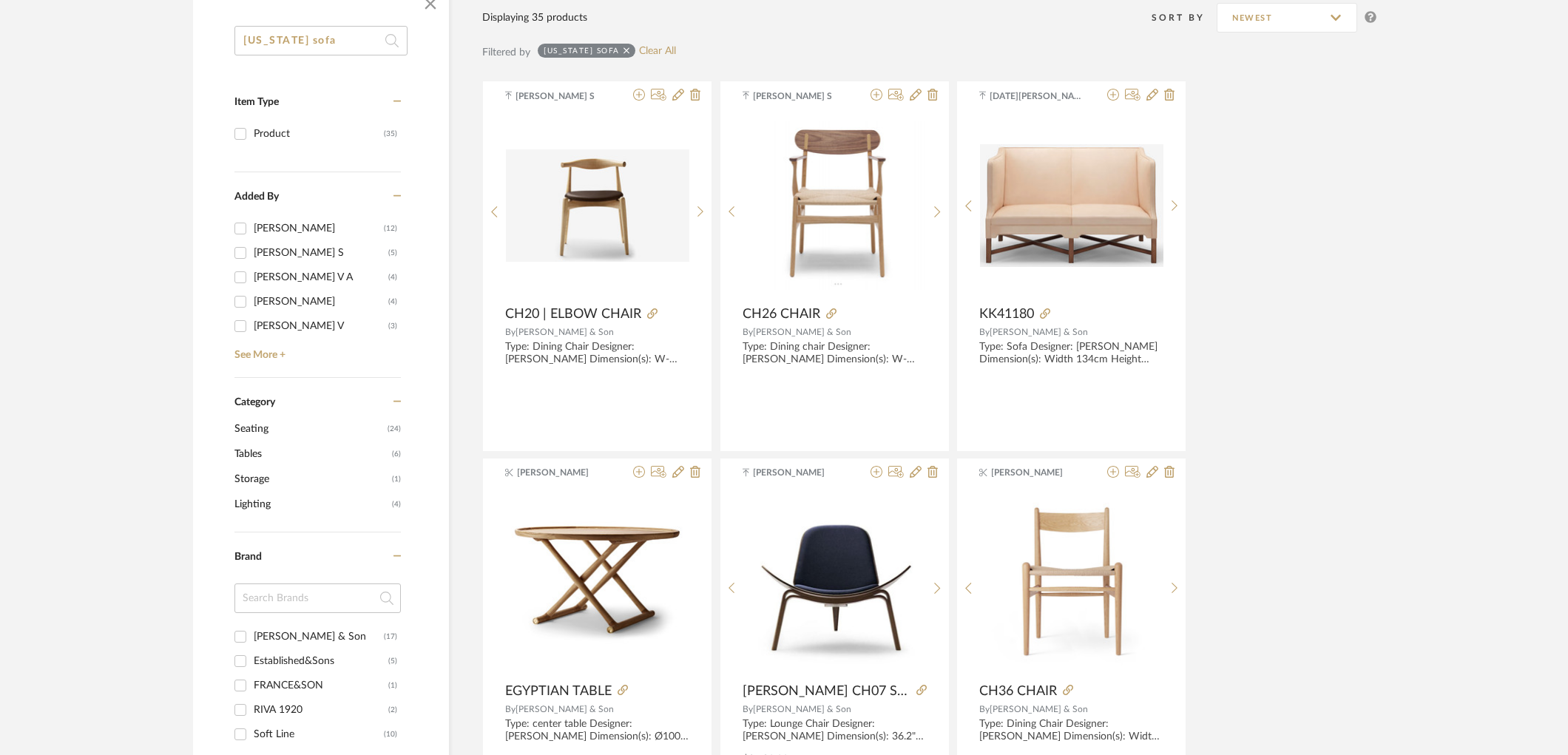
click at [267, 426] on span "Seating" at bounding box center [310, 429] width 149 height 25
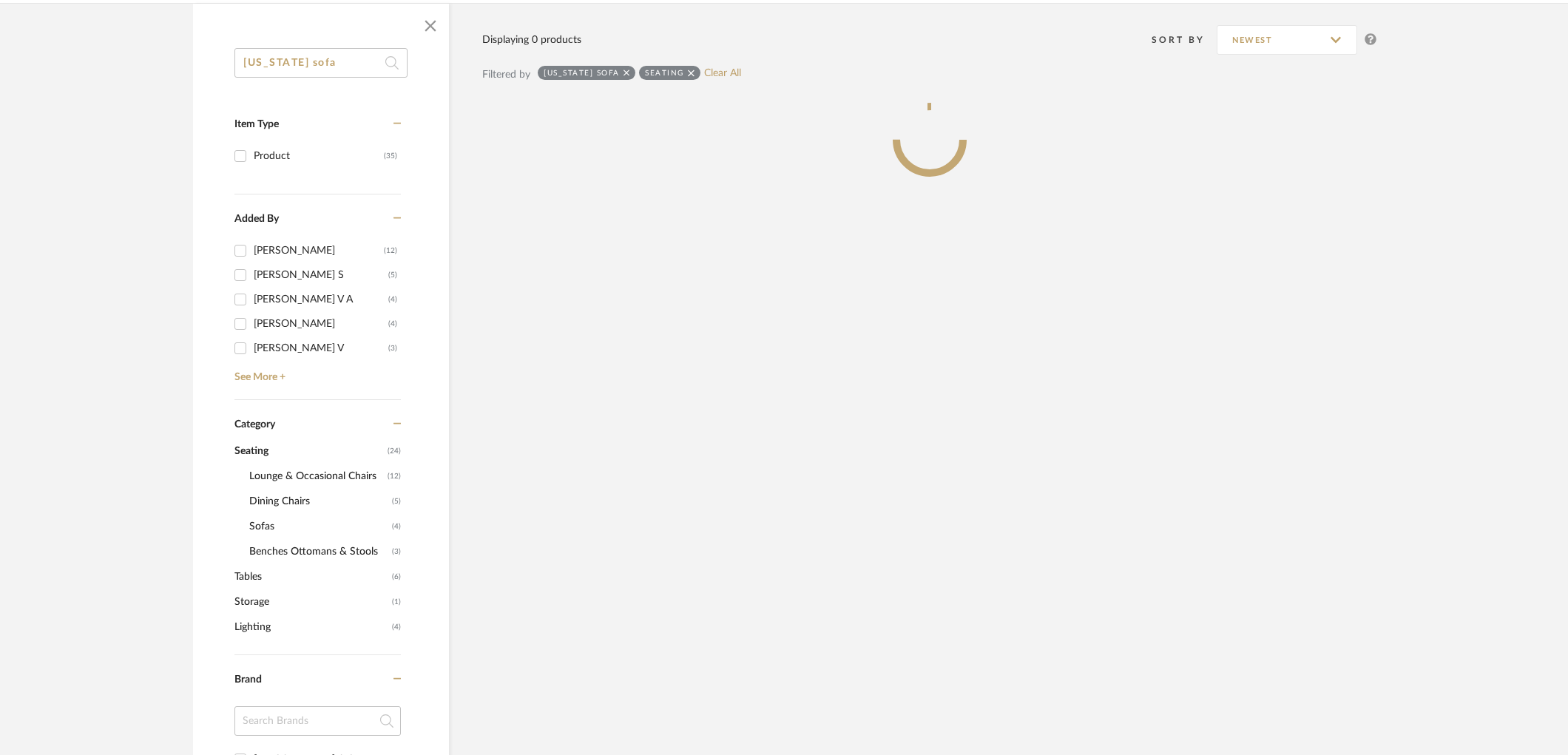
scroll to position [269, 0]
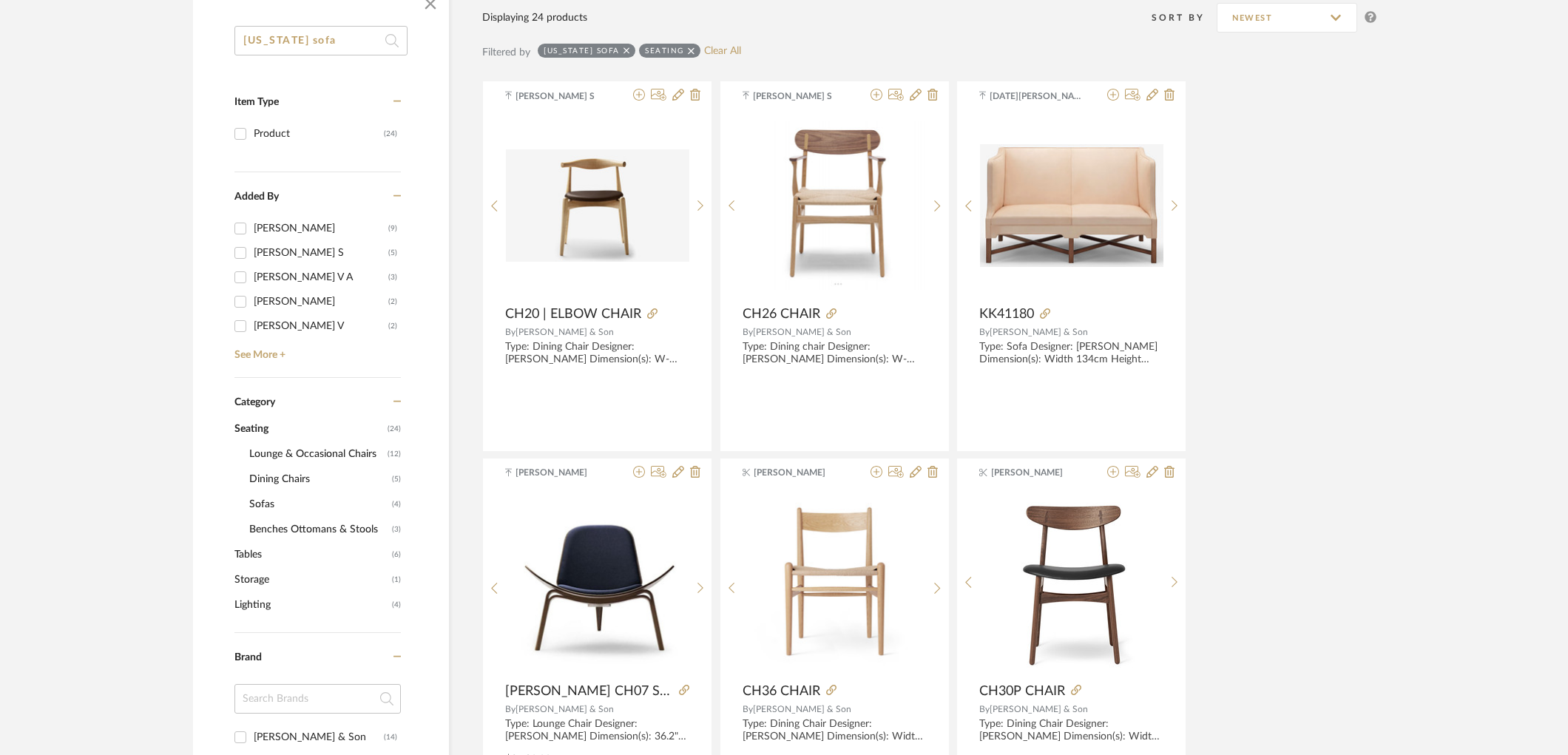
click at [261, 504] on span "Sofas" at bounding box center [319, 504] width 139 height 25
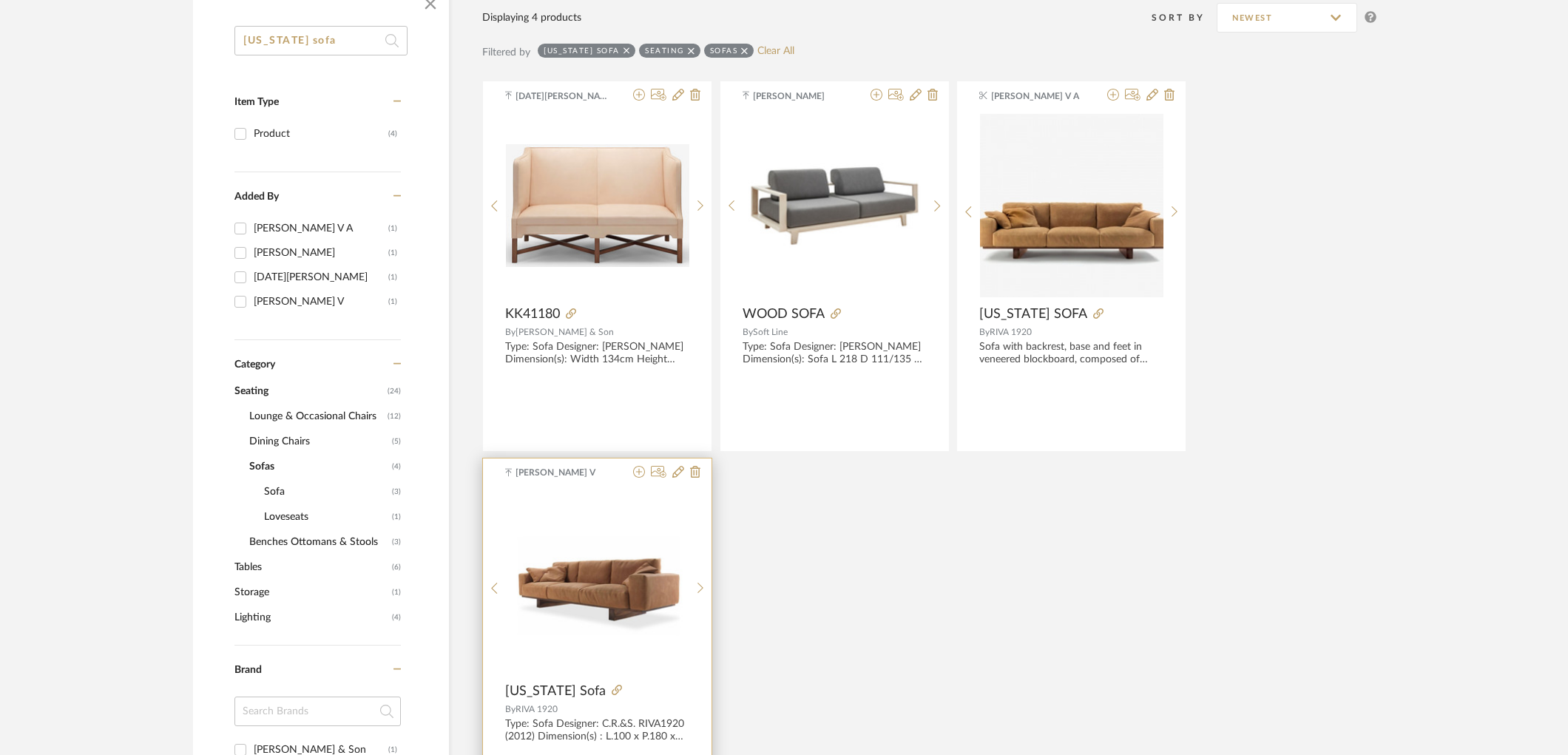
scroll to position [350, 0]
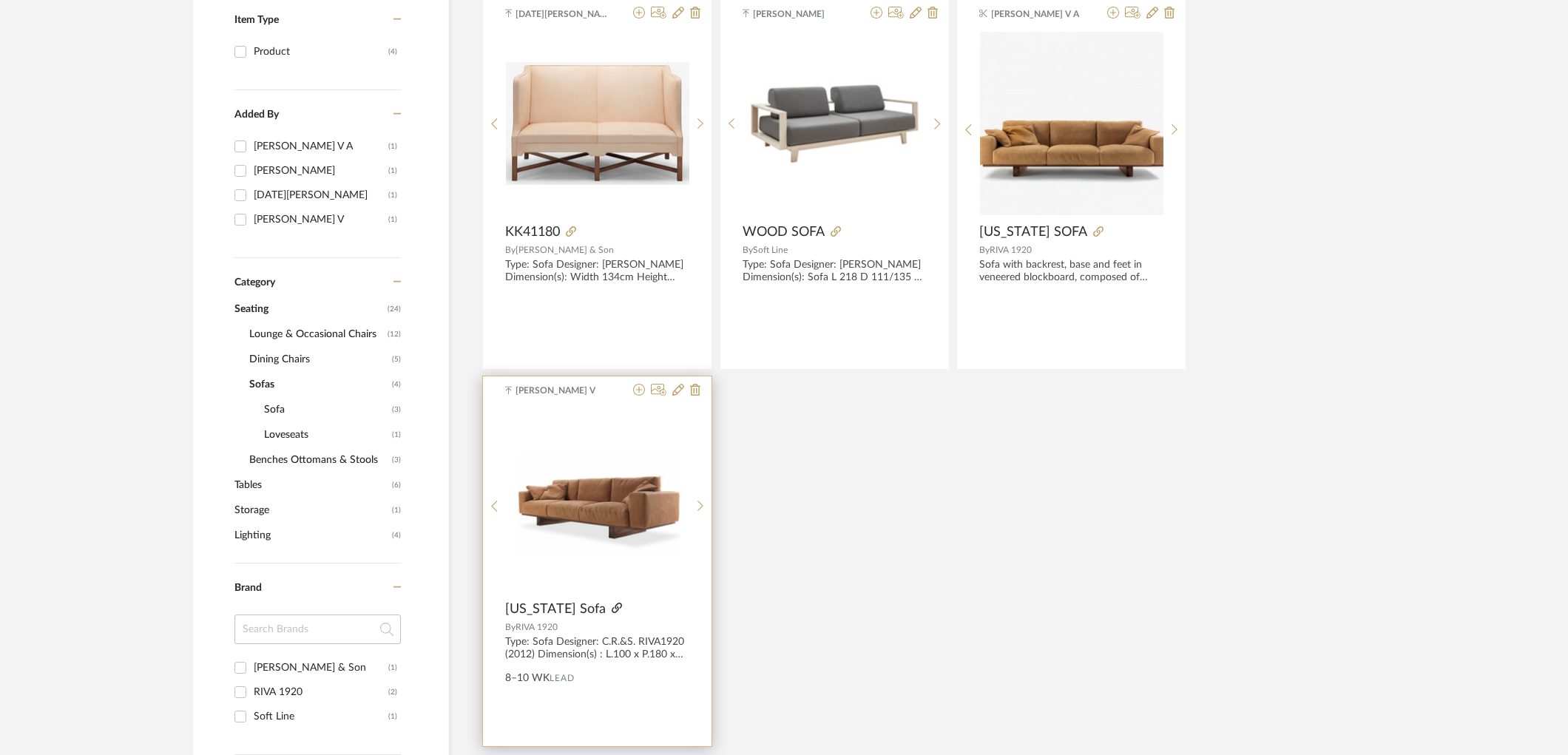
click at [611, 612] on icon at bounding box center [617, 608] width 11 height 11
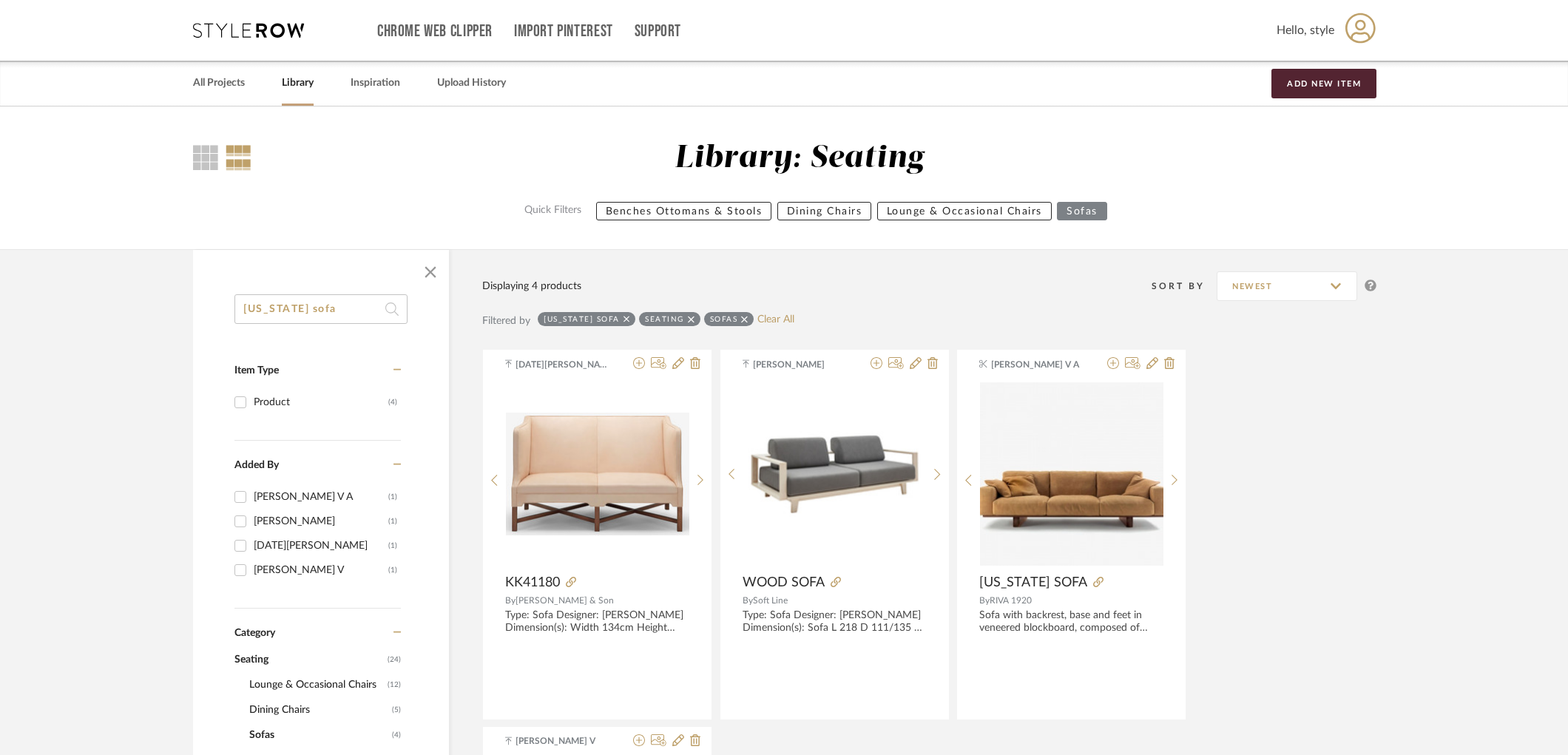
scroll to position [82, 0]
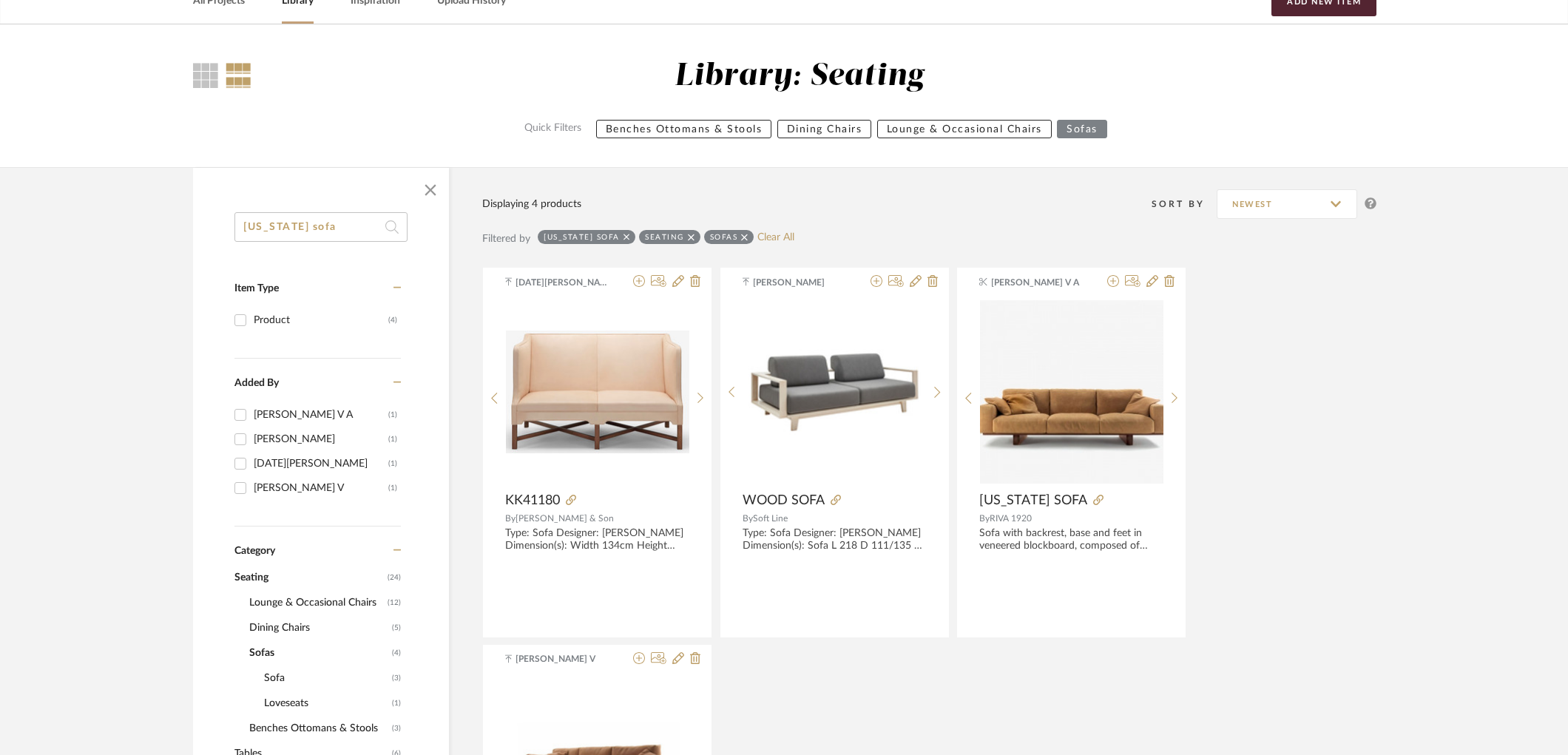
click at [255, 580] on span "Seating" at bounding box center [310, 577] width 149 height 25
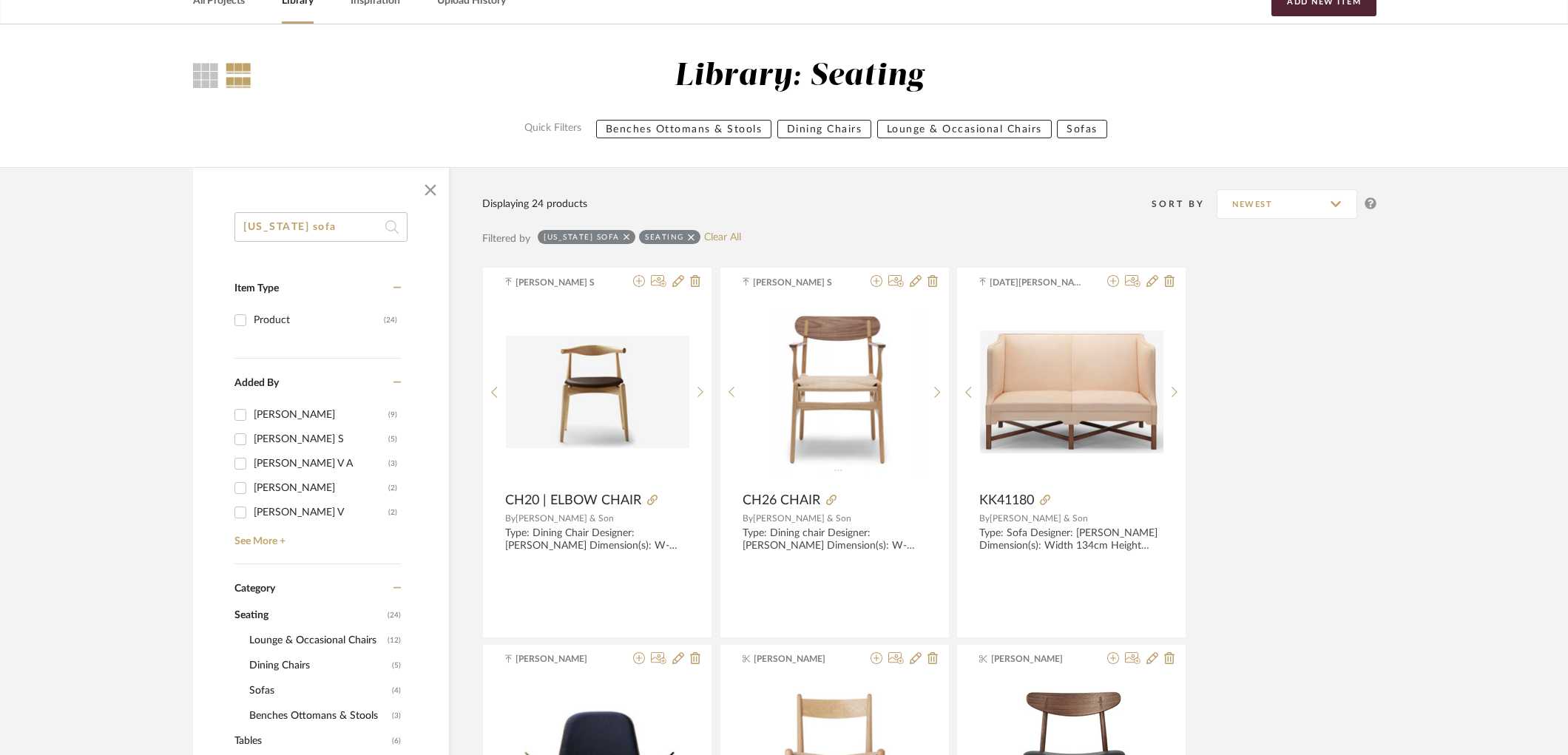
click at [624, 239] on icon at bounding box center [627, 238] width 7 height 11
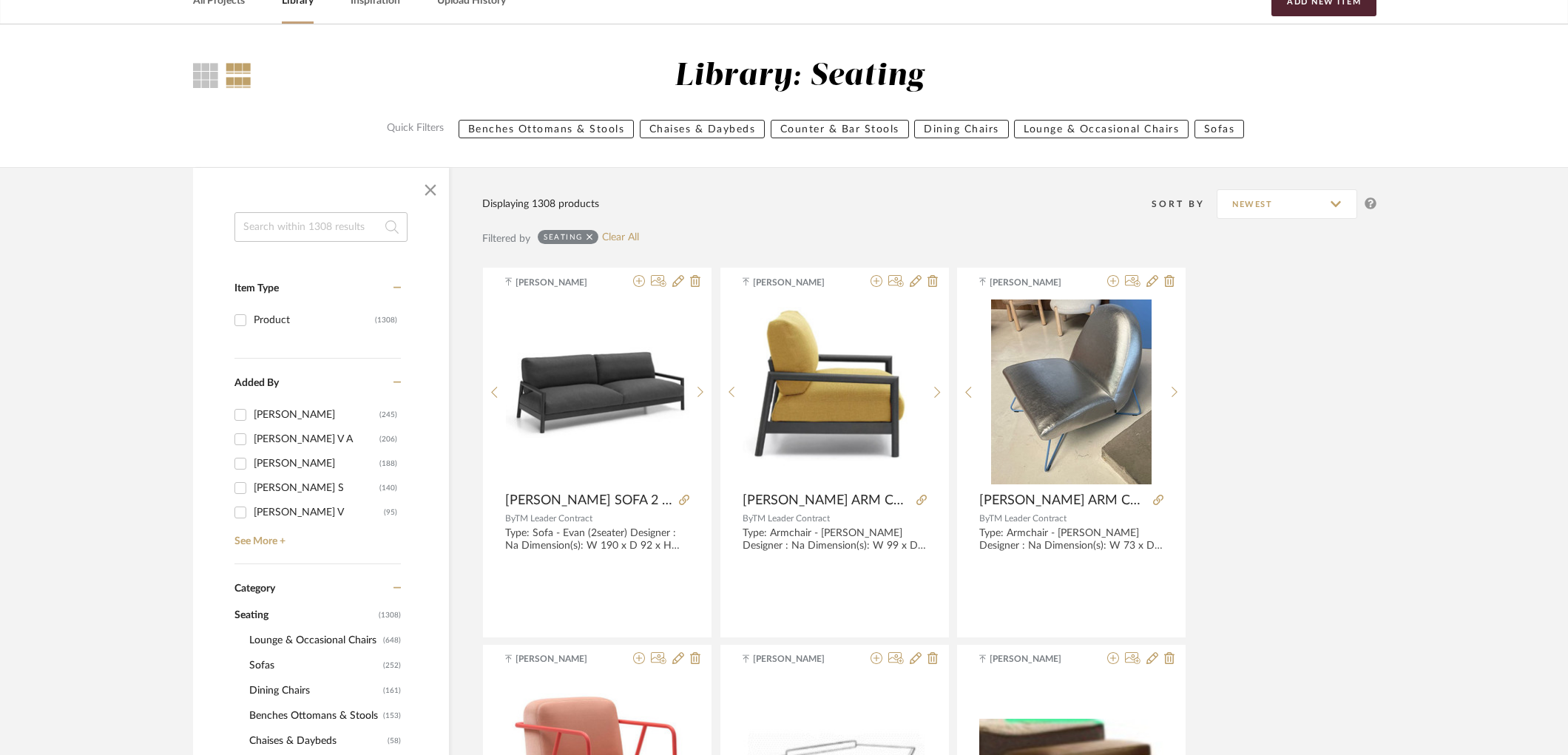
scroll to position [246, 0]
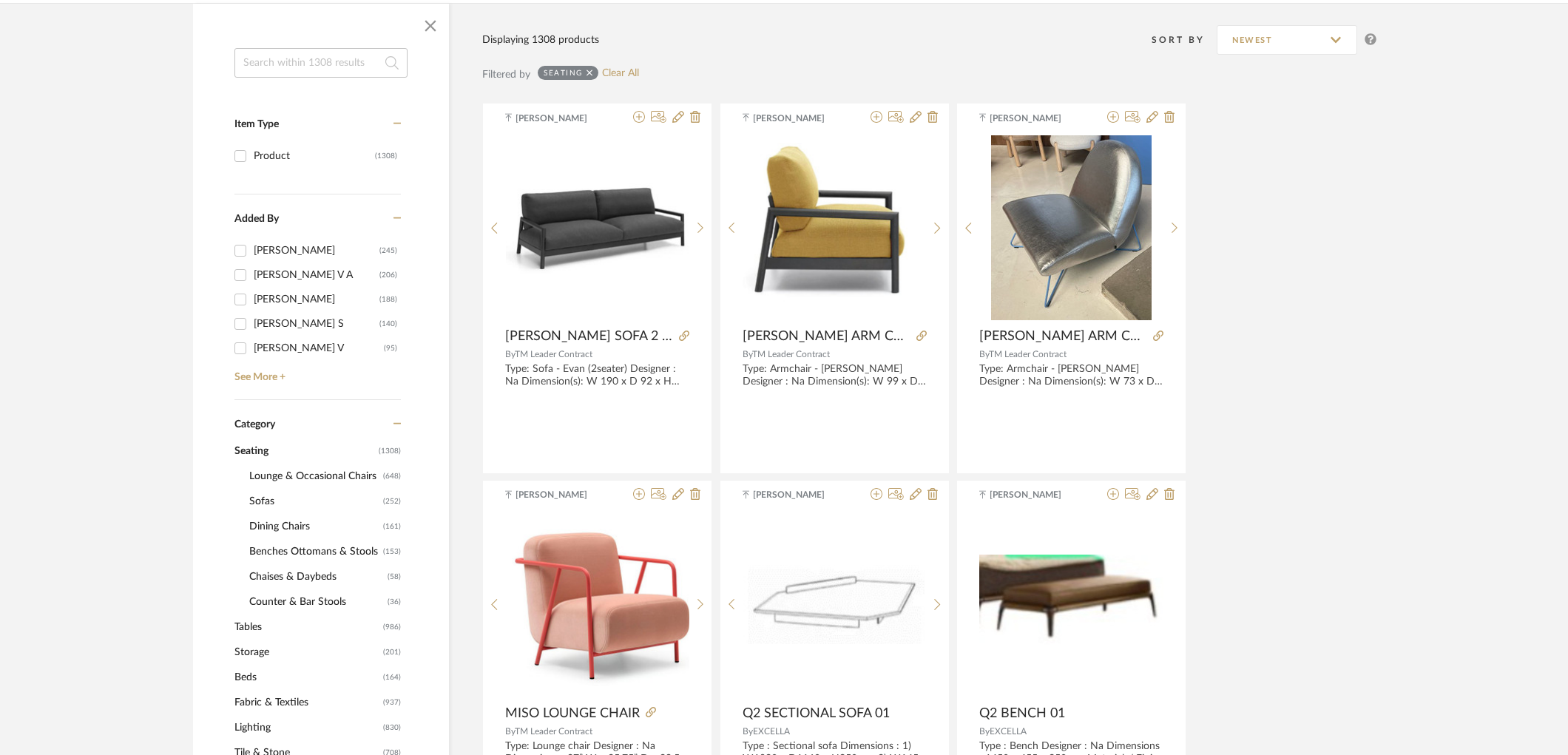
click at [262, 621] on span "Tables" at bounding box center [307, 627] width 145 height 25
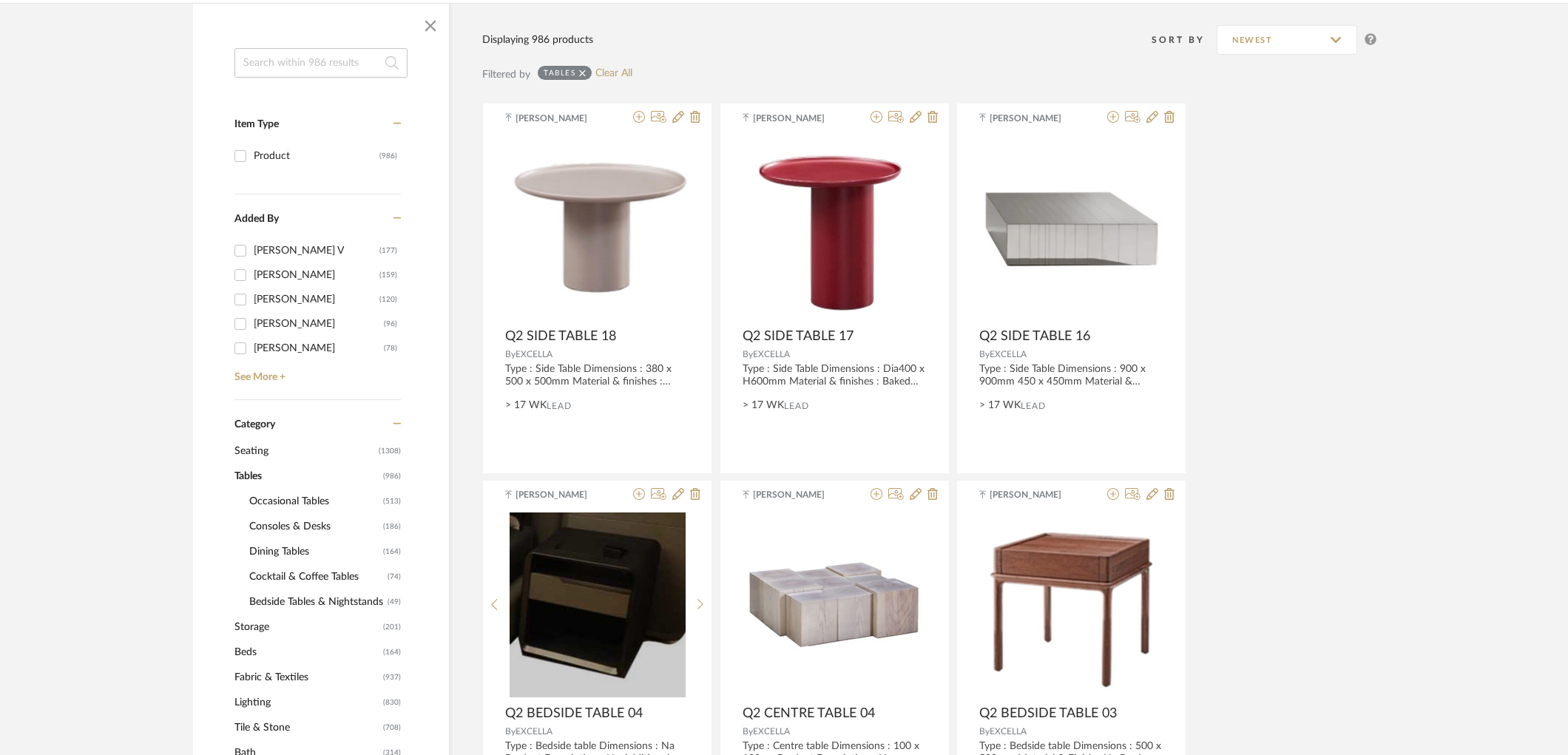
click at [278, 501] on span "Occasional Tables" at bounding box center [314, 501] width 130 height 25
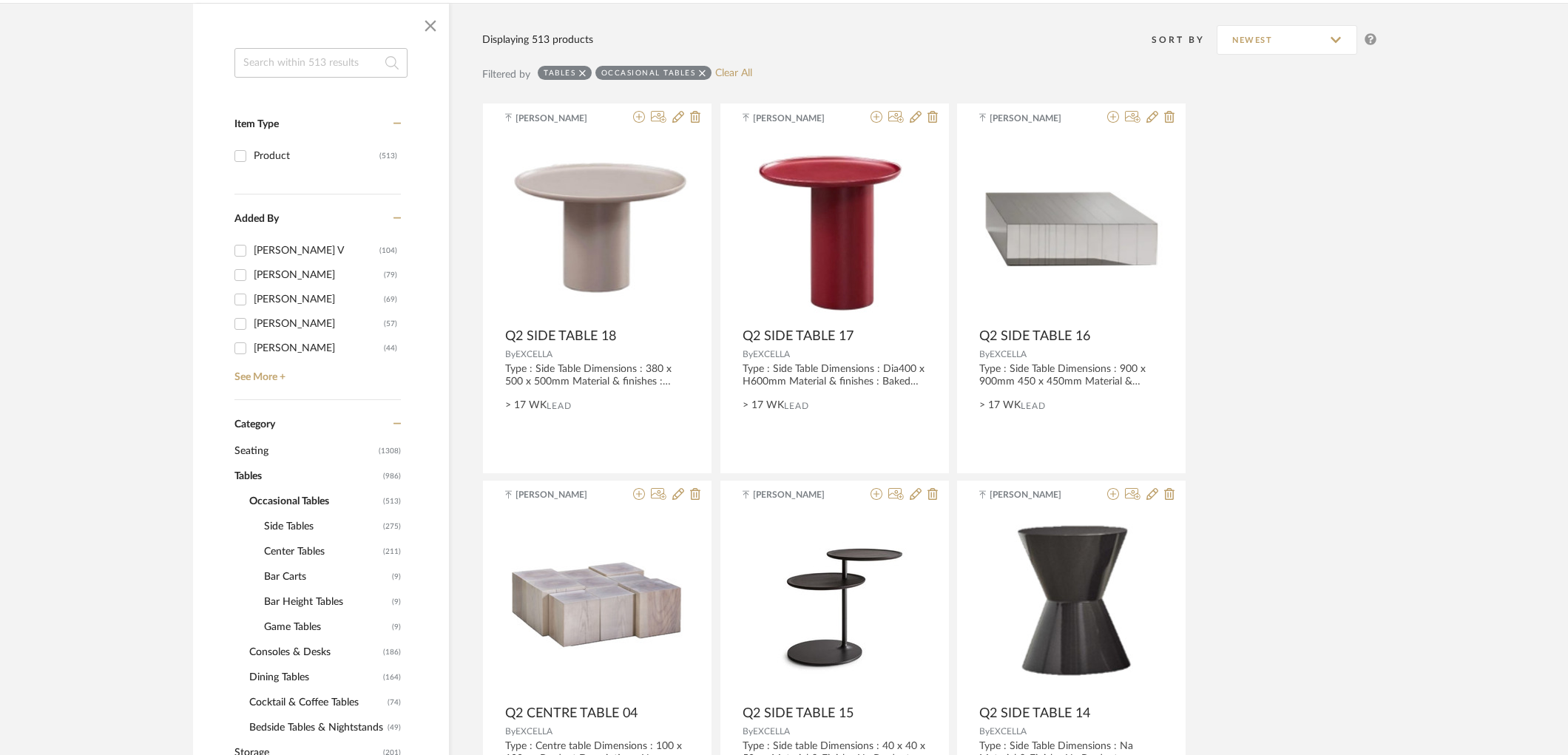
click at [290, 525] on span "Side Tables" at bounding box center [322, 526] width 116 height 25
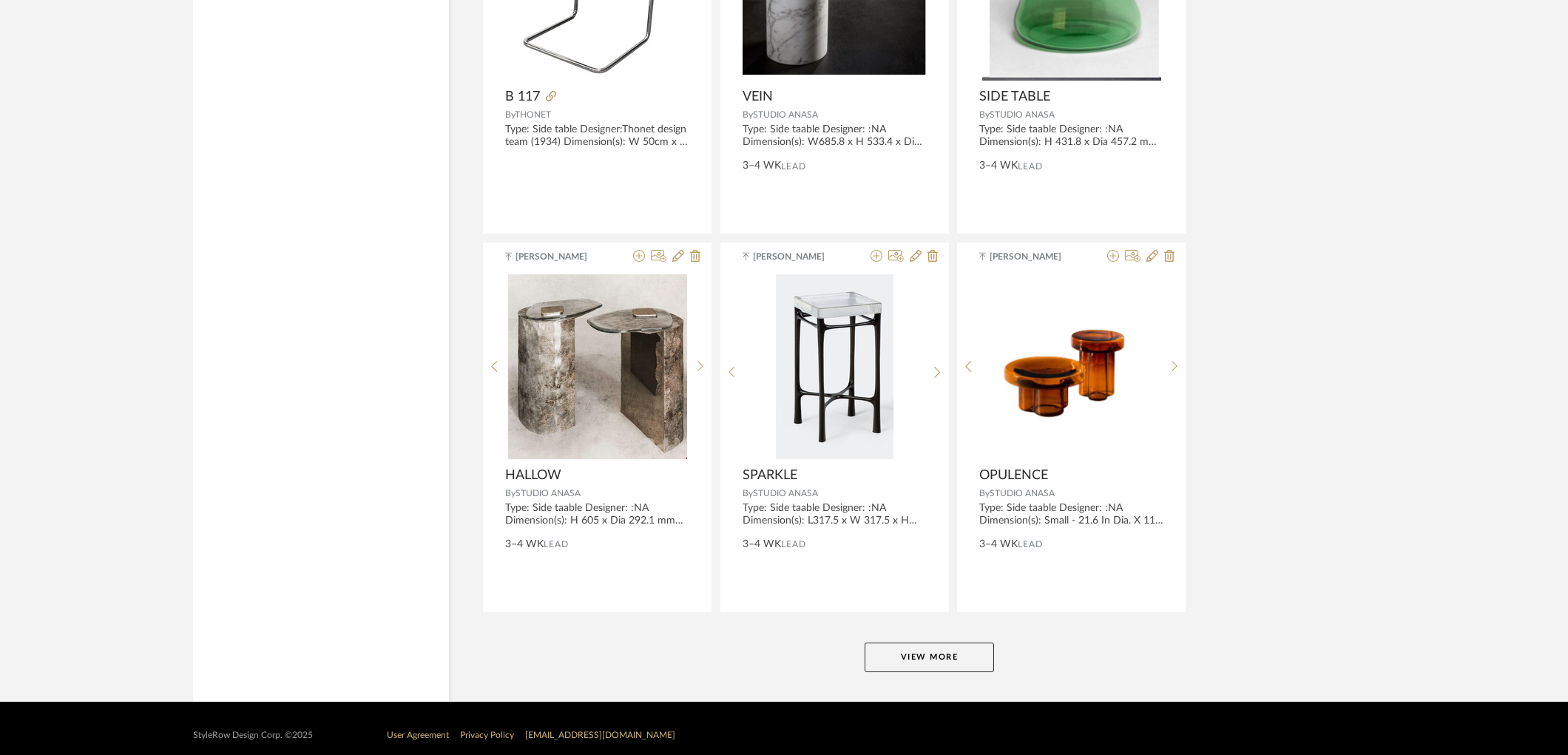
scroll to position [4284, 0]
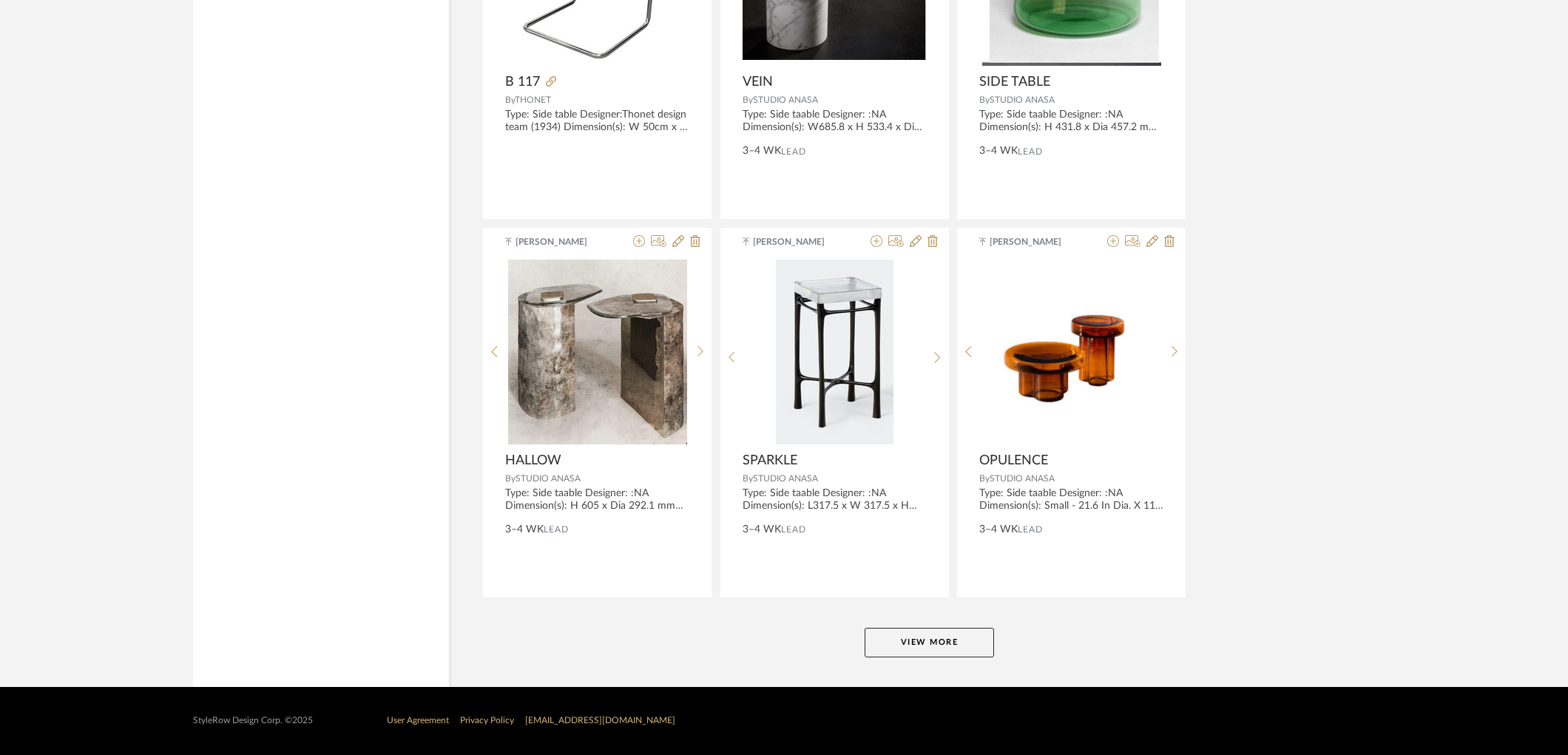
click at [962, 631] on button "View More" at bounding box center [929, 643] width 129 height 29
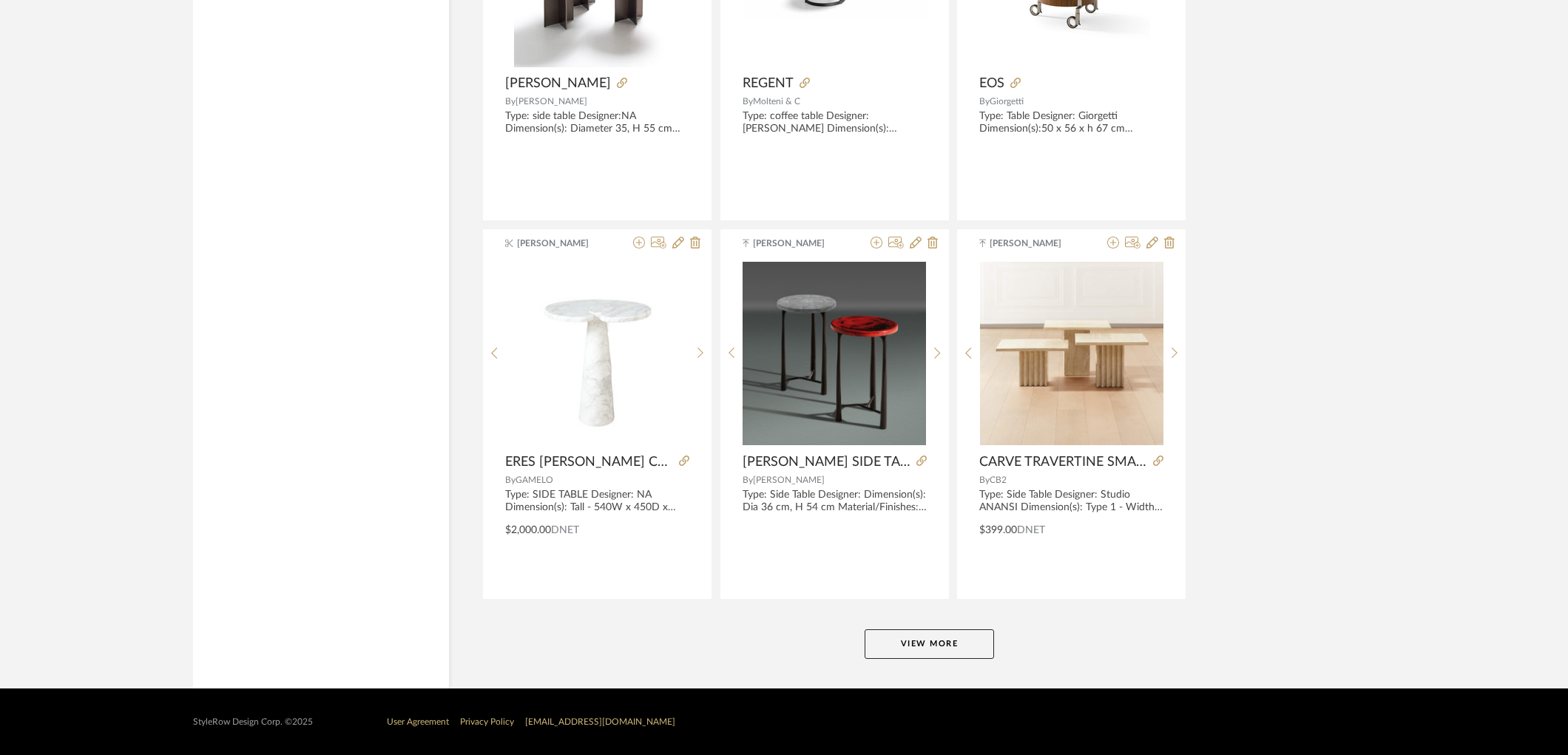
scroll to position [8826, 0]
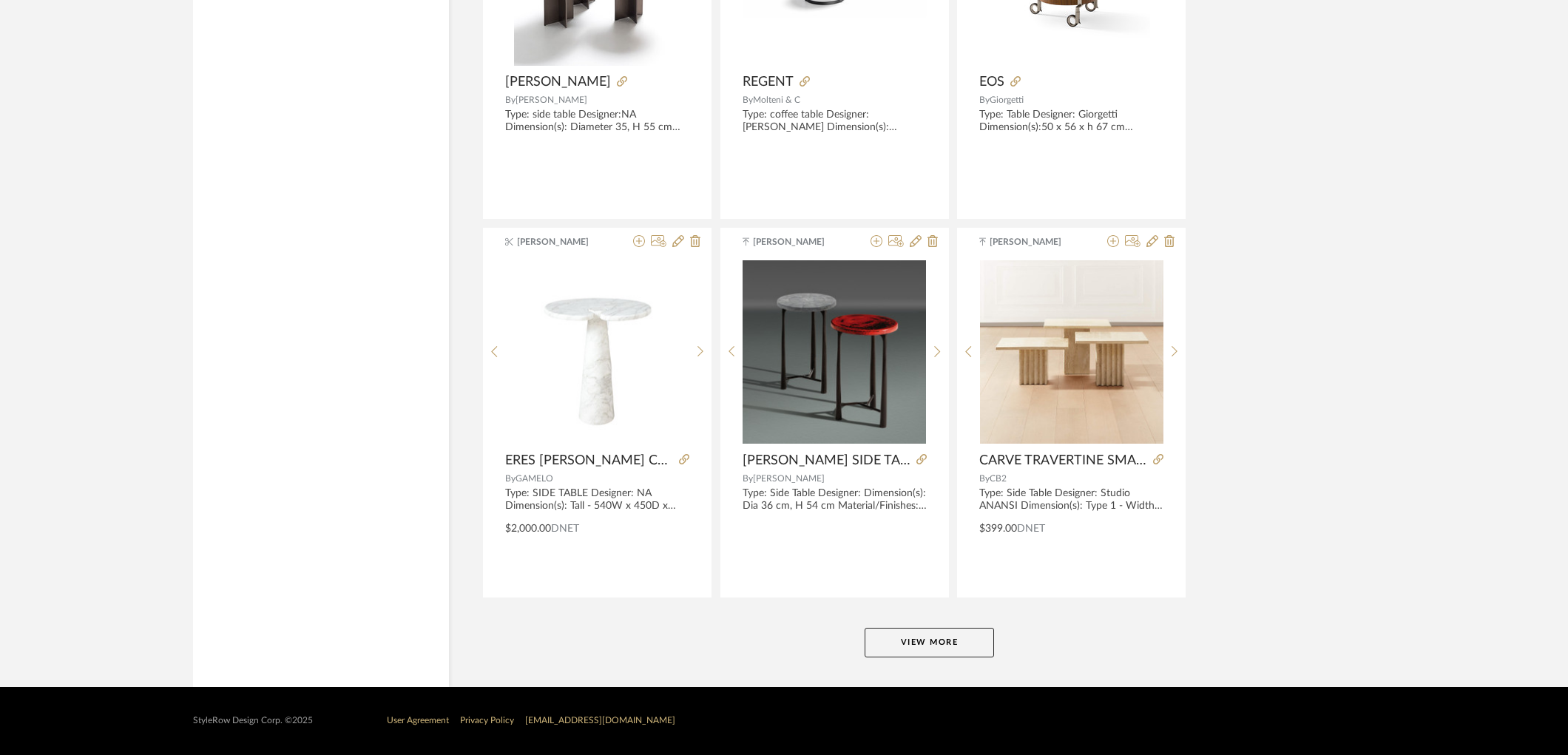
click at [987, 630] on button "View More" at bounding box center [929, 643] width 129 height 29
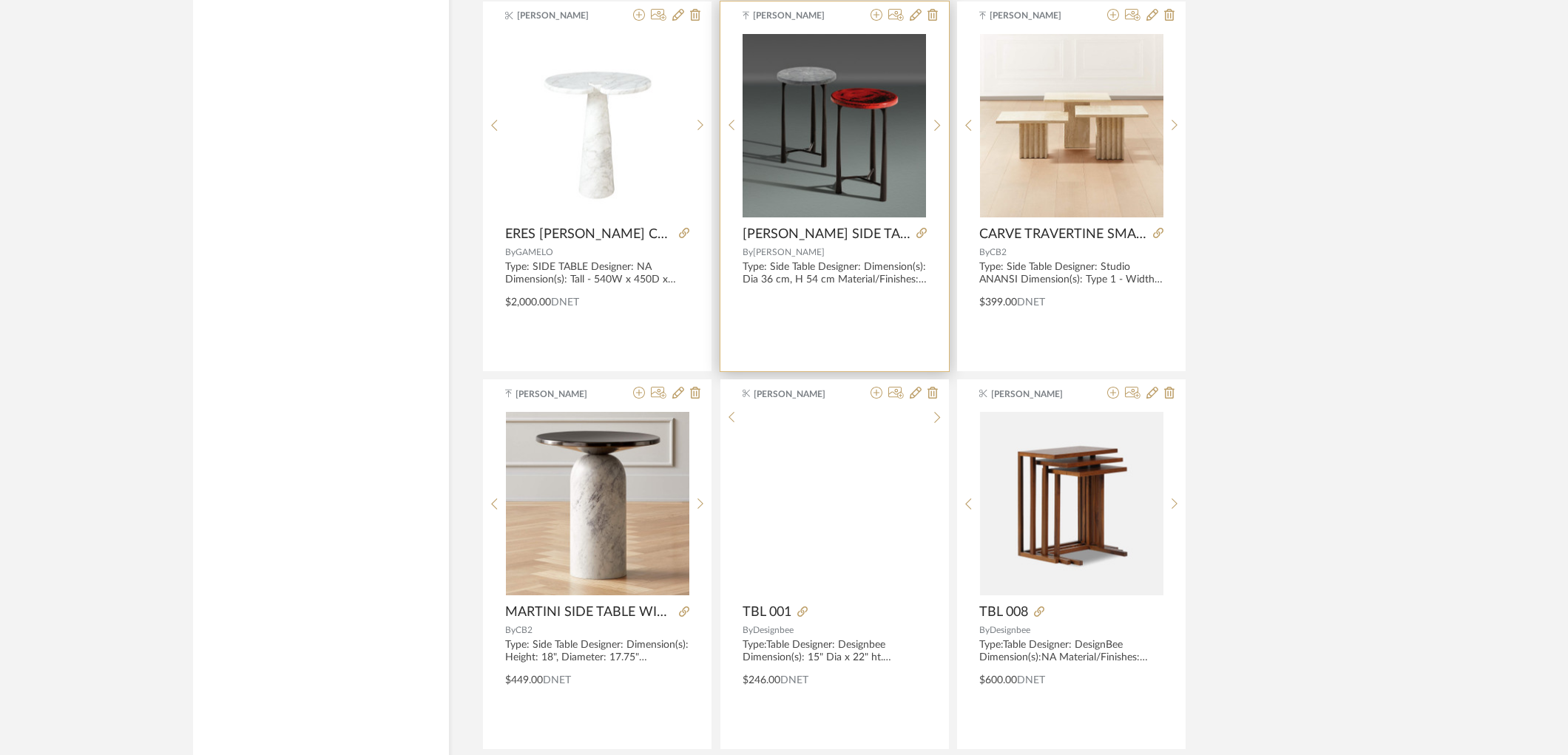
scroll to position [8908, 0]
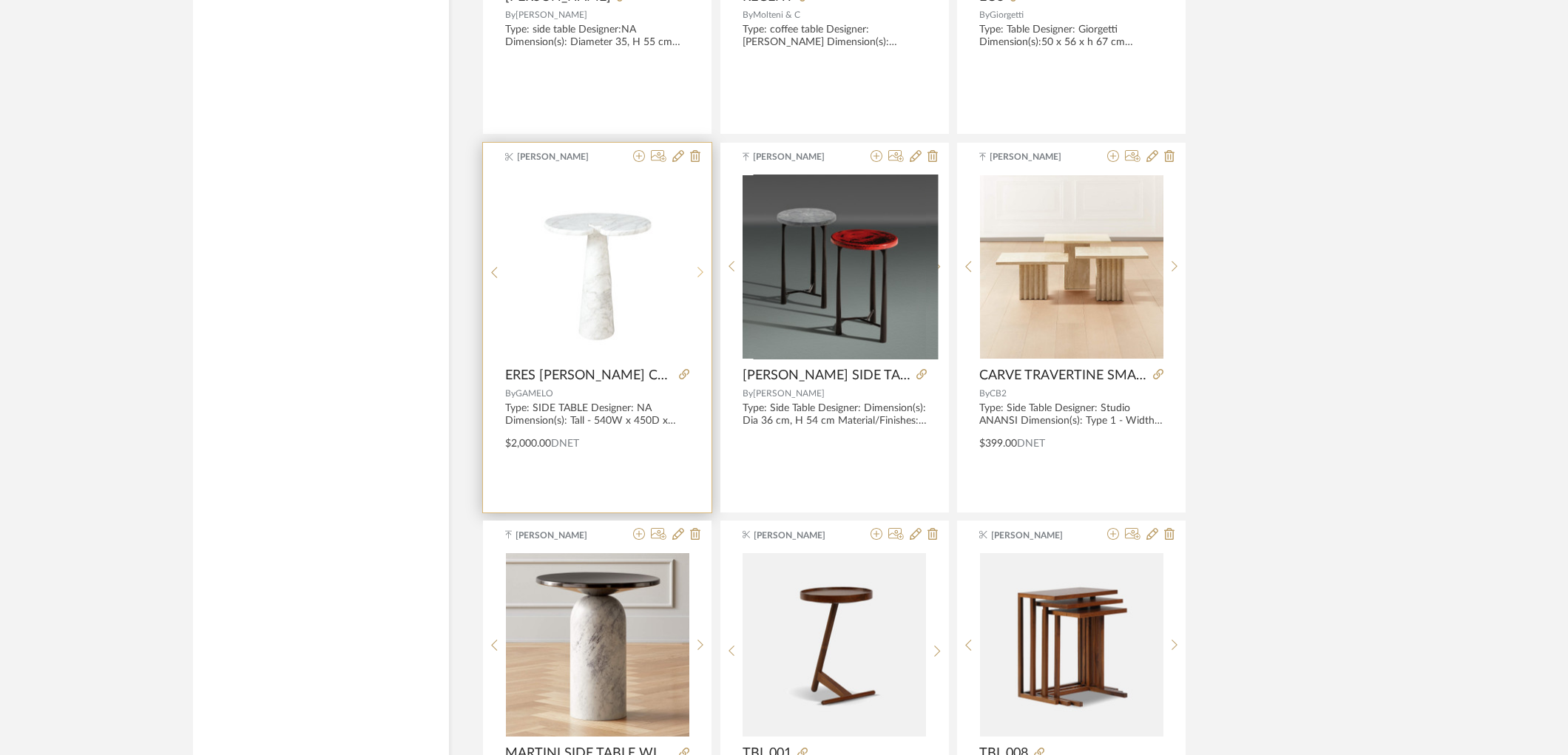
click at [701, 277] on div at bounding box center [701, 273] width 23 height 197
click at [701, 277] on icon at bounding box center [701, 273] width 7 height 13
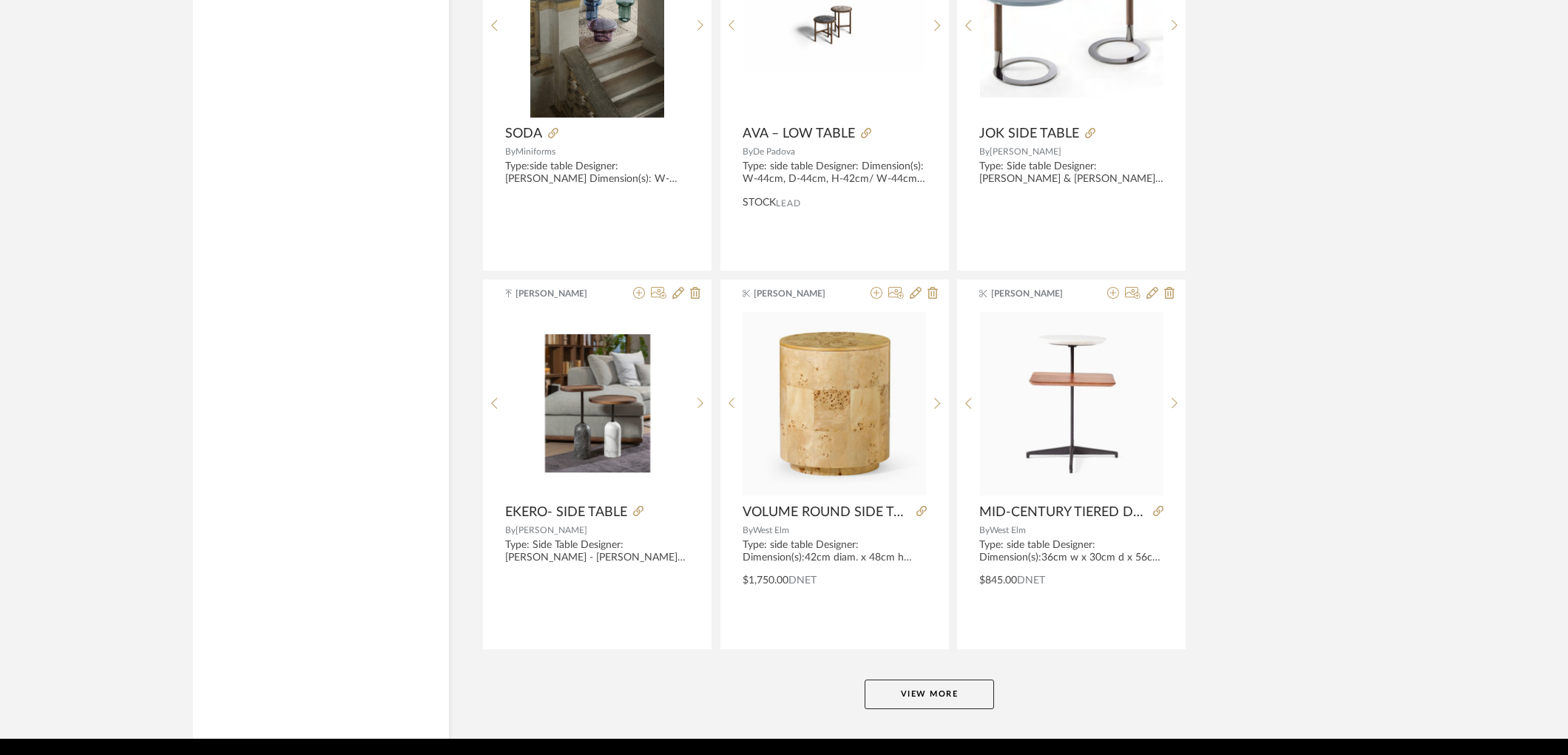
scroll to position [13368, 0]
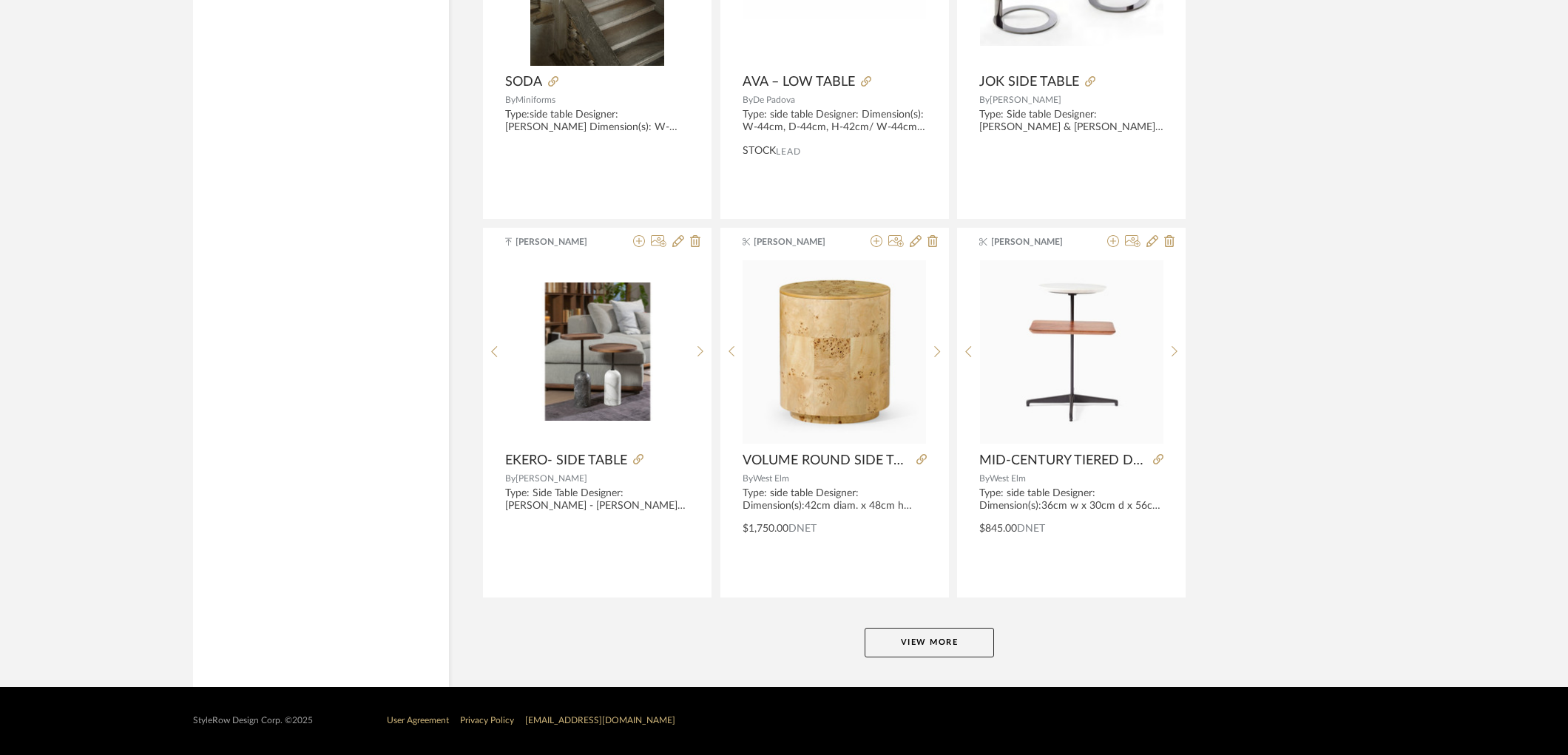
click at [947, 629] on button "View More" at bounding box center [929, 643] width 129 height 29
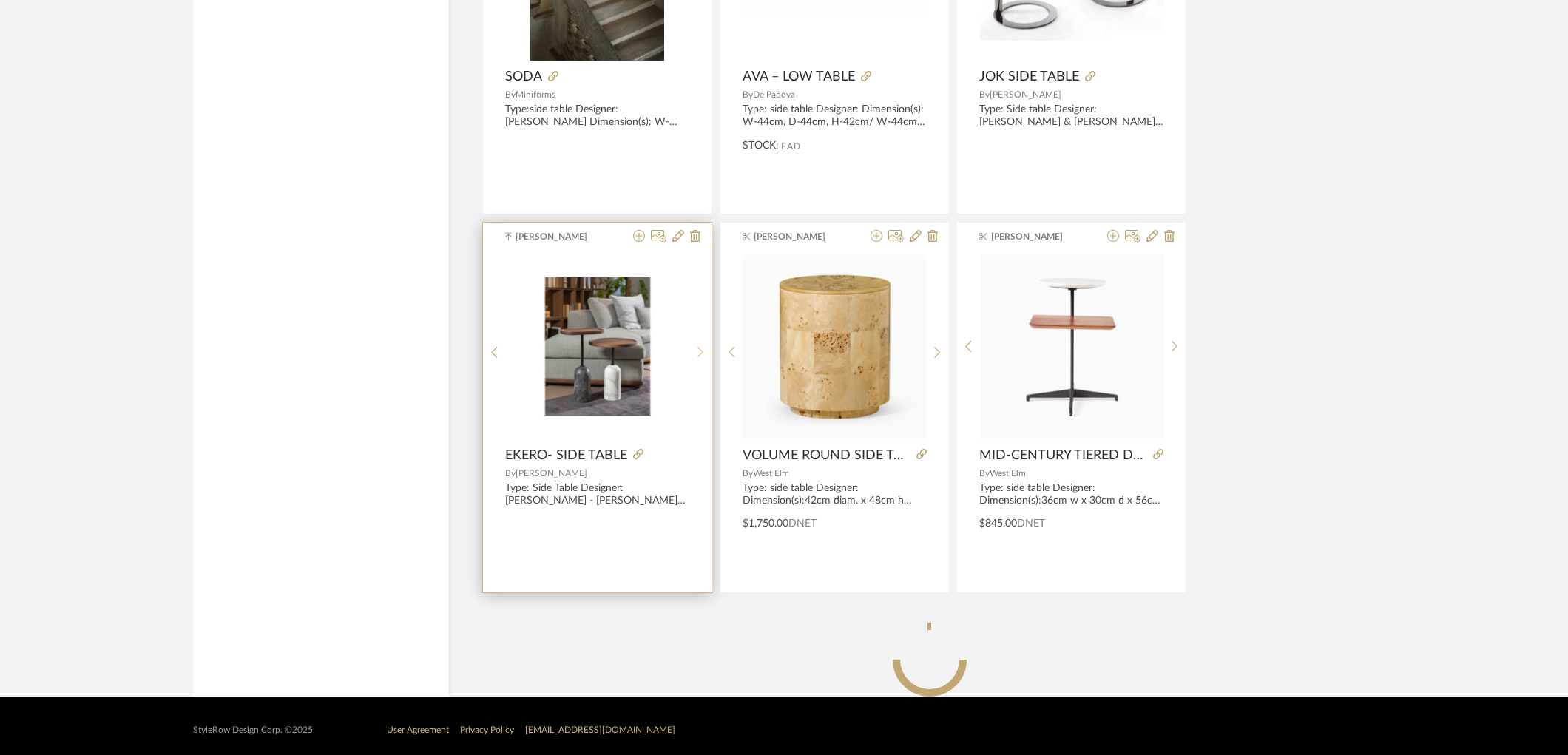
click at [701, 353] on icon at bounding box center [701, 352] width 6 height 11
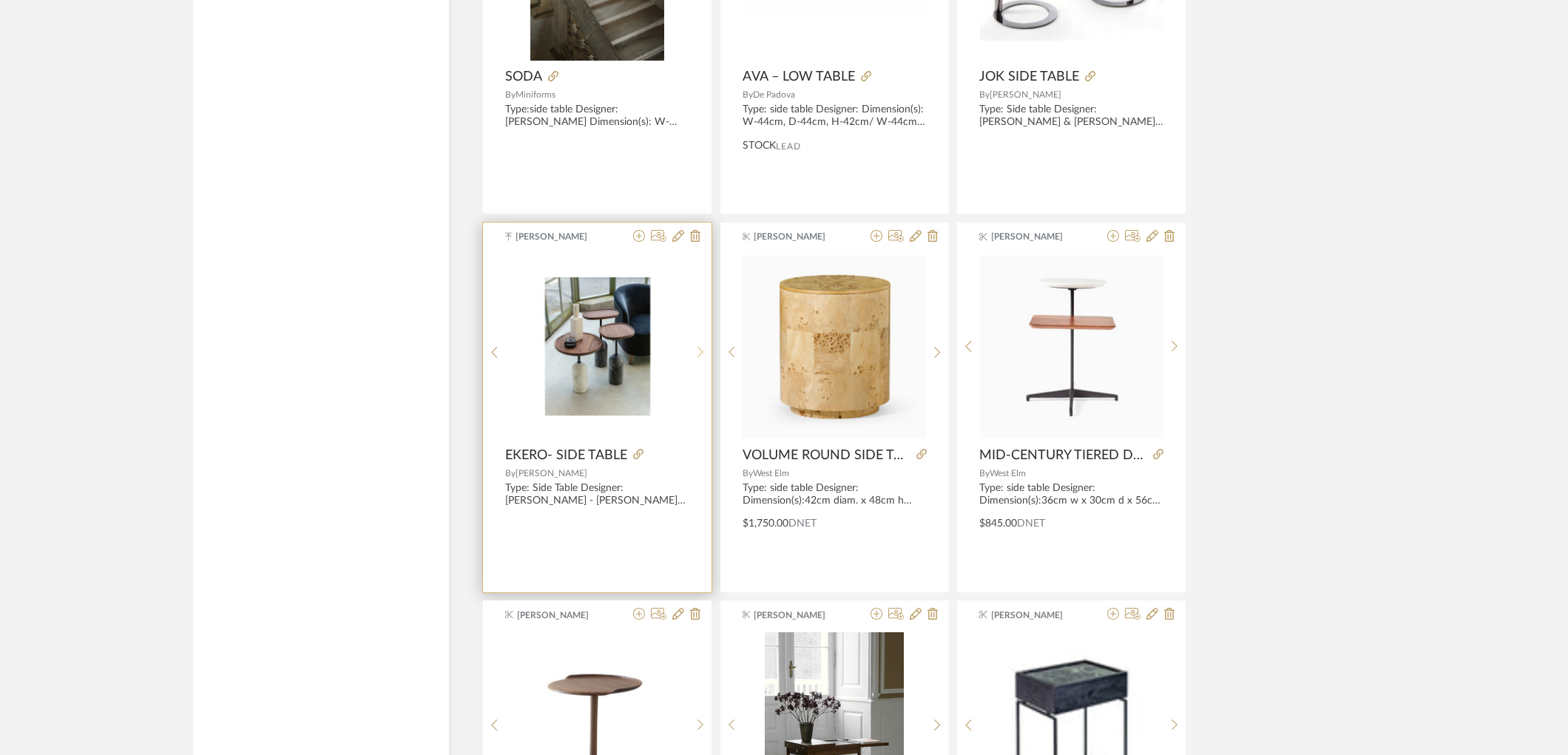
click at [701, 353] on icon at bounding box center [701, 353] width 7 height 13
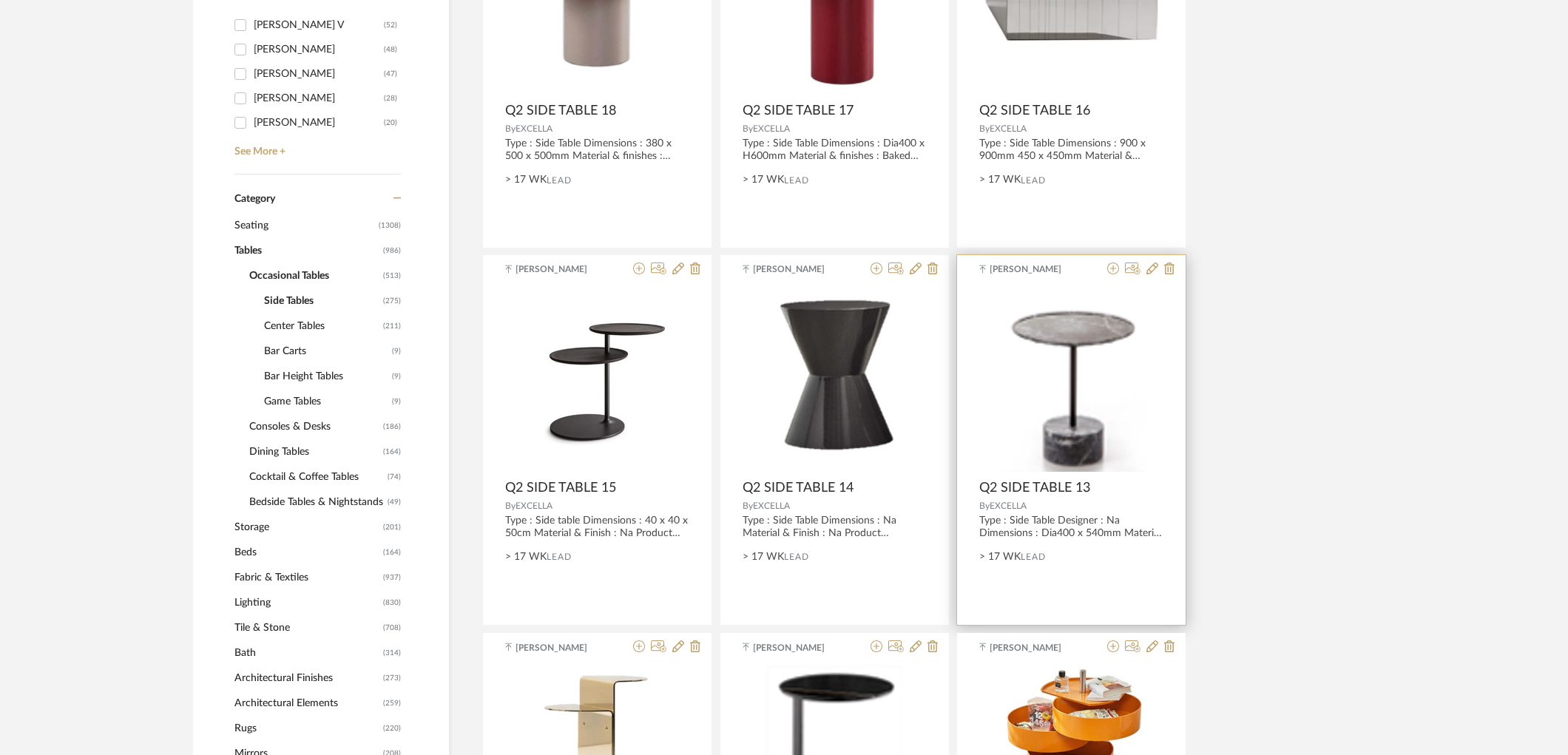
scroll to position [486, 0]
